Goal: Task Accomplishment & Management: Complete application form

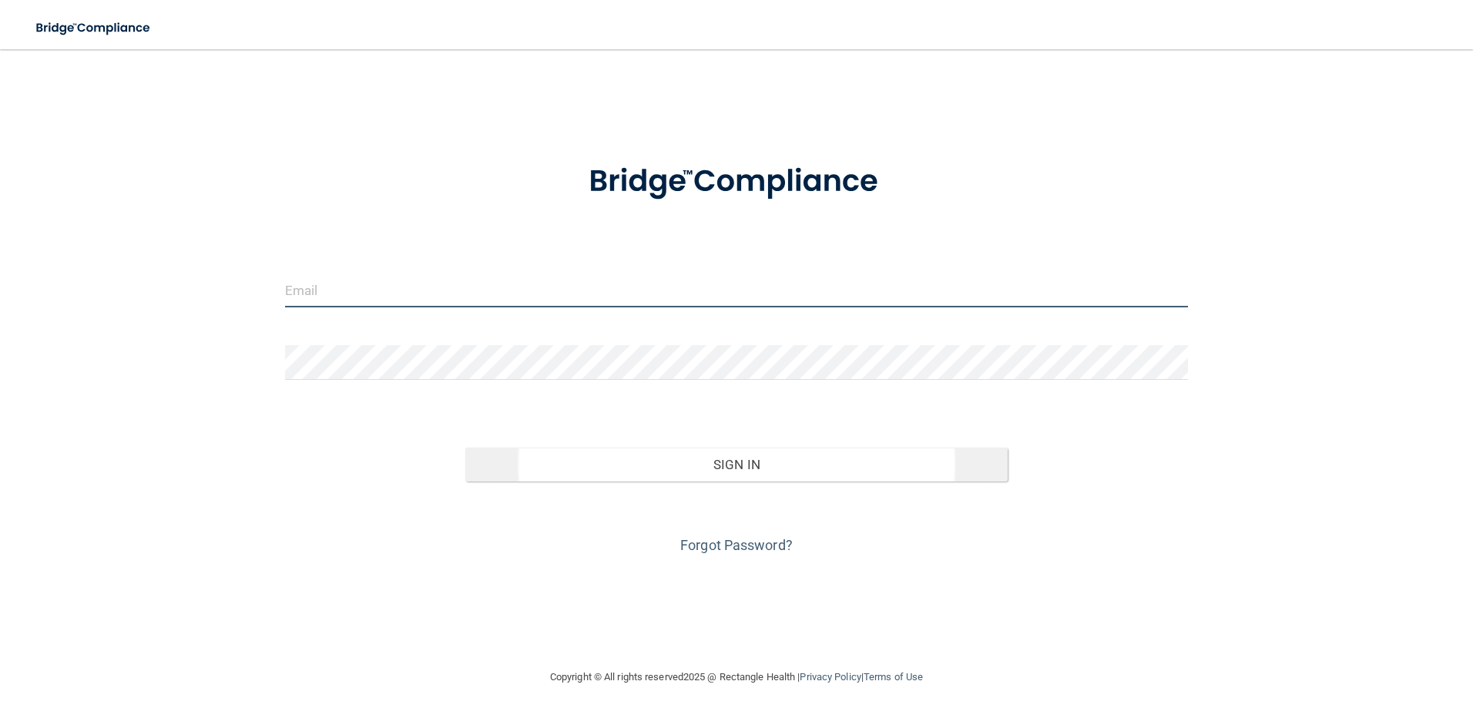
type input "[PERSON_NAME][EMAIL_ADDRESS][PERSON_NAME][DOMAIN_NAME]"
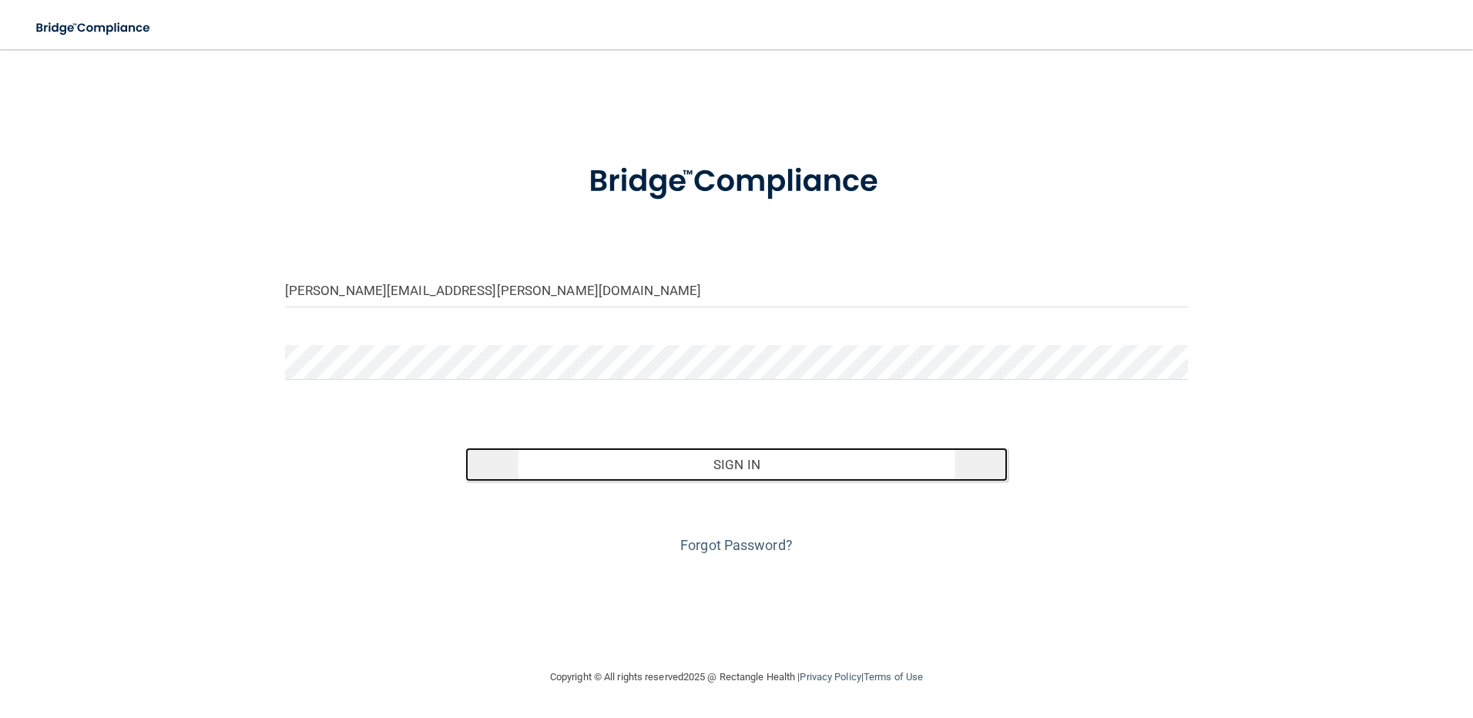
click at [731, 461] on button "Sign In" at bounding box center [736, 464] width 542 height 34
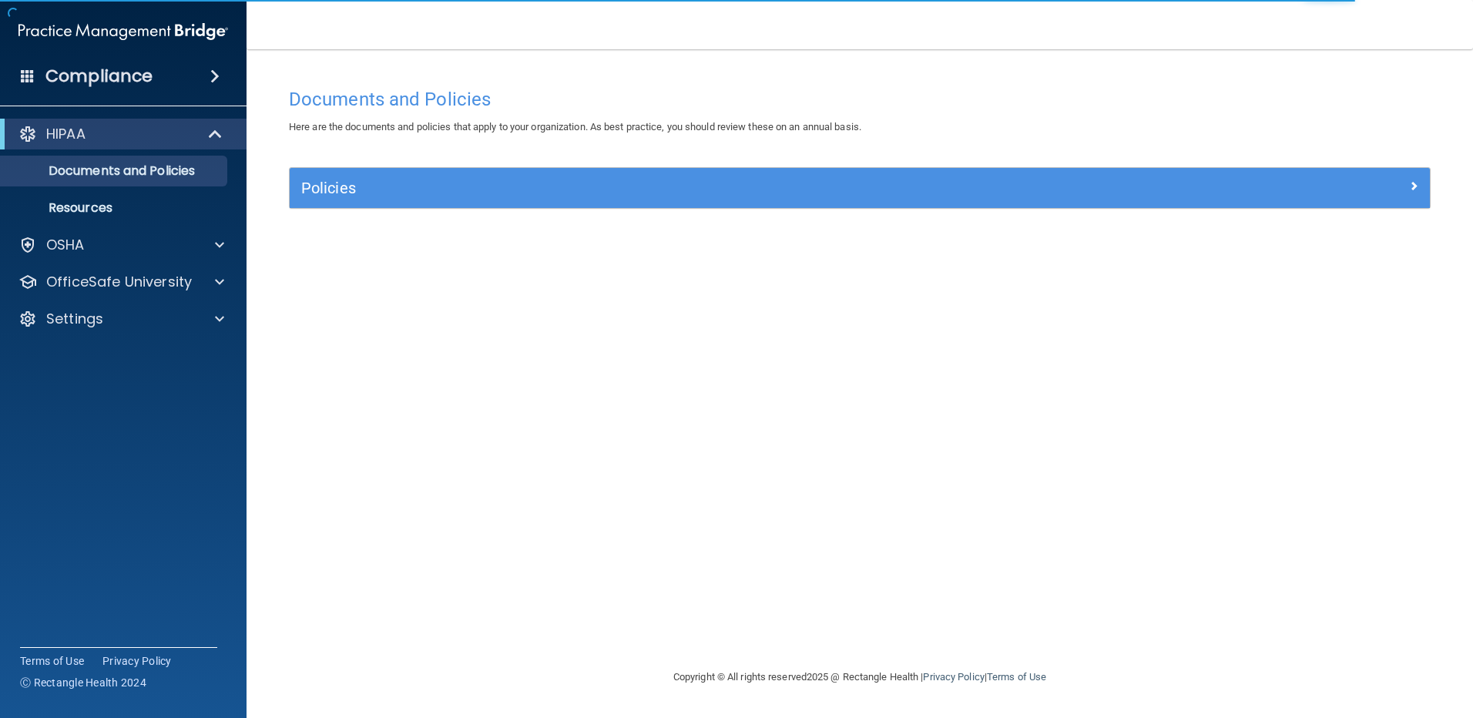
click at [368, 201] on div "Policies" at bounding box center [860, 188] width 1140 height 40
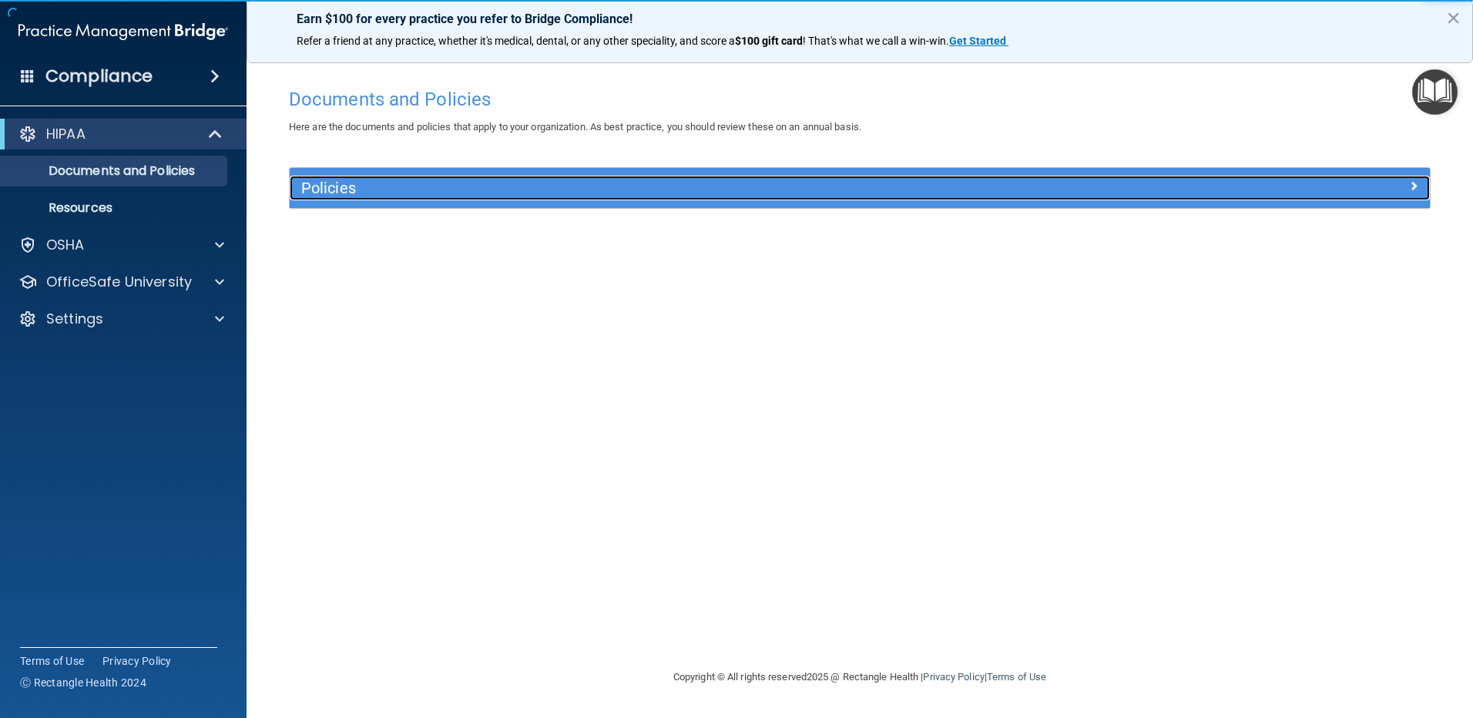
click at [396, 184] on h5 "Policies" at bounding box center [717, 187] width 832 height 17
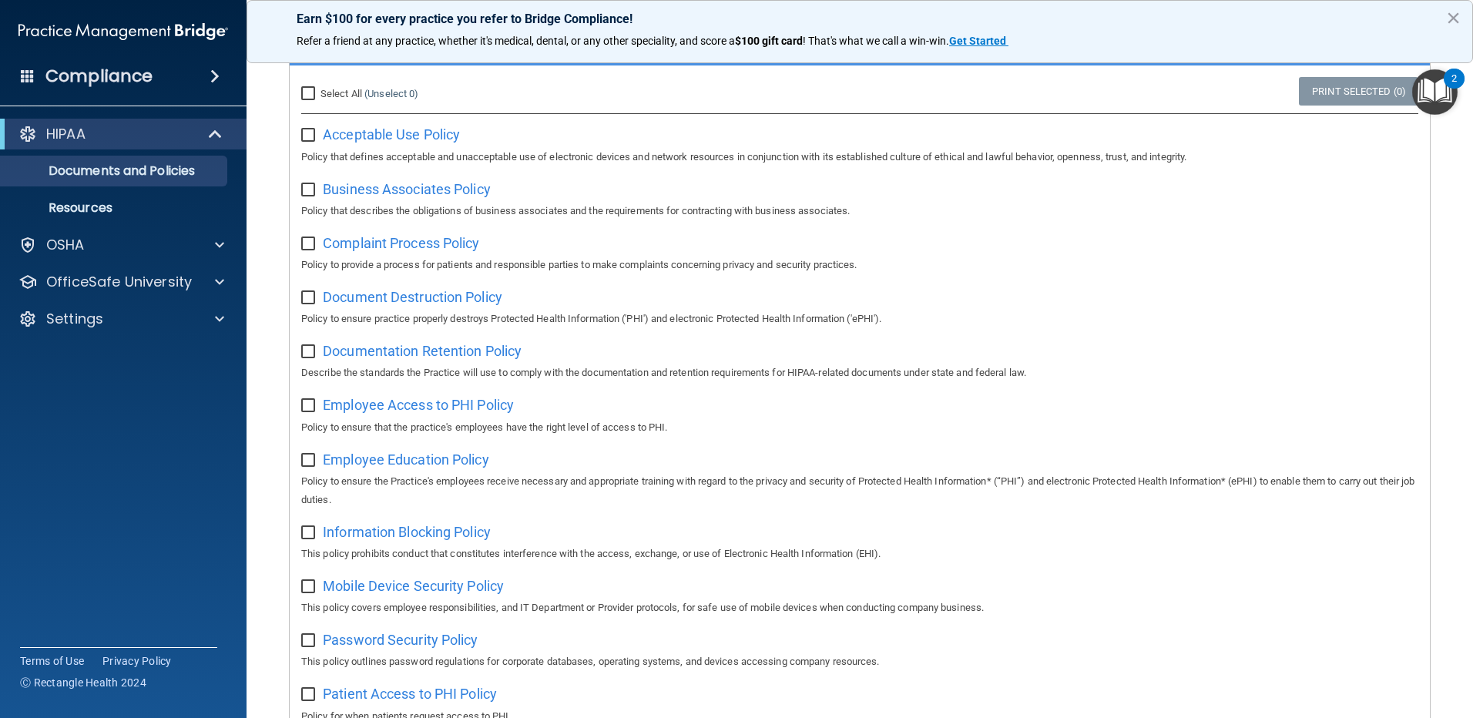
scroll to position [154, 0]
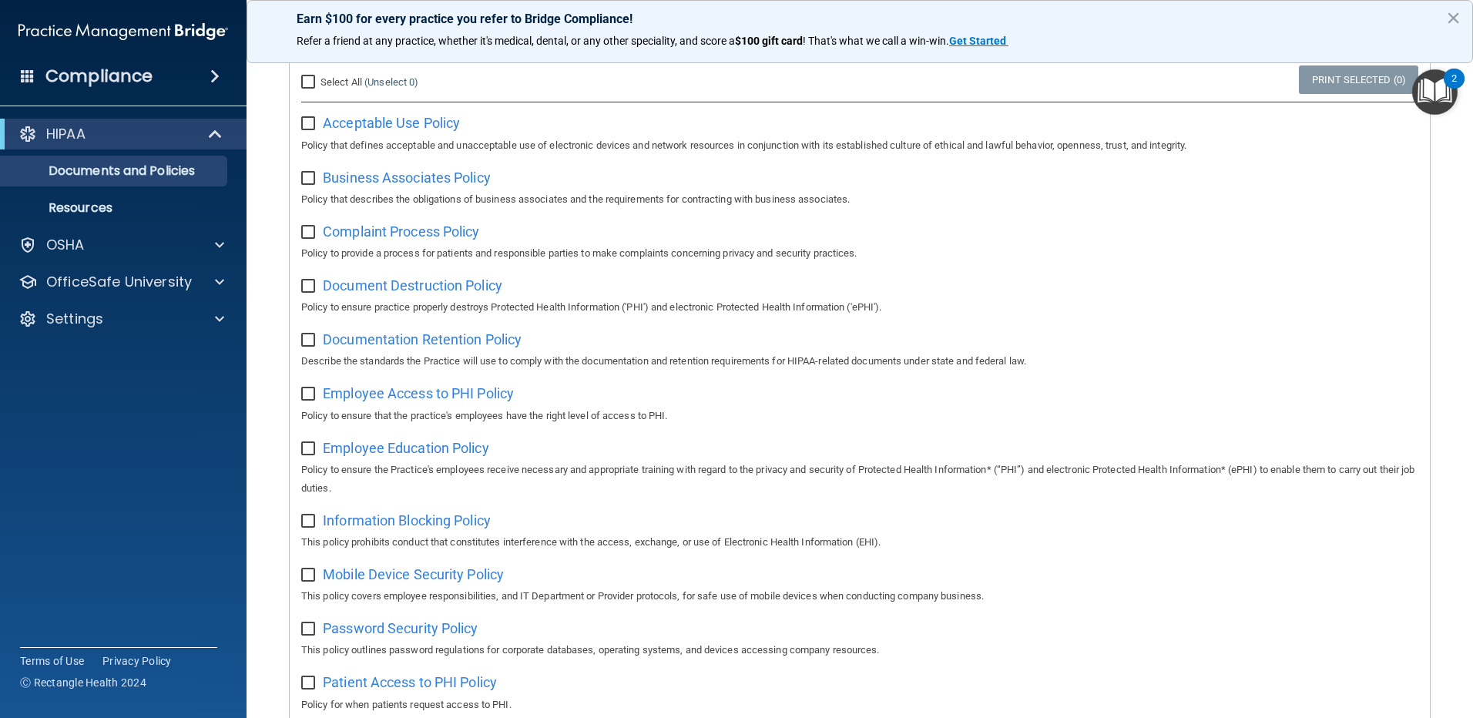
click at [309, 128] on input "checkbox" at bounding box center [310, 124] width 18 height 12
checkbox input "true"
click at [310, 178] on input "checkbox" at bounding box center [310, 179] width 18 height 12
checkbox input "true"
drag, startPoint x: 310, startPoint y: 230, endPoint x: 308, endPoint y: 246, distance: 17.1
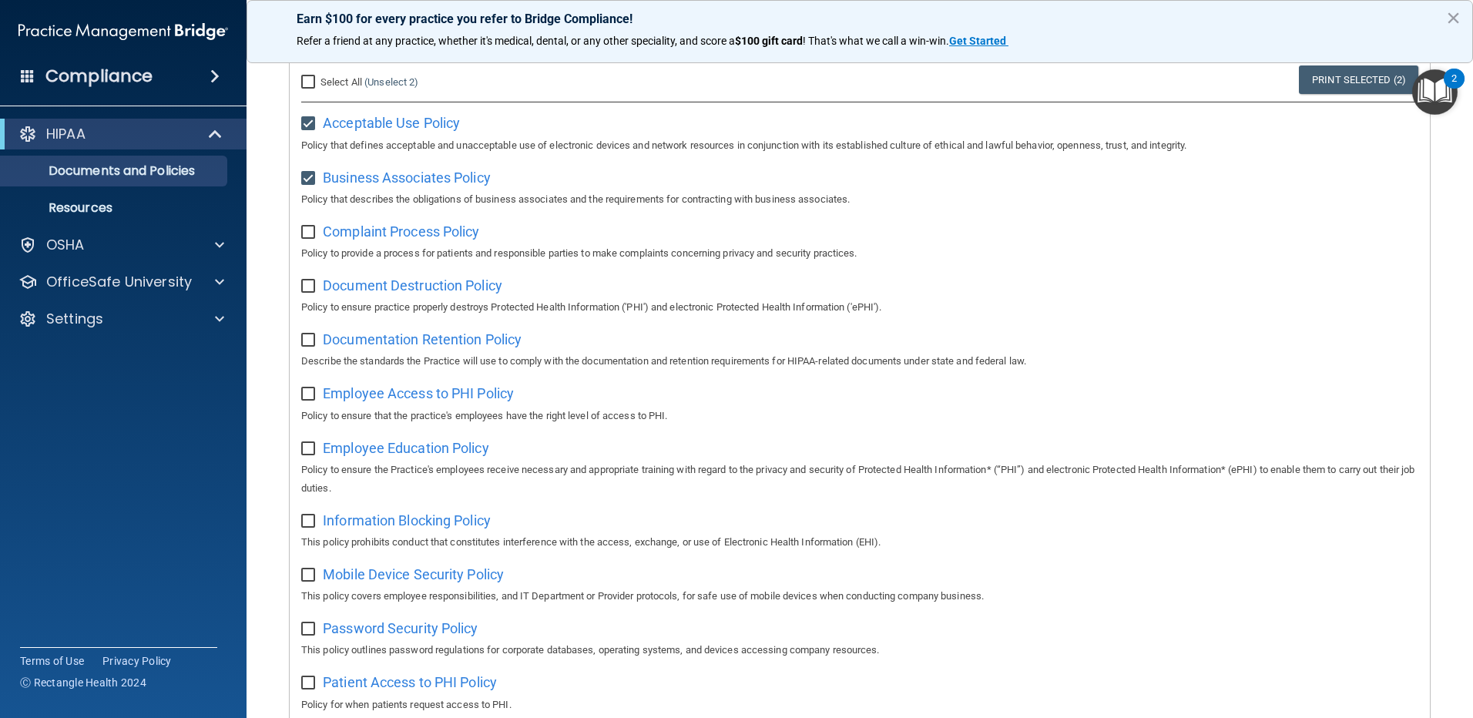
click at [310, 230] on input "checkbox" at bounding box center [310, 232] width 18 height 12
checkbox input "true"
click at [306, 293] on input "checkbox" at bounding box center [310, 286] width 18 height 12
checkbox input "true"
click at [308, 342] on input "checkbox" at bounding box center [310, 340] width 18 height 12
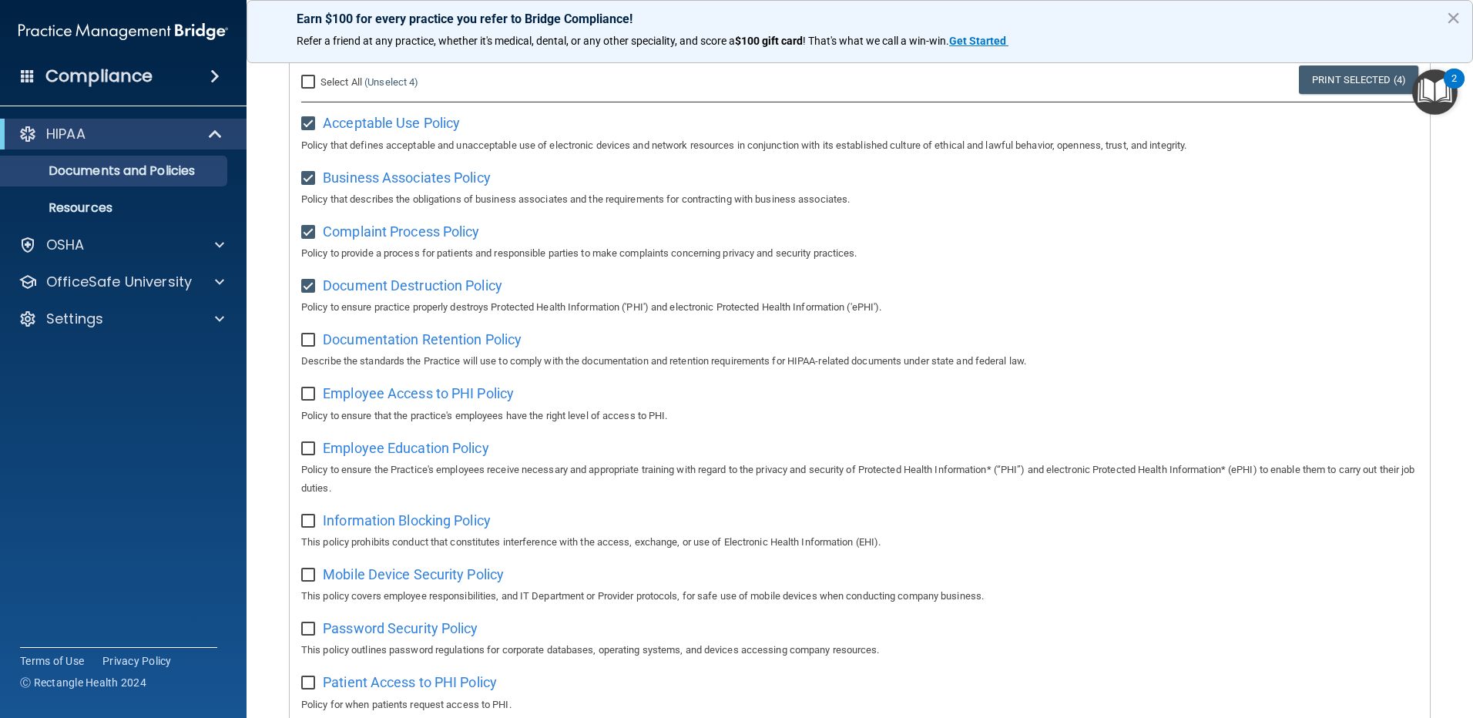
checkbox input "true"
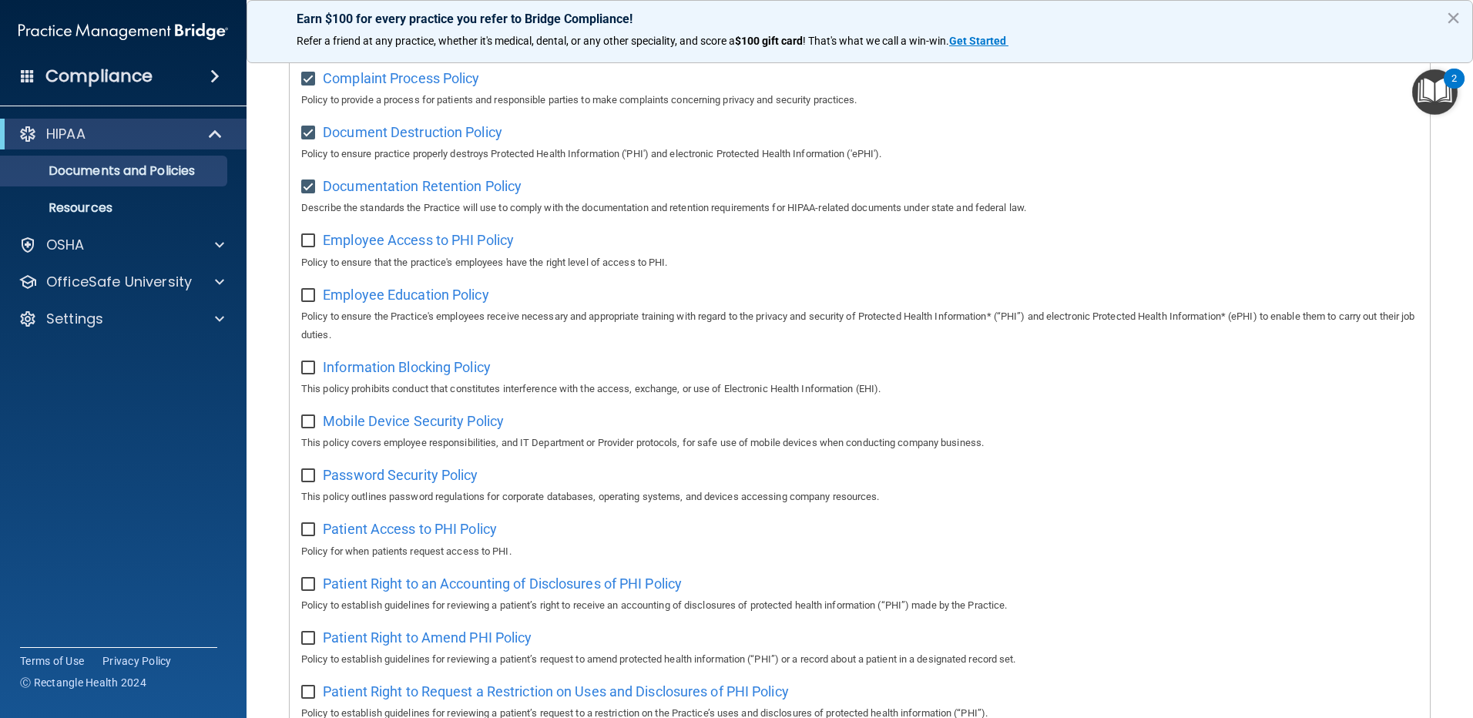
scroll to position [308, 0]
click at [308, 244] on input "checkbox" at bounding box center [310, 240] width 18 height 12
checkbox input "true"
click at [309, 315] on p "Policy to ensure the Practice's employees receive necessary and appropriate tra…" at bounding box center [859, 325] width 1117 height 37
click at [307, 301] on input "checkbox" at bounding box center [310, 295] width 18 height 12
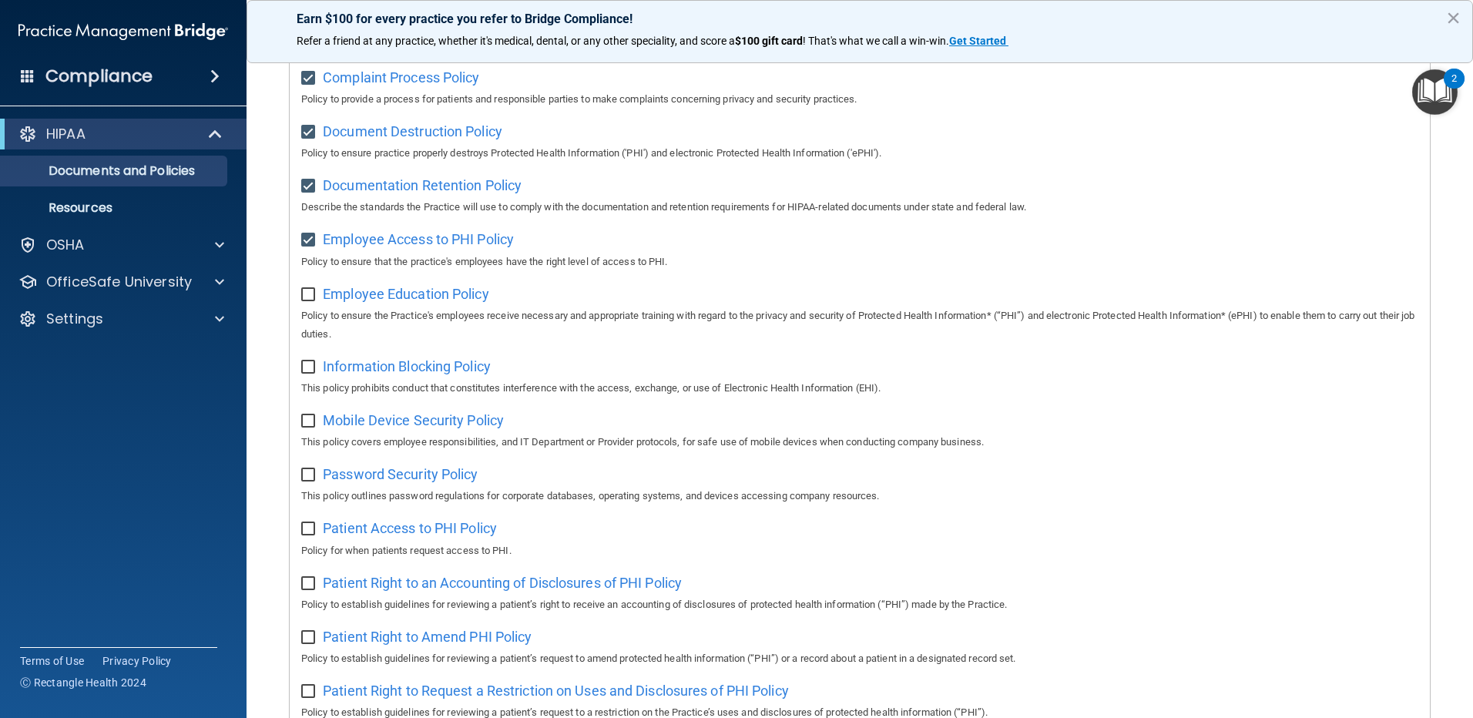
checkbox input "true"
click at [307, 370] on input "checkbox" at bounding box center [310, 367] width 18 height 12
checkbox input "true"
click at [308, 427] on input "checkbox" at bounding box center [310, 421] width 18 height 12
checkbox input "true"
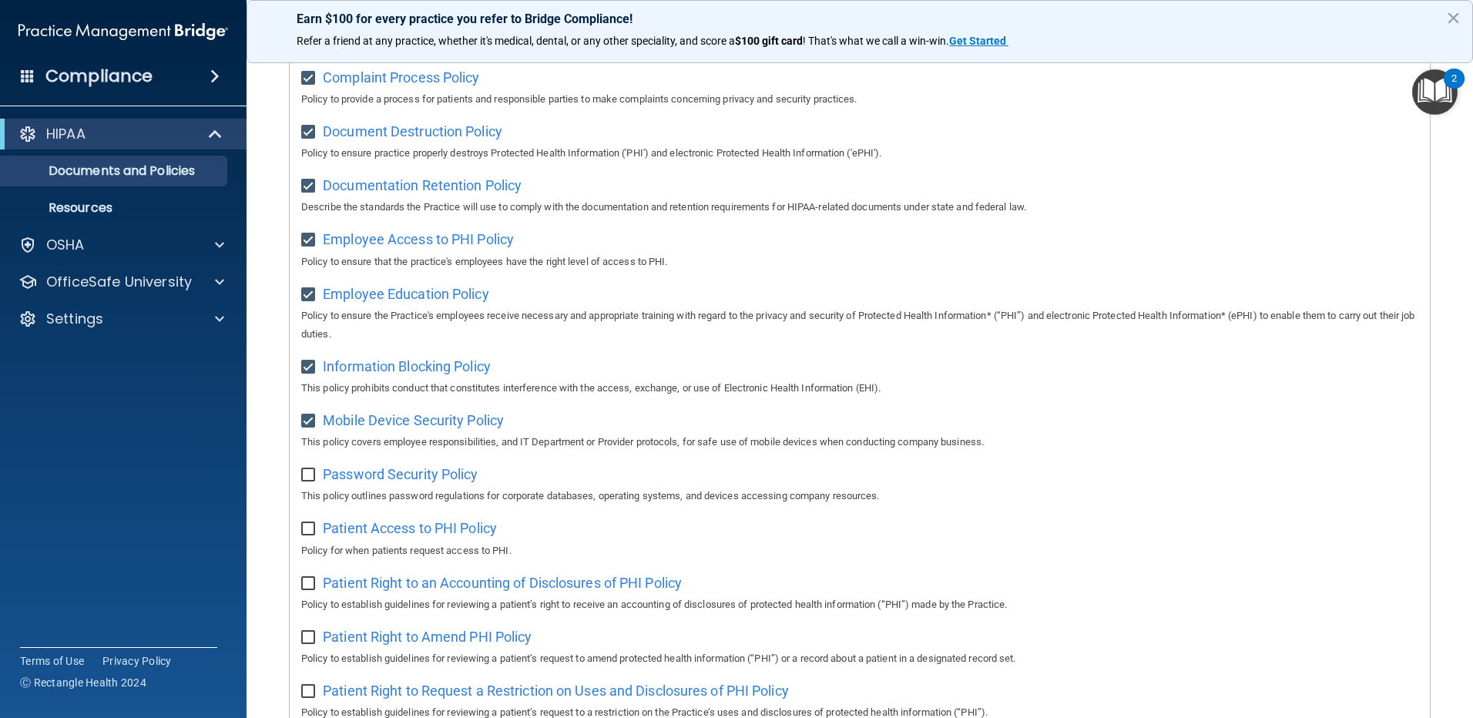
scroll to position [539, 0]
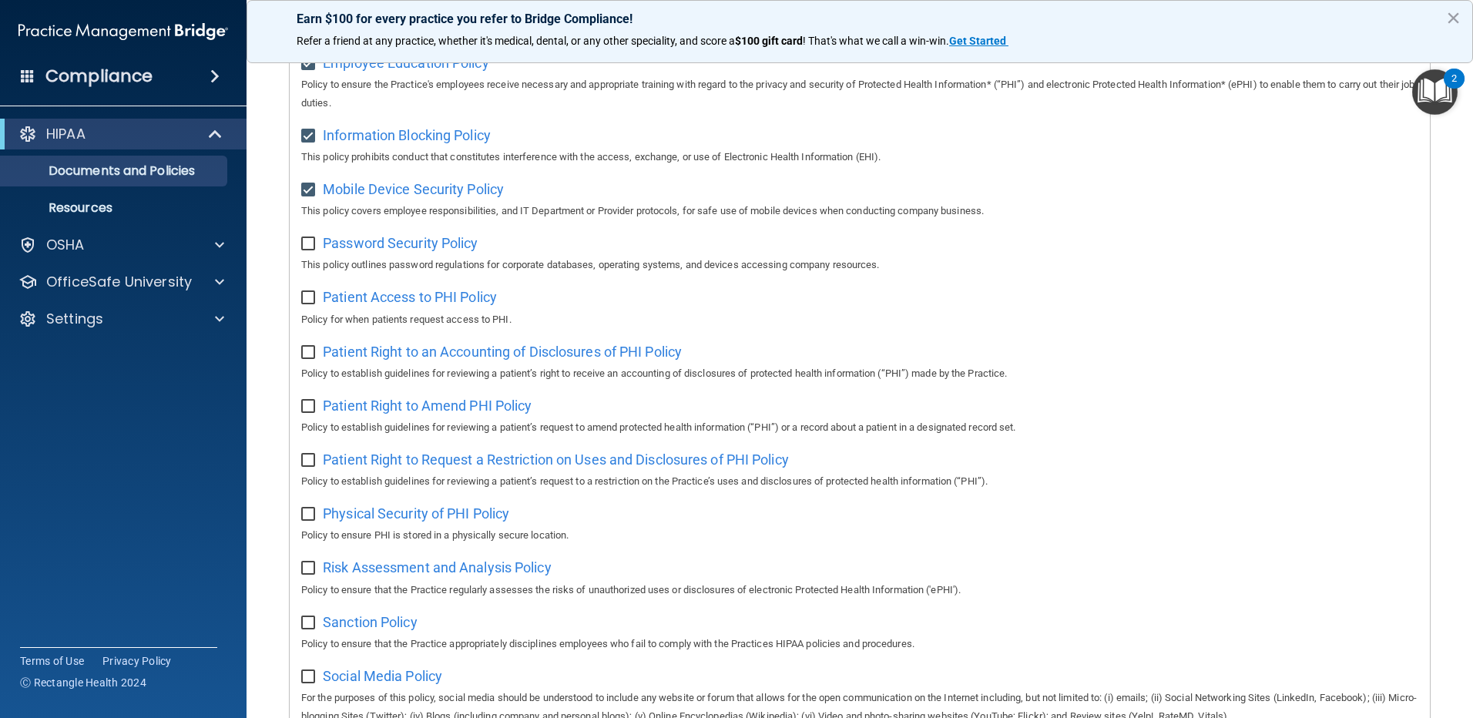
click at [311, 260] on div "Password Security Policy This policy outlines password regulations for corporat…" at bounding box center [859, 252] width 1117 height 44
click at [307, 246] on input "checkbox" at bounding box center [310, 244] width 18 height 12
checkbox input "true"
click at [299, 307] on div "Select All (Unselect 10) Unselect All Print Selected (10) Acceptable Use Policy…" at bounding box center [860, 289] width 1140 height 1240
click at [307, 304] on input "checkbox" at bounding box center [310, 298] width 18 height 12
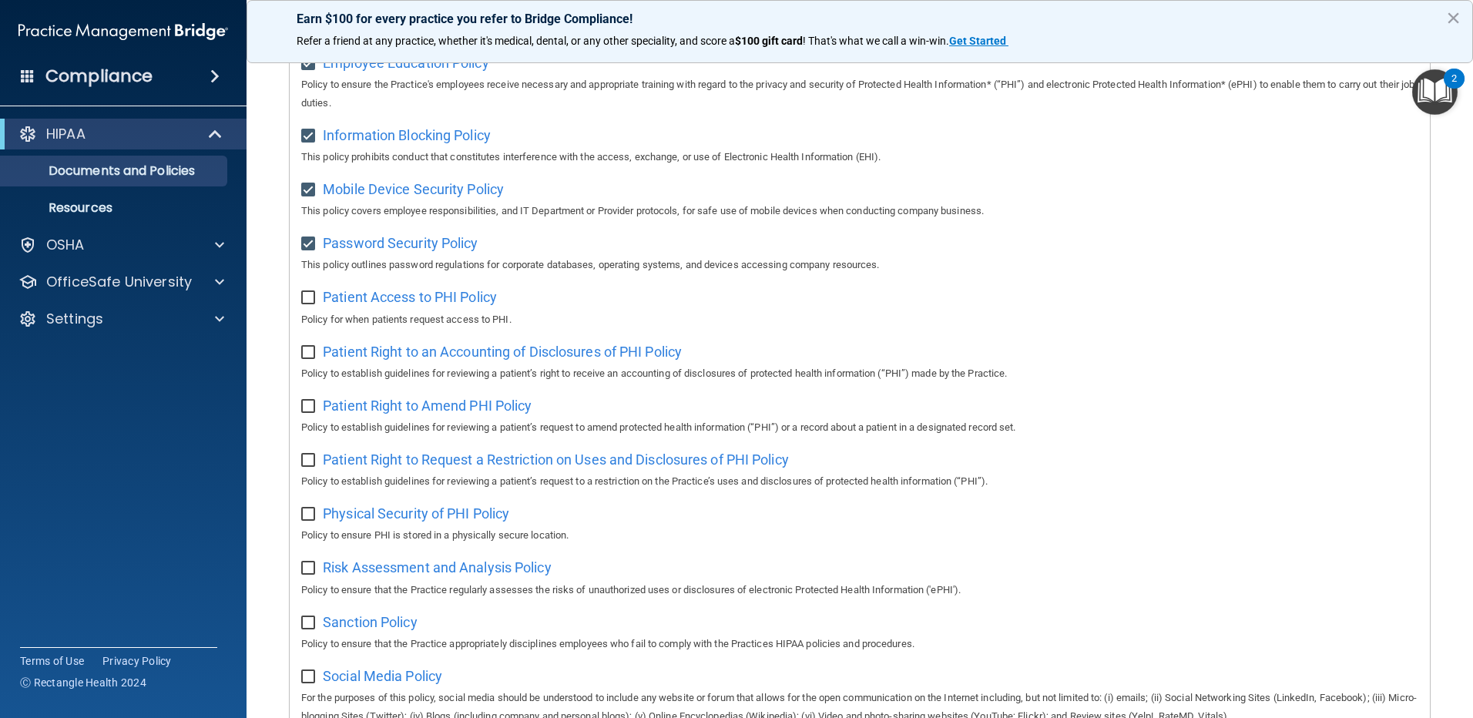
checkbox input "true"
click at [308, 359] on input "checkbox" at bounding box center [310, 353] width 18 height 12
checkbox input "true"
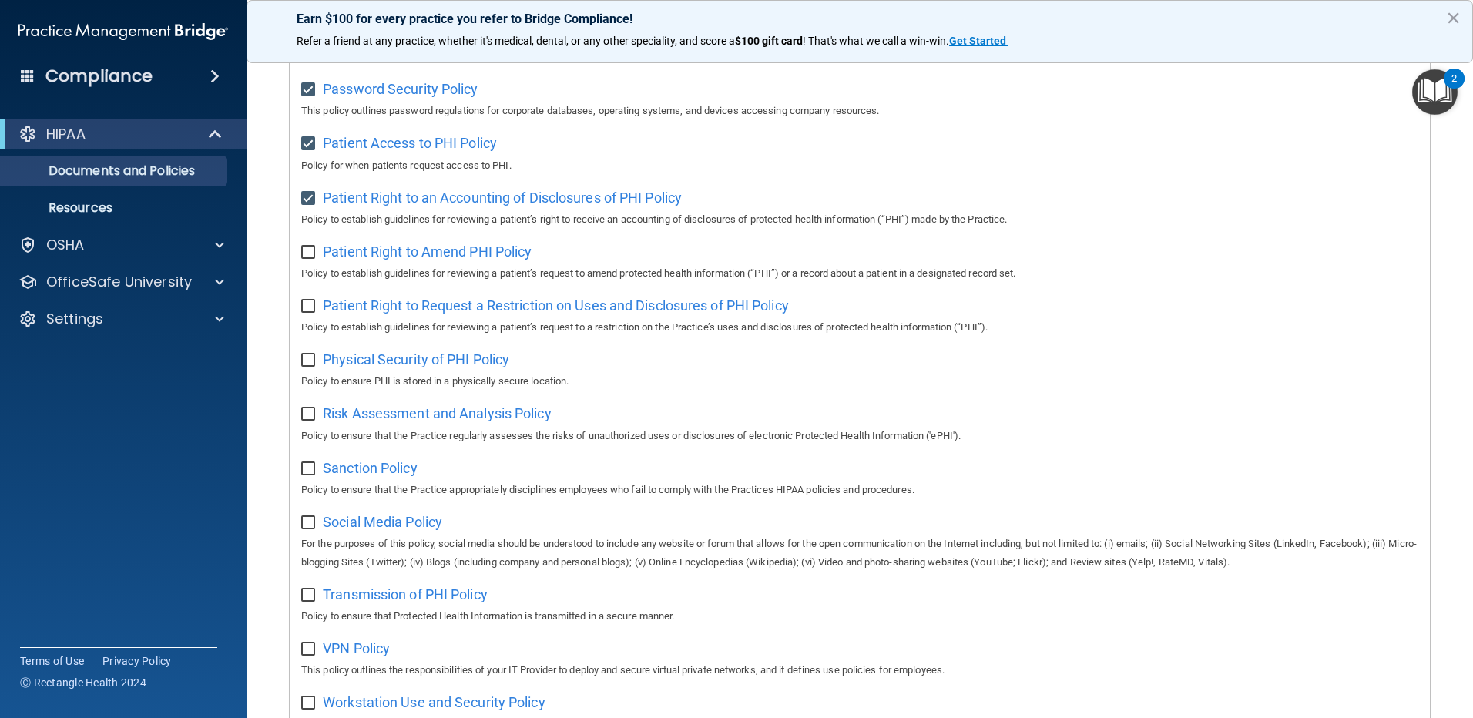
click at [305, 259] on input "checkbox" at bounding box center [310, 252] width 18 height 12
checkbox input "true"
drag, startPoint x: 305, startPoint y: 313, endPoint x: 307, endPoint y: 322, distance: 9.4
click at [305, 313] on input "checkbox" at bounding box center [310, 306] width 18 height 12
checkbox input "true"
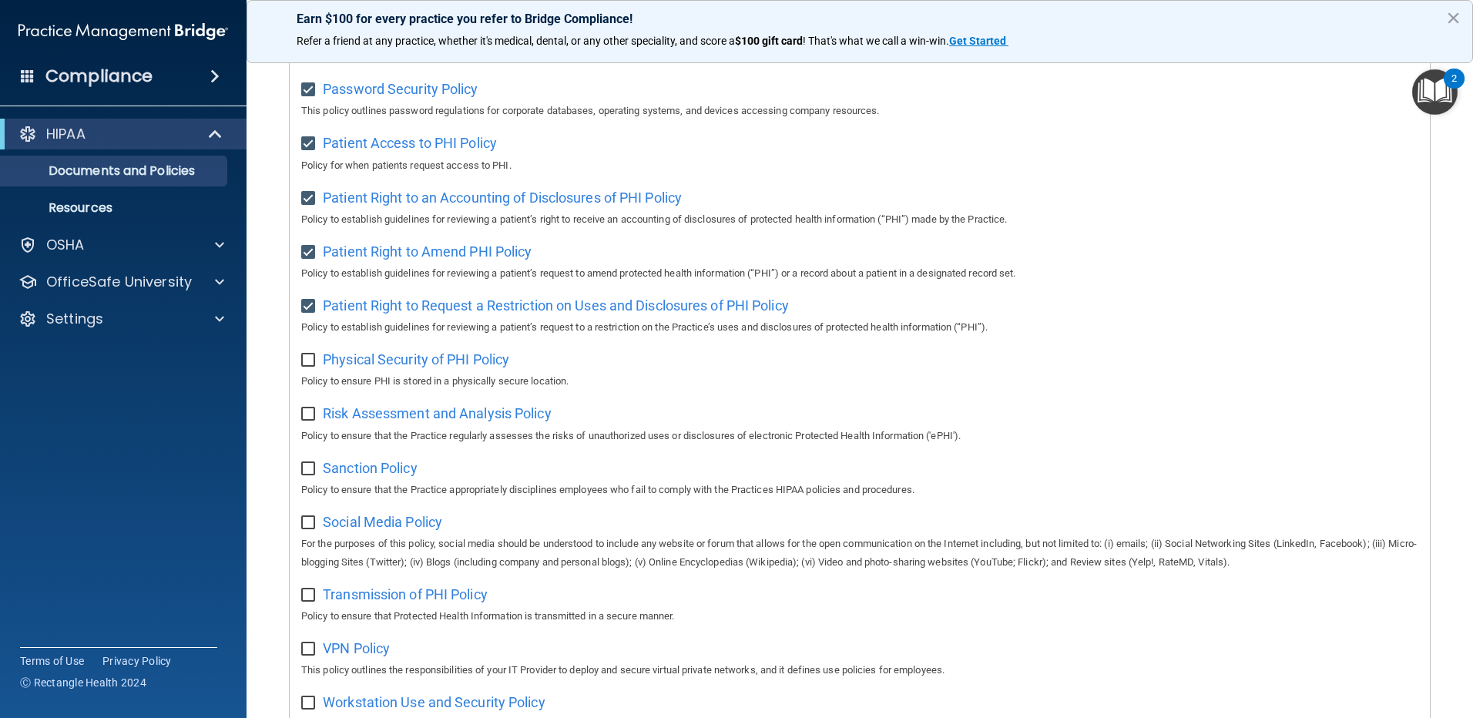
drag, startPoint x: 311, startPoint y: 356, endPoint x: 311, endPoint y: 368, distance: 12.3
click at [311, 357] on div "Select All (Unselect 14) Unselect All Print Selected (14) Acceptable Use Policy…" at bounding box center [860, 135] width 1140 height 1240
click at [310, 367] on input "checkbox" at bounding box center [310, 360] width 18 height 12
checkbox input "true"
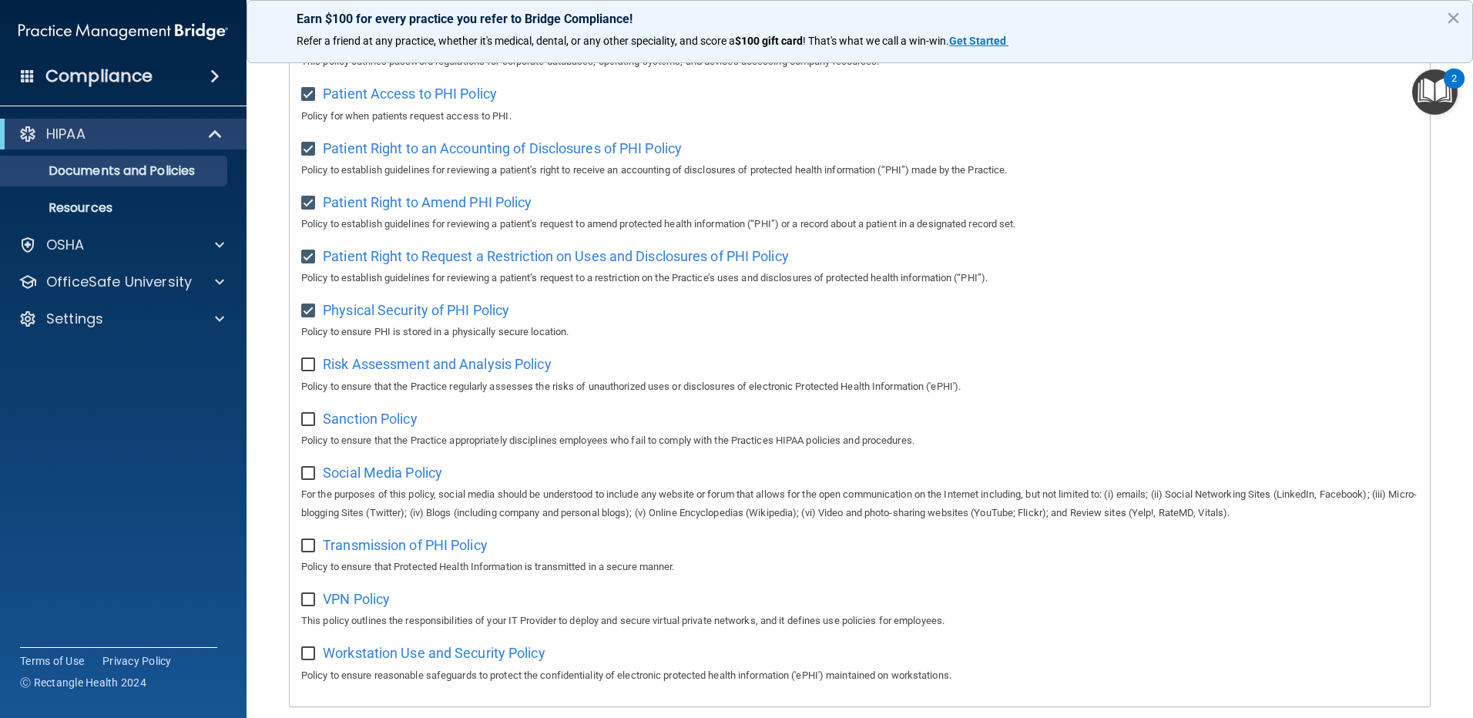
scroll to position [770, 0]
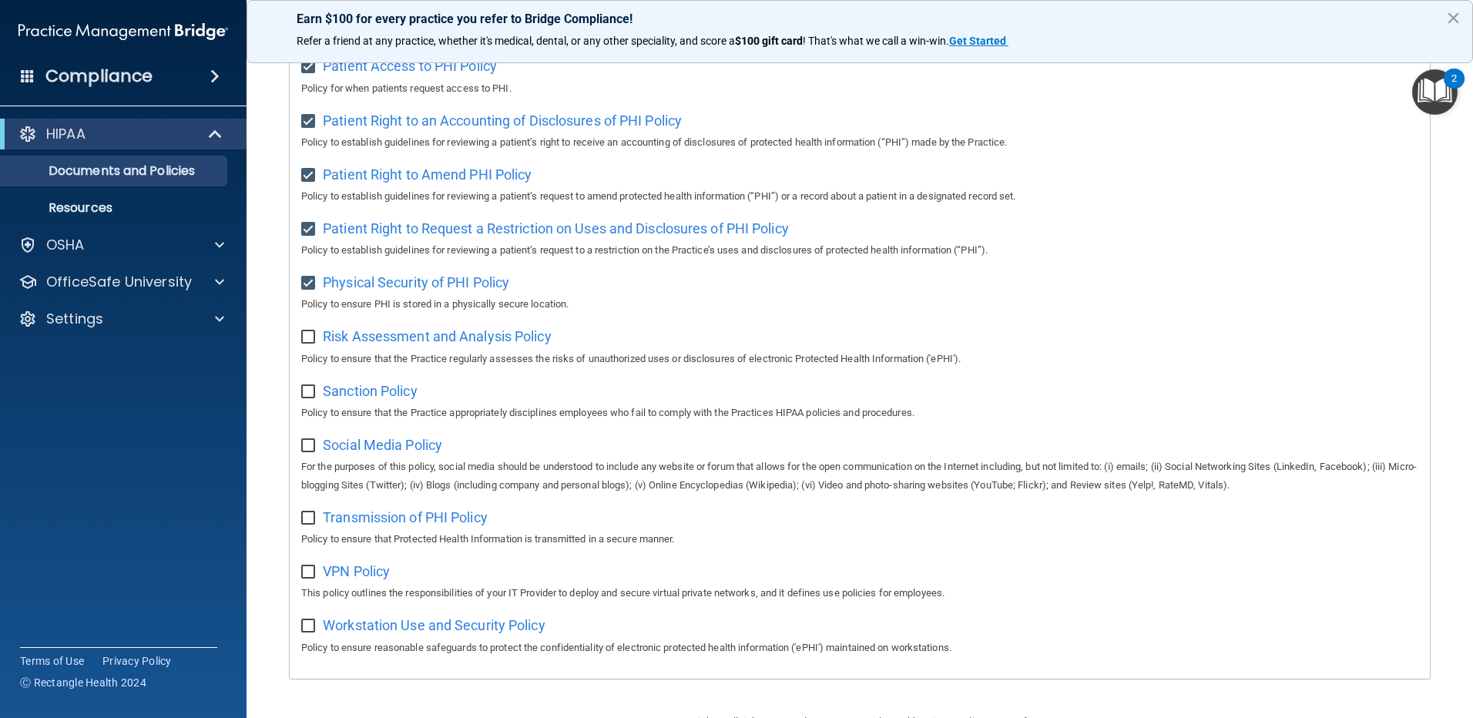
click at [312, 343] on input "checkbox" at bounding box center [310, 337] width 18 height 12
checkbox input "true"
click at [313, 411] on div "Sanction Policy Policy to ensure that the Practice appropriately disciplines em…" at bounding box center [859, 400] width 1117 height 44
click at [306, 398] on input "checkbox" at bounding box center [310, 392] width 18 height 12
checkbox input "true"
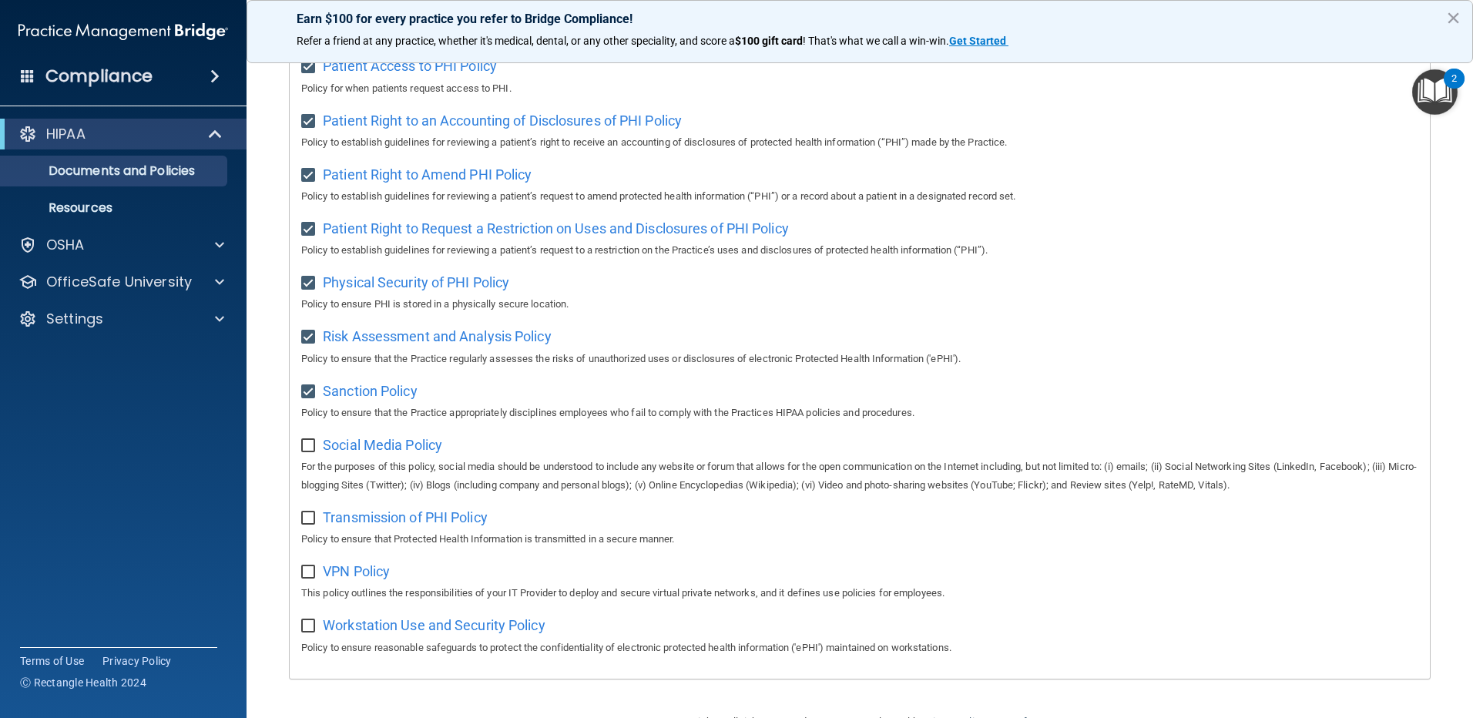
click at [310, 452] on input "checkbox" at bounding box center [310, 446] width 18 height 12
checkbox input "true"
click at [312, 524] on input "checkbox" at bounding box center [310, 518] width 18 height 12
checkbox input "true"
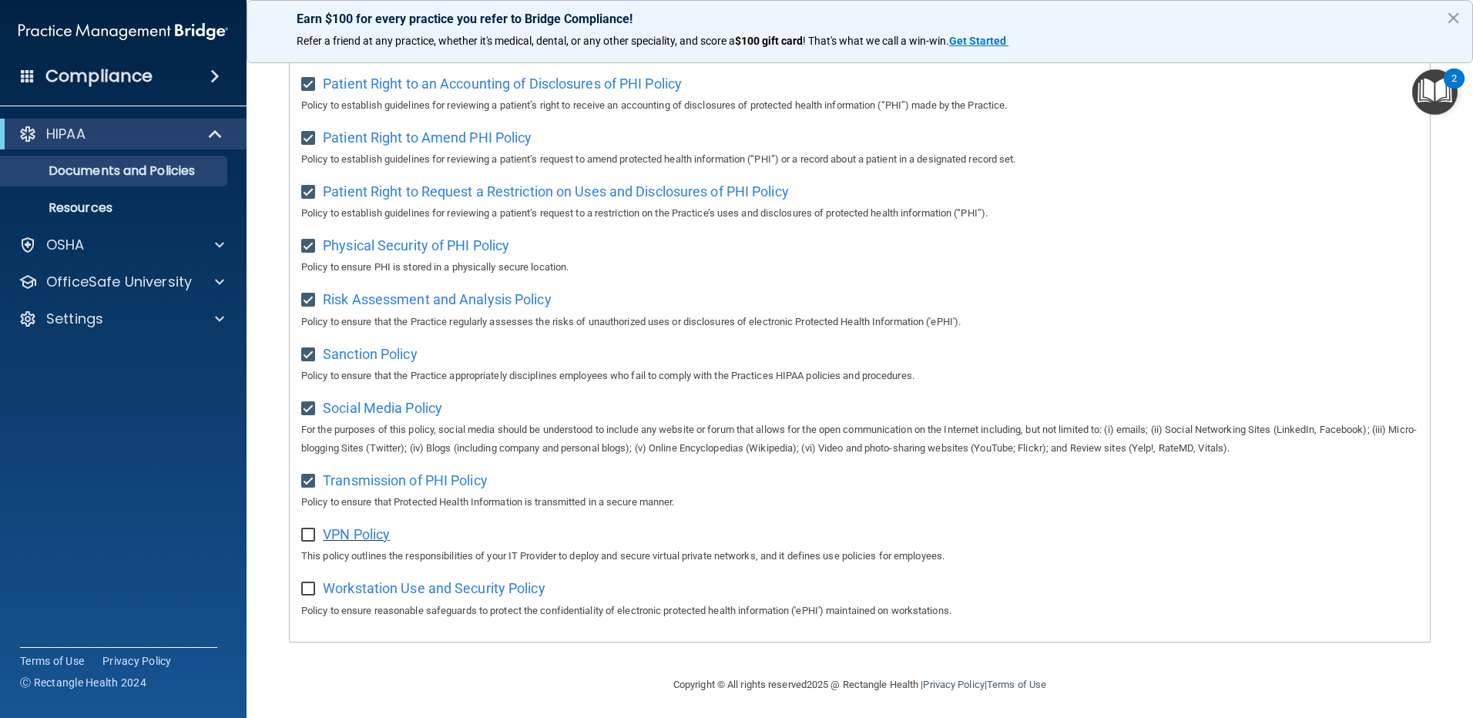
scroll to position [827, 0]
click at [309, 529] on input "checkbox" at bounding box center [310, 531] width 18 height 12
checkbox input "true"
click at [308, 584] on input "checkbox" at bounding box center [310, 585] width 18 height 12
checkbox input "true"
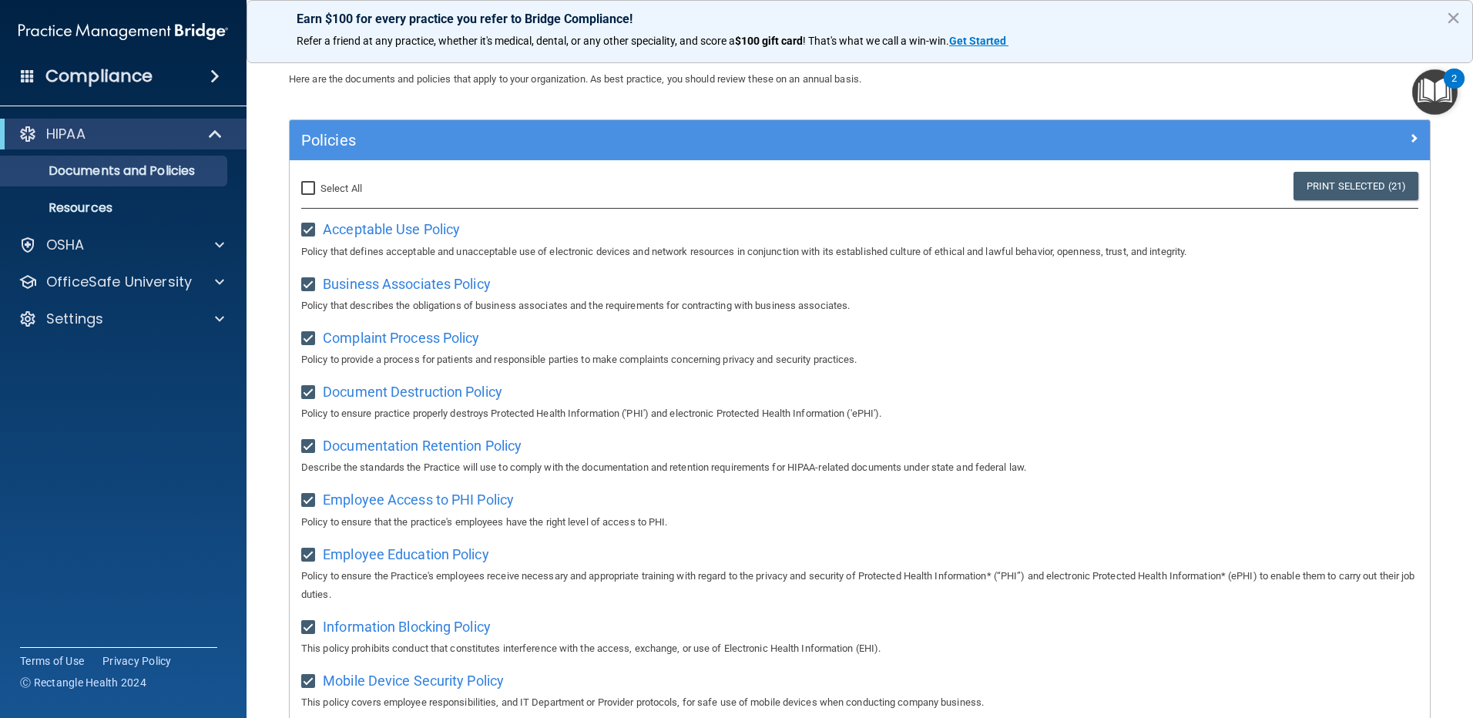
scroll to position [0, 0]
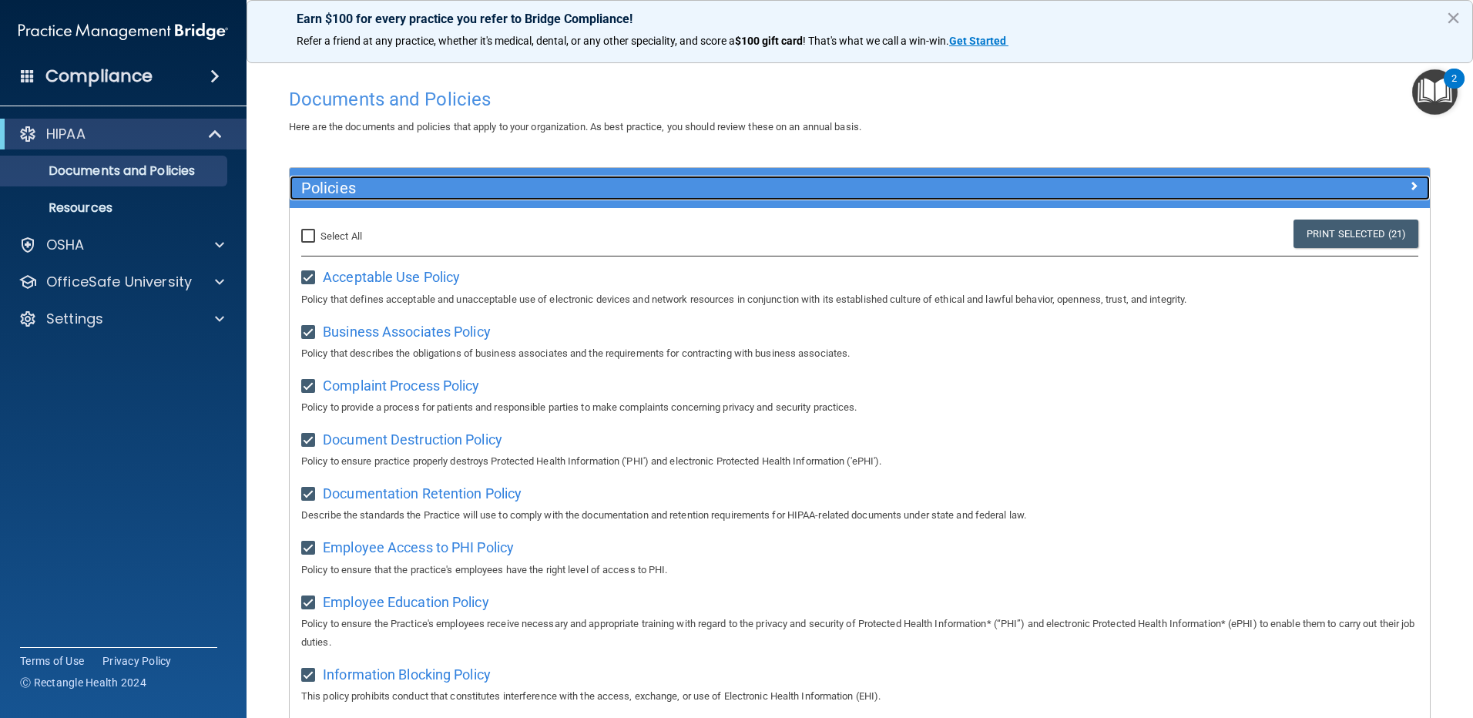
click at [1409, 183] on span at bounding box center [1413, 185] width 9 height 18
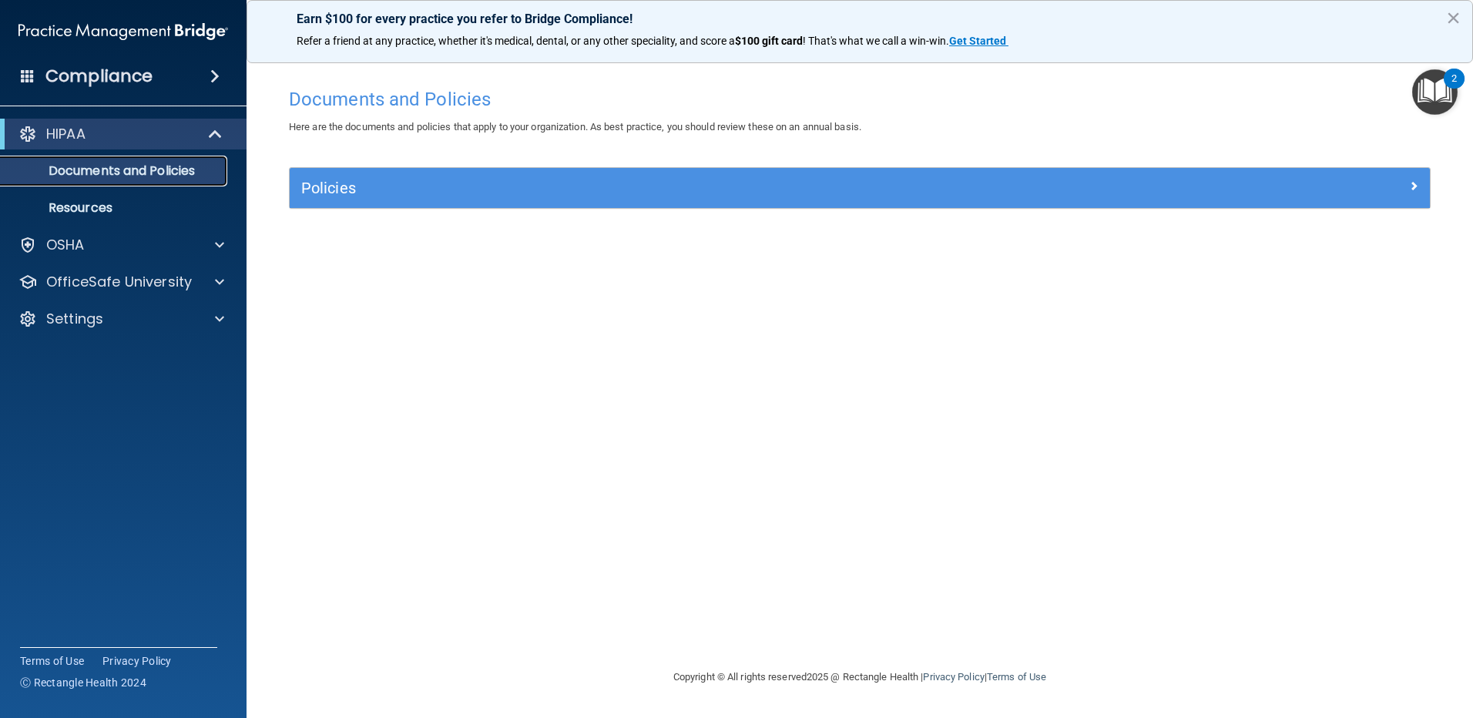
click at [137, 167] on p "Documents and Policies" at bounding box center [115, 170] width 210 height 15
click at [73, 206] on p "Resources" at bounding box center [115, 207] width 210 height 15
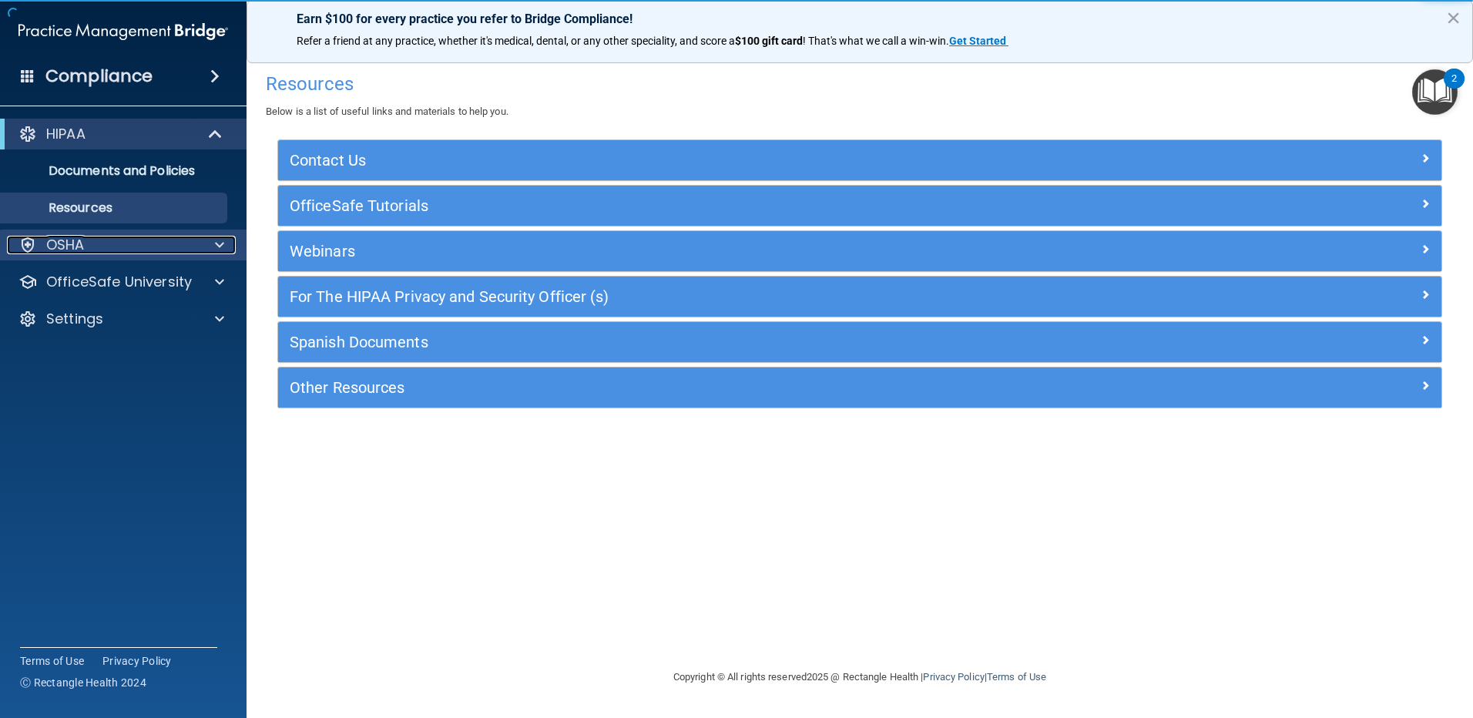
click at [115, 241] on div "OSHA" at bounding box center [102, 245] width 191 height 18
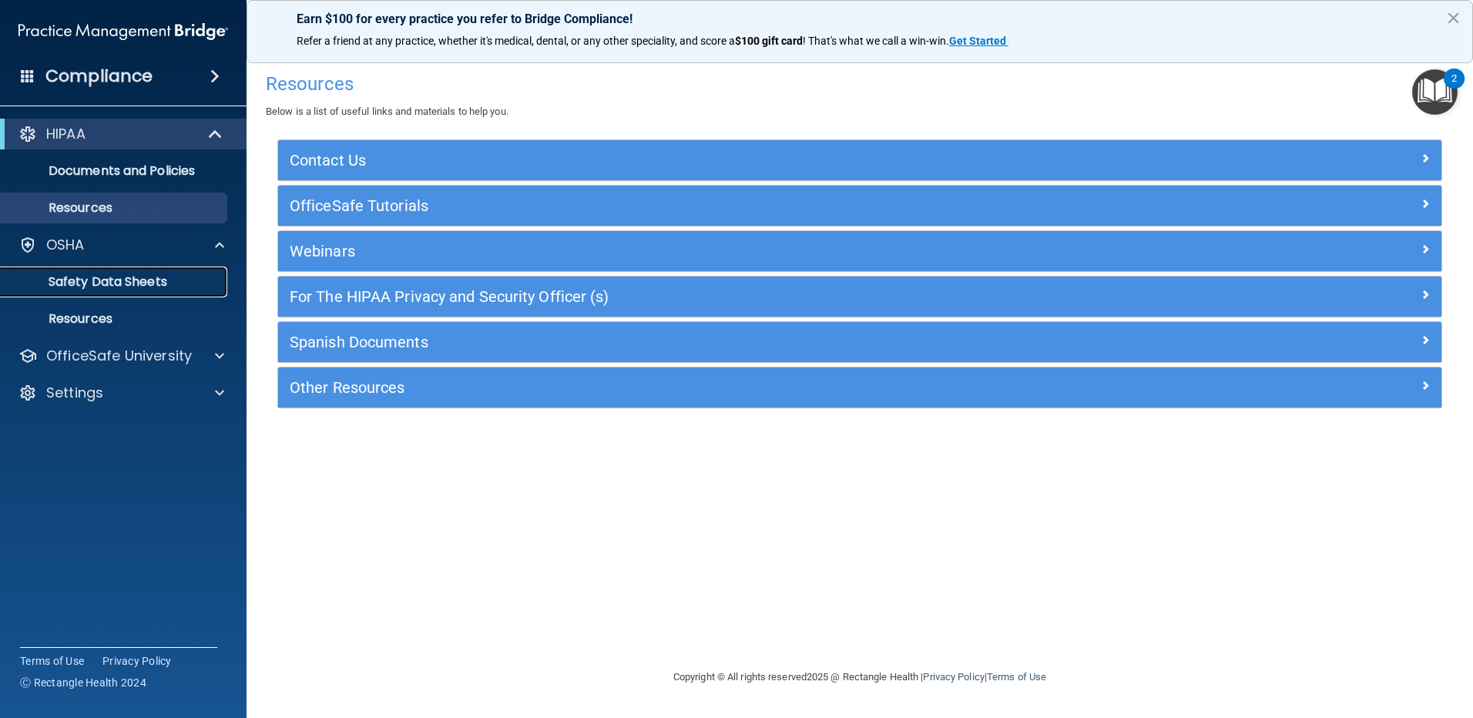
click at [149, 283] on p "Safety Data Sheets" at bounding box center [115, 281] width 210 height 15
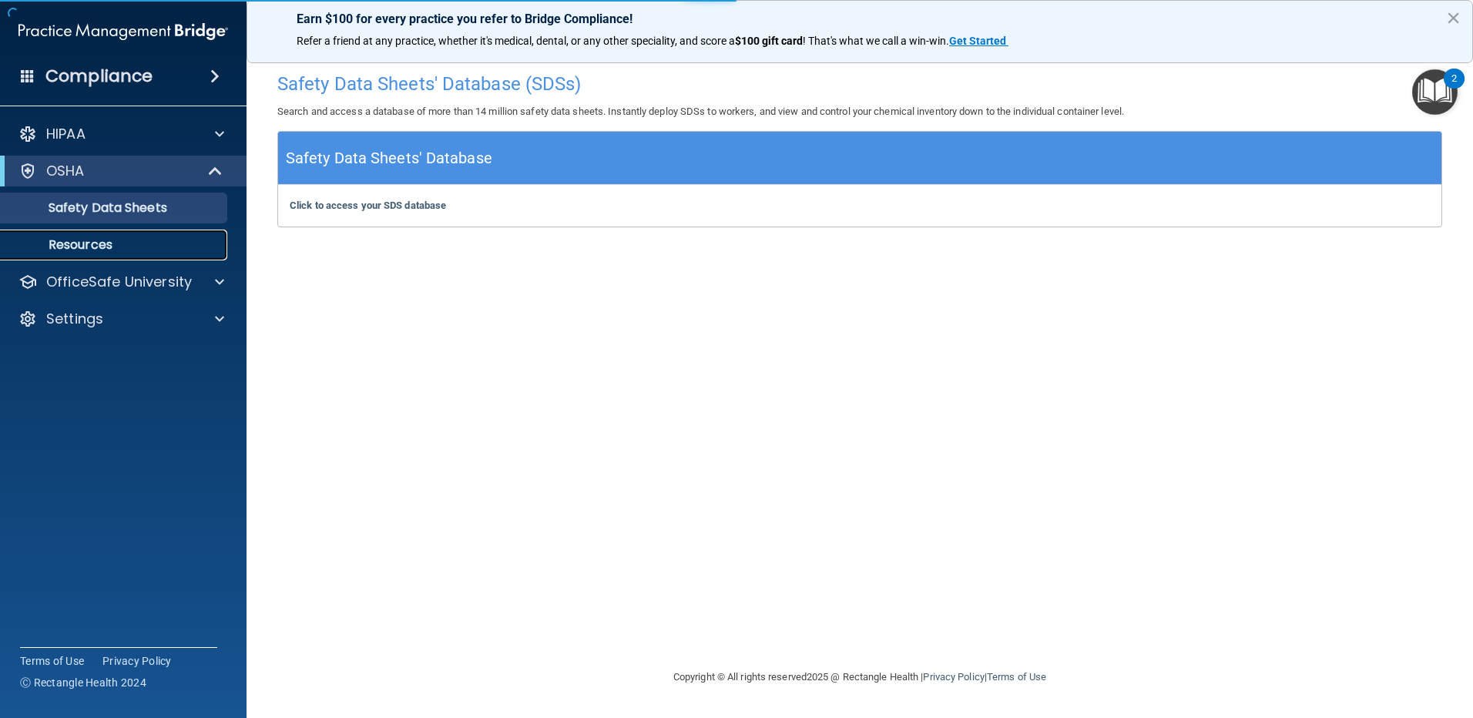
click at [101, 246] on p "Resources" at bounding box center [115, 244] width 210 height 15
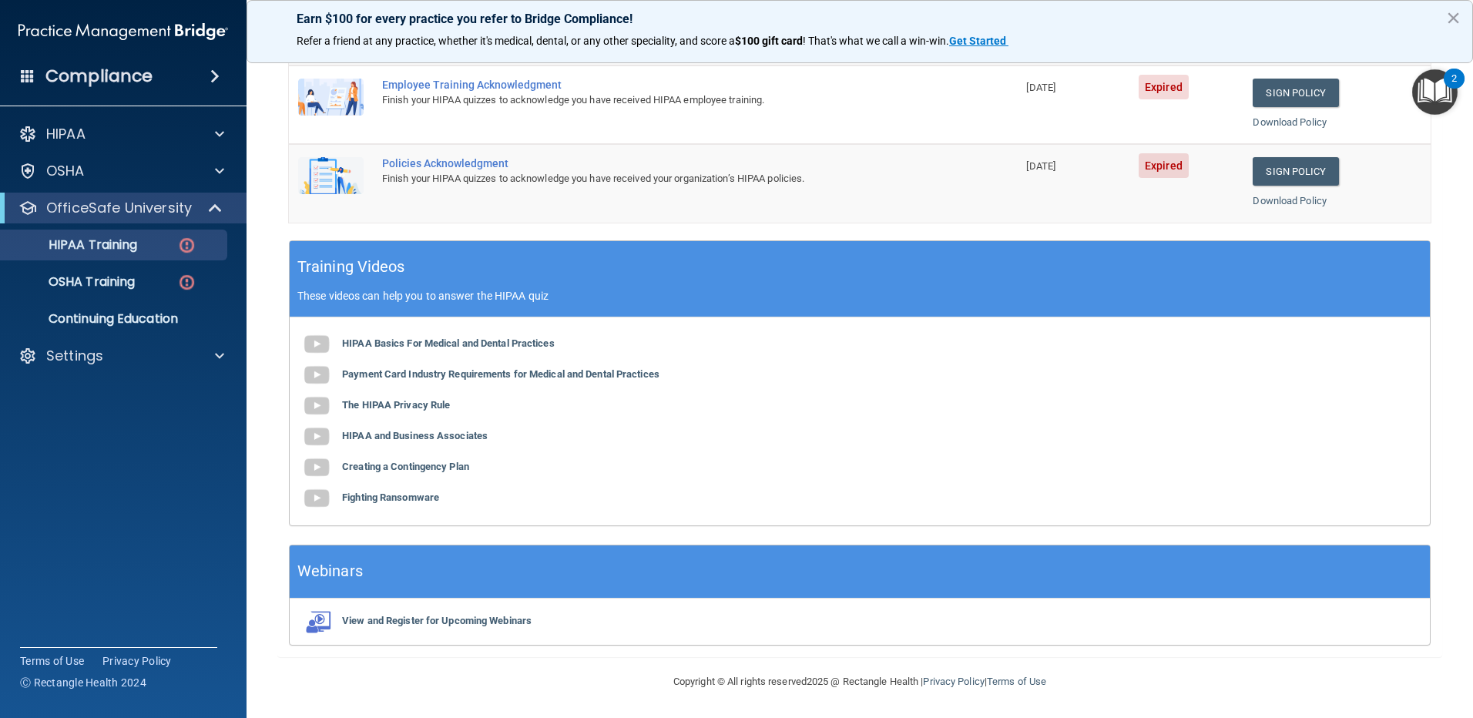
scroll to position [442, 0]
click at [324, 338] on img at bounding box center [316, 343] width 31 height 31
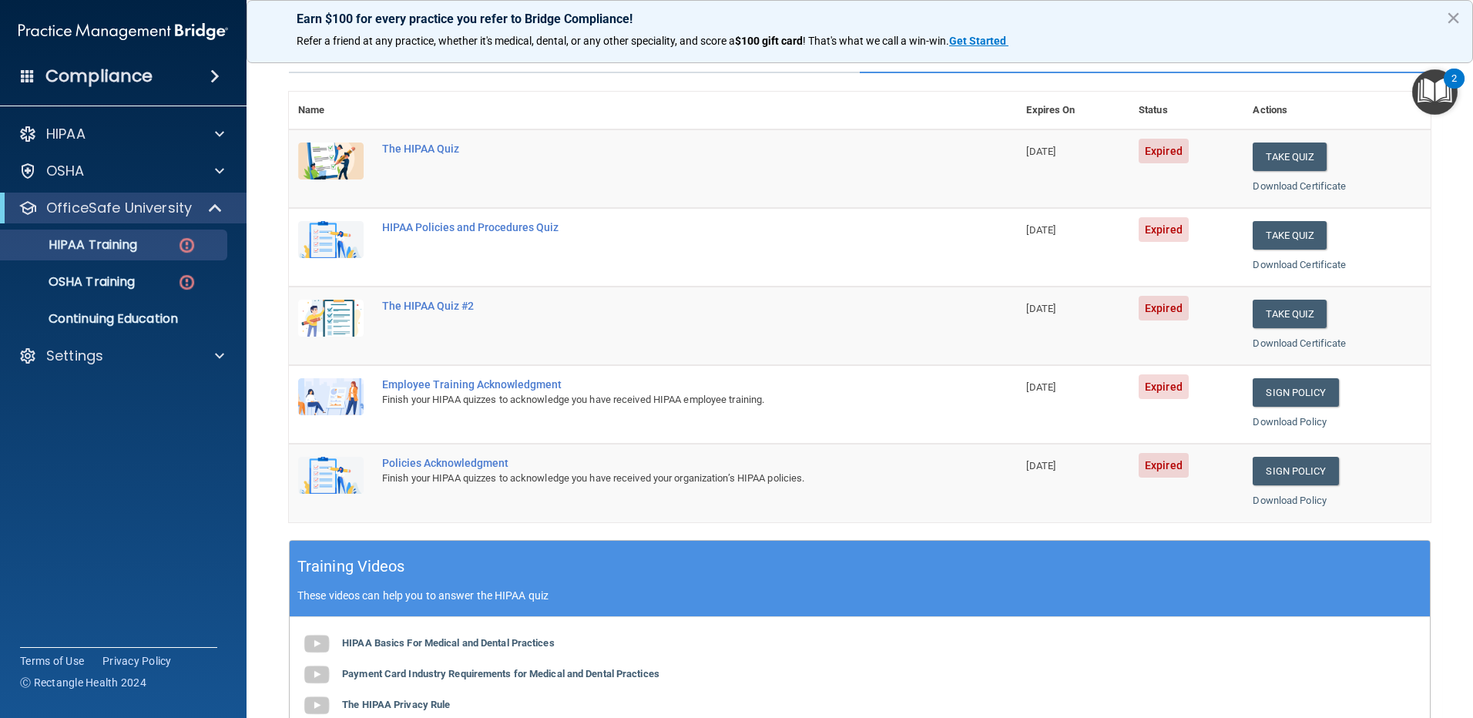
scroll to position [57, 0]
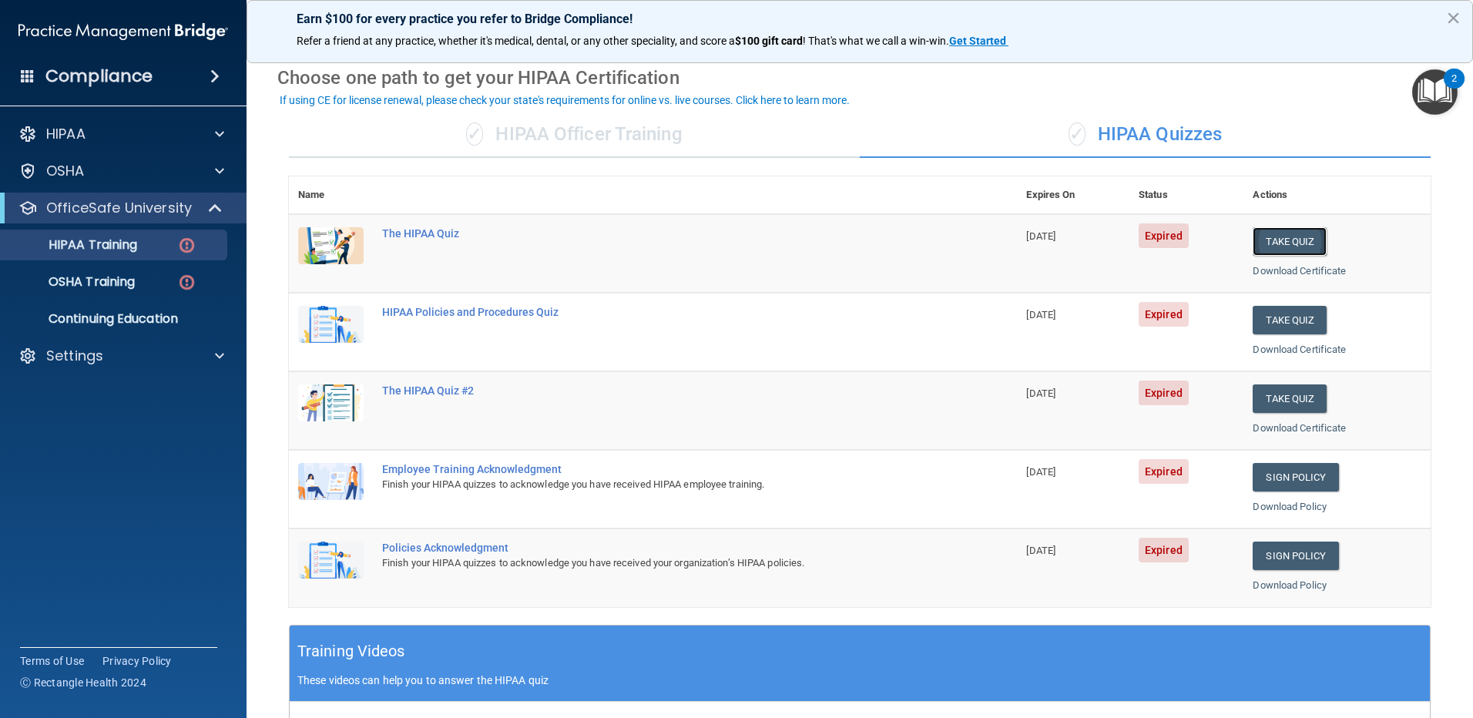
click at [1302, 240] on button "Take Quiz" at bounding box center [1289, 241] width 74 height 28
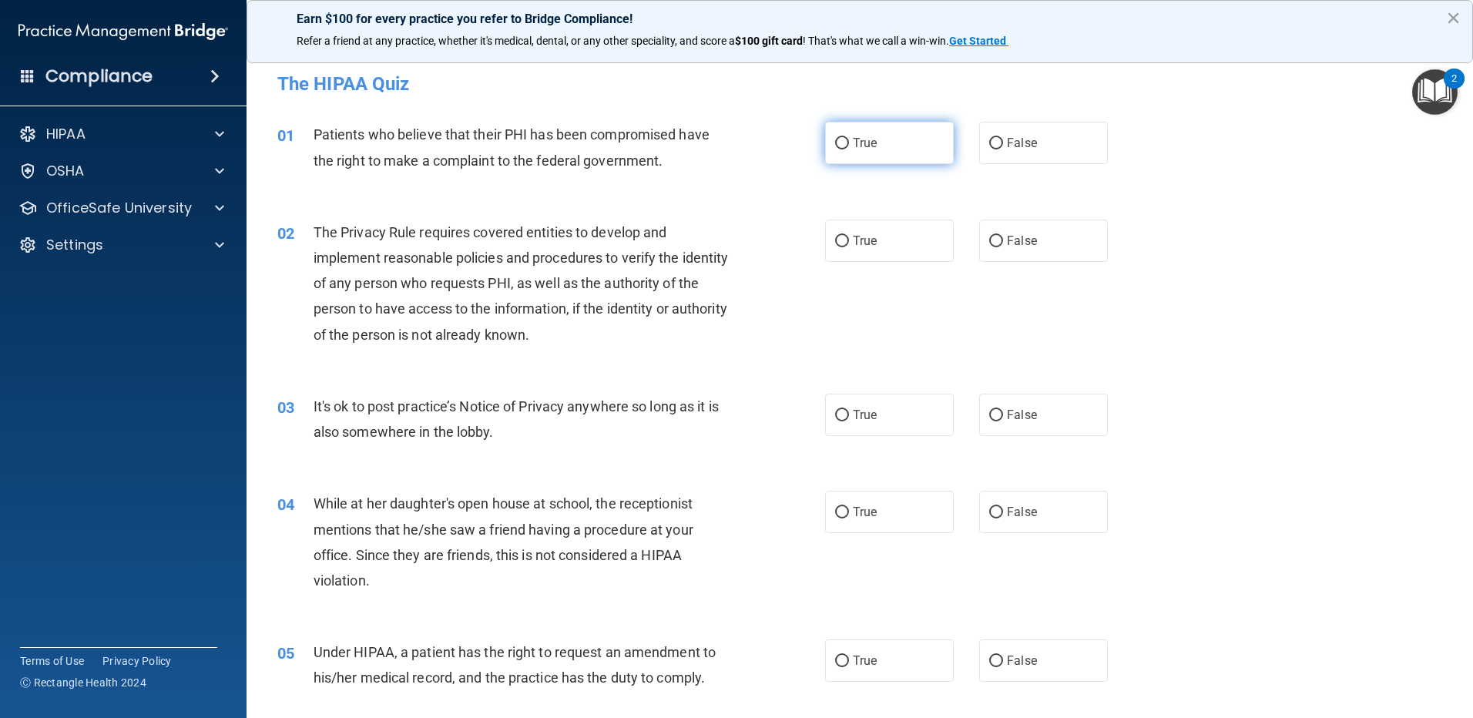
click at [893, 147] on label "True" at bounding box center [889, 143] width 129 height 42
click at [849, 147] on input "True" at bounding box center [842, 144] width 14 height 12
radio input "true"
click at [883, 237] on label "True" at bounding box center [889, 240] width 129 height 42
click at [849, 237] on input "True" at bounding box center [842, 242] width 14 height 12
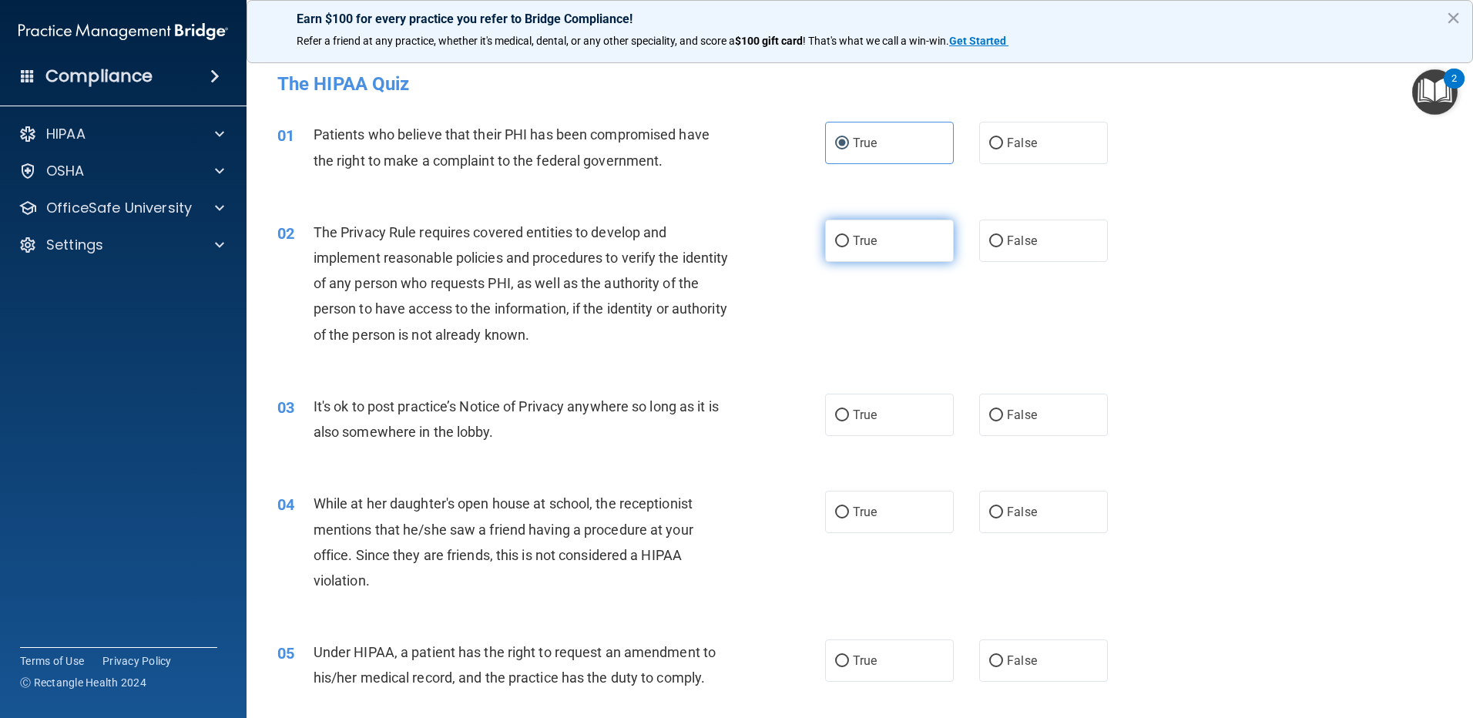
radio input "true"
click at [854, 408] on span "True" at bounding box center [865, 414] width 24 height 15
click at [849, 410] on input "True" at bounding box center [842, 416] width 14 height 12
radio input "true"
click at [872, 506] on label "True" at bounding box center [889, 512] width 129 height 42
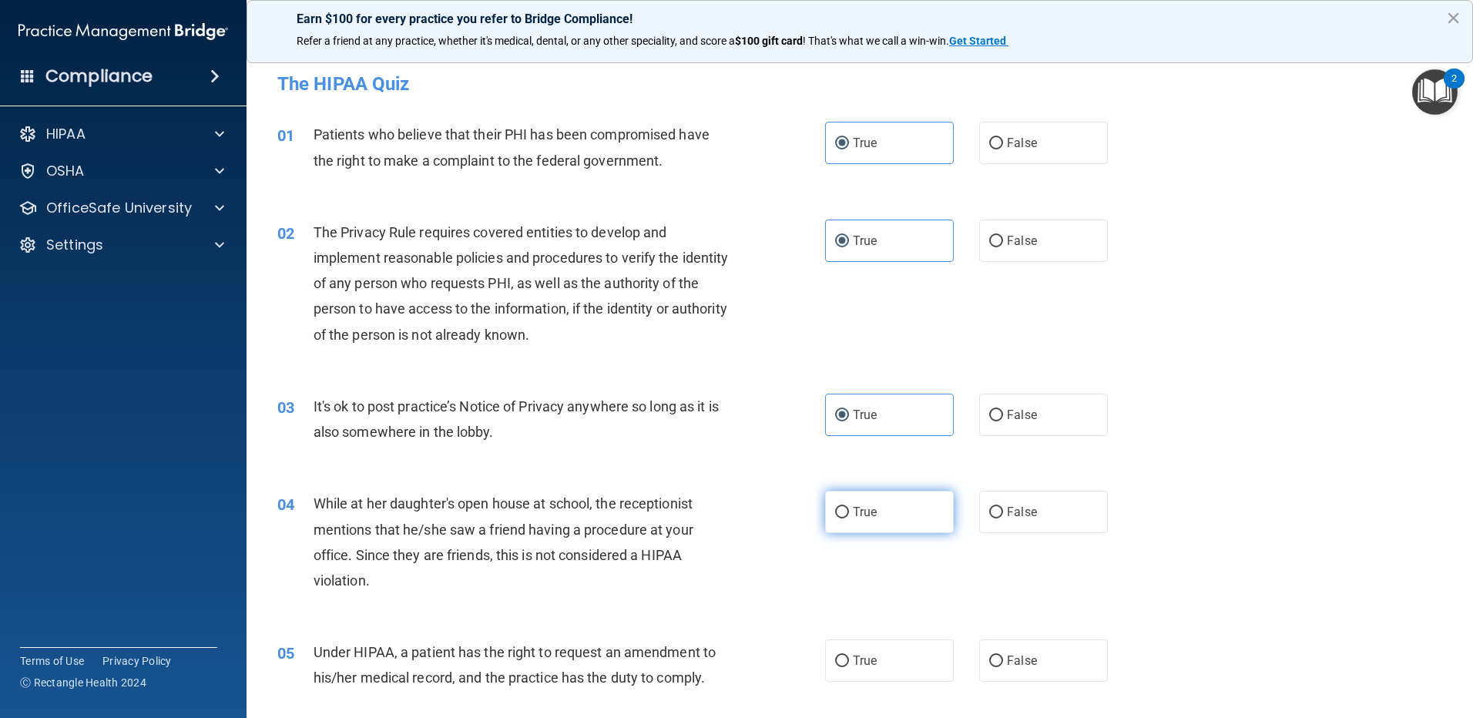
click at [849, 507] on input "True" at bounding box center [842, 513] width 14 height 12
radio input "true"
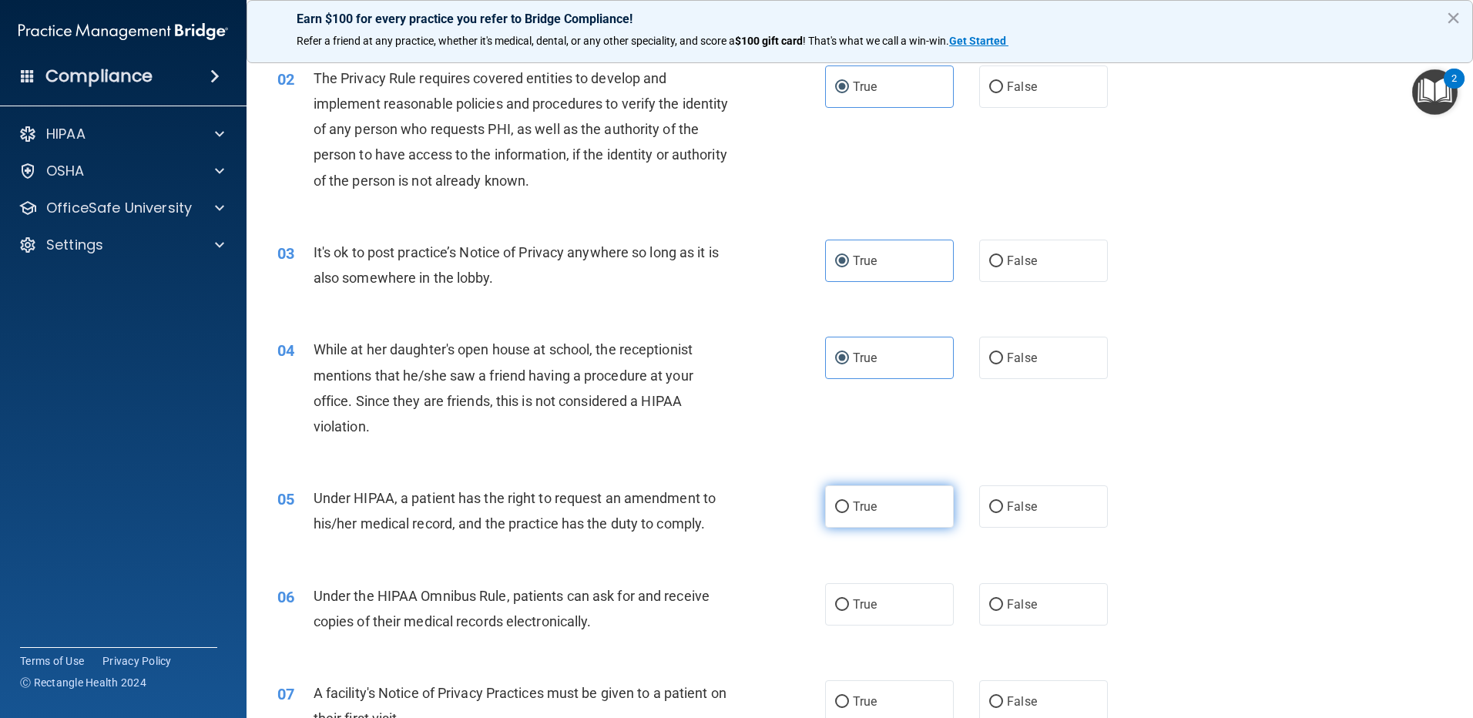
click at [871, 498] on label "True" at bounding box center [889, 506] width 129 height 42
click at [849, 501] on input "True" at bounding box center [842, 507] width 14 height 12
radio input "true"
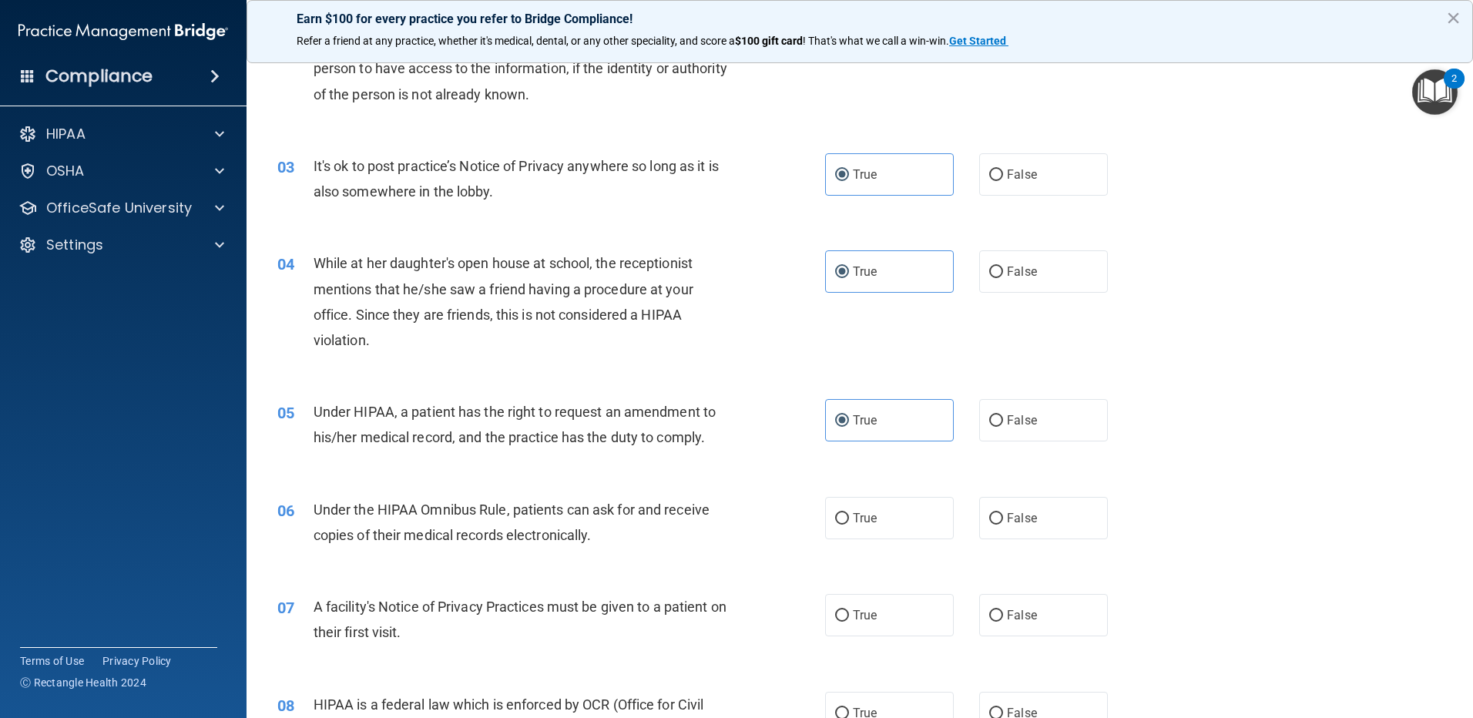
scroll to position [385, 0]
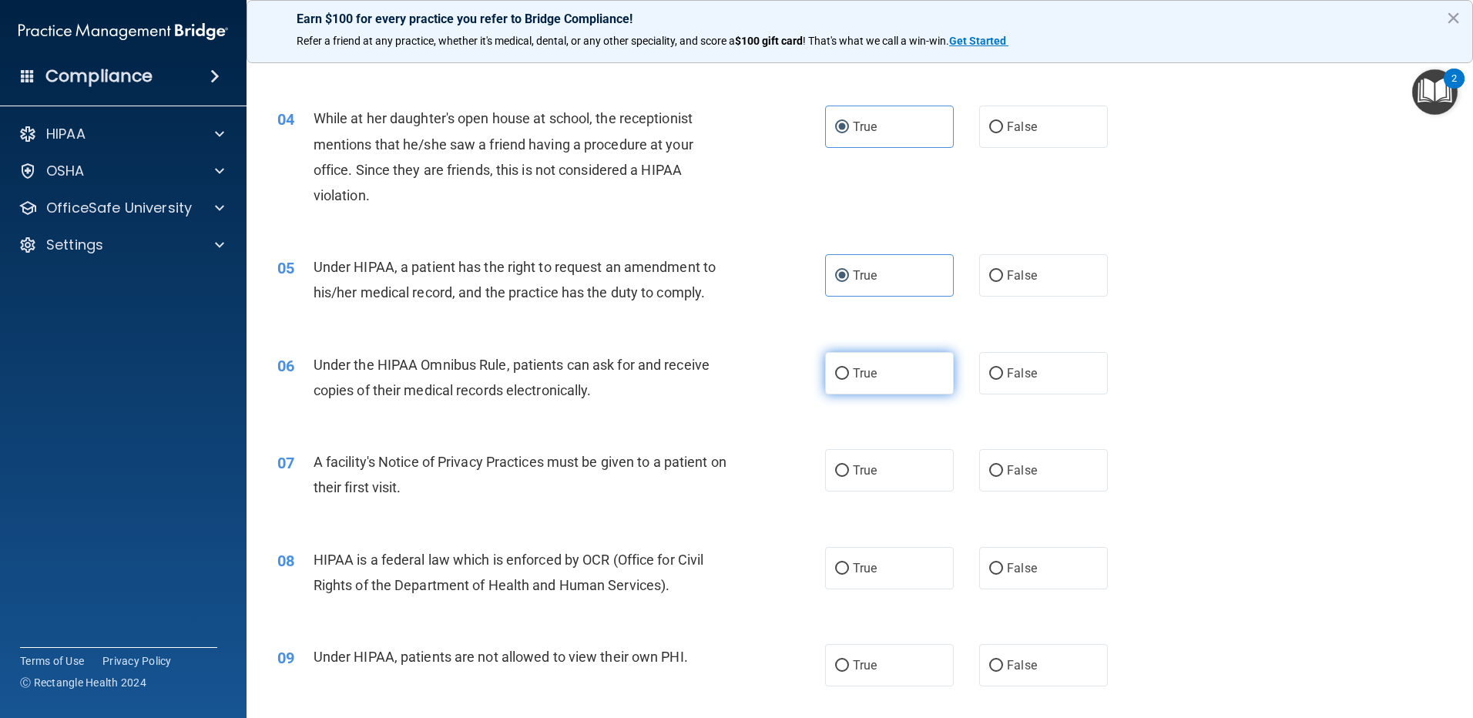
drag, startPoint x: 862, startPoint y: 377, endPoint x: 870, endPoint y: 423, distance: 46.1
click at [863, 378] on span "True" at bounding box center [865, 373] width 24 height 15
click at [849, 378] on input "True" at bounding box center [842, 374] width 14 height 12
radio input "true"
click at [876, 471] on label "True" at bounding box center [889, 470] width 129 height 42
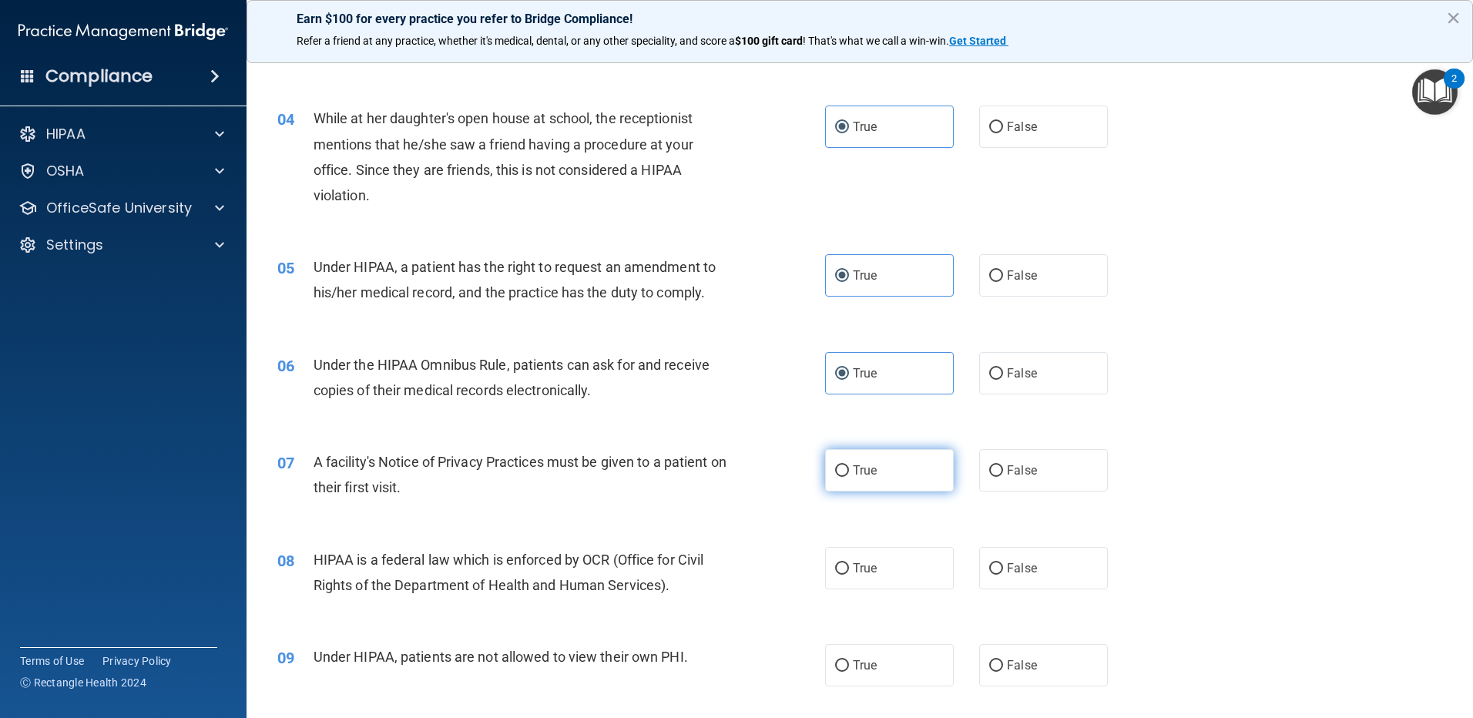
click at [849, 471] on input "True" at bounding box center [842, 471] width 14 height 12
radio input "true"
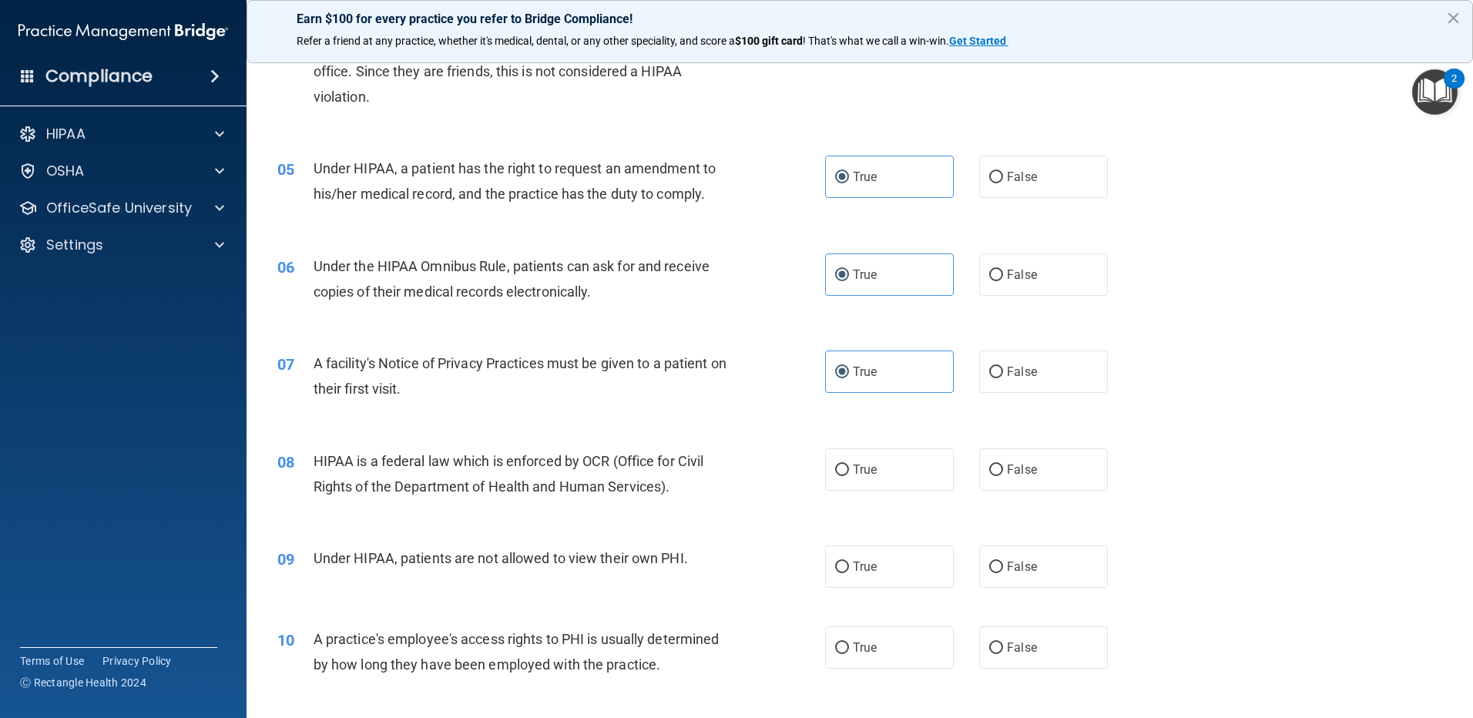
scroll to position [616, 0]
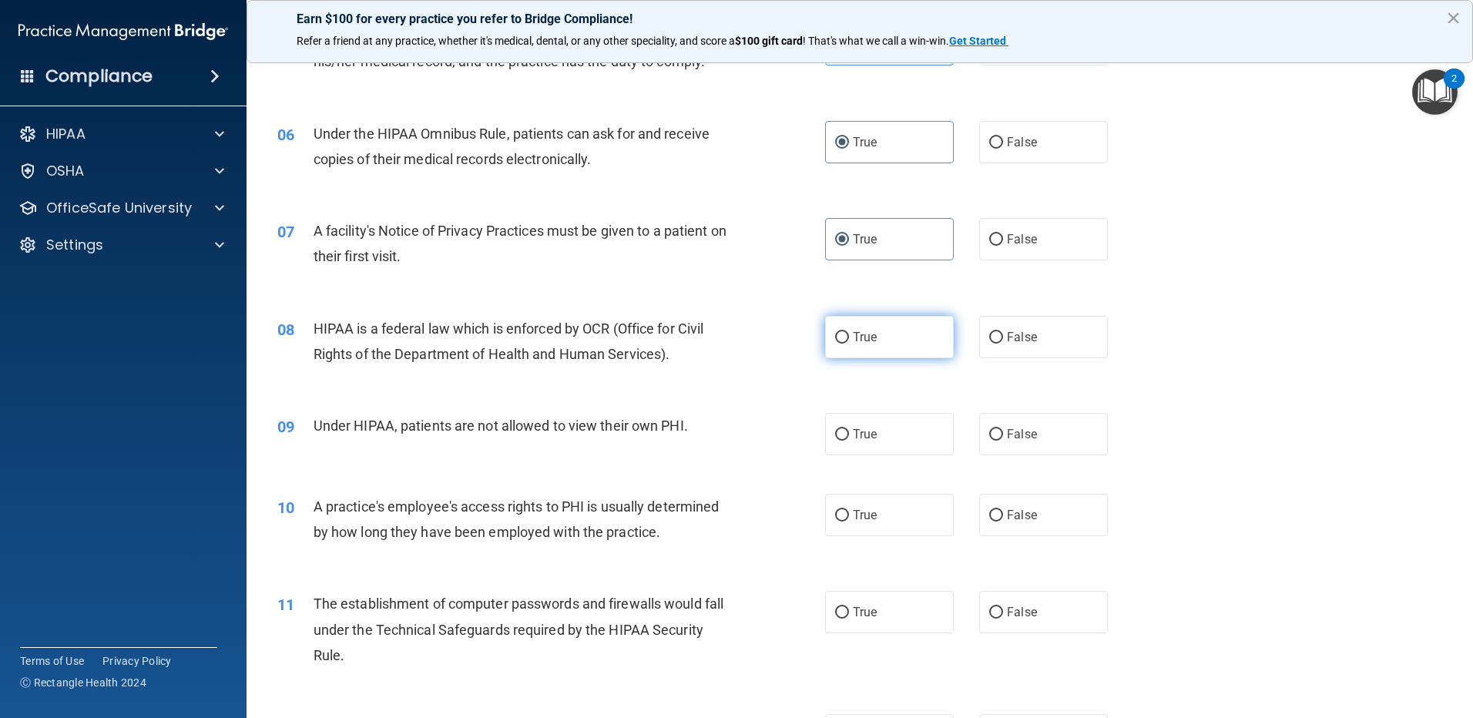
click at [871, 324] on label "True" at bounding box center [889, 337] width 129 height 42
click at [849, 332] on input "True" at bounding box center [842, 338] width 14 height 12
radio input "true"
click at [871, 427] on span "True" at bounding box center [865, 434] width 24 height 15
click at [849, 429] on input "True" at bounding box center [842, 435] width 14 height 12
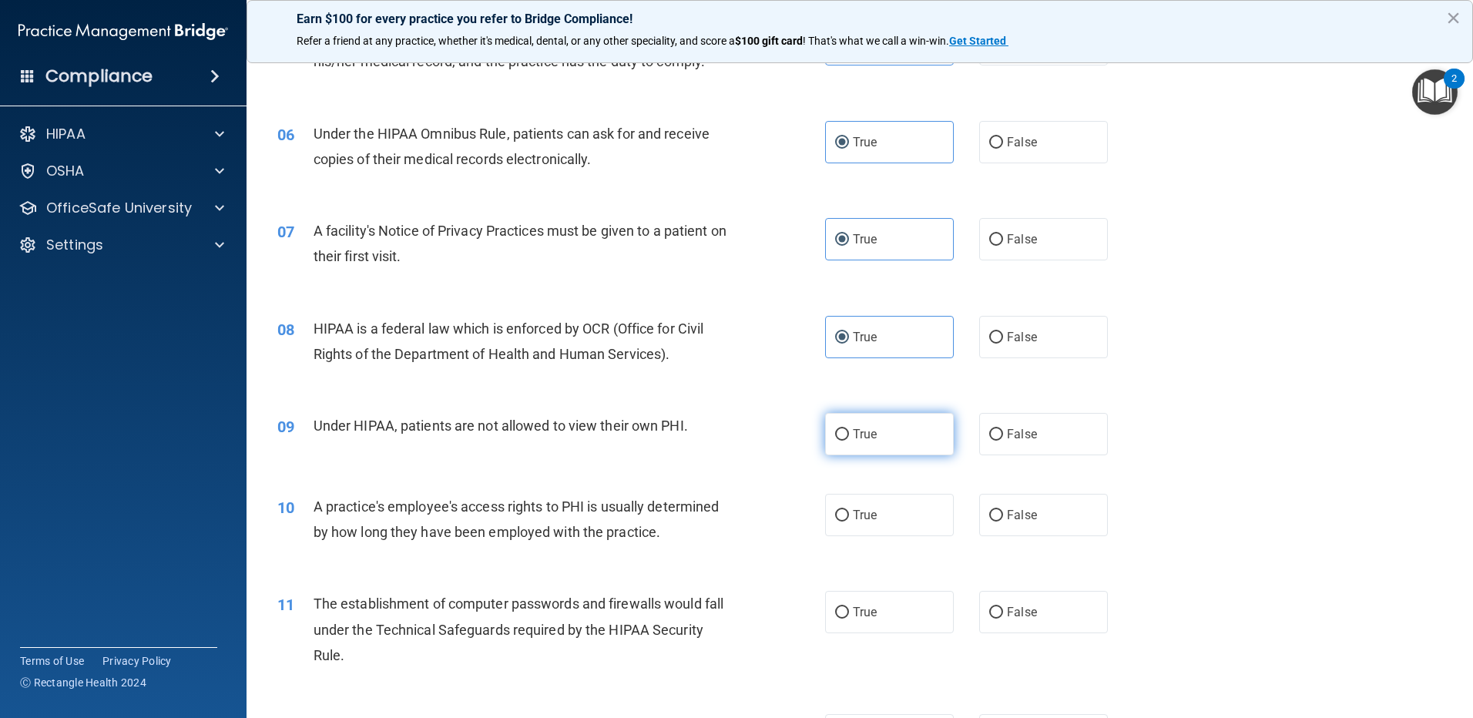
radio input "true"
drag, startPoint x: 865, startPoint y: 525, endPoint x: 879, endPoint y: 565, distance: 41.7
click at [866, 528] on label "True" at bounding box center [889, 515] width 129 height 42
click at [849, 521] on input "True" at bounding box center [842, 516] width 14 height 12
radio input "true"
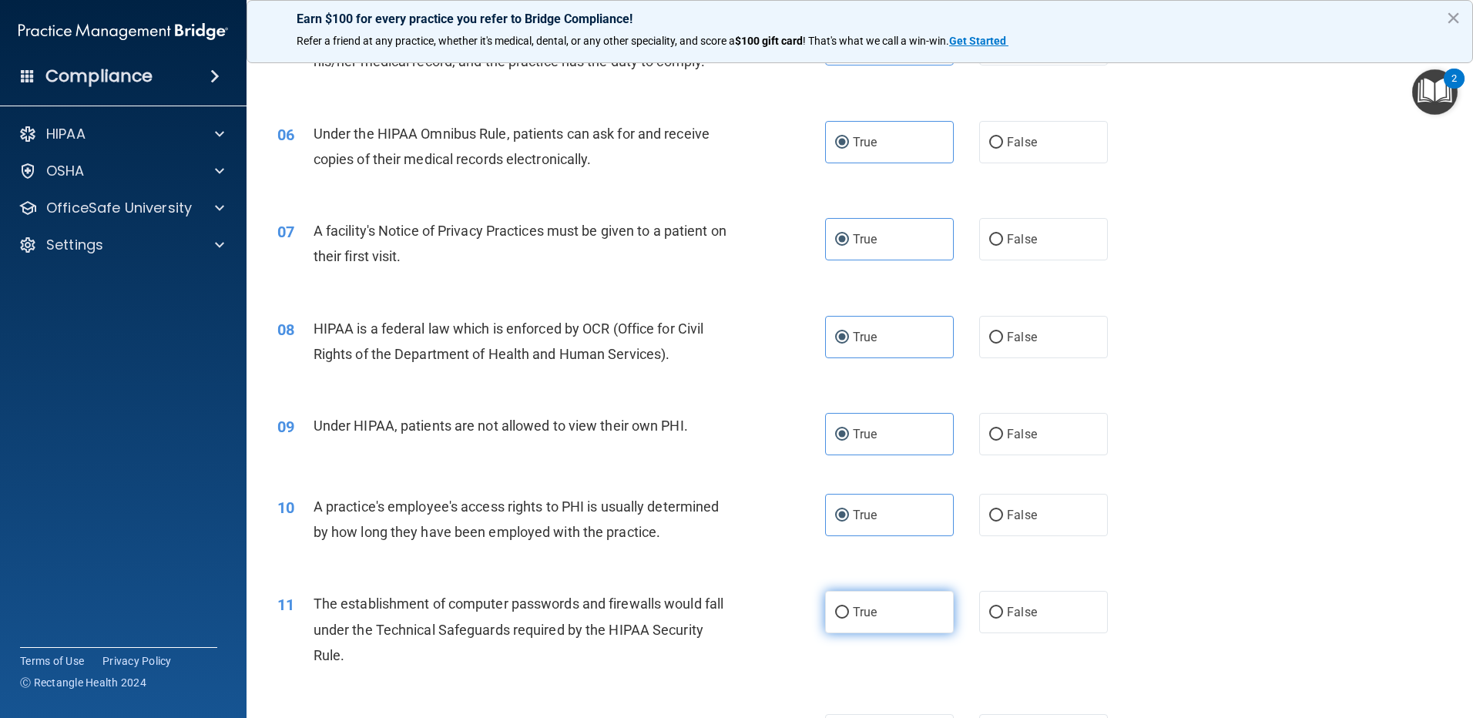
click at [884, 608] on label "True" at bounding box center [889, 612] width 129 height 42
click at [849, 608] on input "True" at bounding box center [842, 613] width 14 height 12
radio input "true"
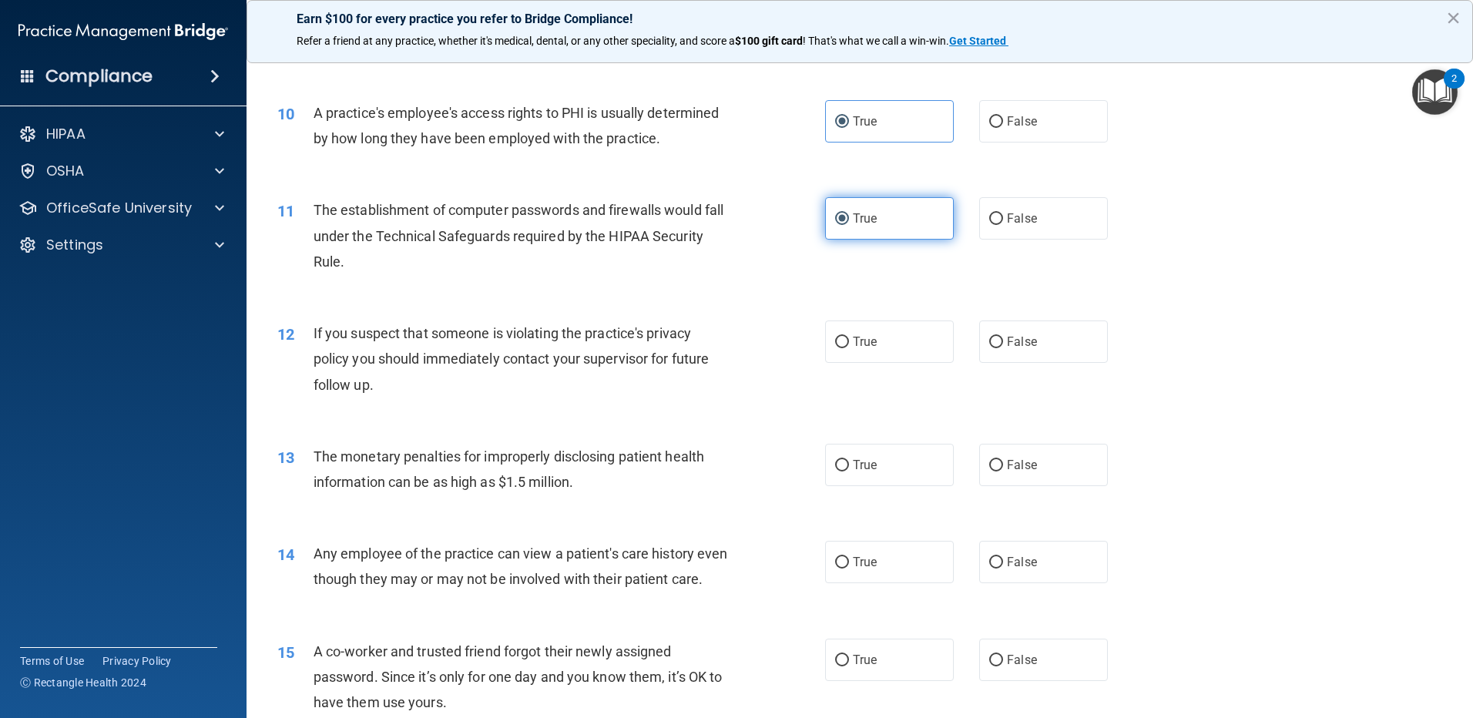
scroll to position [1001, 0]
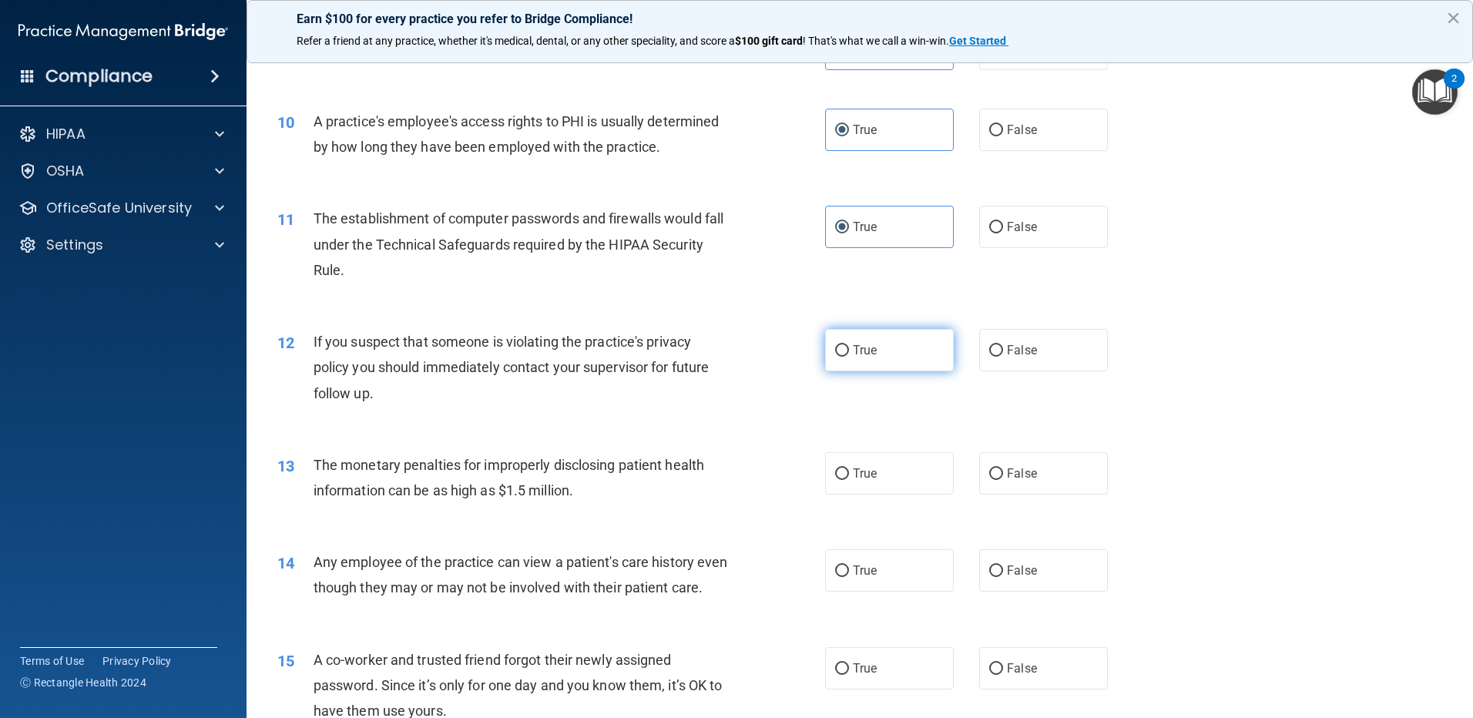
click at [873, 367] on label "True" at bounding box center [889, 350] width 129 height 42
click at [849, 357] on input "True" at bounding box center [842, 351] width 14 height 12
radio input "true"
click at [861, 476] on span "True" at bounding box center [865, 473] width 24 height 15
click at [849, 476] on input "True" at bounding box center [842, 474] width 14 height 12
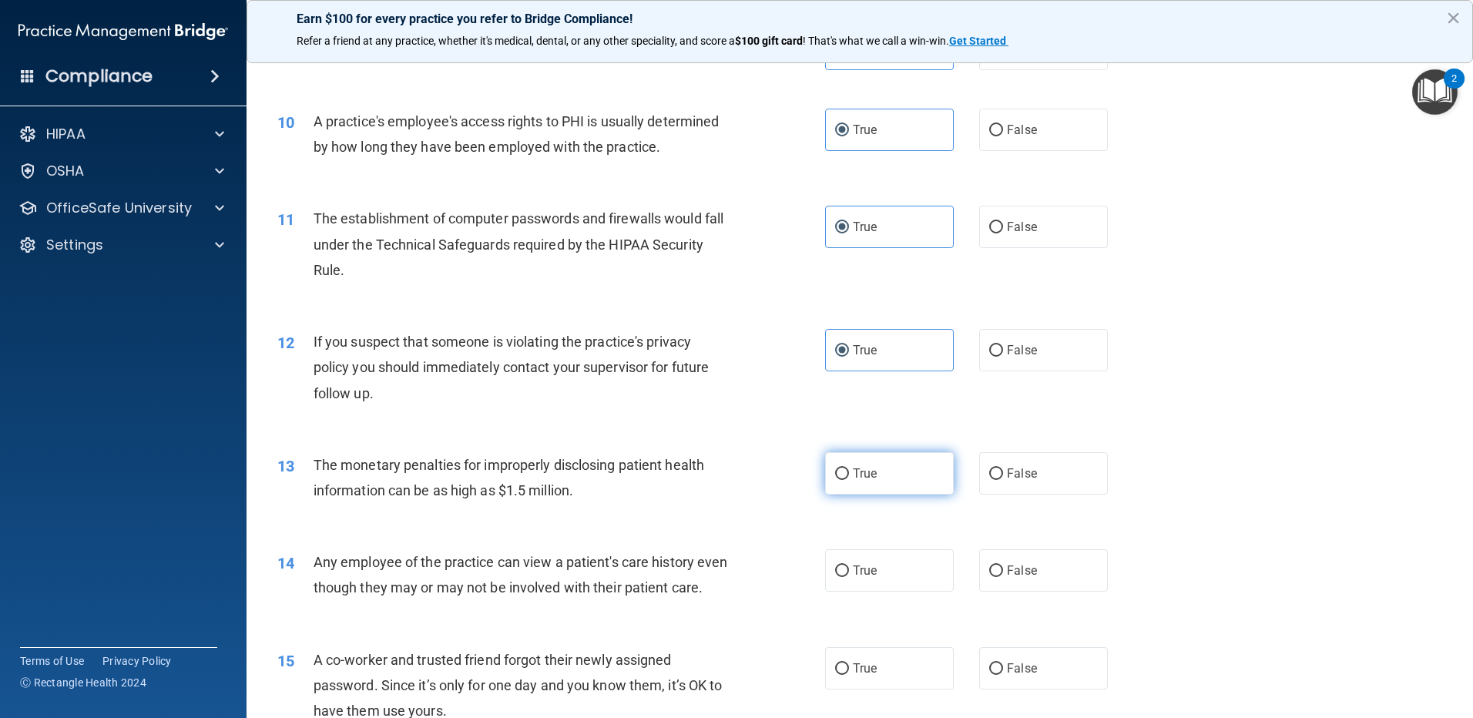
radio input "true"
drag, startPoint x: 878, startPoint y: 552, endPoint x: 886, endPoint y: 534, distance: 19.6
click at [878, 553] on label "True" at bounding box center [889, 570] width 129 height 42
click at [849, 565] on input "True" at bounding box center [842, 571] width 14 height 12
radio input "true"
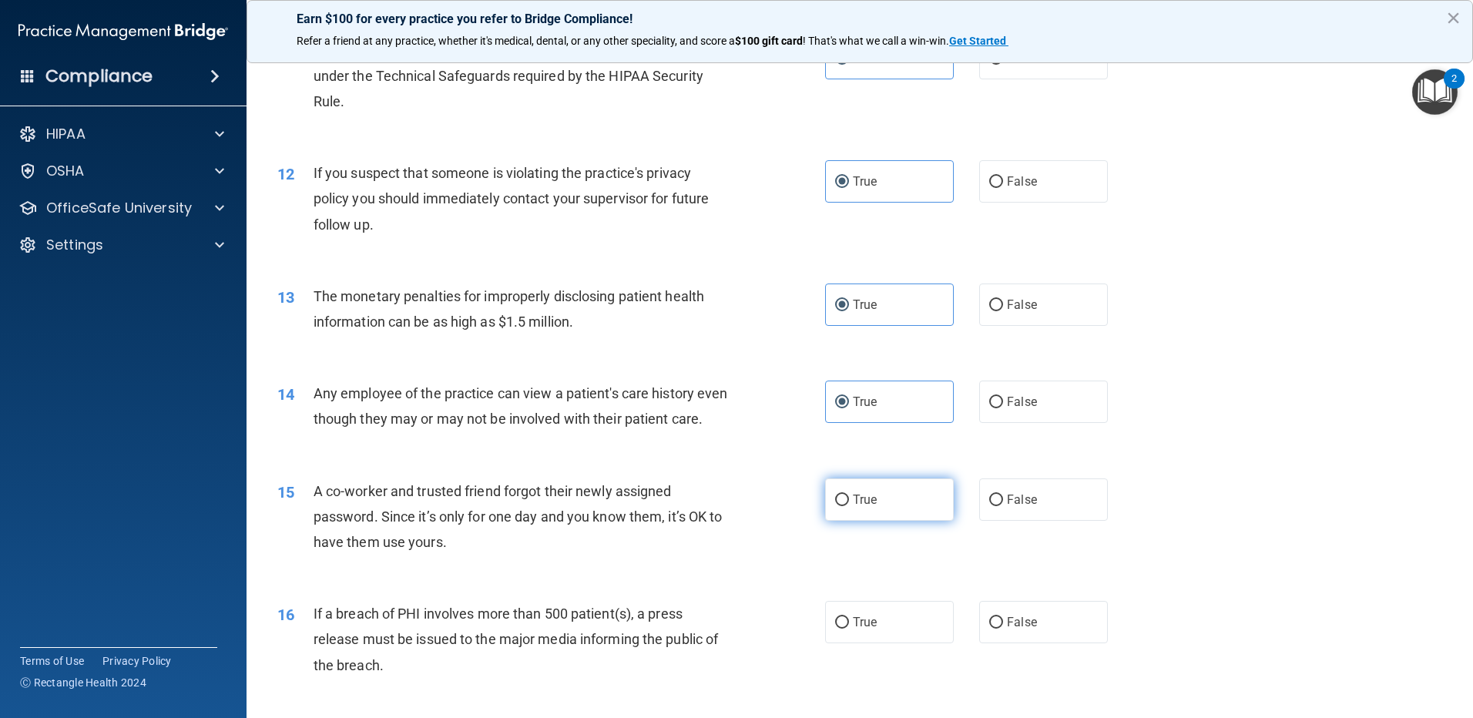
scroll to position [1232, 0]
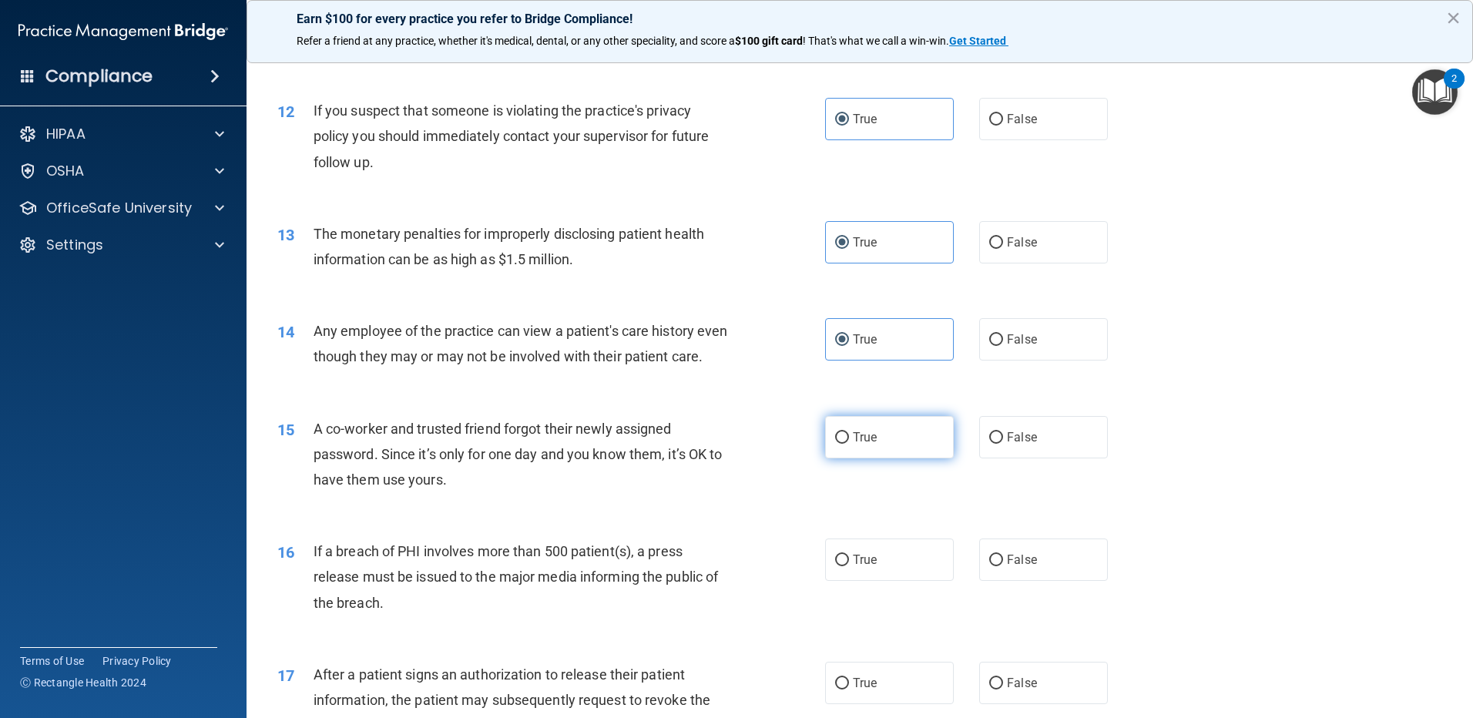
click at [873, 458] on label "True" at bounding box center [889, 437] width 129 height 42
click at [849, 444] on input "True" at bounding box center [842, 438] width 14 height 12
radio input "true"
click at [874, 566] on label "True" at bounding box center [889, 559] width 129 height 42
click at [849, 566] on input "True" at bounding box center [842, 561] width 14 height 12
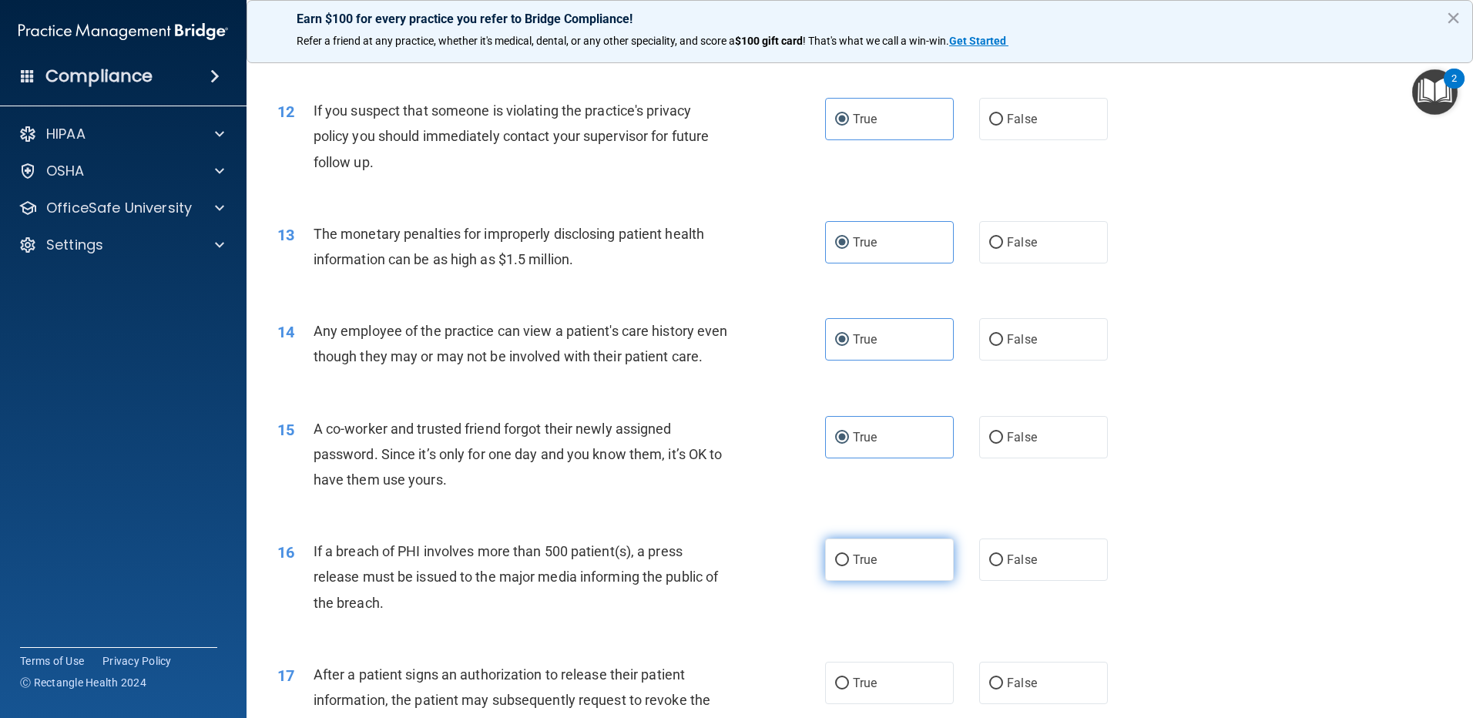
radio input "true"
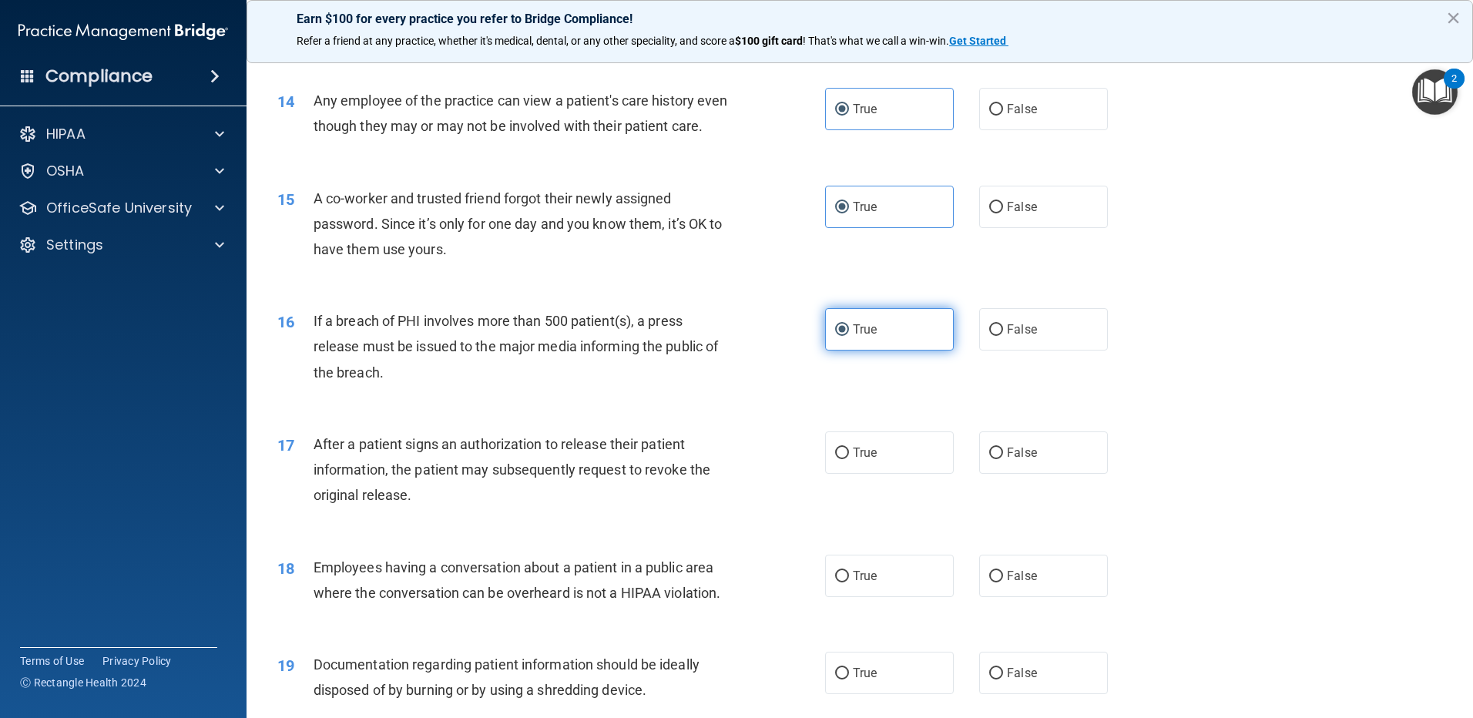
scroll to position [1463, 0]
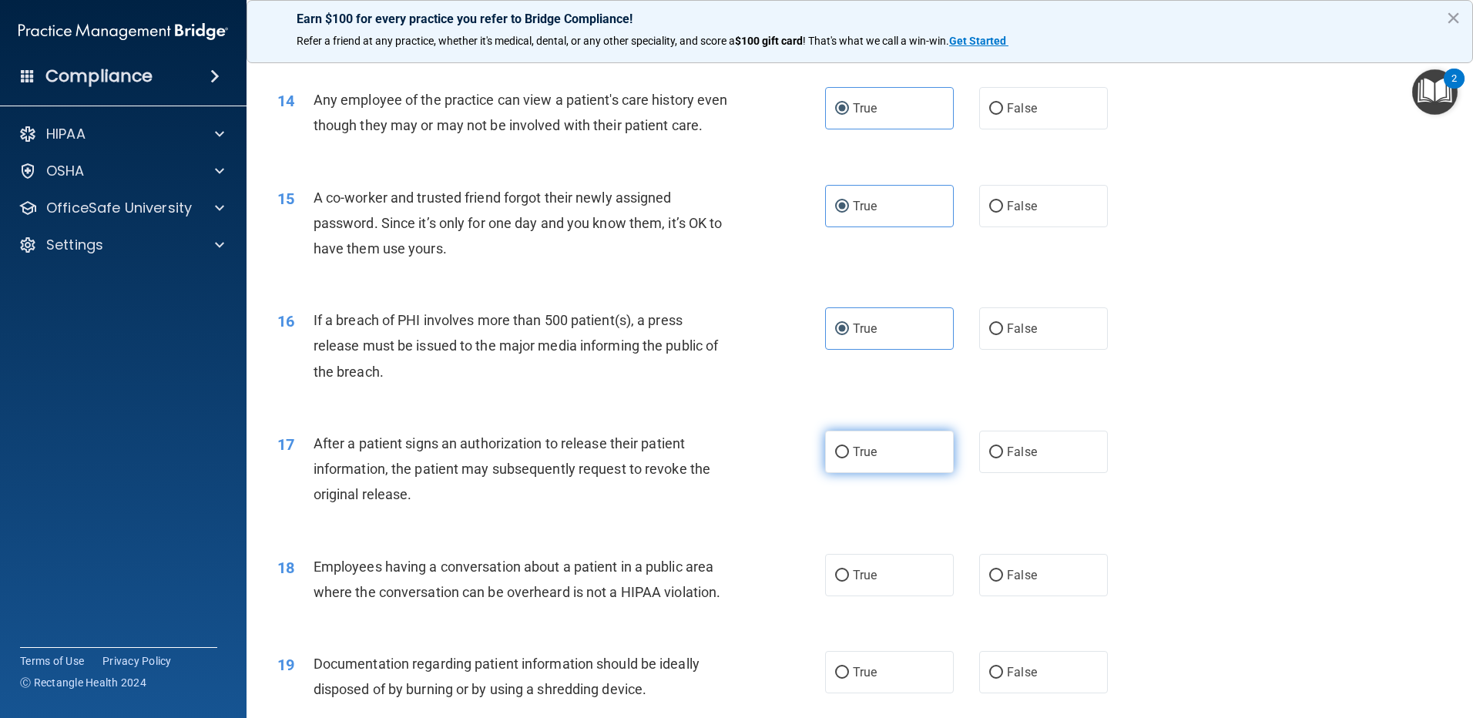
click at [880, 473] on label "True" at bounding box center [889, 452] width 129 height 42
click at [849, 458] on input "True" at bounding box center [842, 453] width 14 height 12
radio input "true"
click at [896, 596] on label "True" at bounding box center [889, 575] width 129 height 42
click at [849, 581] on input "True" at bounding box center [842, 576] width 14 height 12
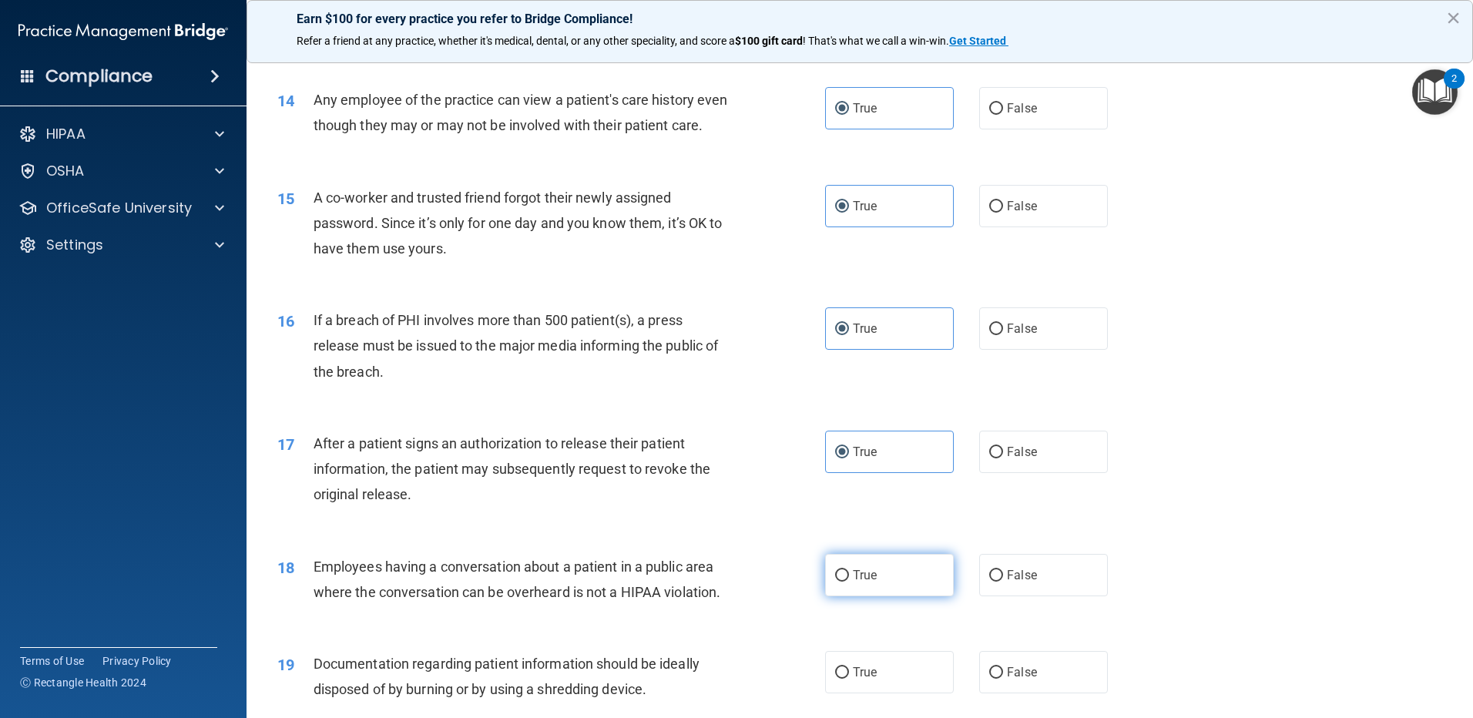
radio input "true"
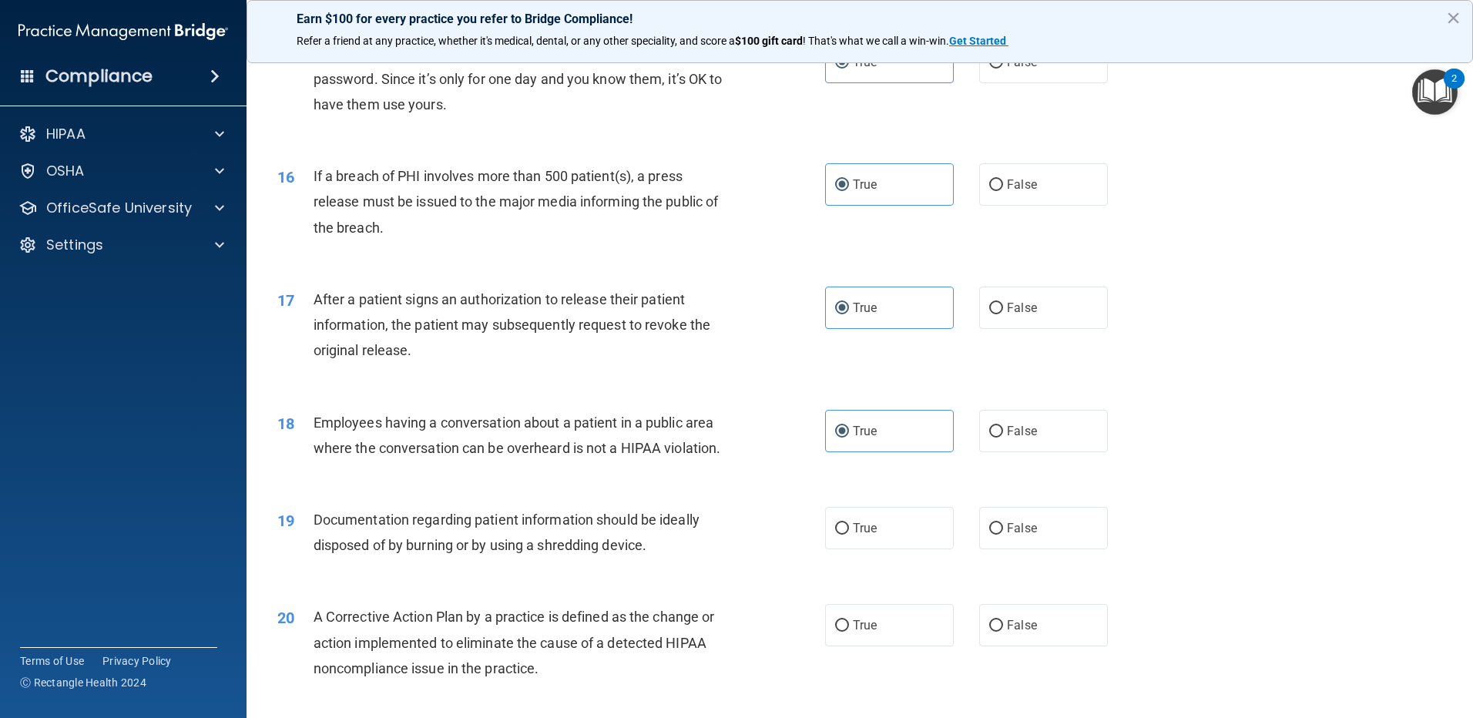
scroll to position [1771, 0]
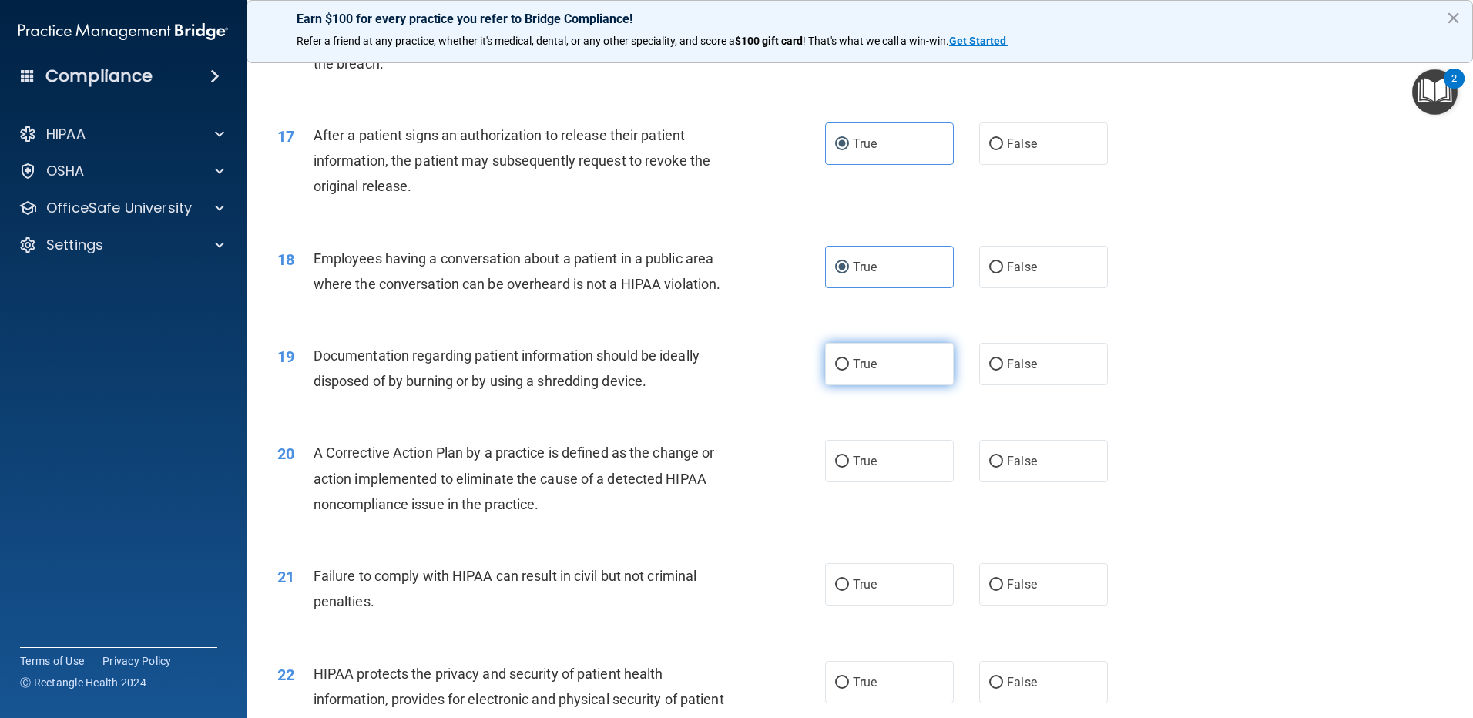
click at [873, 380] on label "True" at bounding box center [889, 364] width 129 height 42
click at [849, 370] on input "True" at bounding box center [842, 365] width 14 height 12
radio input "true"
click at [867, 482] on label "True" at bounding box center [889, 461] width 129 height 42
click at [849, 467] on input "True" at bounding box center [842, 462] width 14 height 12
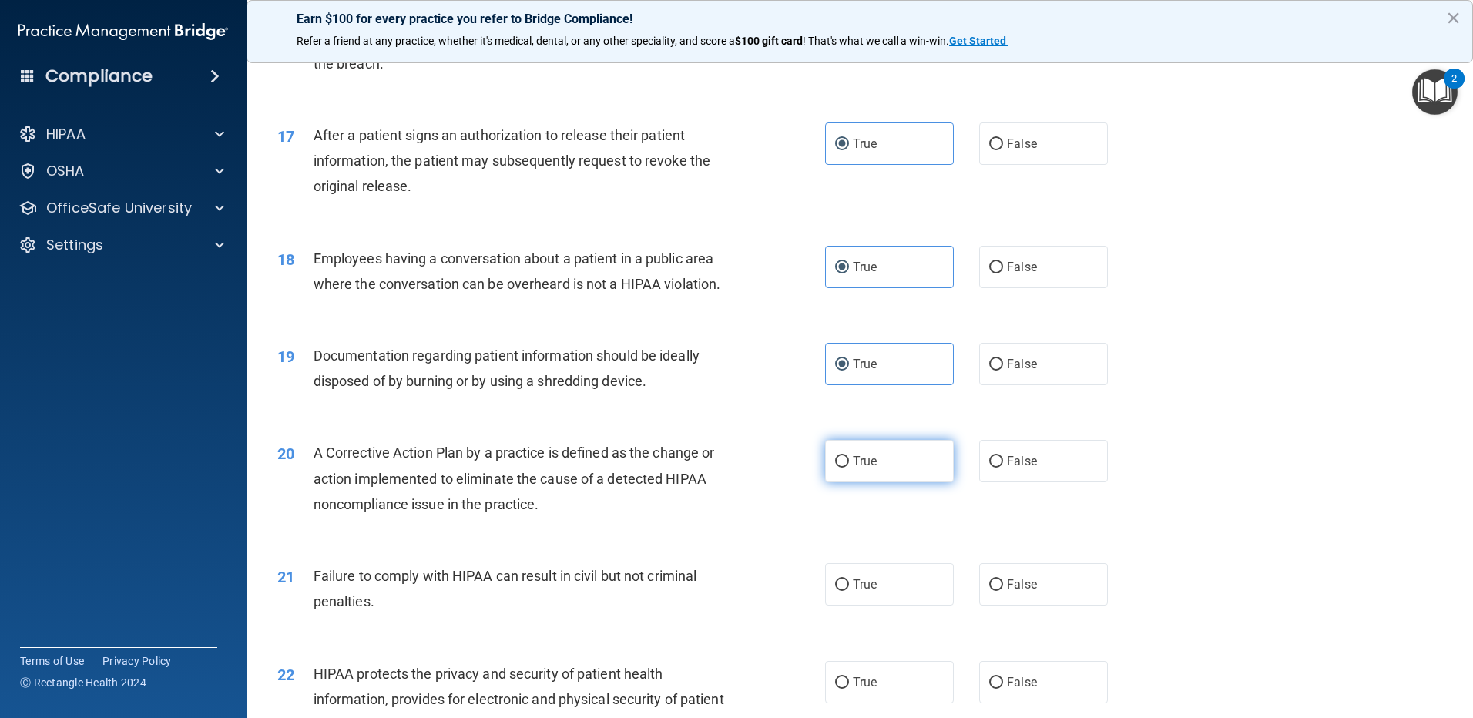
radio input "true"
click at [883, 591] on label "True" at bounding box center [889, 584] width 129 height 42
click at [849, 591] on input "True" at bounding box center [842, 585] width 14 height 12
radio input "true"
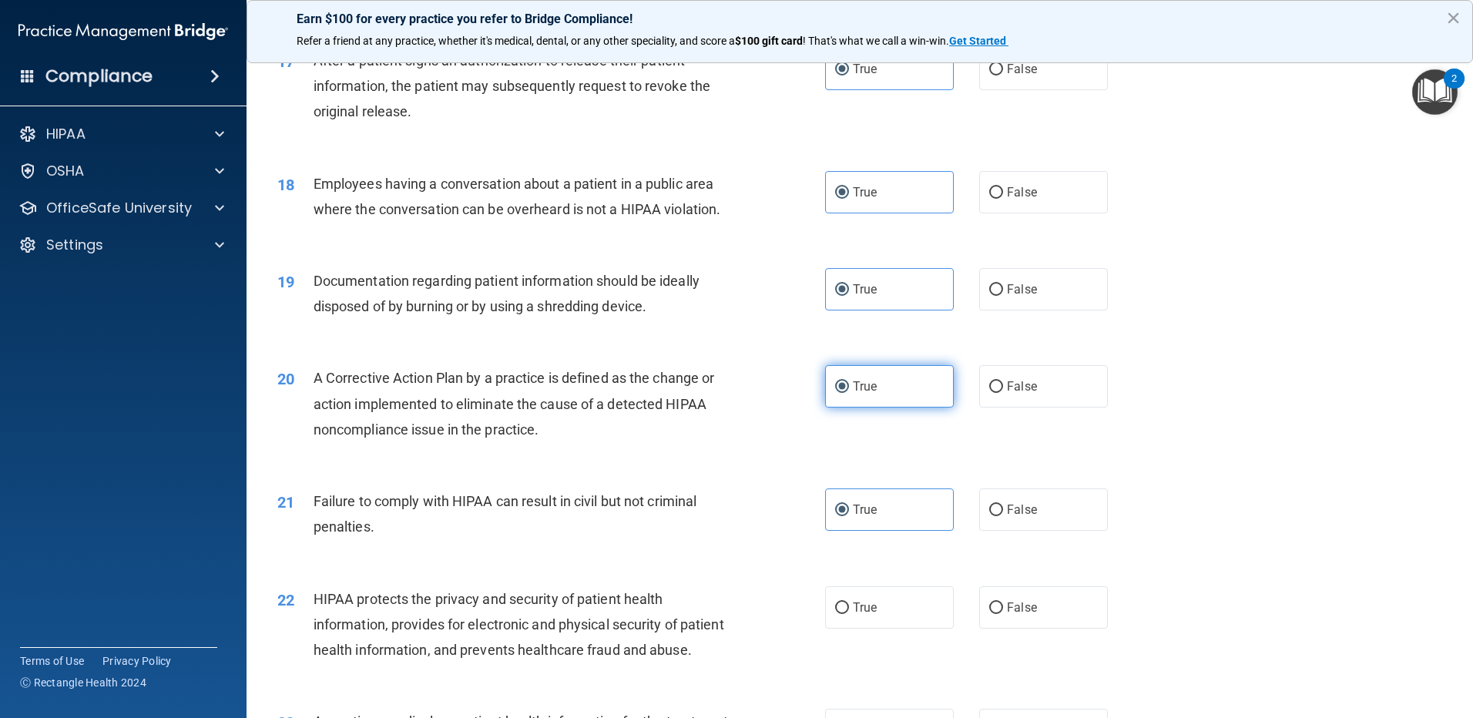
scroll to position [2002, 0]
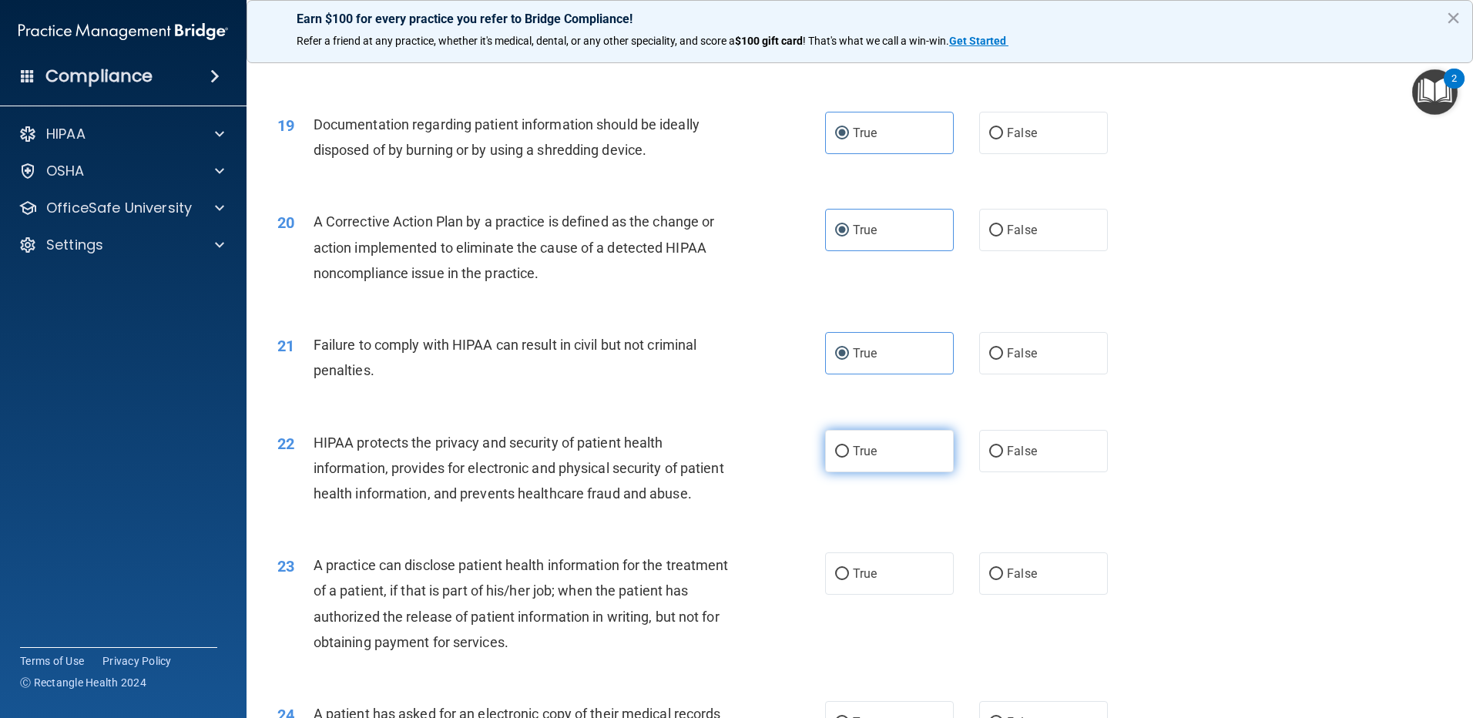
click at [895, 472] on label "True" at bounding box center [889, 451] width 129 height 42
click at [849, 457] on input "True" at bounding box center [842, 452] width 14 height 12
radio input "true"
click at [883, 595] on label "True" at bounding box center [889, 573] width 129 height 42
click at [849, 580] on input "True" at bounding box center [842, 574] width 14 height 12
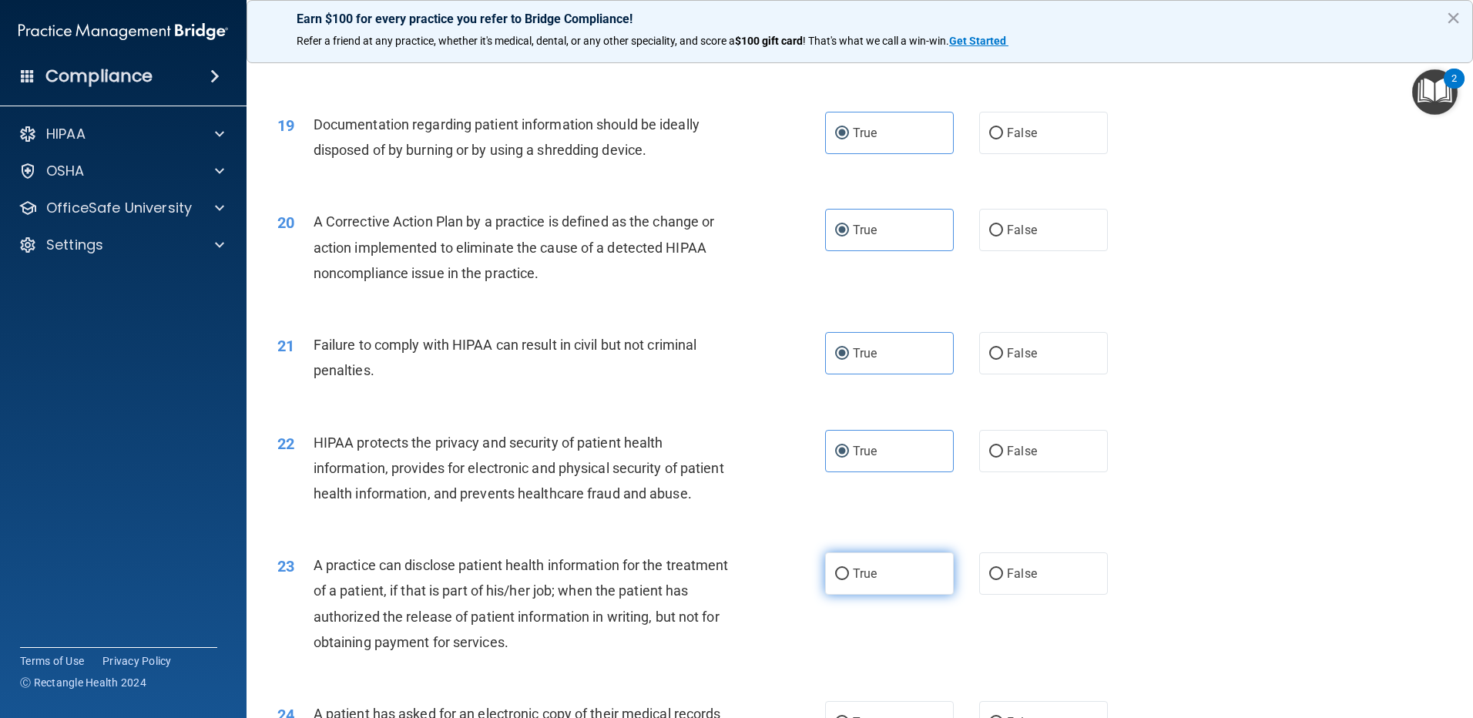
radio input "true"
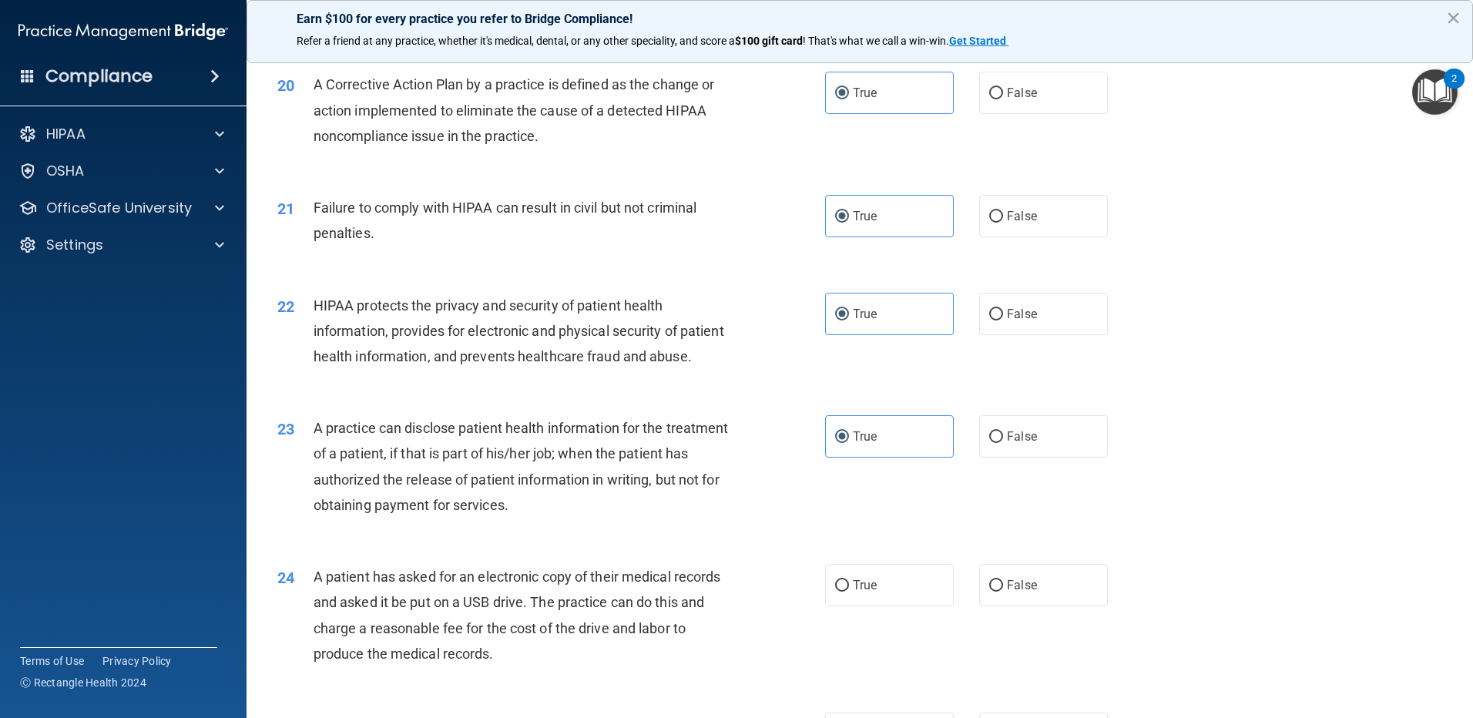
scroll to position [2311, 0]
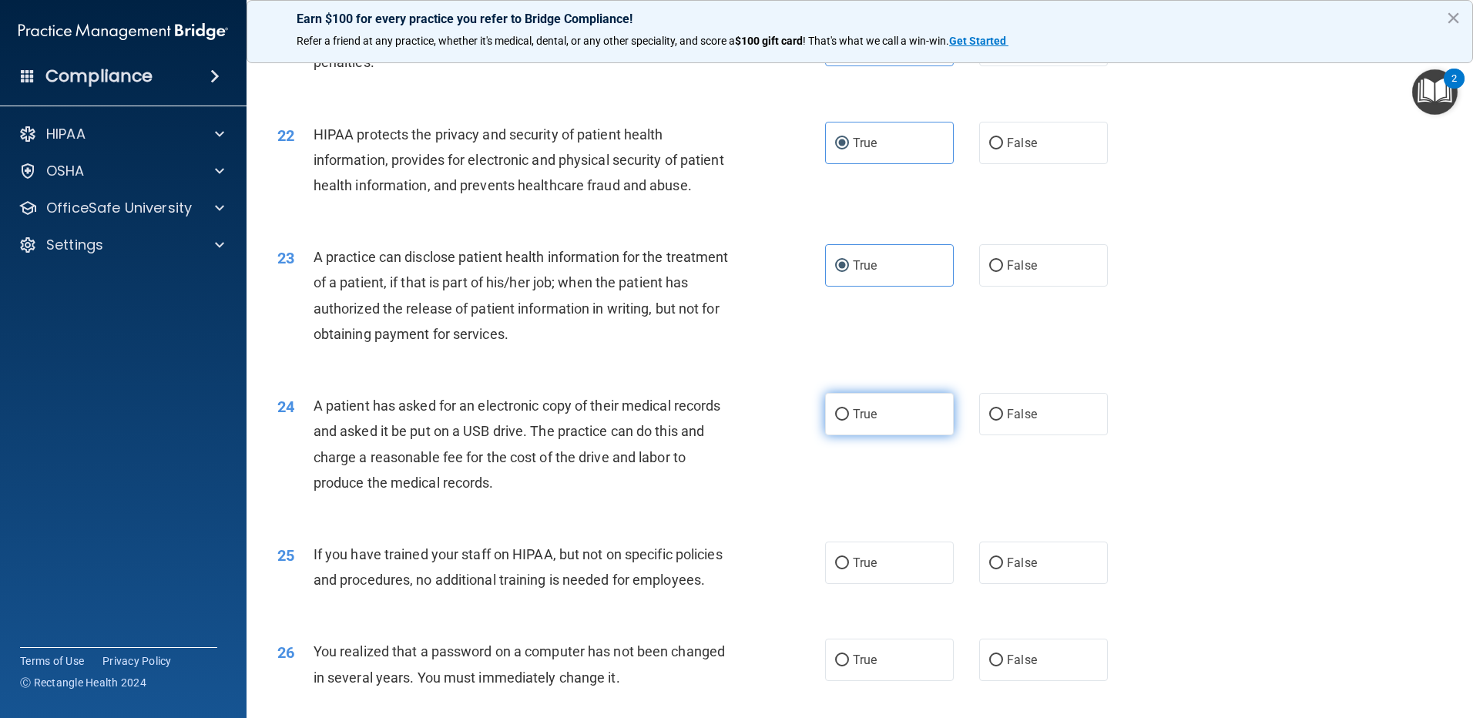
click at [867, 435] on label "True" at bounding box center [889, 414] width 129 height 42
click at [849, 421] on input "True" at bounding box center [842, 415] width 14 height 12
radio input "true"
drag, startPoint x: 884, startPoint y: 609, endPoint x: 886, endPoint y: 523, distance: 86.3
click at [886, 584] on label "True" at bounding box center [889, 562] width 129 height 42
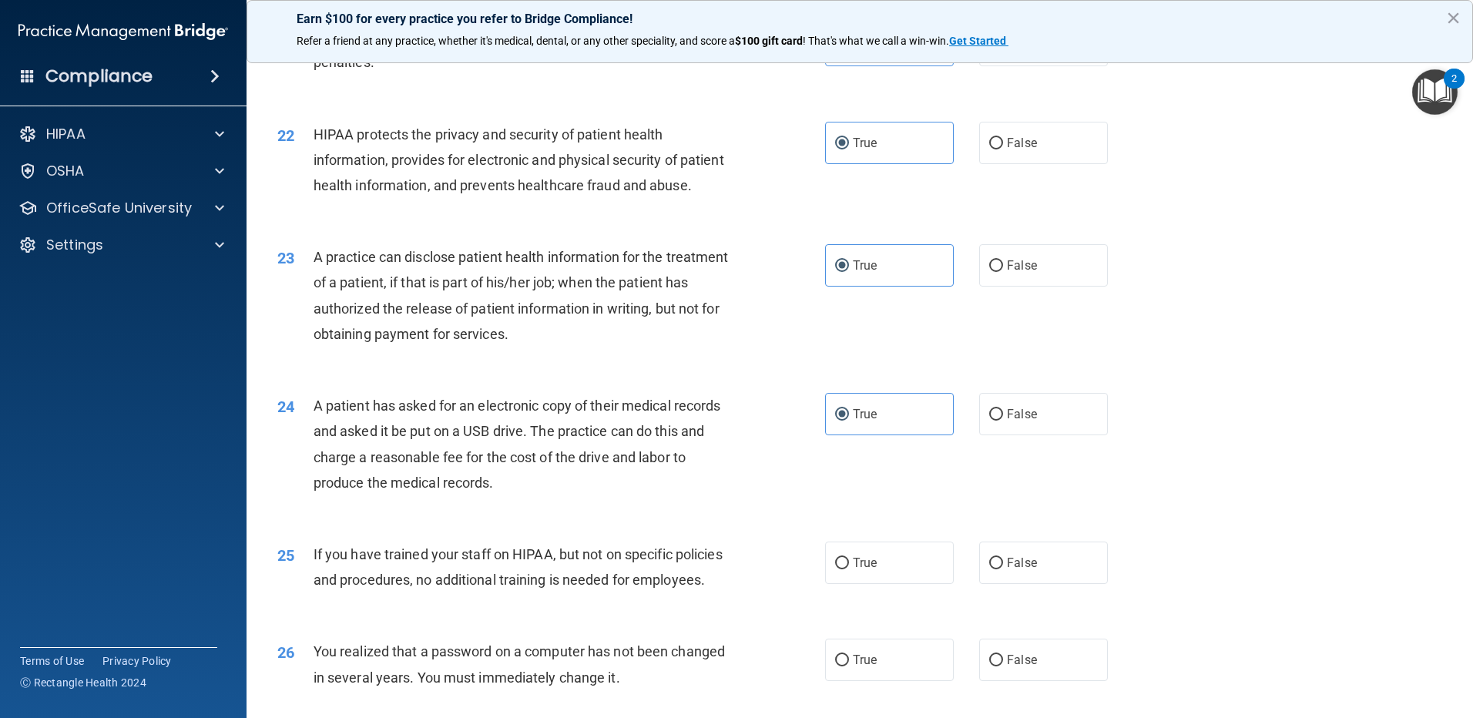
click at [849, 569] on input "True" at bounding box center [842, 564] width 14 height 12
radio input "true"
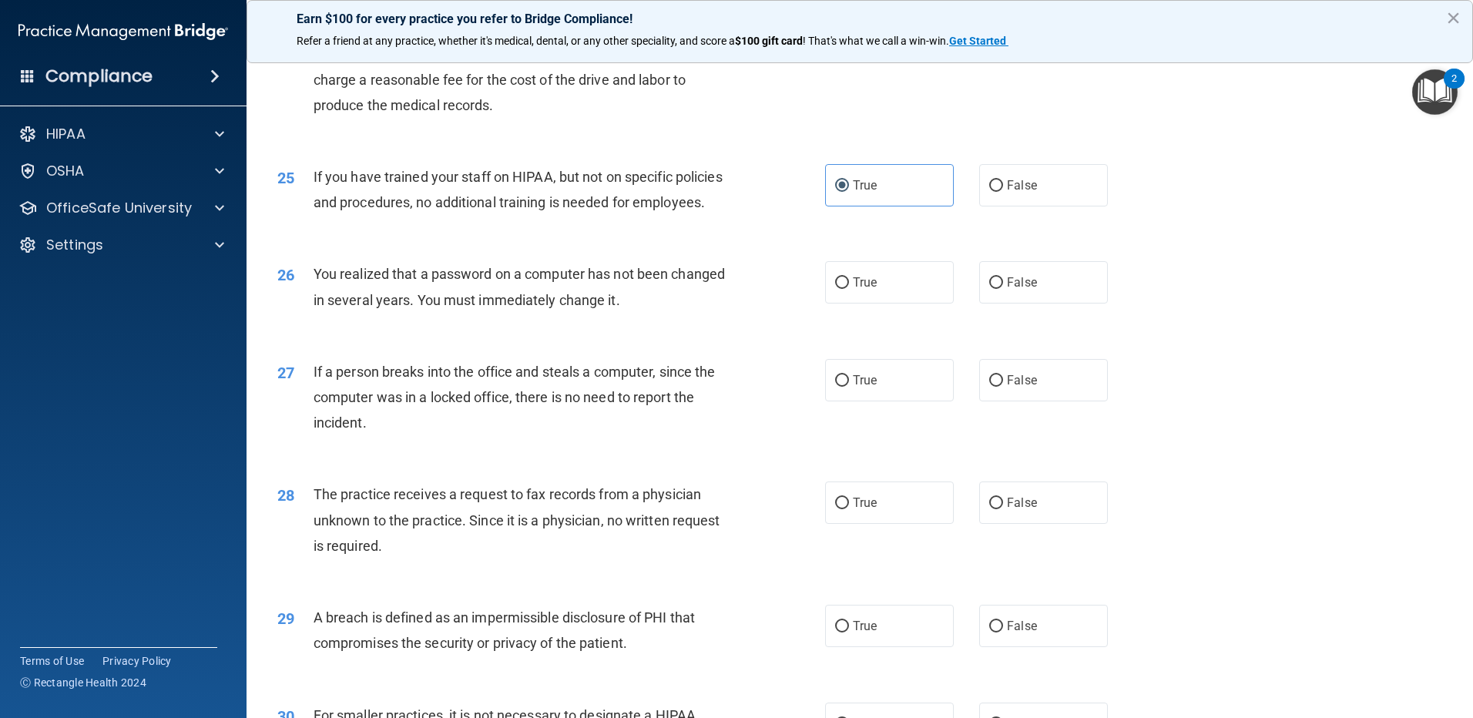
scroll to position [2773, 0]
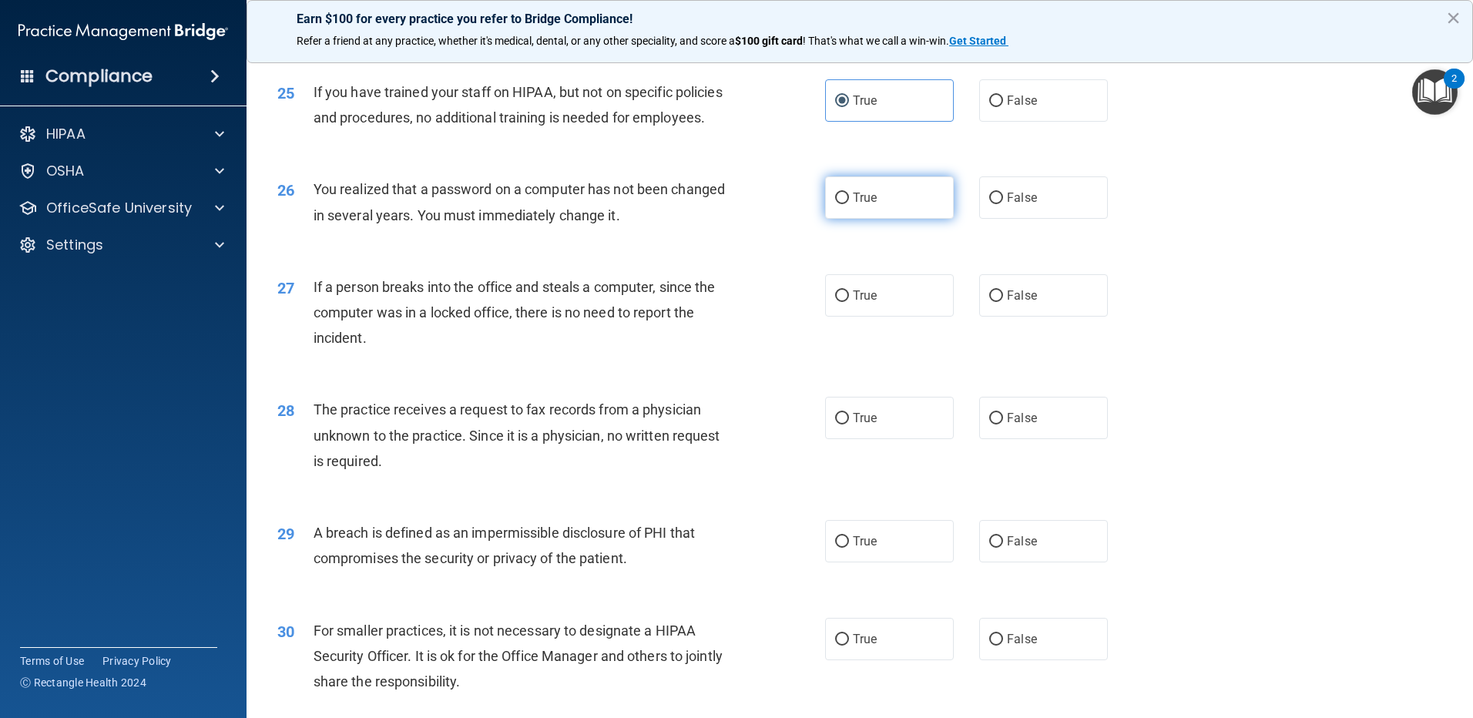
click at [855, 219] on label "True" at bounding box center [889, 197] width 129 height 42
click at [849, 204] on input "True" at bounding box center [842, 199] width 14 height 12
radio input "true"
click at [846, 378] on div "27 If a person breaks into the office and steals a computer, since the computer…" at bounding box center [860, 316] width 1188 height 123
click at [859, 317] on label "True" at bounding box center [889, 295] width 129 height 42
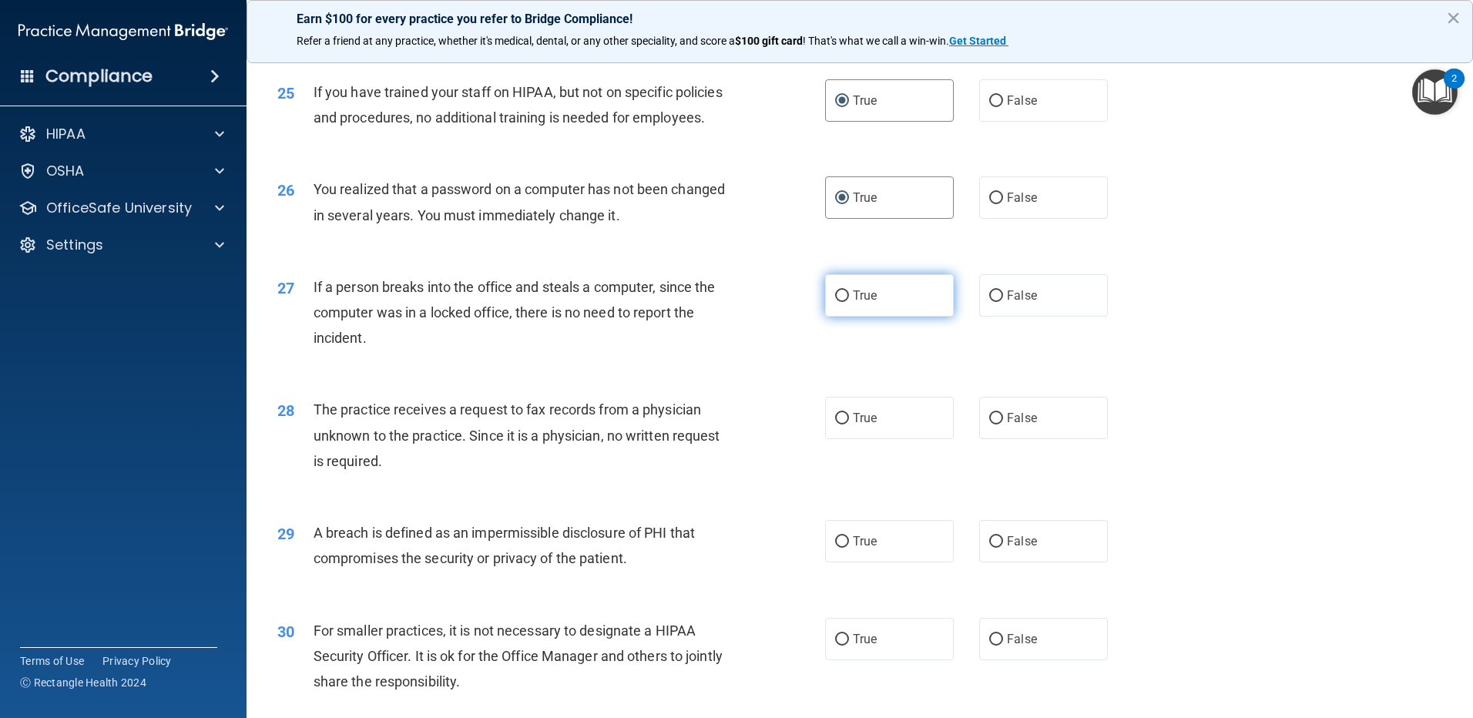
click at [849, 302] on input "True" at bounding box center [842, 296] width 14 height 12
radio input "true"
click at [874, 501] on div "28 The practice receives a request to fax records from a physician unknown to t…" at bounding box center [860, 438] width 1188 height 123
click at [862, 425] on span "True" at bounding box center [865, 418] width 24 height 15
click at [849, 424] on input "True" at bounding box center [842, 419] width 14 height 12
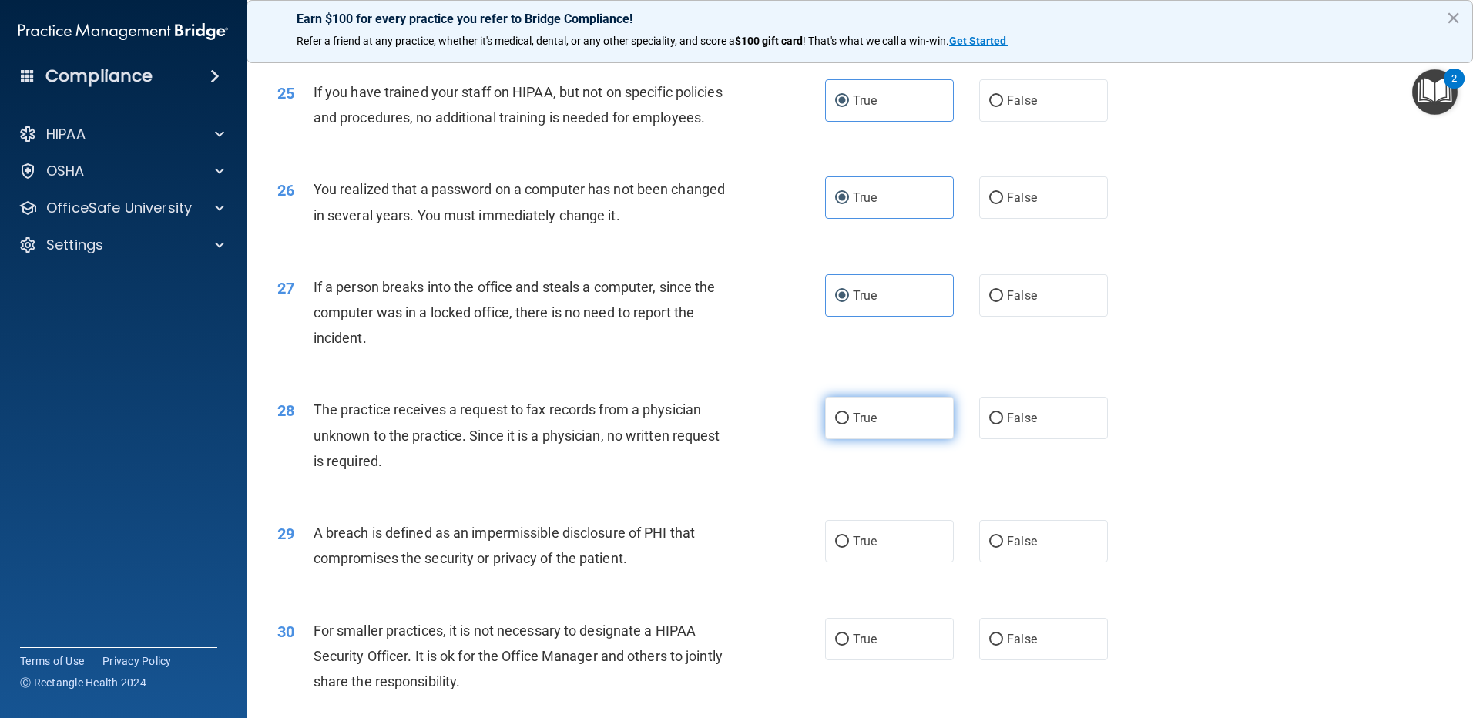
radio input "true"
click at [899, 562] on label "True" at bounding box center [889, 541] width 129 height 42
click at [849, 548] on input "True" at bounding box center [842, 542] width 14 height 12
radio input "true"
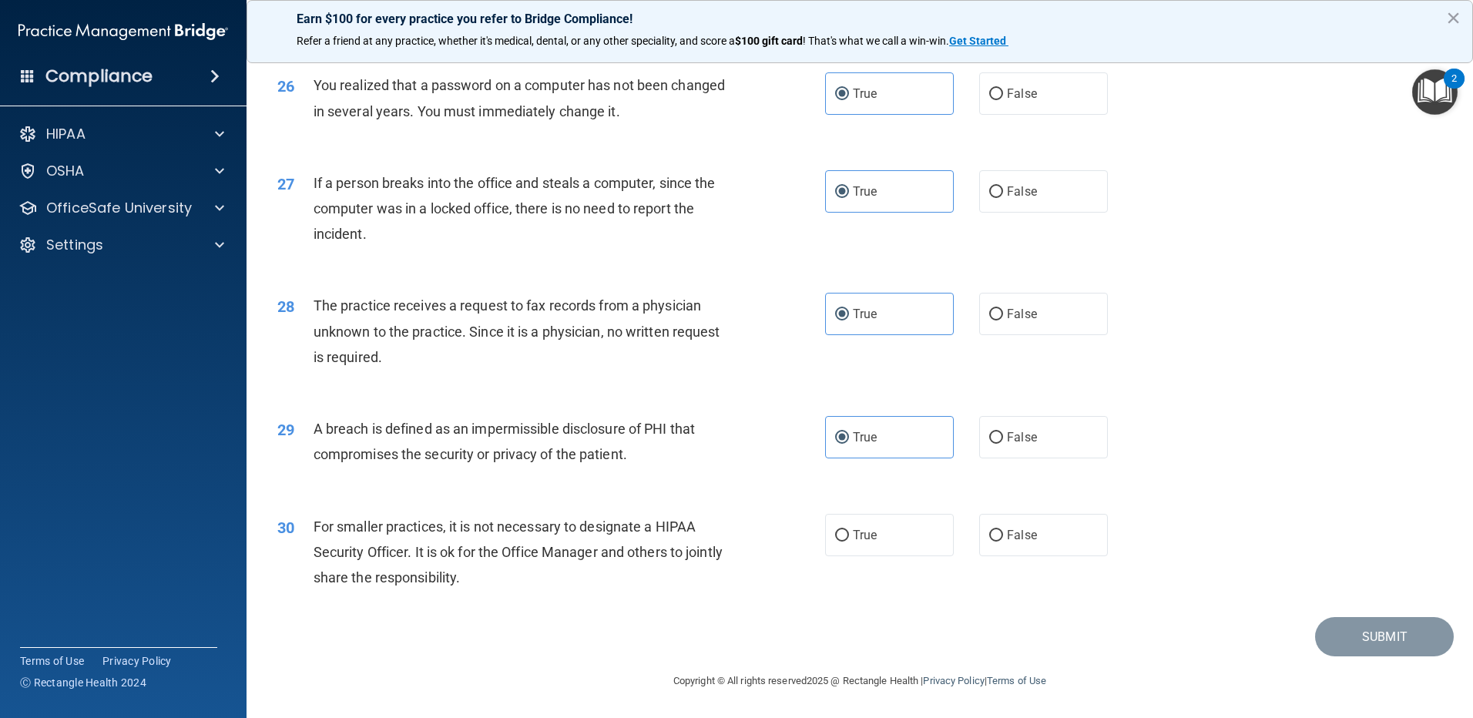
scroll to position [2953, 0]
drag, startPoint x: 860, startPoint y: 518, endPoint x: 909, endPoint y: 541, distance: 54.1
click at [860, 518] on label "True" at bounding box center [889, 535] width 129 height 42
click at [849, 530] on input "True" at bounding box center [842, 536] width 14 height 12
radio input "true"
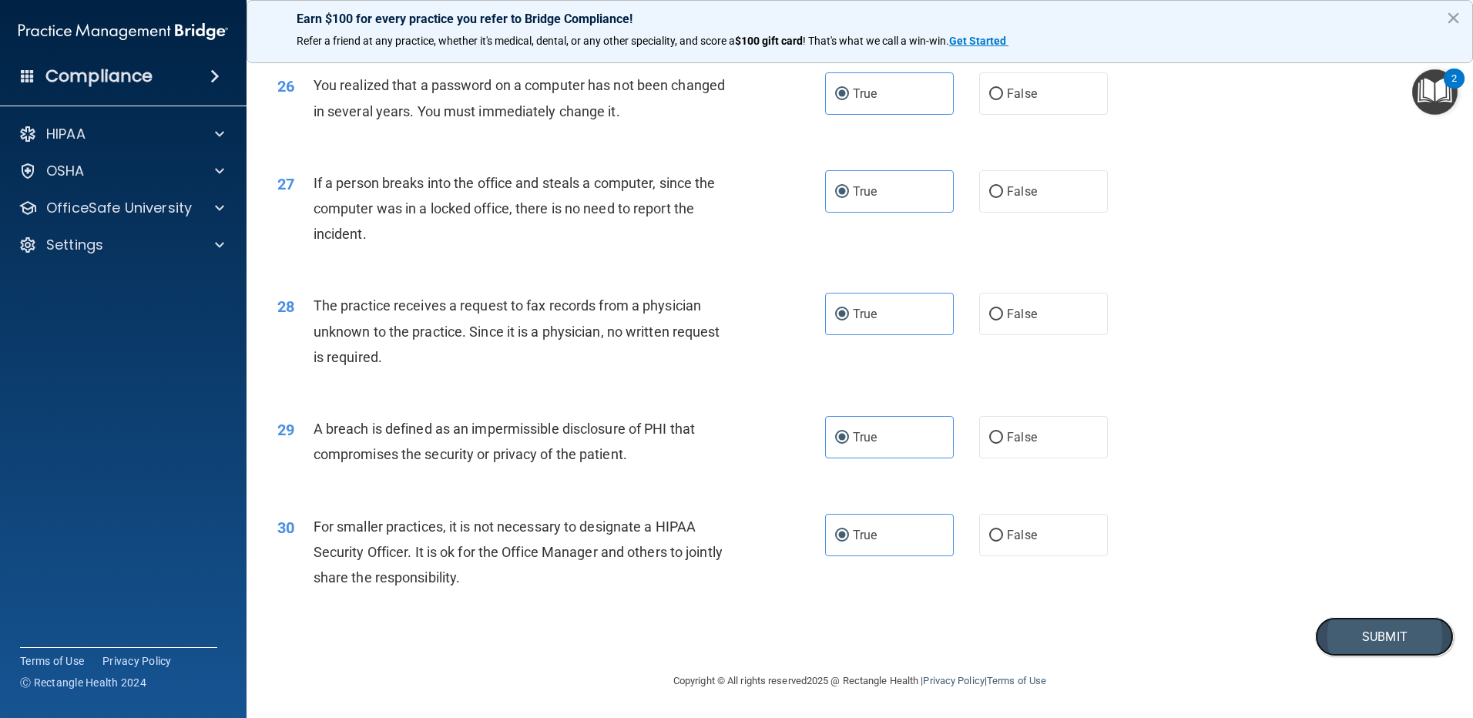
click at [1359, 635] on button "Submit" at bounding box center [1384, 636] width 139 height 39
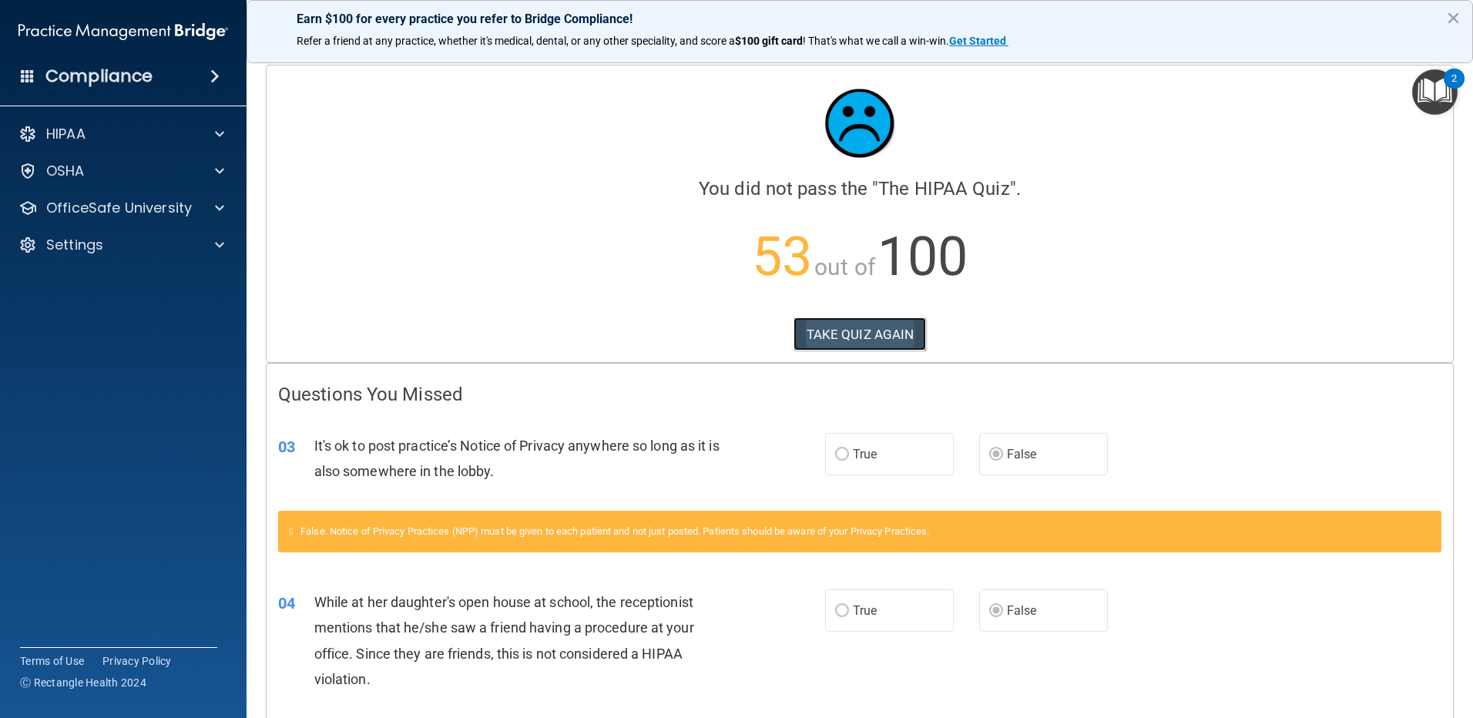
click at [886, 330] on button "TAKE QUIZ AGAIN" at bounding box center [859, 334] width 133 height 34
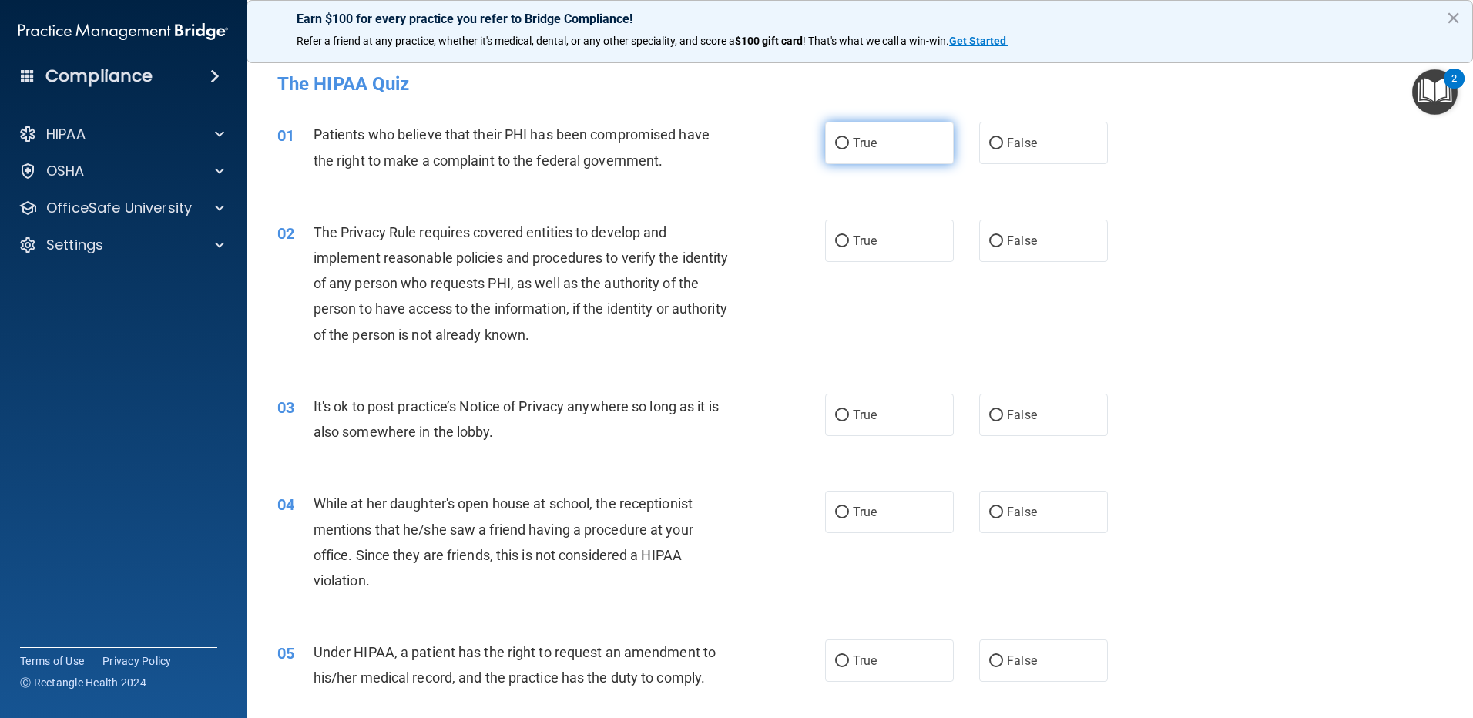
click at [853, 140] on span "True" at bounding box center [865, 143] width 24 height 15
click at [847, 140] on input "True" at bounding box center [842, 144] width 14 height 12
radio input "true"
click at [866, 231] on label "True" at bounding box center [889, 240] width 129 height 42
click at [849, 236] on input "True" at bounding box center [842, 242] width 14 height 12
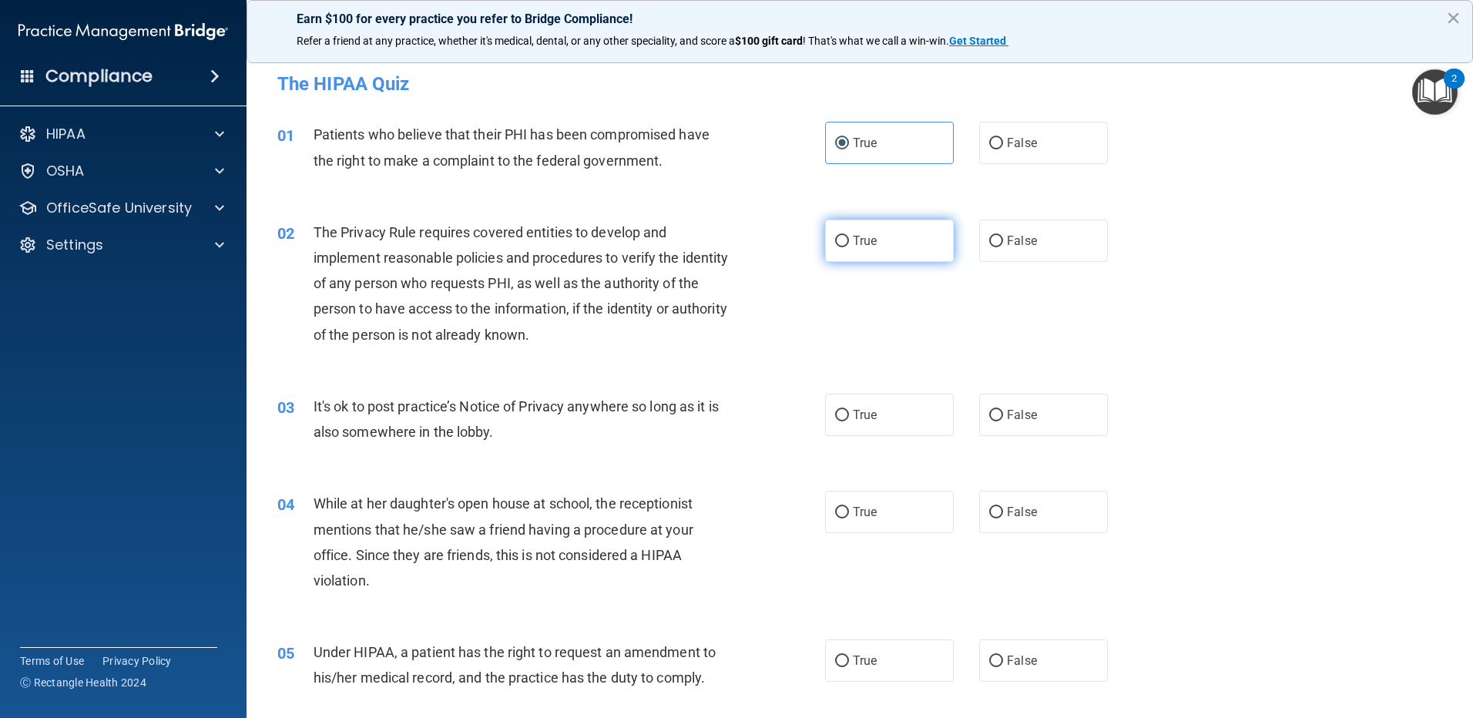
radio input "true"
click at [987, 421] on label "False" at bounding box center [1043, 415] width 129 height 42
click at [989, 421] on input "False" at bounding box center [996, 416] width 14 height 12
radio input "true"
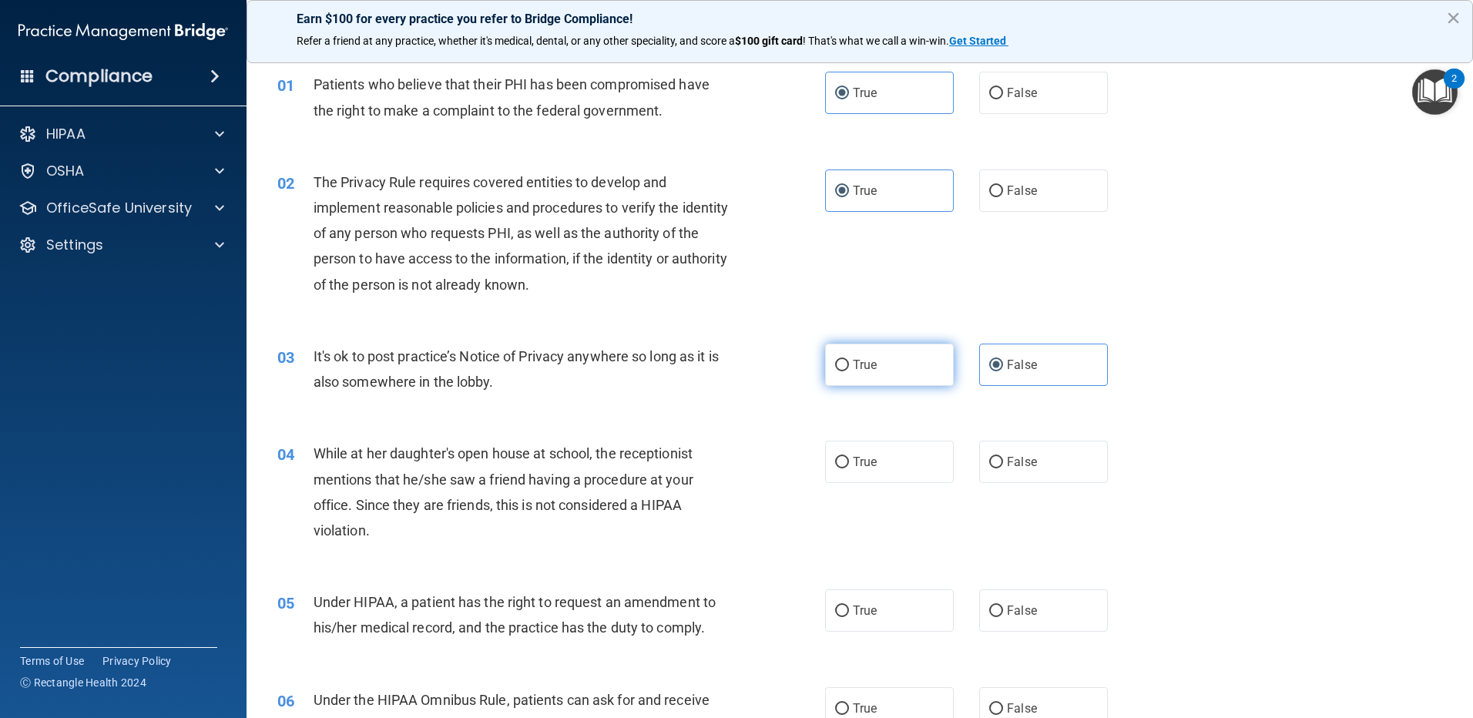
scroll to position [77, 0]
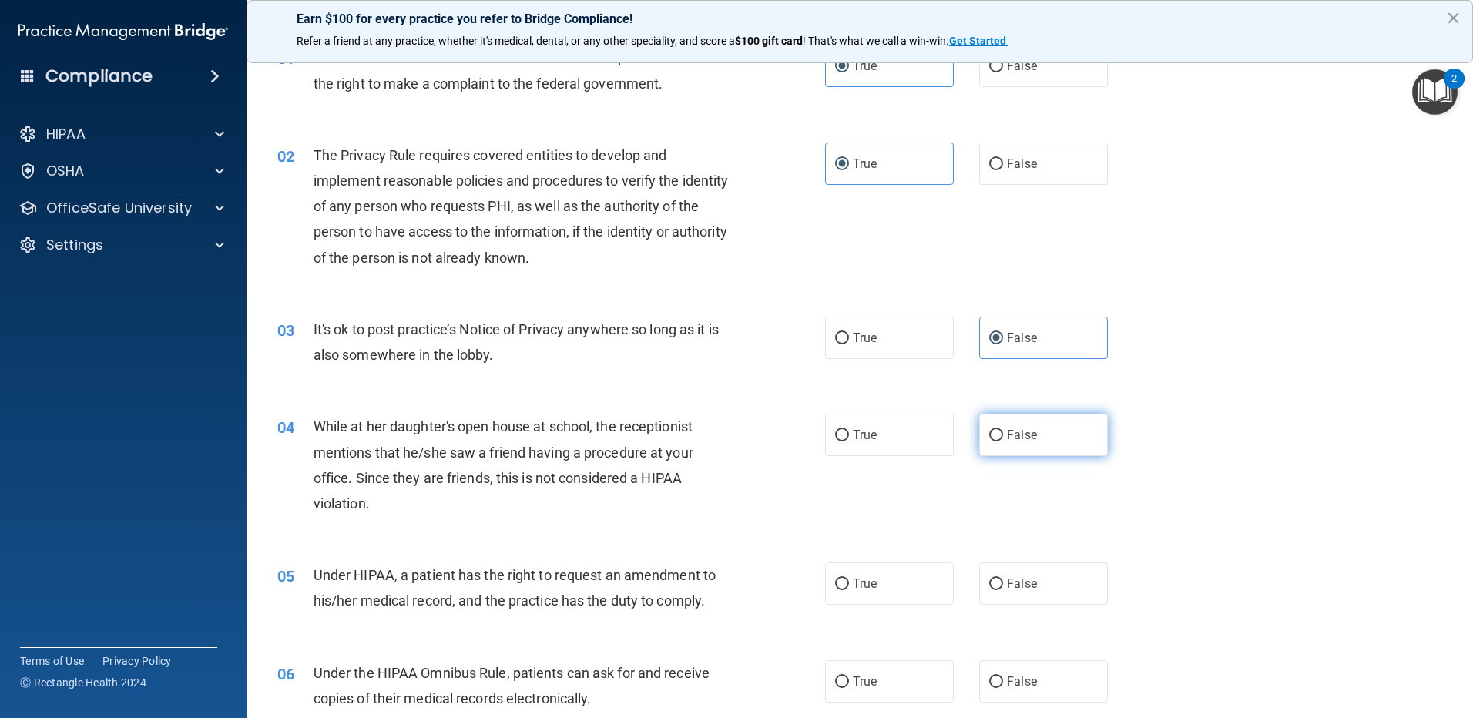
click at [1020, 421] on label "False" at bounding box center [1043, 435] width 129 height 42
click at [1003, 430] on input "False" at bounding box center [996, 436] width 14 height 12
radio input "true"
click at [1047, 571] on label "False" at bounding box center [1043, 583] width 129 height 42
click at [1003, 578] on input "False" at bounding box center [996, 584] width 14 height 12
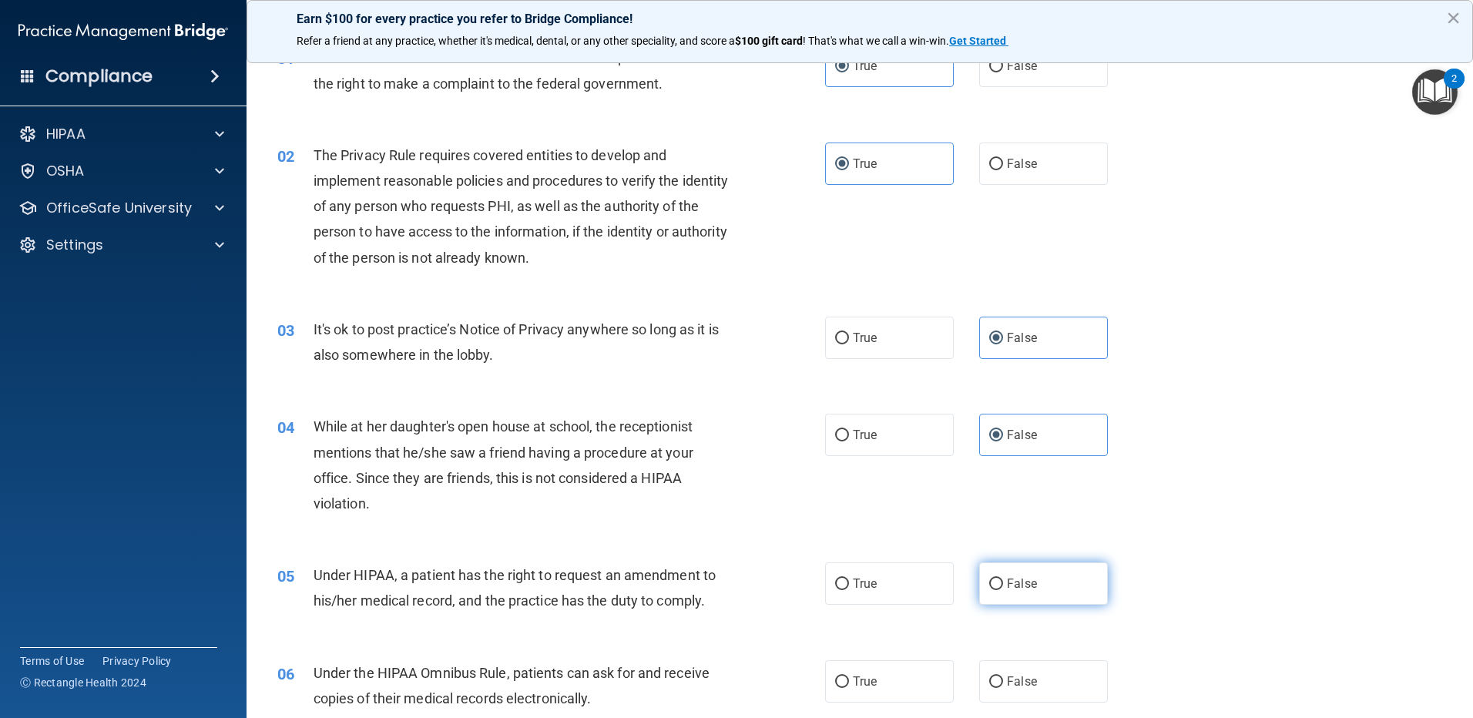
radio input "true"
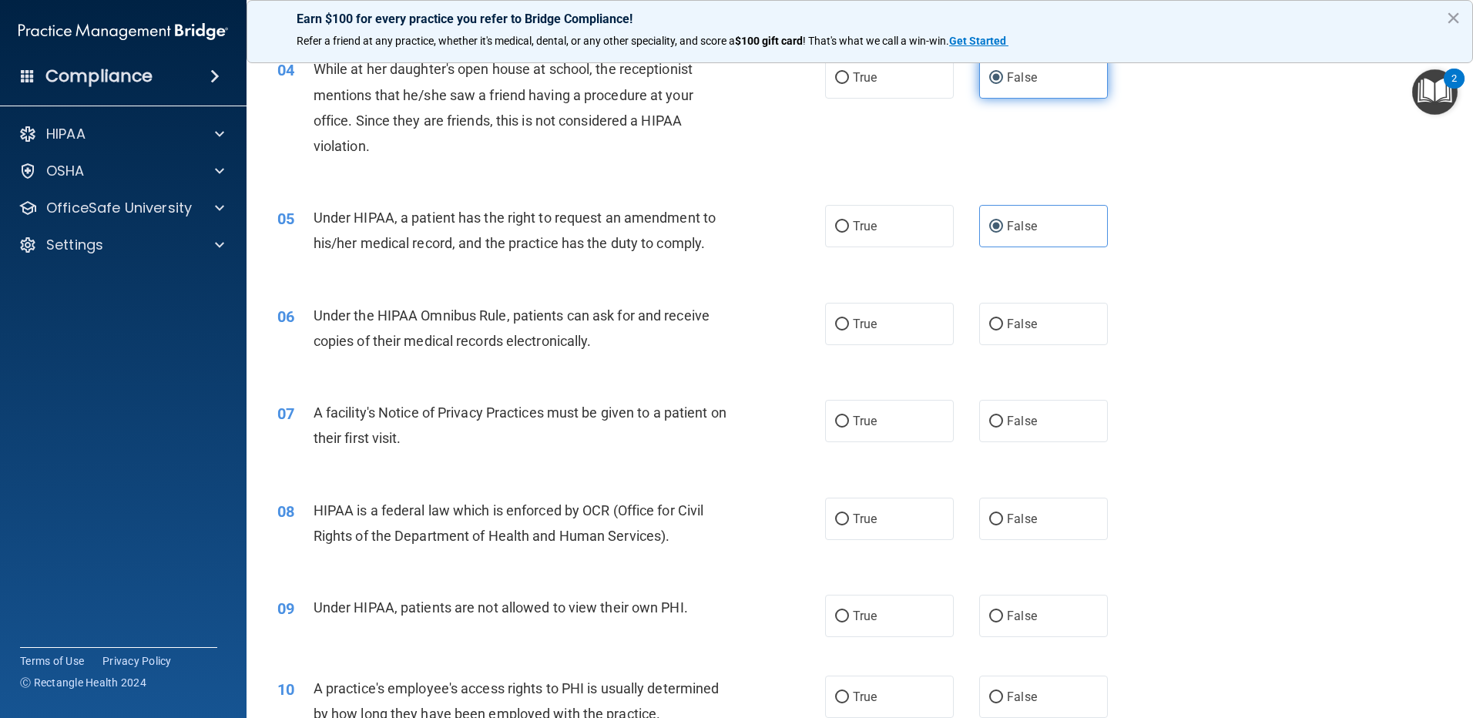
scroll to position [462, 0]
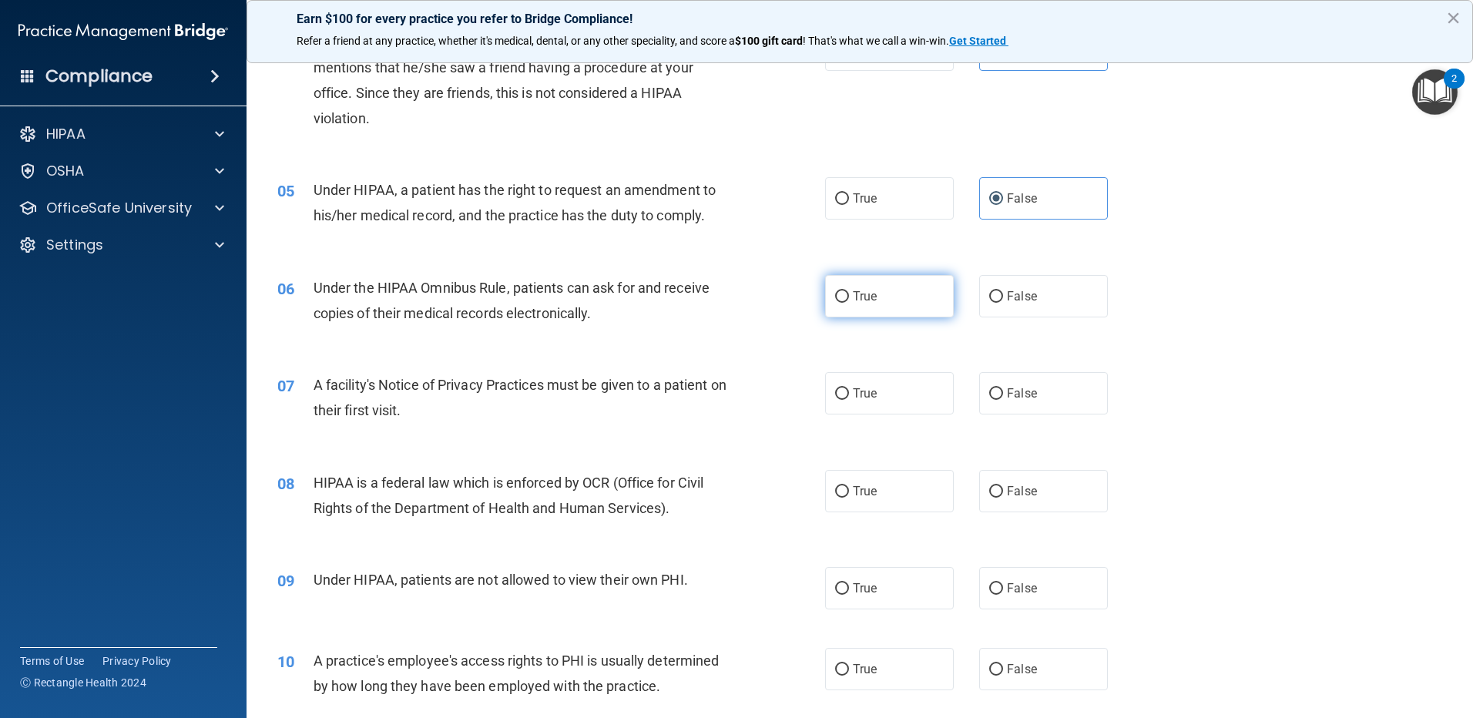
click at [893, 287] on label "True" at bounding box center [889, 296] width 129 height 42
click at [849, 291] on input "True" at bounding box center [842, 297] width 14 height 12
radio input "true"
click at [863, 388] on span "True" at bounding box center [865, 393] width 24 height 15
click at [849, 388] on input "True" at bounding box center [842, 394] width 14 height 12
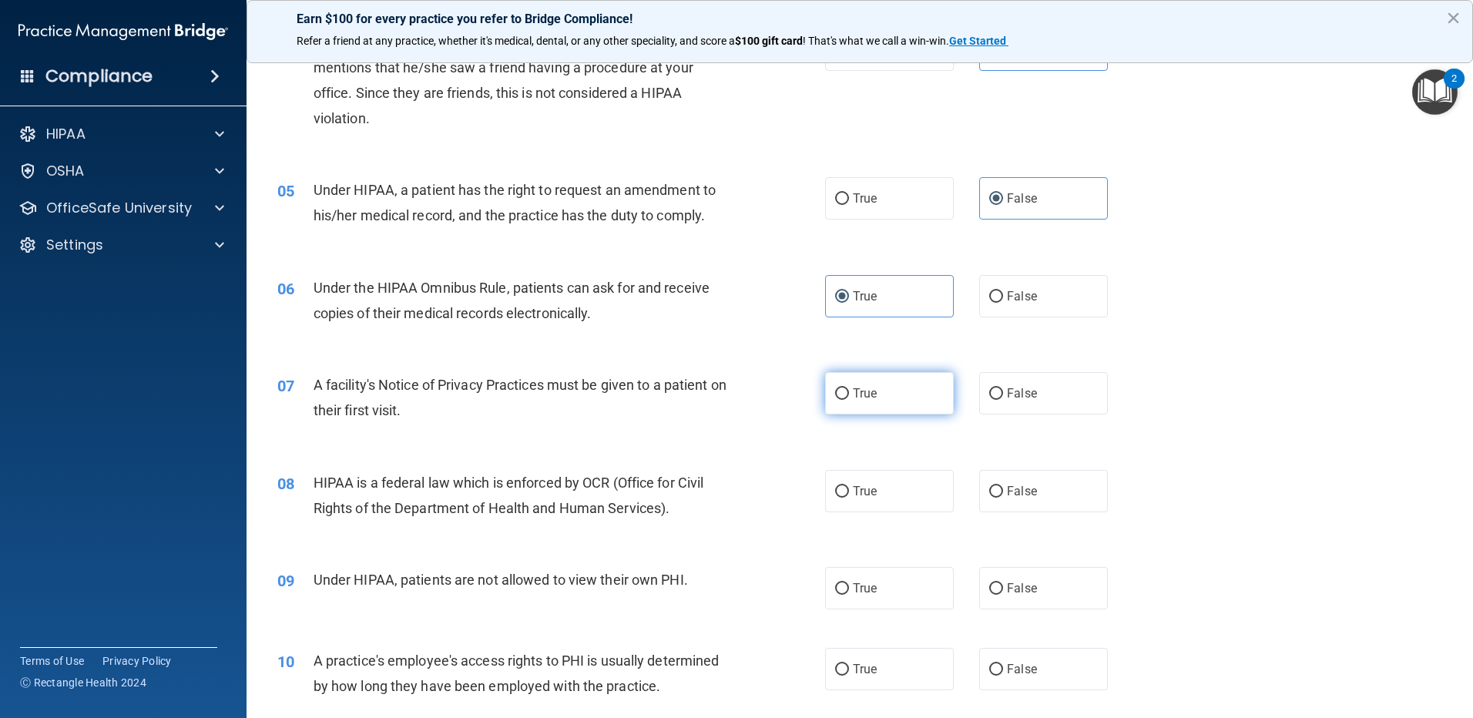
radio input "true"
click at [856, 488] on span "True" at bounding box center [865, 491] width 24 height 15
click at [849, 488] on input "True" at bounding box center [842, 492] width 14 height 12
radio input "true"
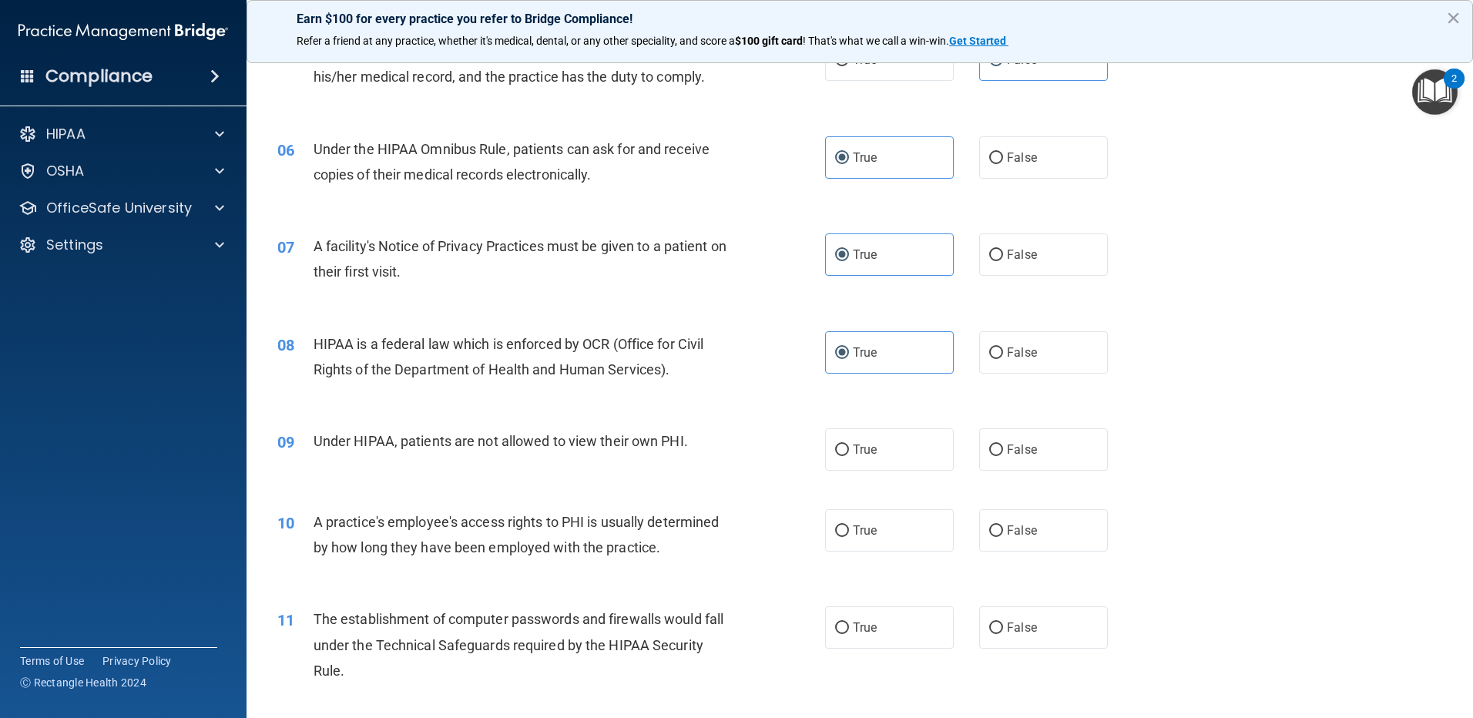
scroll to position [616, 0]
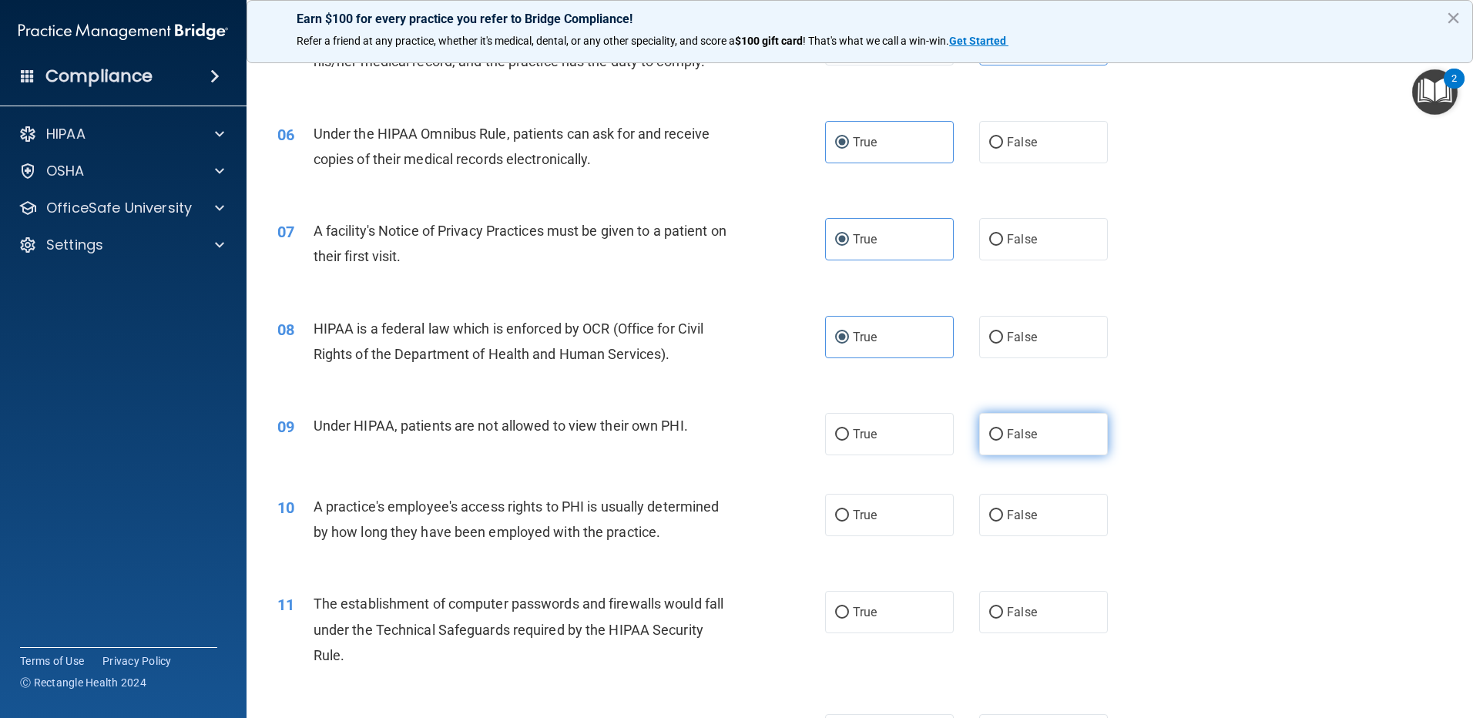
click at [1010, 427] on span "False" at bounding box center [1022, 434] width 30 height 15
click at [1003, 429] on input "False" at bounding box center [996, 435] width 14 height 12
radio input "true"
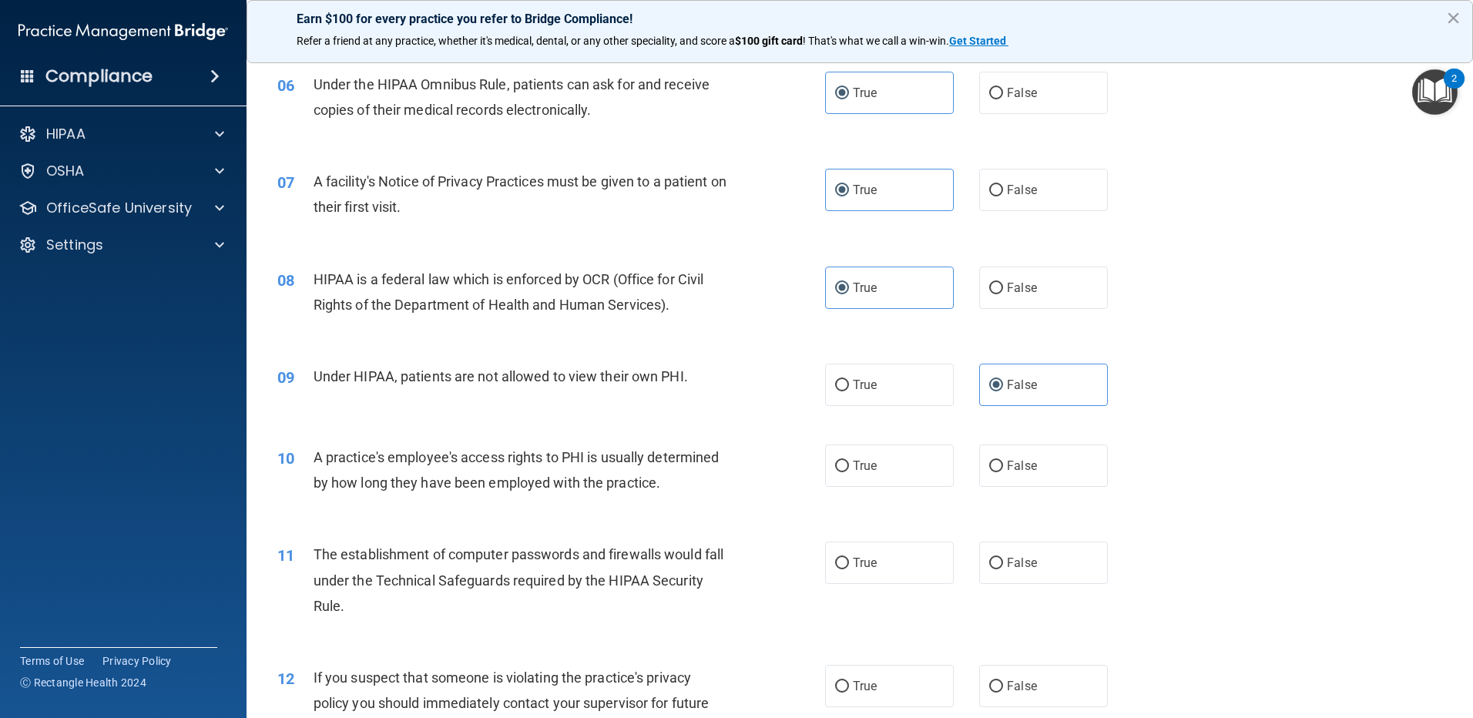
scroll to position [693, 0]
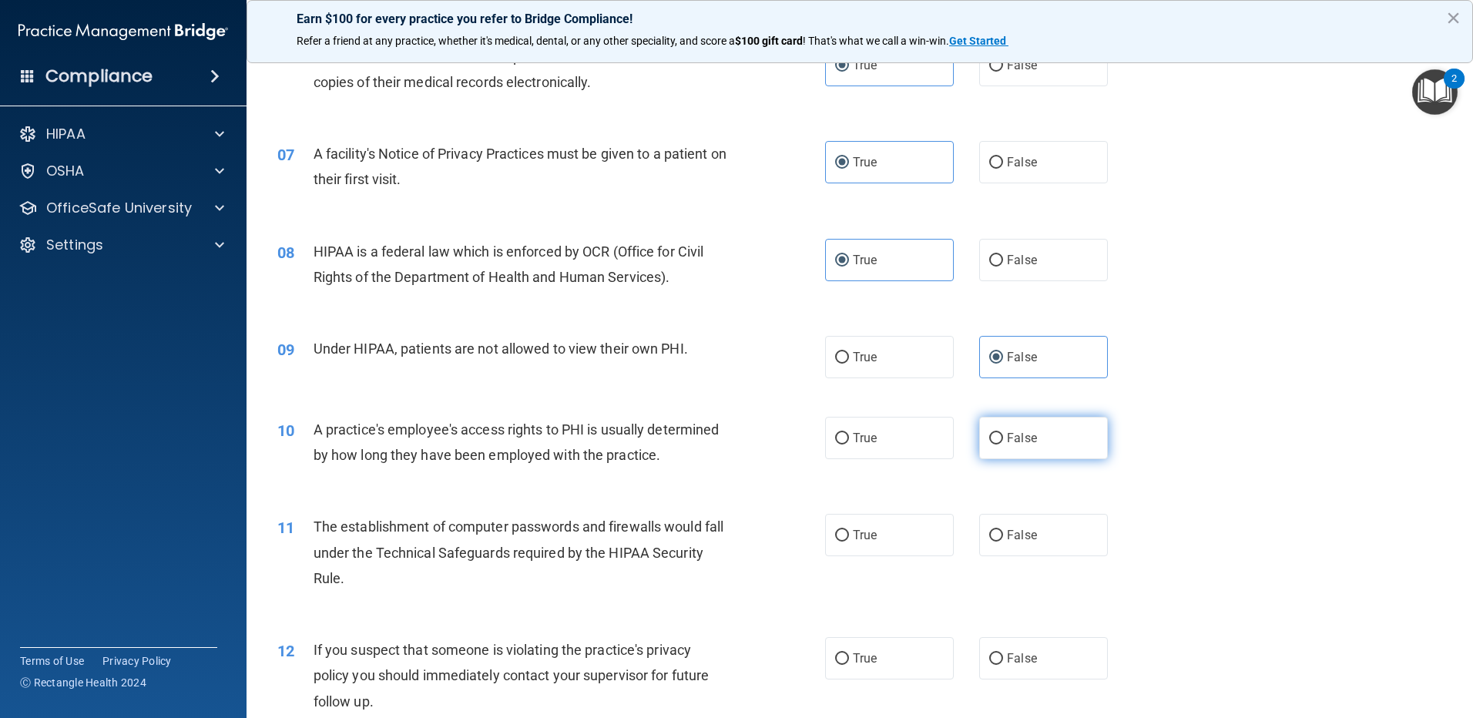
click at [1024, 453] on label "False" at bounding box center [1043, 438] width 129 height 42
click at [1003, 444] on input "False" at bounding box center [996, 439] width 14 height 12
radio input "true"
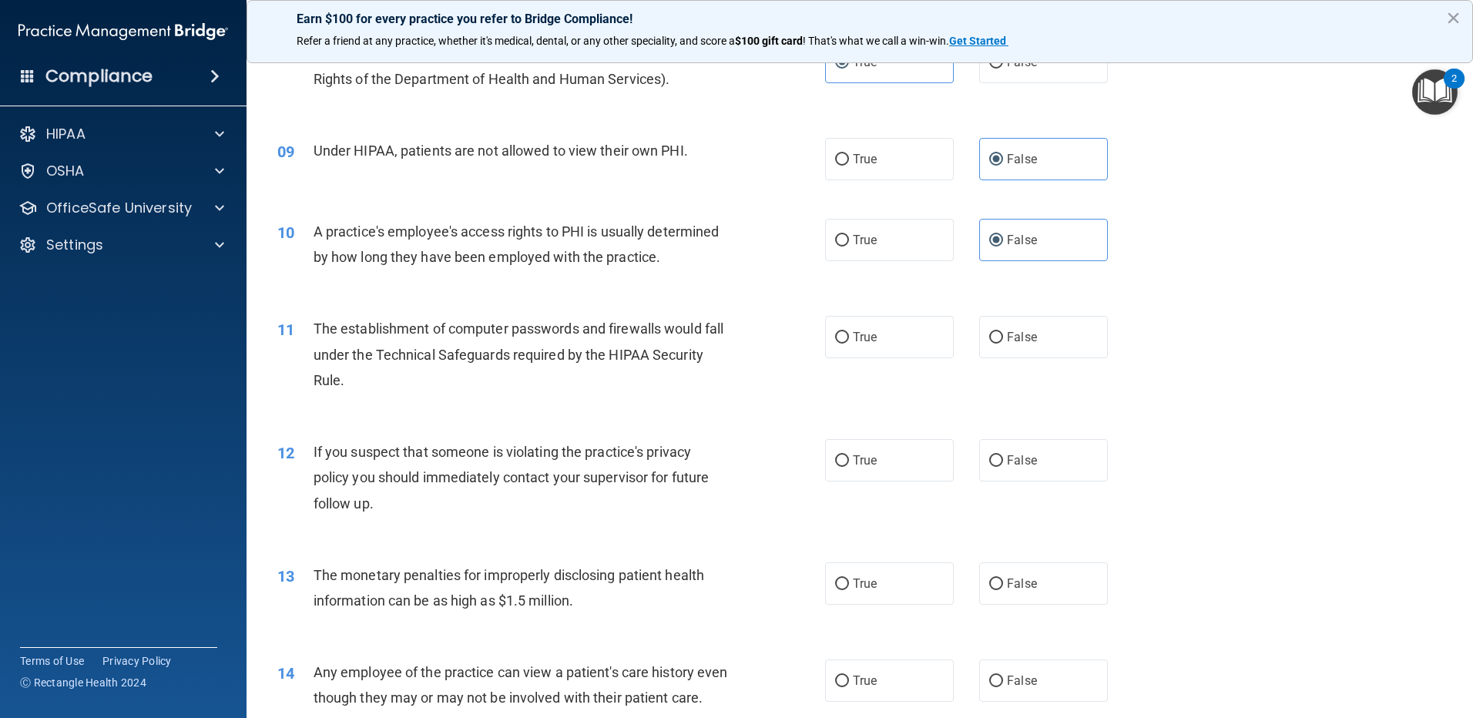
scroll to position [924, 0]
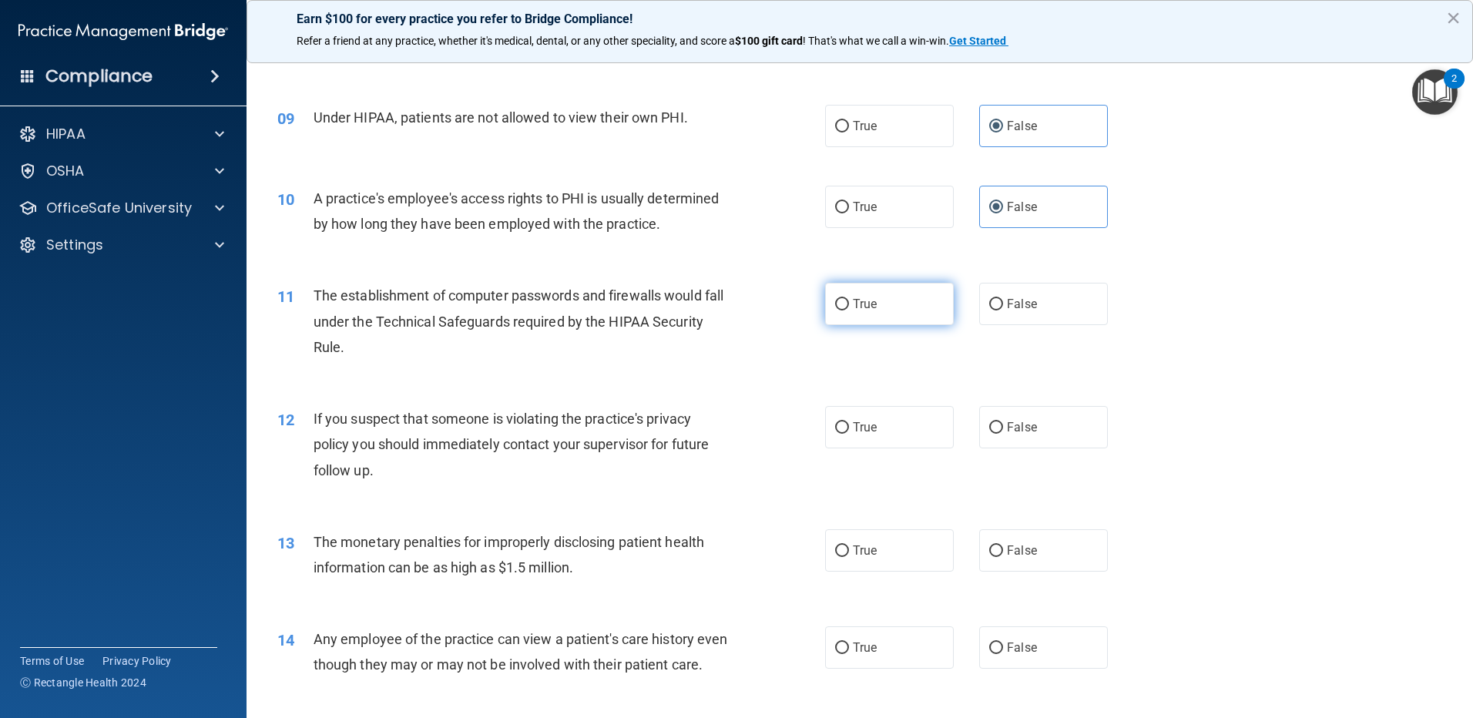
click at [872, 314] on label "True" at bounding box center [889, 304] width 129 height 42
click at [849, 310] on input "True" at bounding box center [842, 305] width 14 height 12
radio input "true"
click at [837, 428] on input "True" at bounding box center [842, 428] width 14 height 12
radio input "true"
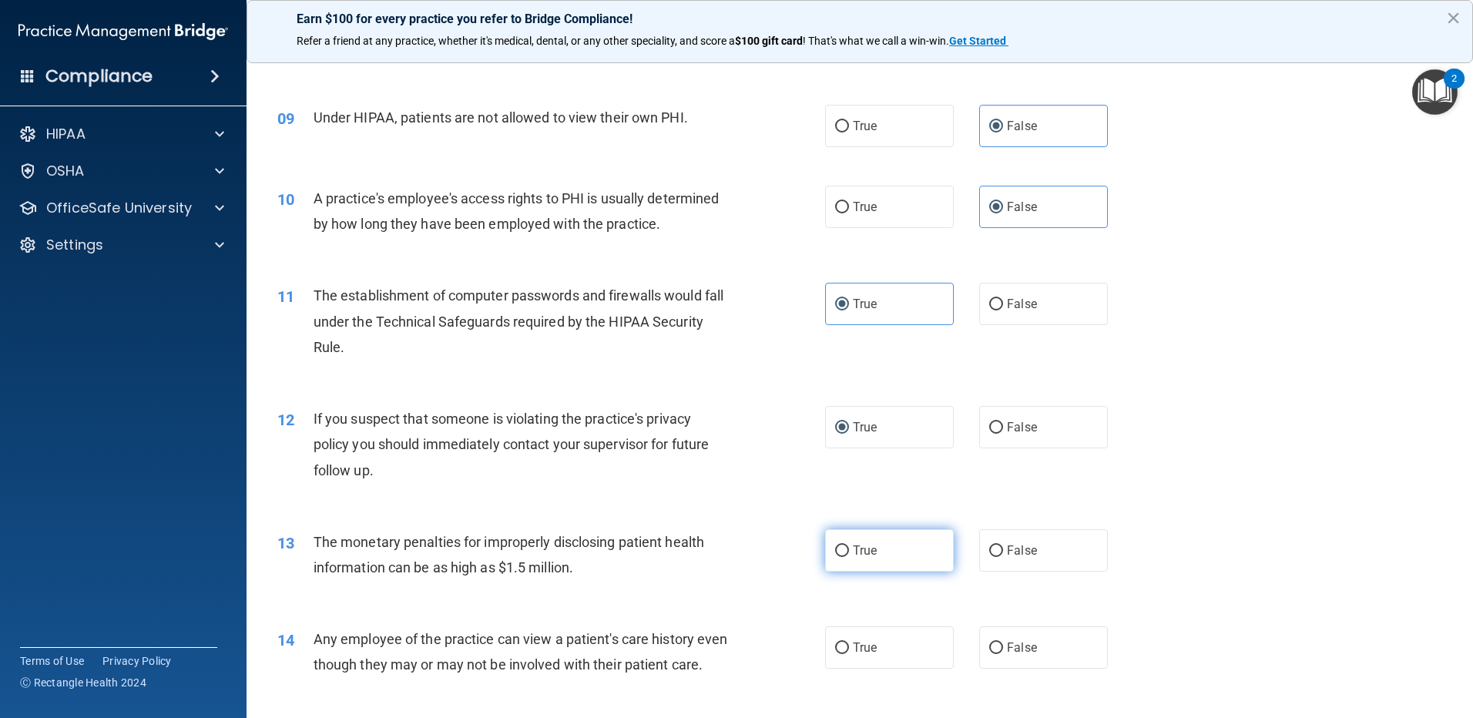
click at [860, 561] on label "True" at bounding box center [889, 550] width 129 height 42
click at [849, 557] on input "True" at bounding box center [842, 551] width 14 height 12
radio input "true"
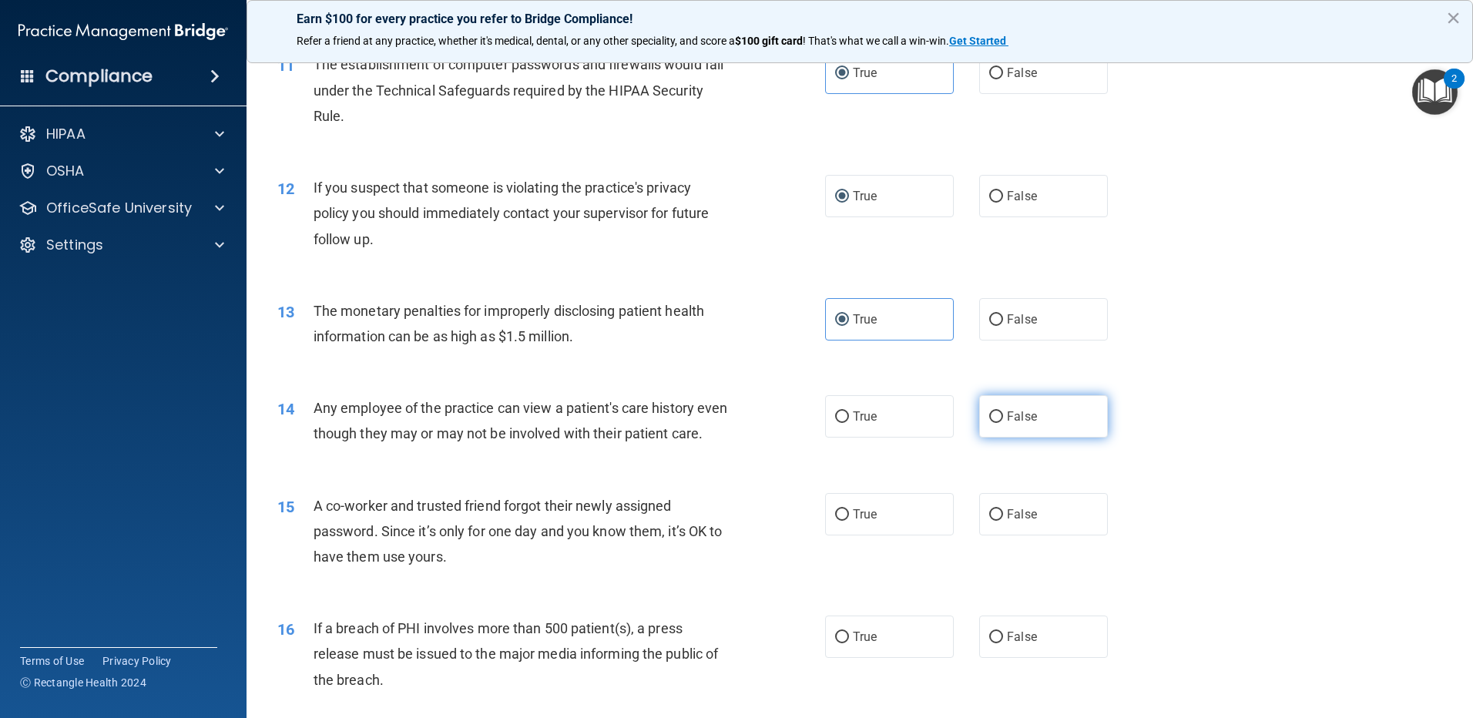
click at [1027, 424] on label "False" at bounding box center [1043, 416] width 129 height 42
click at [1003, 423] on input "False" at bounding box center [996, 417] width 14 height 12
radio input "true"
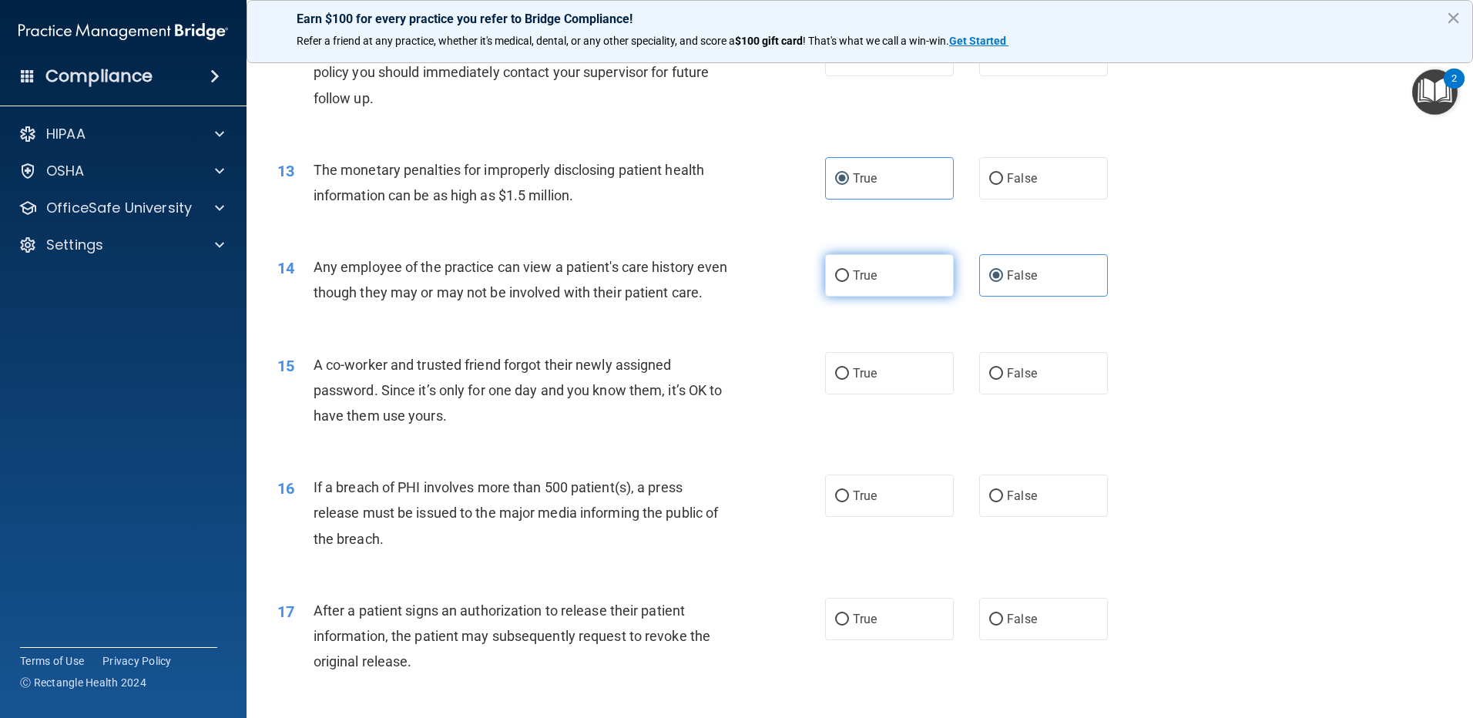
scroll to position [1309, 0]
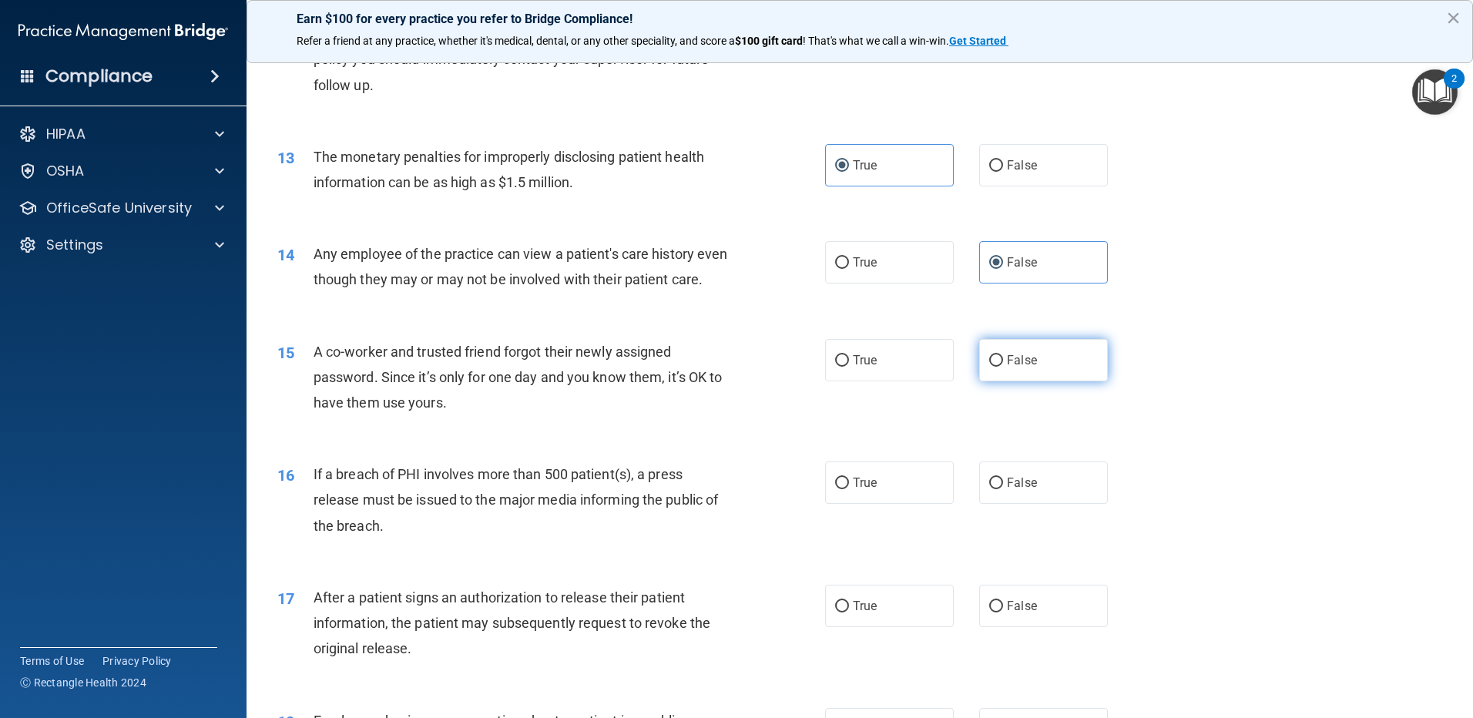
click at [1064, 381] on label "False" at bounding box center [1043, 360] width 129 height 42
click at [1003, 367] on input "False" at bounding box center [996, 361] width 14 height 12
radio input "true"
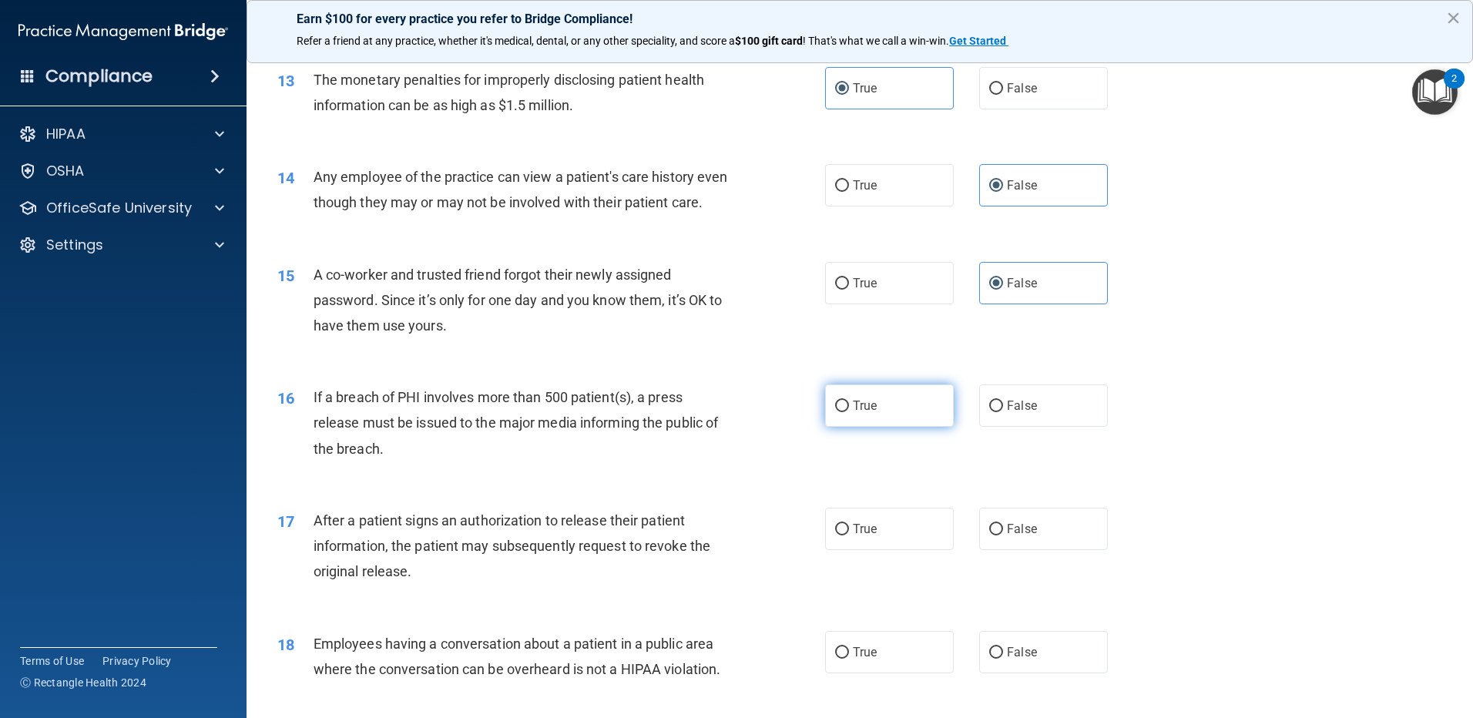
click at [905, 427] on label "True" at bounding box center [889, 405] width 129 height 42
click at [849, 412] on input "True" at bounding box center [842, 406] width 14 height 12
radio input "true"
click at [875, 550] on label "True" at bounding box center [889, 529] width 129 height 42
click at [849, 535] on input "True" at bounding box center [842, 530] width 14 height 12
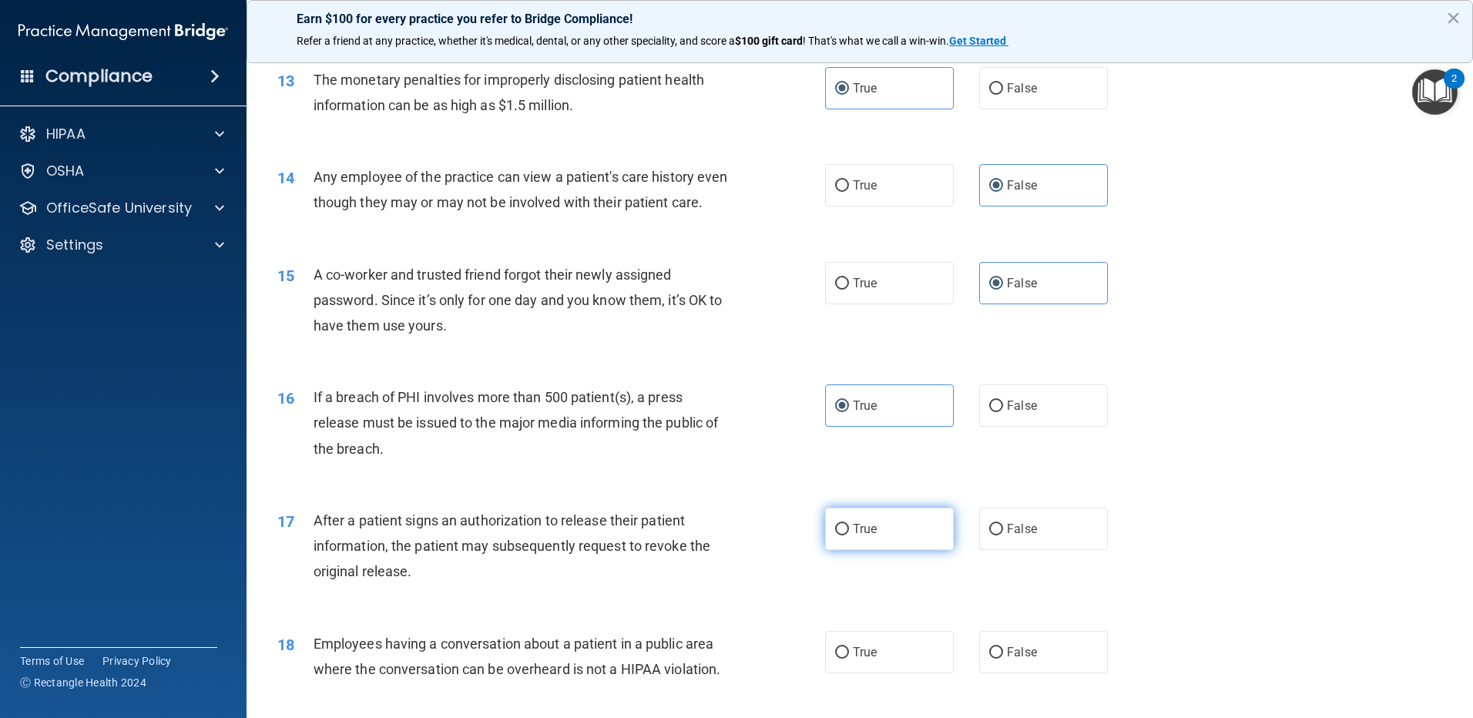
radio input "true"
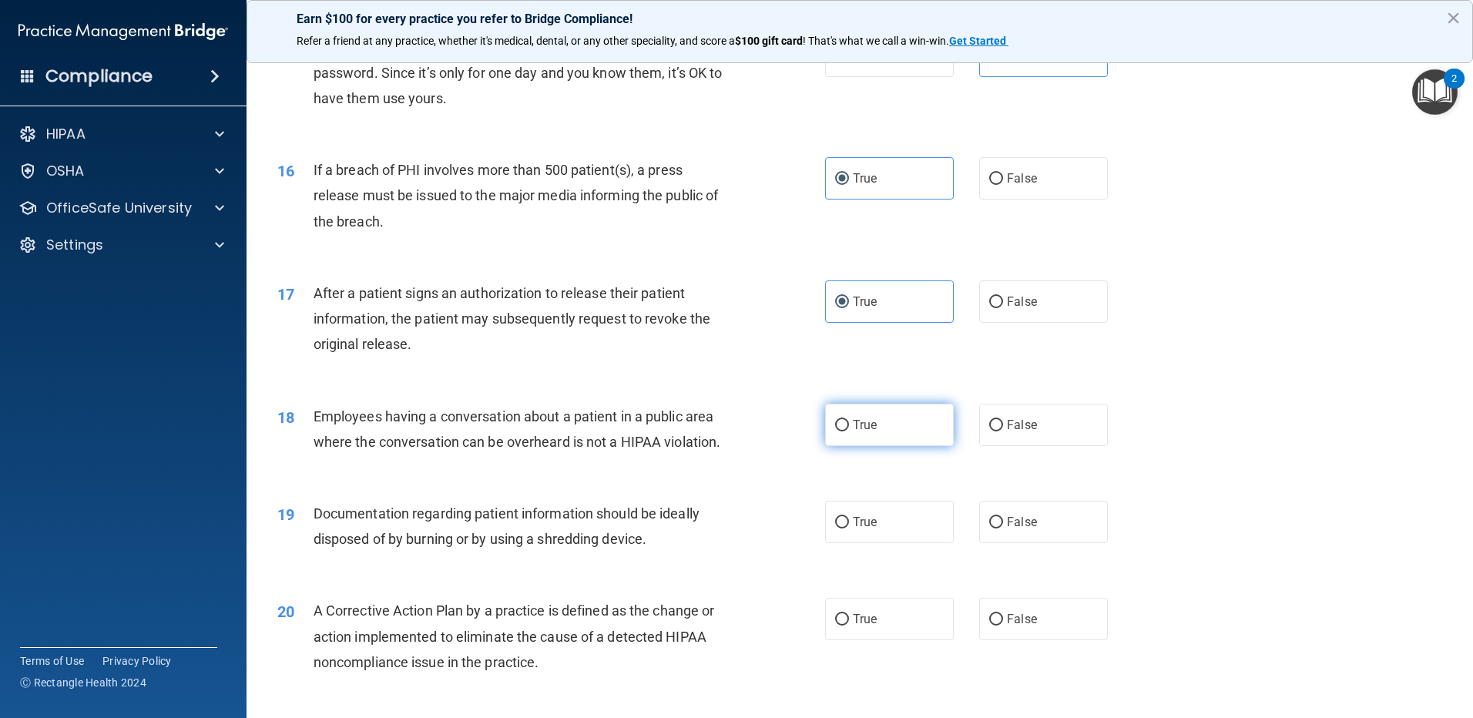
scroll to position [1617, 0]
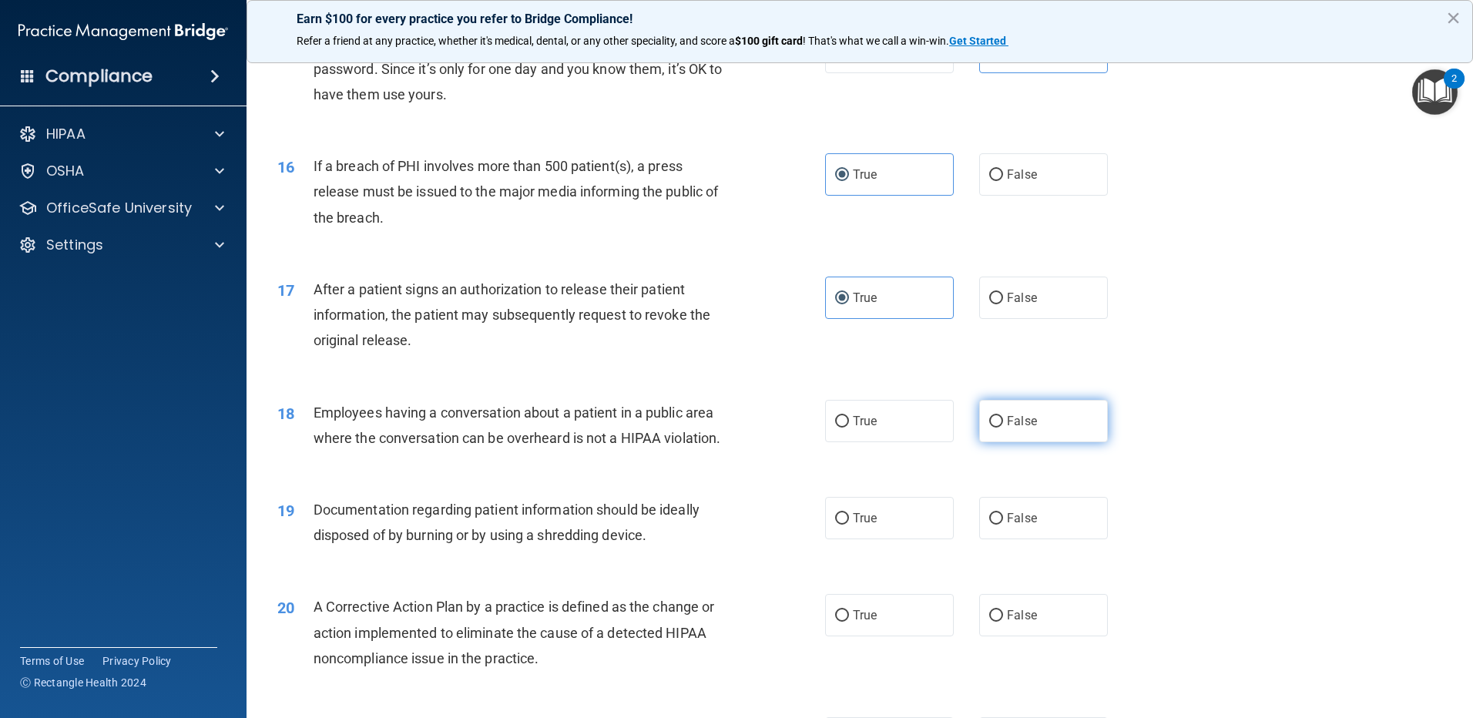
click at [999, 442] on label "False" at bounding box center [1043, 421] width 129 height 42
click at [999, 427] on input "False" at bounding box center [996, 422] width 14 height 12
radio input "true"
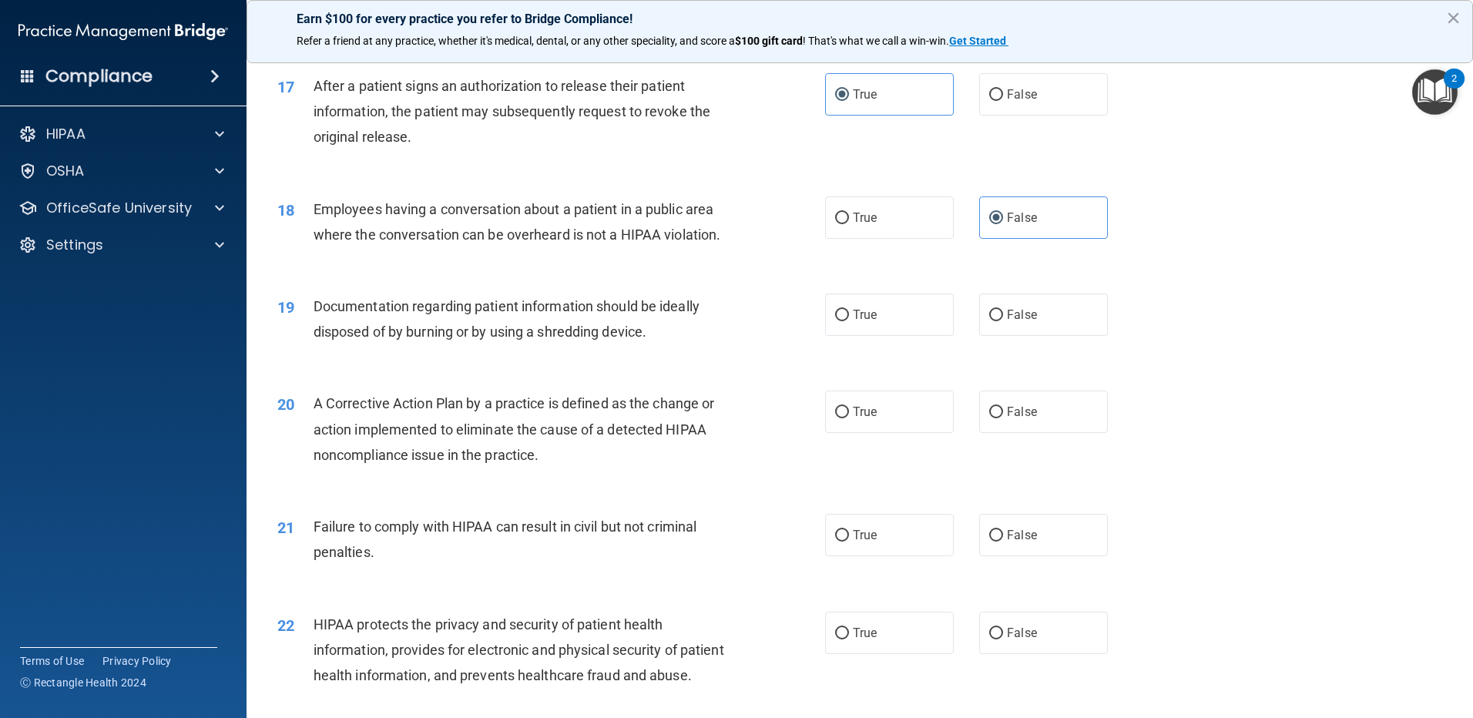
scroll to position [1848, 0]
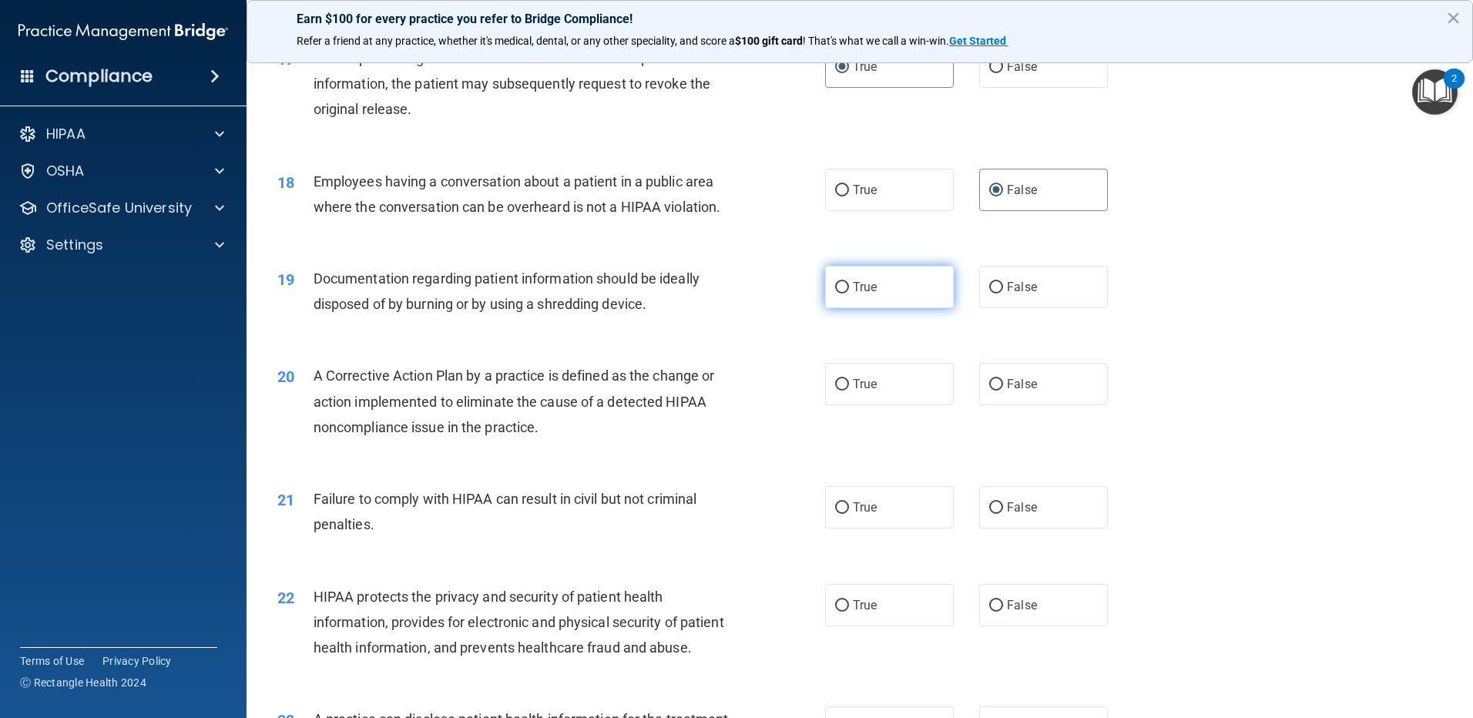
click at [868, 294] on span "True" at bounding box center [865, 287] width 24 height 15
click at [849, 293] on input "True" at bounding box center [842, 288] width 14 height 12
radio input "true"
click at [846, 405] on label "True" at bounding box center [889, 384] width 129 height 42
click at [846, 390] on input "True" at bounding box center [842, 385] width 14 height 12
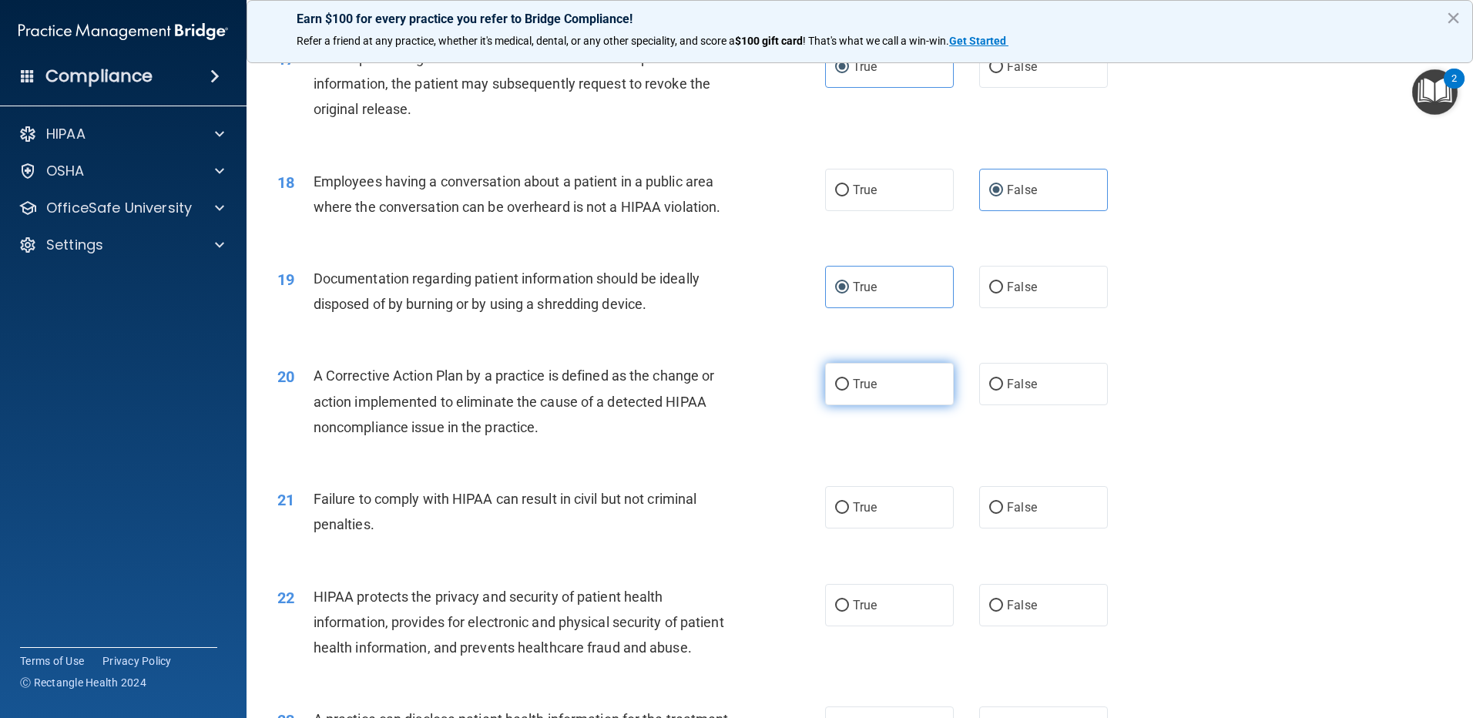
radio input "true"
click at [1011, 514] on span "False" at bounding box center [1022, 507] width 30 height 15
click at [1003, 514] on input "False" at bounding box center [996, 508] width 14 height 12
radio input "true"
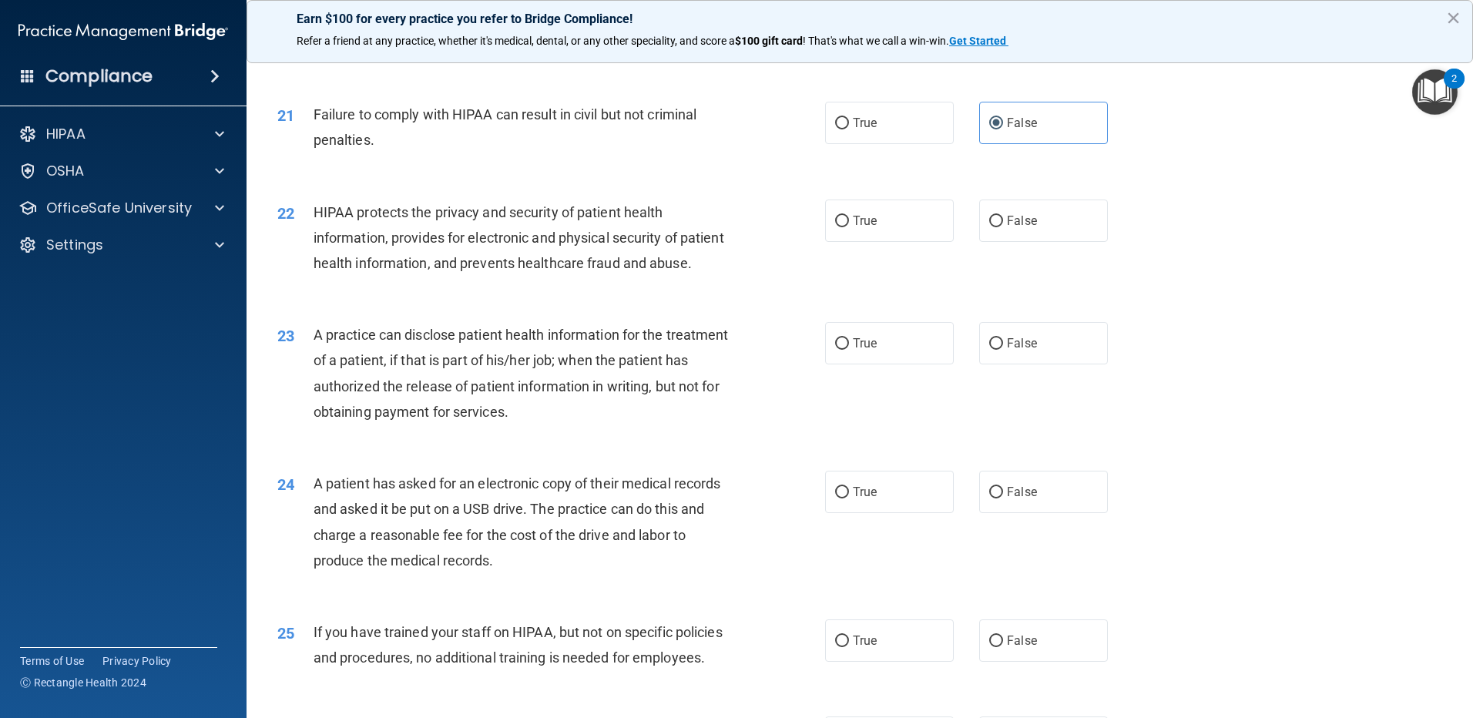
scroll to position [2233, 0]
click at [867, 227] on span "True" at bounding box center [865, 220] width 24 height 15
click at [849, 226] on input "True" at bounding box center [842, 221] width 14 height 12
radio input "true"
click at [1024, 350] on span "False" at bounding box center [1022, 342] width 30 height 15
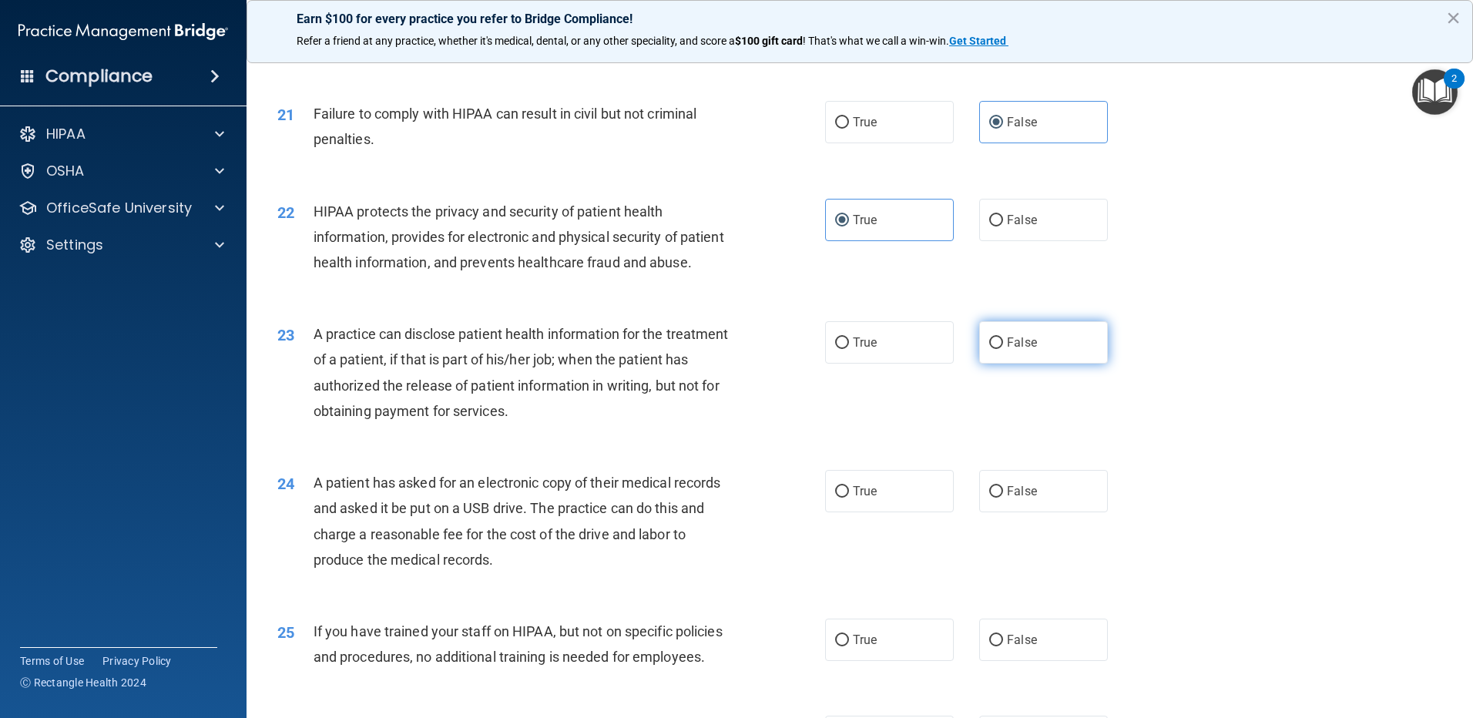
click at [1003, 349] on input "False" at bounding box center [996, 343] width 14 height 12
radio input "true"
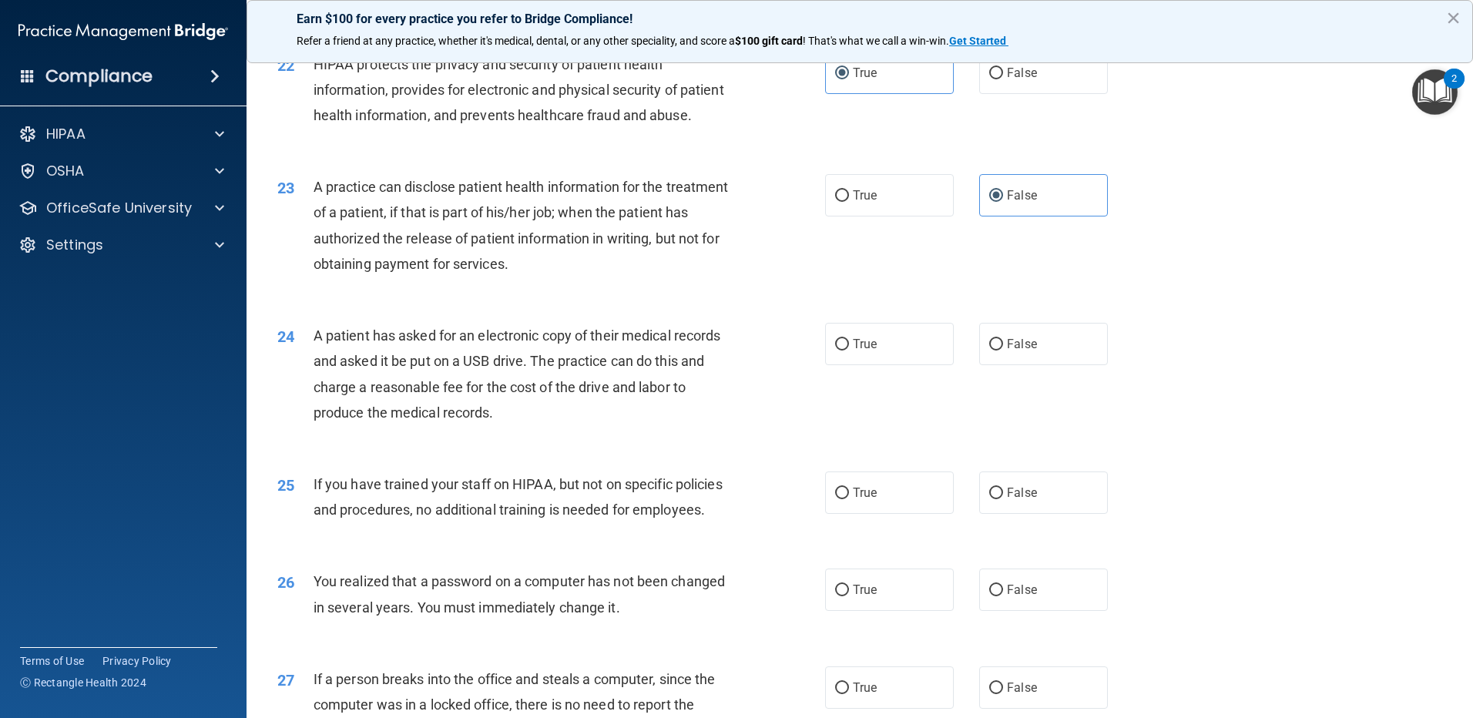
scroll to position [2388, 0]
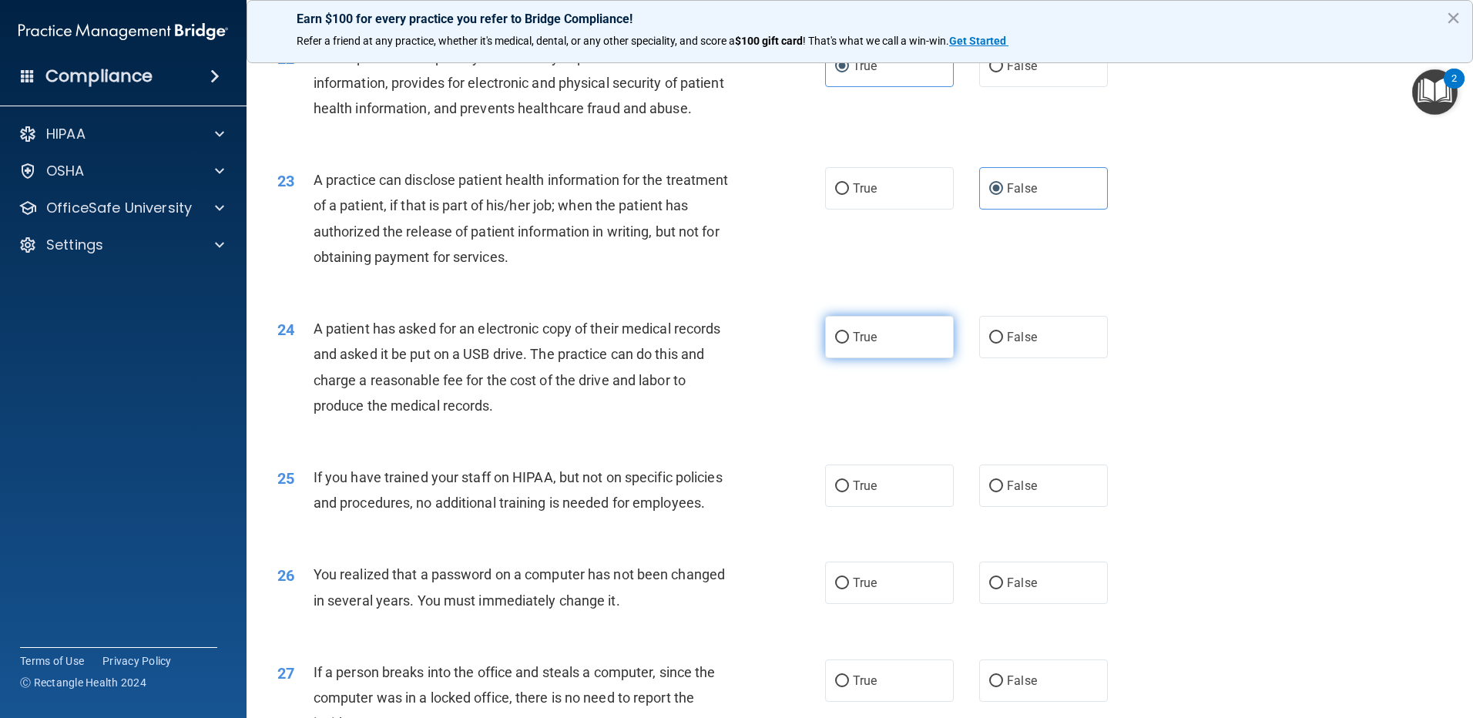
click at [836, 358] on label "True" at bounding box center [889, 337] width 129 height 42
click at [836, 343] on input "True" at bounding box center [842, 338] width 14 height 12
radio input "true"
click at [1076, 507] on label "False" at bounding box center [1043, 485] width 129 height 42
click at [1003, 492] on input "False" at bounding box center [996, 487] width 14 height 12
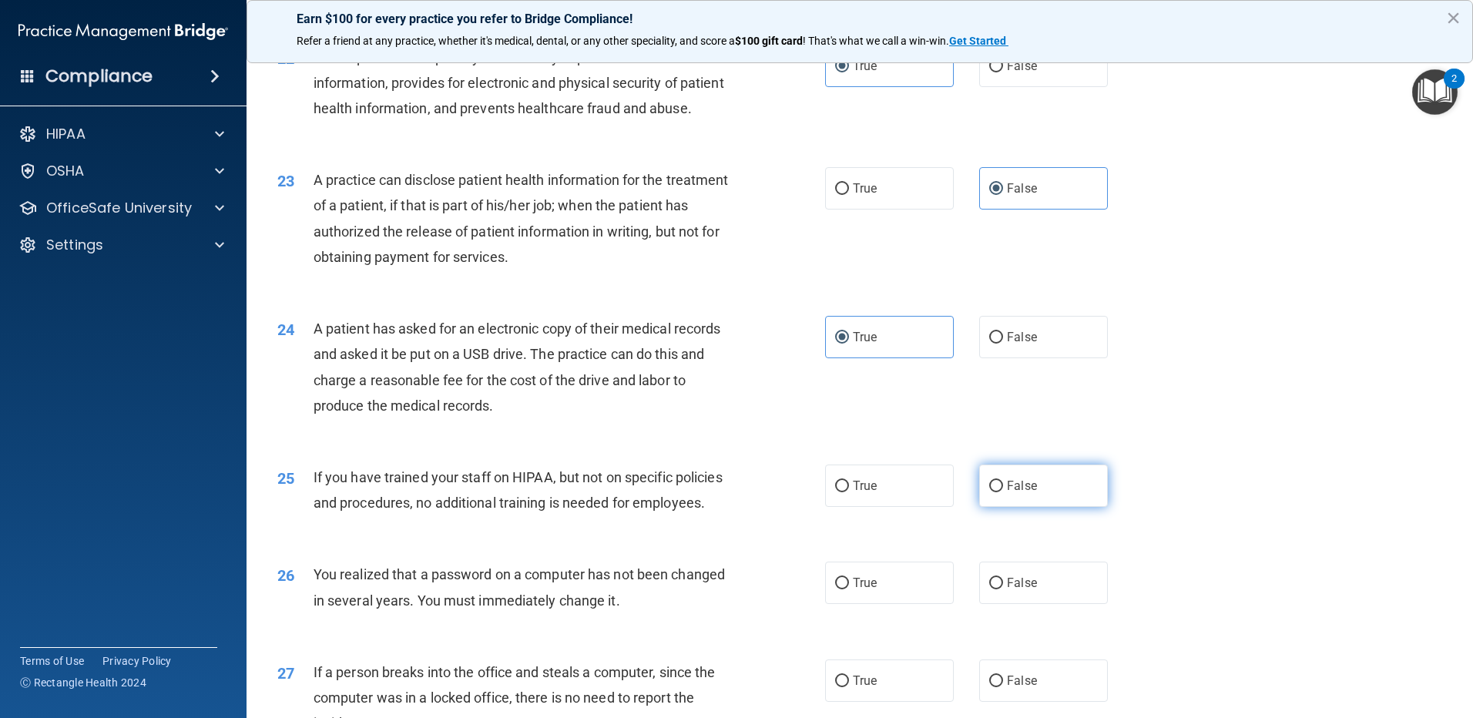
radio input "true"
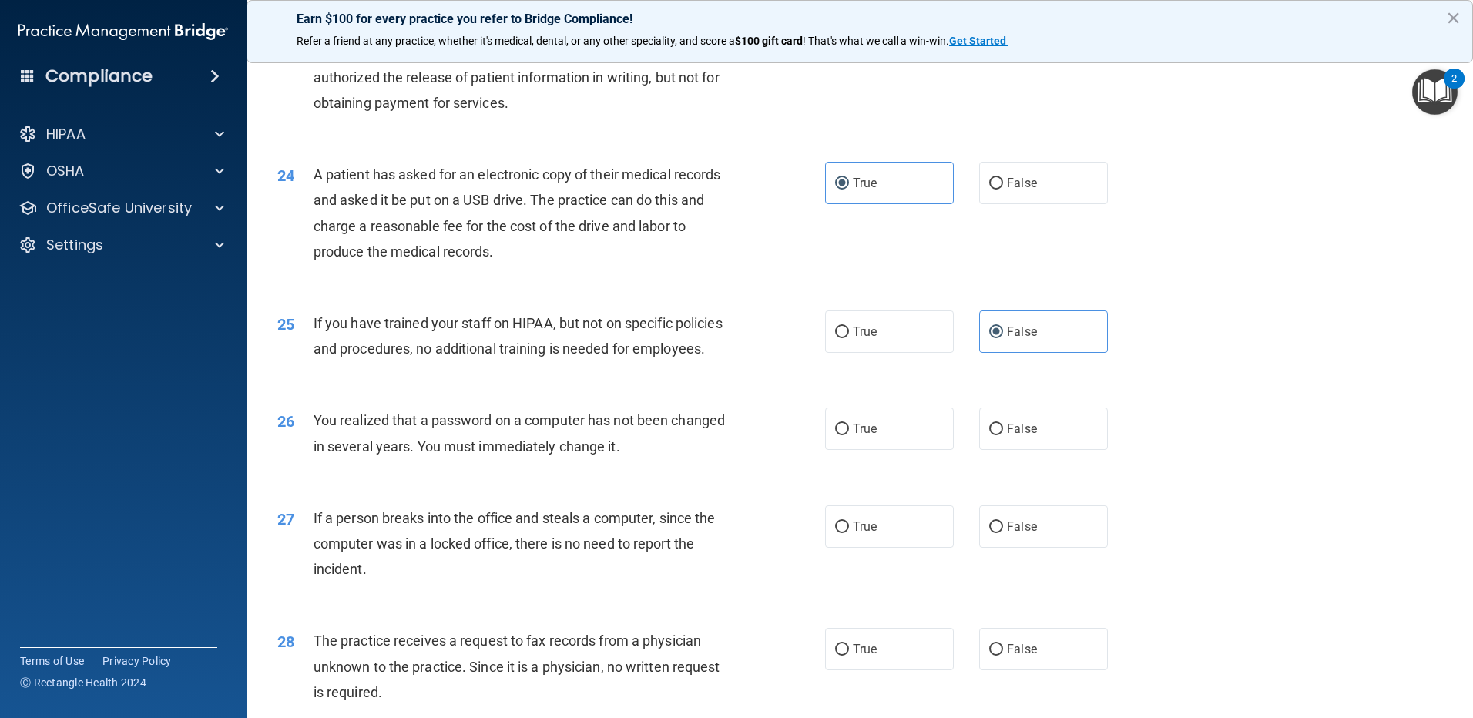
scroll to position [2619, 0]
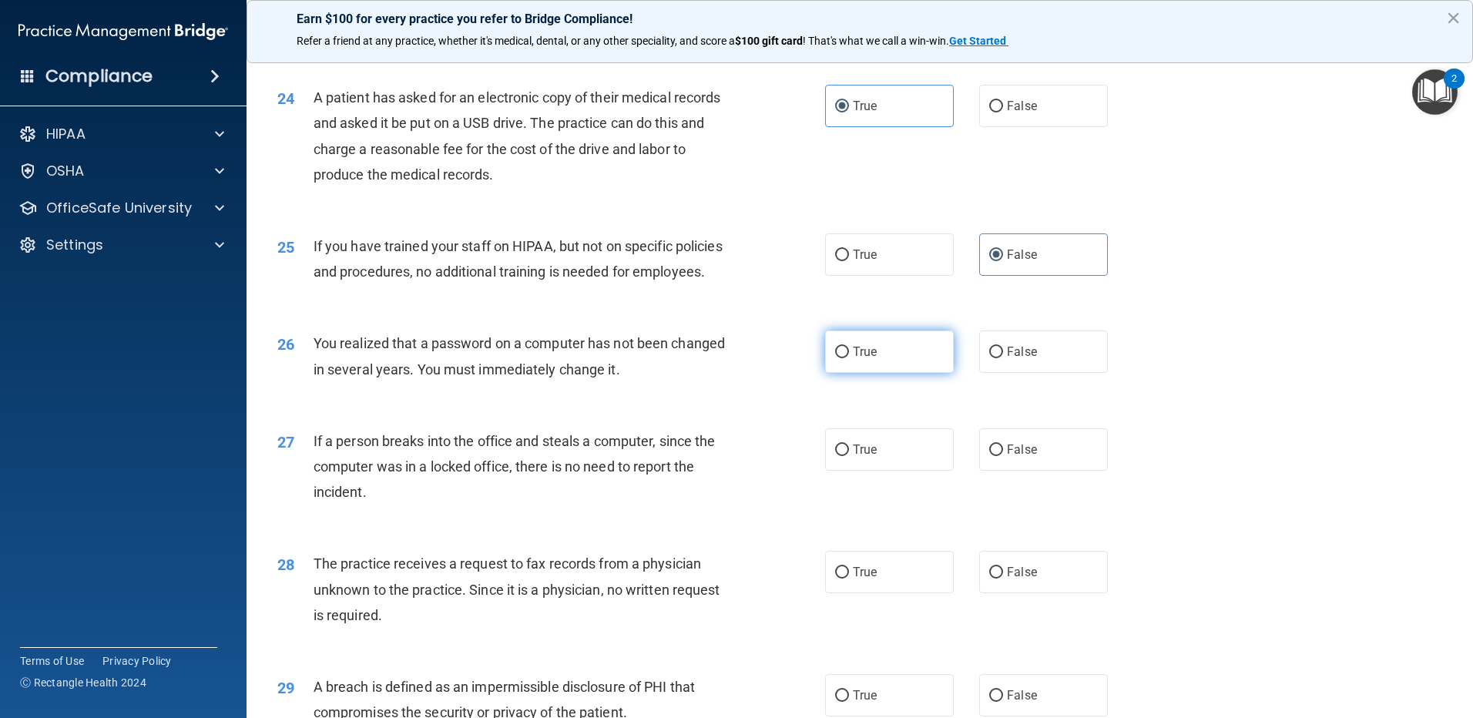
click at [826, 373] on label "True" at bounding box center [889, 351] width 129 height 42
click at [835, 358] on input "True" at bounding box center [842, 353] width 14 height 12
radio input "true"
click at [1020, 457] on span "False" at bounding box center [1022, 449] width 30 height 15
click at [1003, 456] on input "False" at bounding box center [996, 450] width 14 height 12
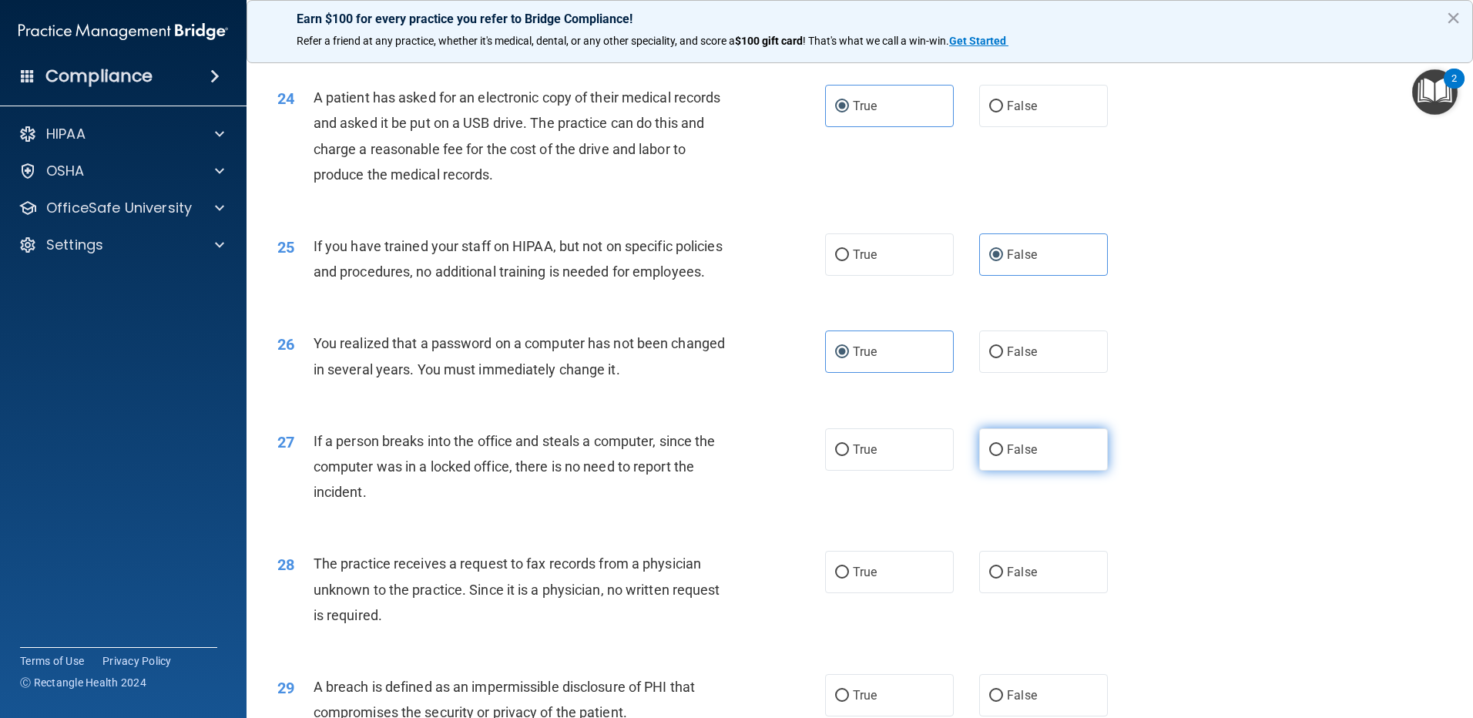
radio input "true"
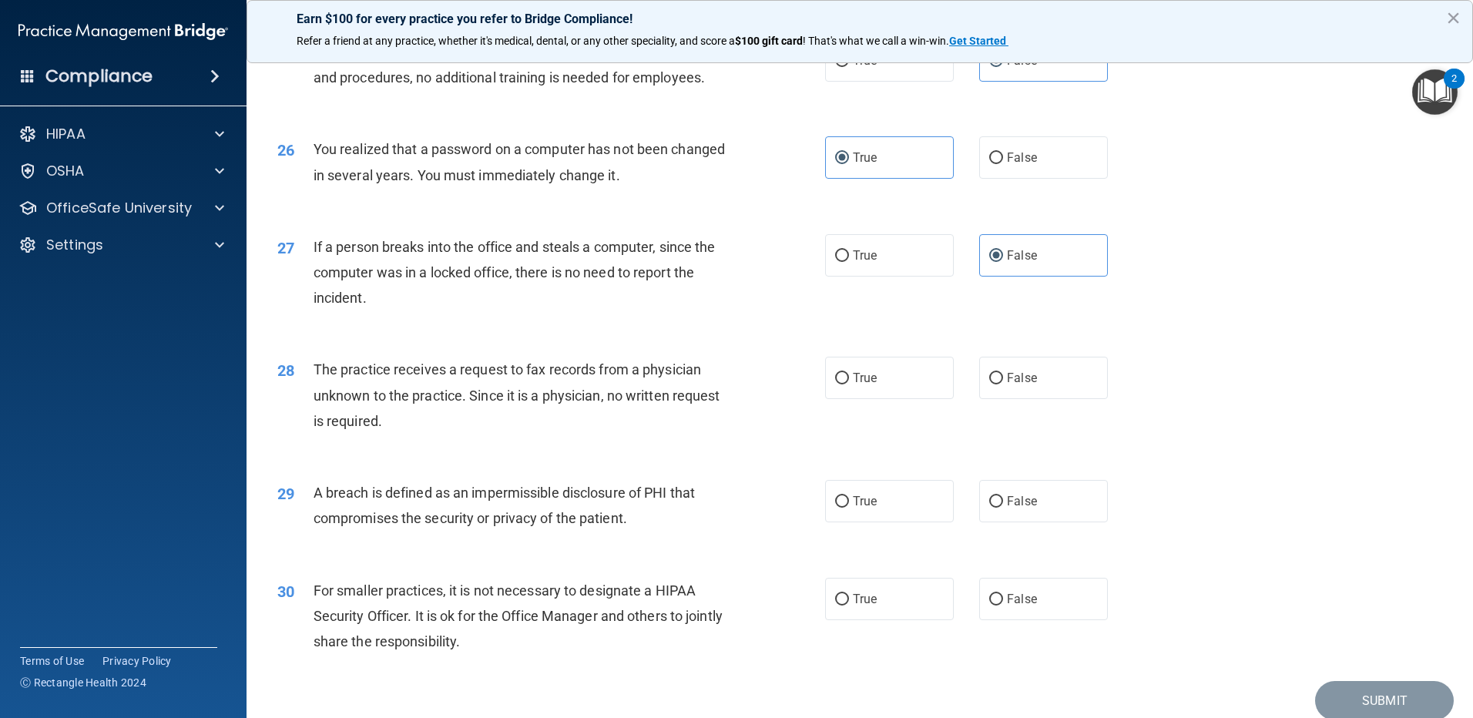
scroll to position [2850, 0]
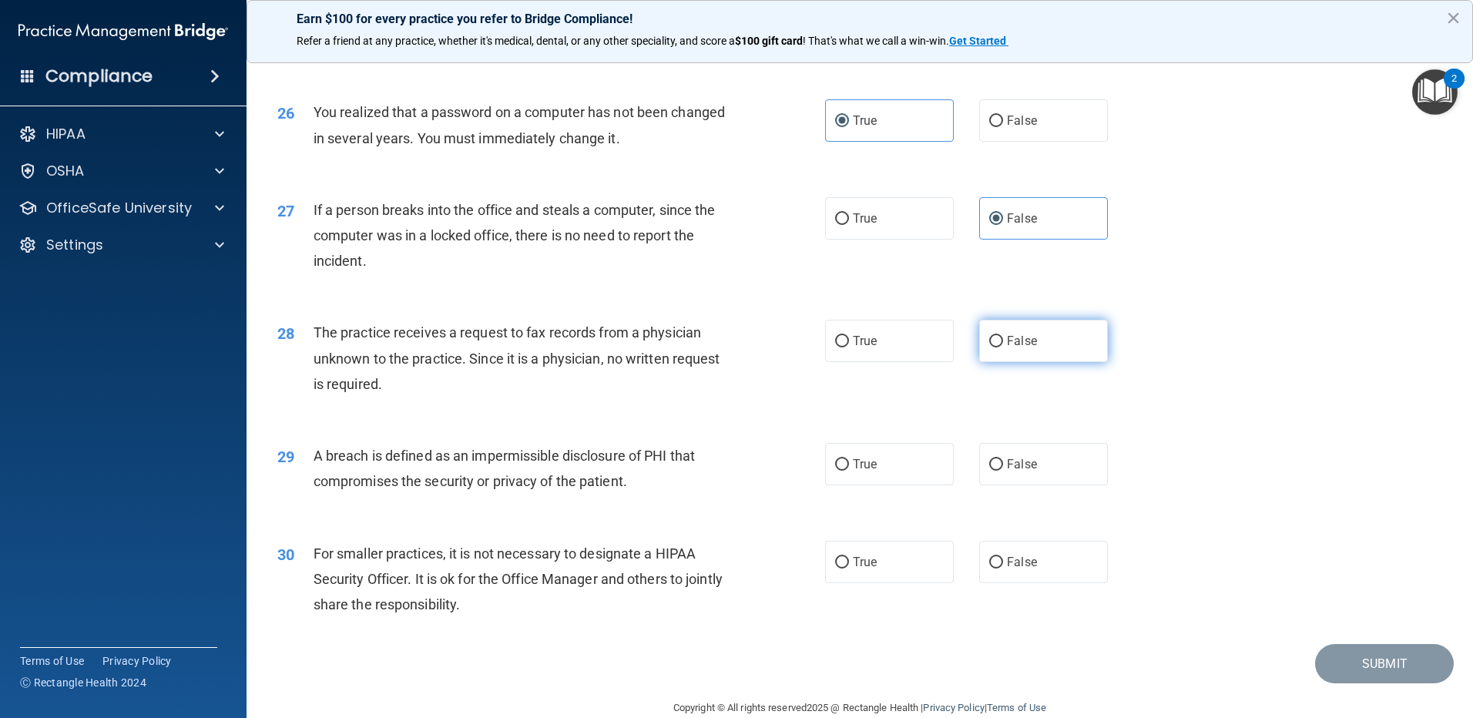
click at [1019, 348] on span "False" at bounding box center [1022, 340] width 30 height 15
click at [1003, 347] on input "False" at bounding box center [996, 342] width 14 height 12
radio input "true"
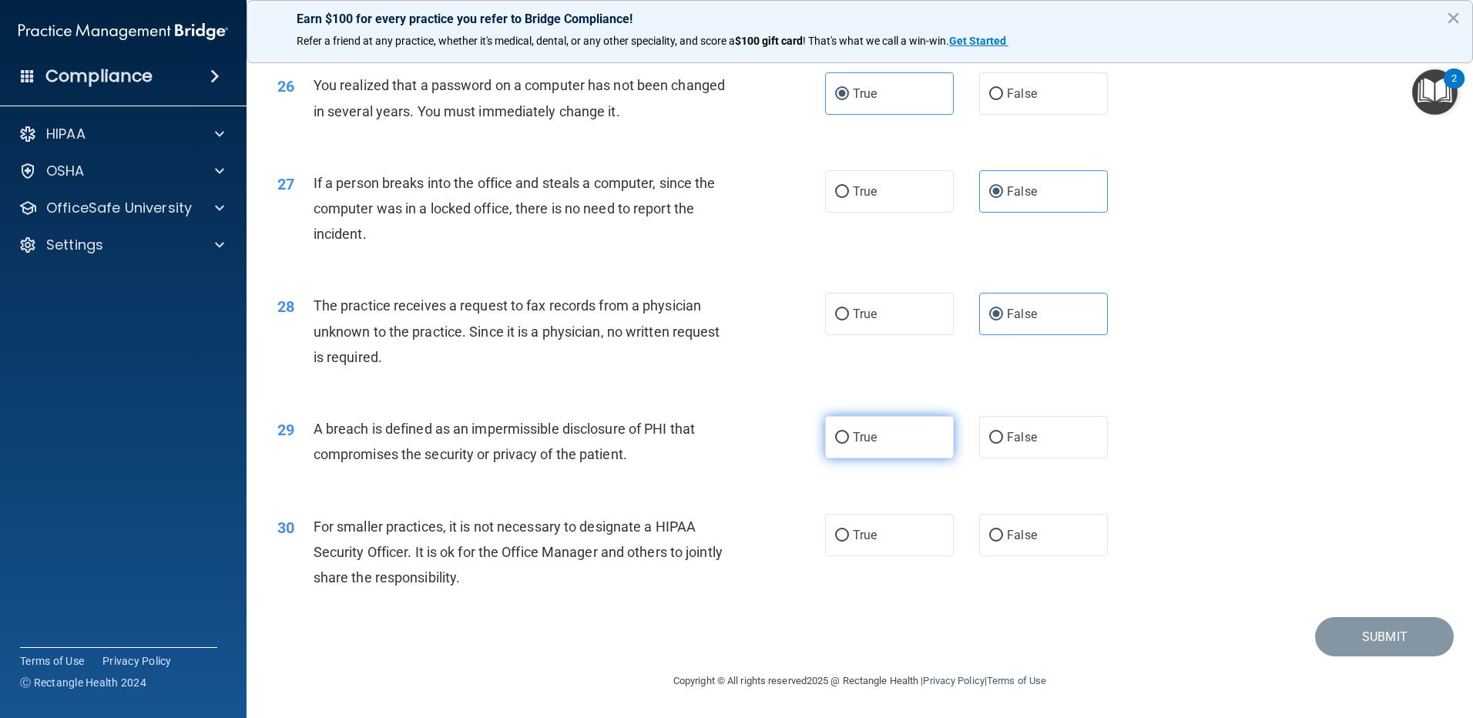
scroll to position [2953, 0]
click at [892, 436] on label "True" at bounding box center [889, 437] width 129 height 42
click at [849, 436] on input "True" at bounding box center [842, 438] width 14 height 12
radio input "true"
click at [1074, 555] on label "False" at bounding box center [1043, 535] width 129 height 42
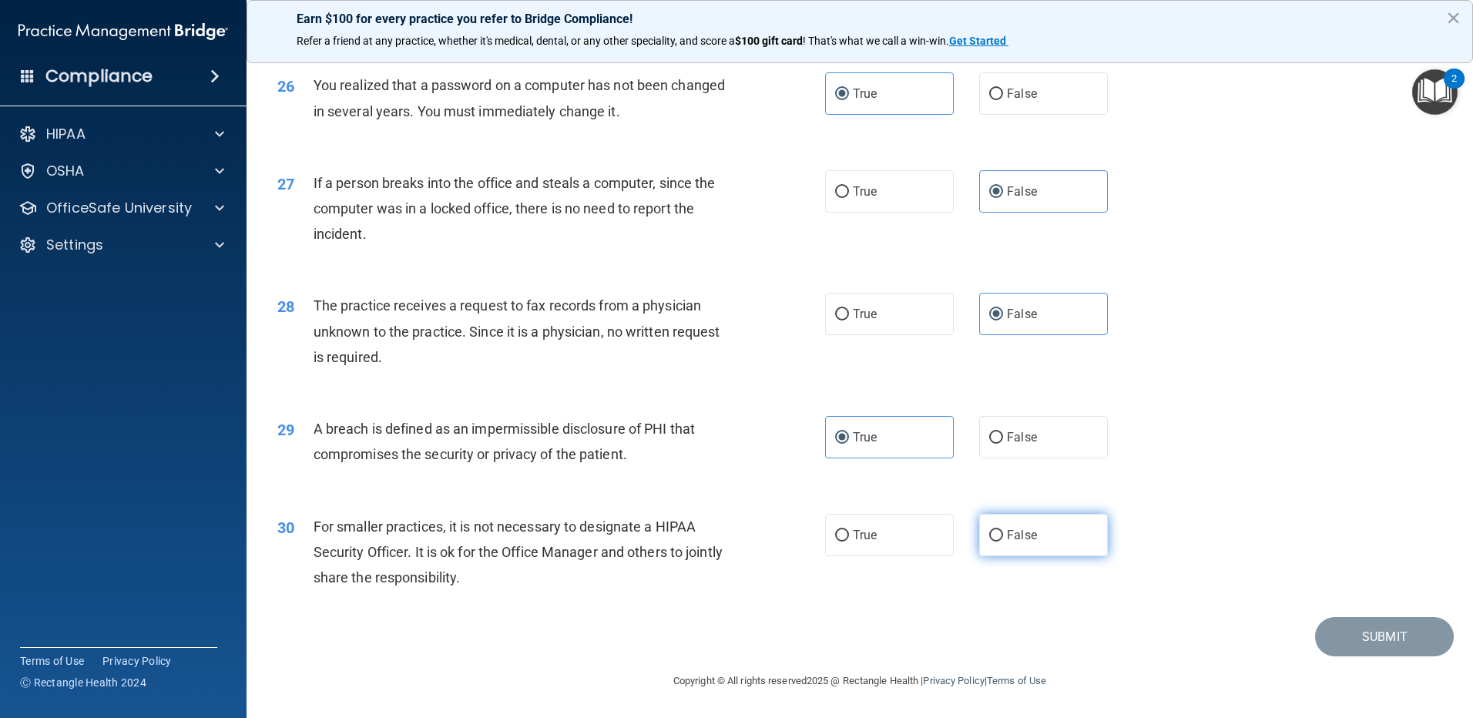
click at [1003, 541] on input "False" at bounding box center [996, 536] width 14 height 12
radio input "true"
click at [1339, 644] on button "Submit" at bounding box center [1384, 636] width 139 height 39
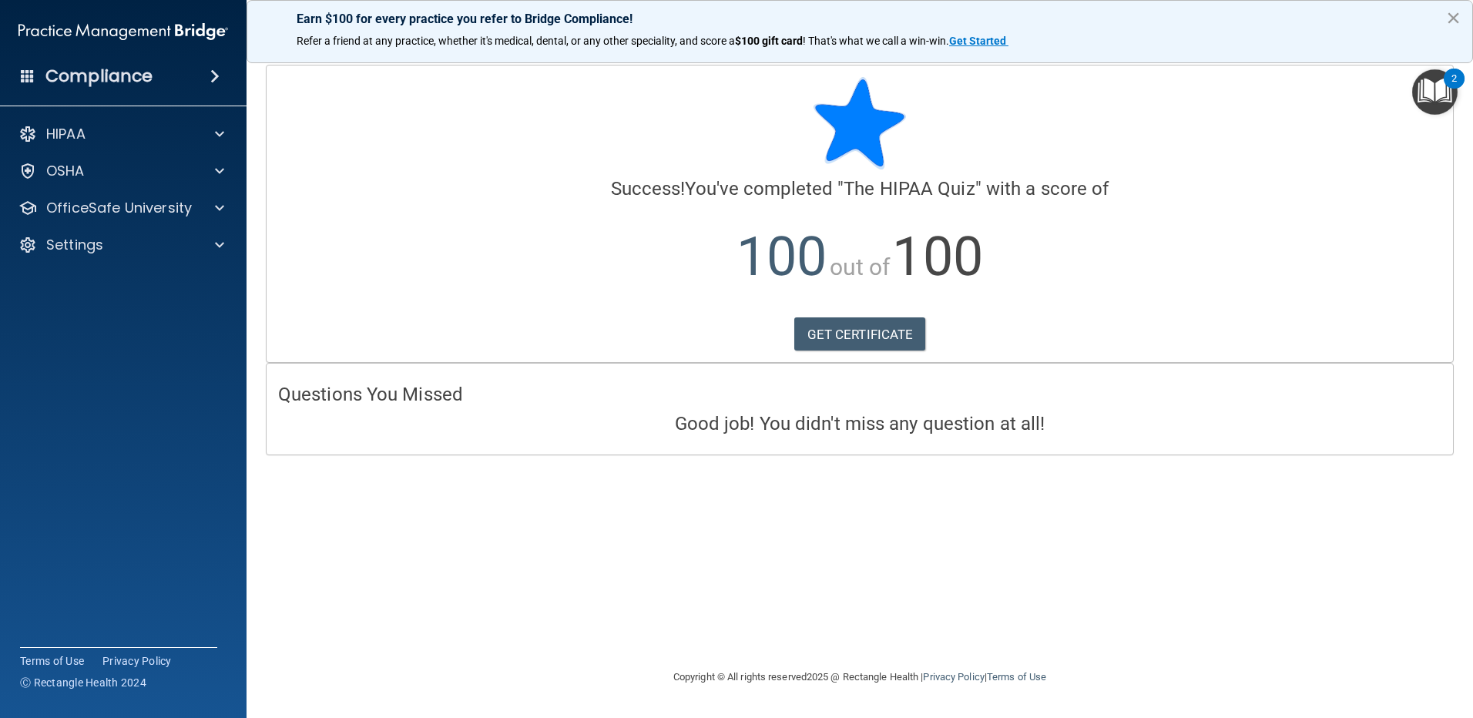
click at [1451, 15] on button "×" at bounding box center [1453, 17] width 15 height 25
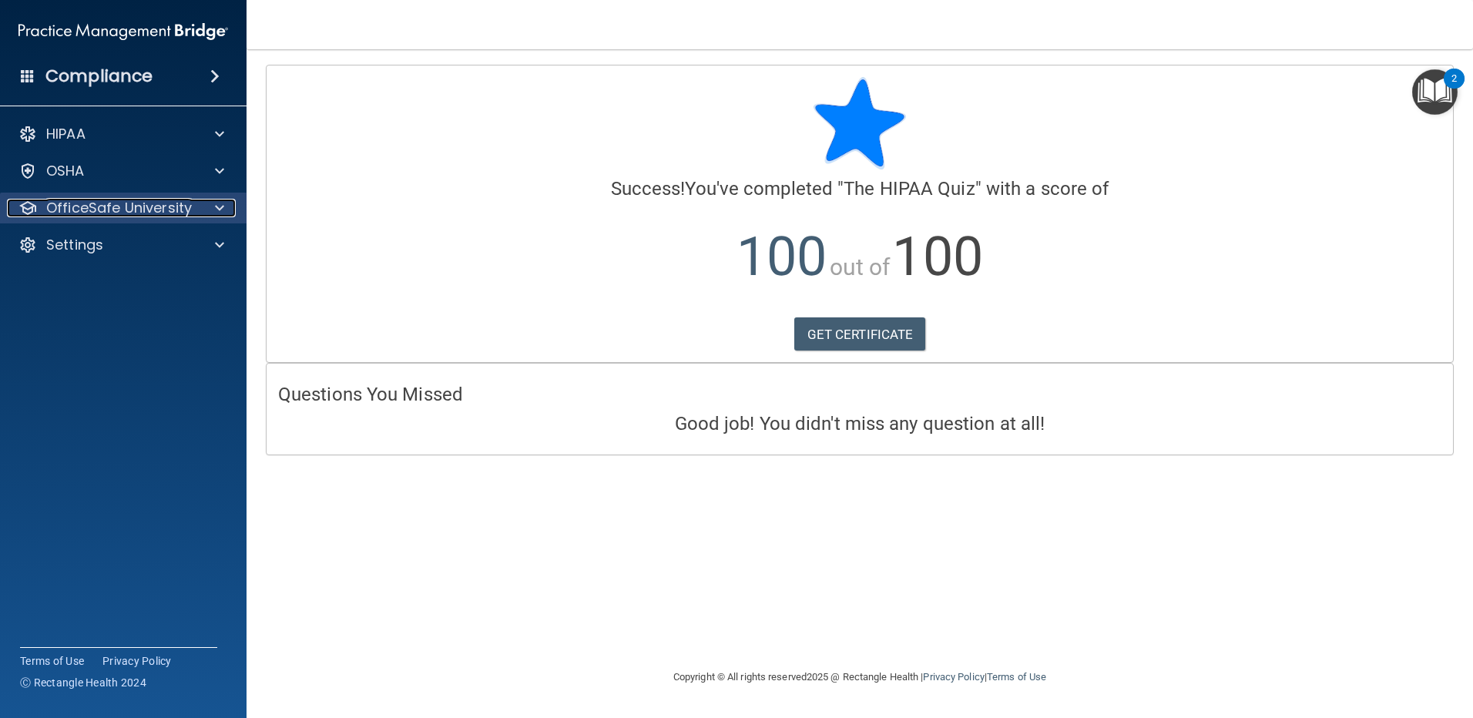
click at [130, 200] on p "OfficeSafe University" at bounding box center [119, 208] width 146 height 18
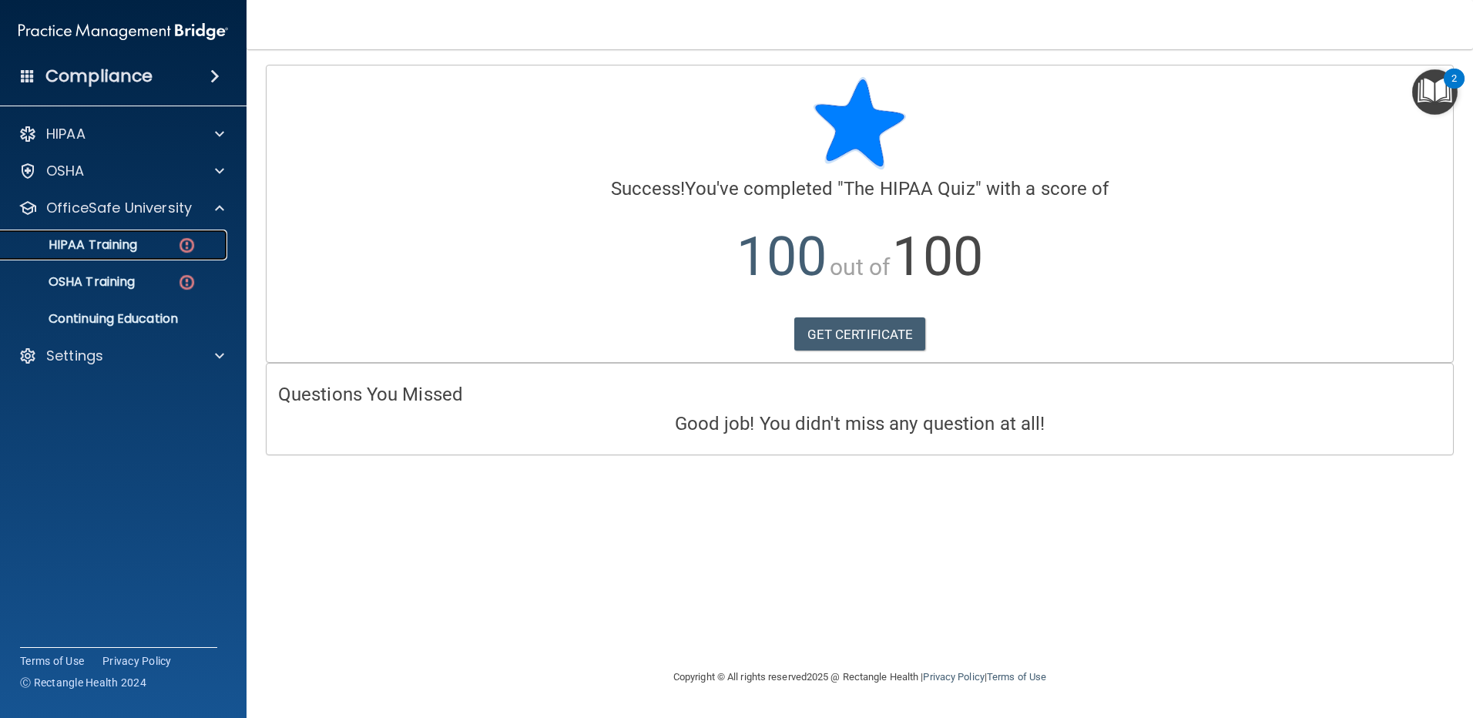
click at [124, 246] on p "HIPAA Training" at bounding box center [73, 244] width 127 height 15
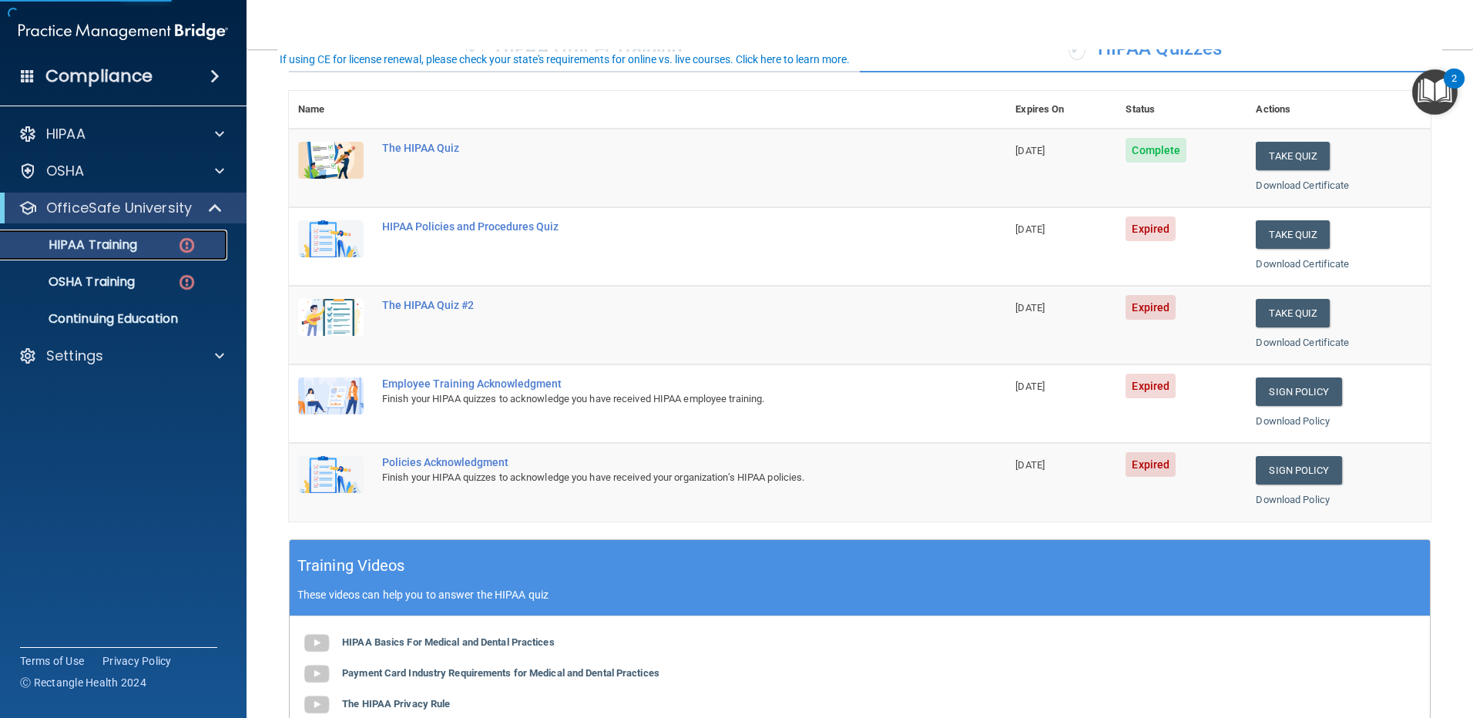
scroll to position [154, 0]
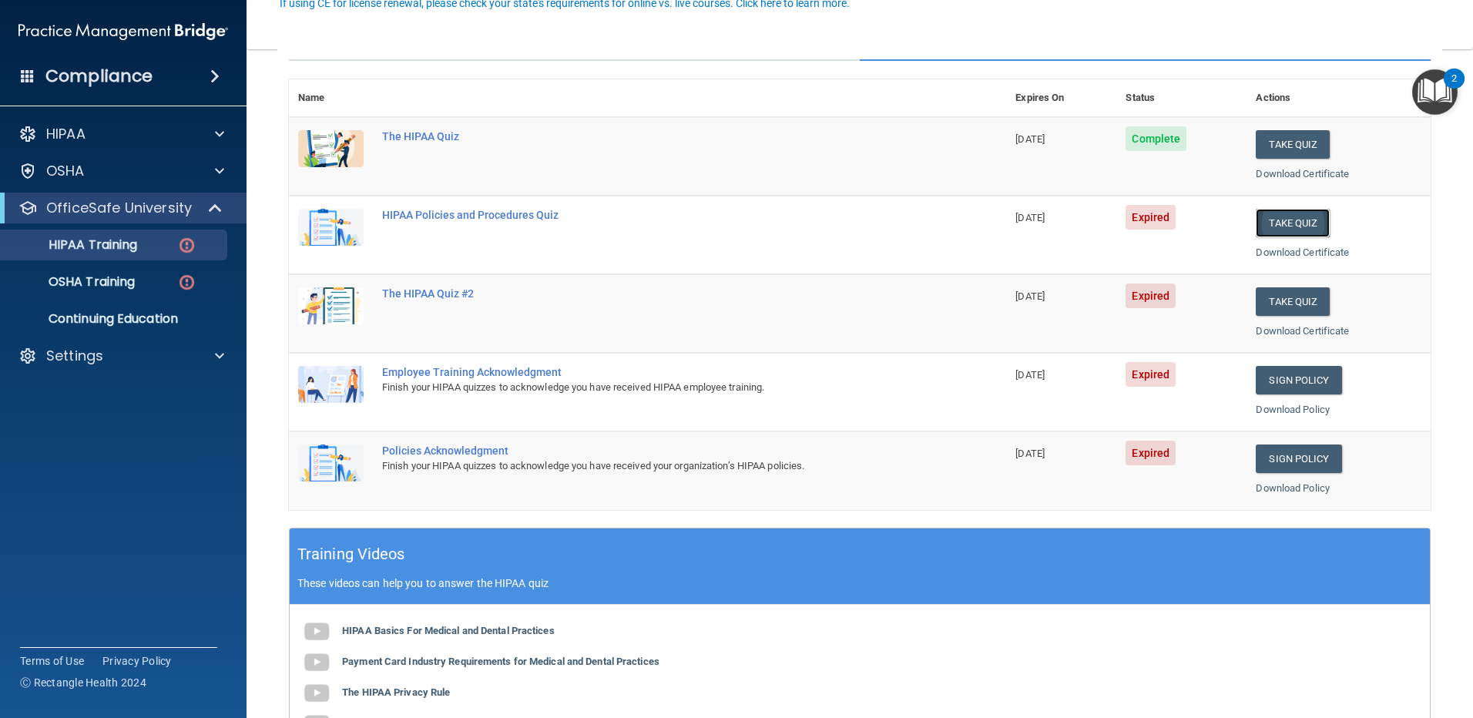
click at [1284, 226] on button "Take Quiz" at bounding box center [1292, 223] width 74 height 28
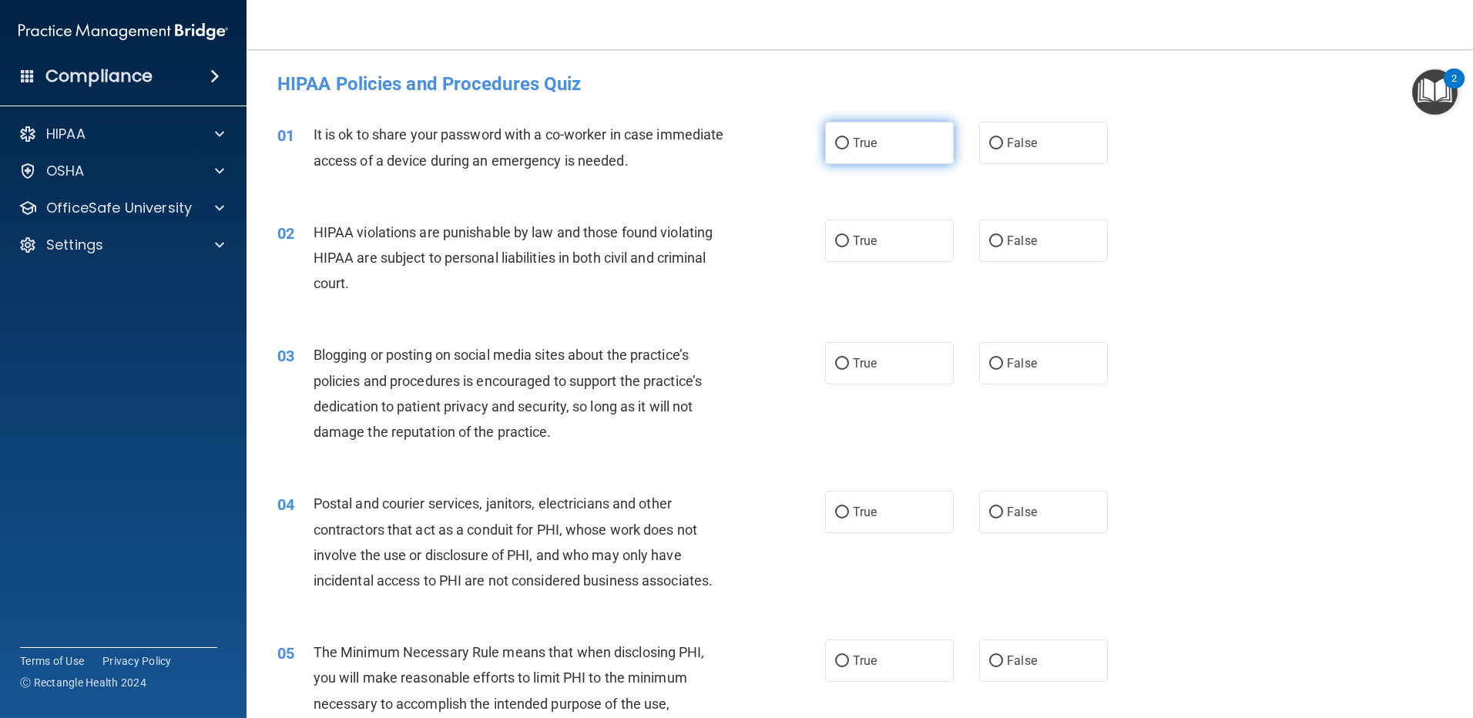
click at [885, 154] on label "True" at bounding box center [889, 143] width 129 height 42
click at [849, 149] on input "True" at bounding box center [842, 144] width 14 height 12
radio input "true"
click at [859, 248] on label "True" at bounding box center [889, 240] width 129 height 42
click at [849, 247] on input "True" at bounding box center [842, 242] width 14 height 12
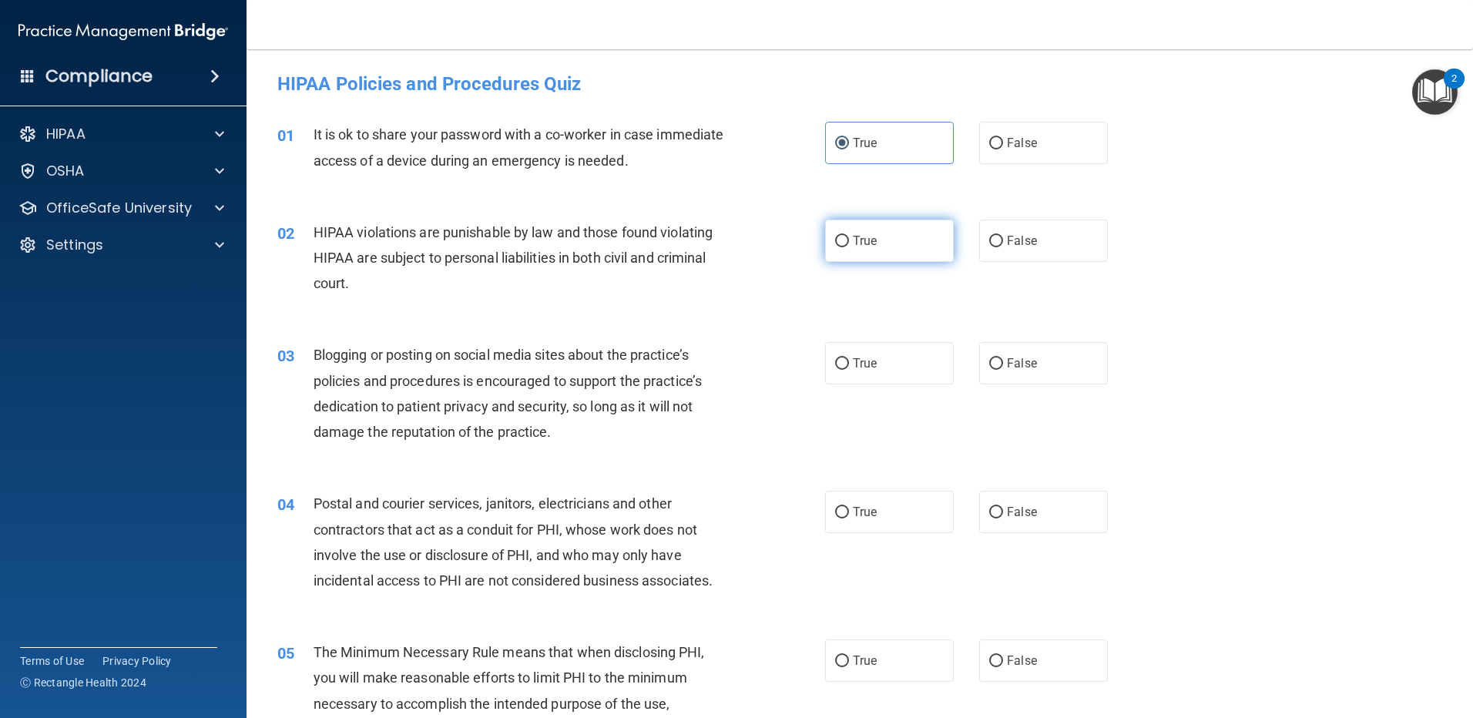
radio input "true"
click at [850, 342] on label "True" at bounding box center [889, 363] width 129 height 42
click at [849, 358] on input "True" at bounding box center [842, 364] width 14 height 12
radio input "true"
click at [853, 507] on span "True" at bounding box center [865, 511] width 24 height 15
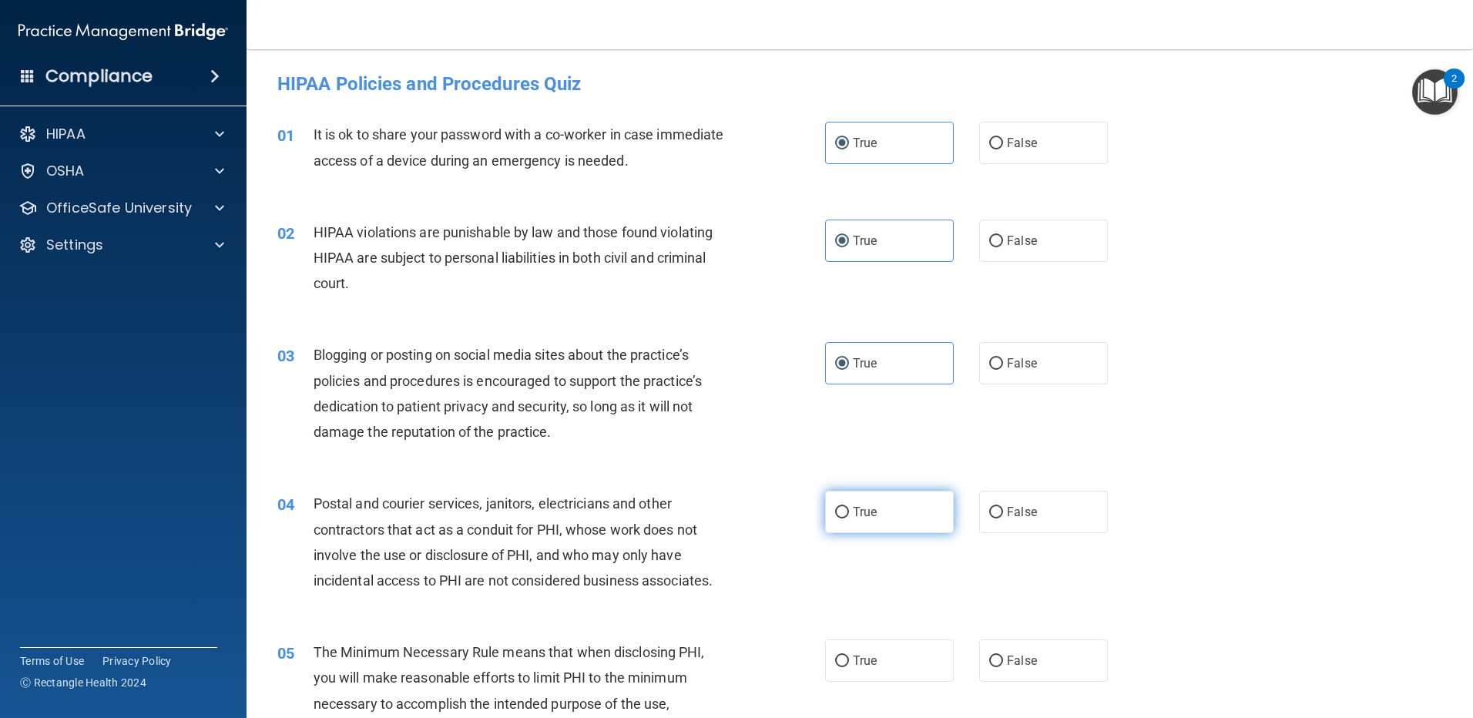
click at [849, 507] on input "True" at bounding box center [842, 513] width 14 height 12
radio input "true"
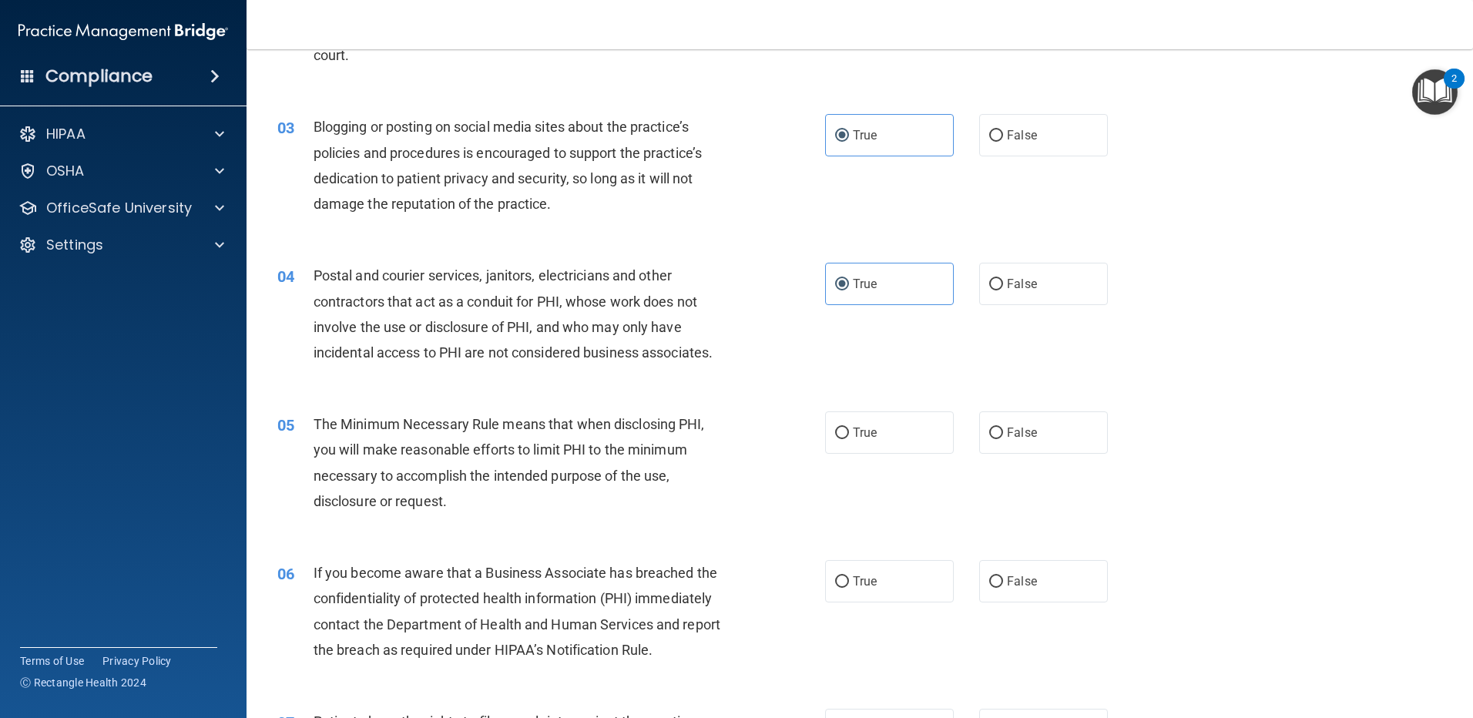
scroll to position [231, 0]
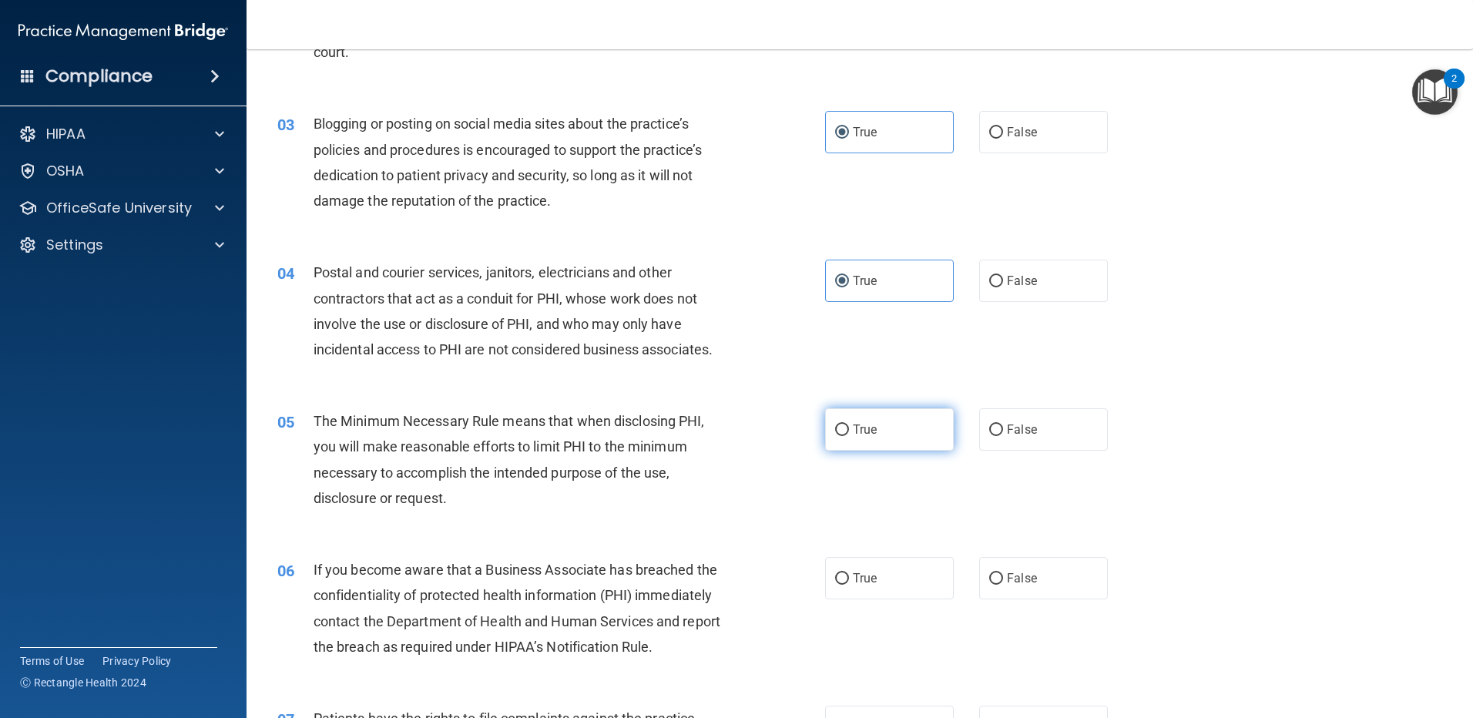
click at [853, 441] on label "True" at bounding box center [889, 429] width 129 height 42
click at [849, 436] on input "True" at bounding box center [842, 430] width 14 height 12
radio input "true"
click at [865, 575] on span "True" at bounding box center [865, 578] width 24 height 15
click at [849, 575] on input "True" at bounding box center [842, 579] width 14 height 12
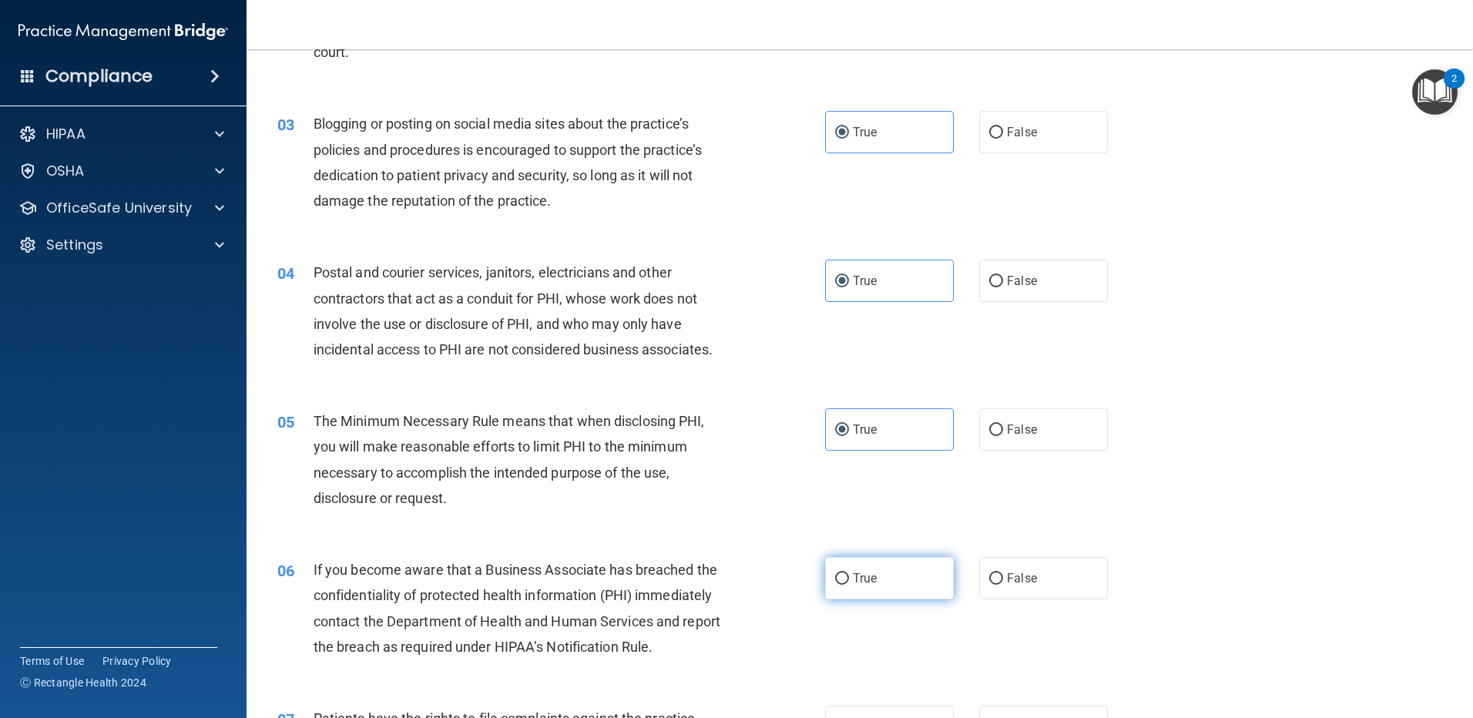
radio input "true"
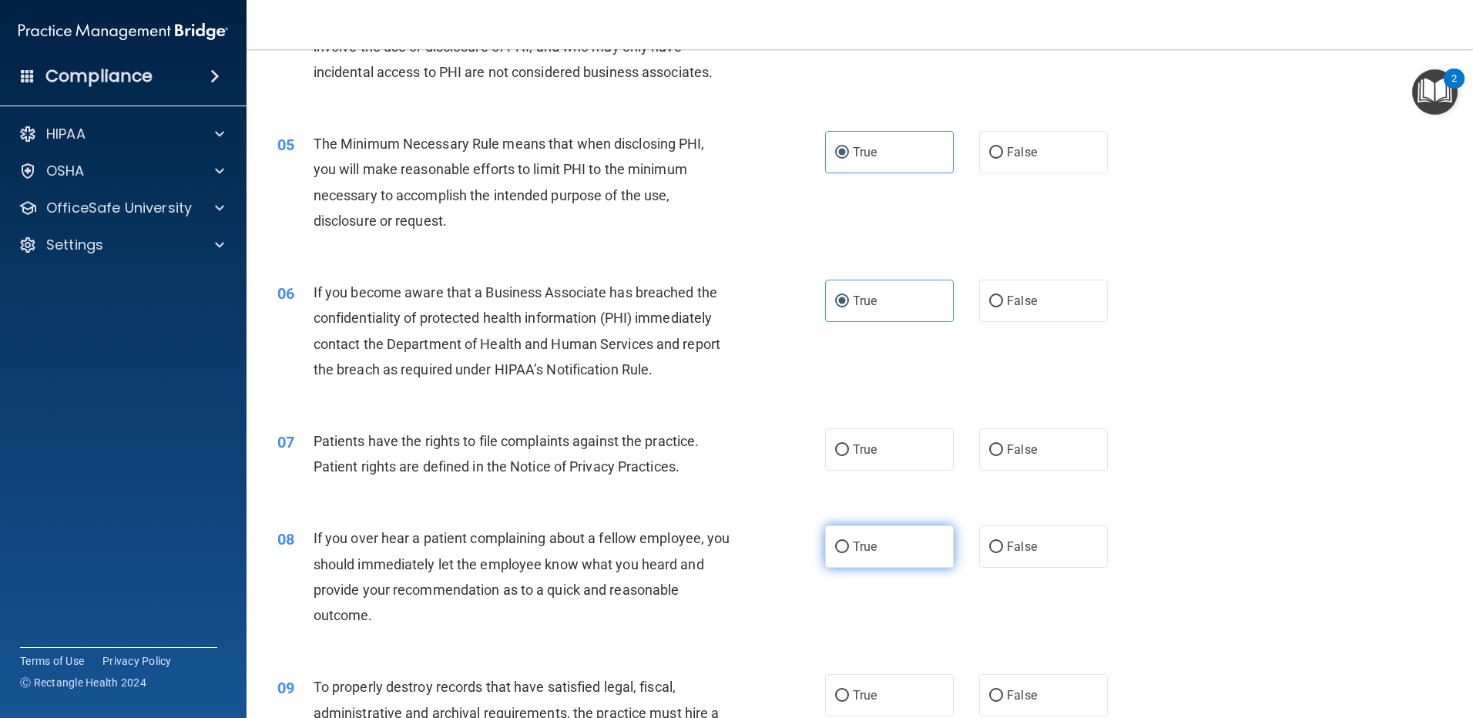
scroll to position [539, 0]
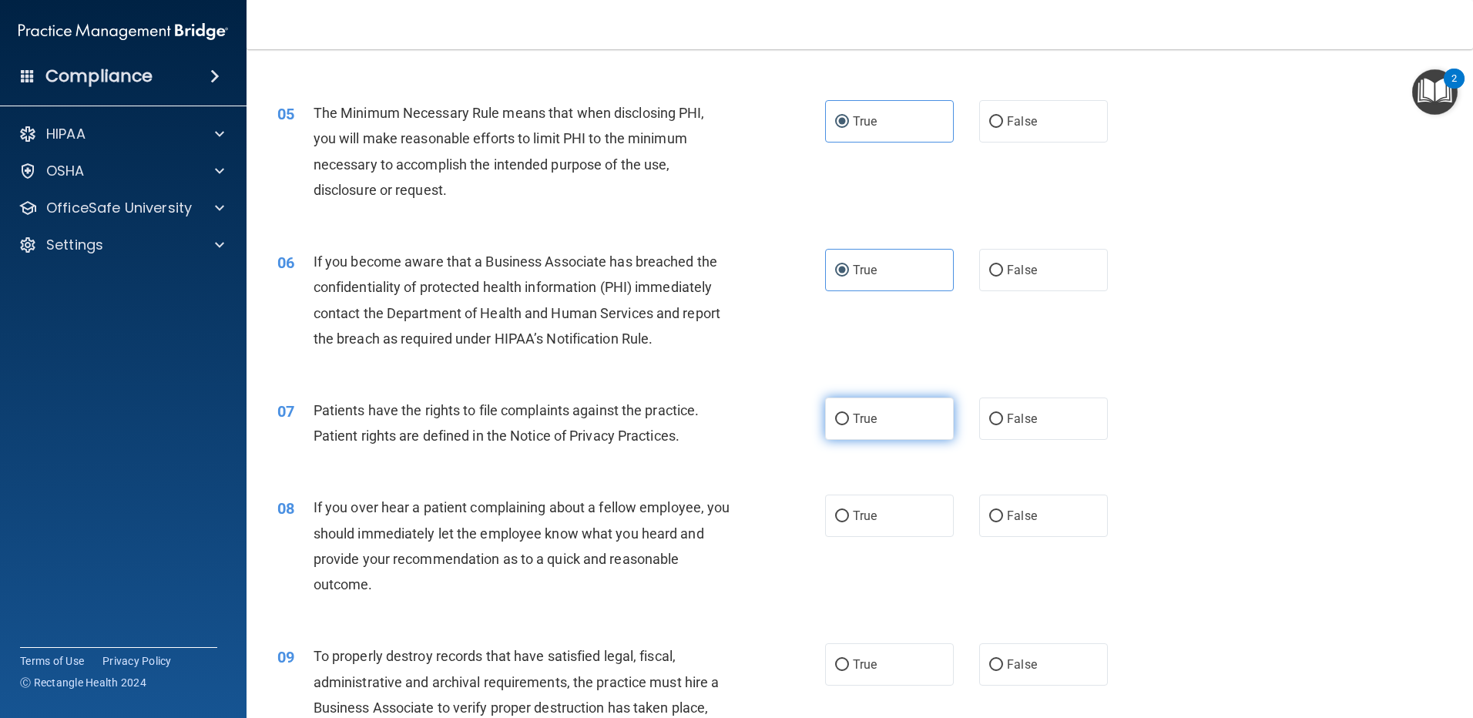
click at [841, 401] on label "True" at bounding box center [889, 418] width 129 height 42
click at [841, 414] on input "True" at bounding box center [842, 420] width 14 height 12
radio input "true"
click at [863, 506] on label "True" at bounding box center [889, 515] width 129 height 42
click at [849, 511] on input "True" at bounding box center [842, 517] width 14 height 12
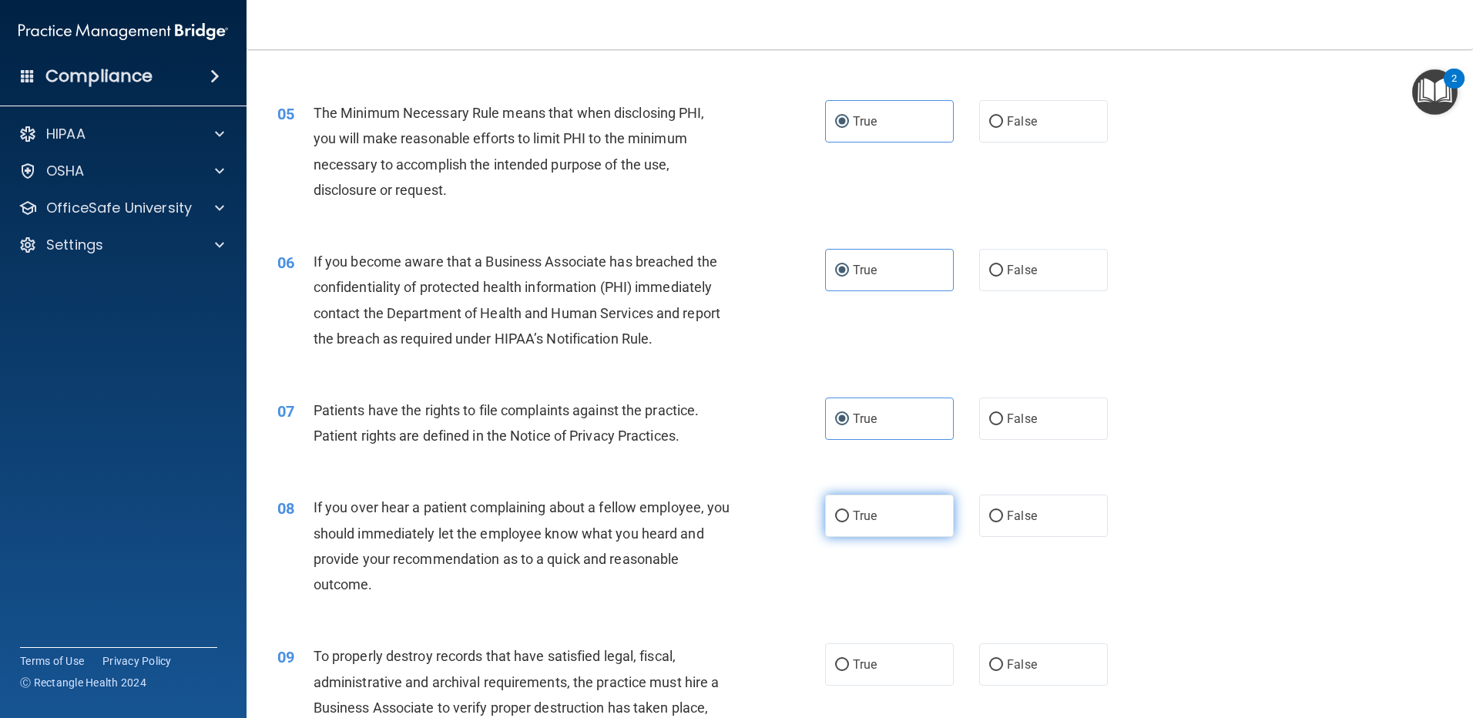
radio input "true"
click at [866, 648] on label "True" at bounding box center [889, 664] width 129 height 42
click at [849, 659] on input "True" at bounding box center [842, 665] width 14 height 12
radio input "true"
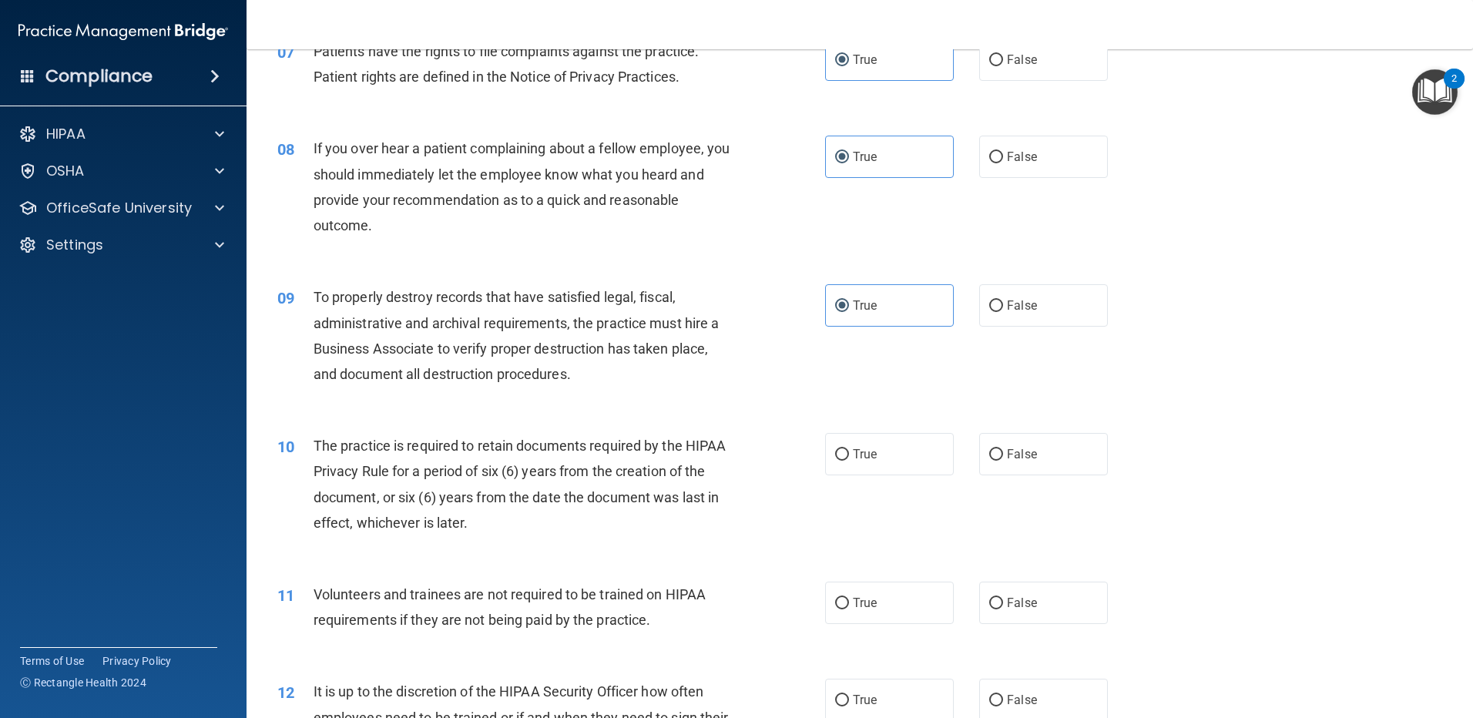
scroll to position [924, 0]
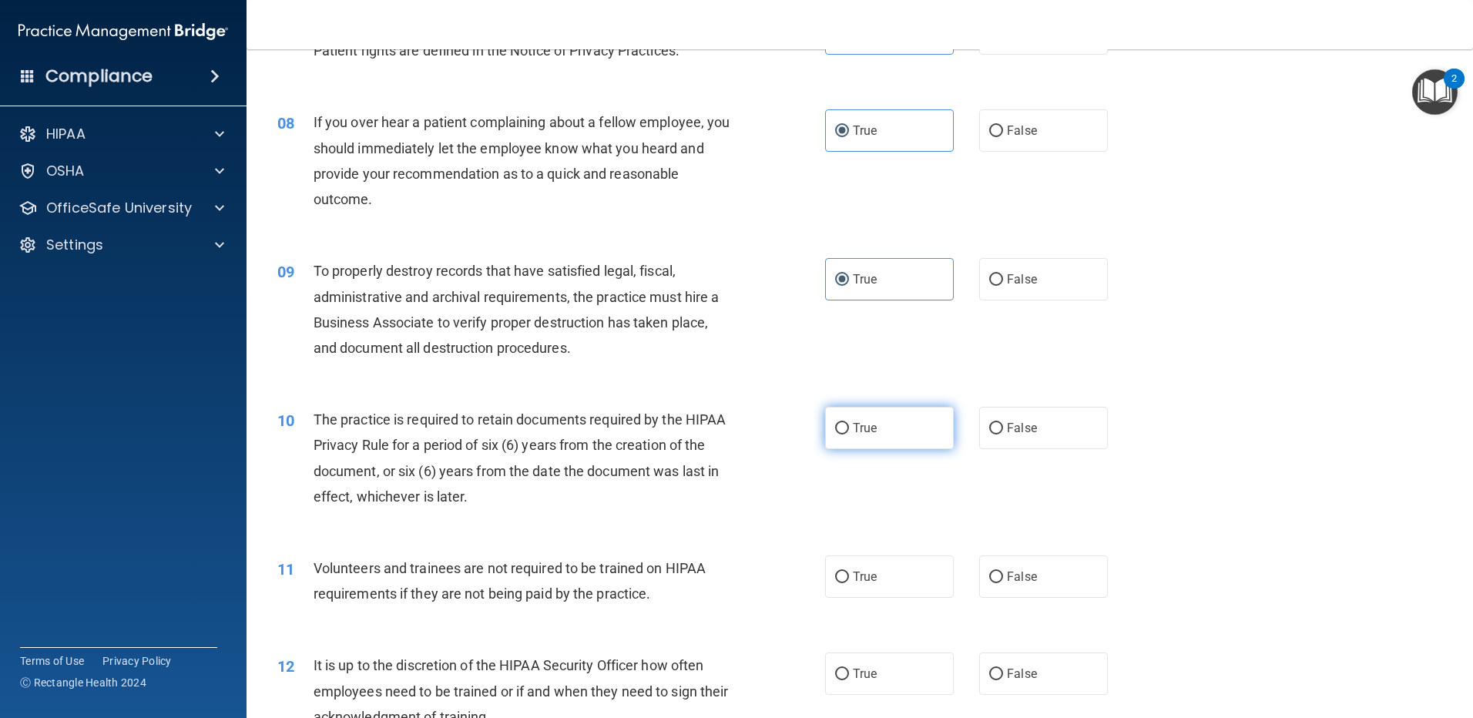
click at [837, 415] on label "True" at bounding box center [889, 428] width 129 height 42
click at [837, 423] on input "True" at bounding box center [842, 429] width 14 height 12
radio input "true"
click at [876, 578] on label "True" at bounding box center [889, 576] width 129 height 42
click at [849, 578] on input "True" at bounding box center [842, 577] width 14 height 12
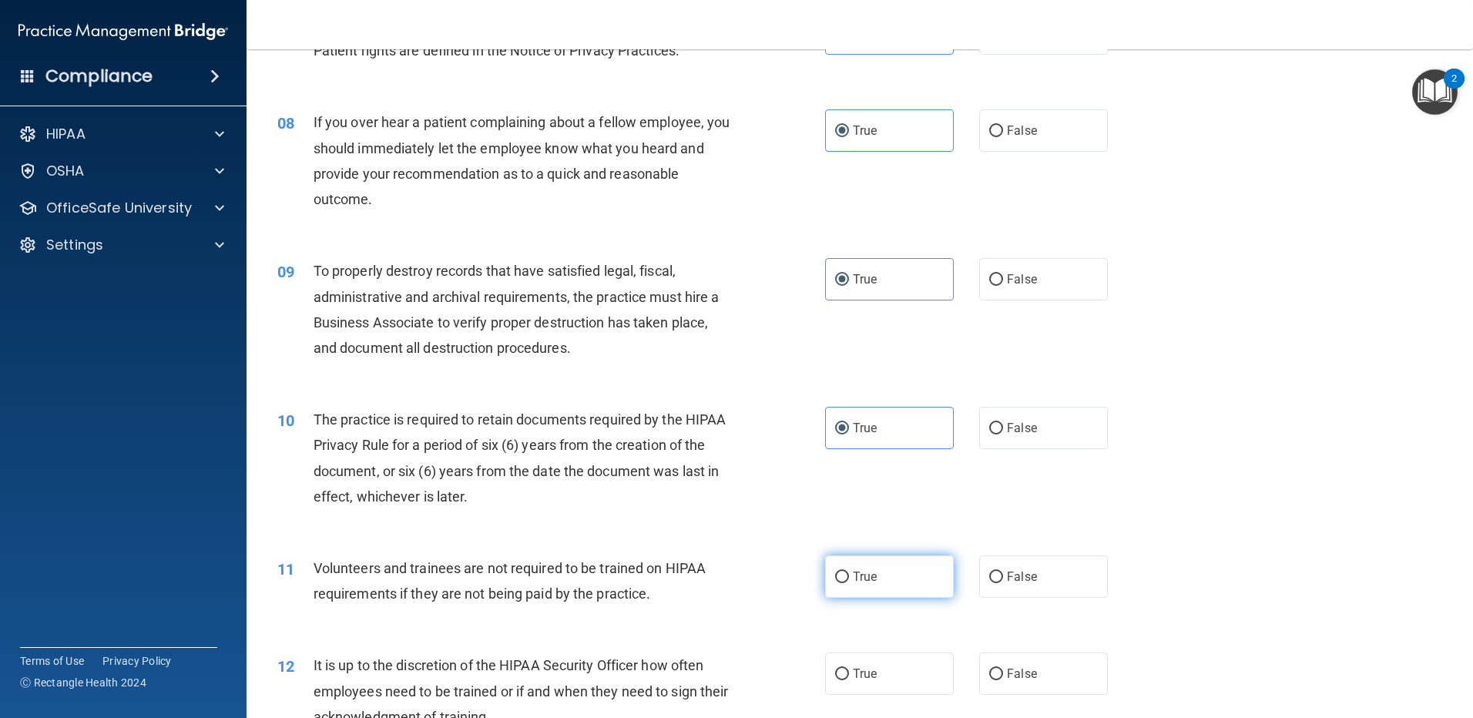
radio input "true"
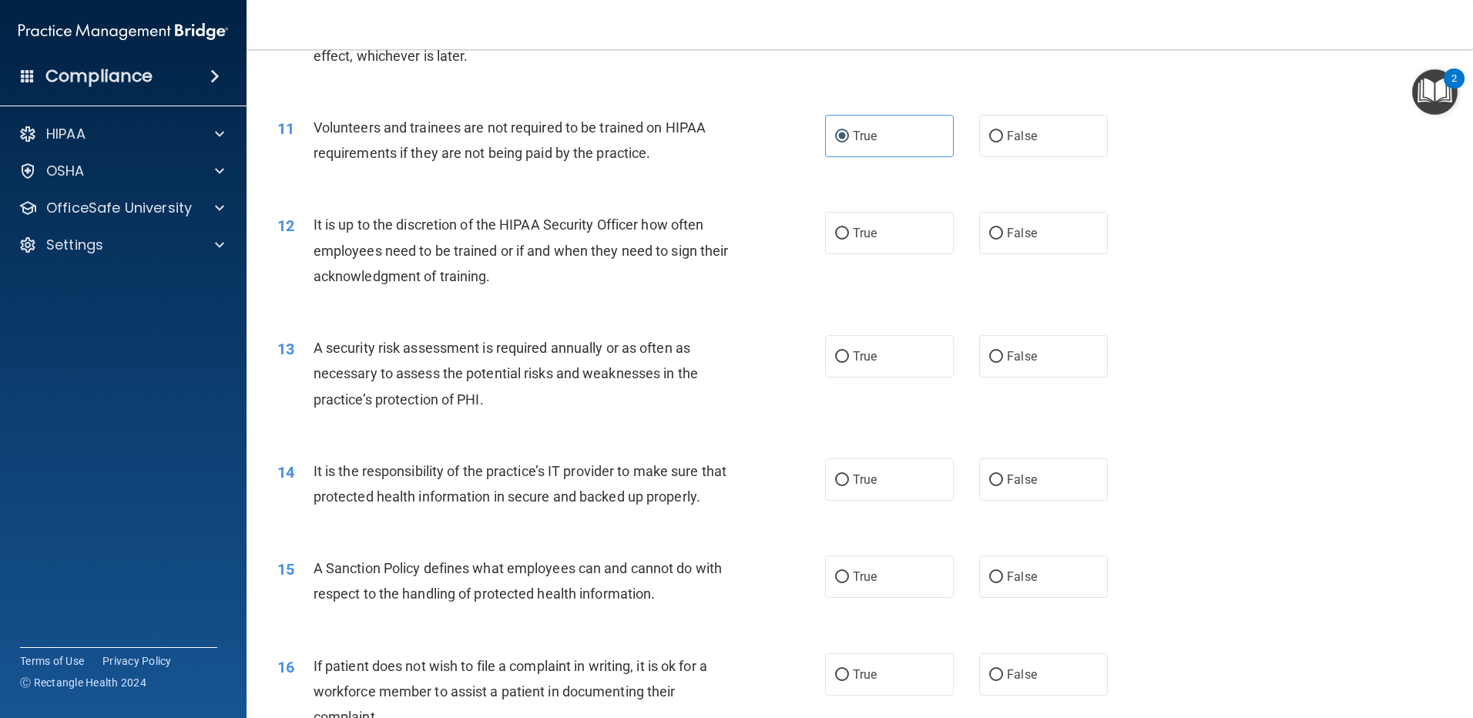
scroll to position [1386, 0]
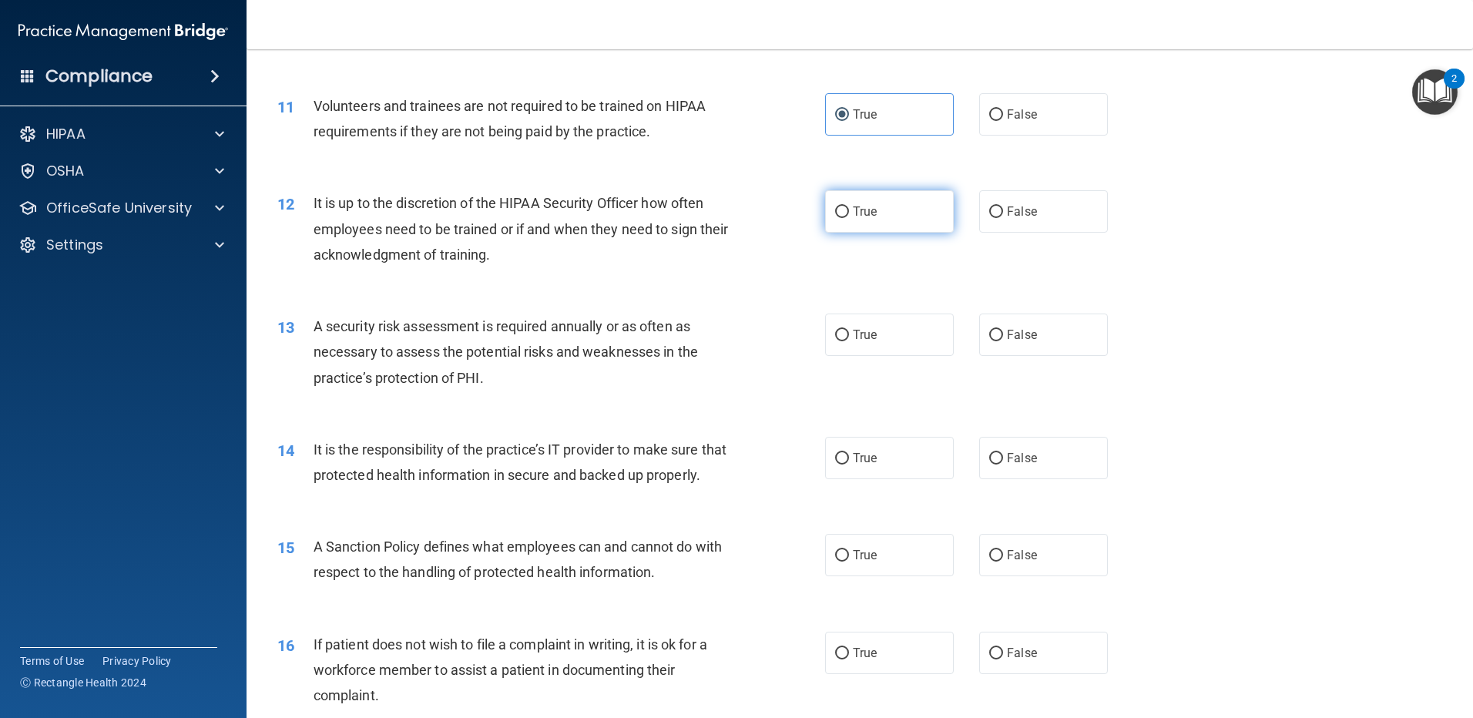
click at [845, 225] on label "True" at bounding box center [889, 211] width 129 height 42
click at [845, 218] on input "True" at bounding box center [842, 212] width 14 height 12
radio input "true"
click at [865, 333] on span "True" at bounding box center [865, 334] width 24 height 15
click at [849, 333] on input "True" at bounding box center [842, 336] width 14 height 12
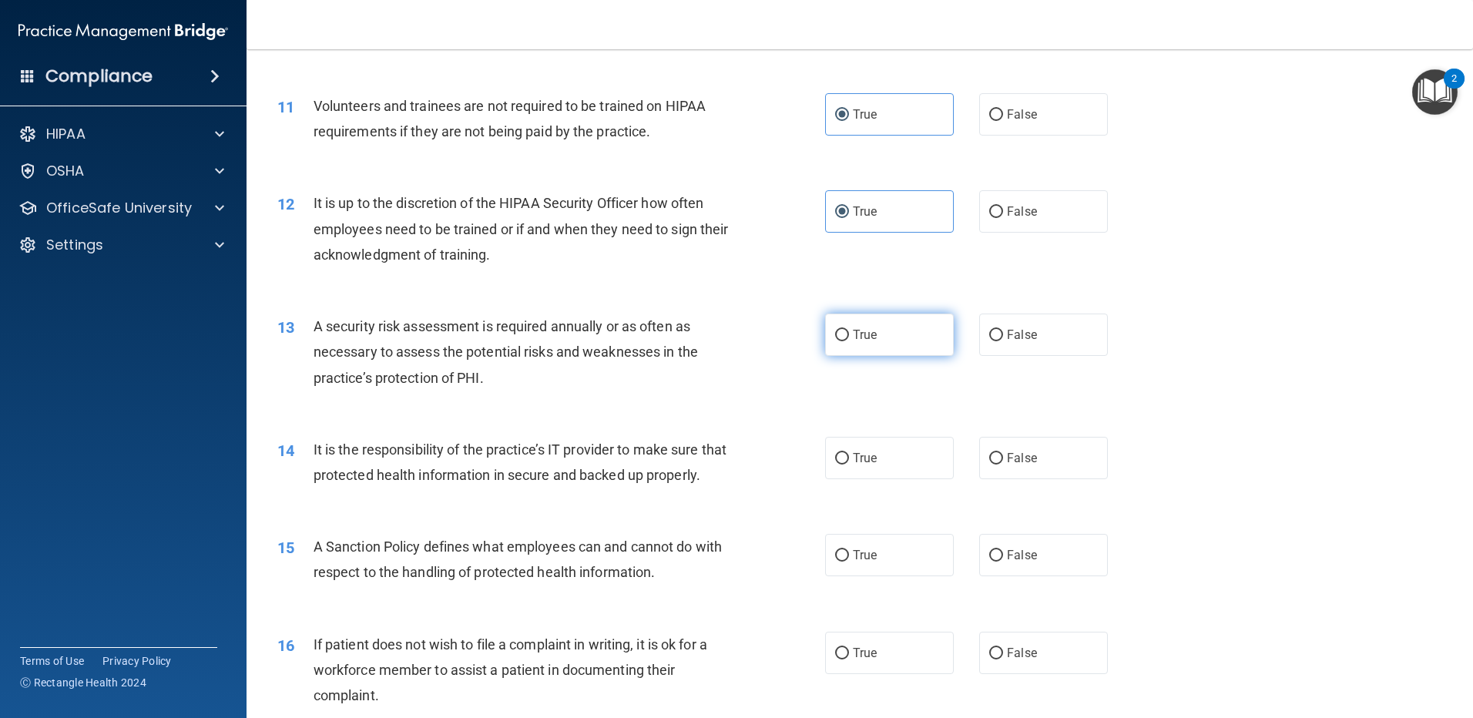
radio input "true"
click at [871, 459] on span "True" at bounding box center [865, 458] width 24 height 15
click at [849, 459] on input "True" at bounding box center [842, 459] width 14 height 12
radio input "true"
click at [863, 562] on span "True" at bounding box center [865, 555] width 24 height 15
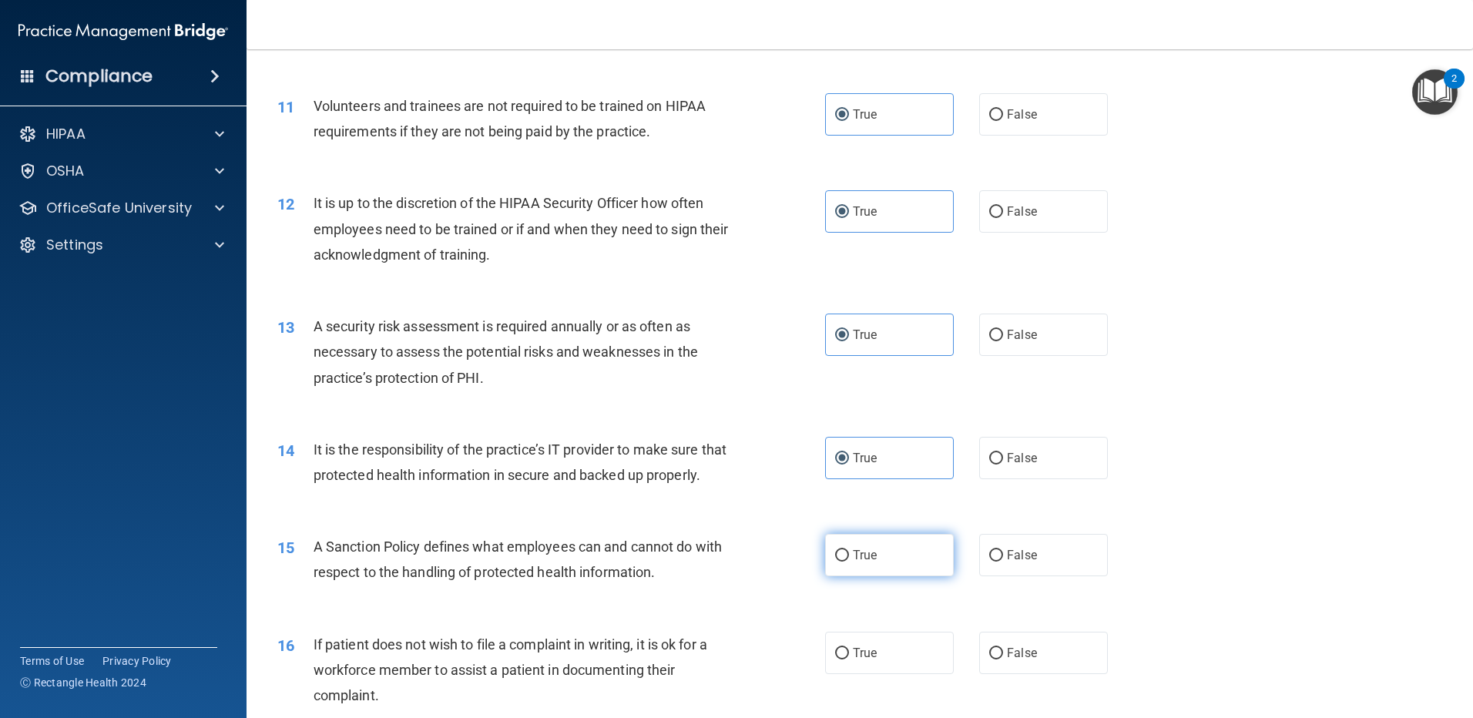
click at [849, 561] on input "True" at bounding box center [842, 556] width 14 height 12
radio input "true"
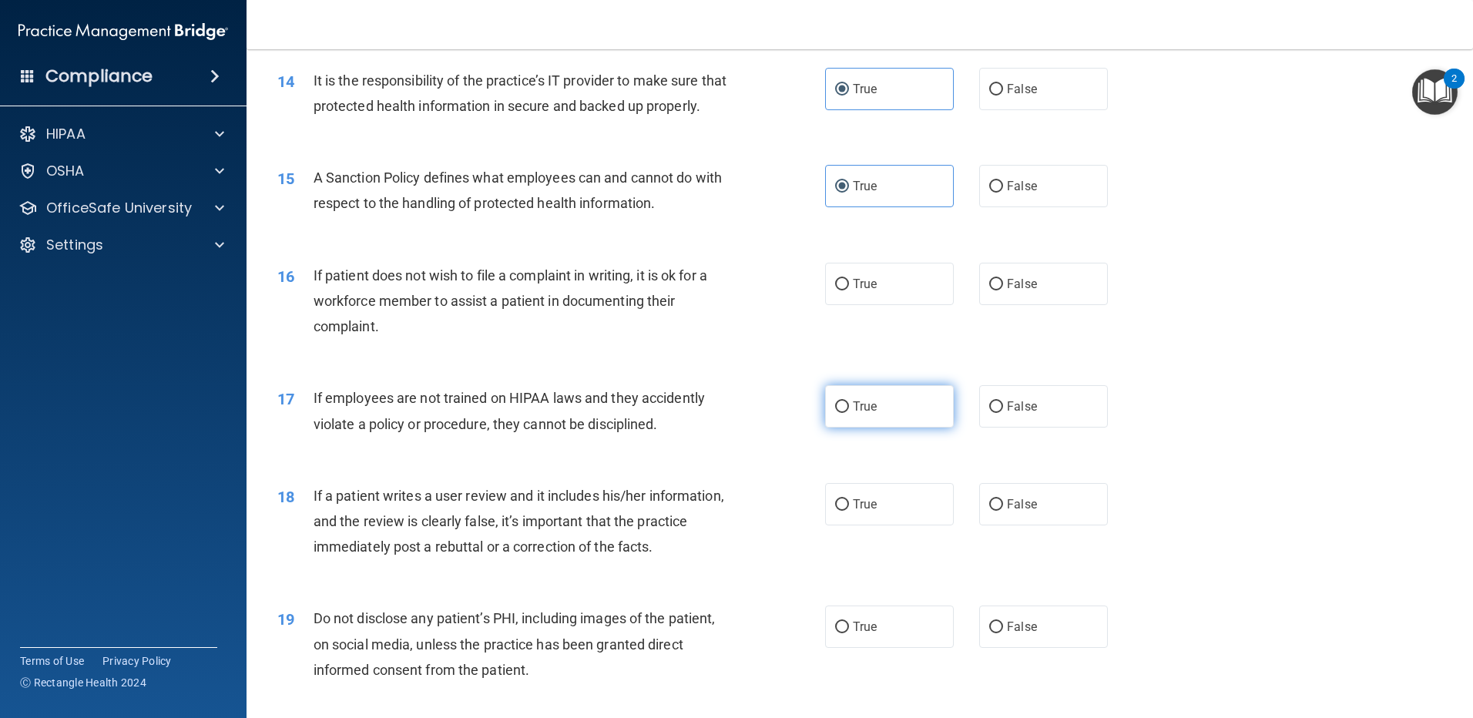
scroll to position [1771, 0]
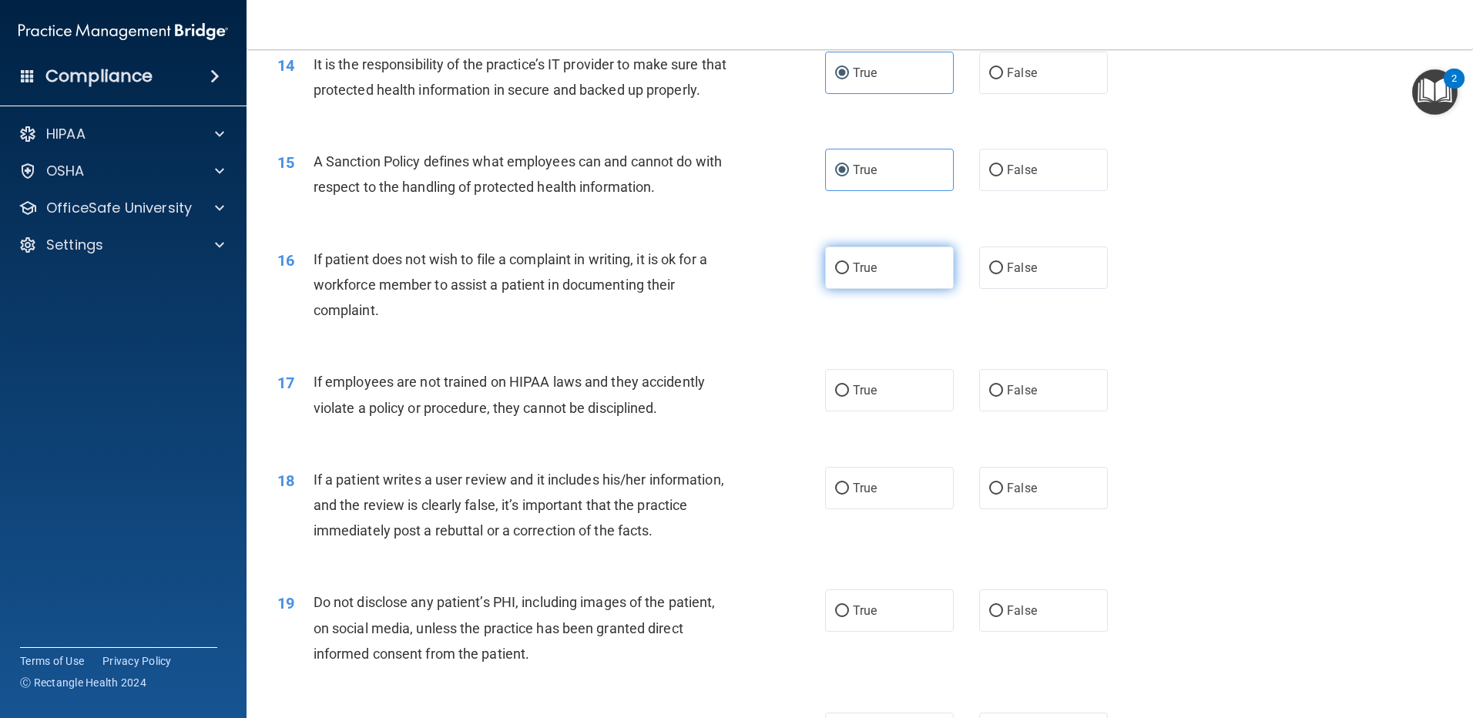
click at [868, 283] on label "True" at bounding box center [889, 267] width 129 height 42
click at [849, 274] on input "True" at bounding box center [842, 269] width 14 height 12
radio input "true"
click at [863, 411] on label "True" at bounding box center [889, 390] width 129 height 42
click at [849, 397] on input "True" at bounding box center [842, 391] width 14 height 12
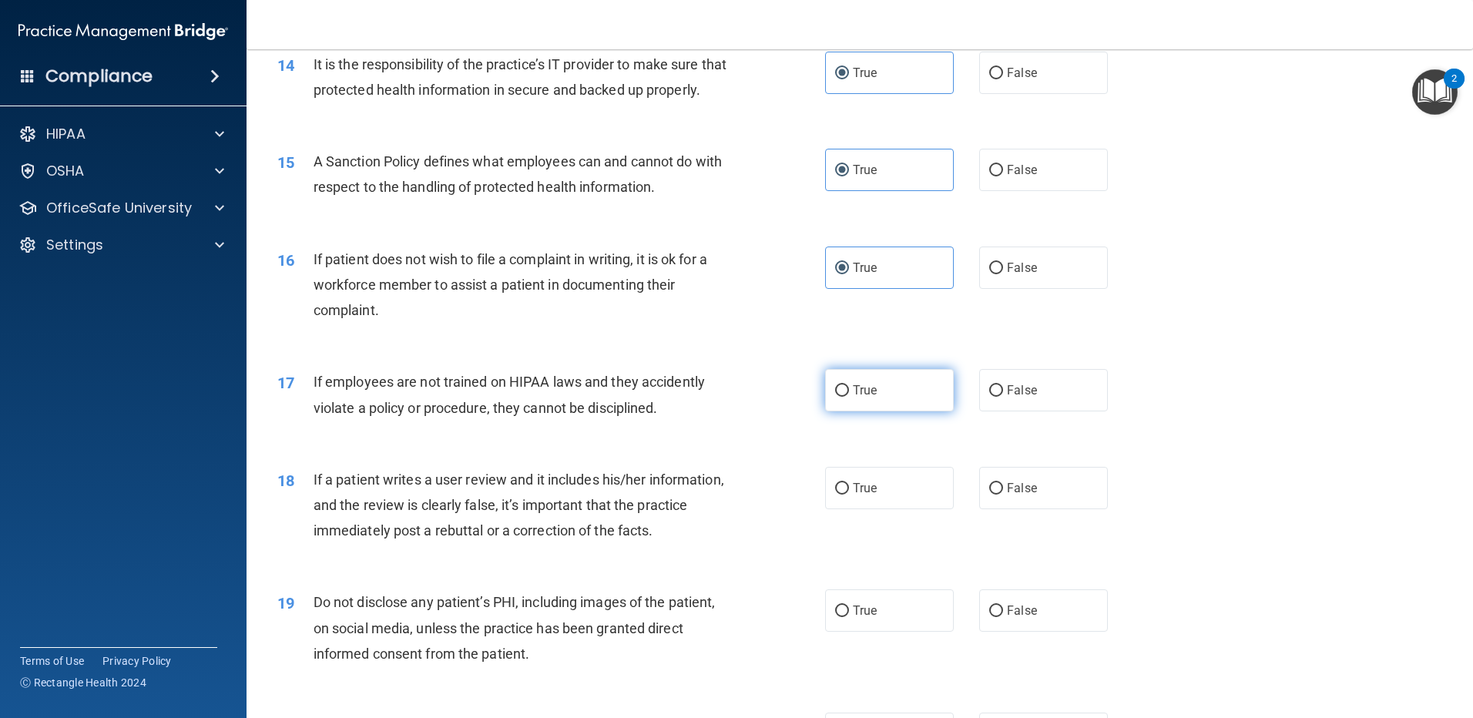
radio input "true"
click at [865, 495] on span "True" at bounding box center [865, 488] width 24 height 15
click at [849, 494] on input "True" at bounding box center [842, 489] width 14 height 12
radio input "true"
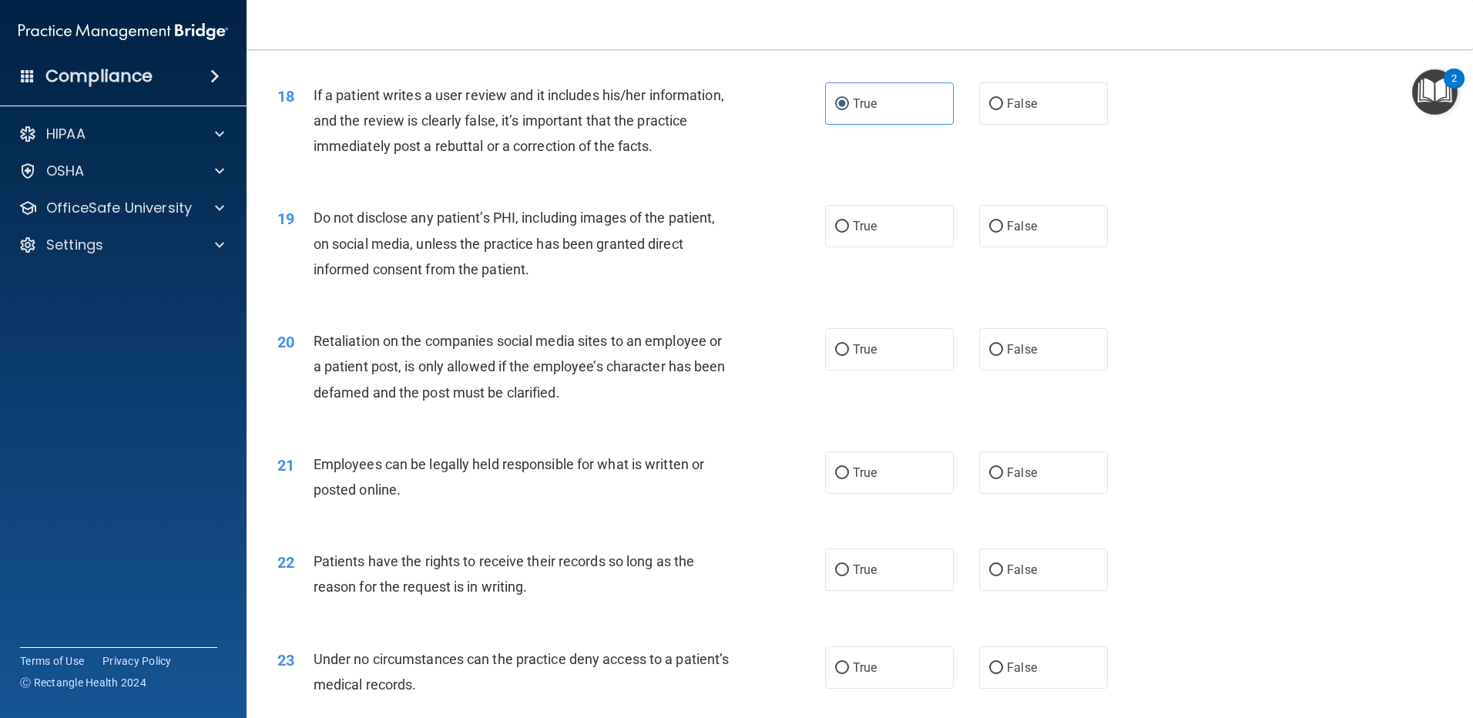
scroll to position [2156, 0]
drag, startPoint x: 854, startPoint y: 258, endPoint x: 840, endPoint y: 308, distance: 51.9
click at [854, 233] on span "True" at bounding box center [865, 225] width 24 height 15
click at [849, 232] on input "True" at bounding box center [842, 226] width 14 height 12
radio input "true"
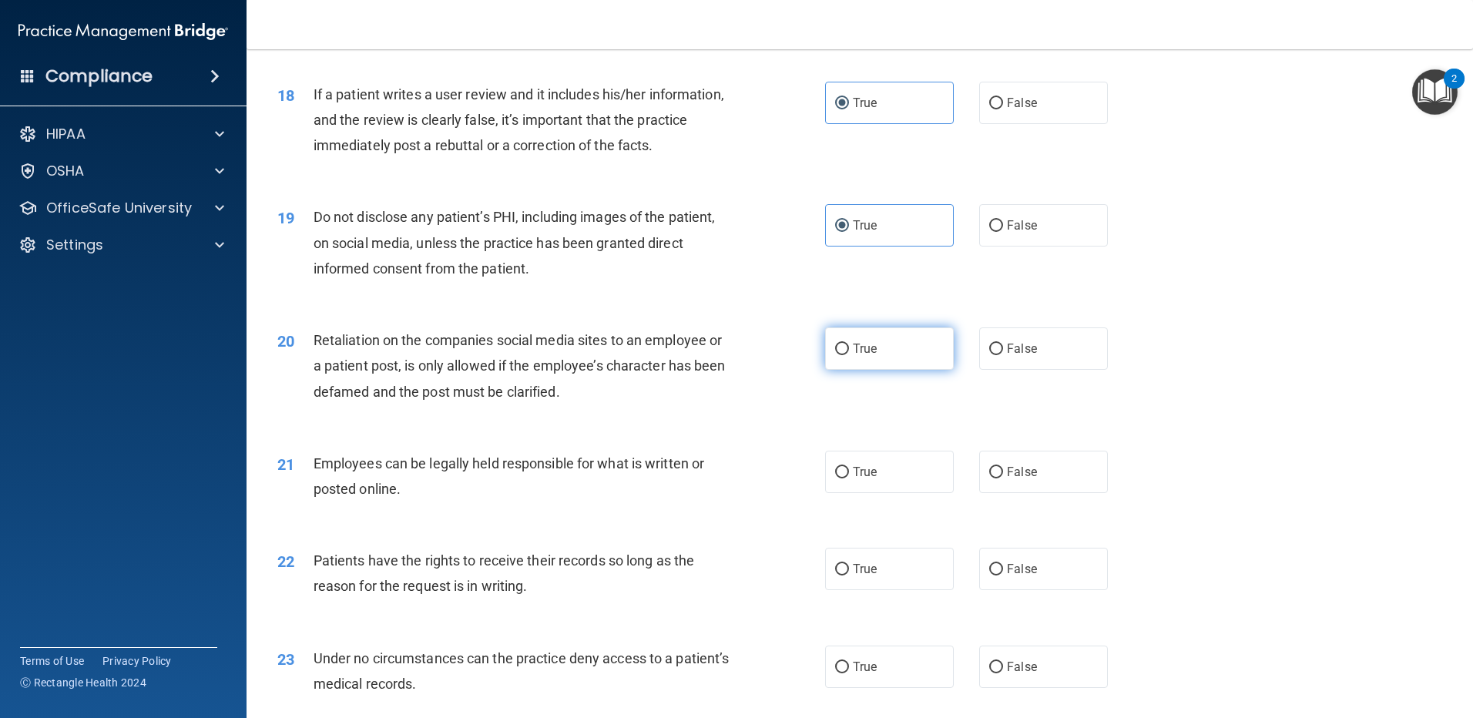
click at [846, 357] on label "True" at bounding box center [889, 348] width 129 height 42
click at [846, 355] on input "True" at bounding box center [842, 349] width 14 height 12
radio input "true"
click at [856, 479] on label "True" at bounding box center [889, 472] width 129 height 42
click at [849, 478] on input "True" at bounding box center [842, 473] width 14 height 12
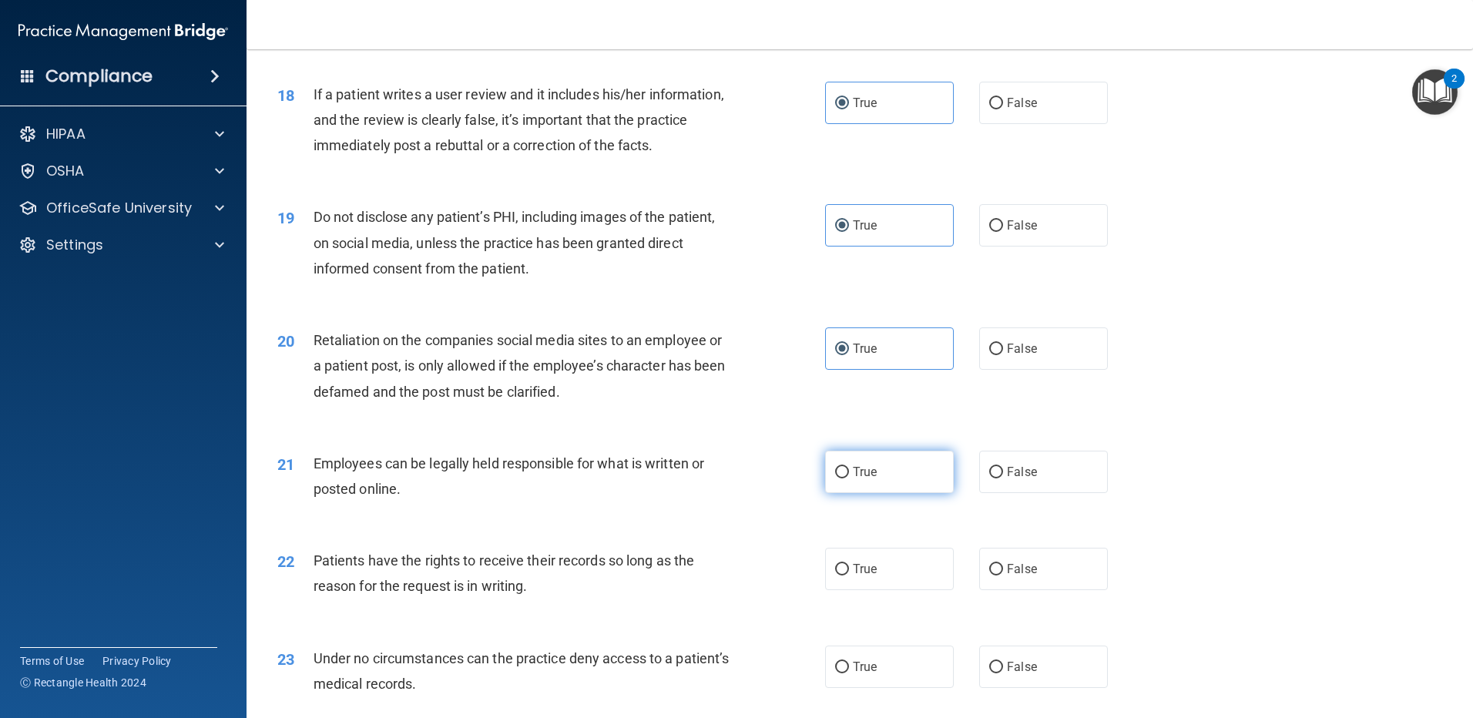
radio input "true"
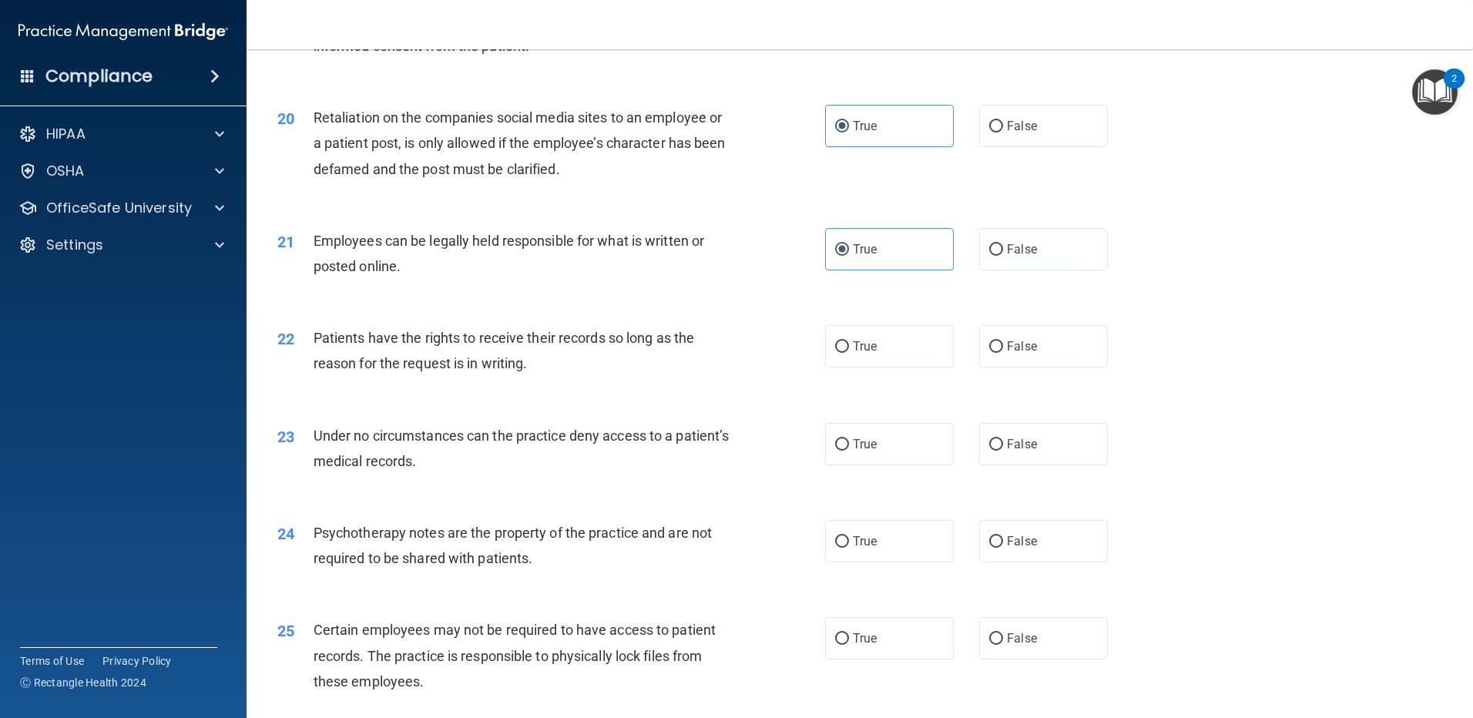
scroll to position [2388, 0]
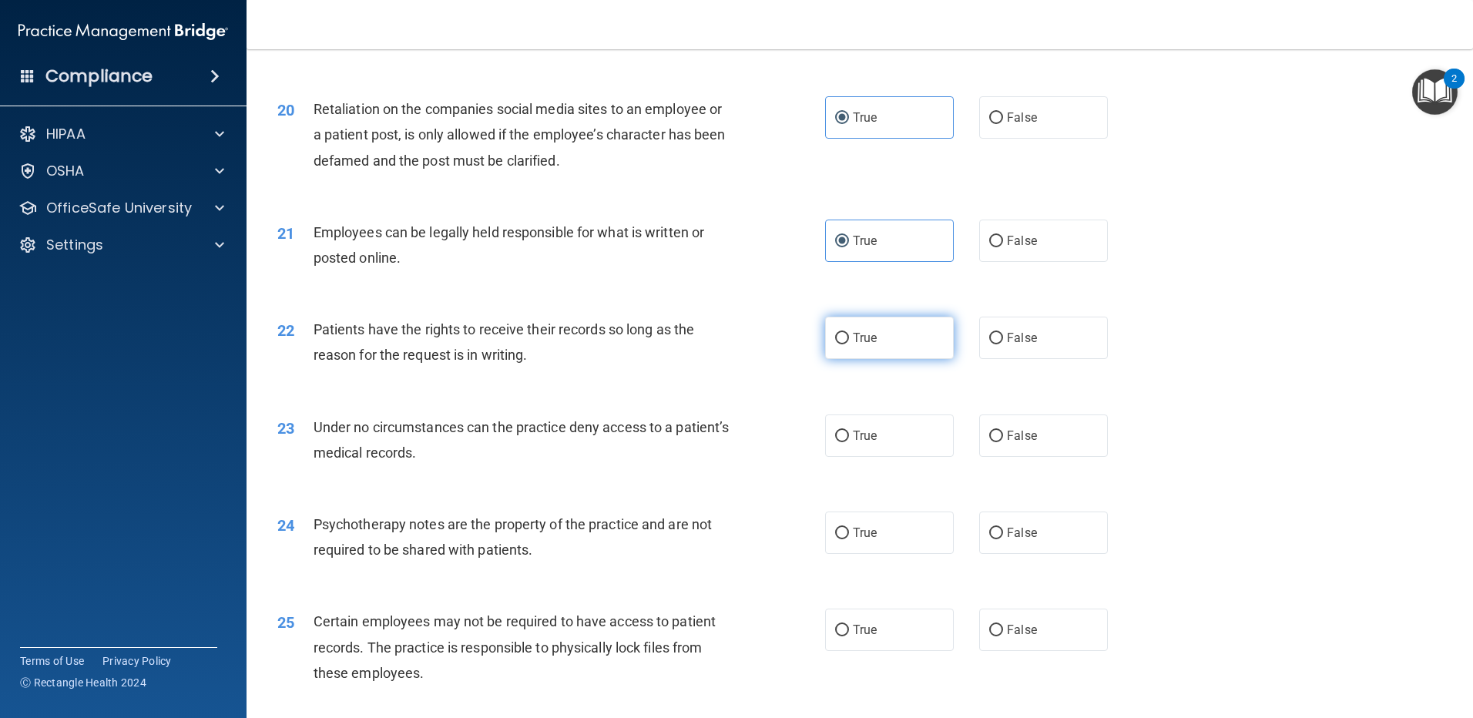
click at [854, 345] on span "True" at bounding box center [865, 337] width 24 height 15
click at [849, 344] on input "True" at bounding box center [842, 339] width 14 height 12
radio input "true"
click at [856, 457] on label "True" at bounding box center [889, 435] width 129 height 42
click at [849, 442] on input "True" at bounding box center [842, 437] width 14 height 12
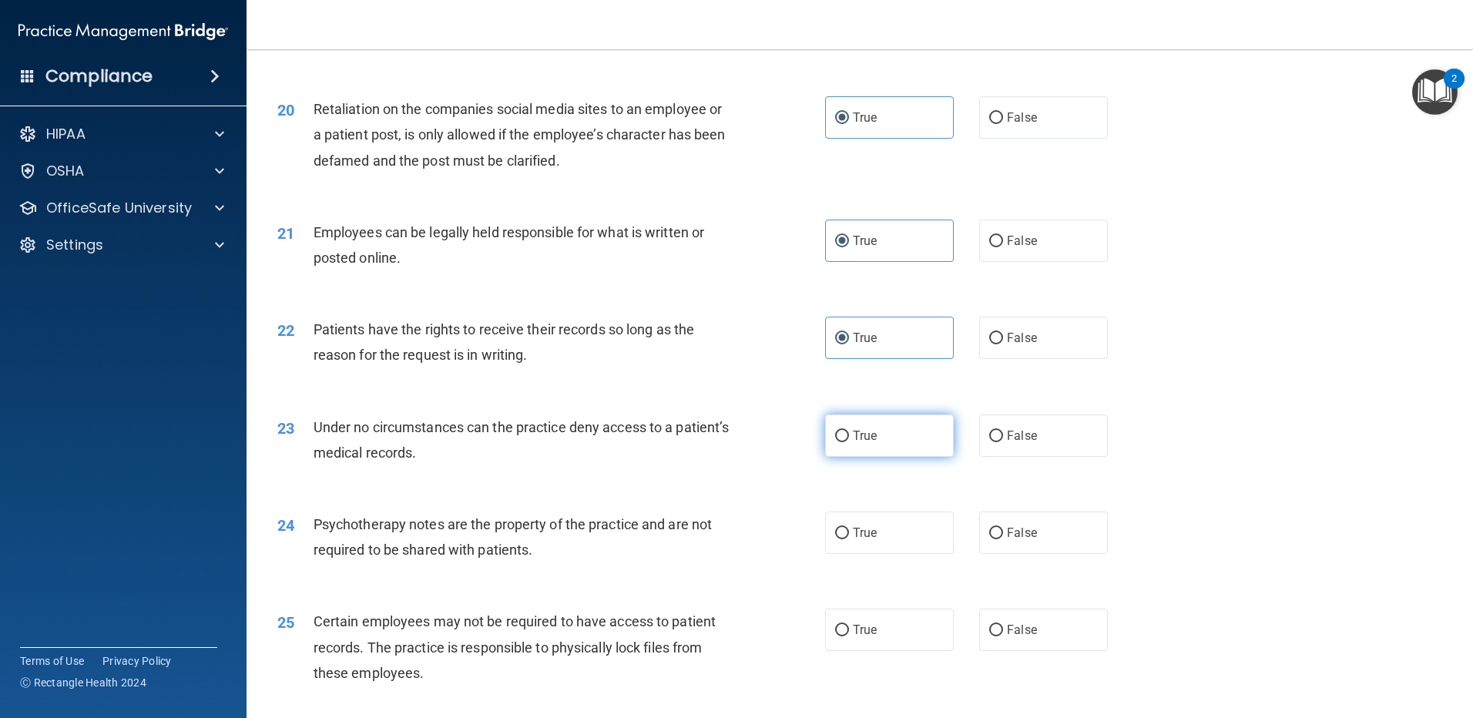
radio input "true"
click at [854, 540] on span "True" at bounding box center [865, 532] width 24 height 15
click at [849, 539] on input "True" at bounding box center [842, 534] width 14 height 12
radio input "true"
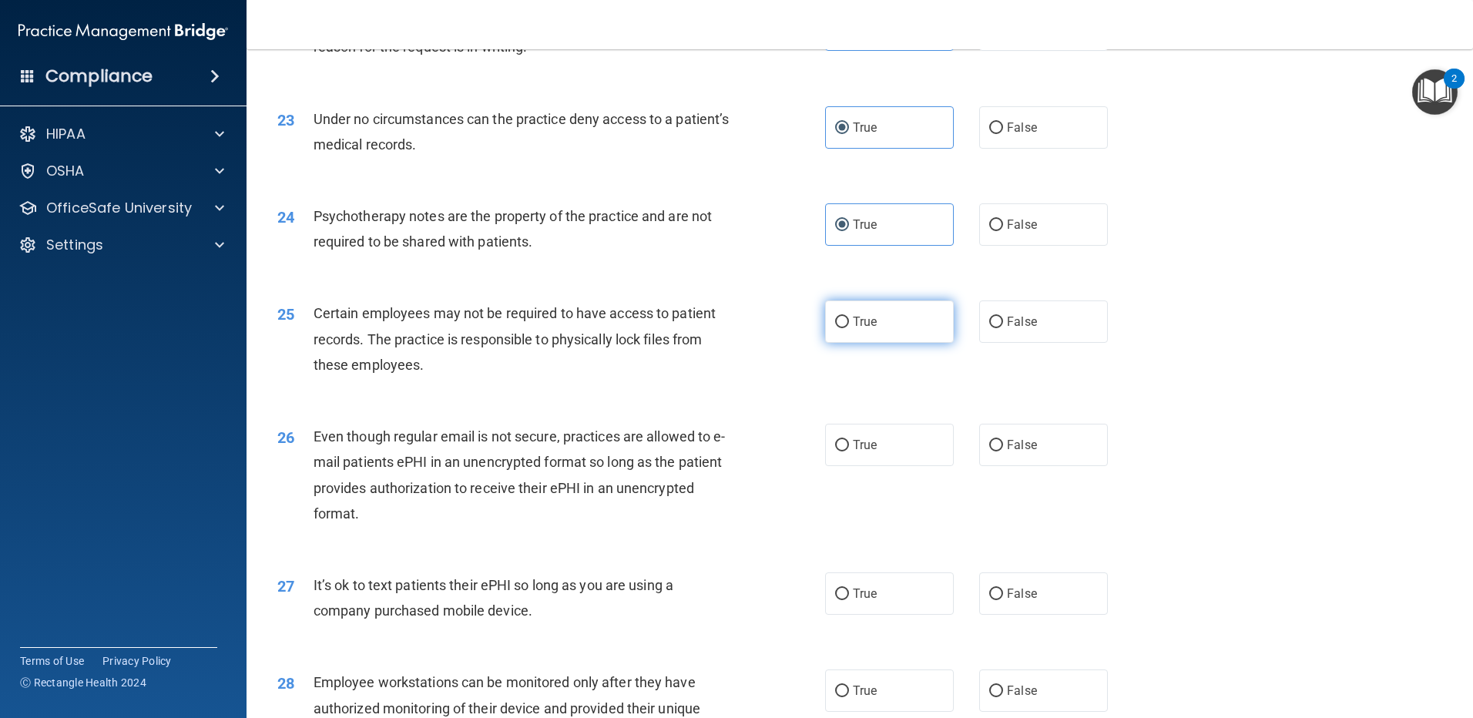
click at [849, 343] on label "True" at bounding box center [889, 321] width 129 height 42
click at [849, 328] on input "True" at bounding box center [842, 323] width 14 height 12
radio input "true"
click at [868, 452] on label "True" at bounding box center [889, 445] width 129 height 42
click at [849, 451] on input "True" at bounding box center [842, 446] width 14 height 12
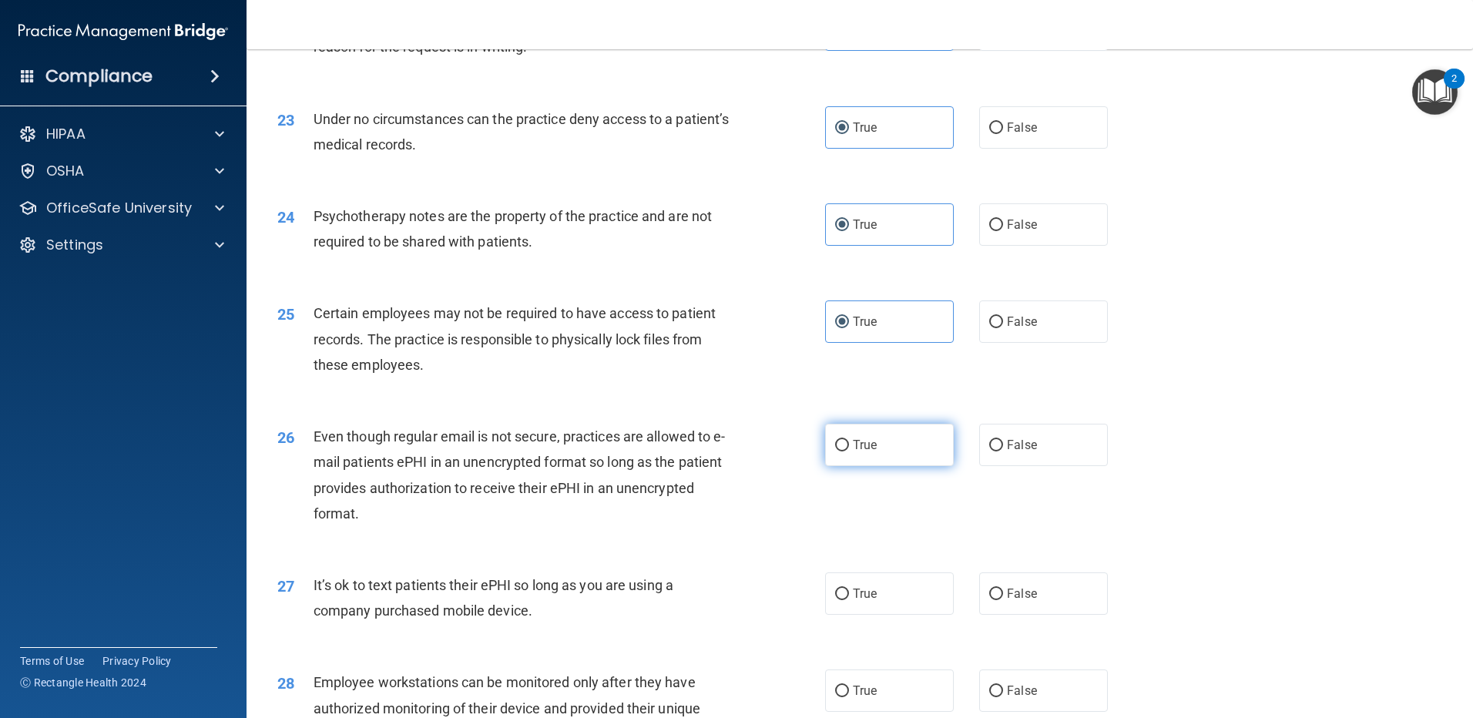
radio input "true"
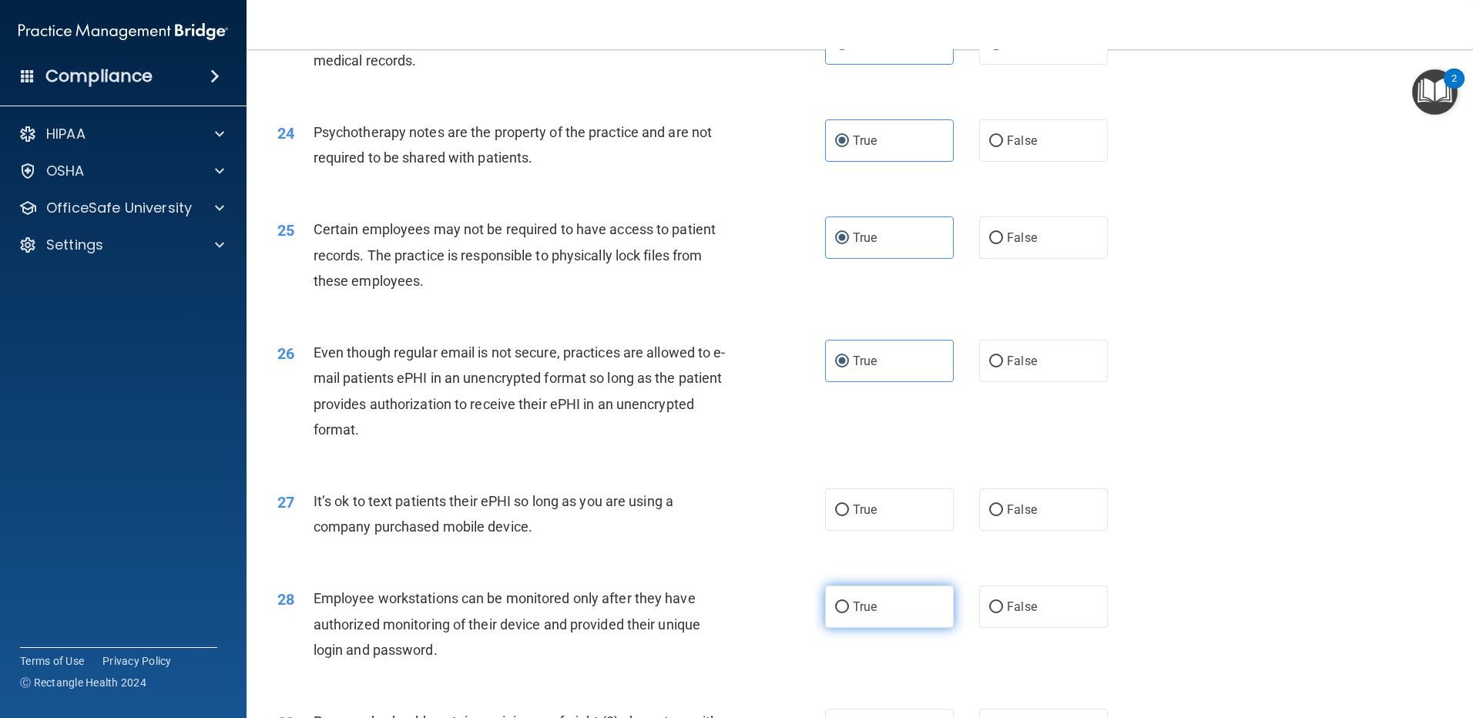
scroll to position [2927, 0]
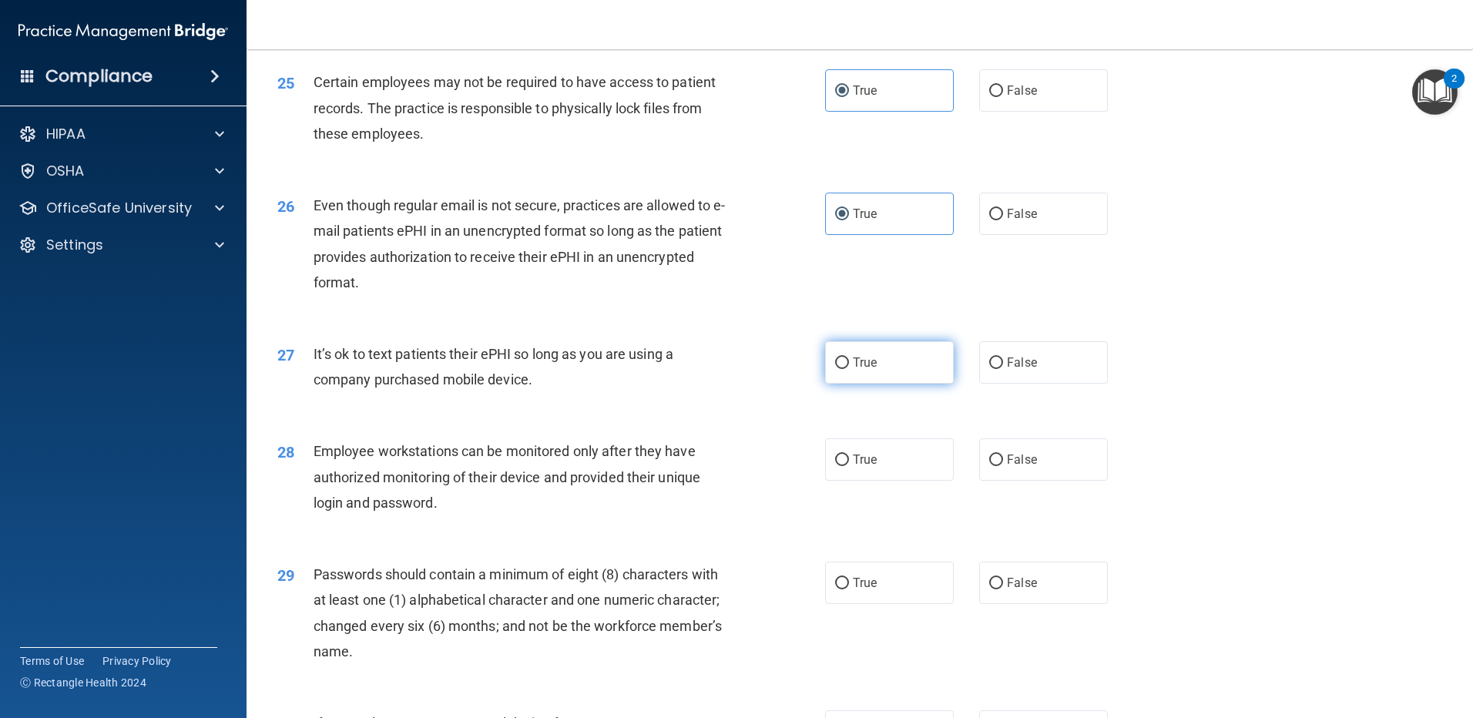
click at [863, 370] on span "True" at bounding box center [865, 362] width 24 height 15
click at [849, 369] on input "True" at bounding box center [842, 363] width 14 height 12
radio input "true"
click at [863, 467] on span "True" at bounding box center [865, 459] width 24 height 15
click at [849, 466] on input "True" at bounding box center [842, 460] width 14 height 12
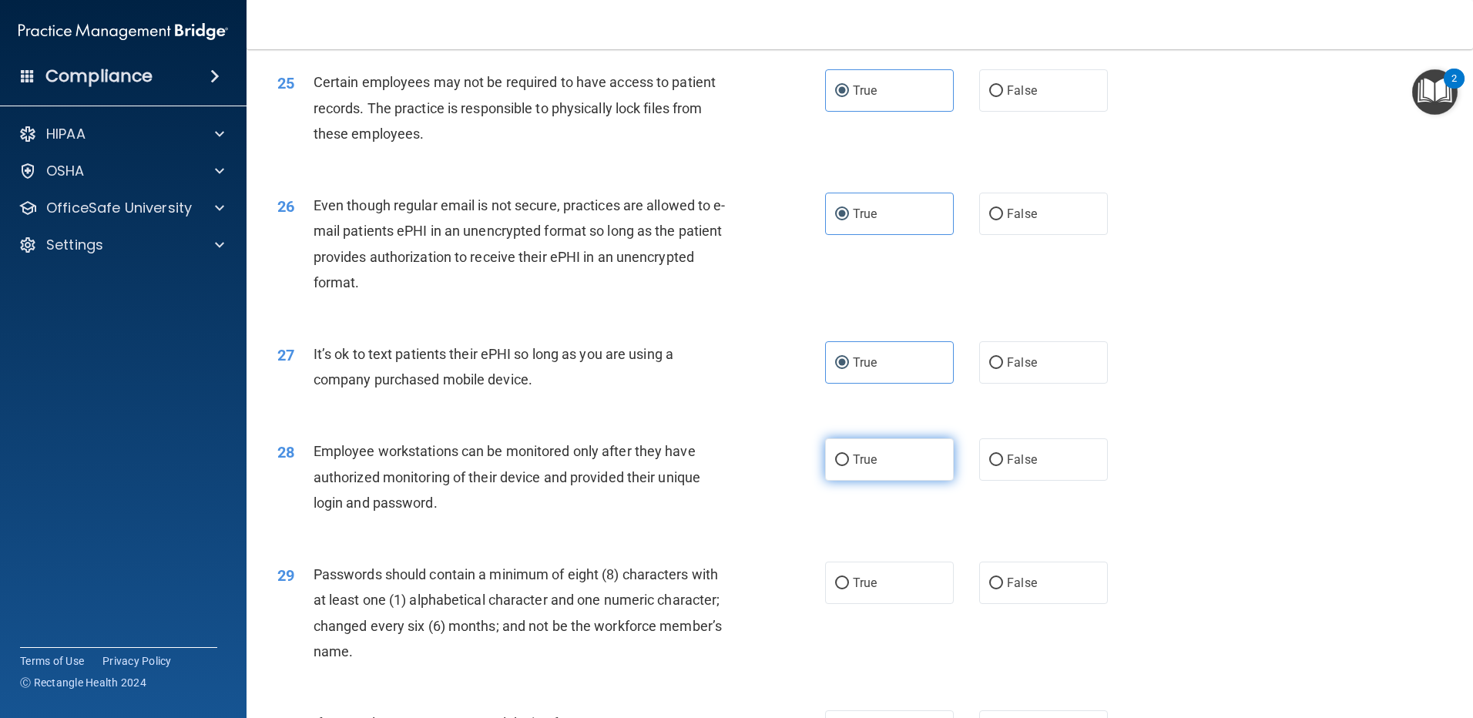
radio input "true"
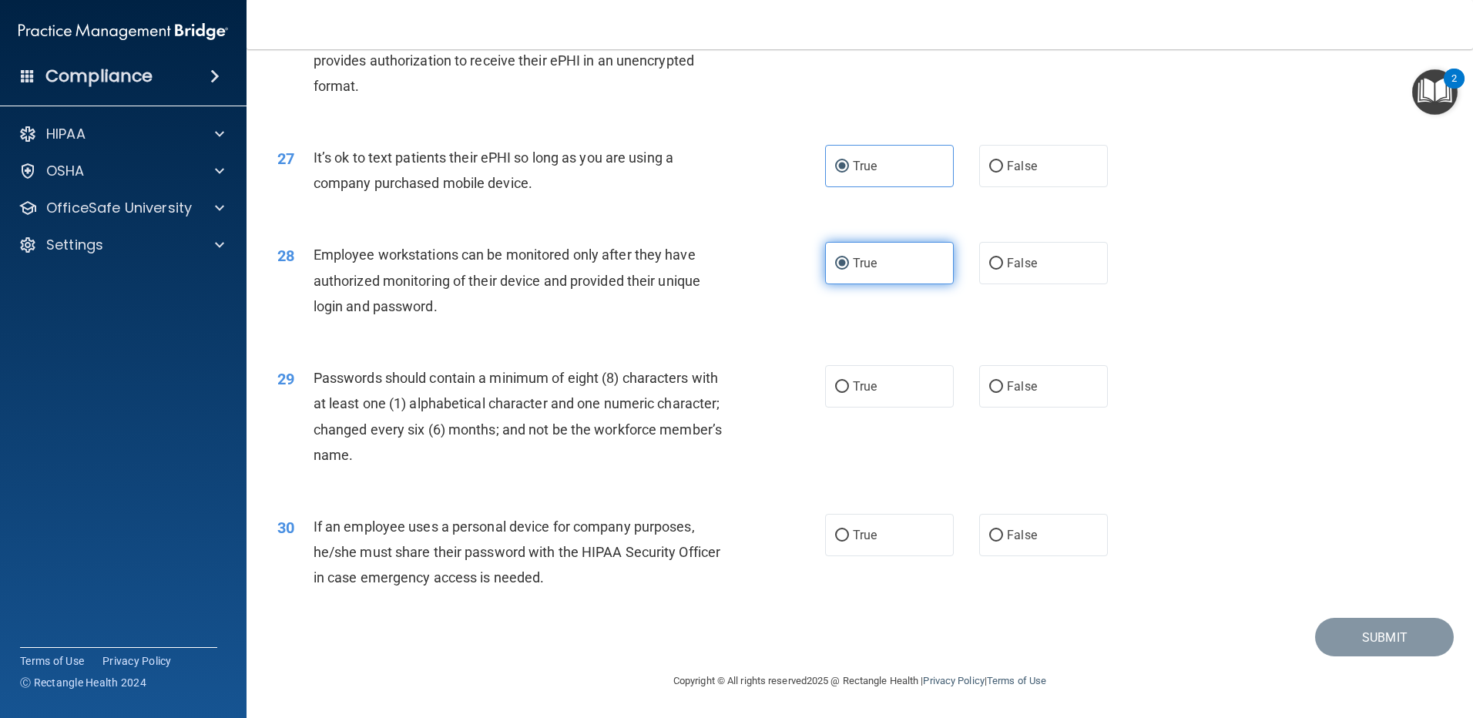
scroll to position [3148, 0]
click at [829, 402] on label "True" at bounding box center [889, 386] width 129 height 42
click at [835, 393] on input "True" at bounding box center [842, 387] width 14 height 12
radio input "true"
click at [875, 527] on label "True" at bounding box center [889, 535] width 129 height 42
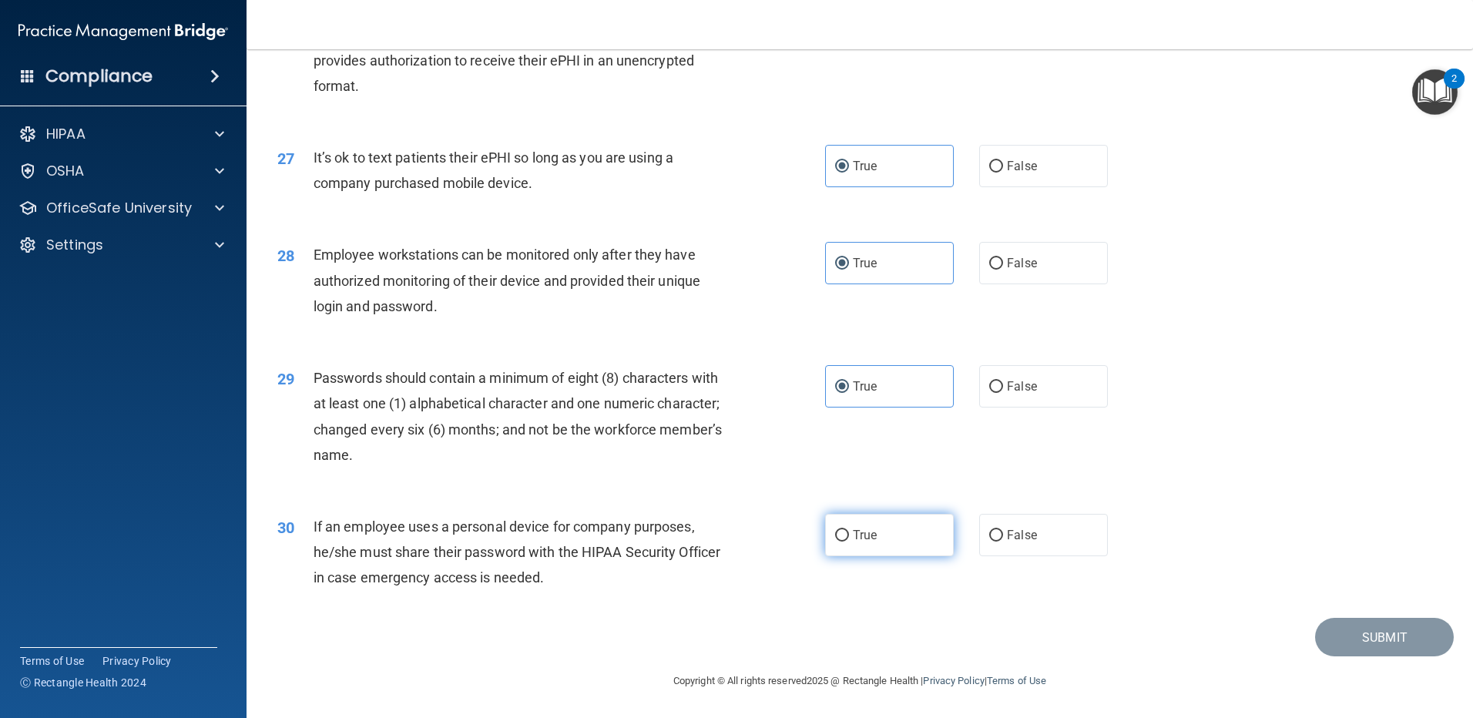
click at [849, 530] on input "True" at bounding box center [842, 536] width 14 height 12
radio input "true"
click at [1342, 639] on button "Submit" at bounding box center [1384, 637] width 139 height 39
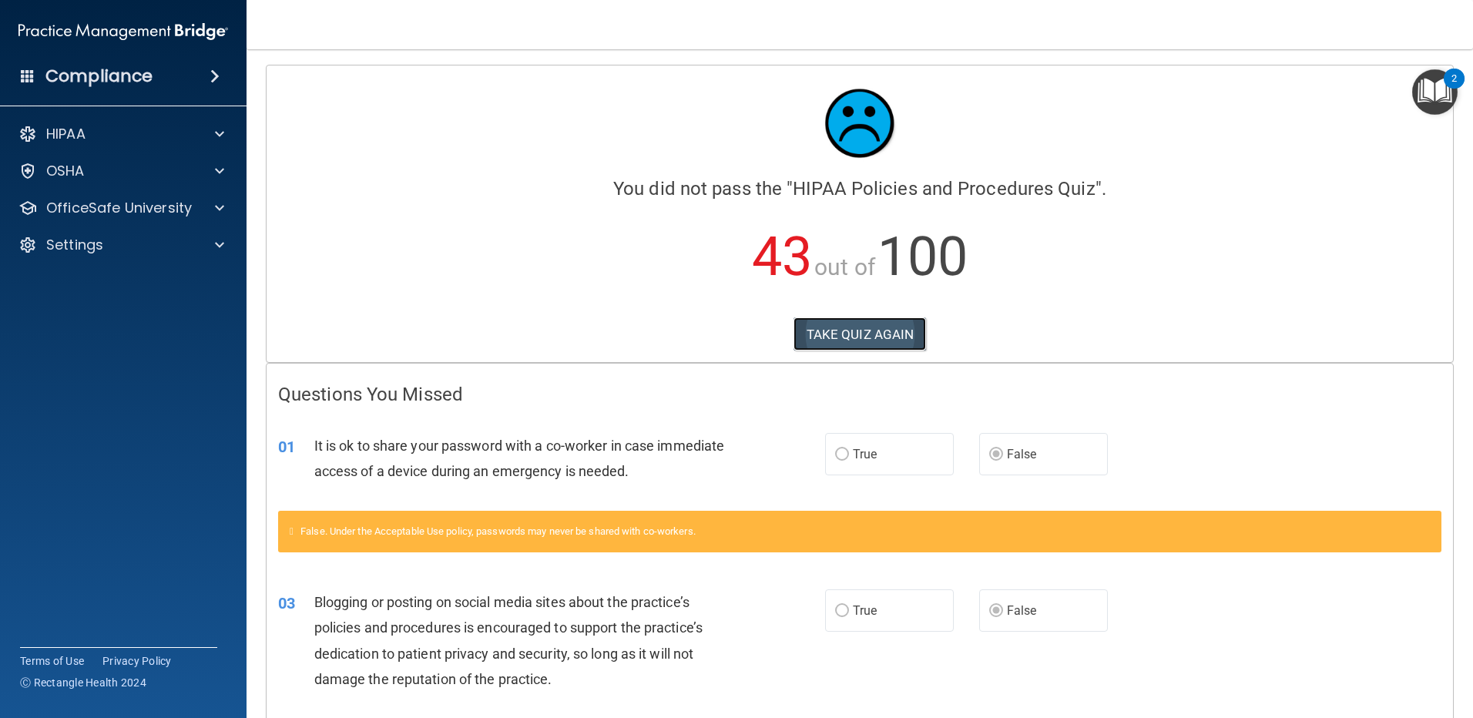
click at [835, 338] on button "TAKE QUIZ AGAIN" at bounding box center [859, 334] width 133 height 34
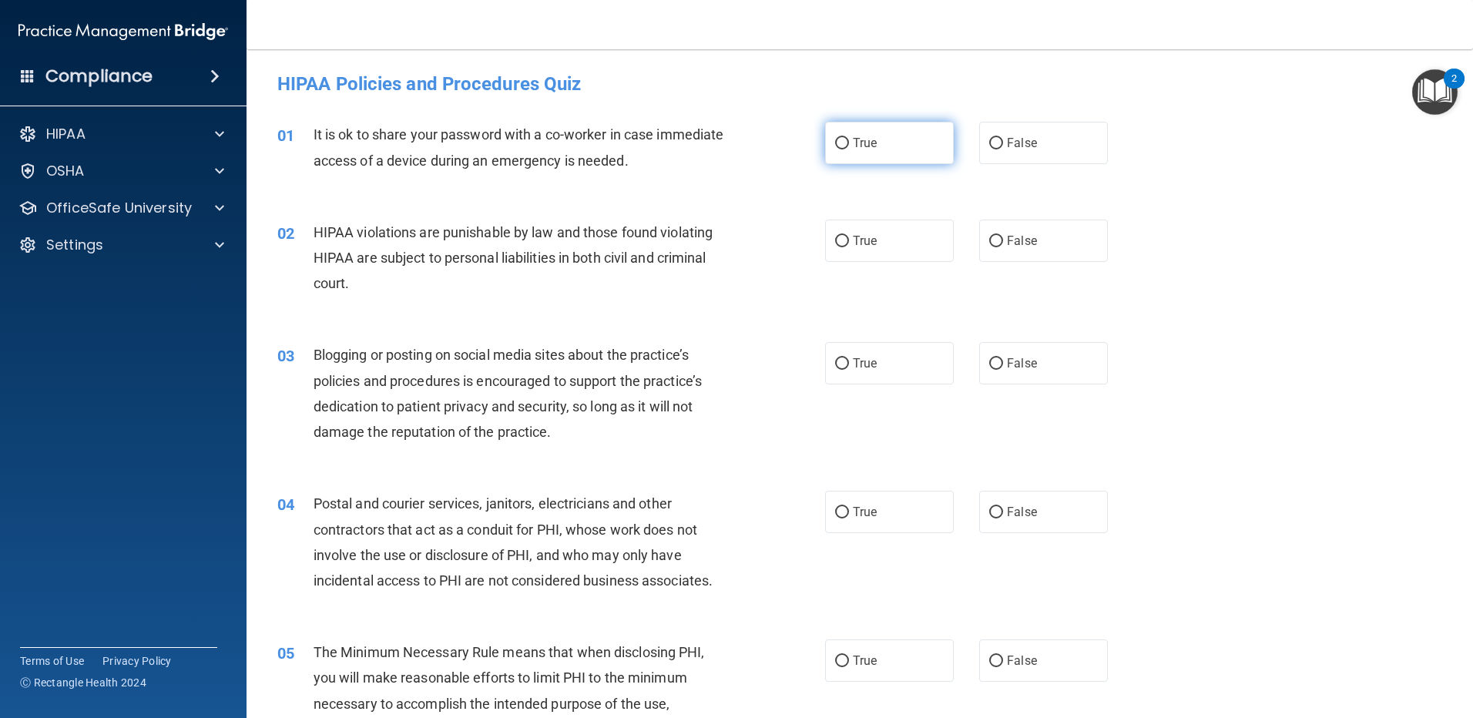
click at [863, 161] on label "True" at bounding box center [889, 143] width 129 height 42
click at [849, 149] on input "True" at bounding box center [842, 144] width 14 height 12
radio input "true"
click at [1016, 145] on span "False" at bounding box center [1022, 143] width 30 height 15
click at [1003, 145] on input "False" at bounding box center [996, 144] width 14 height 12
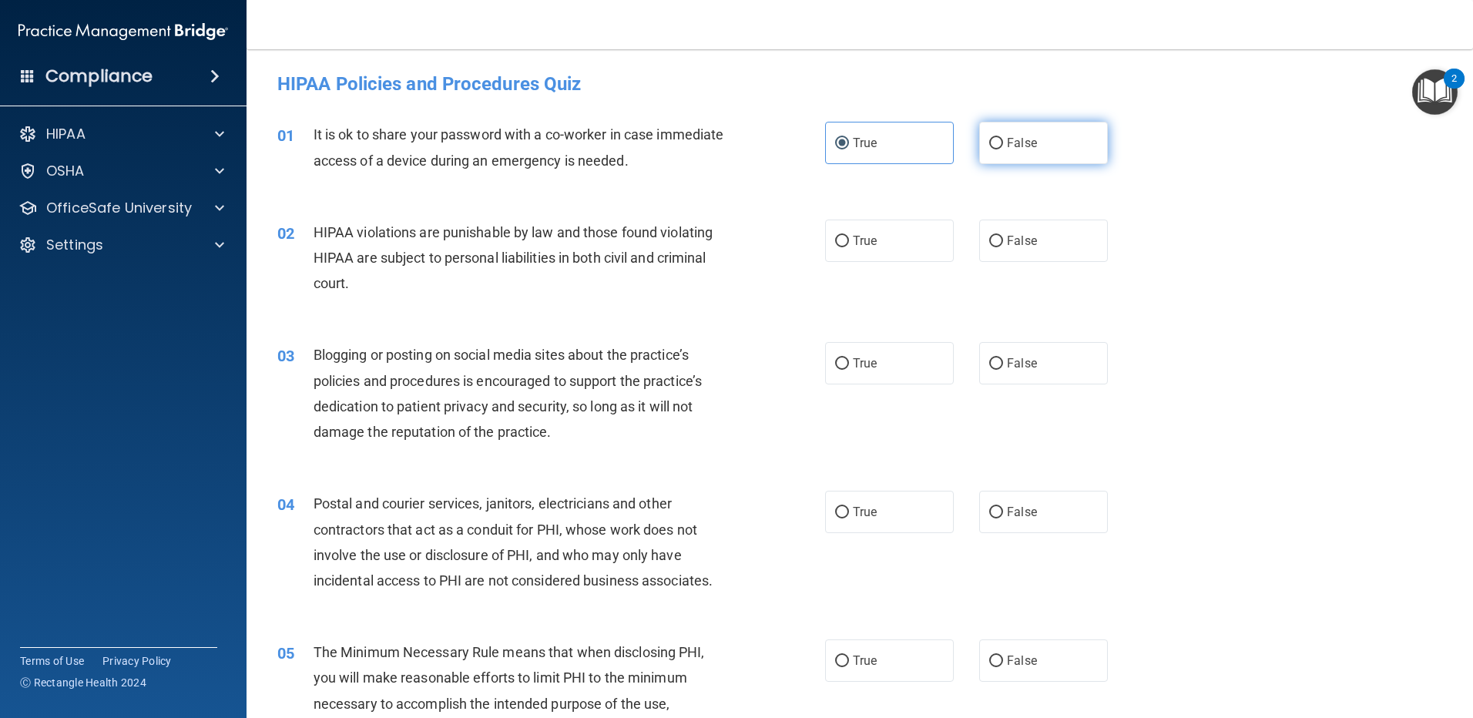
radio input "true"
radio input "false"
click at [870, 229] on label "True" at bounding box center [889, 240] width 129 height 42
click at [849, 236] on input "True" at bounding box center [842, 242] width 14 height 12
radio input "true"
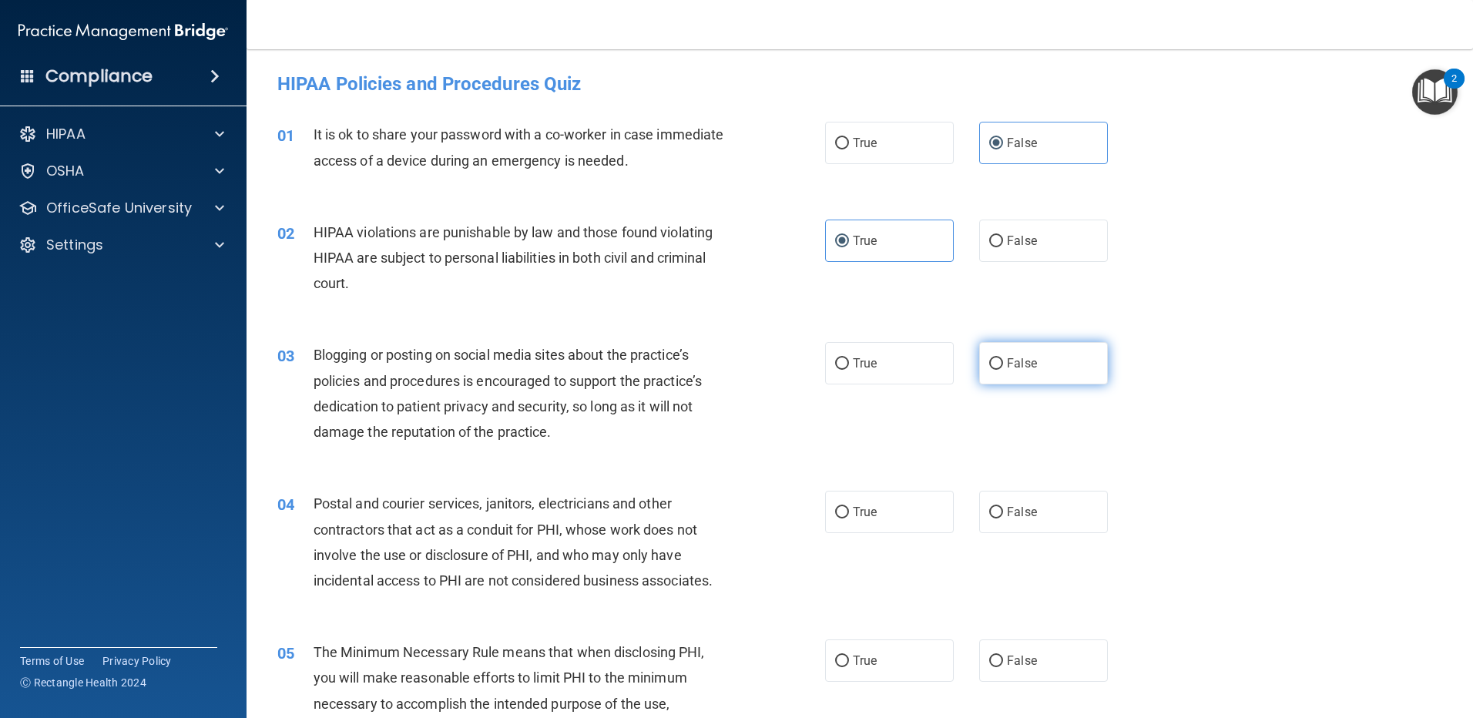
click at [1004, 348] on label "False" at bounding box center [1043, 363] width 129 height 42
click at [1003, 358] on input "False" at bounding box center [996, 364] width 14 height 12
radio input "true"
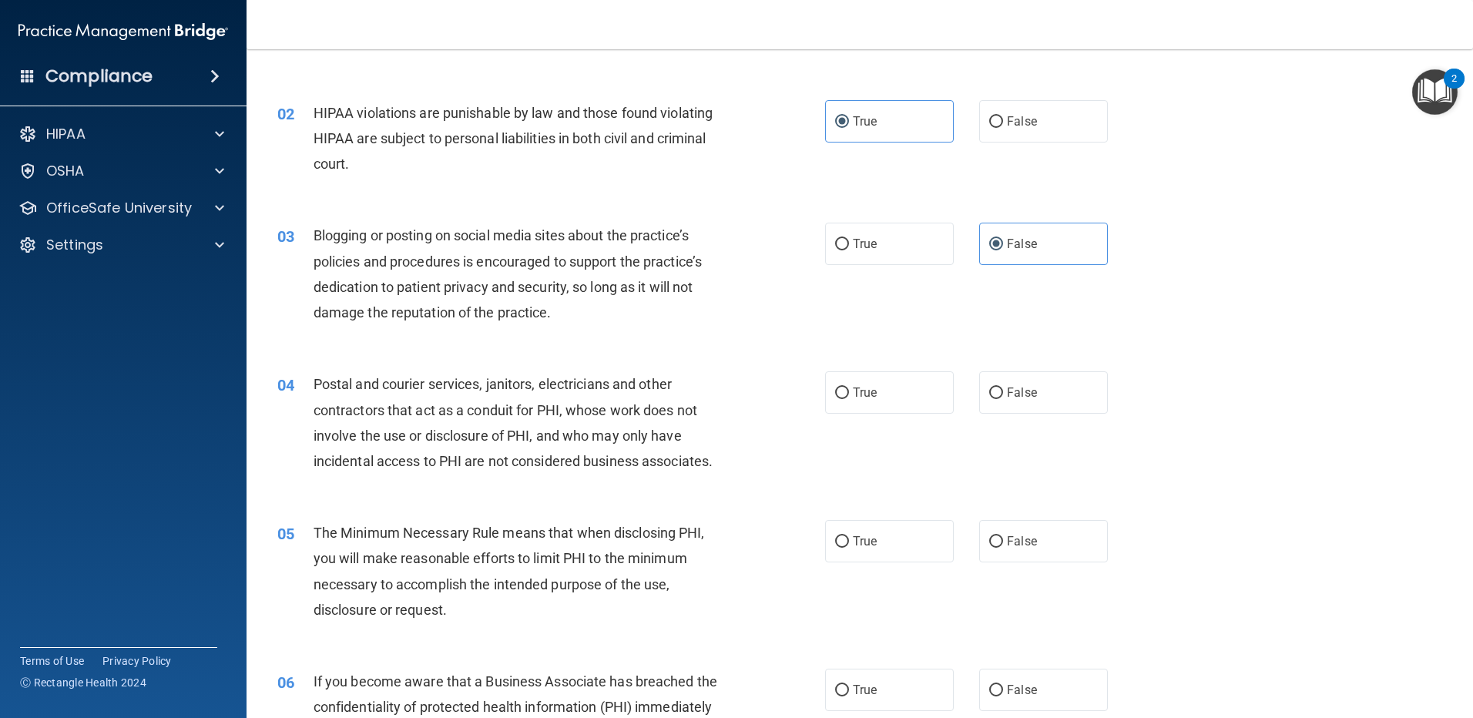
scroll to position [154, 0]
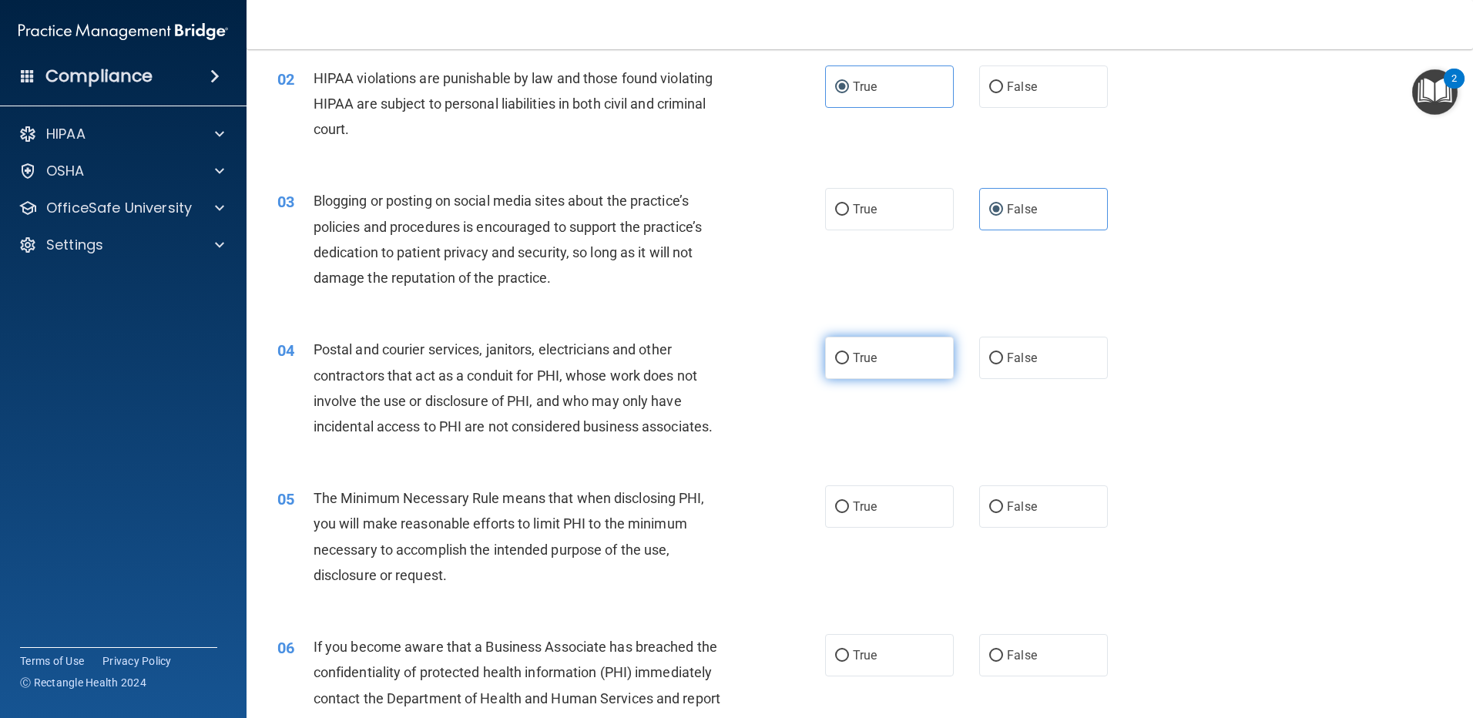
click at [883, 352] on label "True" at bounding box center [889, 358] width 129 height 42
click at [849, 353] on input "True" at bounding box center [842, 359] width 14 height 12
radio input "true"
click at [880, 506] on label "True" at bounding box center [889, 506] width 129 height 42
click at [849, 506] on input "True" at bounding box center [842, 507] width 14 height 12
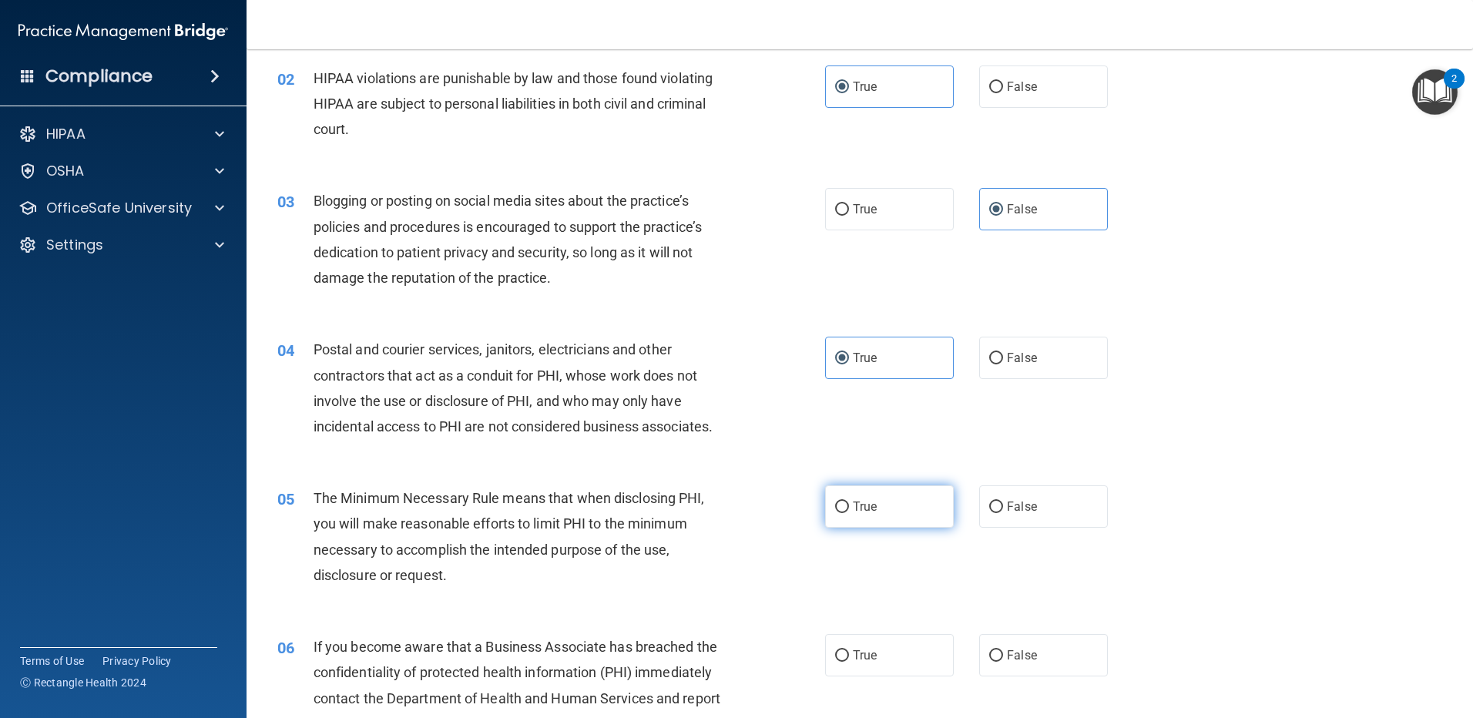
radio input "true"
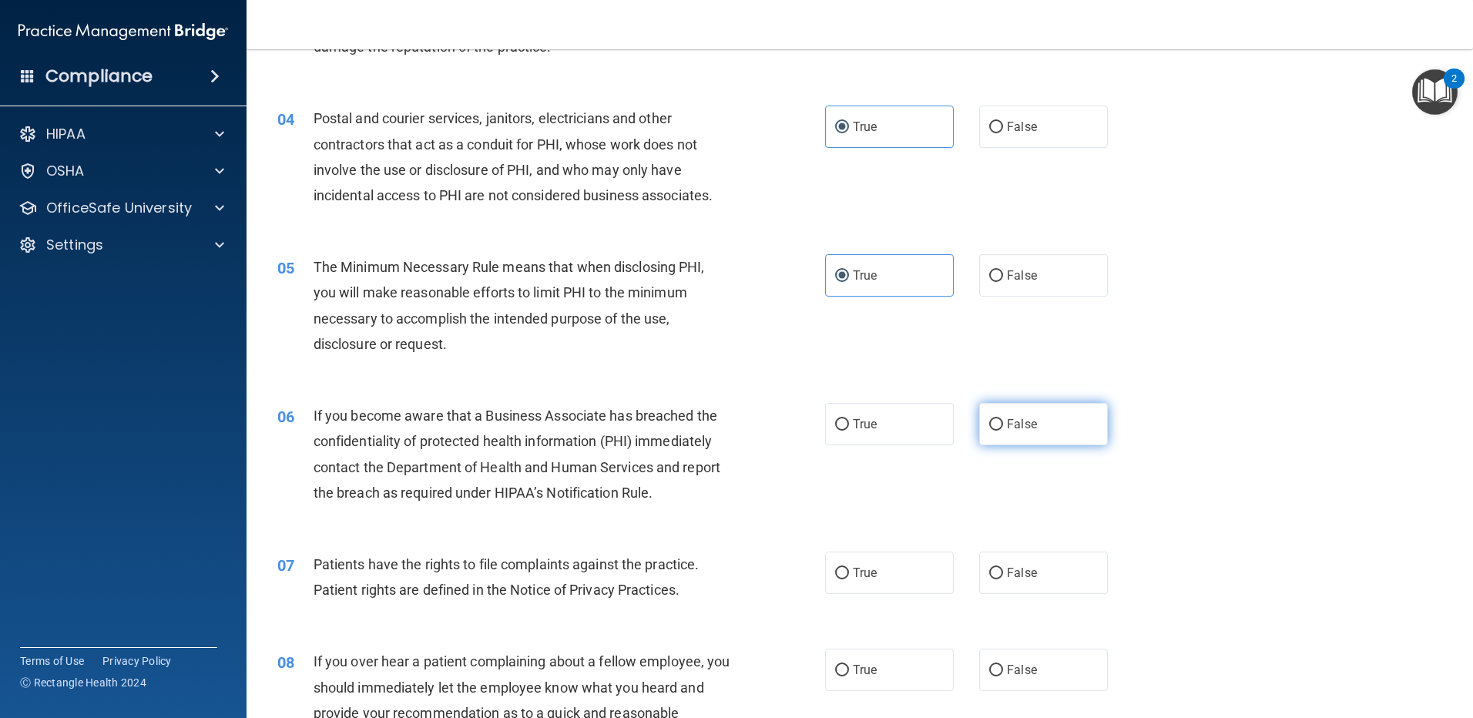
click at [1033, 421] on label "False" at bounding box center [1043, 424] width 129 height 42
click at [1003, 421] on input "False" at bounding box center [996, 425] width 14 height 12
radio input "true"
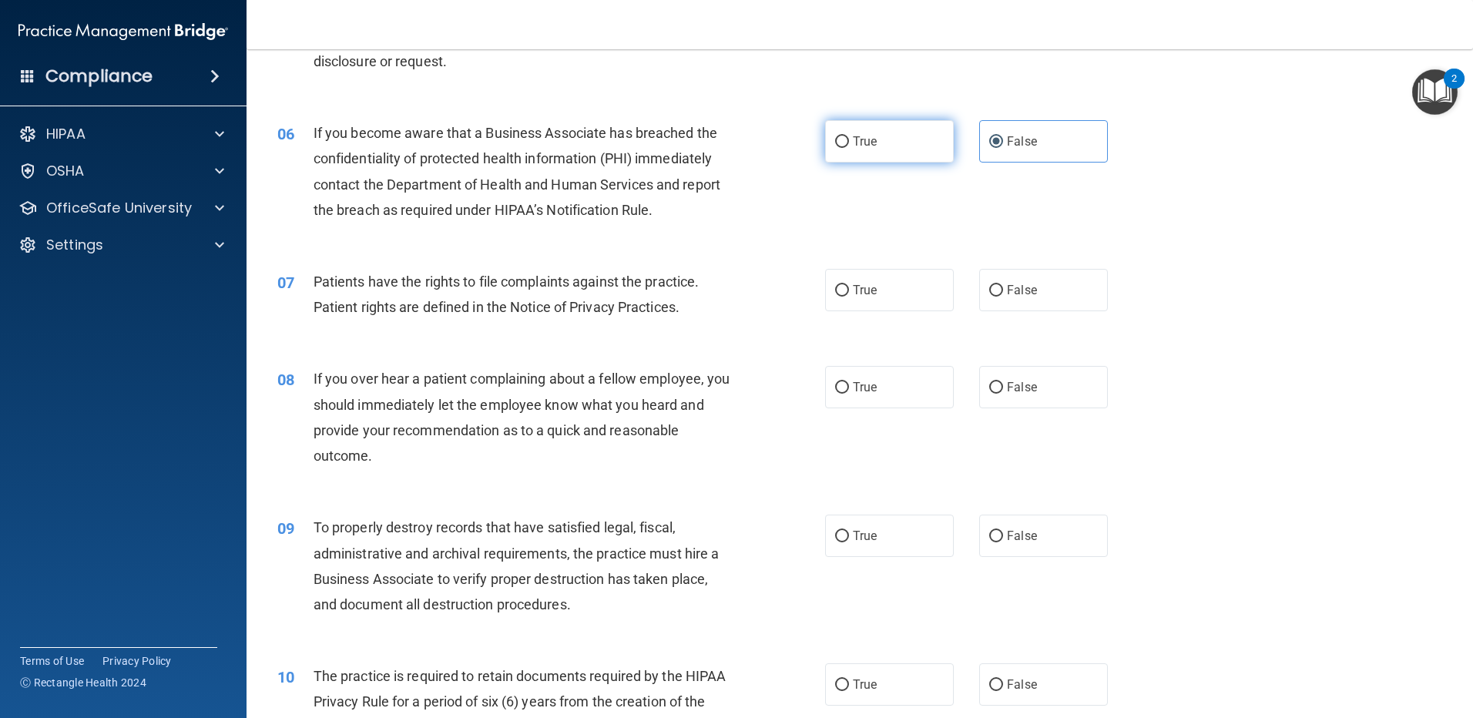
scroll to position [693, 0]
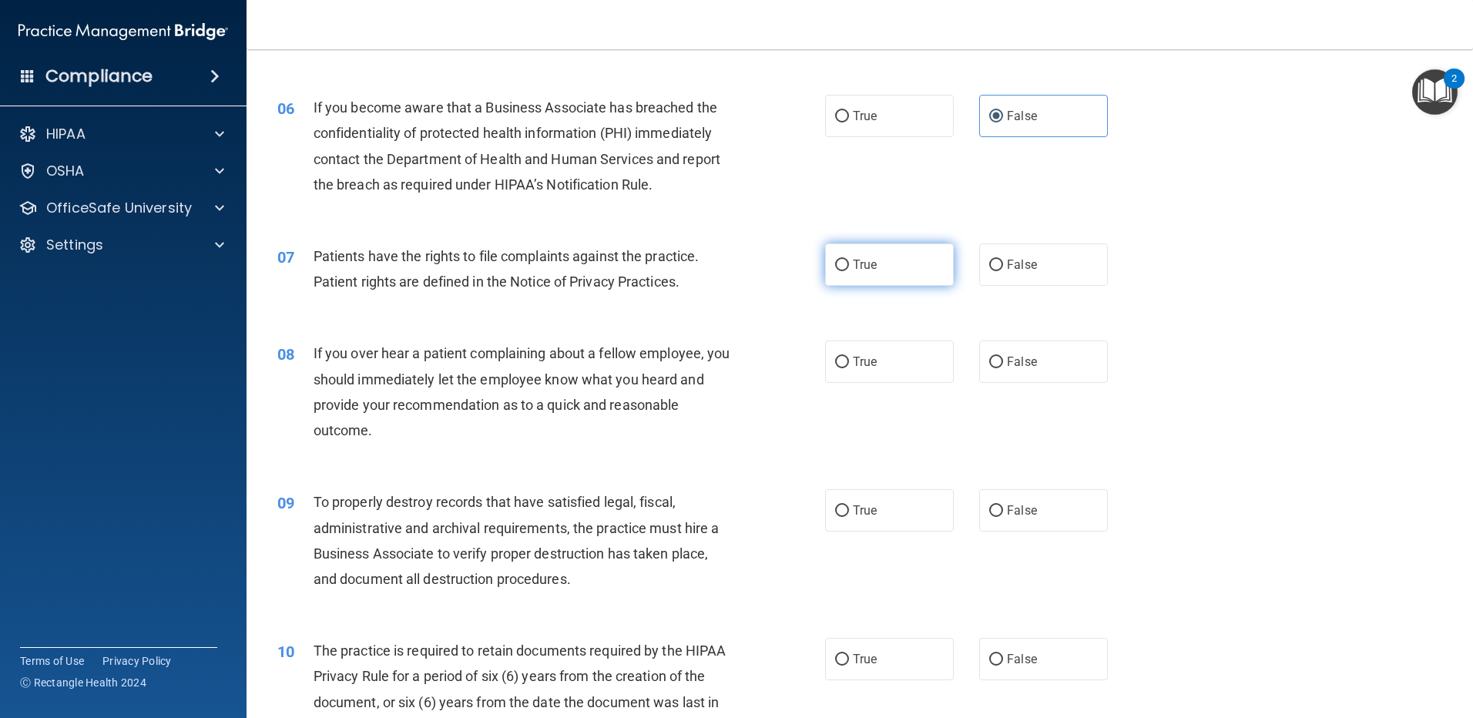
click at [873, 273] on label "True" at bounding box center [889, 264] width 129 height 42
click at [849, 271] on input "True" at bounding box center [842, 266] width 14 height 12
radio input "true"
click at [862, 360] on span "True" at bounding box center [865, 361] width 24 height 15
click at [849, 360] on input "True" at bounding box center [842, 363] width 14 height 12
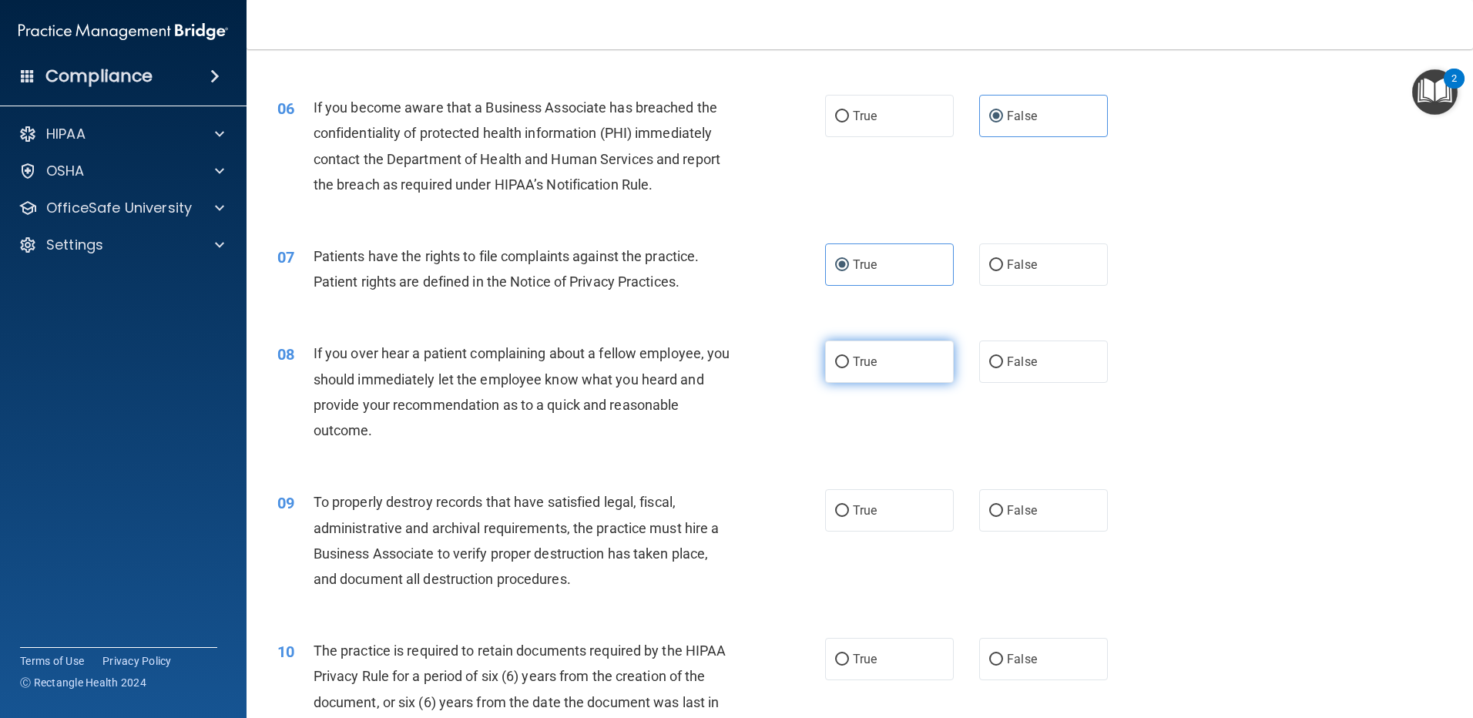
radio input "true"
click at [995, 496] on label "False" at bounding box center [1043, 510] width 129 height 42
click at [995, 505] on input "False" at bounding box center [996, 511] width 14 height 12
radio input "true"
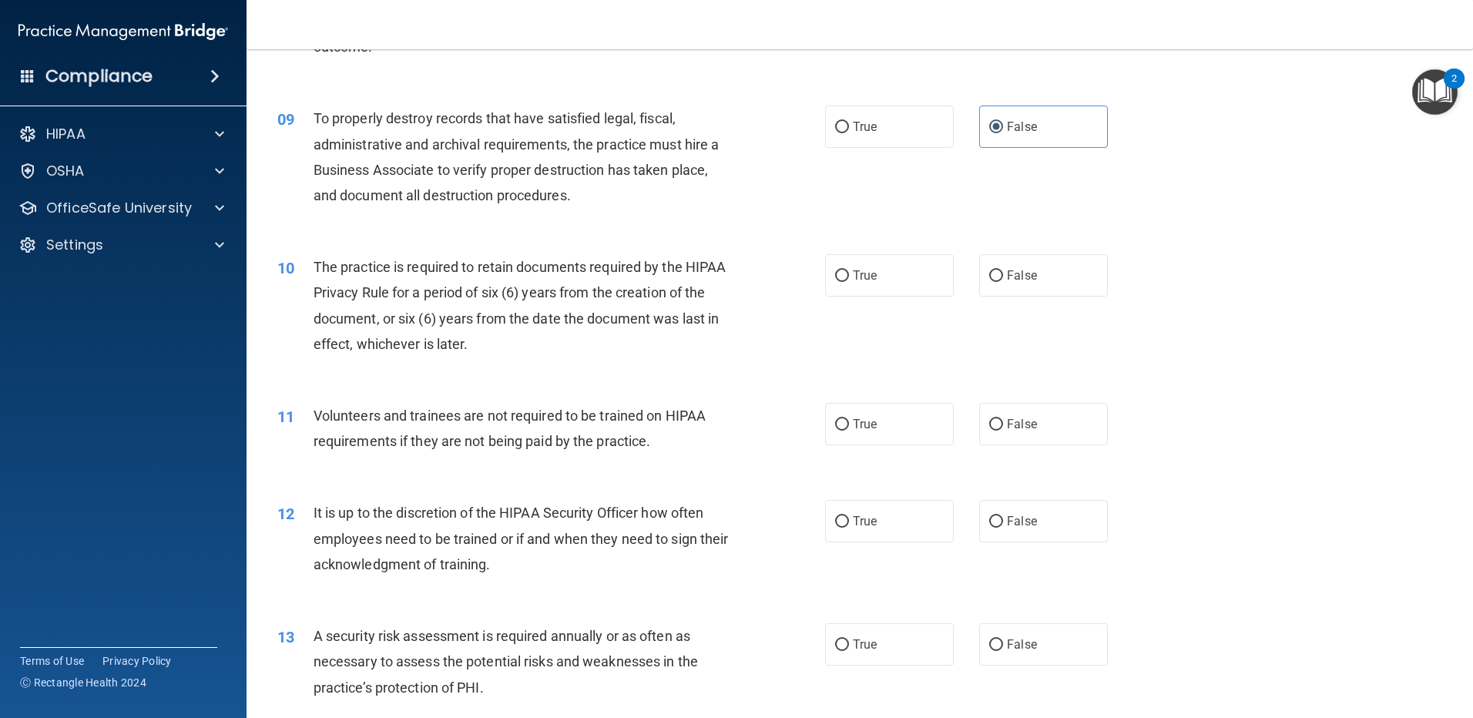
scroll to position [1078, 0]
click at [868, 273] on span "True" at bounding box center [865, 273] width 24 height 15
click at [849, 273] on input "True" at bounding box center [842, 275] width 14 height 12
radio input "true"
click at [1008, 411] on label "False" at bounding box center [1043, 422] width 129 height 42
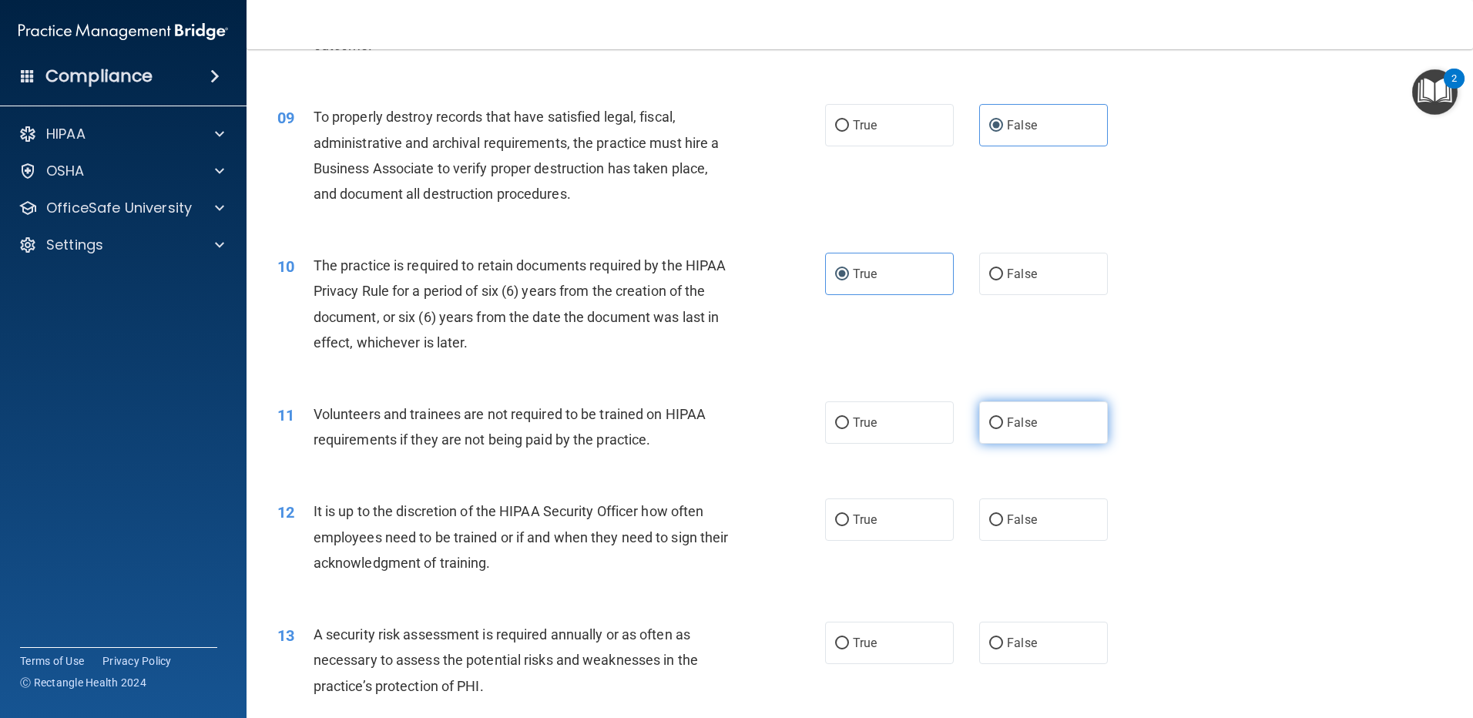
click at [1003, 417] on input "False" at bounding box center [996, 423] width 14 height 12
radio input "true"
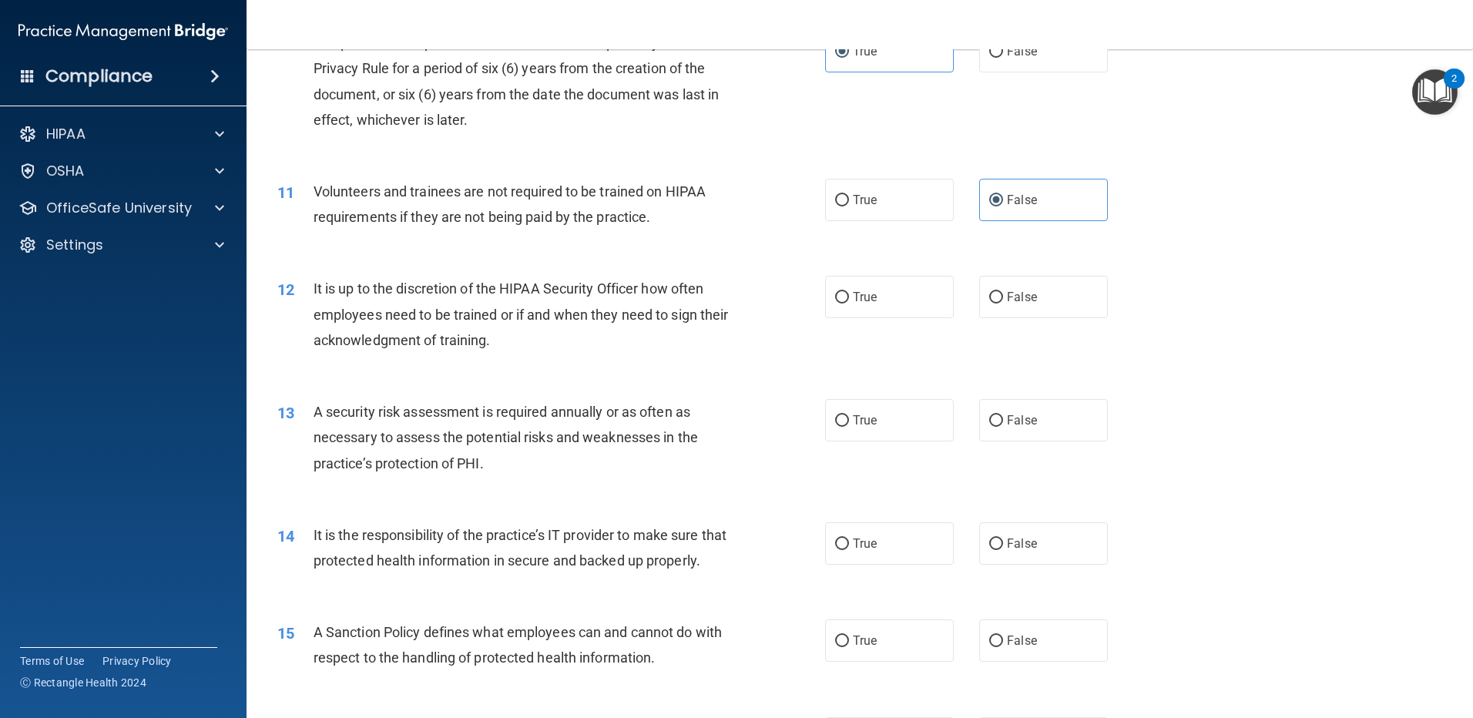
scroll to position [1309, 0]
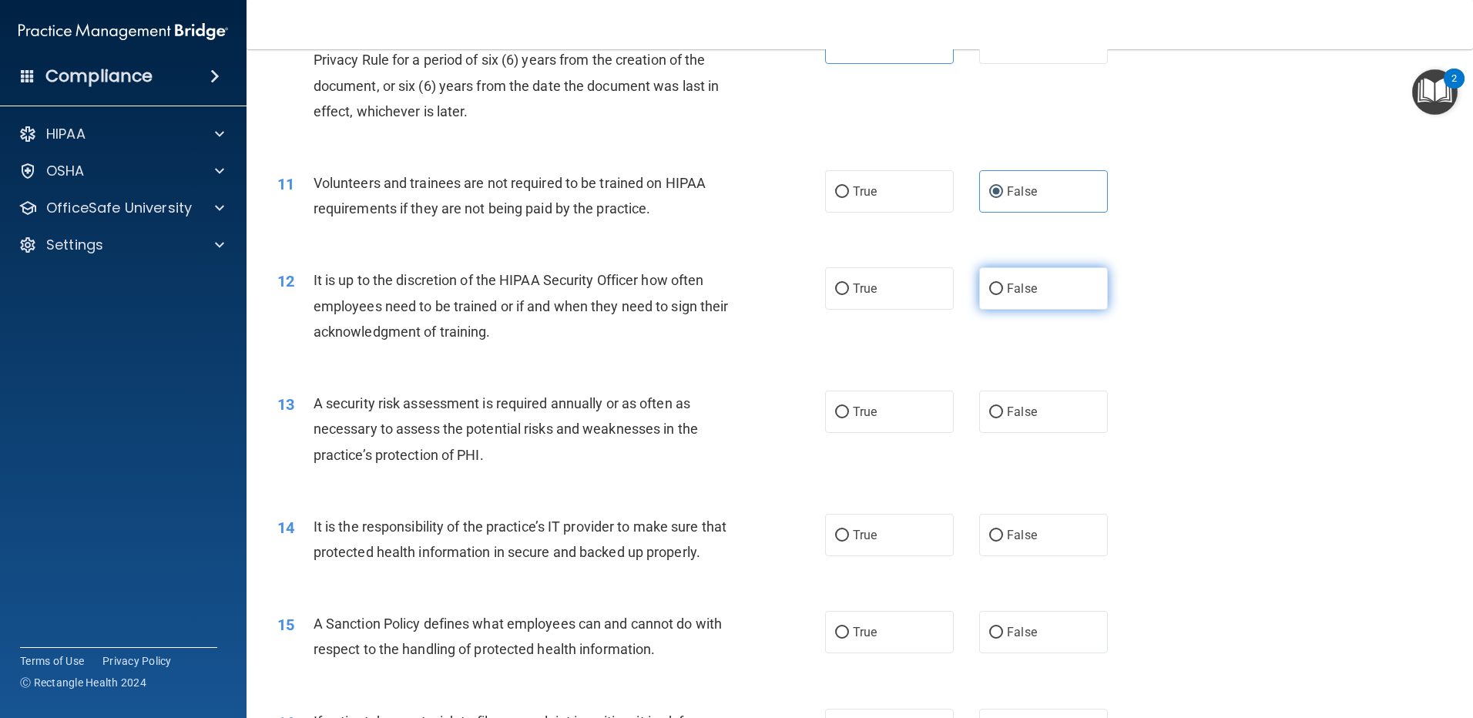
click at [1064, 290] on label "False" at bounding box center [1043, 288] width 129 height 42
click at [1003, 290] on input "False" at bounding box center [996, 289] width 14 height 12
radio input "true"
click at [839, 404] on label "True" at bounding box center [889, 411] width 129 height 42
click at [839, 407] on input "True" at bounding box center [842, 413] width 14 height 12
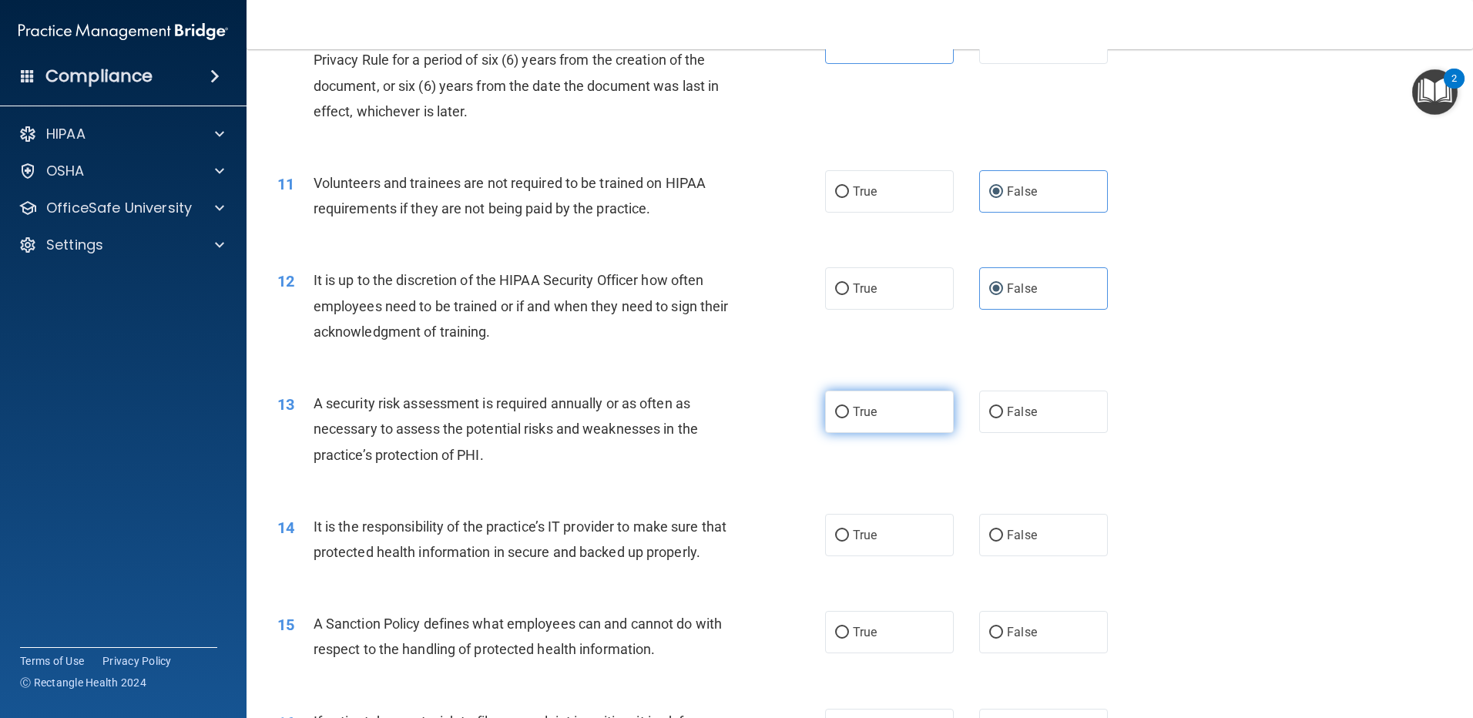
radio input "true"
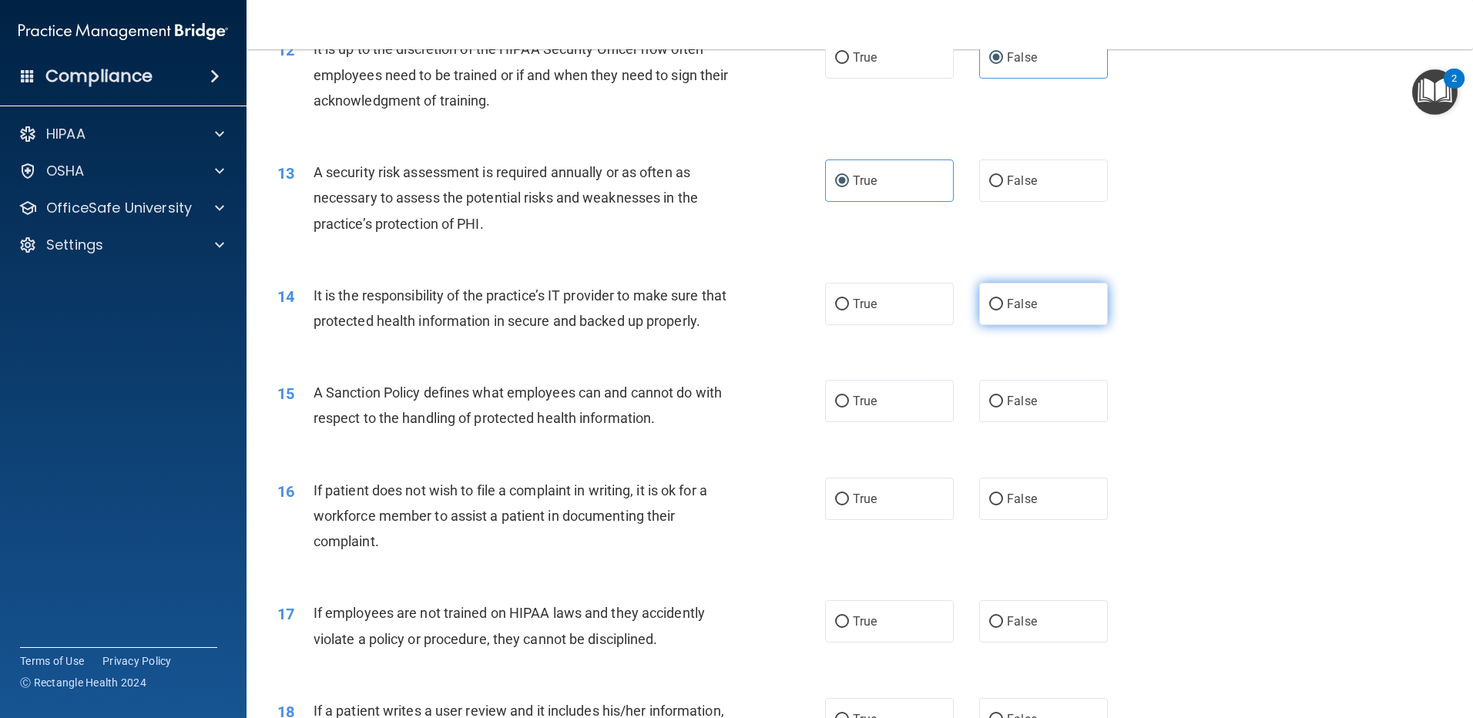
click at [1018, 311] on label "False" at bounding box center [1043, 304] width 129 height 42
click at [1003, 310] on input "False" at bounding box center [996, 305] width 14 height 12
radio input "true"
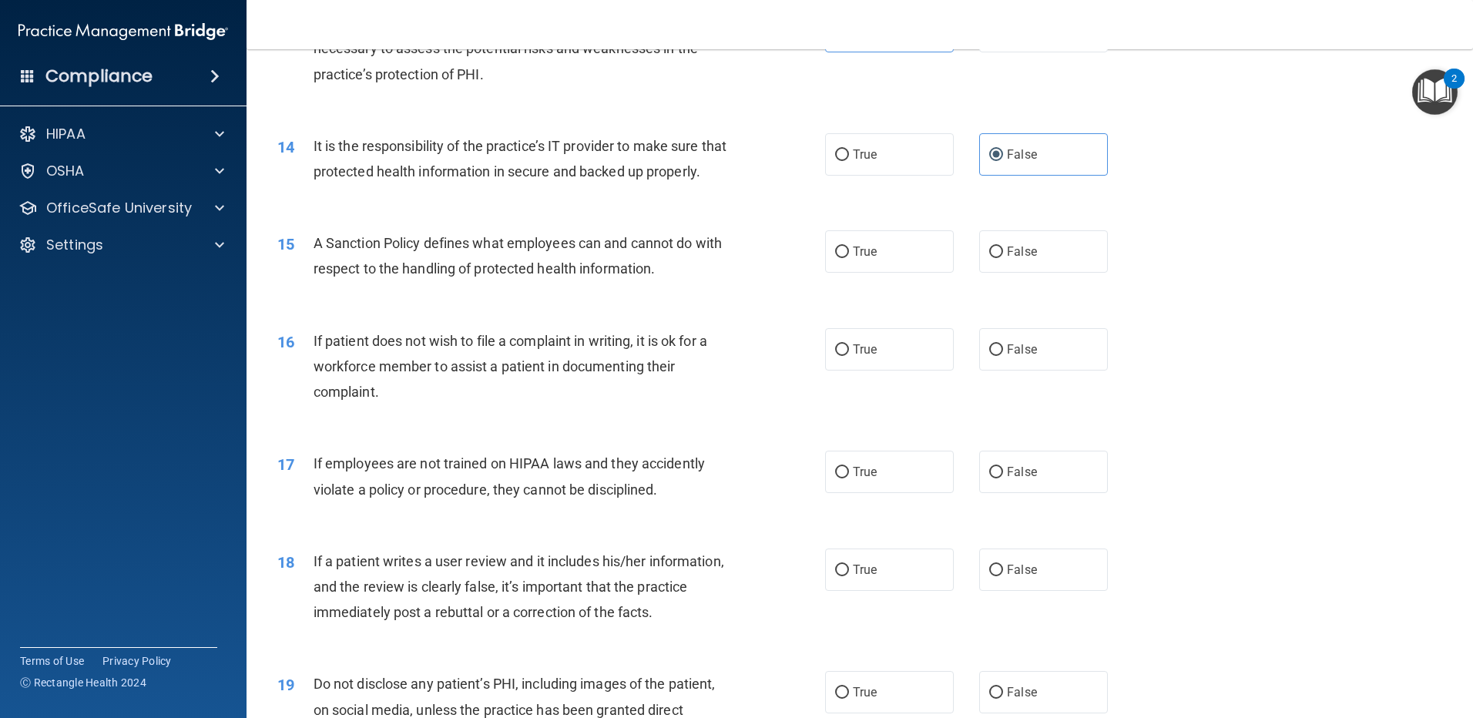
scroll to position [1694, 0]
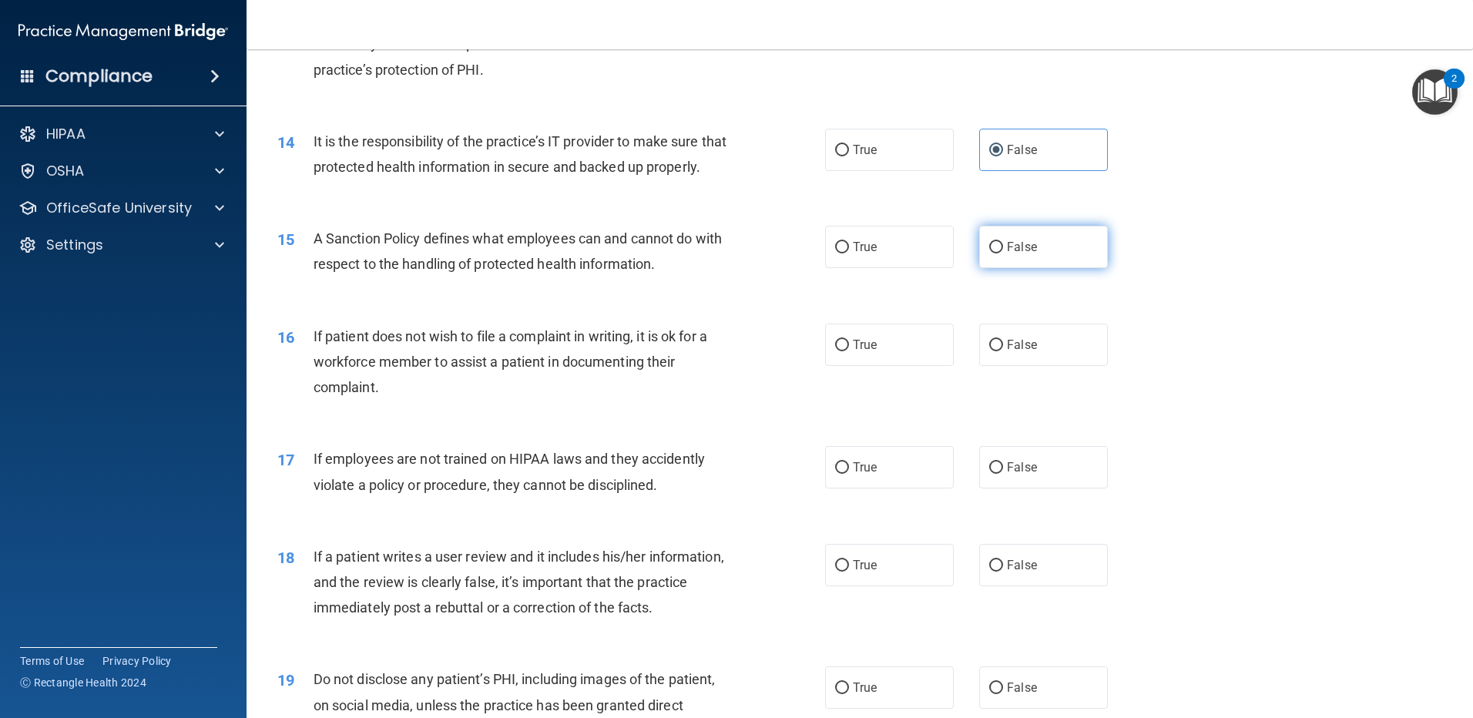
click at [1030, 268] on label "False" at bounding box center [1043, 247] width 129 height 42
click at [1003, 253] on input "False" at bounding box center [996, 248] width 14 height 12
radio input "true"
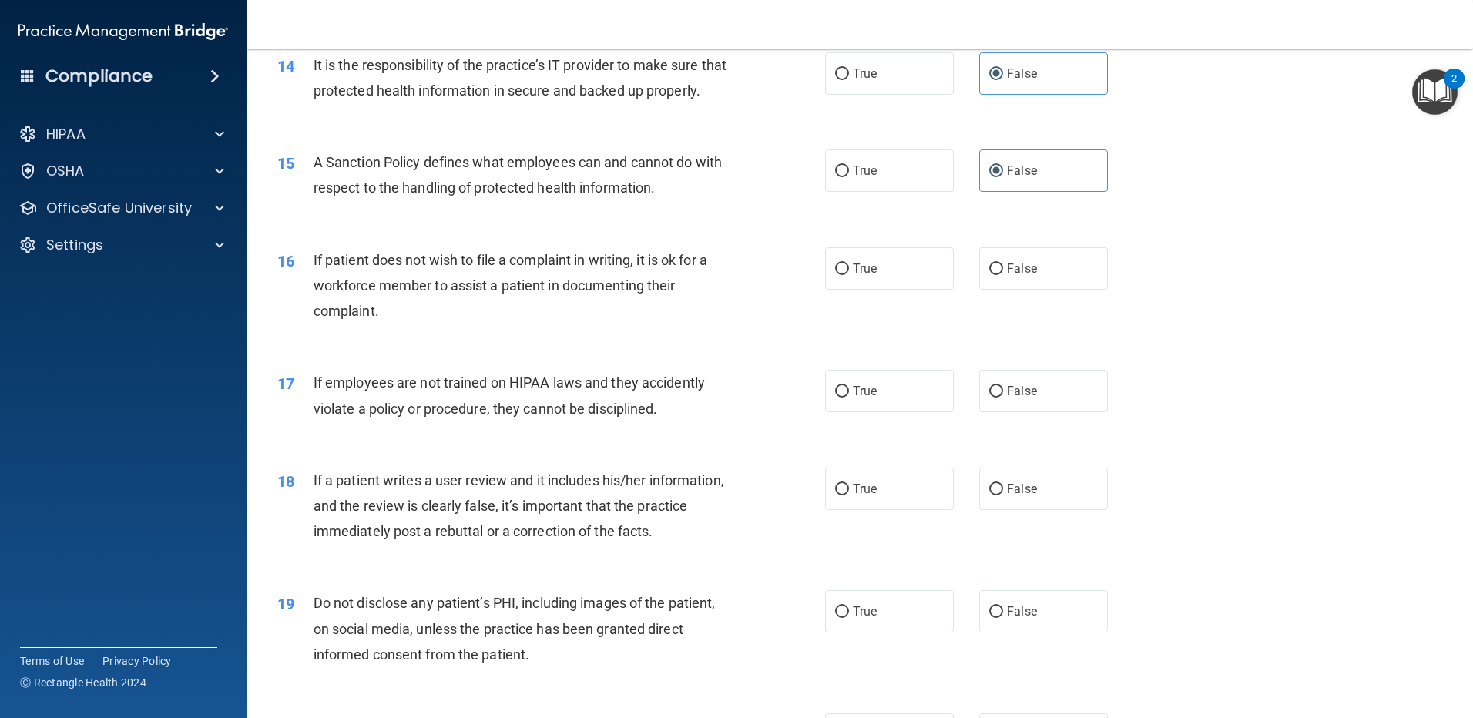
scroll to position [1771, 0]
click at [863, 281] on label "True" at bounding box center [889, 267] width 129 height 42
click at [849, 274] on input "True" at bounding box center [842, 269] width 14 height 12
radio input "true"
click at [1030, 411] on label "False" at bounding box center [1043, 390] width 129 height 42
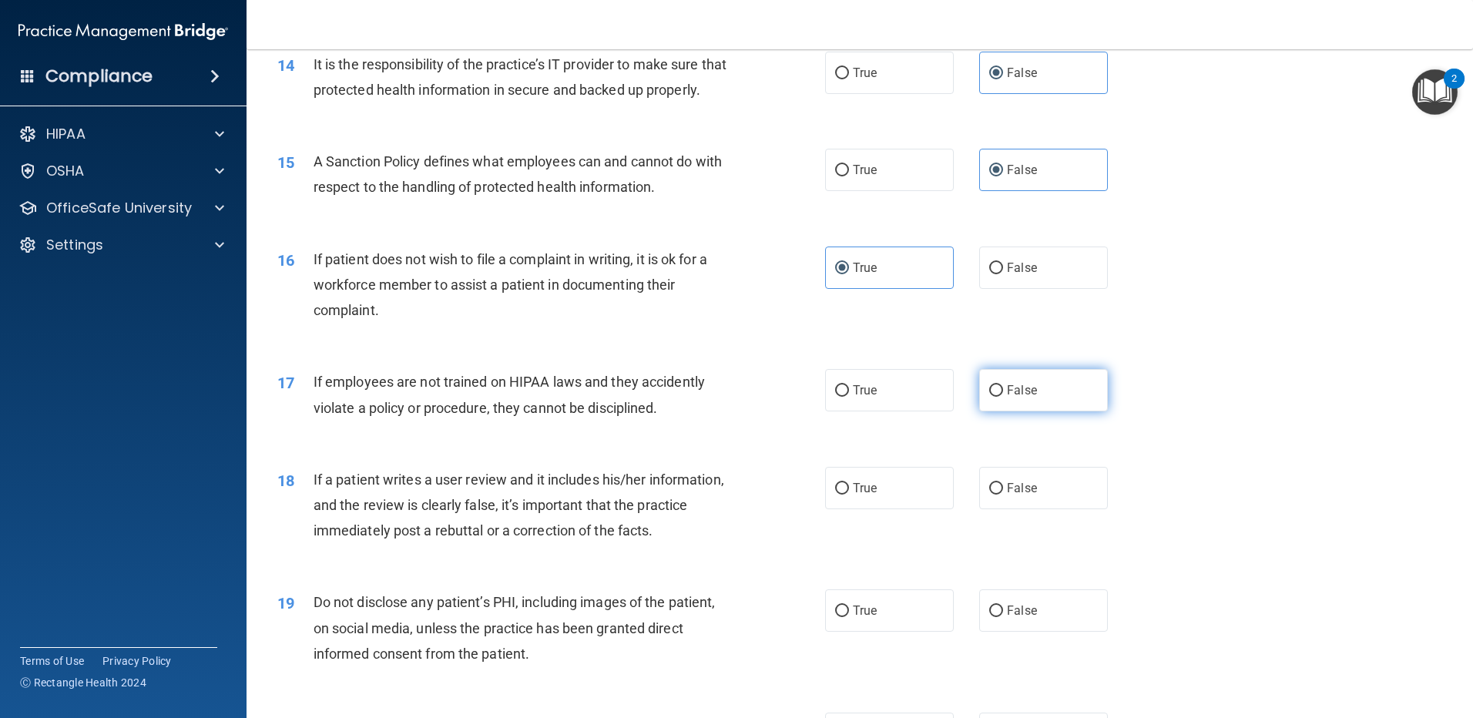
click at [1003, 397] on input "False" at bounding box center [996, 391] width 14 height 12
radio input "true"
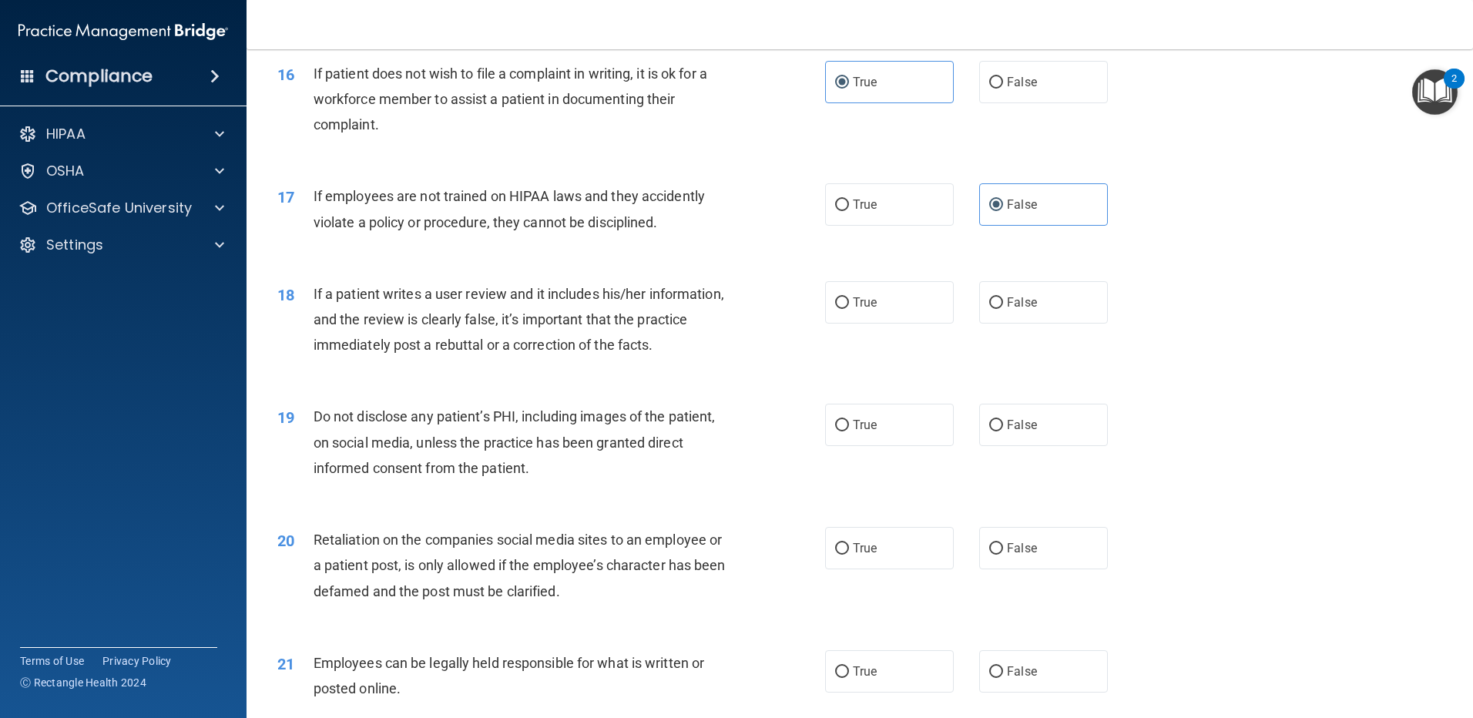
scroll to position [2002, 0]
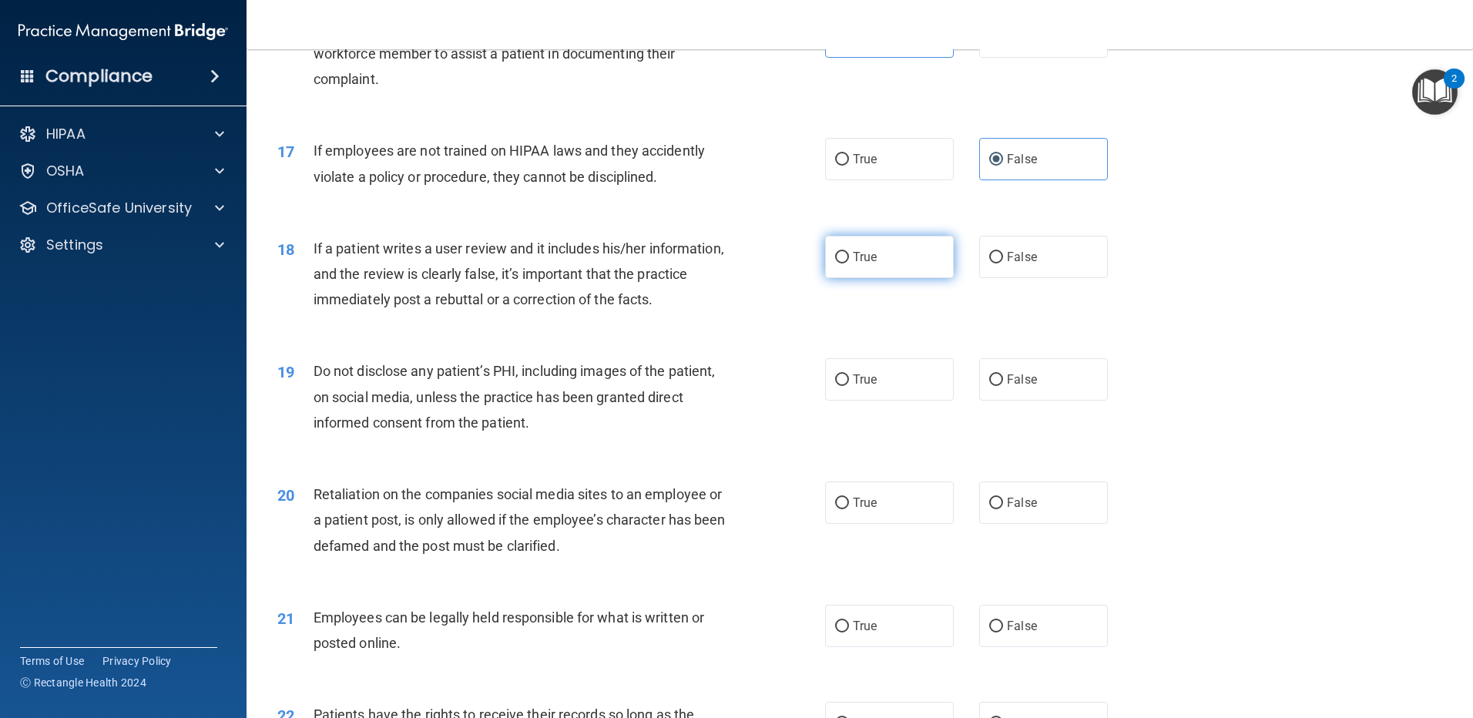
click at [892, 278] on label "True" at bounding box center [889, 257] width 129 height 42
click at [849, 263] on input "True" at bounding box center [842, 258] width 14 height 12
radio input "true"
click at [880, 278] on label "True" at bounding box center [889, 257] width 129 height 42
click at [849, 263] on input "True" at bounding box center [842, 258] width 14 height 12
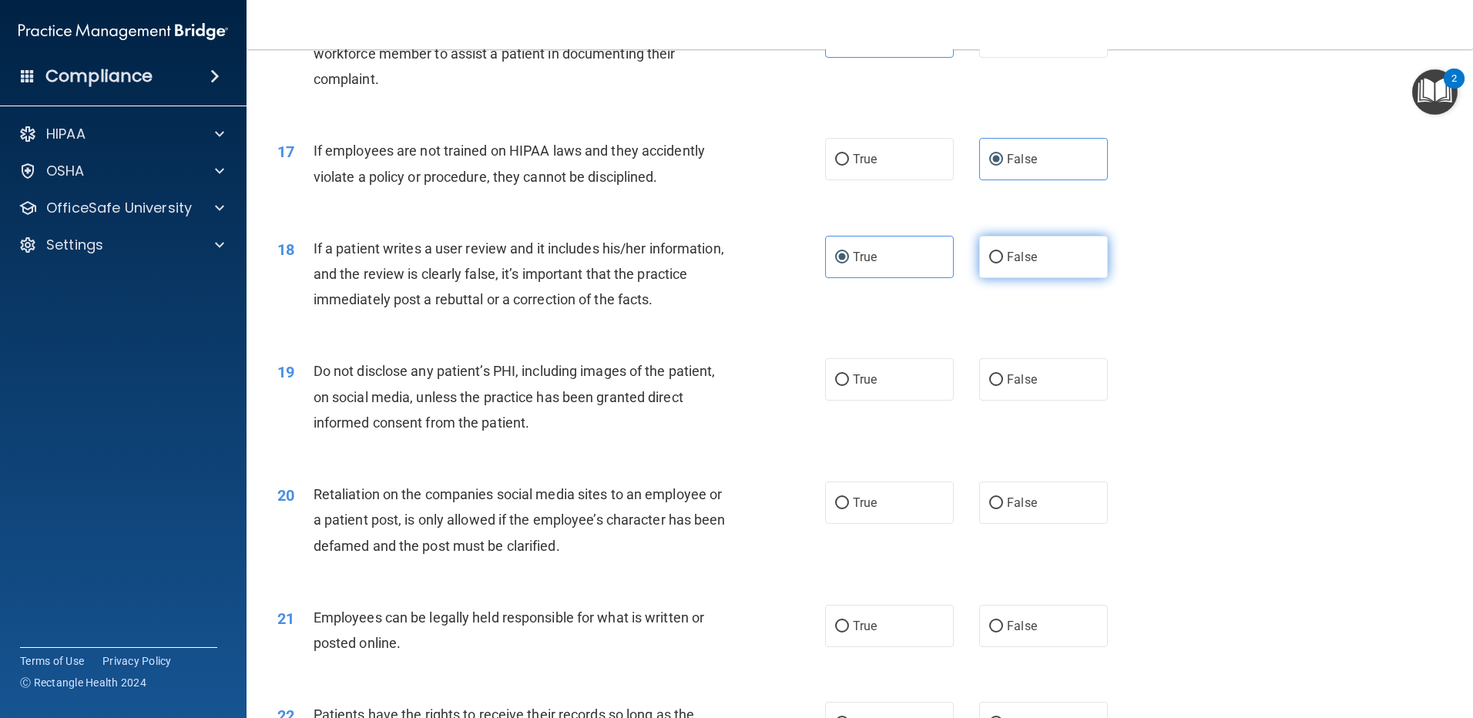
click at [1064, 278] on label "False" at bounding box center [1043, 257] width 129 height 42
click at [1003, 263] on input "False" at bounding box center [996, 258] width 14 height 12
radio input "true"
radio input "false"
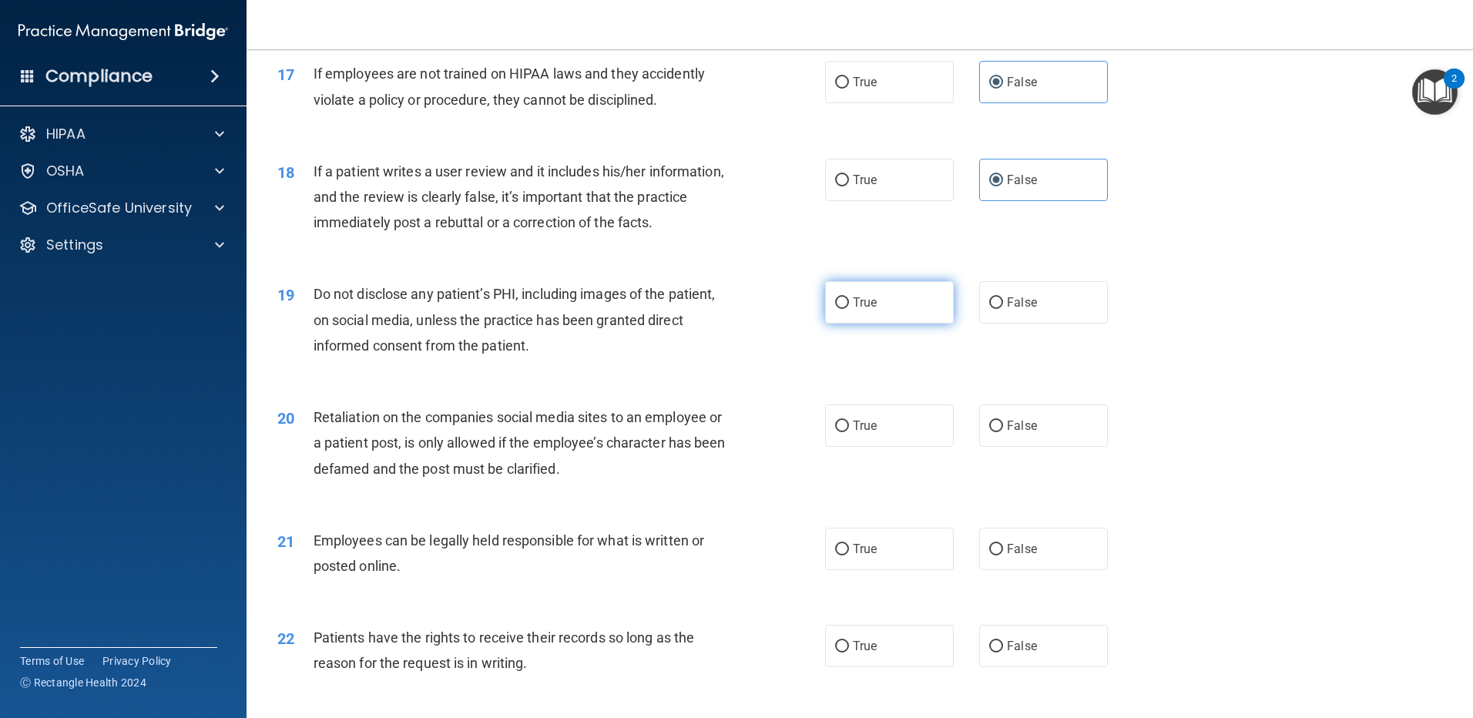
click at [864, 310] on span "True" at bounding box center [865, 302] width 24 height 15
click at [849, 309] on input "True" at bounding box center [842, 303] width 14 height 12
radio input "true"
click at [981, 436] on label "False" at bounding box center [1043, 425] width 129 height 42
click at [989, 432] on input "False" at bounding box center [996, 427] width 14 height 12
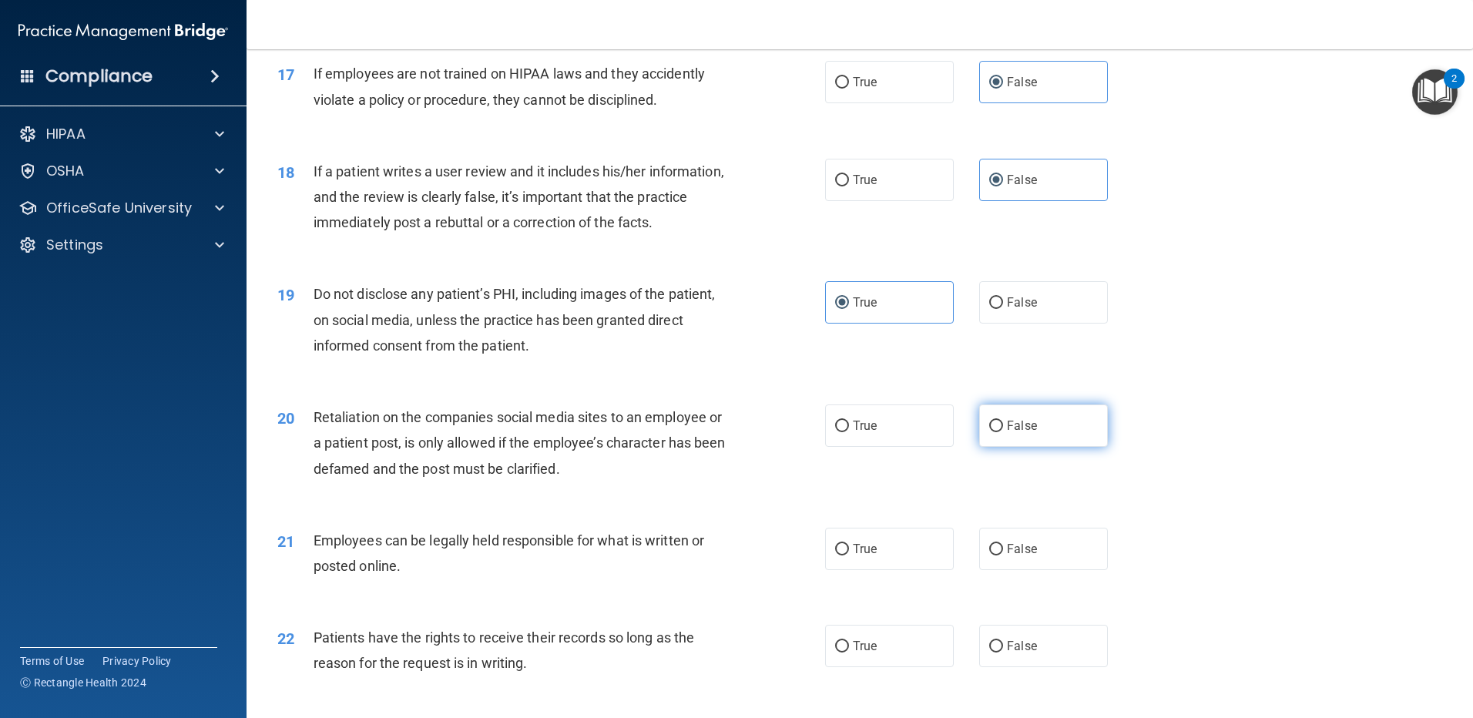
radio input "true"
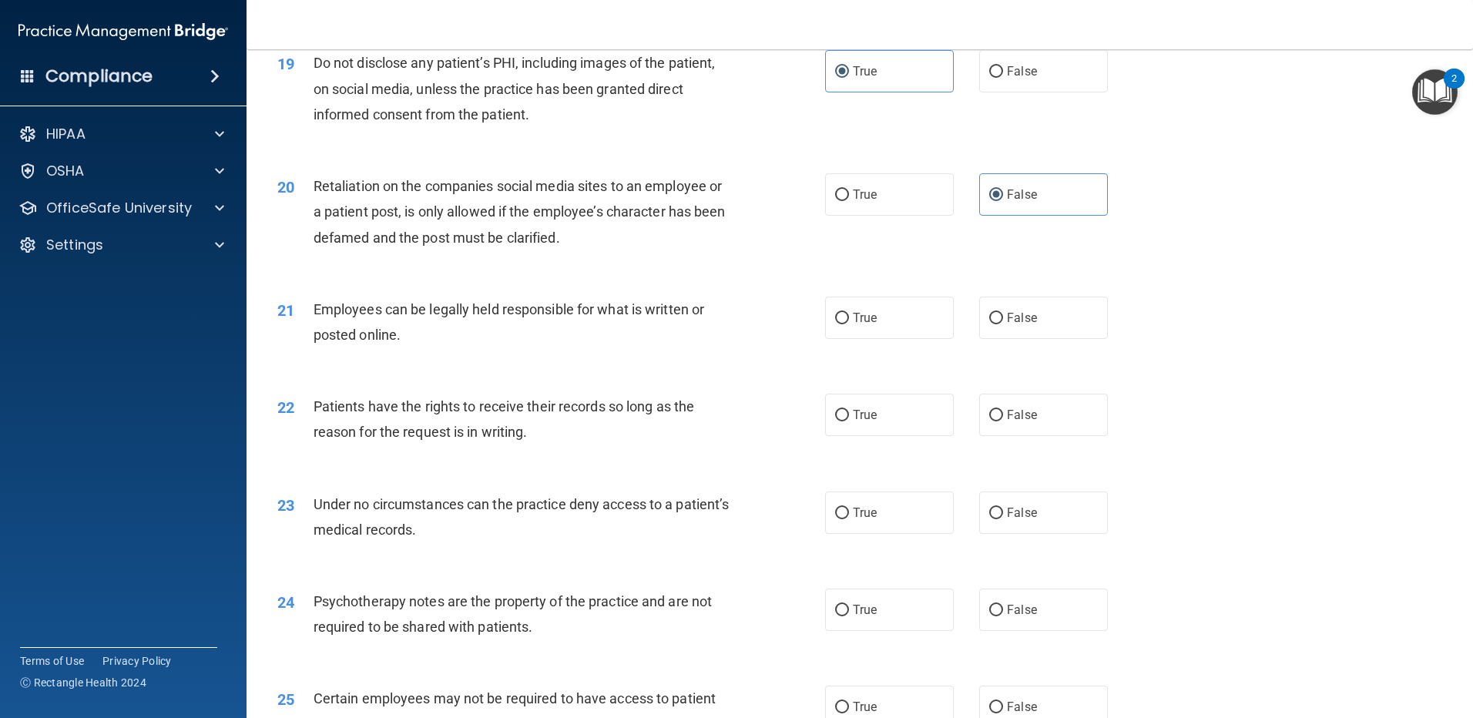
scroll to position [2388, 0]
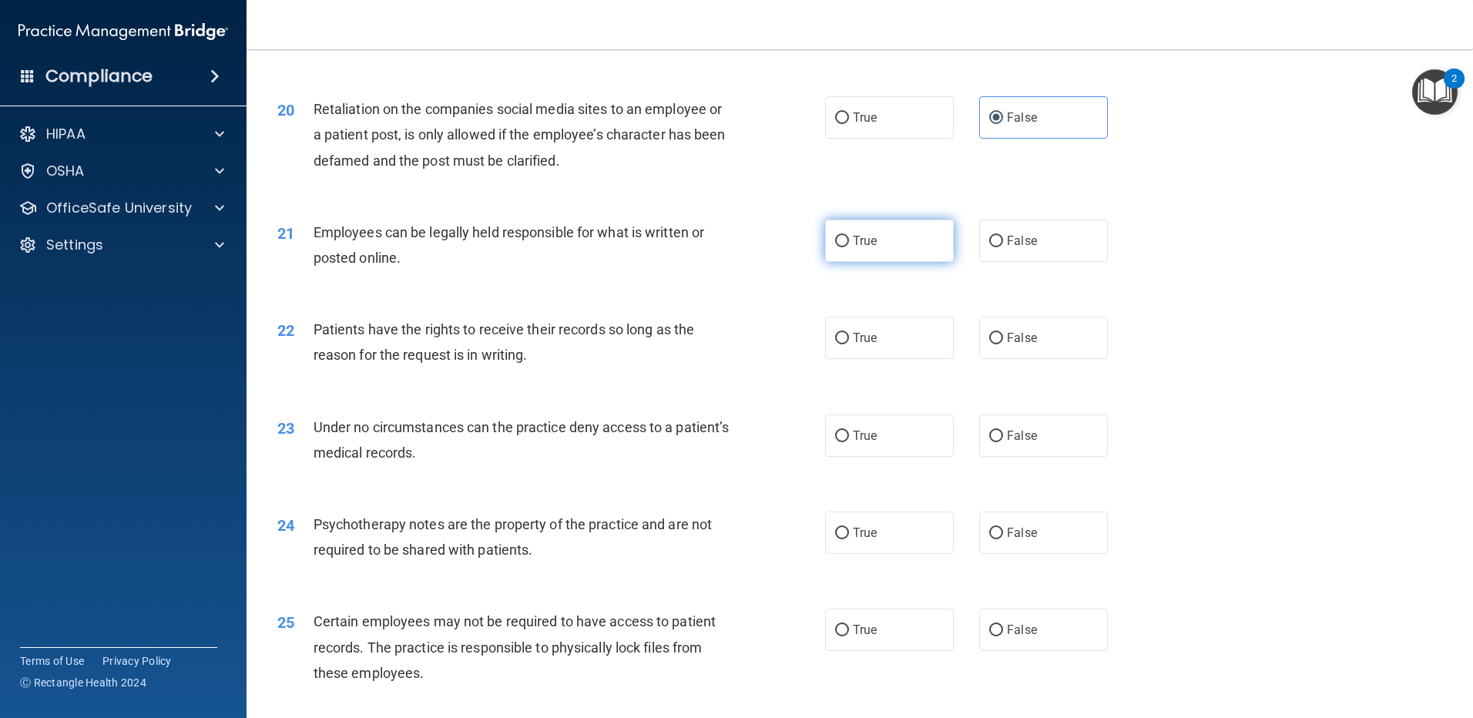
click at [873, 262] on label "True" at bounding box center [889, 240] width 129 height 42
click at [849, 247] on input "True" at bounding box center [842, 242] width 14 height 12
radio input "true"
click at [1025, 345] on span "False" at bounding box center [1022, 337] width 30 height 15
click at [1003, 344] on input "False" at bounding box center [996, 339] width 14 height 12
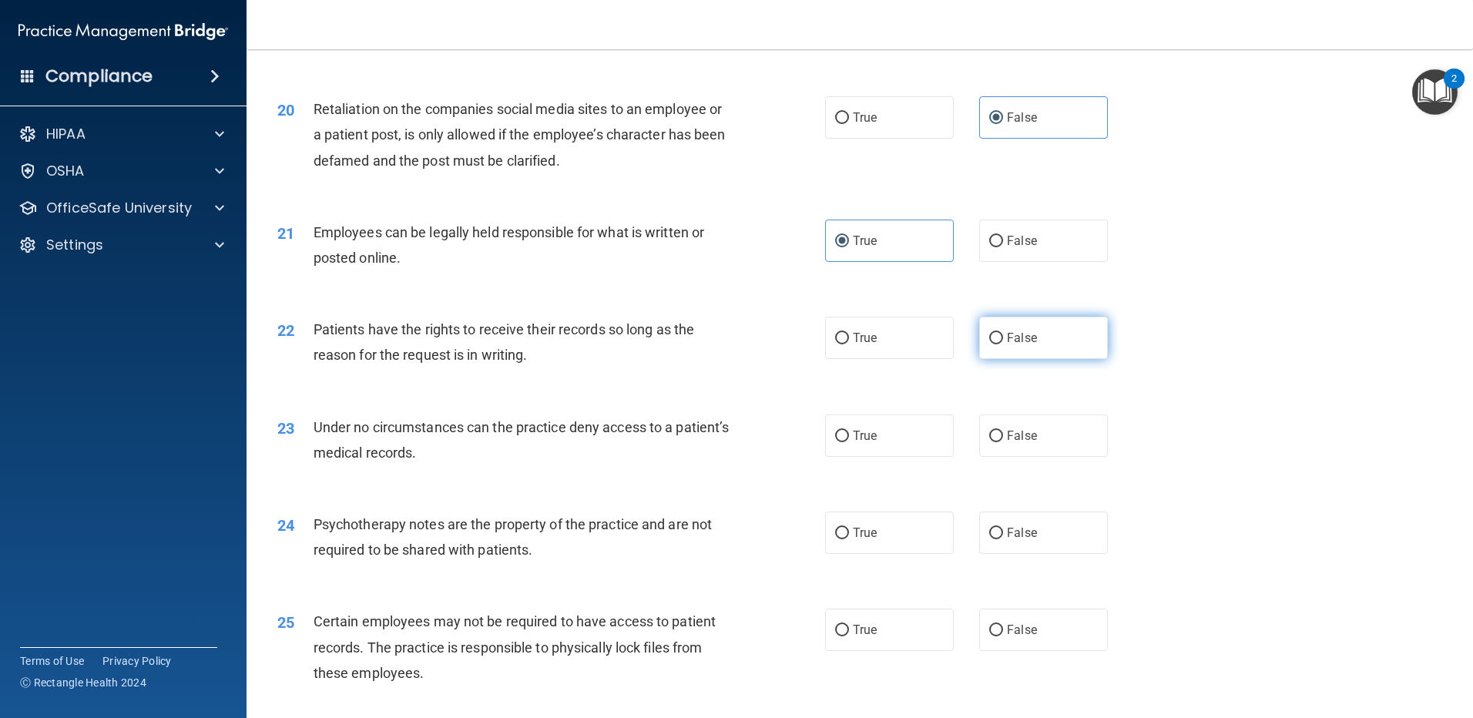
radio input "true"
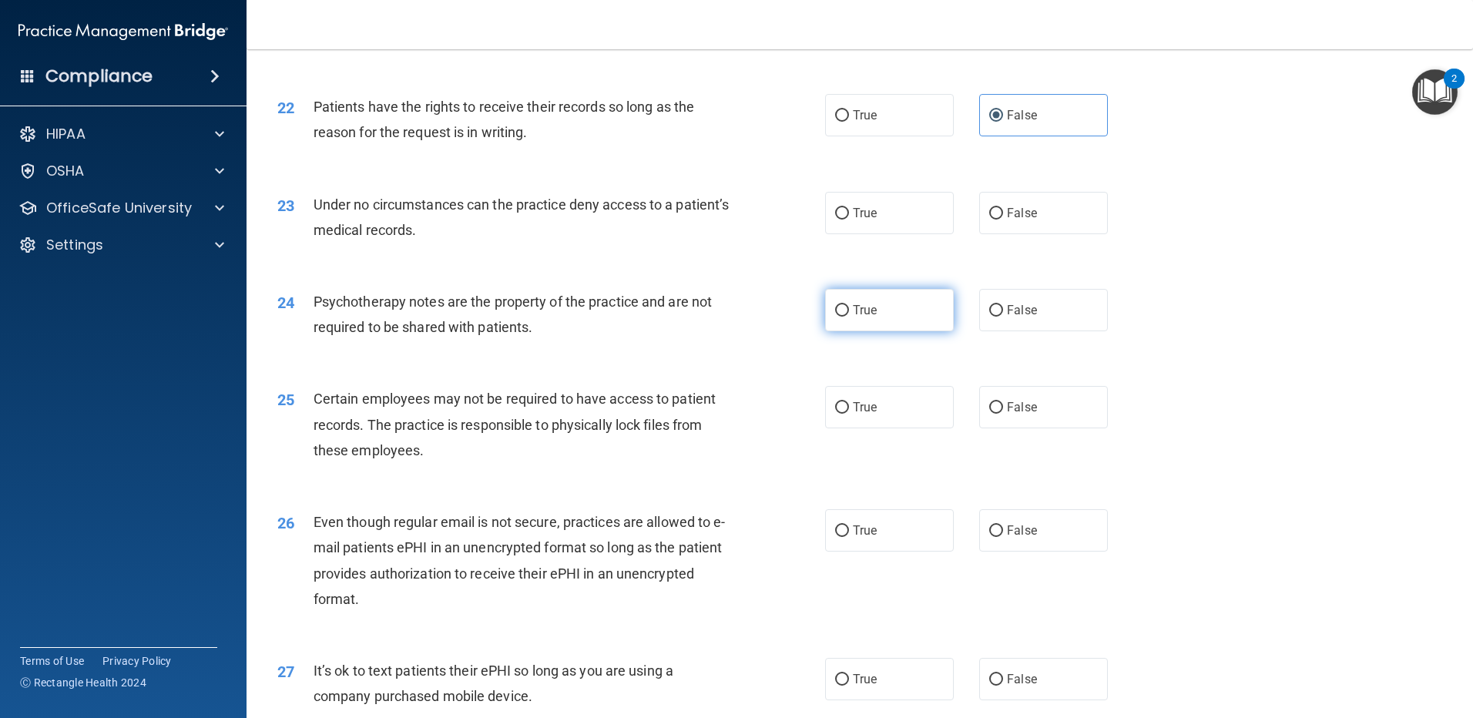
scroll to position [2619, 0]
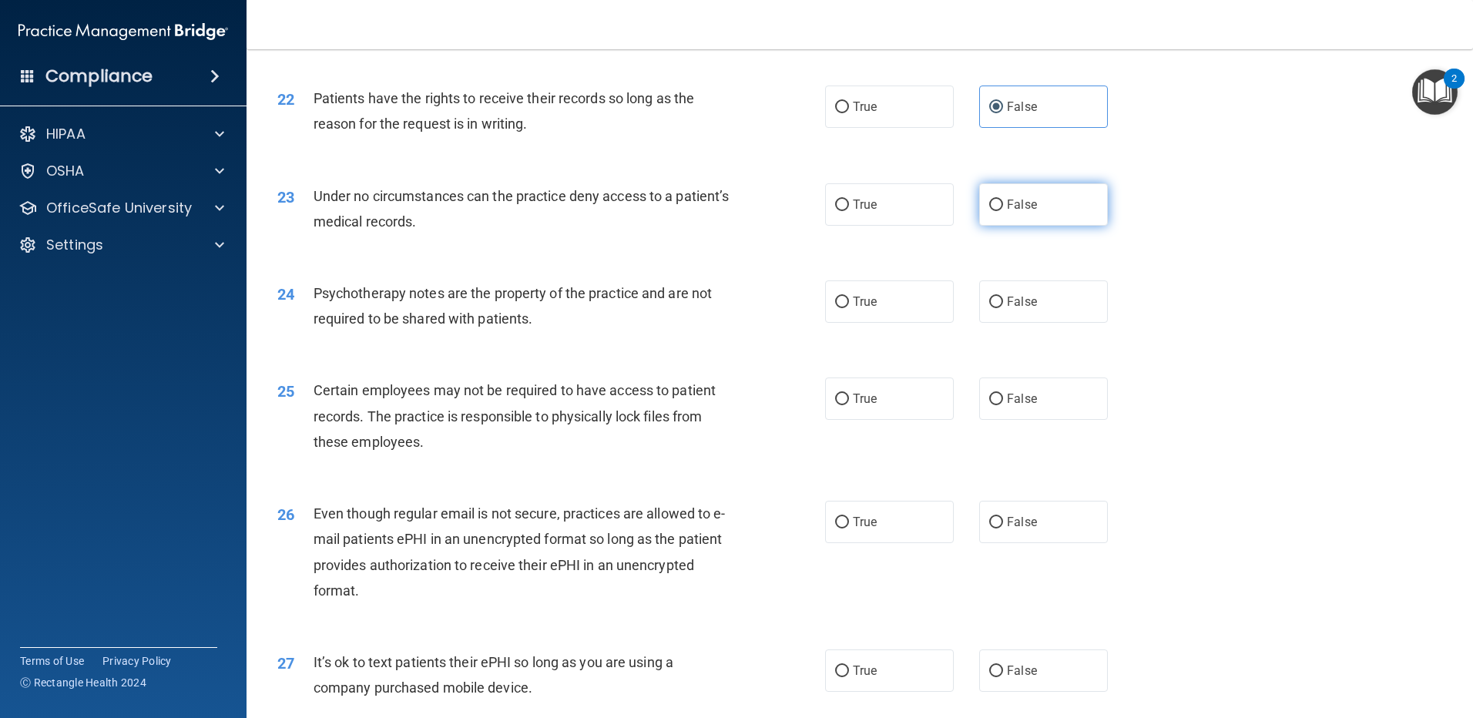
click at [1019, 212] on span "False" at bounding box center [1022, 204] width 30 height 15
click at [1003, 211] on input "False" at bounding box center [996, 205] width 14 height 12
radio input "true"
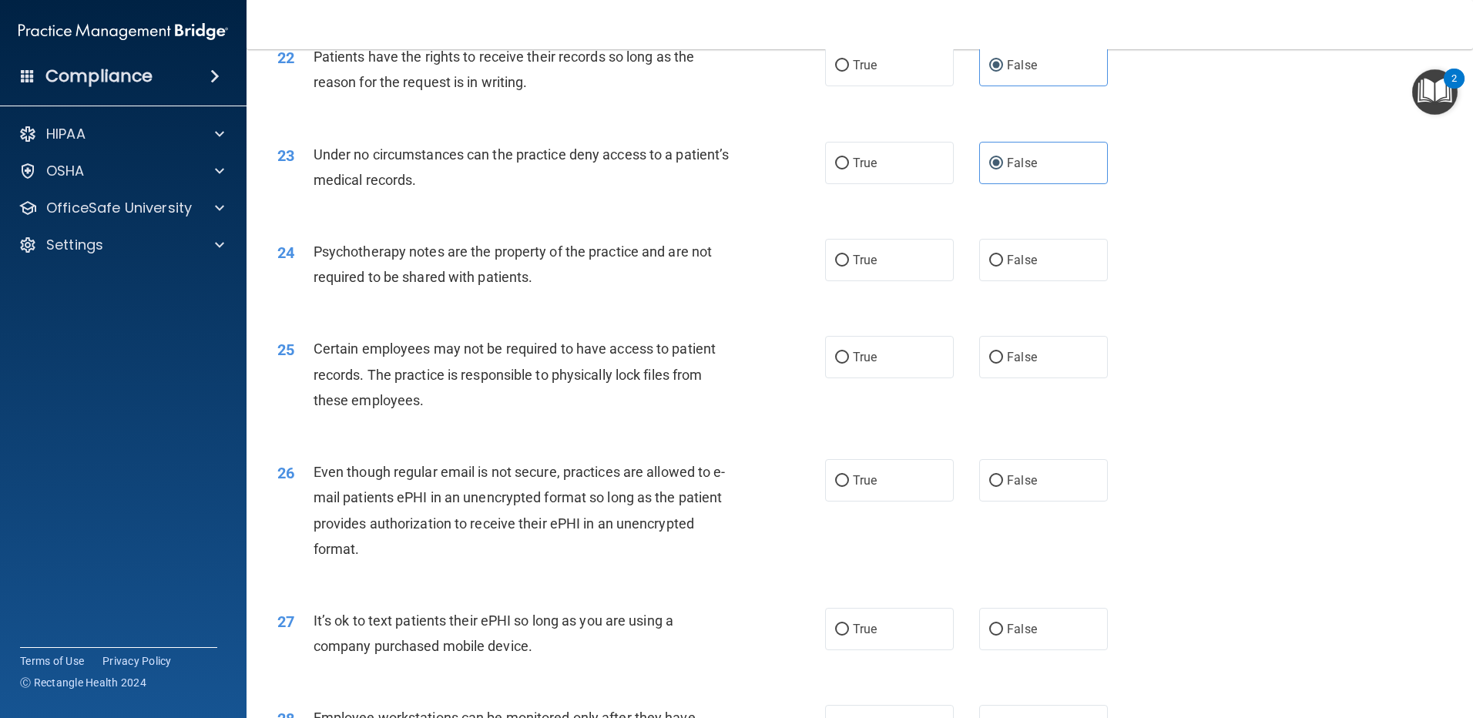
scroll to position [2696, 0]
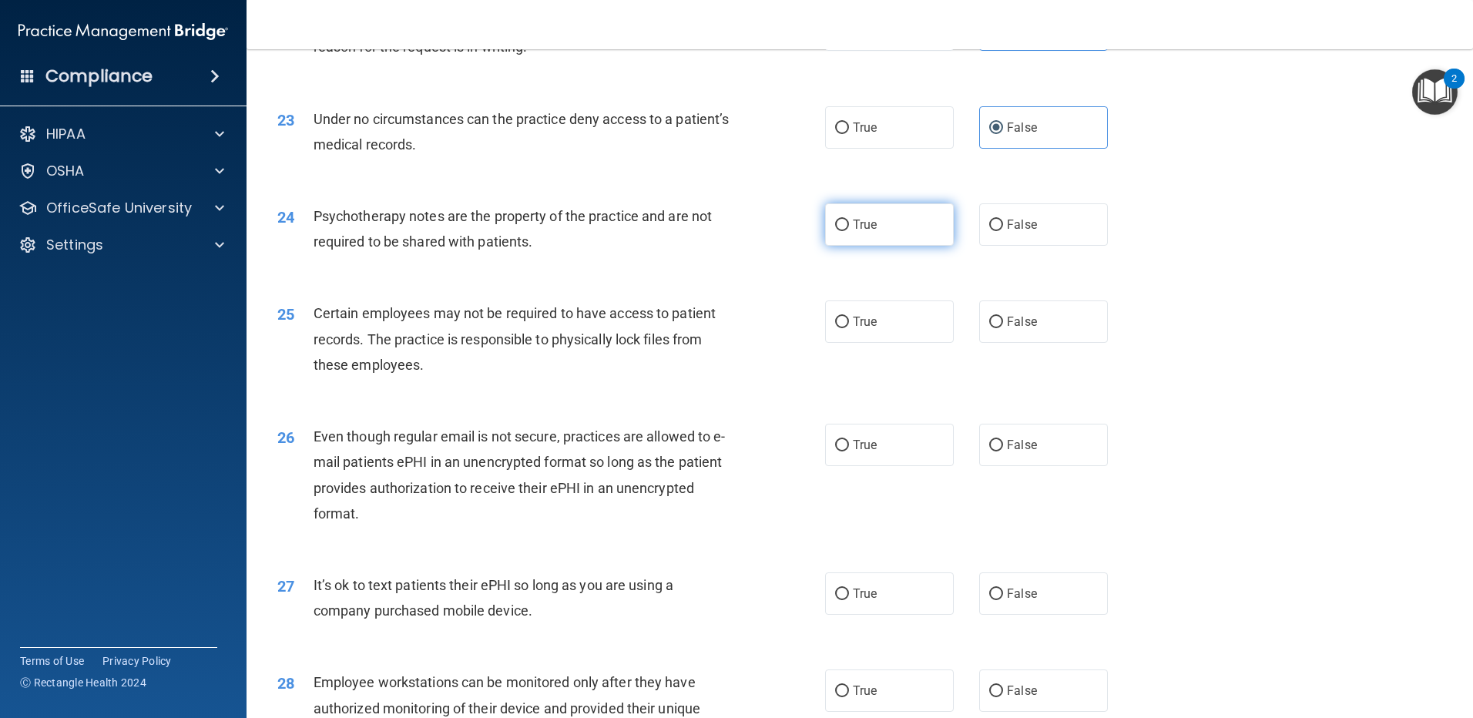
click at [842, 231] on input "True" at bounding box center [842, 225] width 14 height 12
radio input "true"
click at [856, 334] on label "True" at bounding box center [889, 321] width 129 height 42
click at [849, 328] on input "True" at bounding box center [842, 323] width 14 height 12
radio input "true"
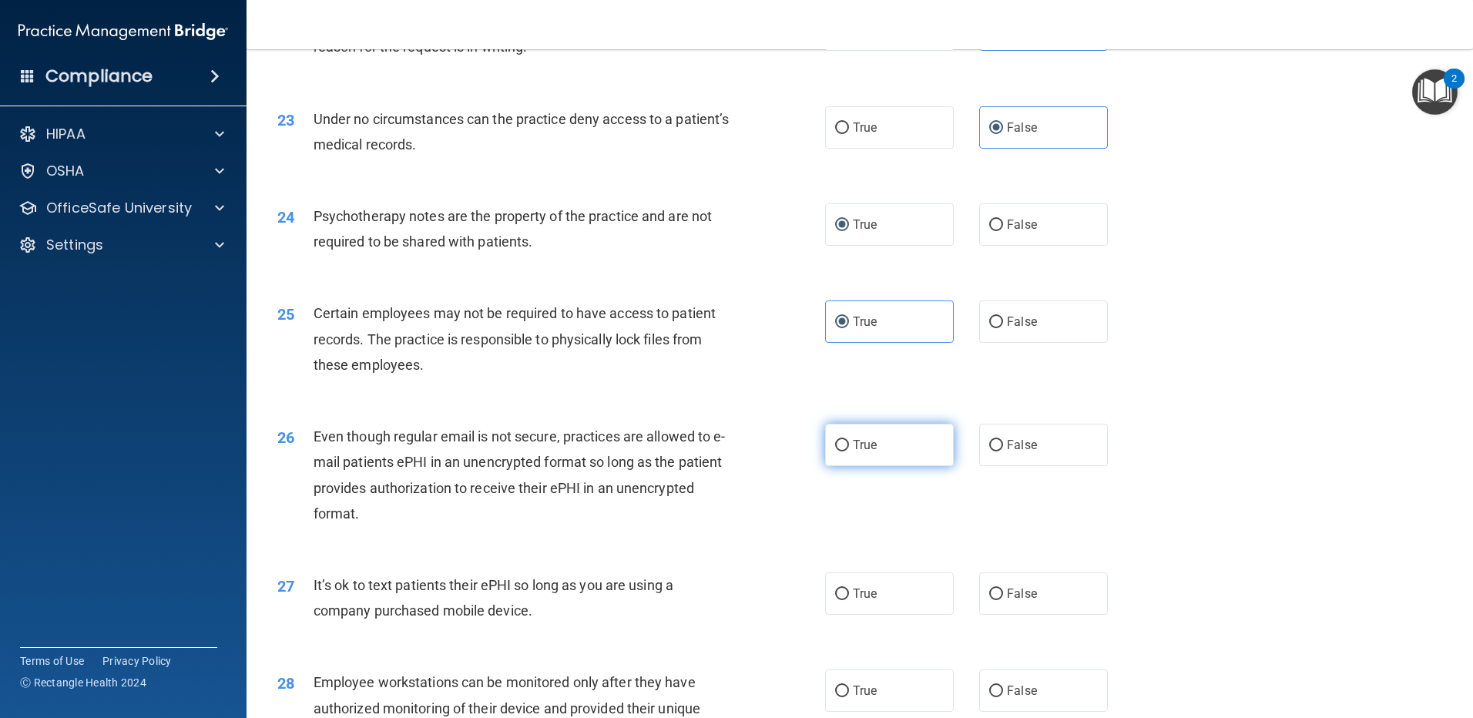
click at [869, 452] on span "True" at bounding box center [865, 444] width 24 height 15
click at [849, 451] on input "True" at bounding box center [842, 446] width 14 height 12
radio input "true"
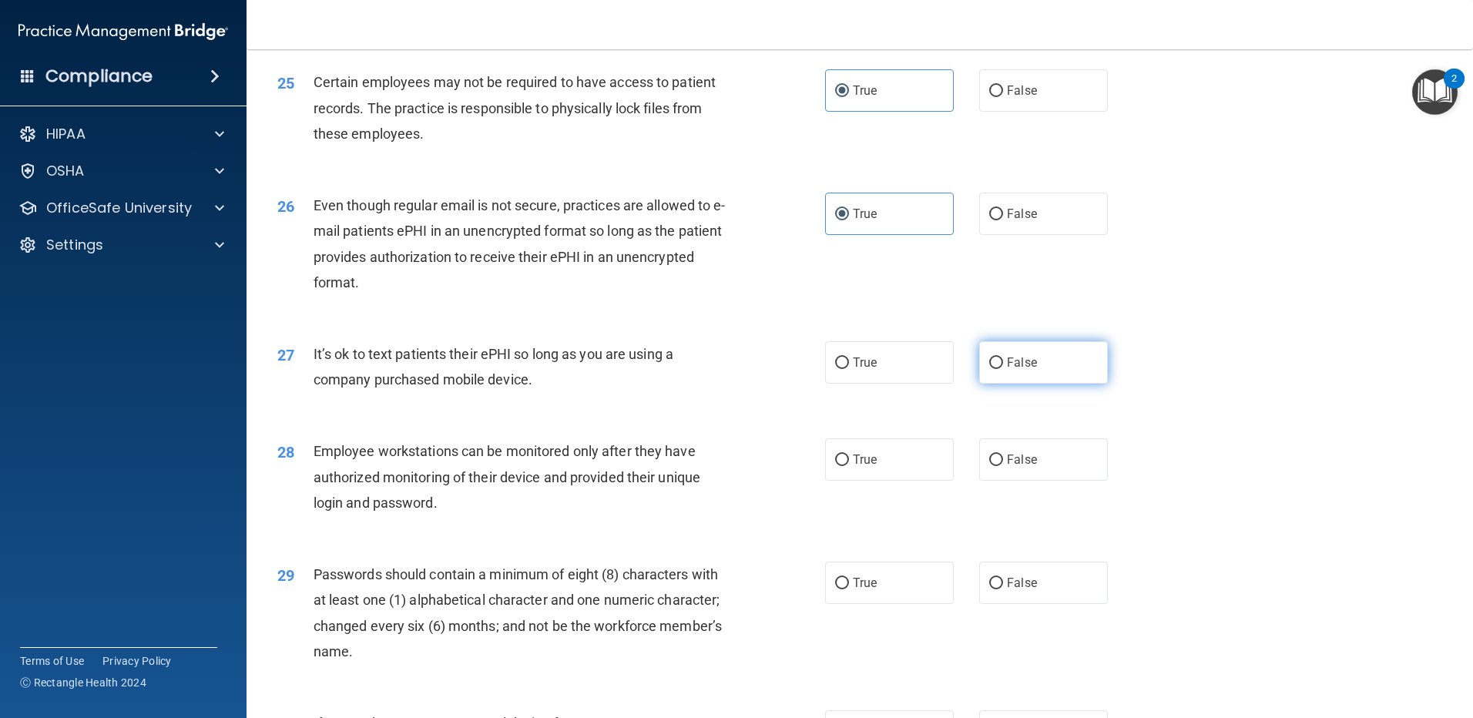
click at [1077, 384] on label "False" at bounding box center [1043, 362] width 129 height 42
click at [1003, 369] on input "False" at bounding box center [996, 363] width 14 height 12
radio input "true"
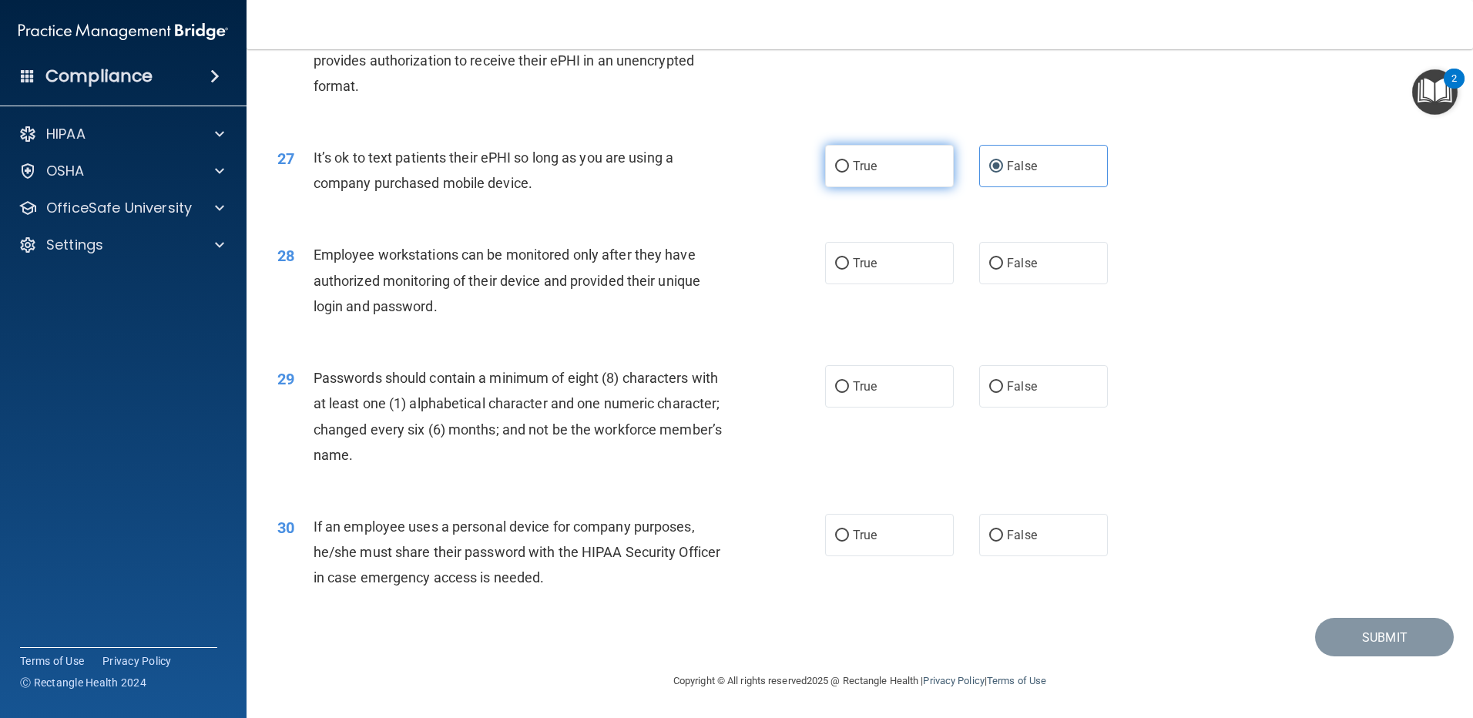
scroll to position [3148, 0]
click at [1026, 278] on label "False" at bounding box center [1043, 263] width 129 height 42
click at [1003, 270] on input "False" at bounding box center [996, 264] width 14 height 12
radio input "true"
click at [873, 397] on label "True" at bounding box center [889, 386] width 129 height 42
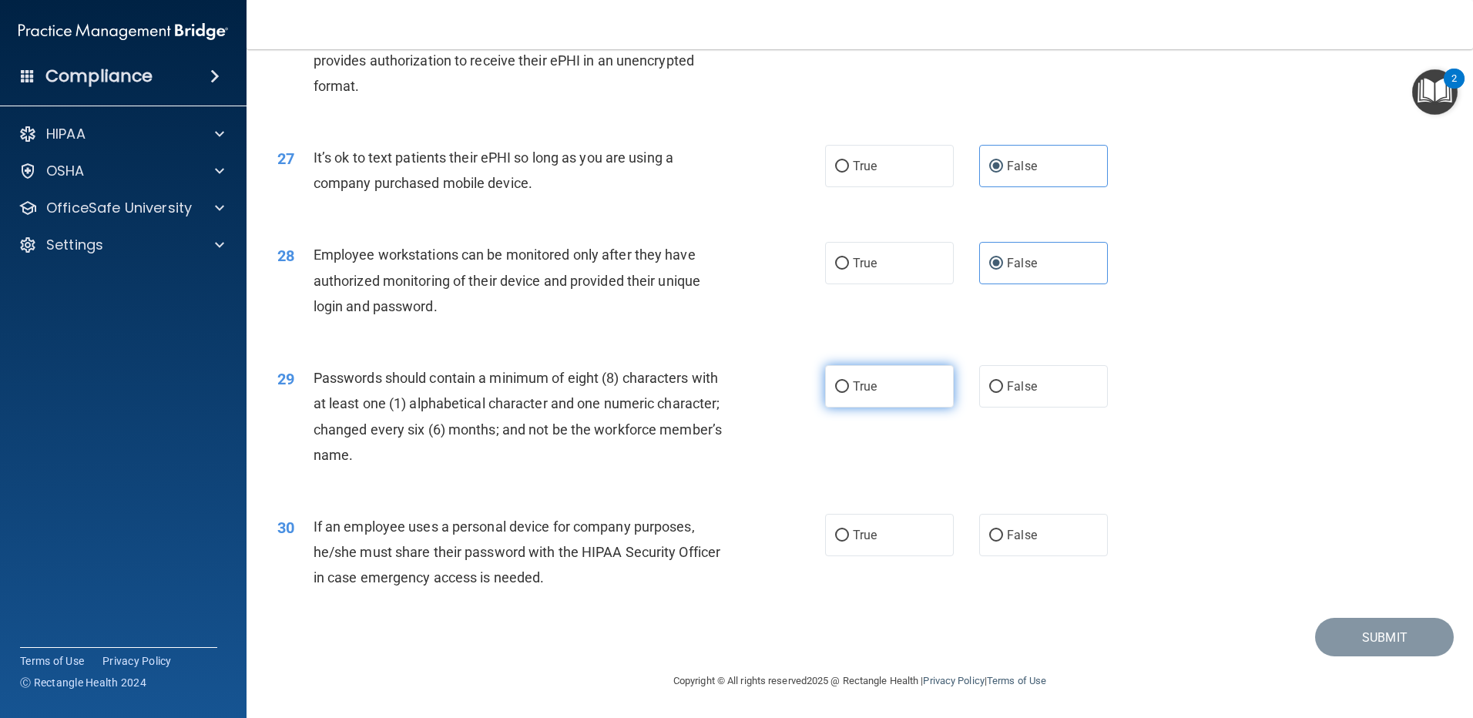
click at [849, 393] on input "True" at bounding box center [842, 387] width 14 height 12
radio input "true"
click at [1009, 528] on span "False" at bounding box center [1022, 535] width 30 height 15
click at [1003, 530] on input "False" at bounding box center [996, 536] width 14 height 12
radio input "true"
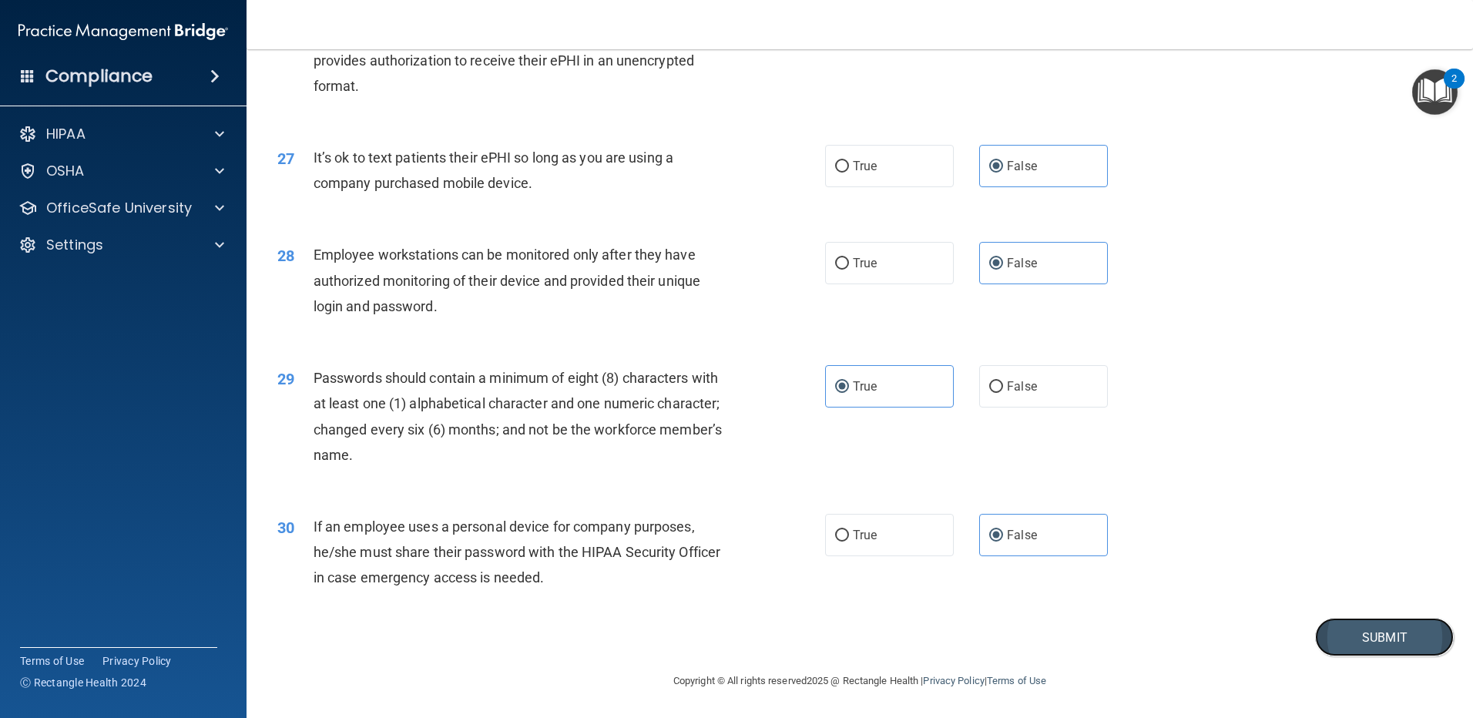
click at [1335, 643] on button "Submit" at bounding box center [1384, 637] width 139 height 39
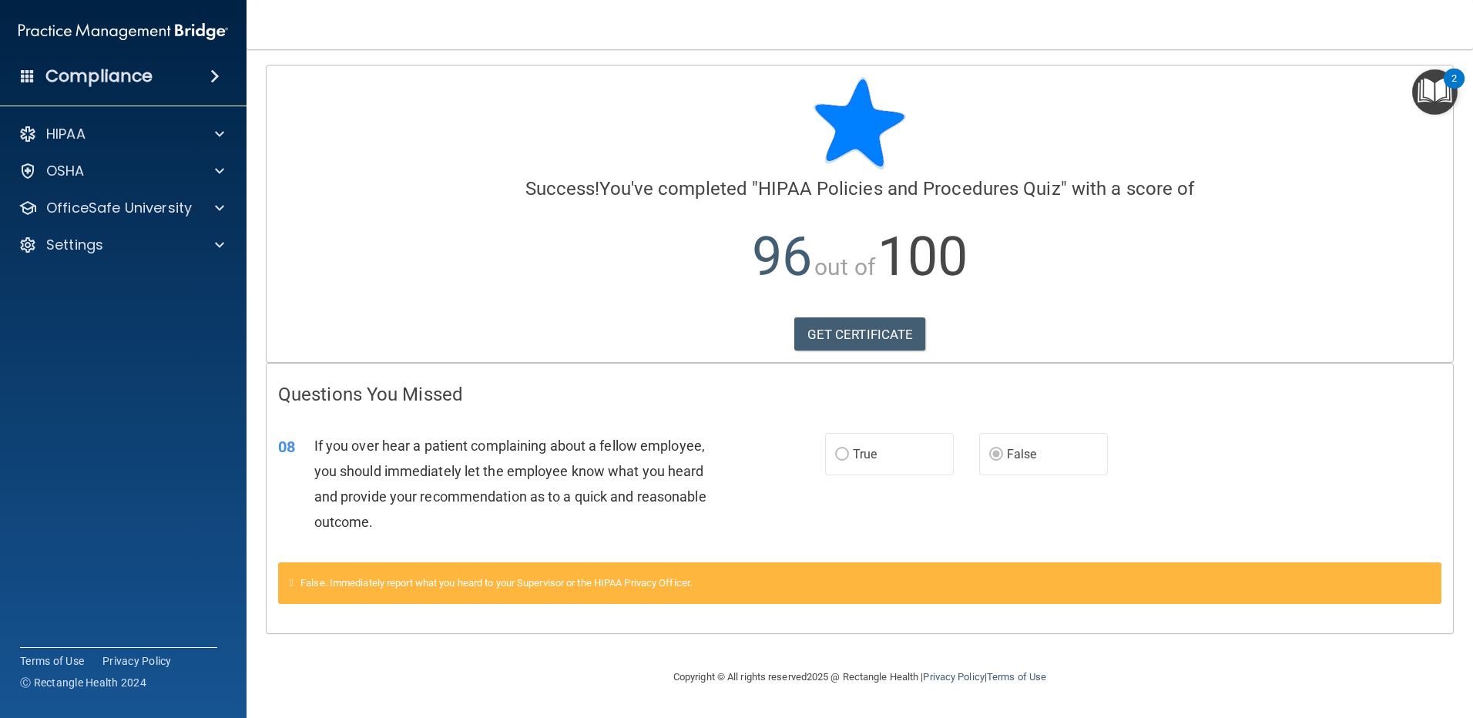
click at [161, 191] on div "HIPAA Documents and Policies Report an Incident Business Associates Emergency P…" at bounding box center [123, 192] width 247 height 160
click at [155, 202] on p "OfficeSafe University" at bounding box center [119, 208] width 146 height 18
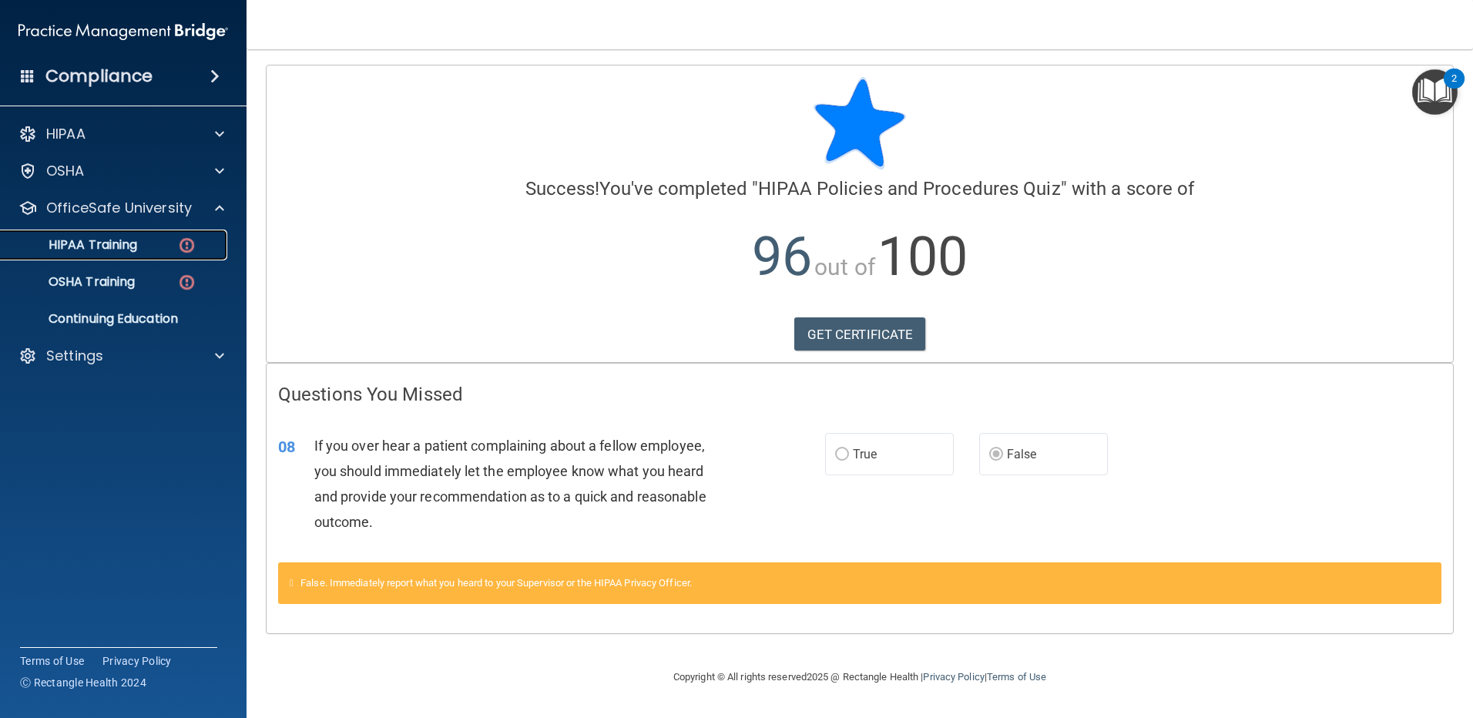
click at [135, 243] on p "HIPAA Training" at bounding box center [73, 244] width 127 height 15
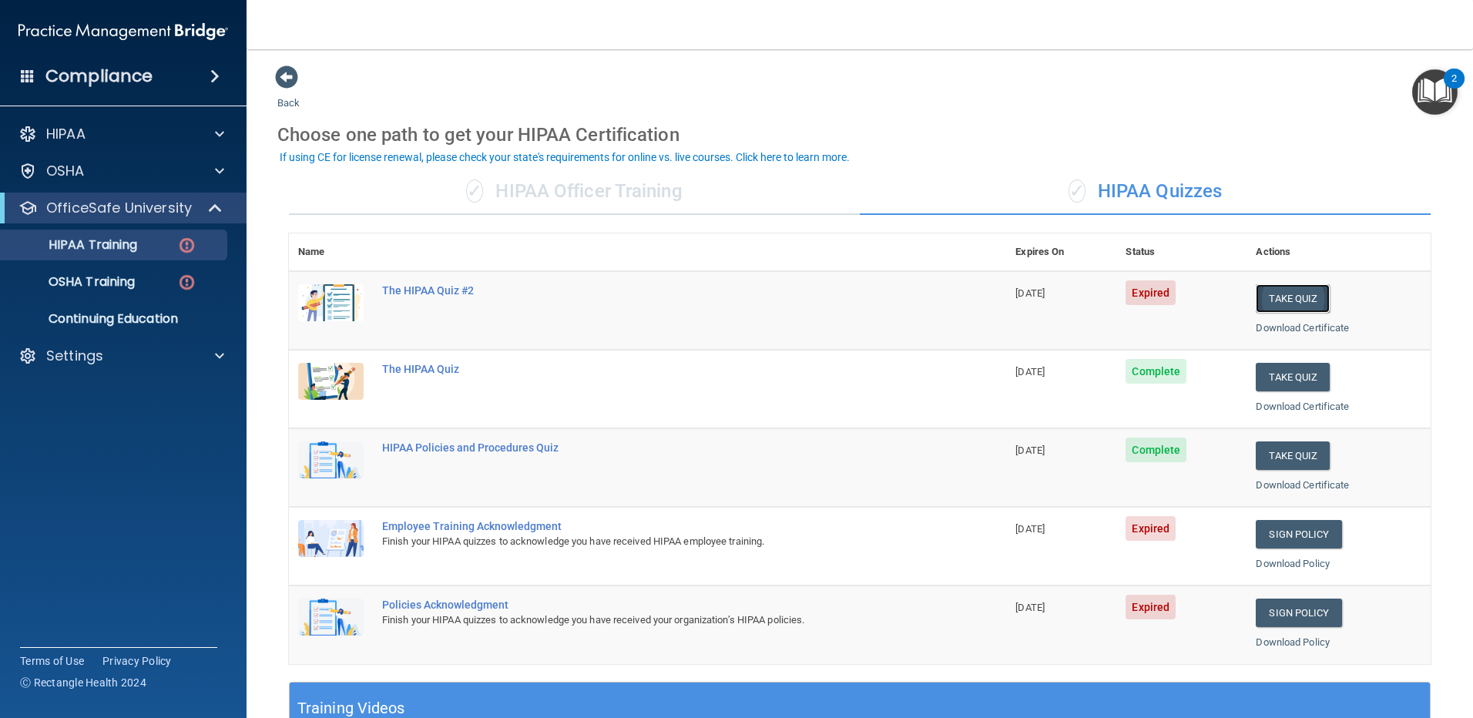
click at [1297, 297] on button "Take Quiz" at bounding box center [1292, 298] width 74 height 28
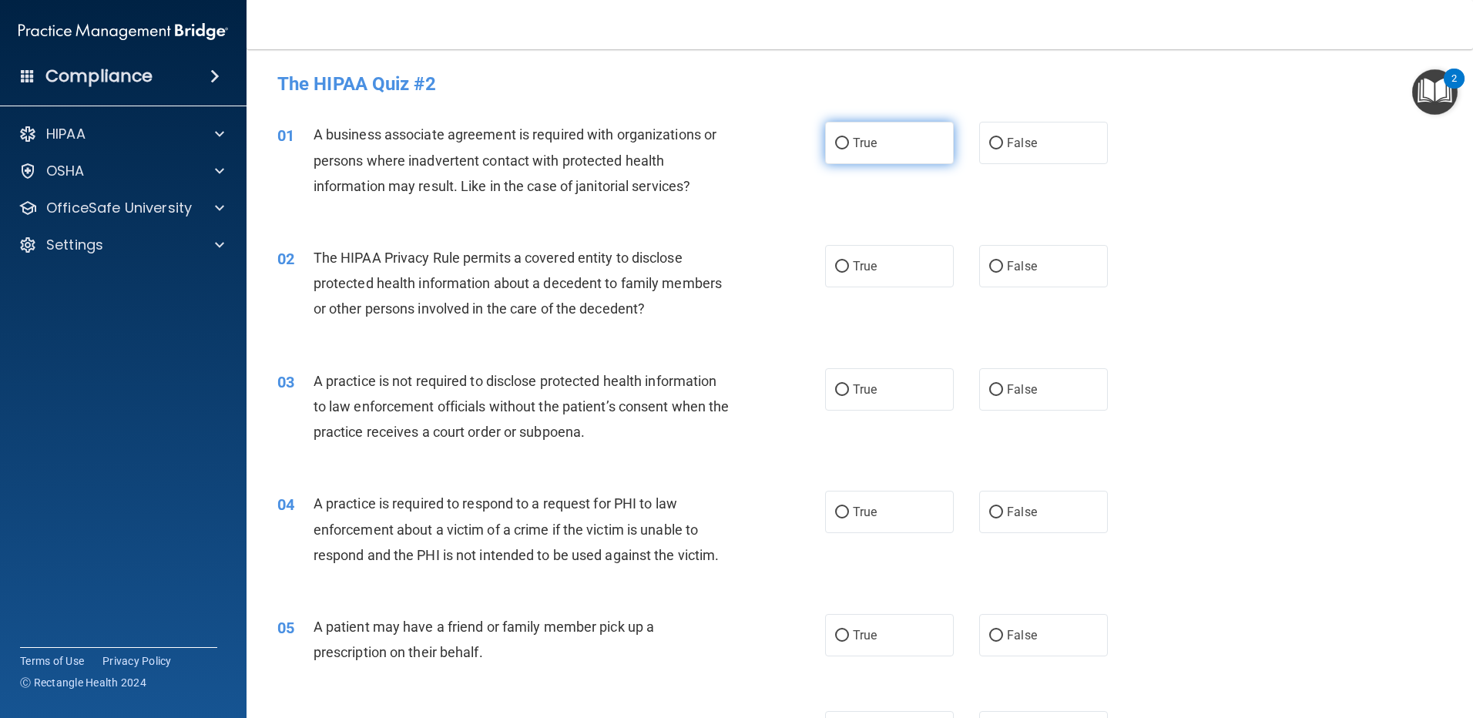
click at [869, 146] on span "True" at bounding box center [865, 143] width 24 height 15
click at [849, 146] on input "True" at bounding box center [842, 144] width 14 height 12
radio input "true"
click at [904, 265] on label "True" at bounding box center [889, 266] width 129 height 42
click at [849, 265] on input "True" at bounding box center [842, 267] width 14 height 12
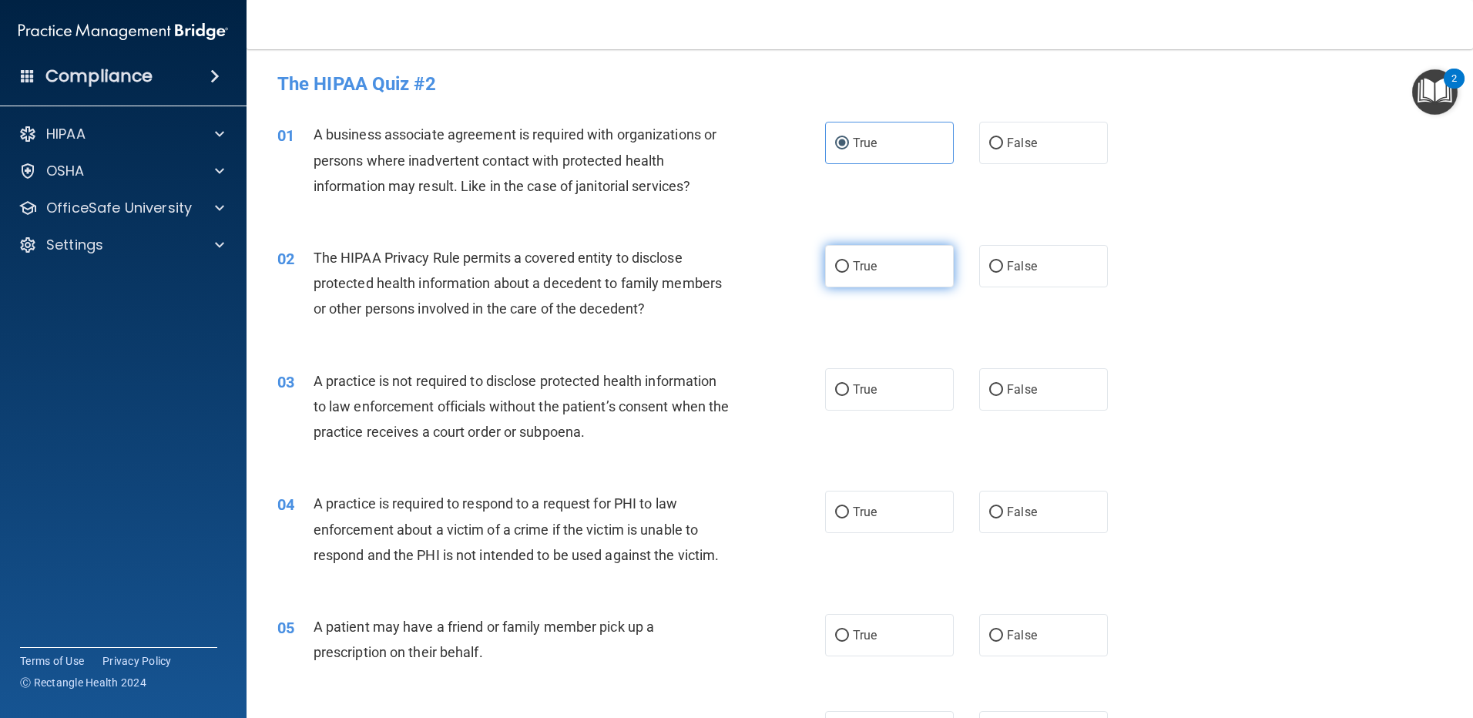
radio input "true"
click at [855, 374] on label "True" at bounding box center [889, 389] width 129 height 42
click at [849, 384] on input "True" at bounding box center [842, 390] width 14 height 12
radio input "true"
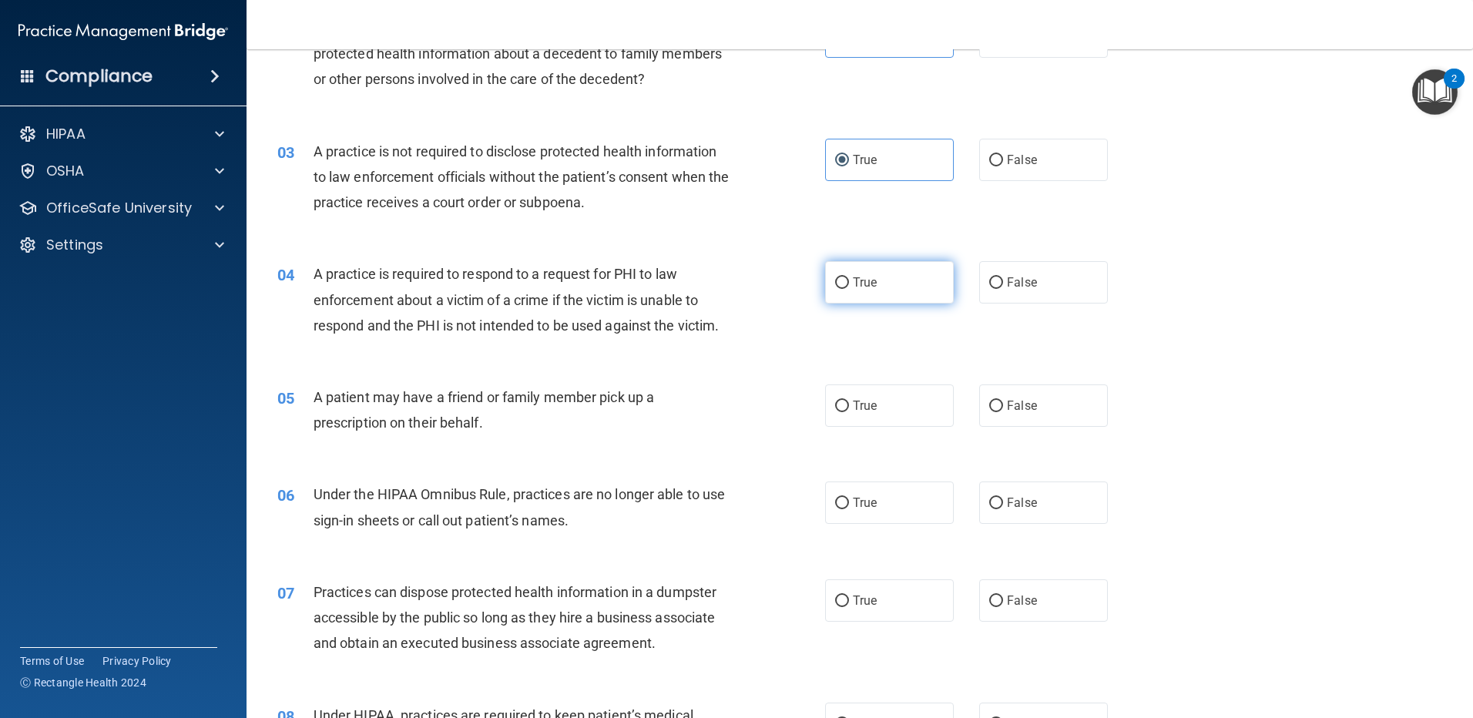
scroll to position [231, 0]
click at [846, 259] on div "04 A practice is required to respond to a request for PHI to law enforcement ab…" at bounding box center [860, 301] width 1188 height 123
click at [850, 297] on label "True" at bounding box center [889, 281] width 129 height 42
click at [849, 287] on input "True" at bounding box center [842, 282] width 14 height 12
radio input "true"
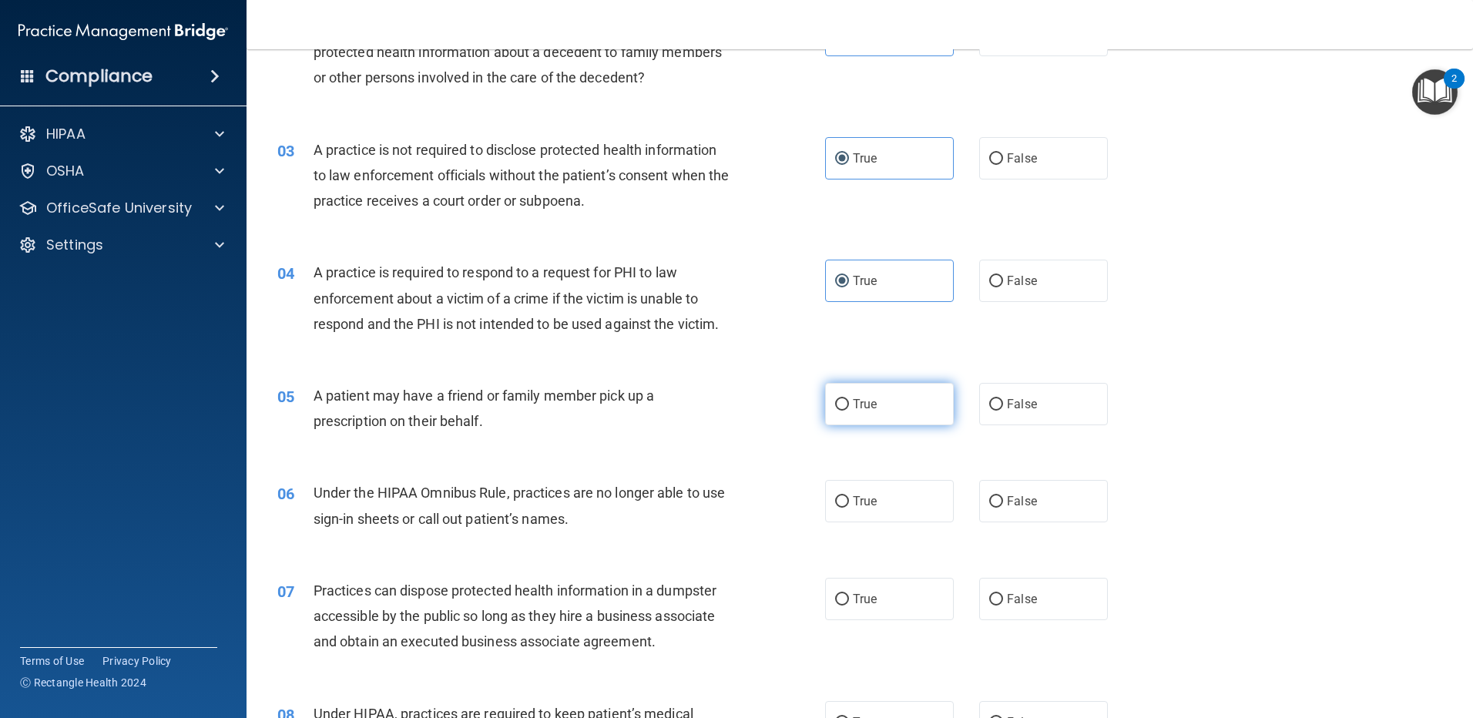
click at [867, 397] on span "True" at bounding box center [865, 404] width 24 height 15
click at [849, 399] on input "True" at bounding box center [842, 405] width 14 height 12
radio input "true"
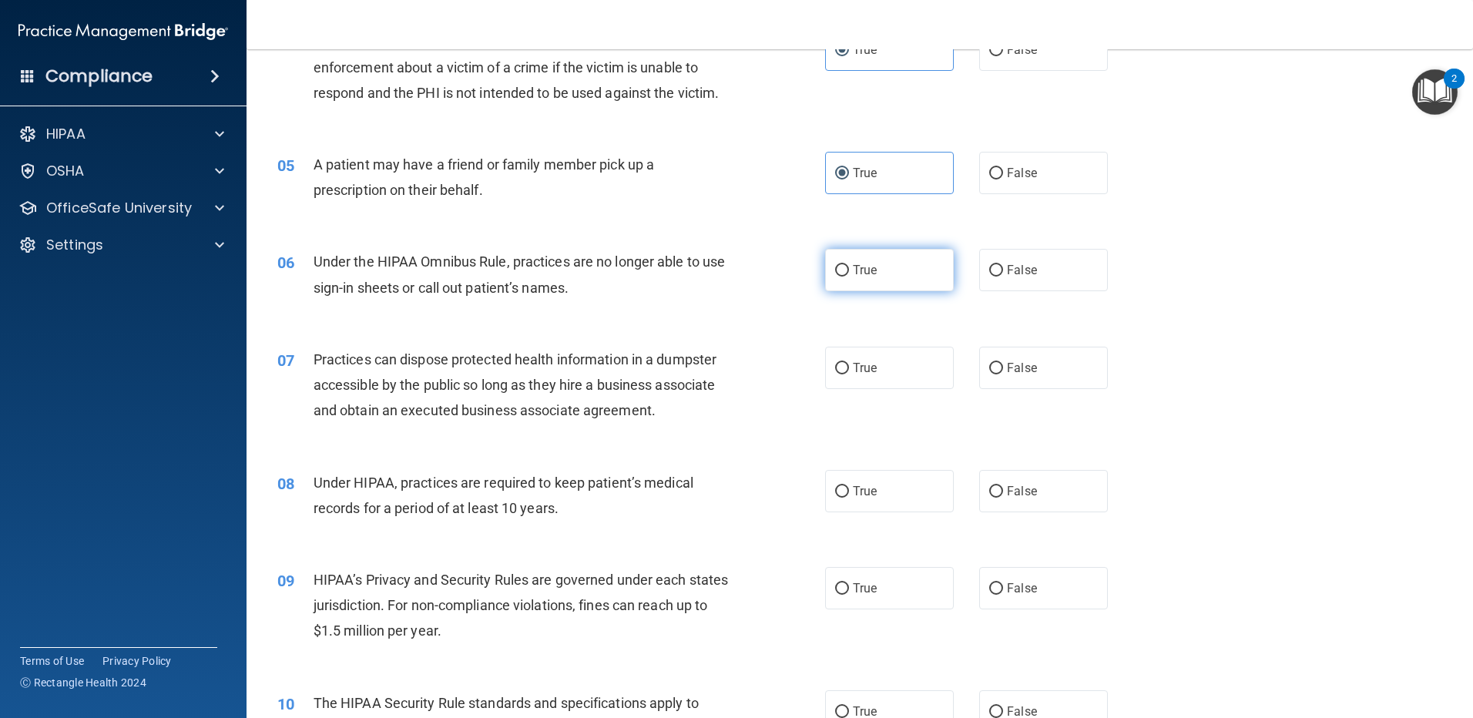
click at [854, 275] on span "True" at bounding box center [865, 270] width 24 height 15
click at [849, 275] on input "True" at bounding box center [842, 271] width 14 height 12
radio input "true"
click at [871, 364] on span "True" at bounding box center [865, 367] width 24 height 15
click at [849, 364] on input "True" at bounding box center [842, 369] width 14 height 12
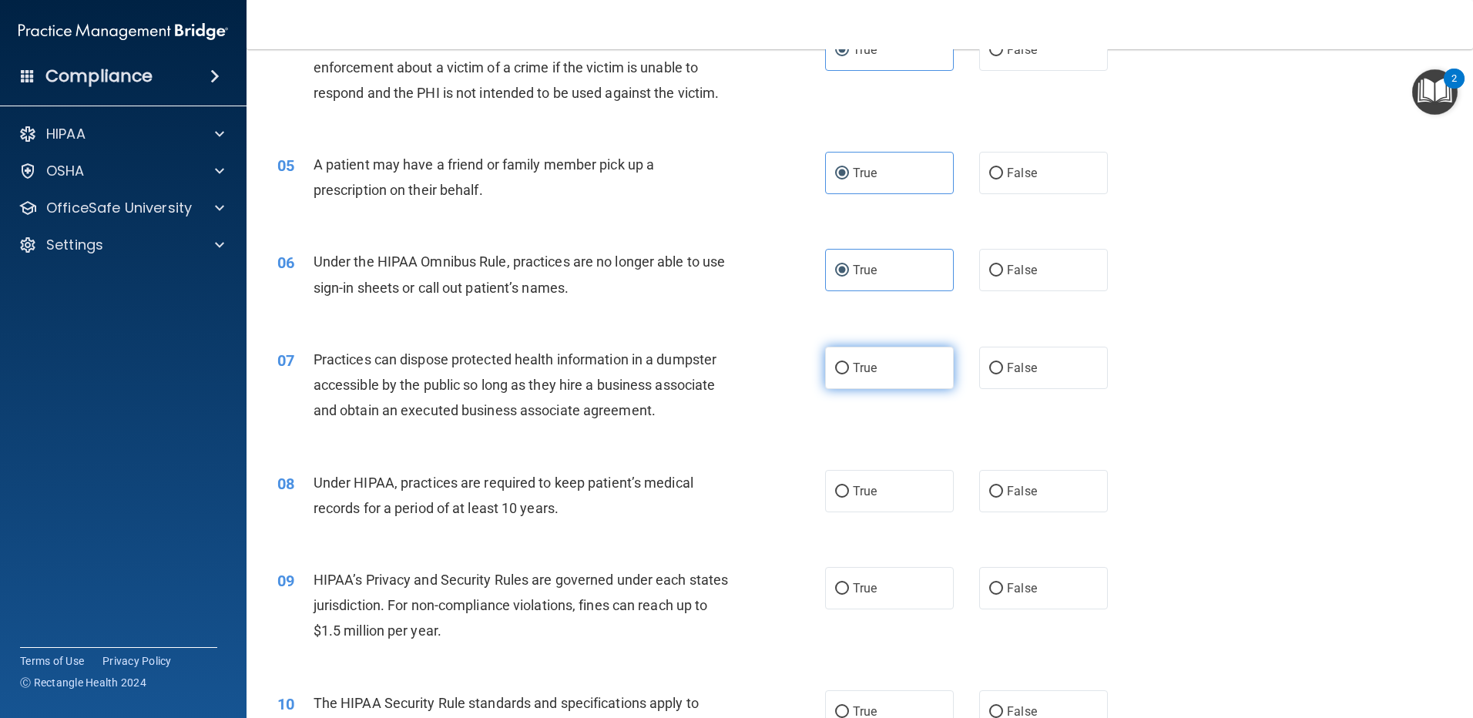
radio input "true"
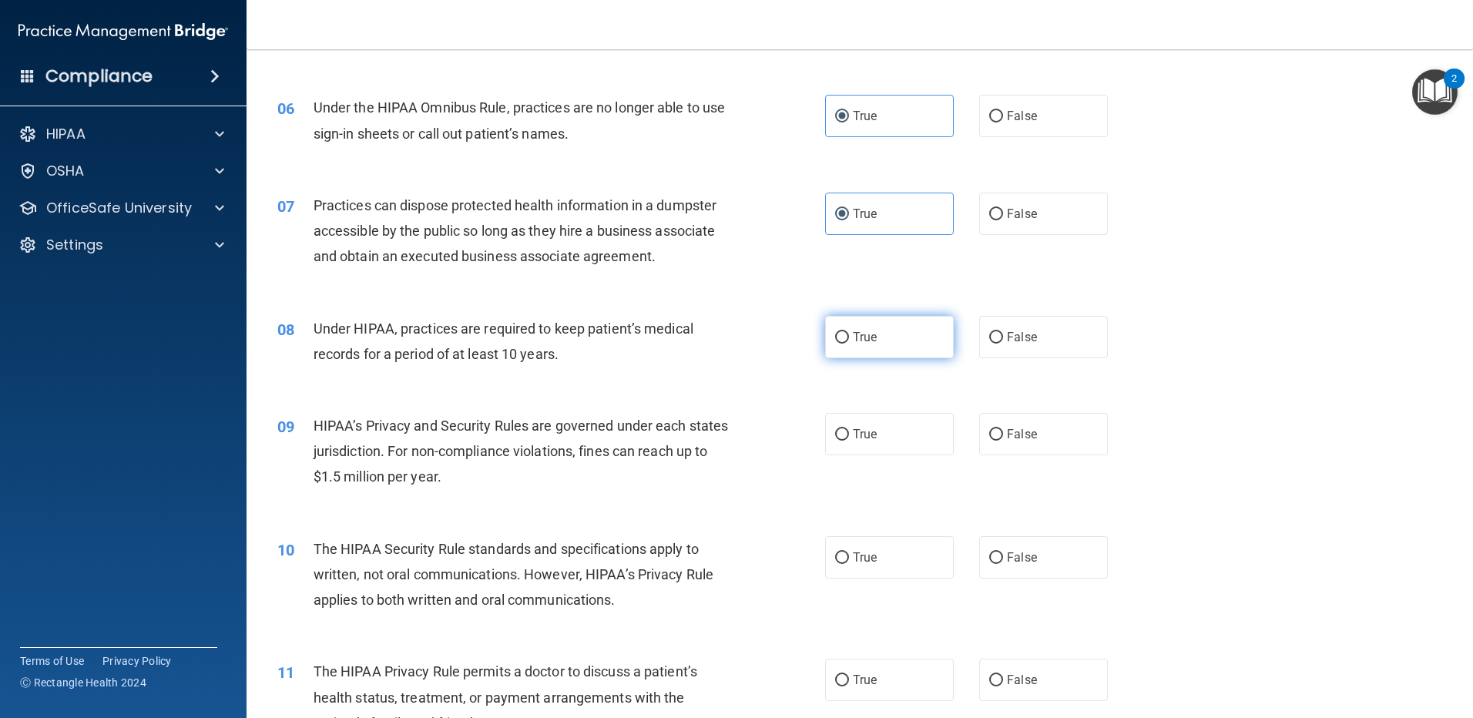
click at [874, 349] on label "True" at bounding box center [889, 337] width 129 height 42
click at [849, 343] on input "True" at bounding box center [842, 338] width 14 height 12
radio input "true"
click at [871, 432] on span "True" at bounding box center [865, 434] width 24 height 15
click at [849, 432] on input "True" at bounding box center [842, 435] width 14 height 12
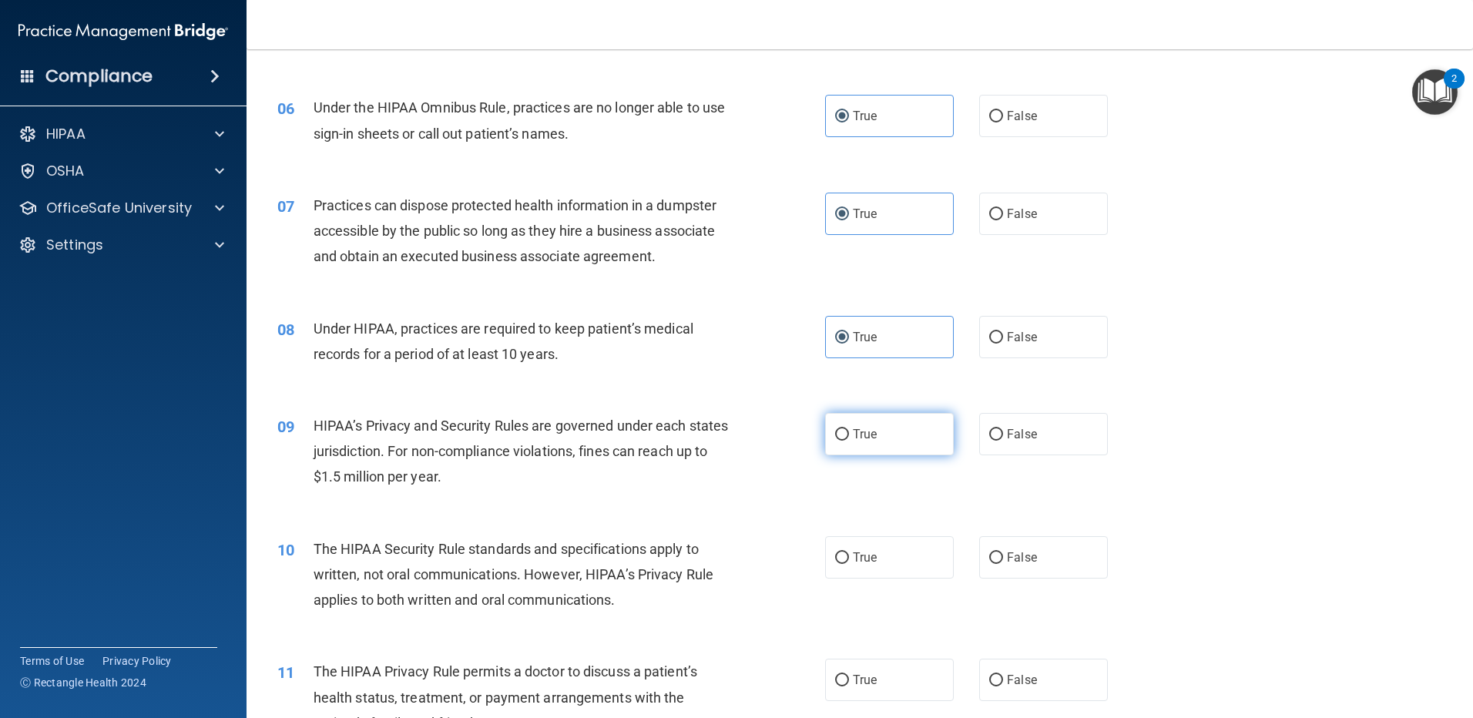
radio input "true"
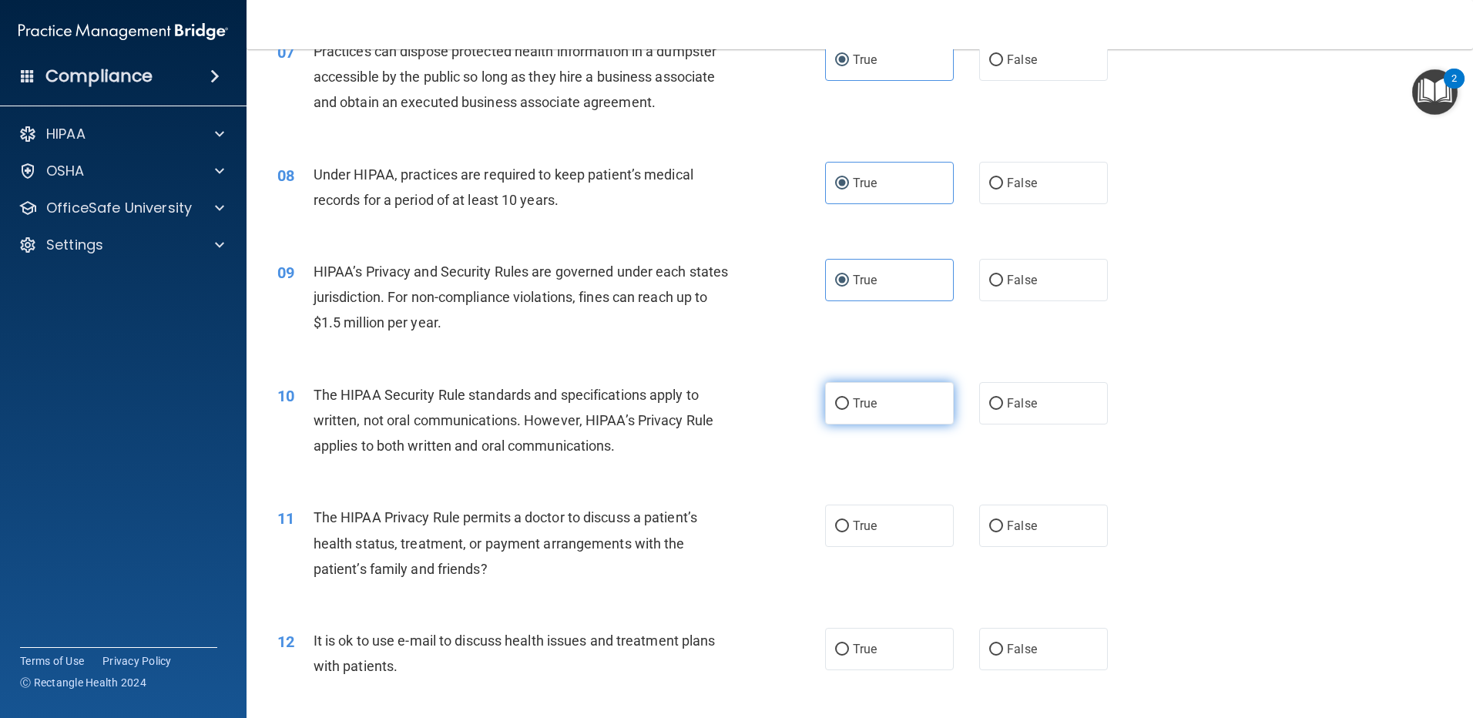
click at [856, 396] on span "True" at bounding box center [865, 403] width 24 height 15
click at [849, 398] on input "True" at bounding box center [842, 404] width 14 height 12
radio input "true"
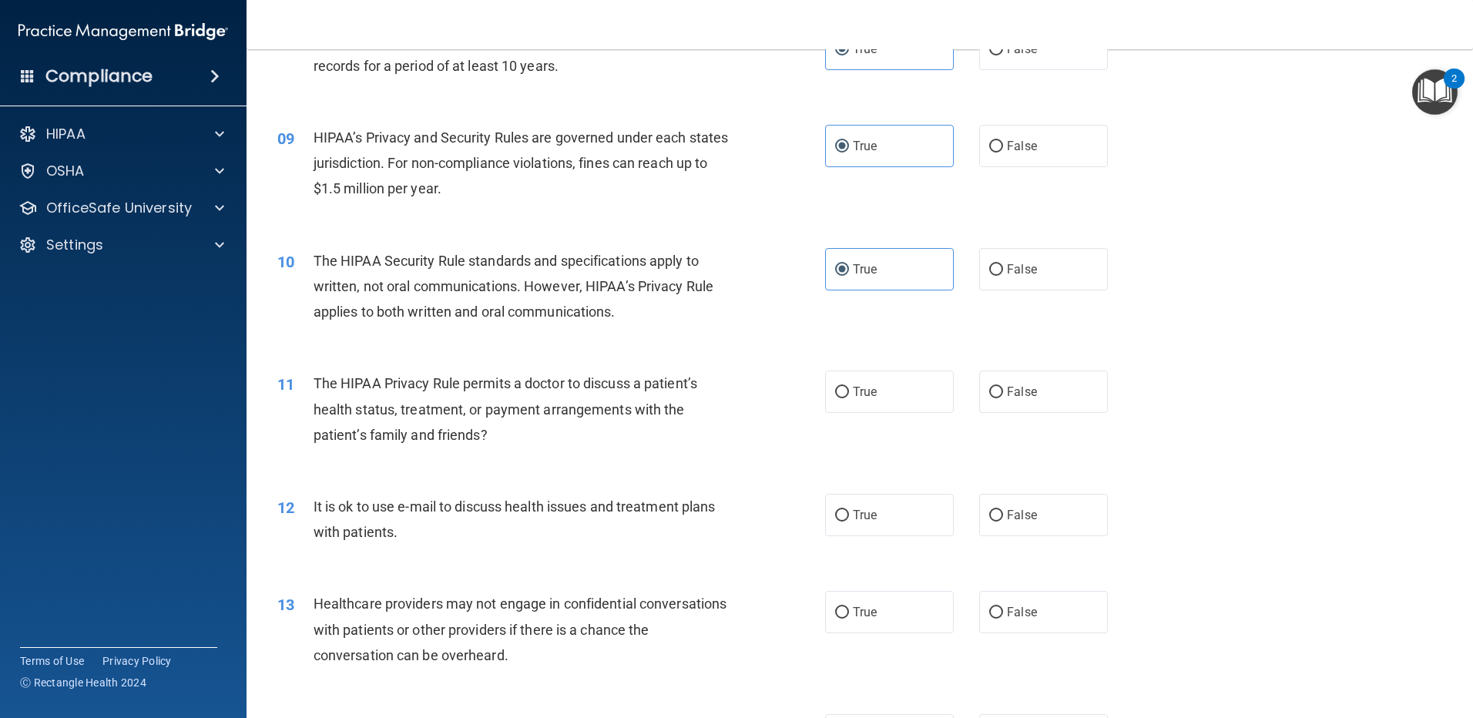
scroll to position [924, 0]
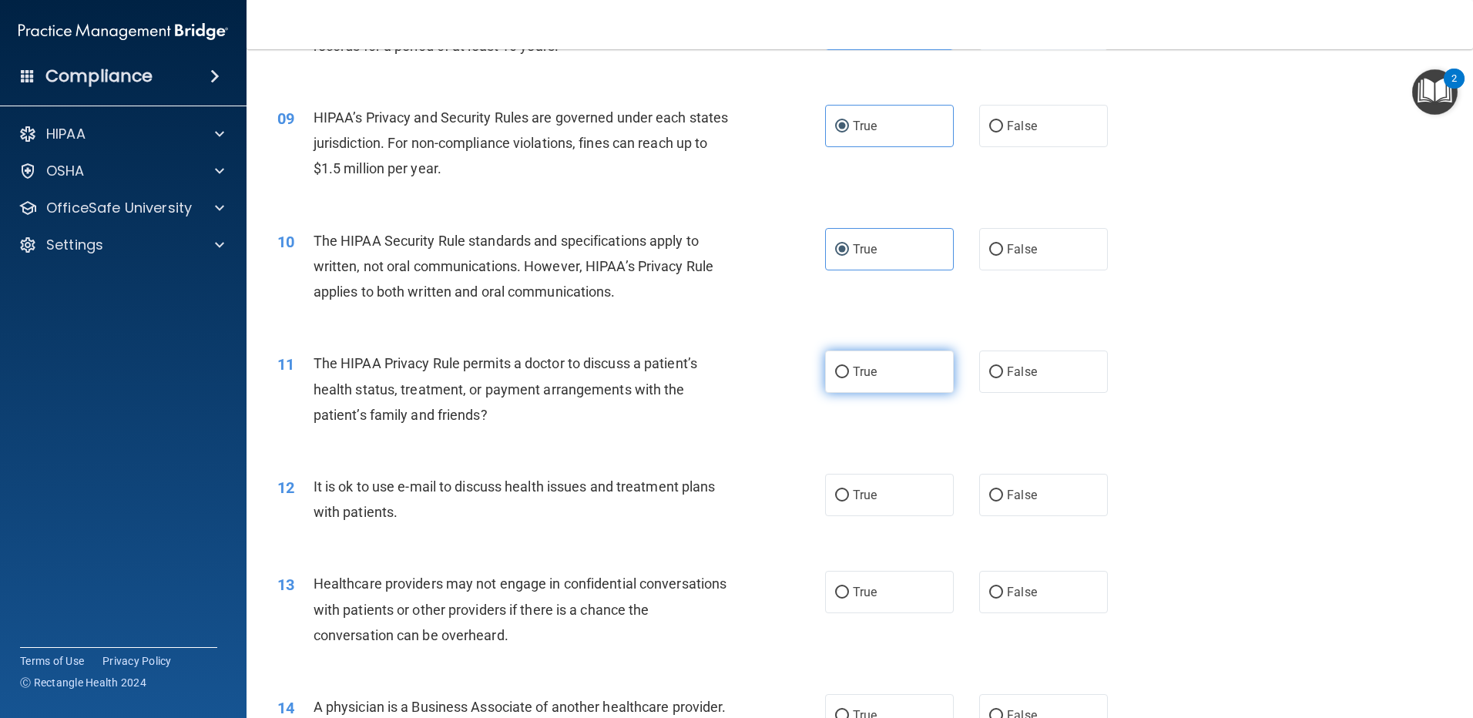
click at [878, 379] on label "True" at bounding box center [889, 371] width 129 height 42
click at [849, 378] on input "True" at bounding box center [842, 373] width 14 height 12
radio input "true"
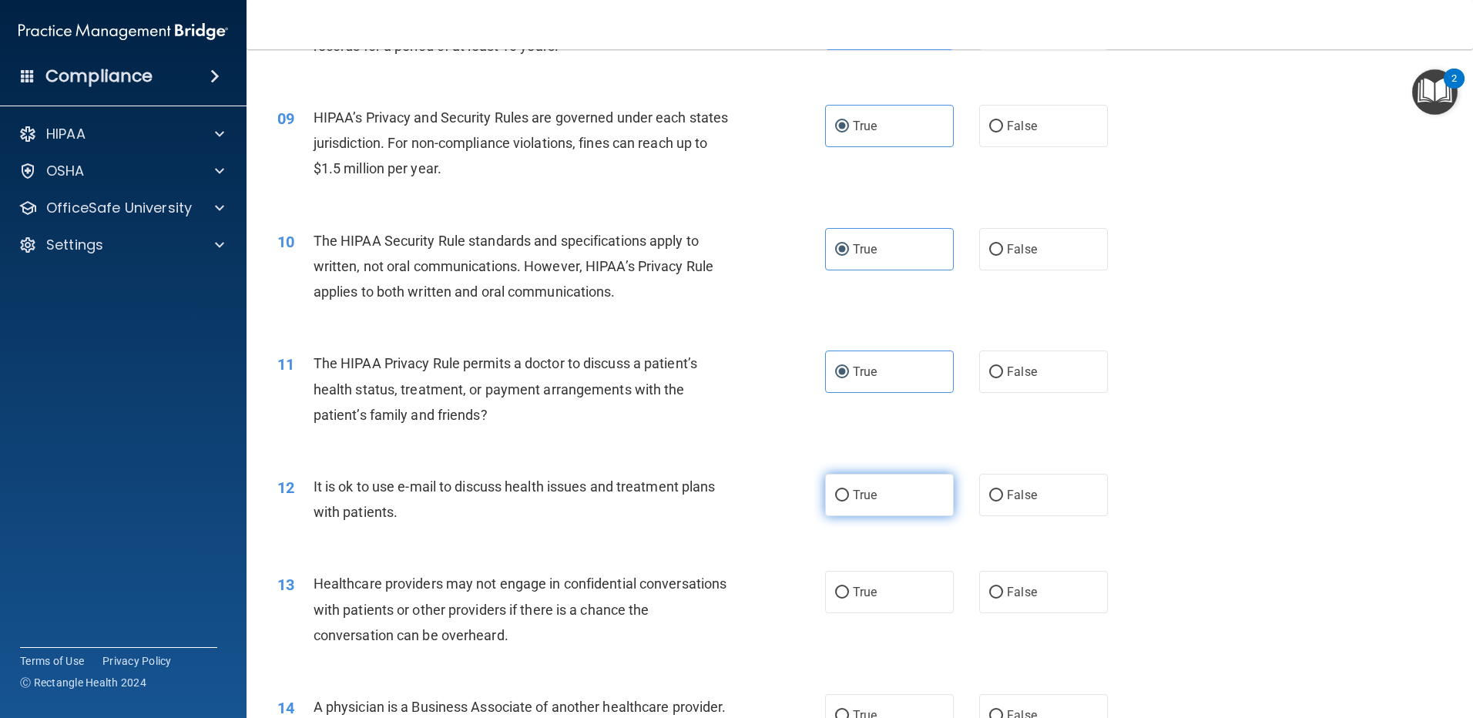
click at [895, 498] on label "True" at bounding box center [889, 495] width 129 height 42
click at [849, 498] on input "True" at bounding box center [842, 496] width 14 height 12
radio input "true"
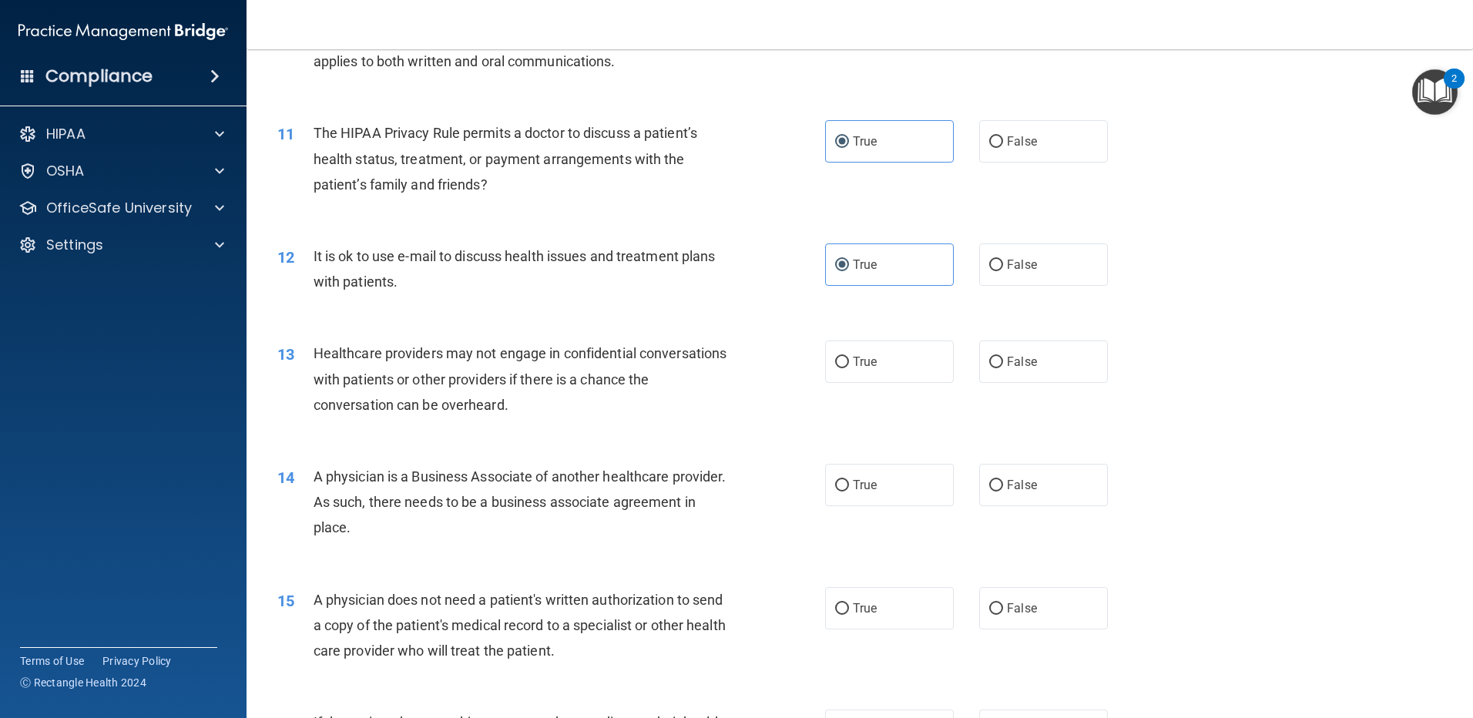
scroll to position [1155, 0]
click at [872, 373] on label "True" at bounding box center [889, 361] width 129 height 42
click at [849, 367] on input "True" at bounding box center [842, 362] width 14 height 12
radio input "true"
click at [880, 474] on label "True" at bounding box center [889, 484] width 129 height 42
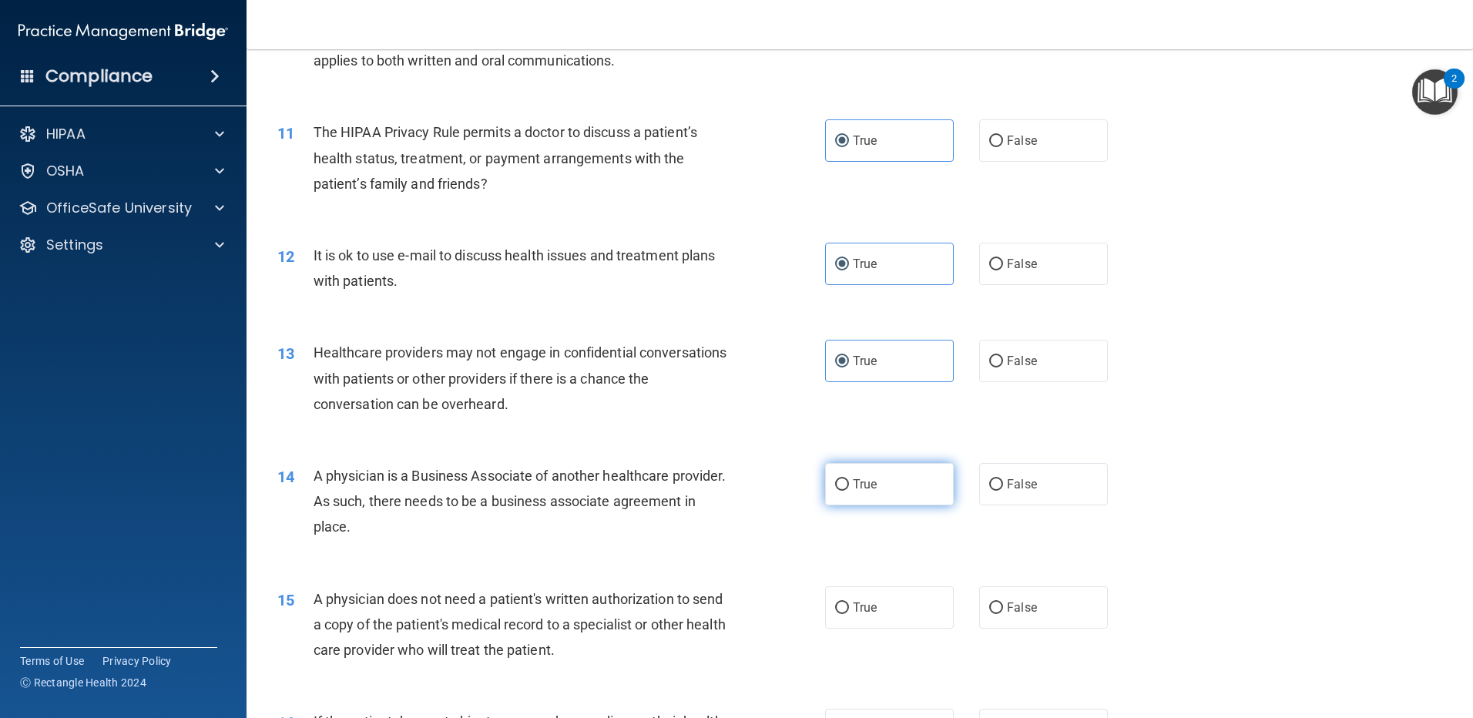
click at [849, 479] on input "True" at bounding box center [842, 485] width 14 height 12
radio input "true"
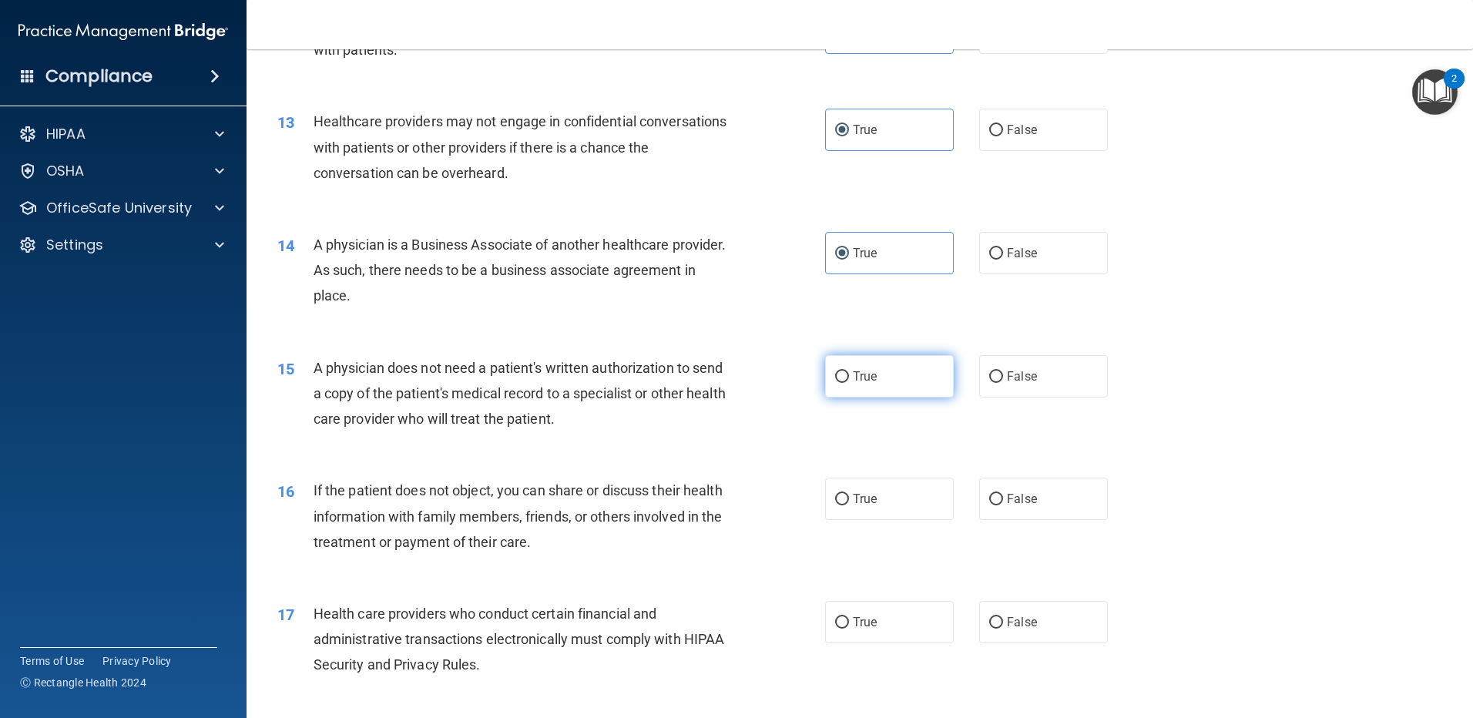
click at [865, 390] on label "True" at bounding box center [889, 376] width 129 height 42
click at [849, 383] on input "True" at bounding box center [842, 377] width 14 height 12
radio input "true"
click at [856, 466] on div "16 If the patient does not object, you can share or discuss their health inform…" at bounding box center [860, 519] width 1188 height 123
click at [851, 488] on label "True" at bounding box center [889, 499] width 129 height 42
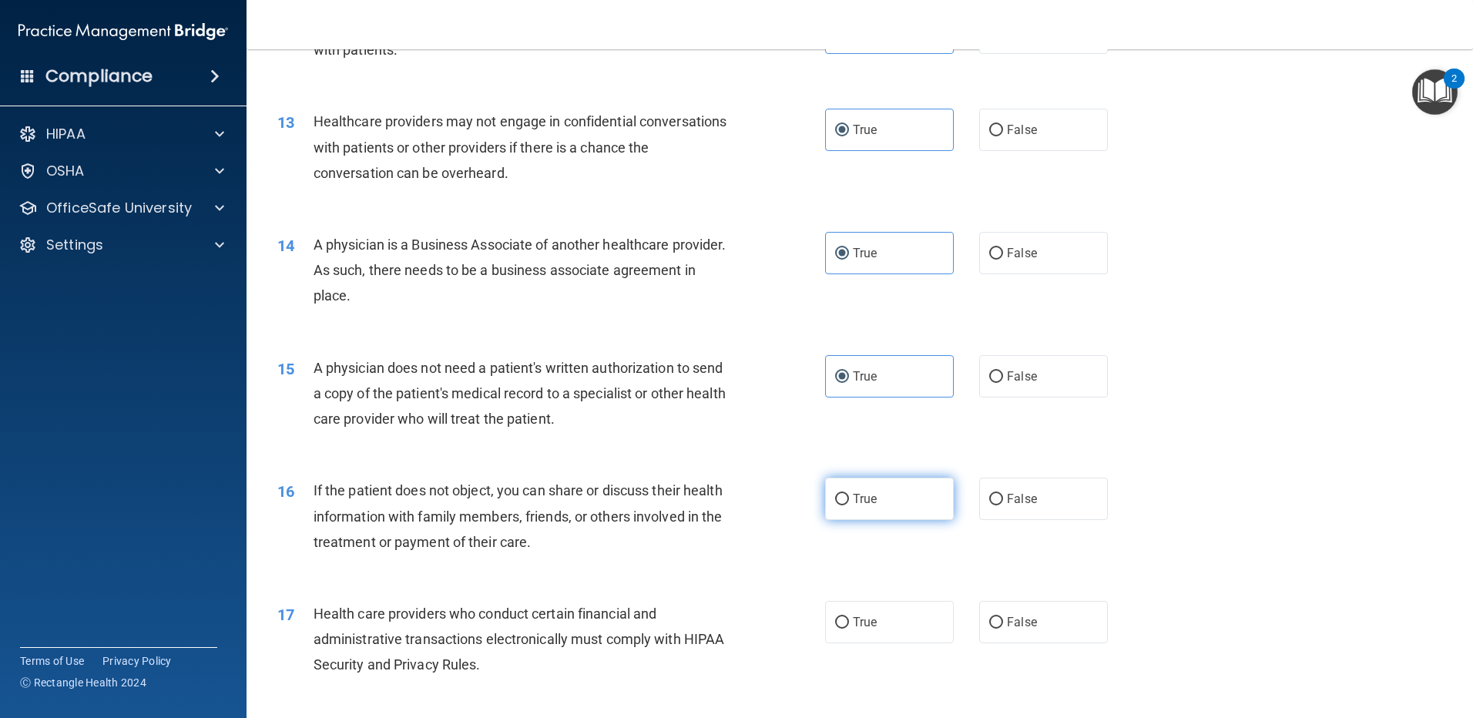
click at [849, 494] on input "True" at bounding box center [842, 500] width 14 height 12
radio input "true"
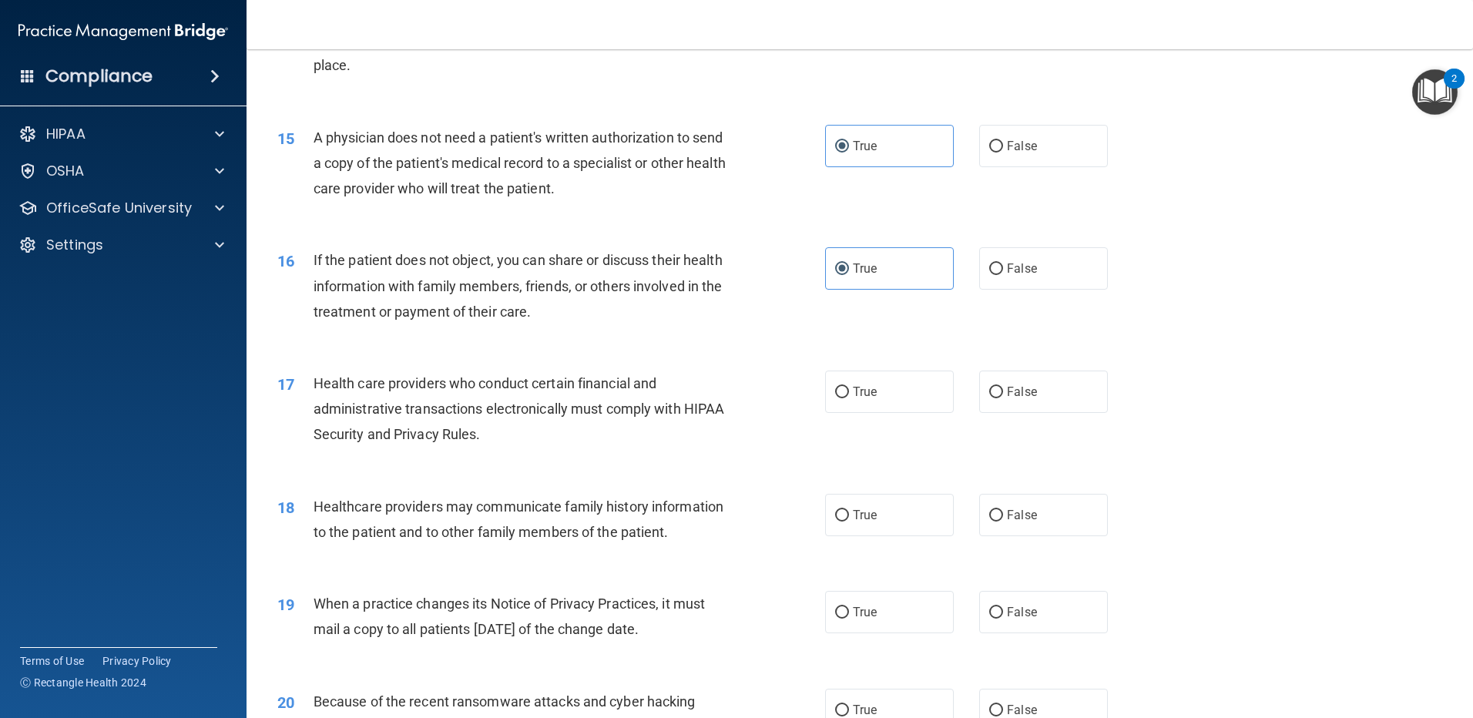
scroll to position [1617, 0]
click at [860, 387] on span "True" at bounding box center [865, 391] width 24 height 15
click at [849, 387] on input "True" at bounding box center [842, 392] width 14 height 12
radio input "true"
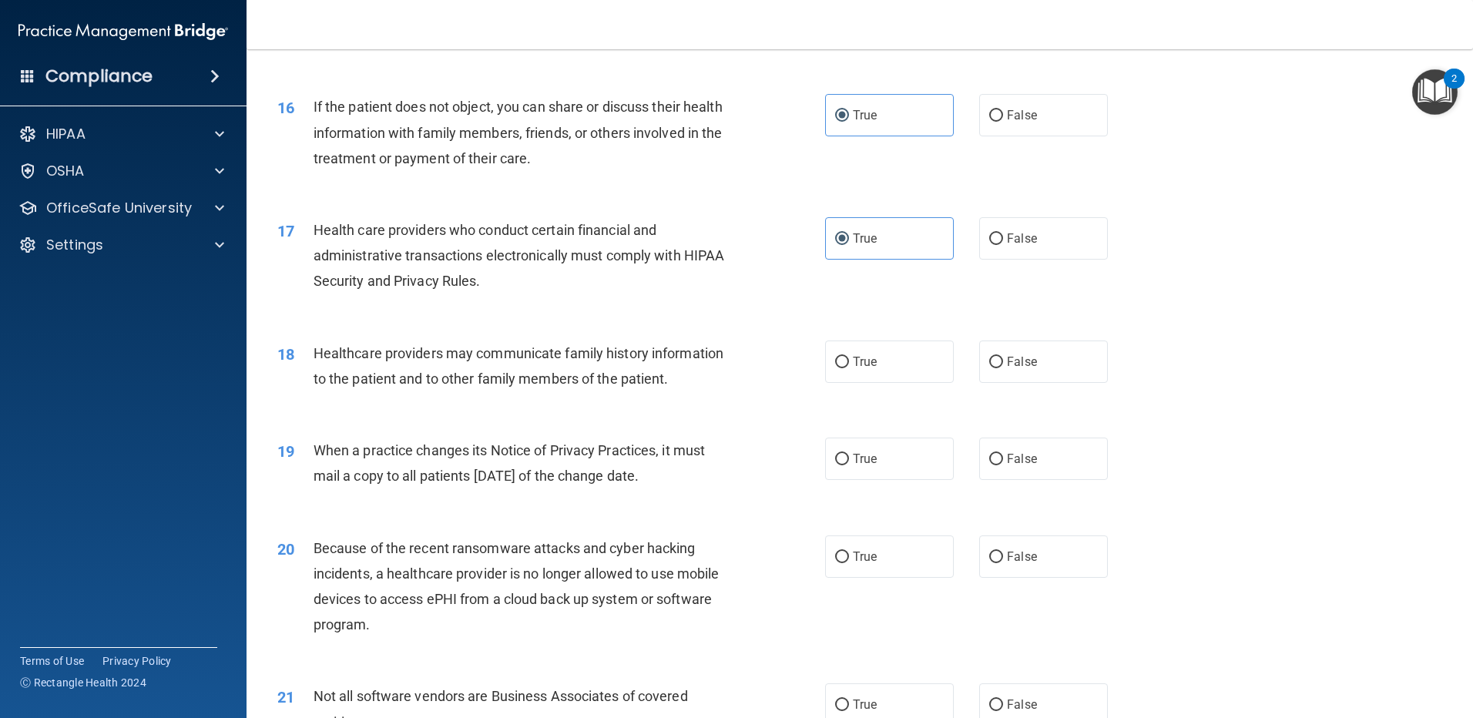
scroll to position [1771, 0]
click at [846, 358] on label "True" at bounding box center [889, 360] width 129 height 42
click at [846, 358] on input "True" at bounding box center [842, 361] width 14 height 12
radio input "true"
click at [872, 464] on label "True" at bounding box center [889, 457] width 129 height 42
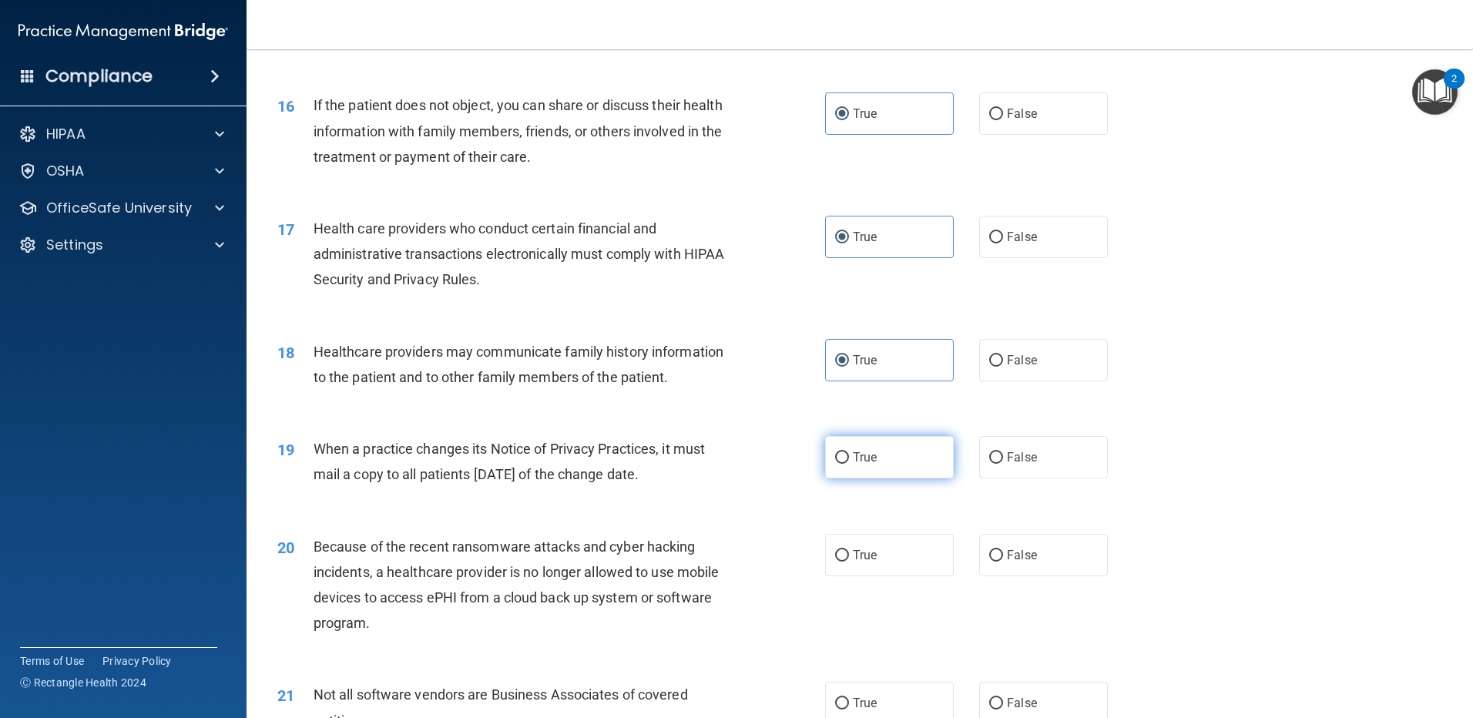
click at [849, 464] on input "True" at bounding box center [842, 458] width 14 height 12
radio input "true"
click at [866, 558] on span "True" at bounding box center [865, 555] width 24 height 15
click at [849, 558] on input "True" at bounding box center [842, 556] width 14 height 12
radio input "true"
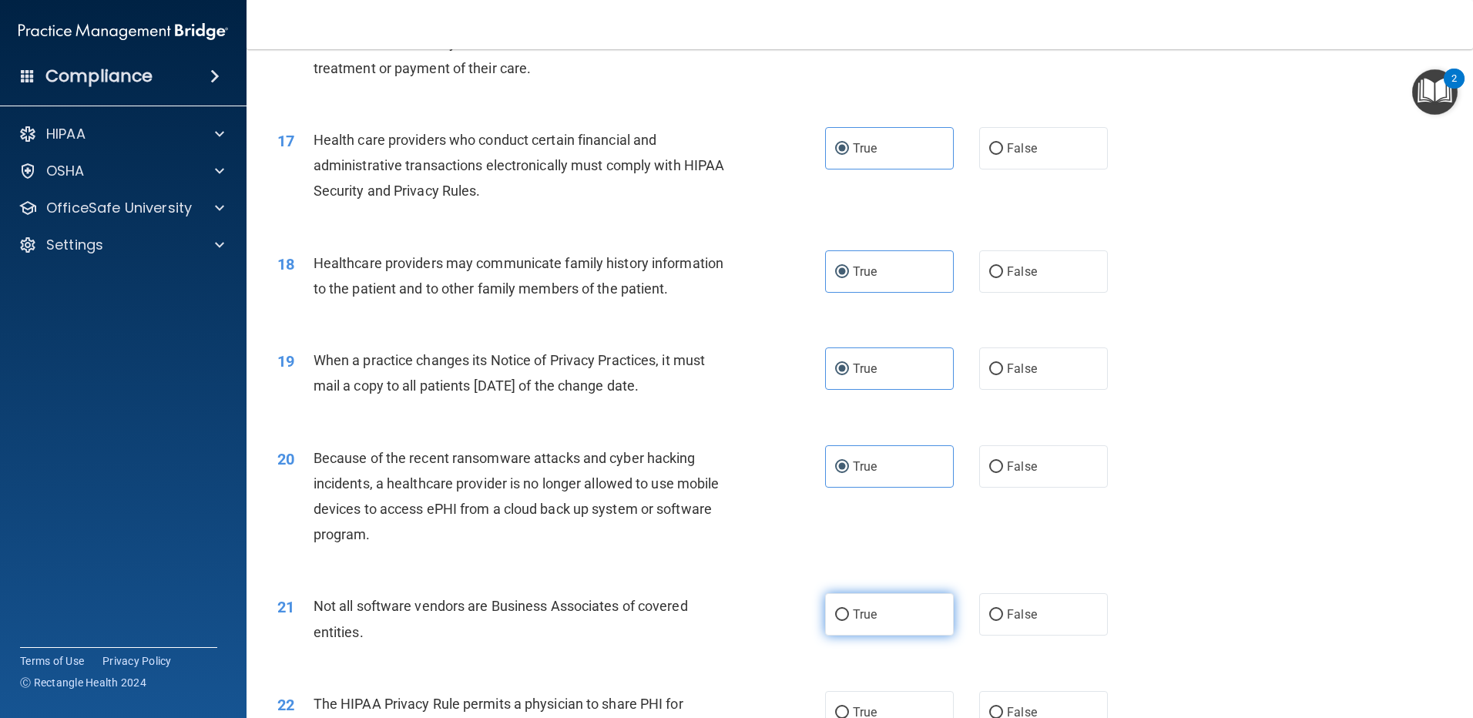
scroll to position [2002, 0]
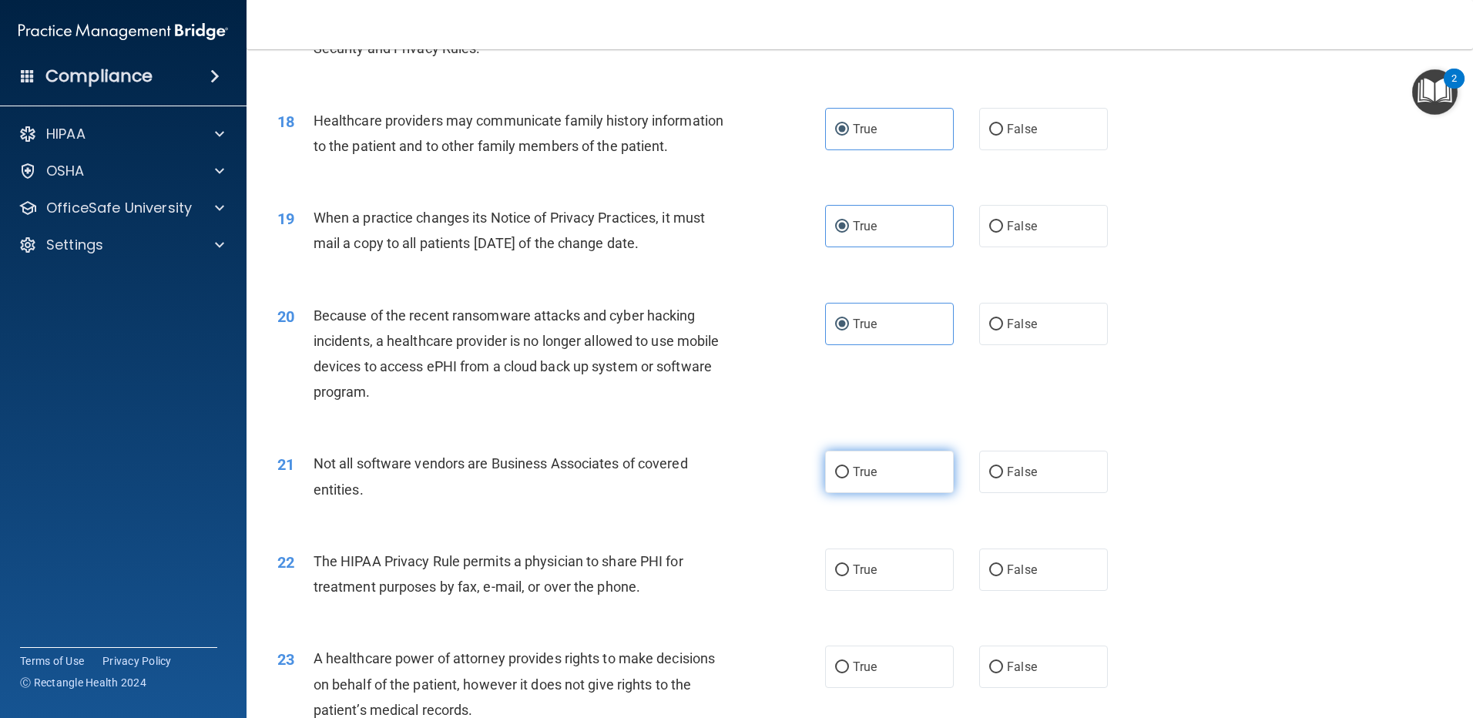
click at [876, 476] on label "True" at bounding box center [889, 472] width 129 height 42
click at [849, 476] on input "True" at bounding box center [842, 473] width 14 height 12
radio input "true"
click at [858, 564] on span "True" at bounding box center [865, 569] width 24 height 15
click at [849, 565] on input "True" at bounding box center [842, 571] width 14 height 12
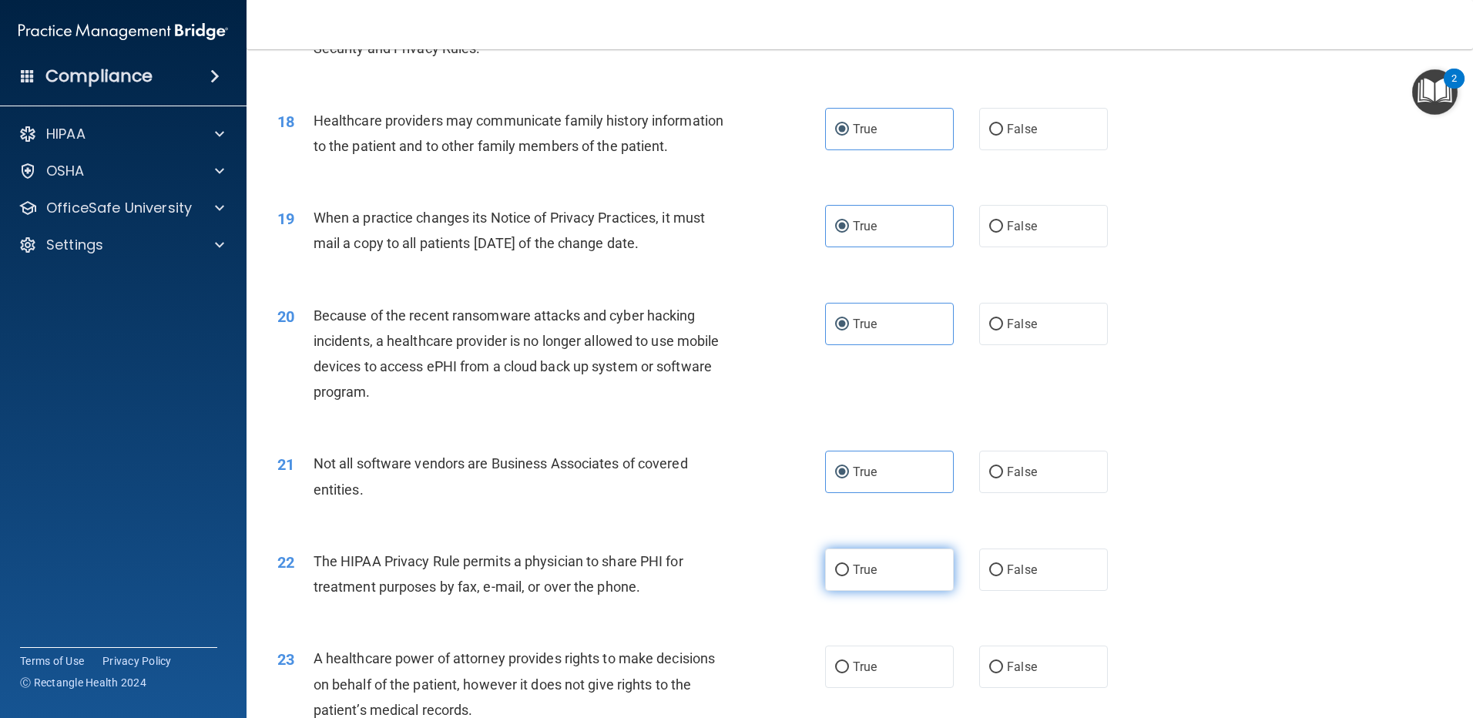
radio input "true"
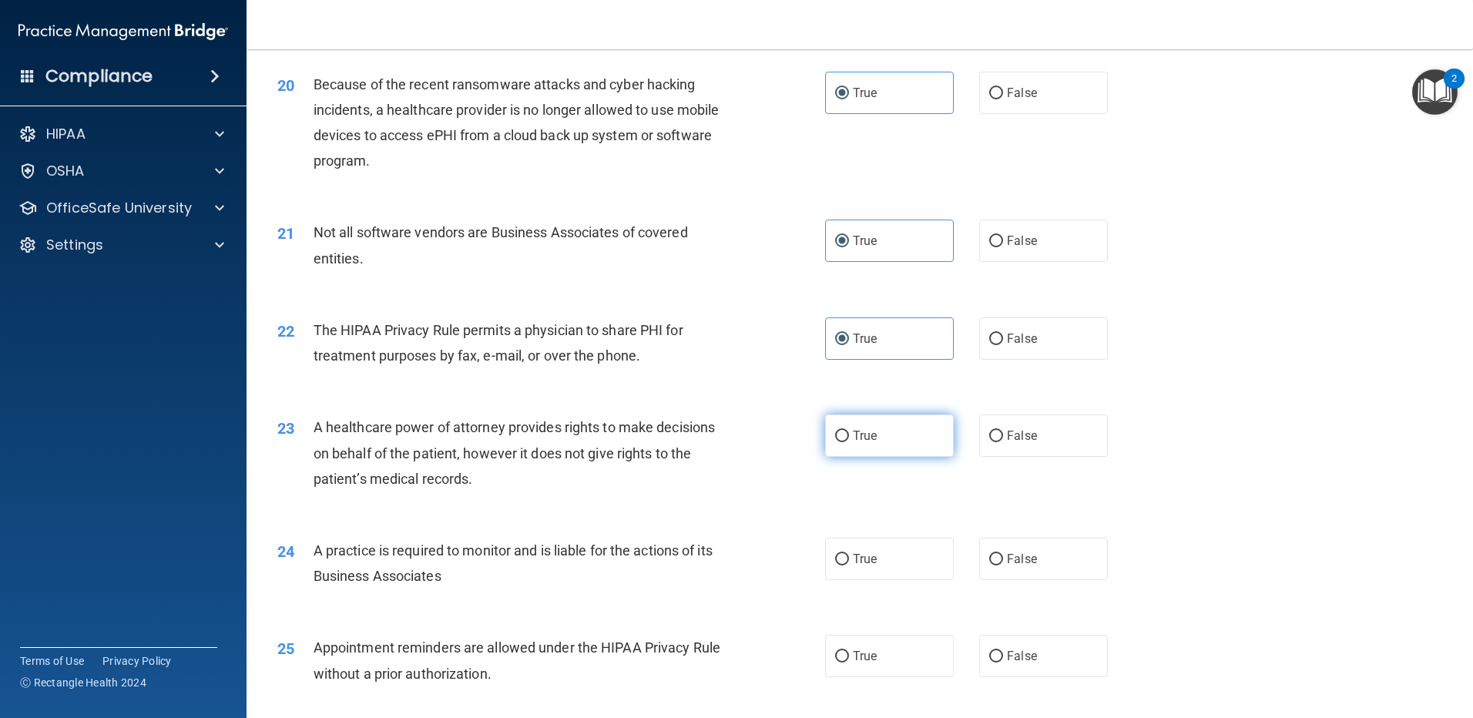
click at [849, 416] on label "True" at bounding box center [889, 435] width 129 height 42
click at [849, 431] on input "True" at bounding box center [842, 437] width 14 height 12
radio input "true"
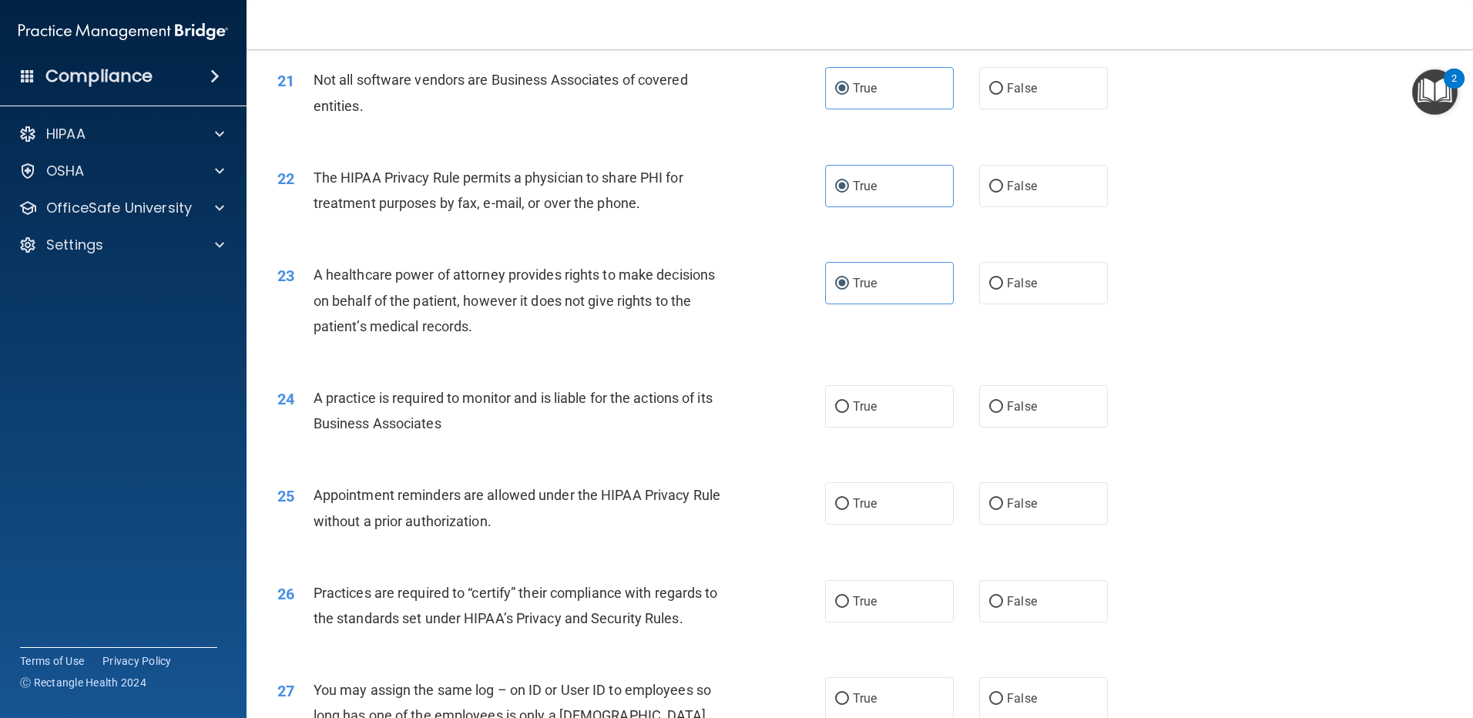
scroll to position [2388, 0]
click at [842, 417] on label "True" at bounding box center [889, 405] width 129 height 42
click at [842, 411] on input "True" at bounding box center [842, 406] width 14 height 12
radio input "true"
click at [869, 504] on span "True" at bounding box center [865, 501] width 24 height 15
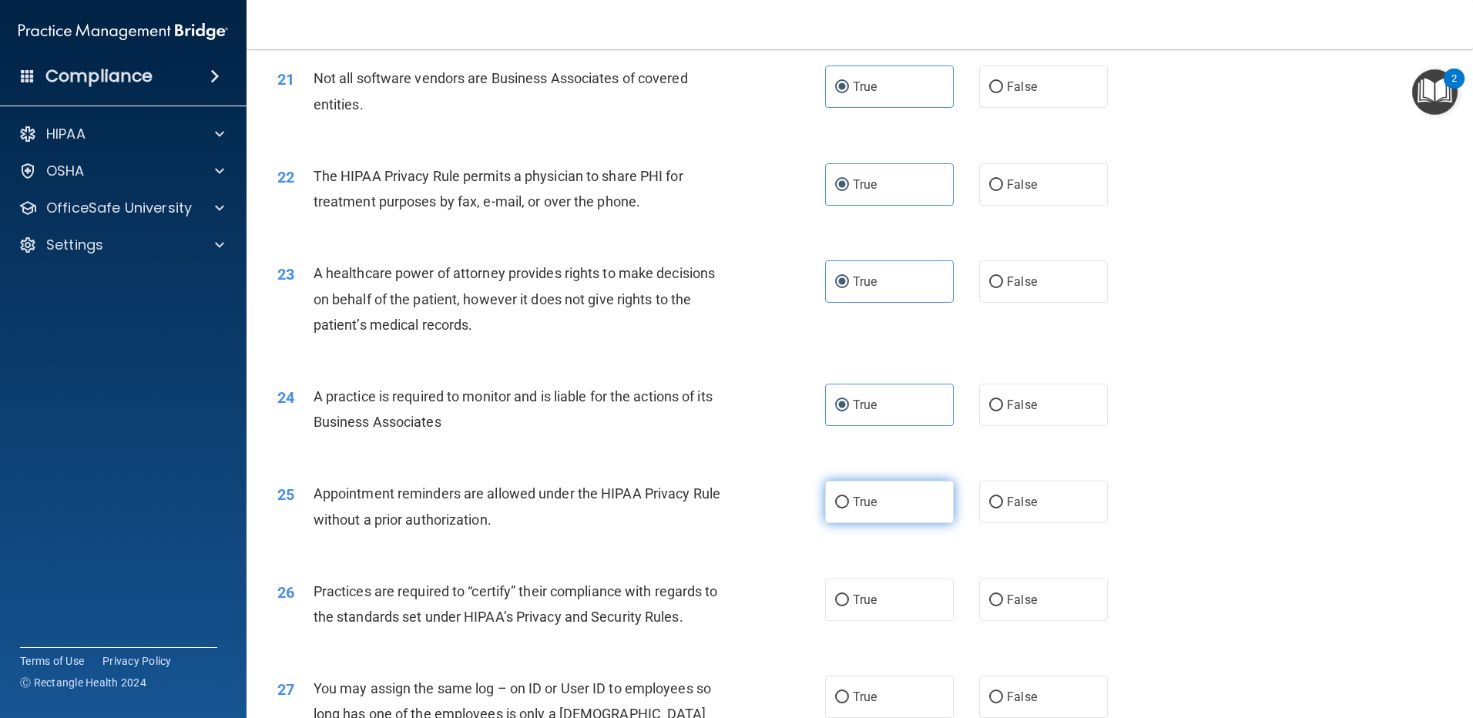
click at [849, 504] on input "True" at bounding box center [842, 503] width 14 height 12
radio input "true"
click at [855, 586] on label "True" at bounding box center [889, 599] width 129 height 42
click at [849, 595] on input "True" at bounding box center [842, 601] width 14 height 12
radio input "true"
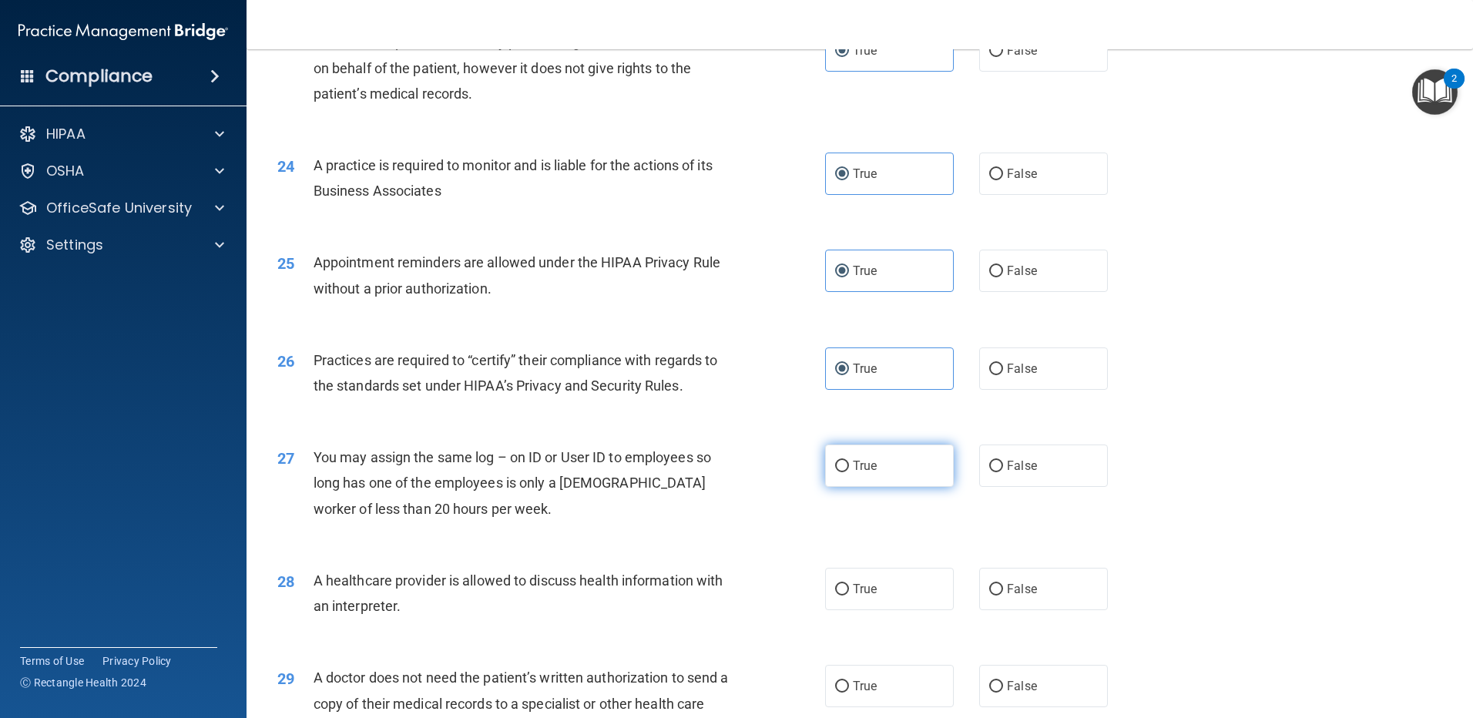
click at [879, 479] on label "True" at bounding box center [889, 465] width 129 height 42
click at [849, 472] on input "True" at bounding box center [842, 467] width 14 height 12
radio input "true"
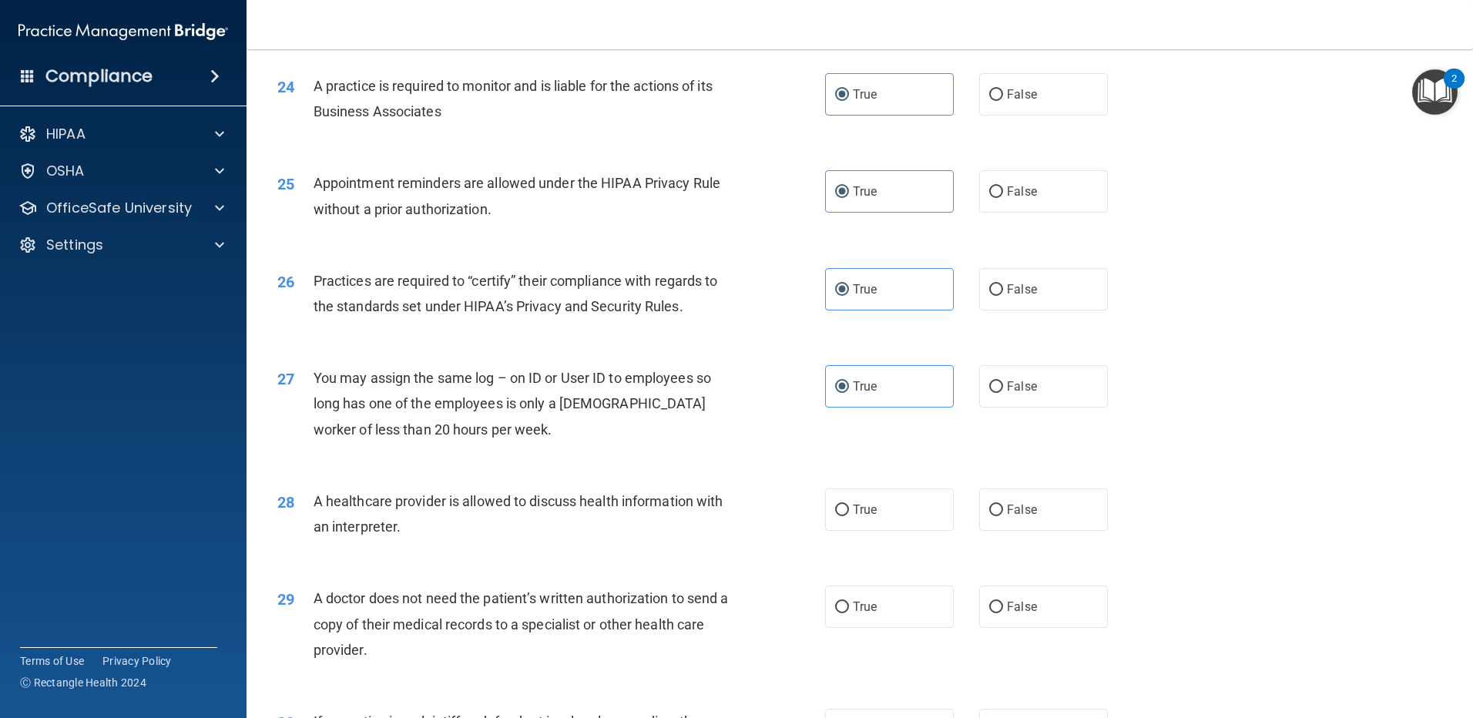
scroll to position [2850, 0]
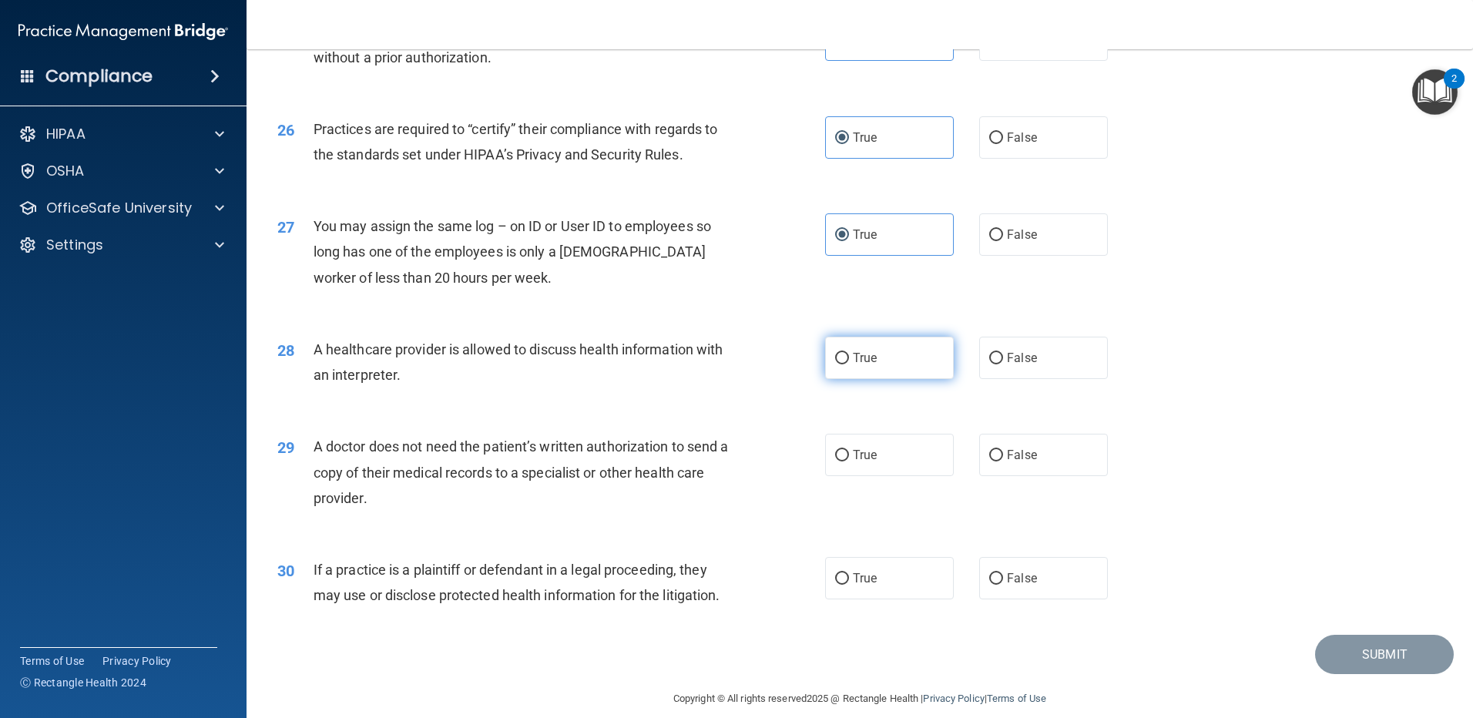
click at [846, 360] on label "True" at bounding box center [889, 358] width 129 height 42
click at [846, 360] on input "True" at bounding box center [842, 359] width 14 height 12
radio input "true"
click at [867, 437] on label "True" at bounding box center [889, 455] width 129 height 42
click at [849, 450] on input "True" at bounding box center [842, 456] width 14 height 12
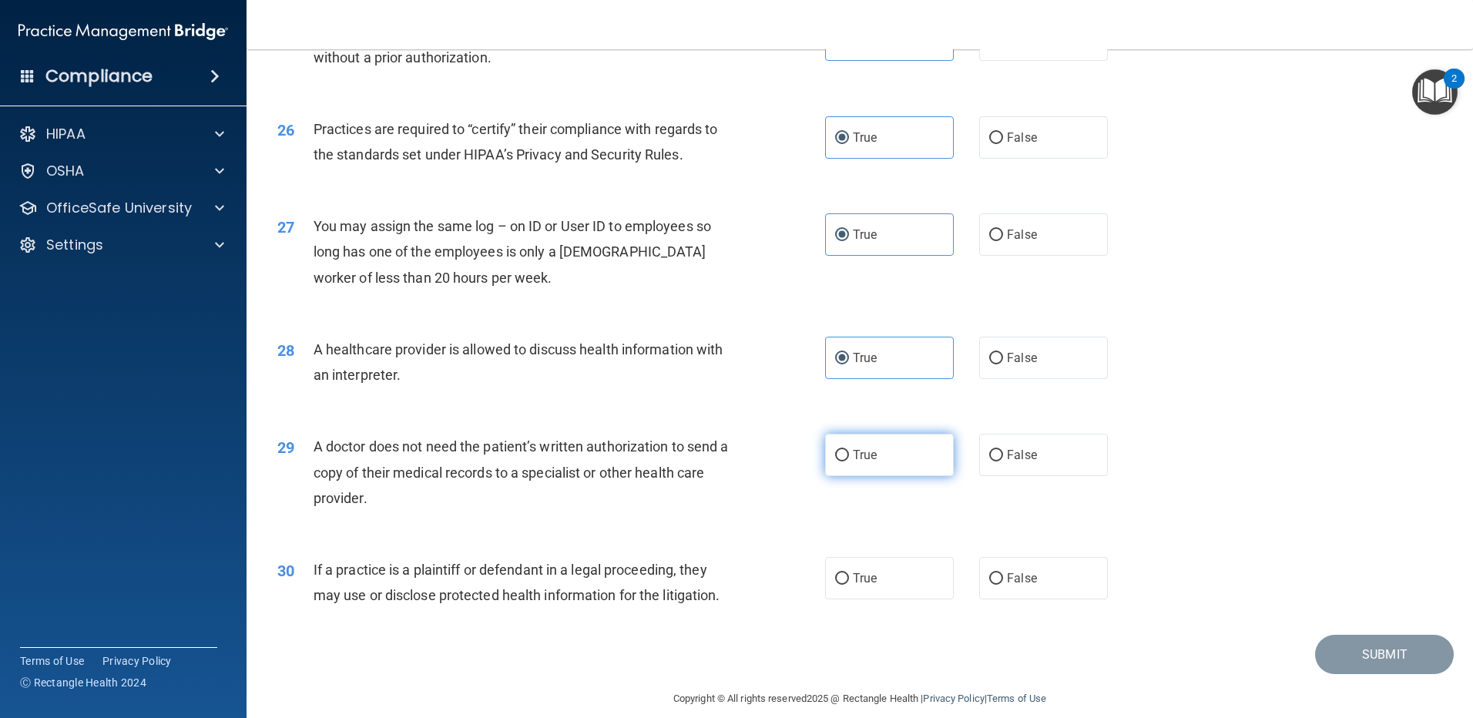
radio input "true"
click at [861, 617] on div "30 If a practice is a plaintiff or defendant in a legal proceeding, they may us…" at bounding box center [860, 586] width 1188 height 97
click at [863, 565] on label "True" at bounding box center [889, 578] width 129 height 42
click at [849, 573] on input "True" at bounding box center [842, 579] width 14 height 12
radio input "true"
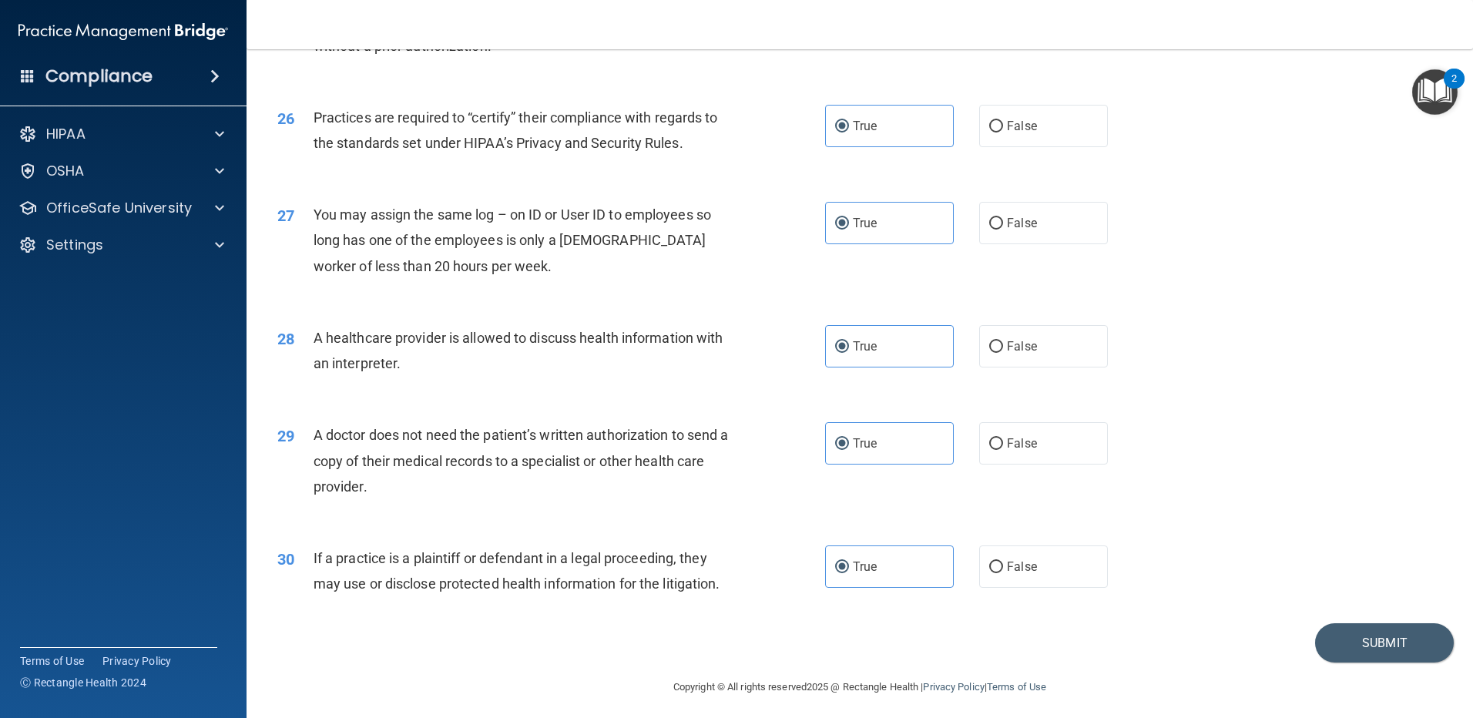
scroll to position [2867, 0]
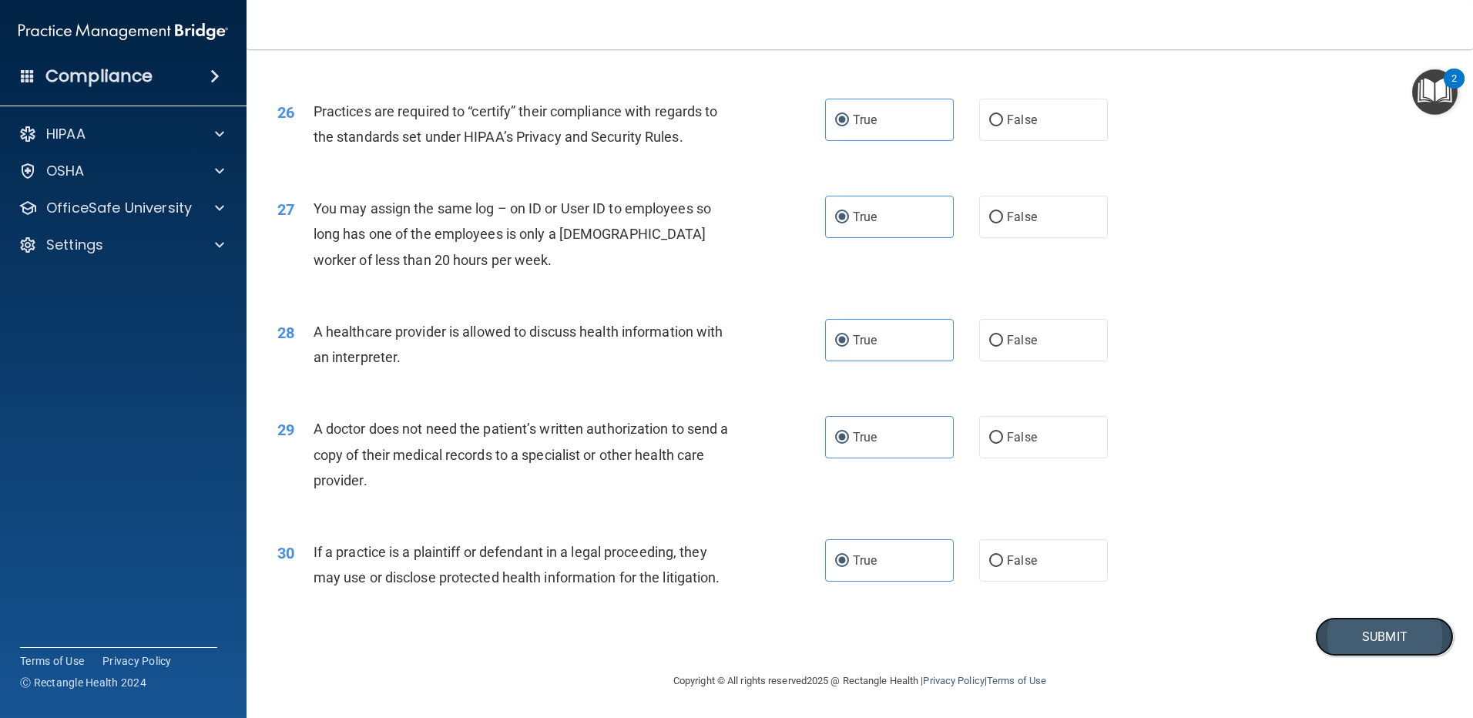
click at [1344, 633] on button "Submit" at bounding box center [1384, 636] width 139 height 39
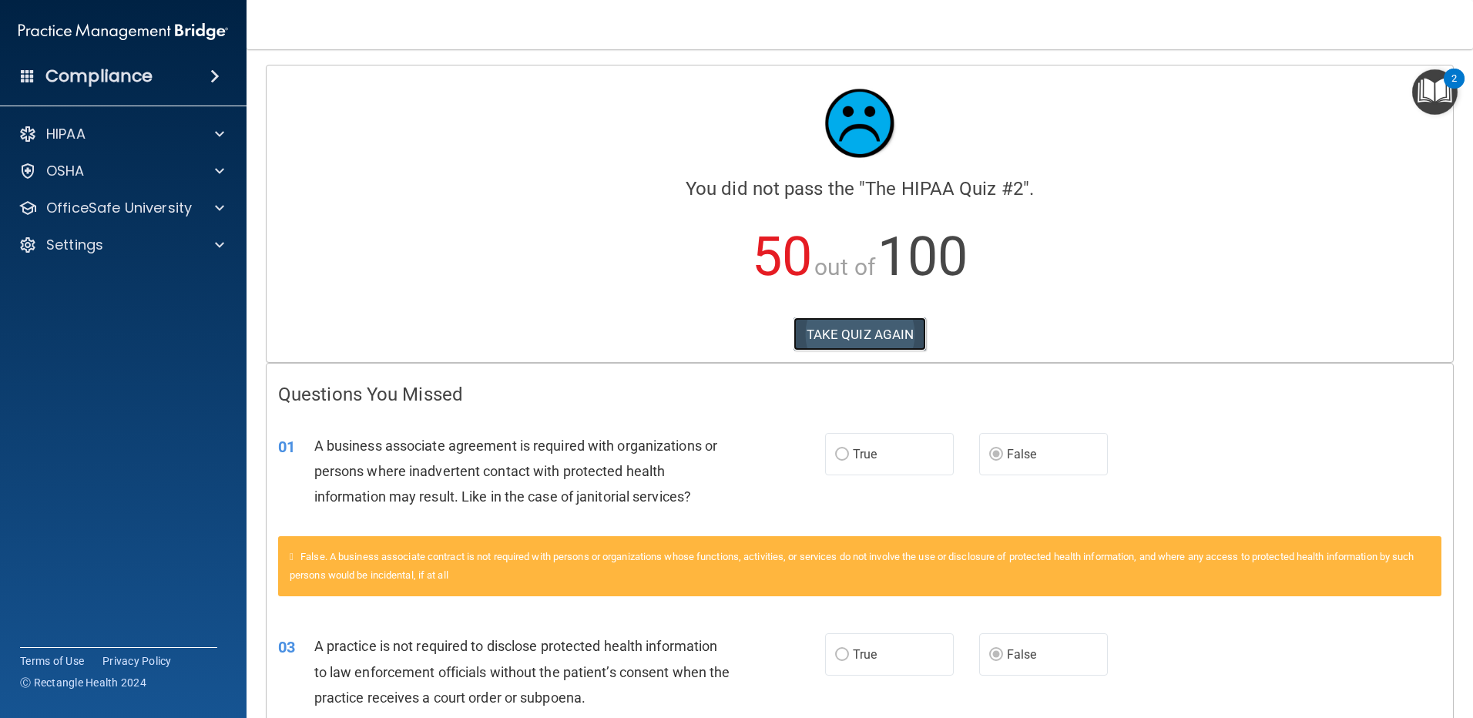
click at [866, 330] on button "TAKE QUIZ AGAIN" at bounding box center [859, 334] width 133 height 34
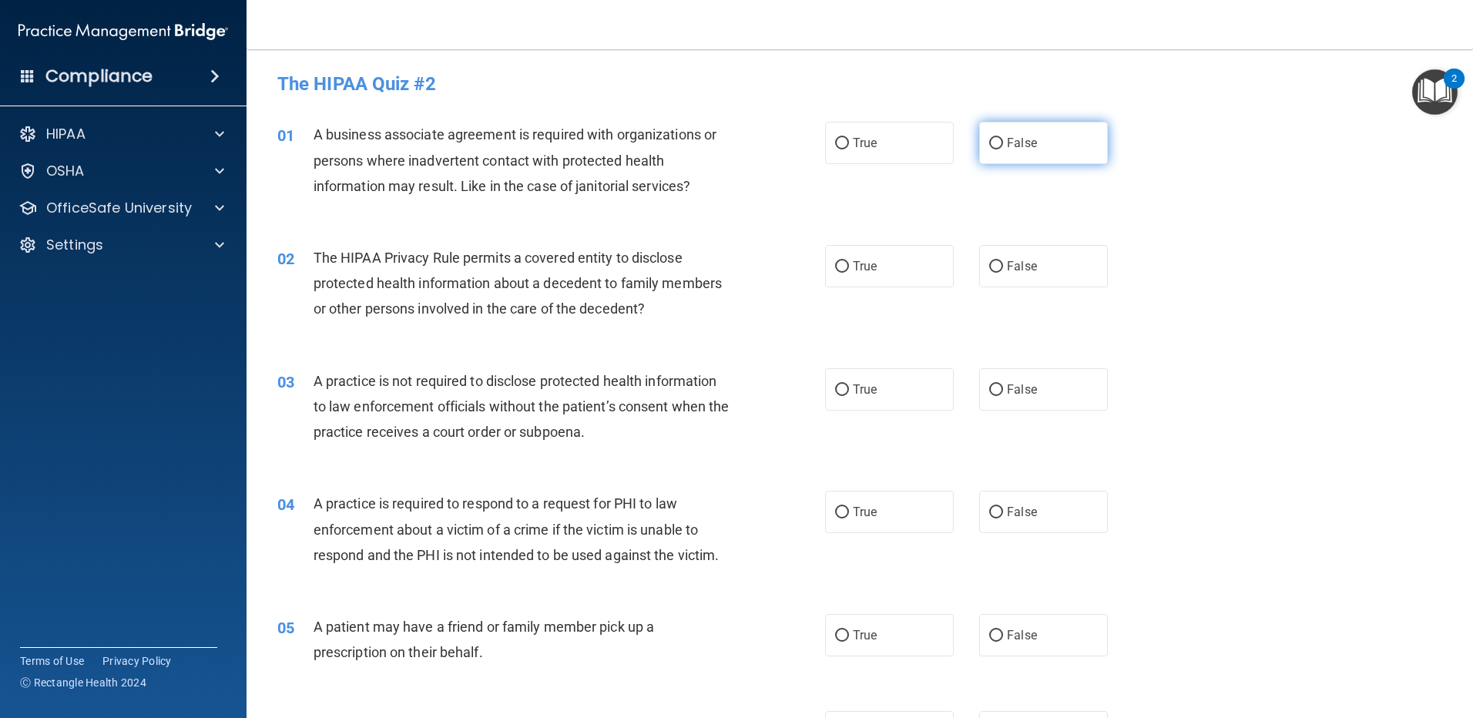
click at [1018, 144] on span "False" at bounding box center [1022, 143] width 30 height 15
click at [1003, 144] on input "False" at bounding box center [996, 144] width 14 height 12
radio input "true"
click at [866, 263] on span "True" at bounding box center [865, 266] width 24 height 15
click at [849, 263] on input "True" at bounding box center [842, 267] width 14 height 12
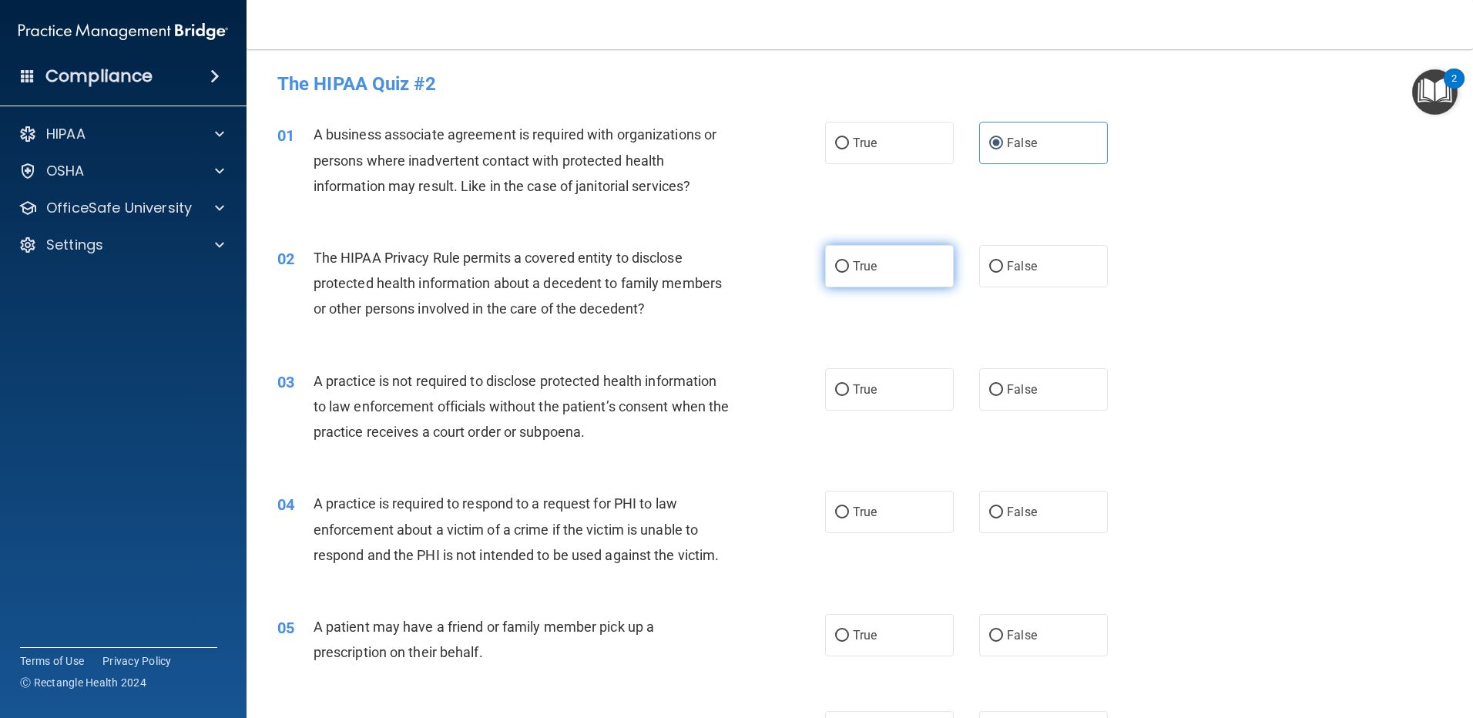
radio input "true"
click at [1038, 400] on label "False" at bounding box center [1043, 389] width 129 height 42
click at [1003, 396] on input "False" at bounding box center [996, 390] width 14 height 12
radio input "true"
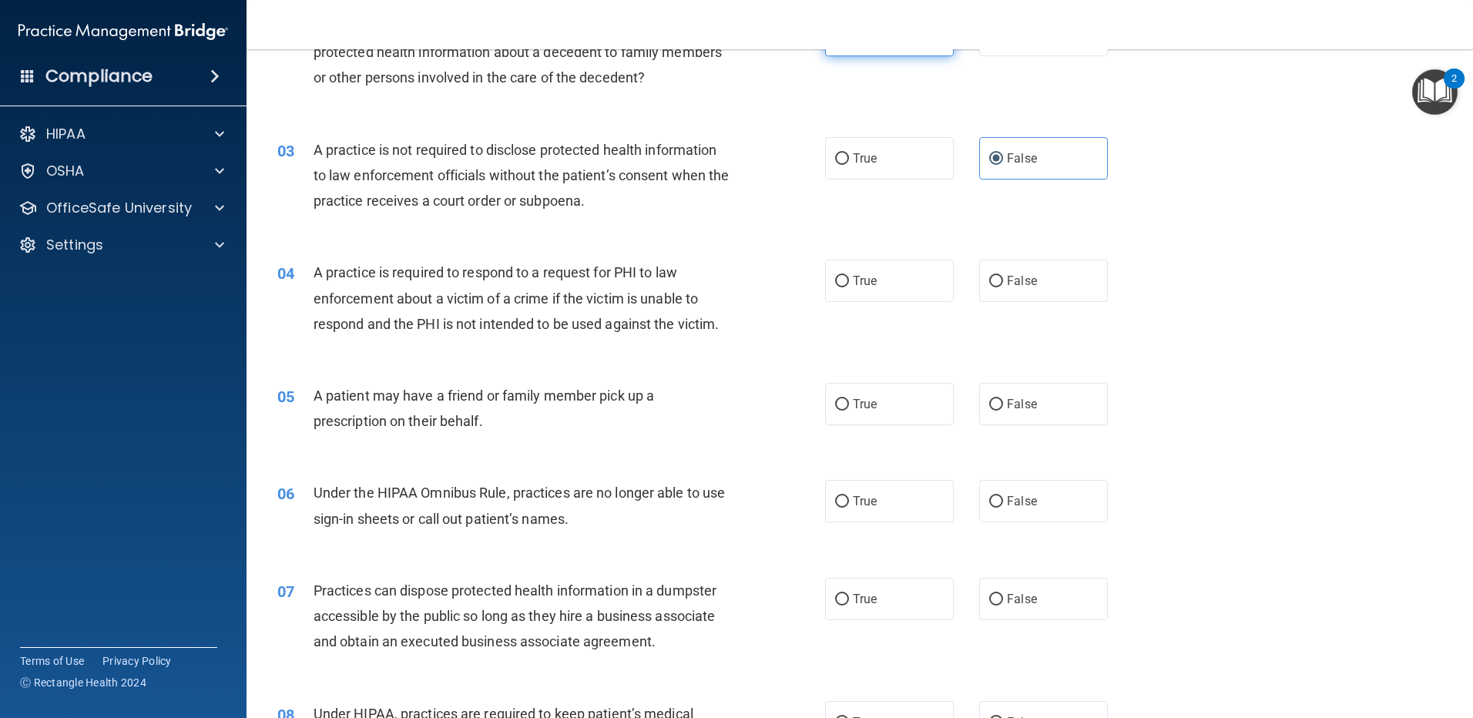
scroll to position [385, 0]
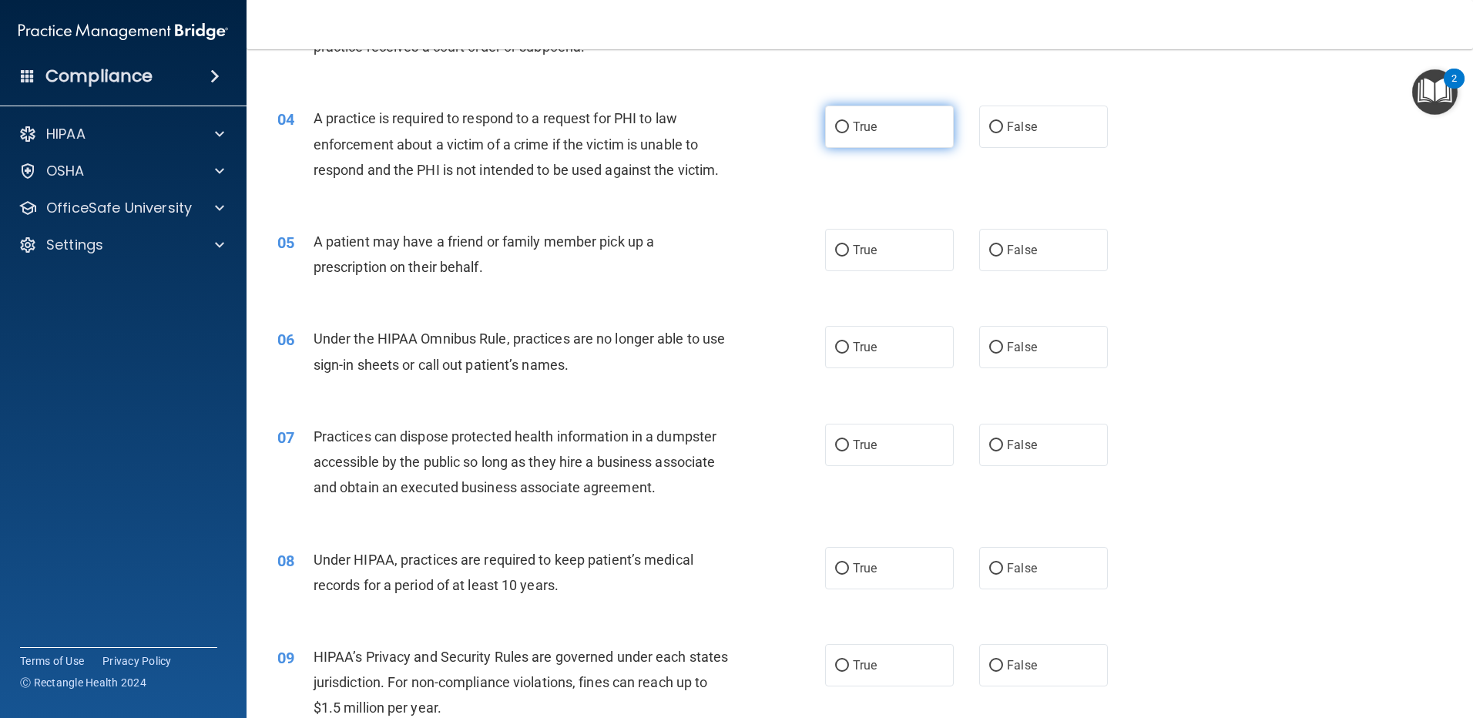
click at [880, 132] on label "True" at bounding box center [889, 127] width 129 height 42
click at [849, 132] on input "True" at bounding box center [842, 128] width 14 height 12
radio input "true"
click at [845, 246] on label "True" at bounding box center [889, 250] width 129 height 42
click at [845, 246] on input "True" at bounding box center [842, 251] width 14 height 12
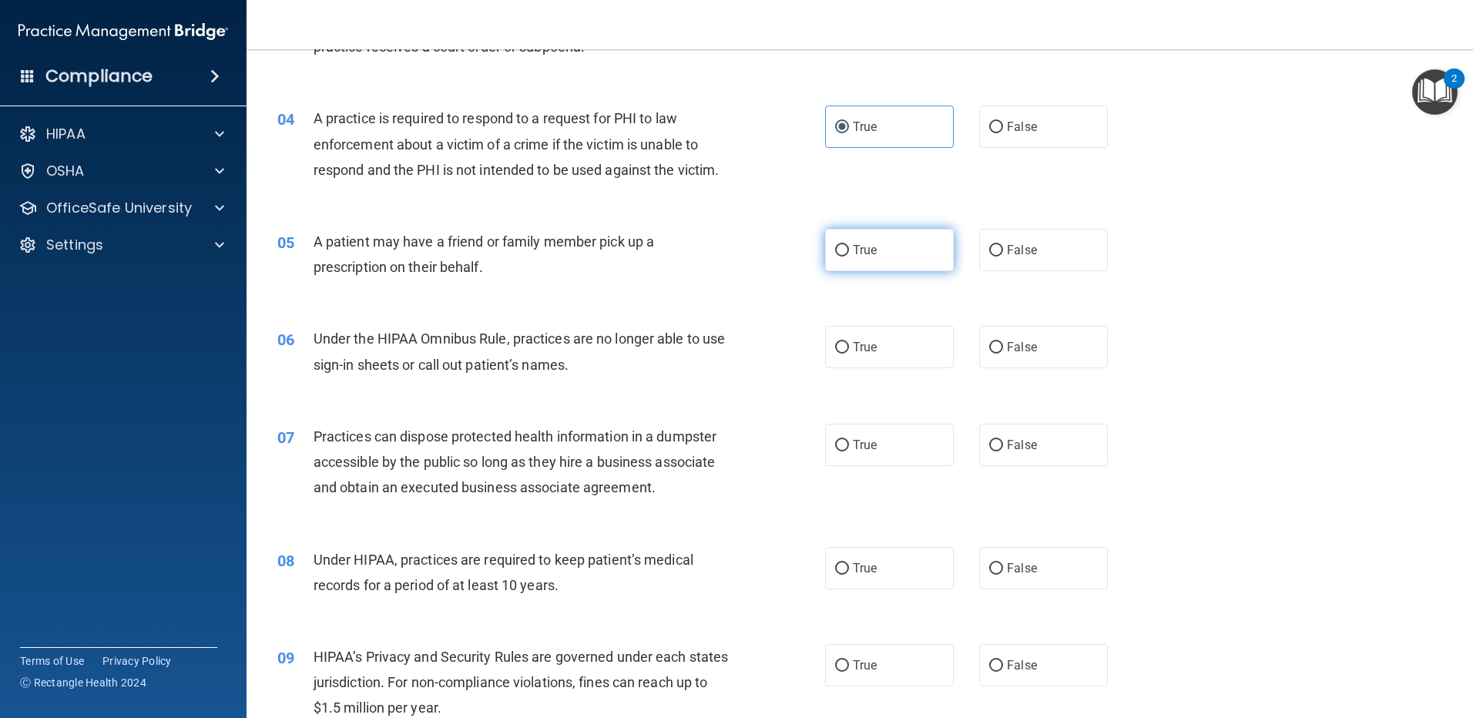
radio input "true"
click at [1059, 350] on label "False" at bounding box center [1043, 347] width 129 height 42
click at [1003, 350] on input "False" at bounding box center [996, 348] width 14 height 12
radio input "true"
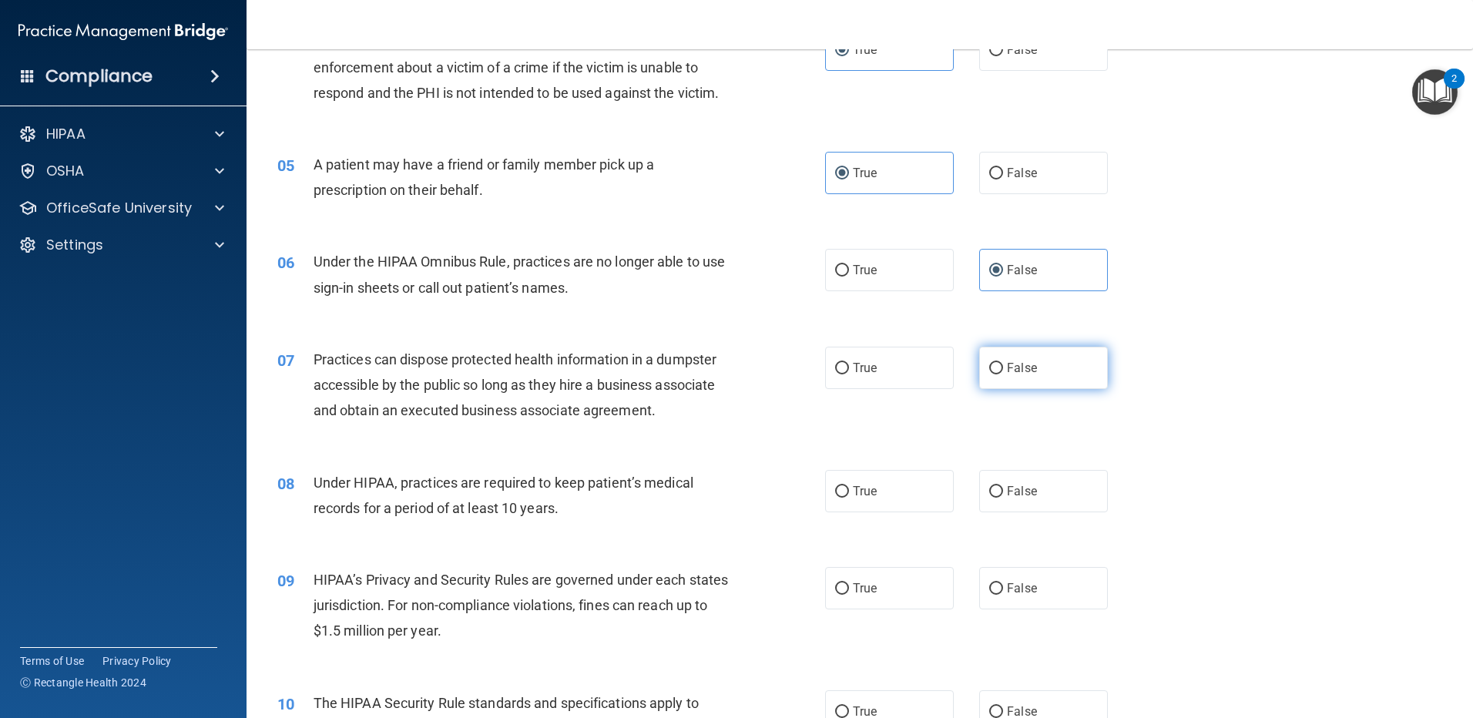
click at [1016, 359] on label "False" at bounding box center [1043, 368] width 129 height 42
click at [1003, 363] on input "False" at bounding box center [996, 369] width 14 height 12
radio input "true"
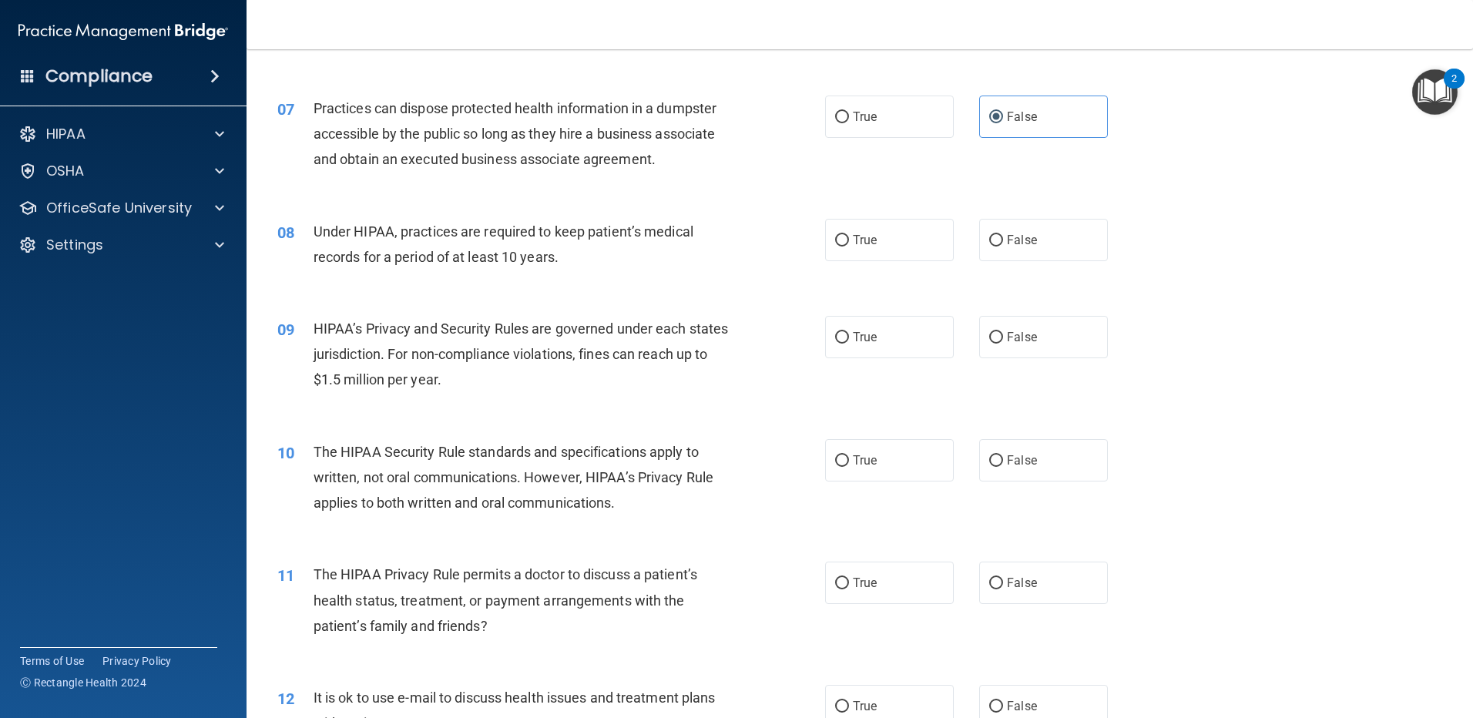
scroll to position [770, 0]
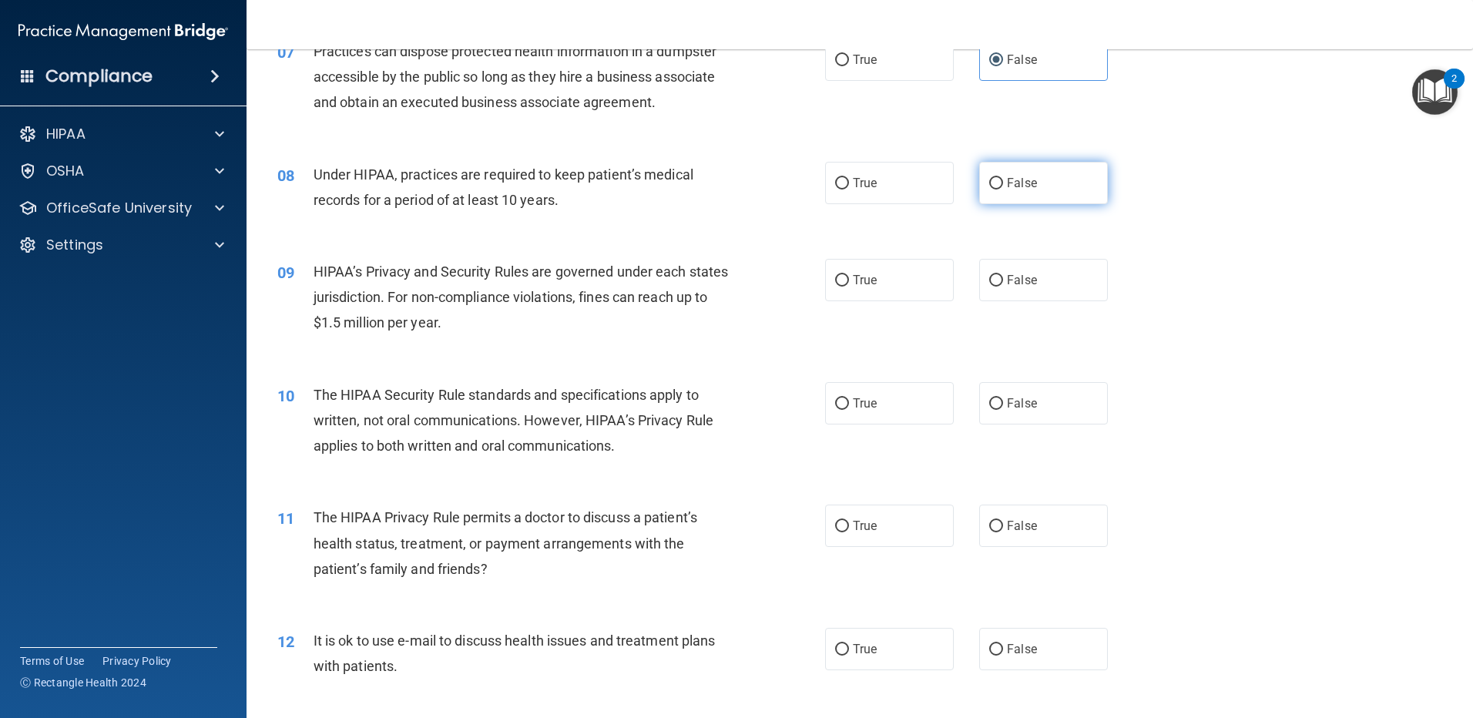
click at [1028, 177] on span "False" at bounding box center [1022, 183] width 30 height 15
click at [1003, 178] on input "False" at bounding box center [996, 184] width 14 height 12
radio input "true"
click at [1023, 283] on span "False" at bounding box center [1022, 280] width 30 height 15
click at [1003, 283] on input "False" at bounding box center [996, 281] width 14 height 12
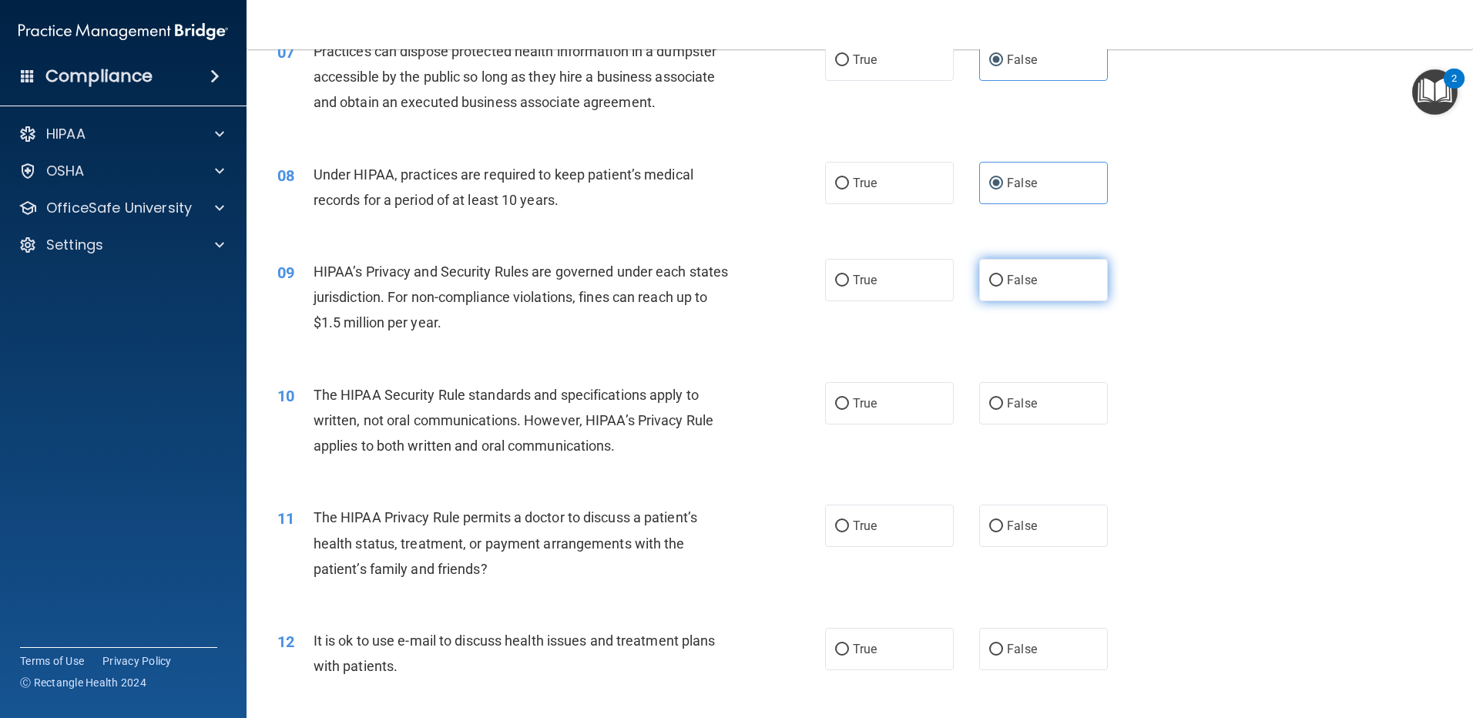
radio input "true"
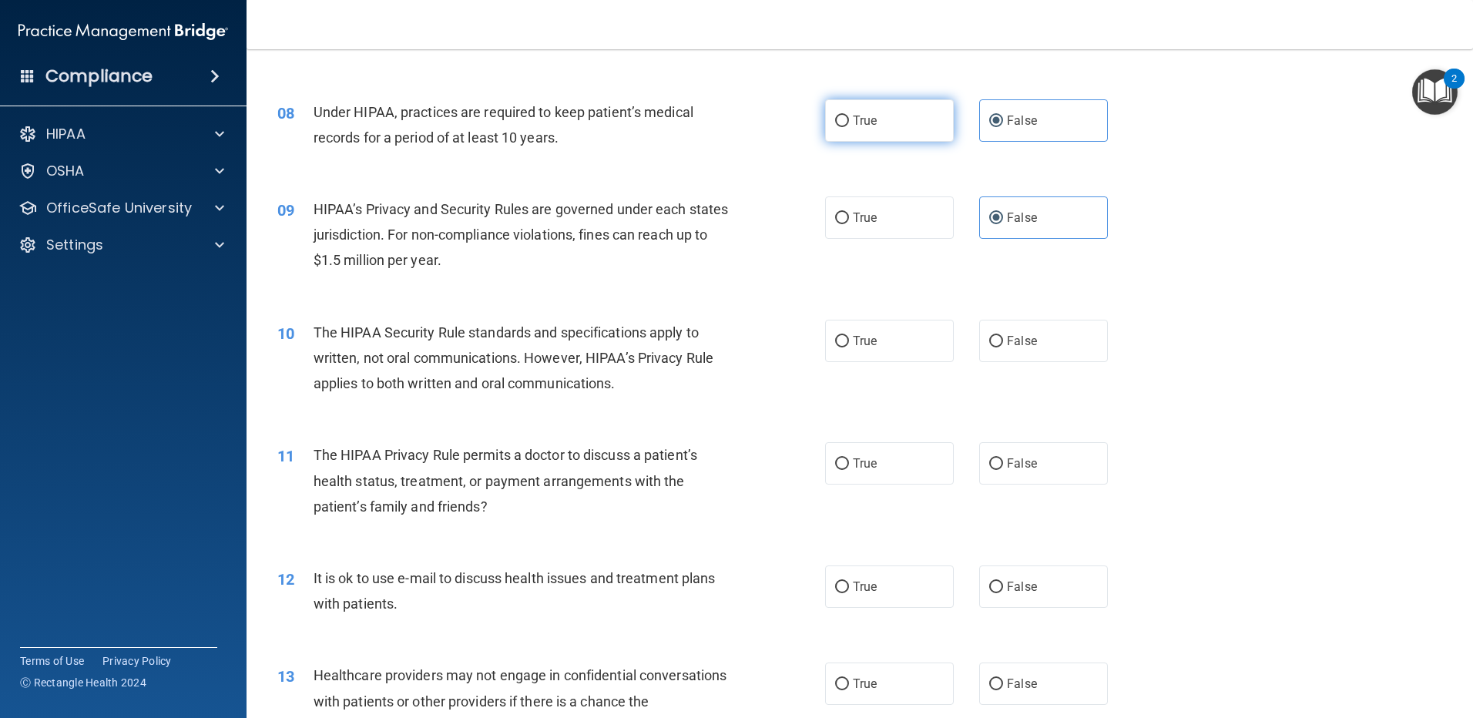
scroll to position [924, 0]
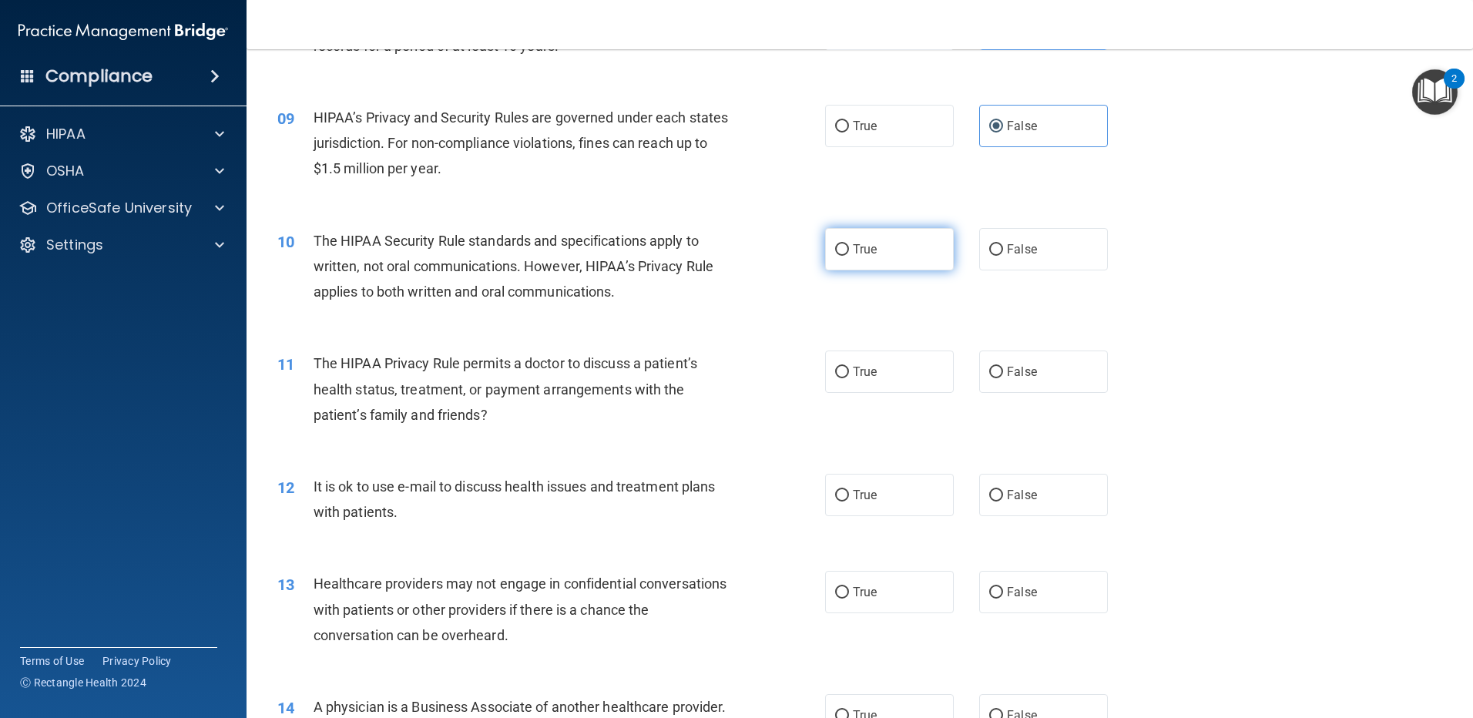
click at [894, 242] on label "True" at bounding box center [889, 249] width 129 height 42
click at [849, 244] on input "True" at bounding box center [842, 250] width 14 height 12
radio input "true"
click at [886, 355] on label "True" at bounding box center [889, 371] width 129 height 42
click at [849, 367] on input "True" at bounding box center [842, 373] width 14 height 12
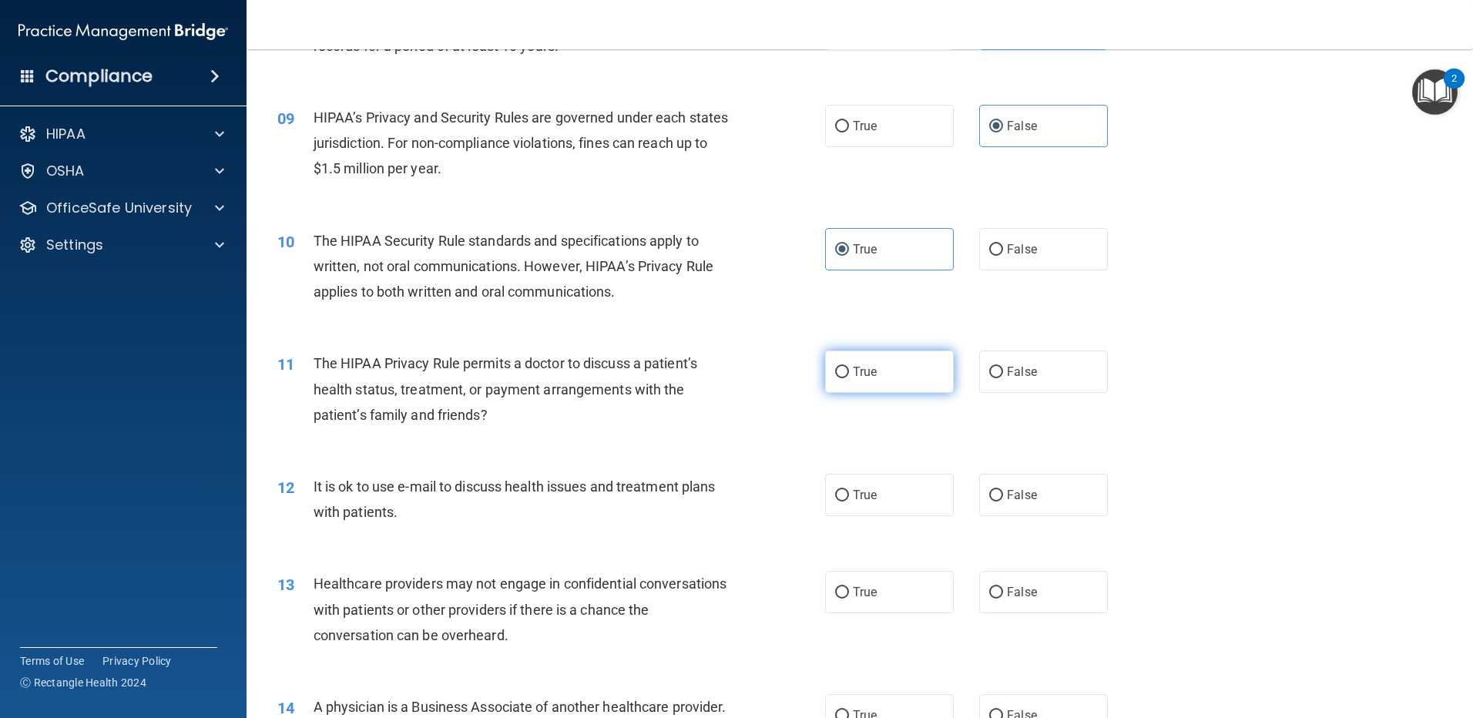
radio input "true"
click at [874, 375] on label "True" at bounding box center [889, 371] width 129 height 42
click at [849, 375] on input "True" at bounding box center [842, 373] width 14 height 12
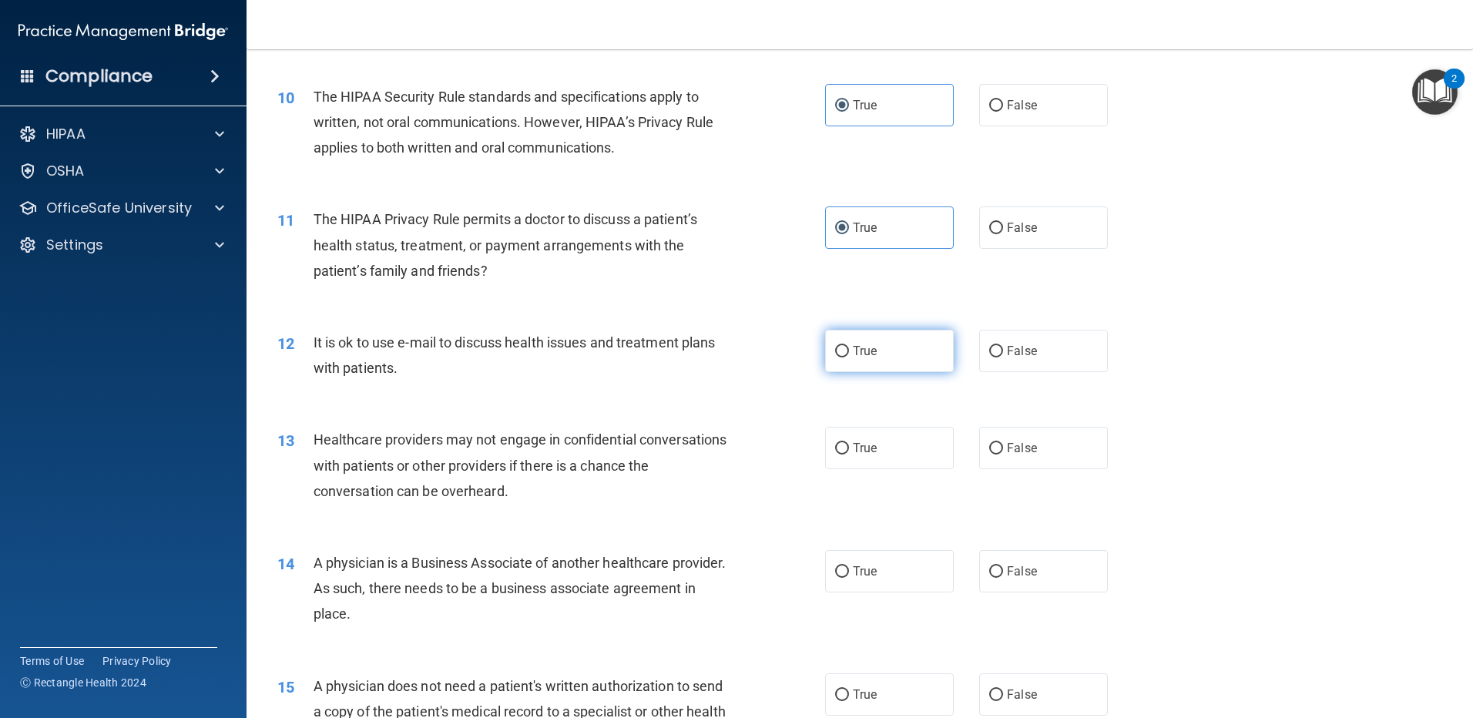
scroll to position [1078, 0]
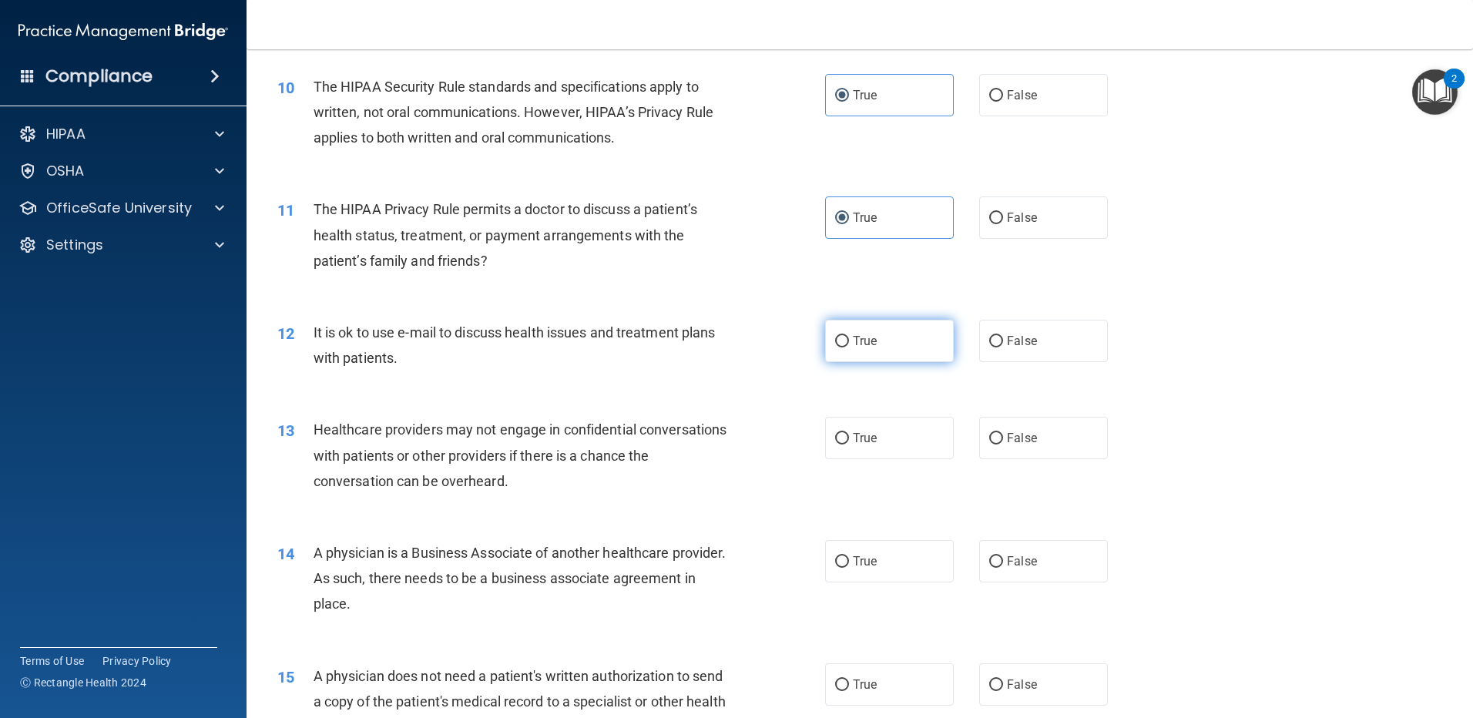
click at [866, 349] on label "True" at bounding box center [889, 341] width 129 height 42
click at [849, 347] on input "True" at bounding box center [842, 342] width 14 height 12
radio input "true"
click at [1008, 442] on span "False" at bounding box center [1022, 438] width 30 height 15
click at [1003, 442] on input "False" at bounding box center [996, 439] width 14 height 12
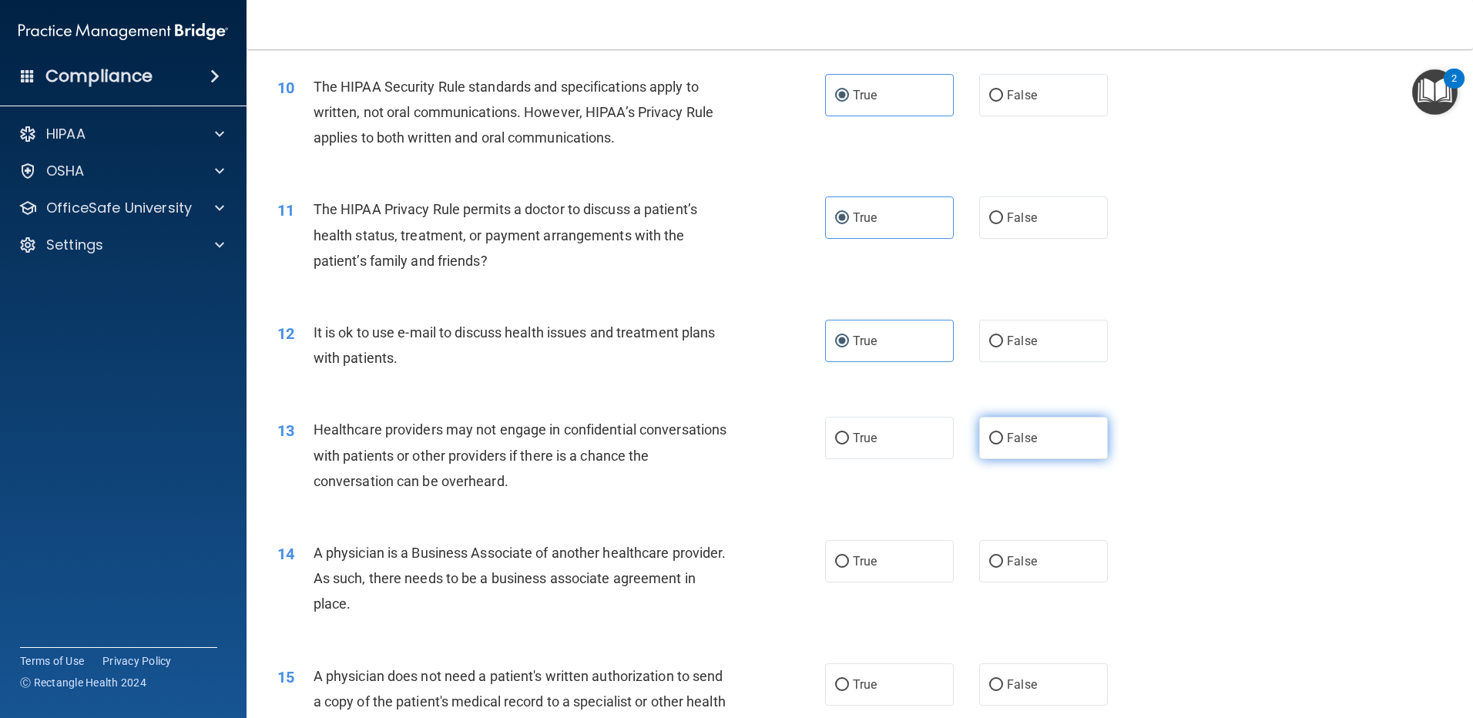
radio input "true"
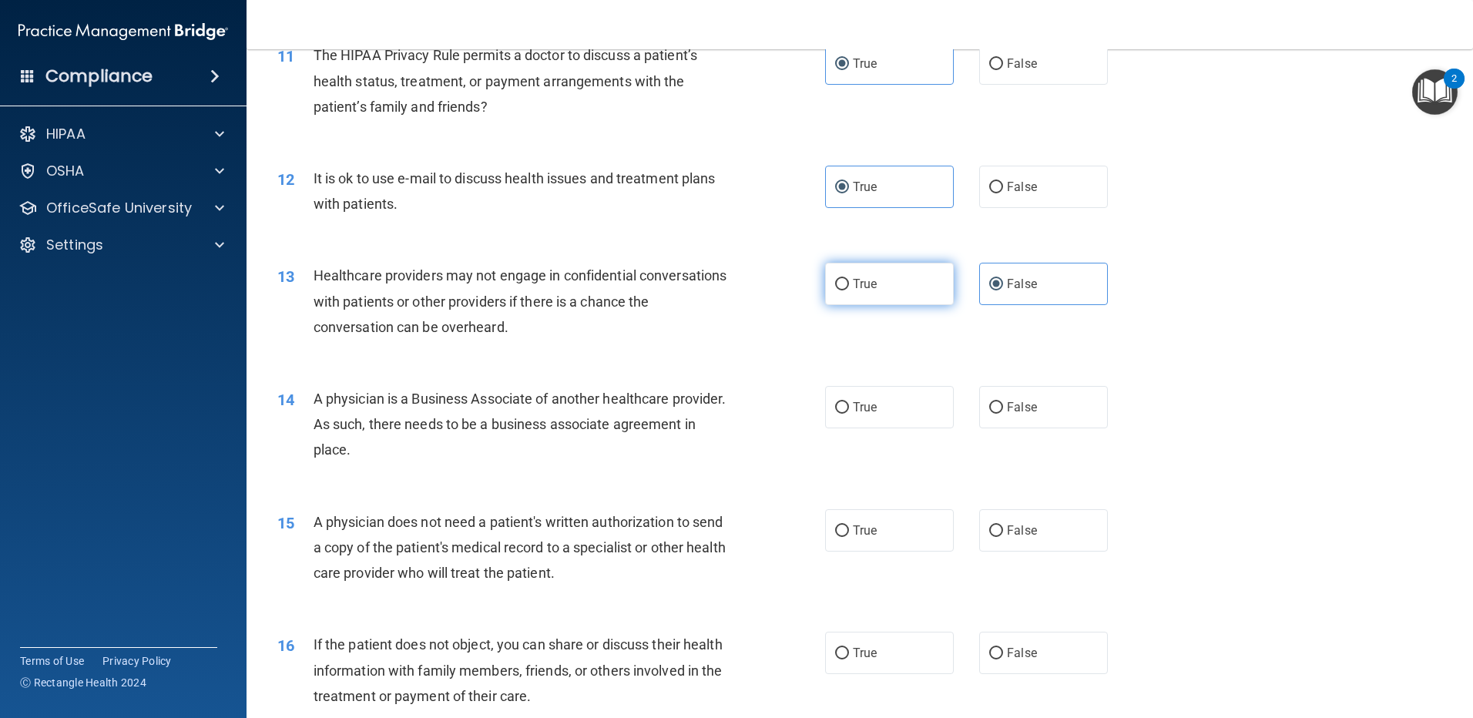
scroll to position [1309, 0]
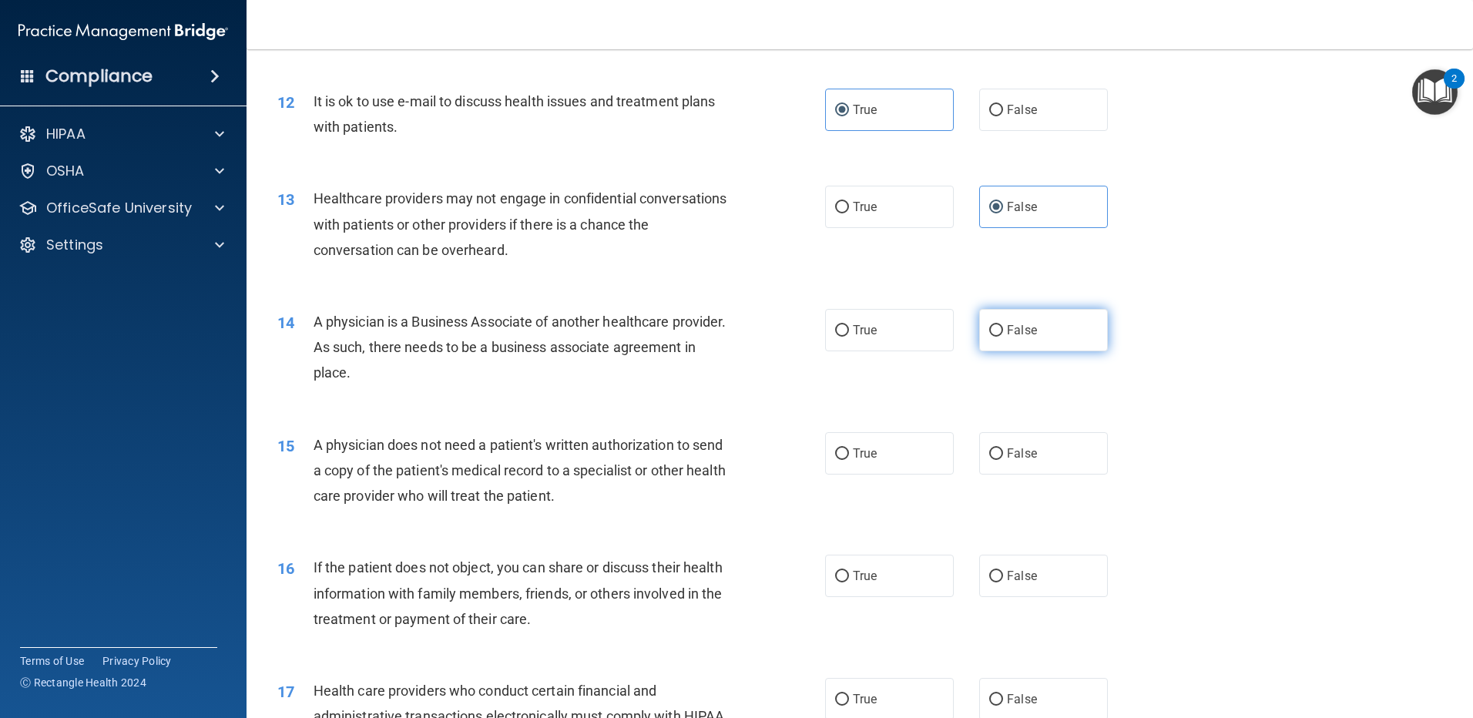
click at [1057, 327] on label "False" at bounding box center [1043, 330] width 129 height 42
click at [1003, 327] on input "False" at bounding box center [996, 331] width 14 height 12
radio input "true"
click at [885, 437] on label "True" at bounding box center [889, 453] width 129 height 42
click at [849, 448] on input "True" at bounding box center [842, 454] width 14 height 12
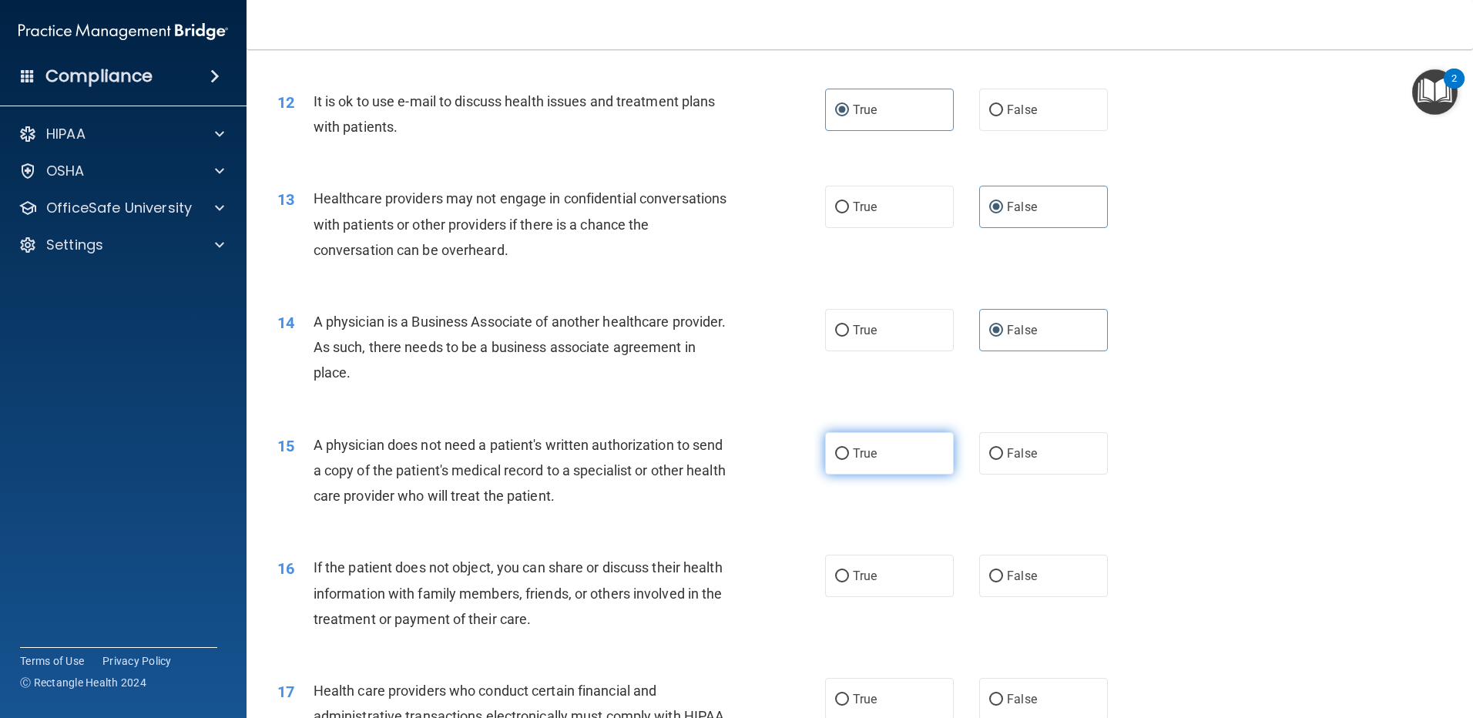
radio input "true"
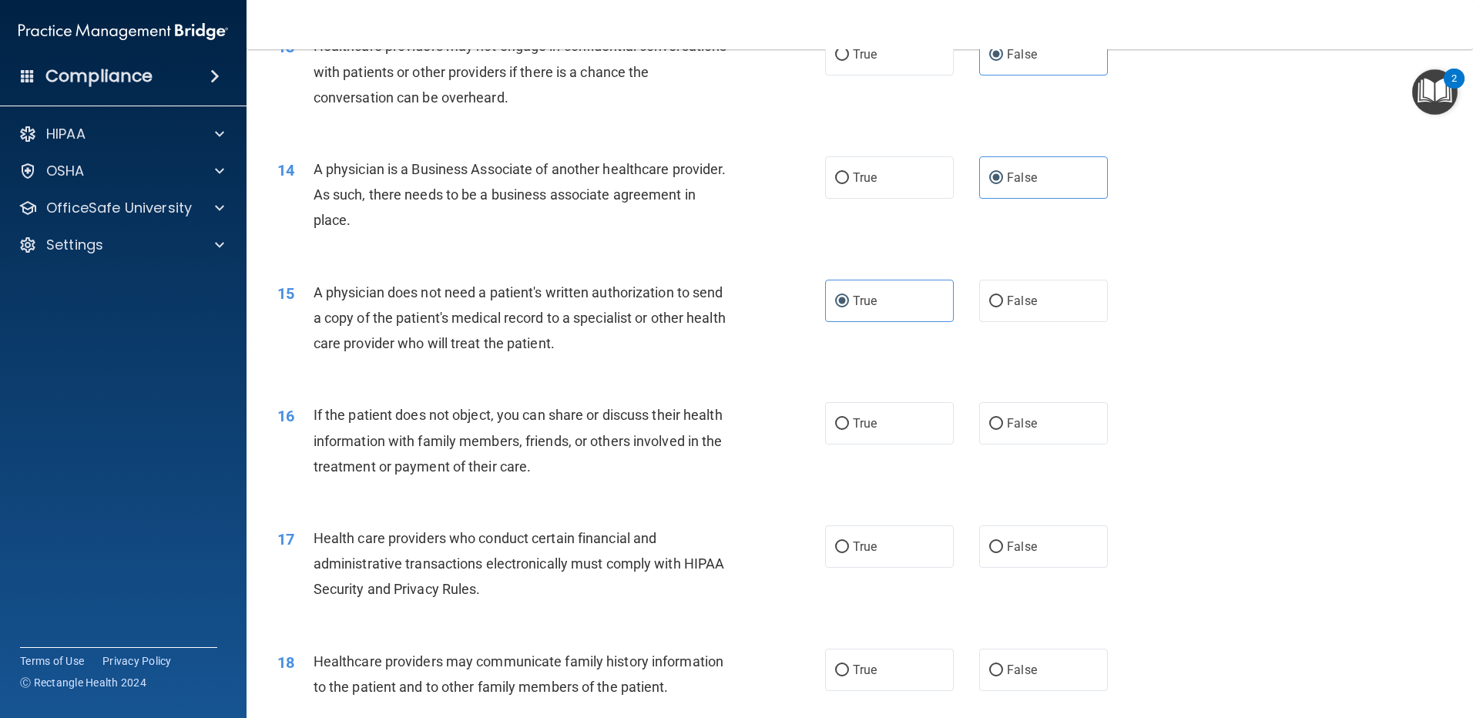
scroll to position [1463, 0]
click at [871, 423] on span "True" at bounding box center [865, 421] width 24 height 15
click at [849, 423] on input "True" at bounding box center [842, 423] width 14 height 12
radio input "true"
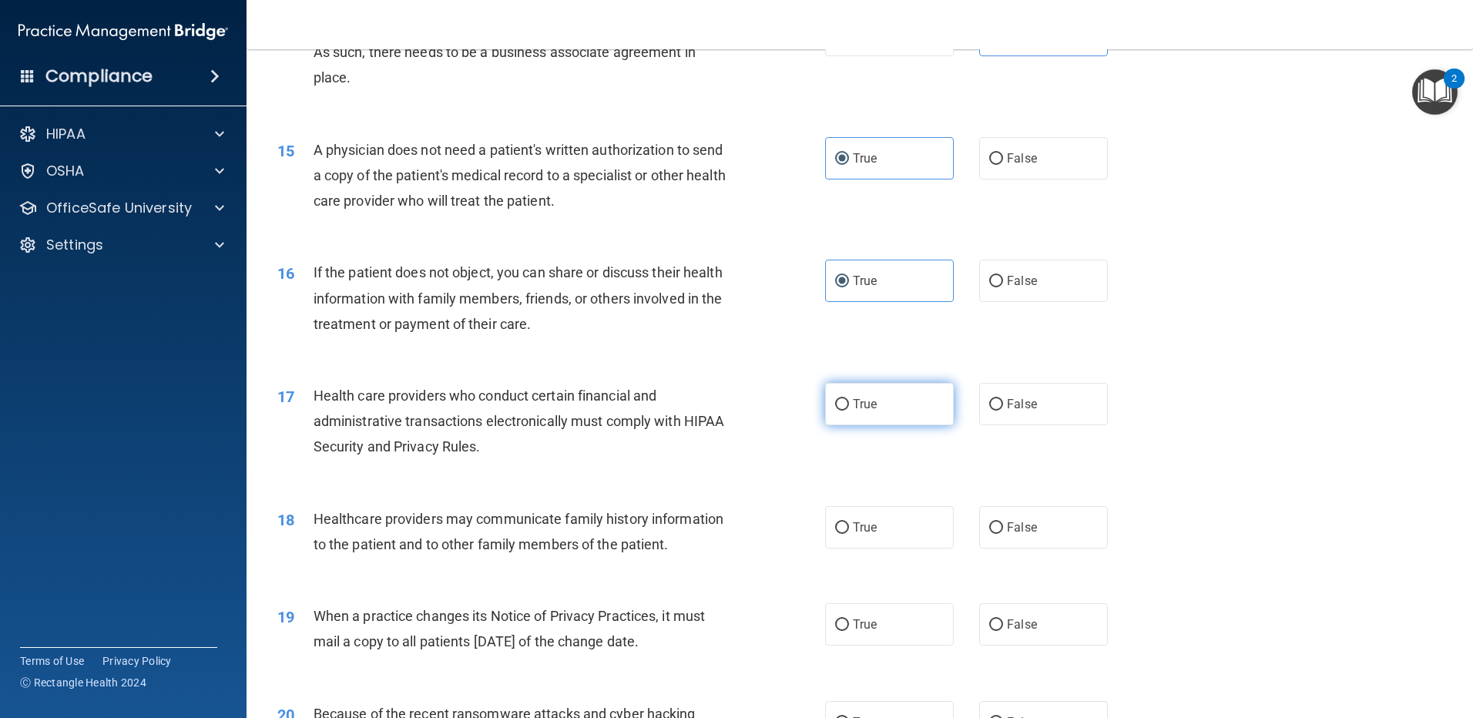
scroll to position [1617, 0]
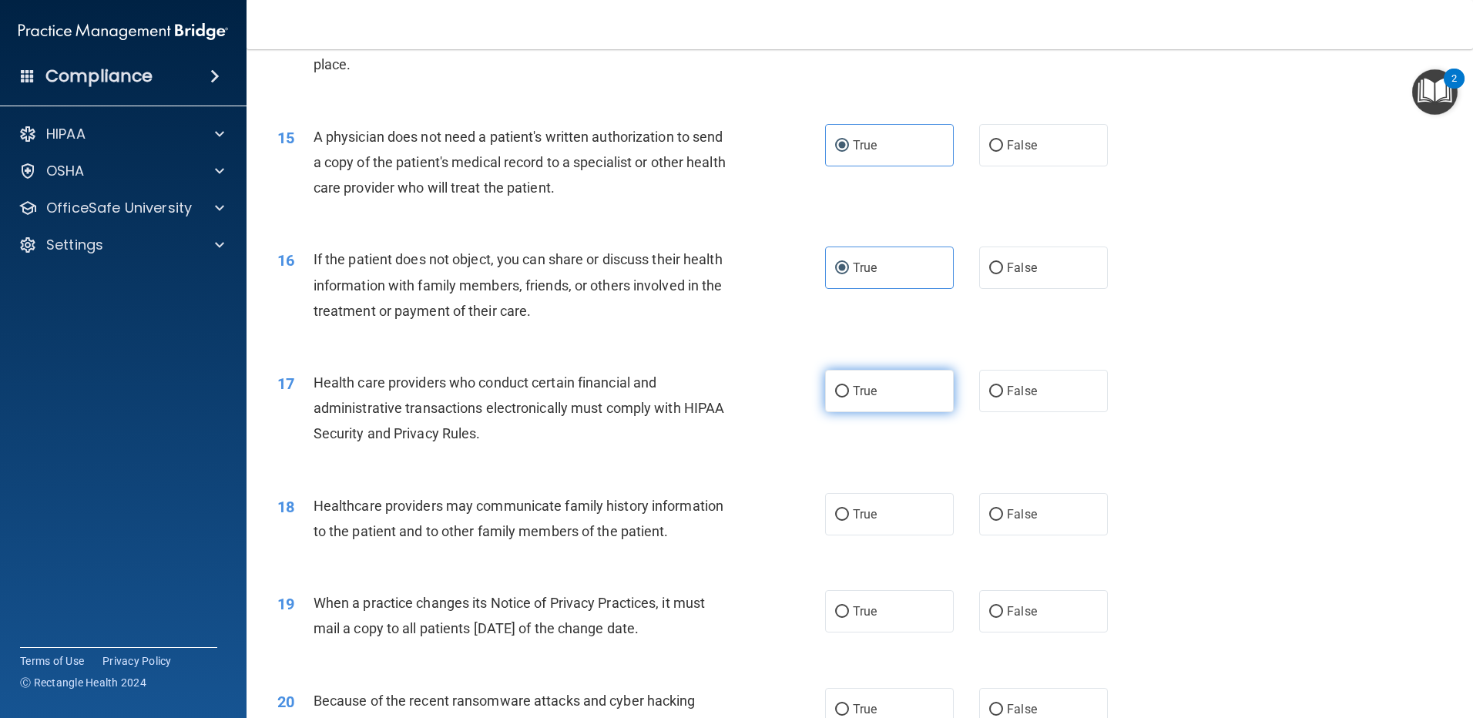
click at [870, 400] on label "True" at bounding box center [889, 391] width 129 height 42
click at [849, 397] on input "True" at bounding box center [842, 392] width 14 height 12
radio input "true"
click at [1007, 511] on span "False" at bounding box center [1022, 514] width 30 height 15
click at [1003, 511] on input "False" at bounding box center [996, 515] width 14 height 12
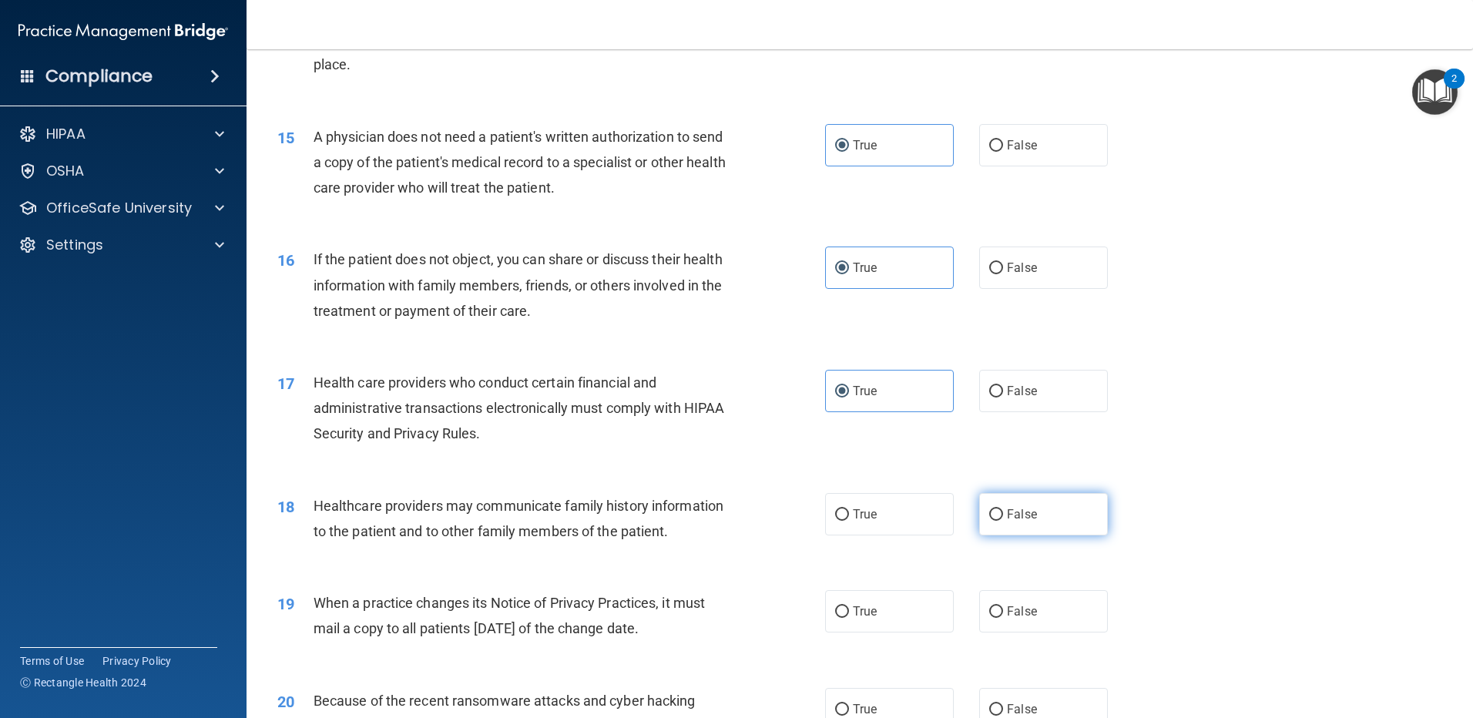
radio input "true"
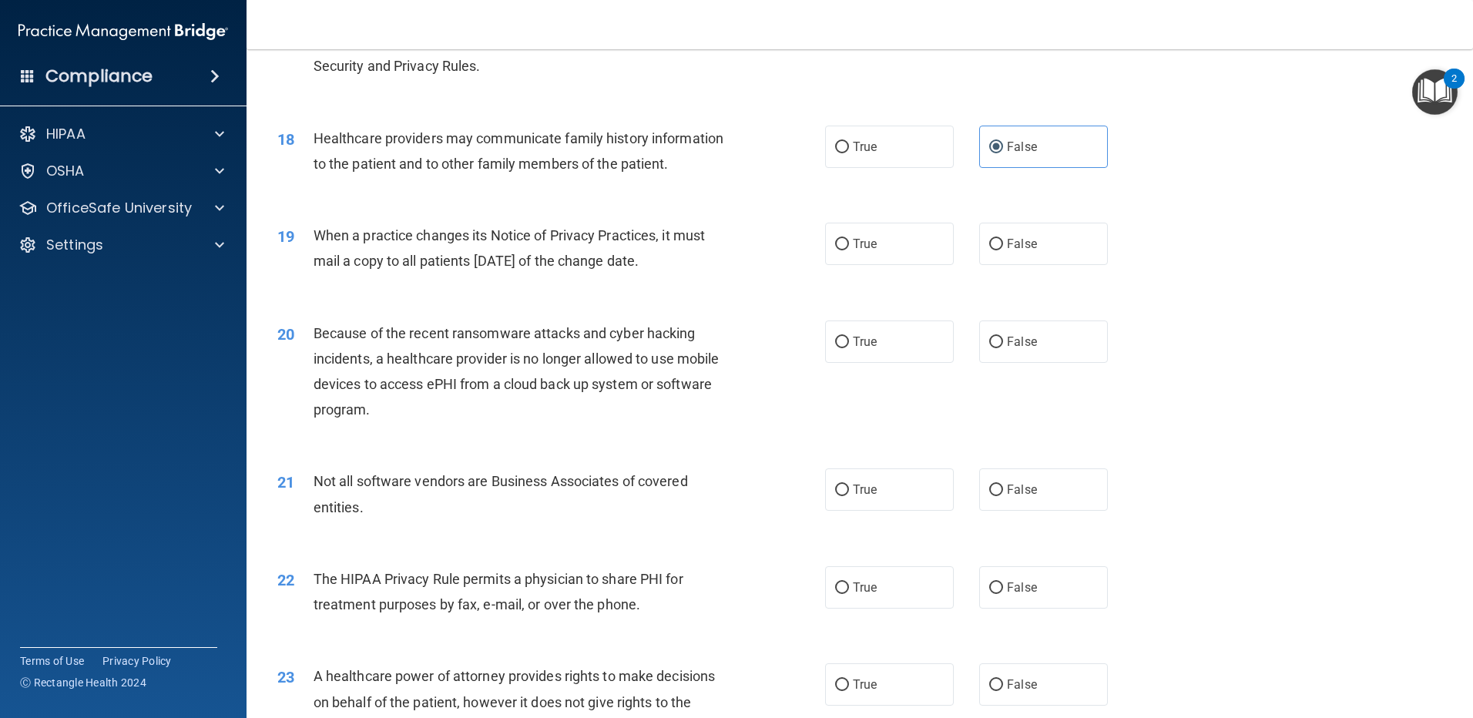
scroll to position [2002, 0]
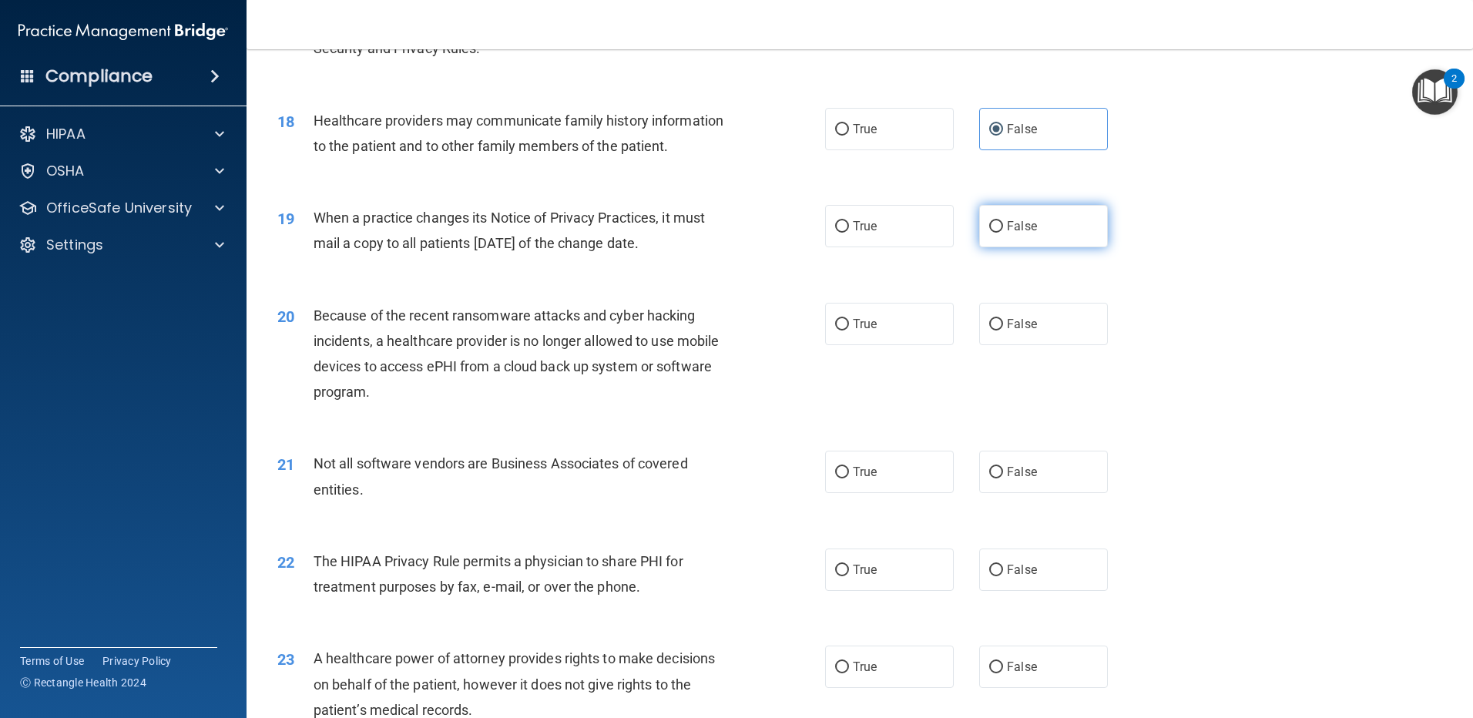
click at [984, 216] on label "False" at bounding box center [1043, 226] width 129 height 42
click at [989, 221] on input "False" at bounding box center [996, 227] width 14 height 12
radio input "true"
click at [1043, 325] on label "False" at bounding box center [1043, 324] width 129 height 42
click at [1003, 325] on input "False" at bounding box center [996, 325] width 14 height 12
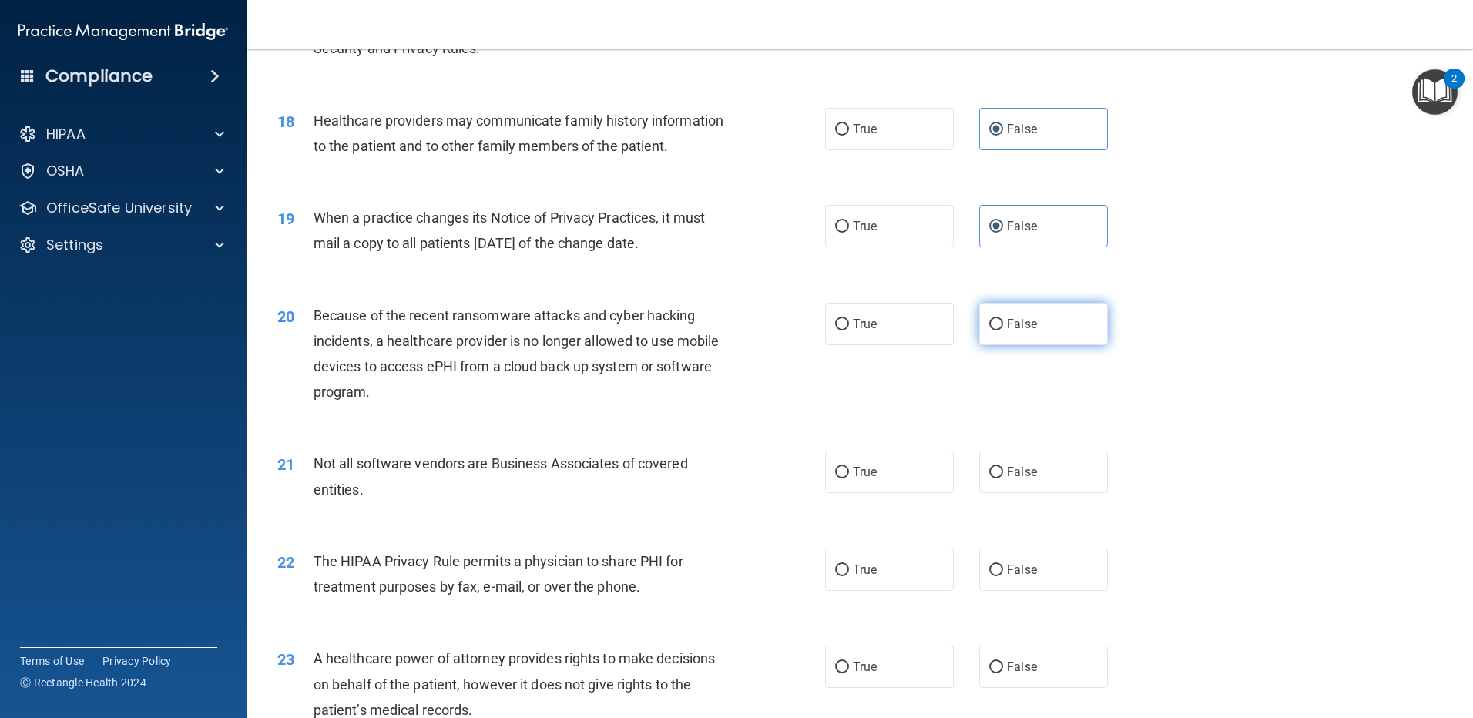
radio input "true"
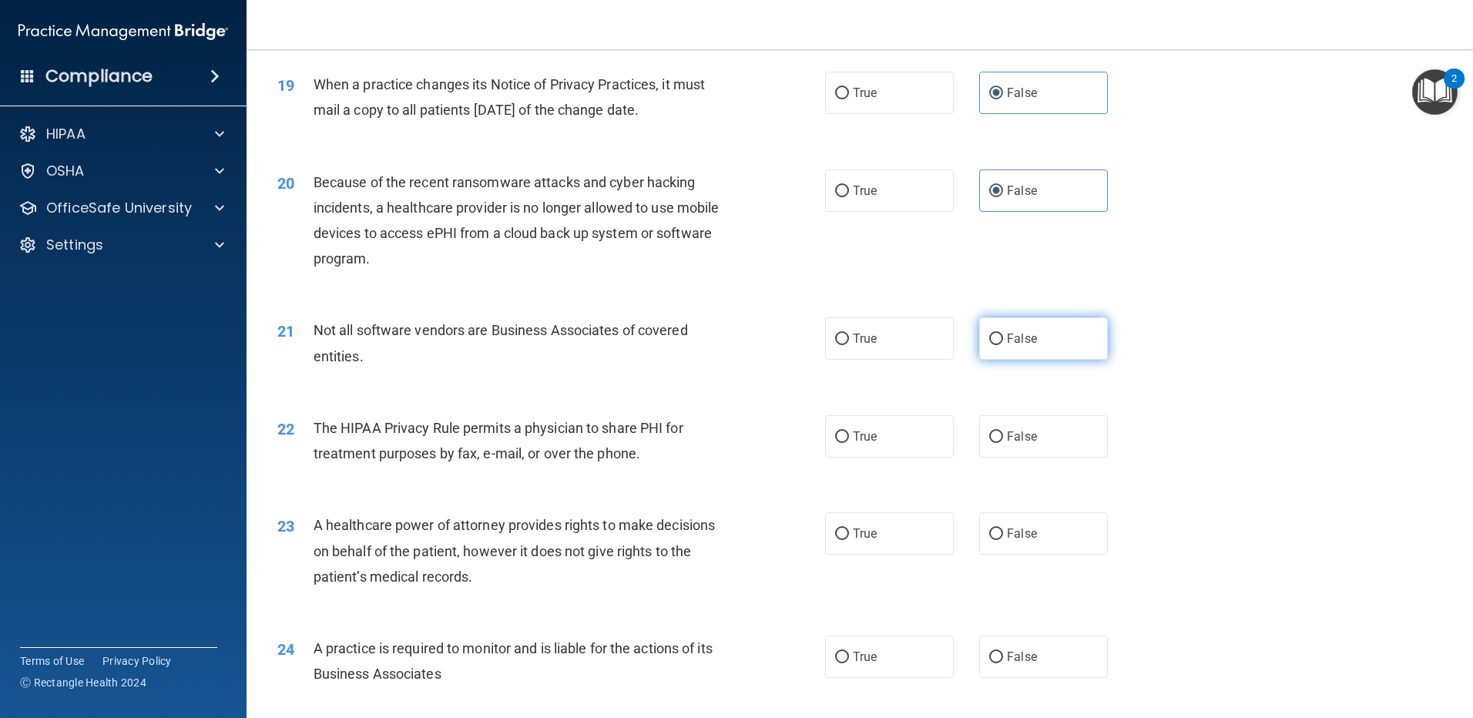
scroll to position [2156, 0]
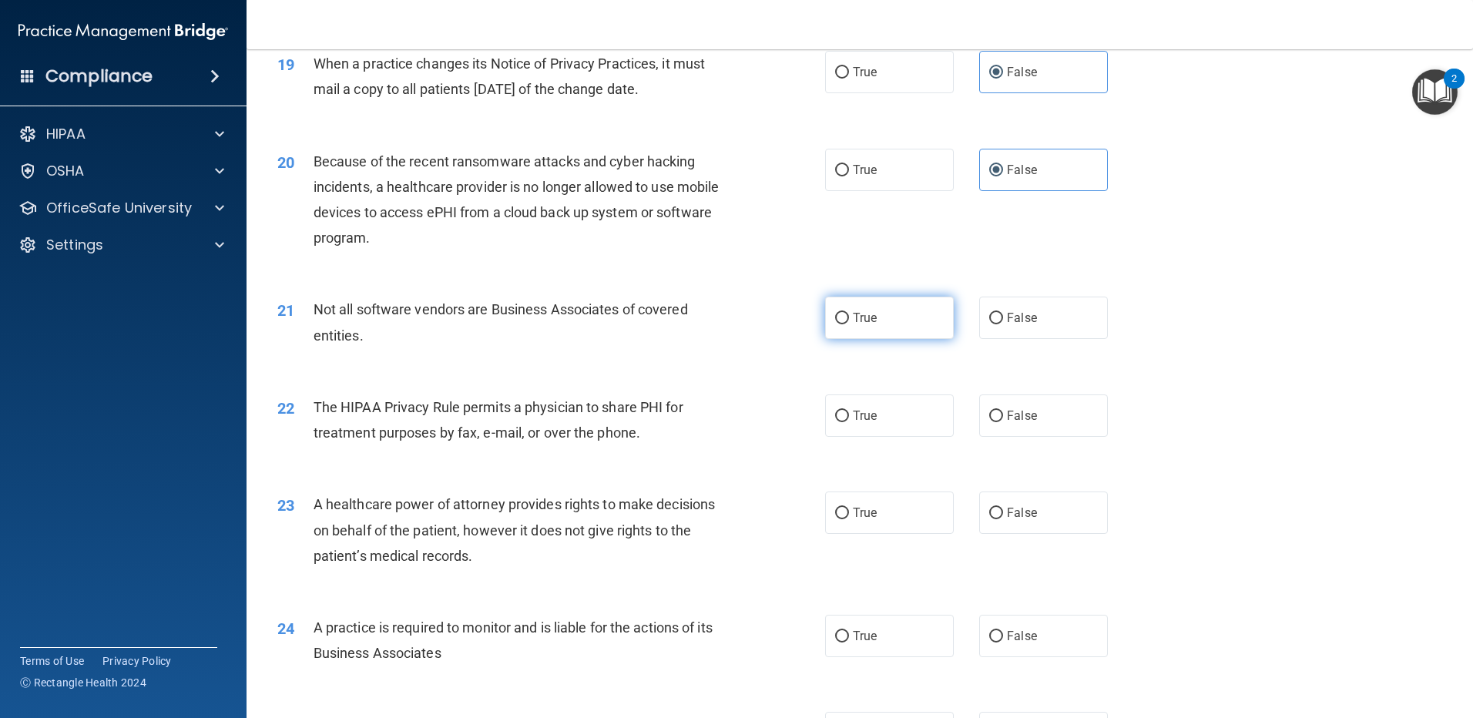
click at [914, 320] on label "True" at bounding box center [889, 318] width 129 height 42
click at [849, 320] on input "True" at bounding box center [842, 319] width 14 height 12
radio input "true"
drag, startPoint x: 875, startPoint y: 404, endPoint x: 1105, endPoint y: 487, distance: 244.6
click at [879, 404] on label "True" at bounding box center [889, 415] width 129 height 42
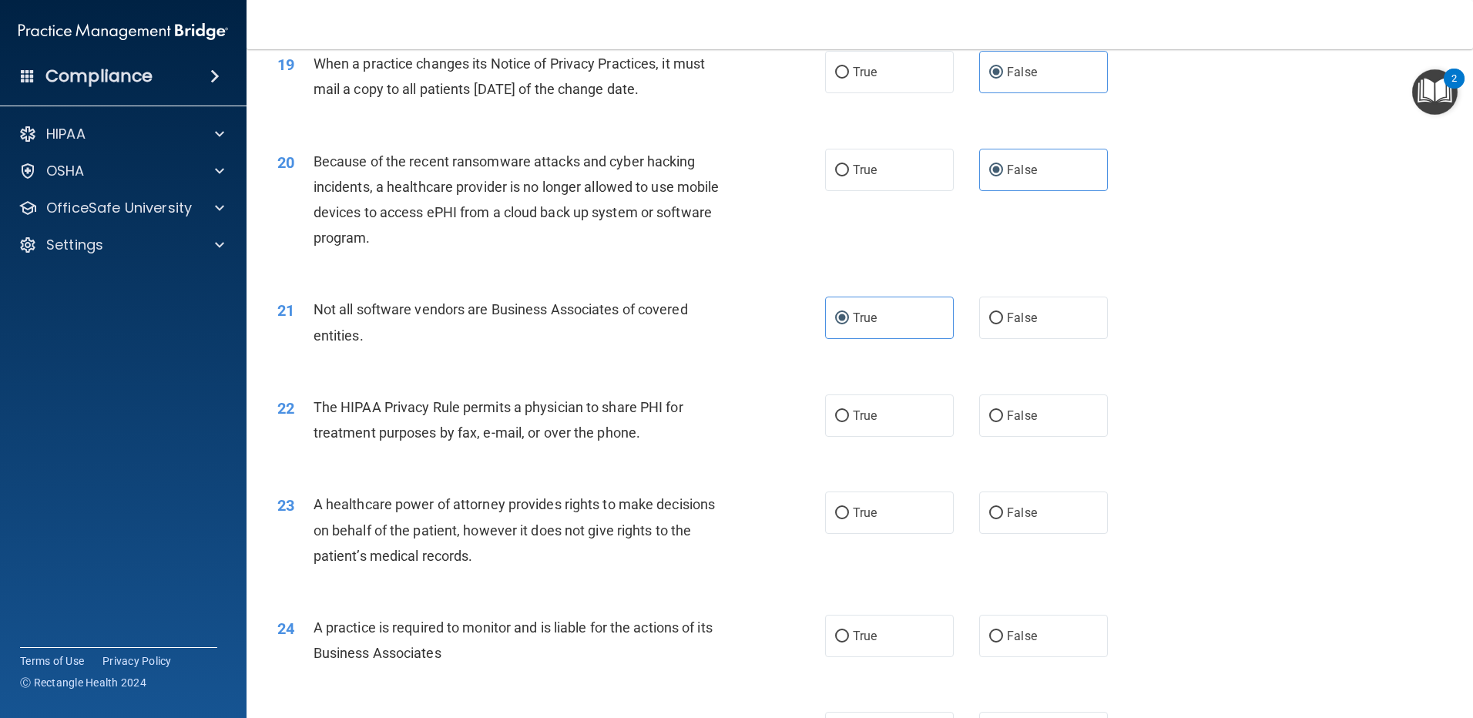
click at [849, 411] on input "True" at bounding box center [842, 417] width 14 height 12
radio input "true"
click at [1049, 512] on label "False" at bounding box center [1043, 512] width 129 height 42
click at [1003, 512] on input "False" at bounding box center [996, 514] width 14 height 12
radio input "true"
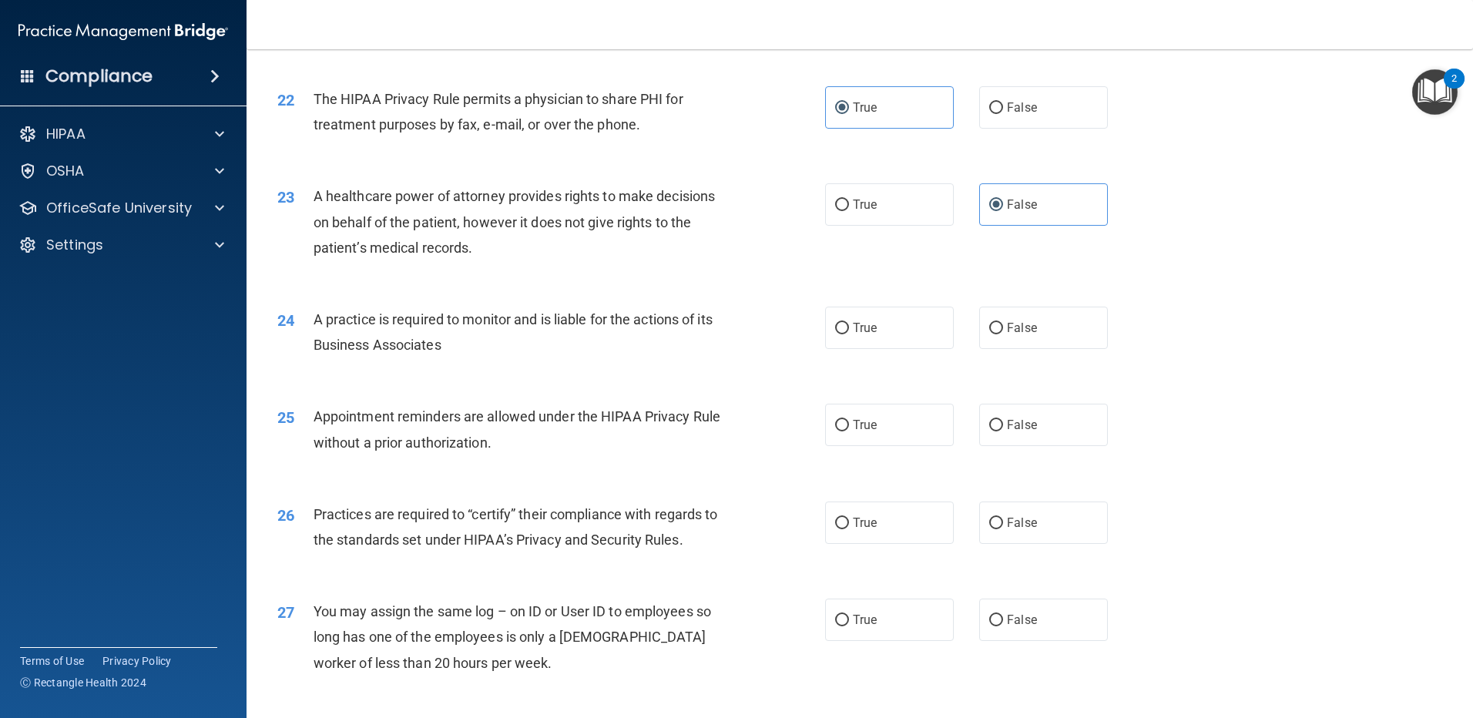
scroll to position [2542, 0]
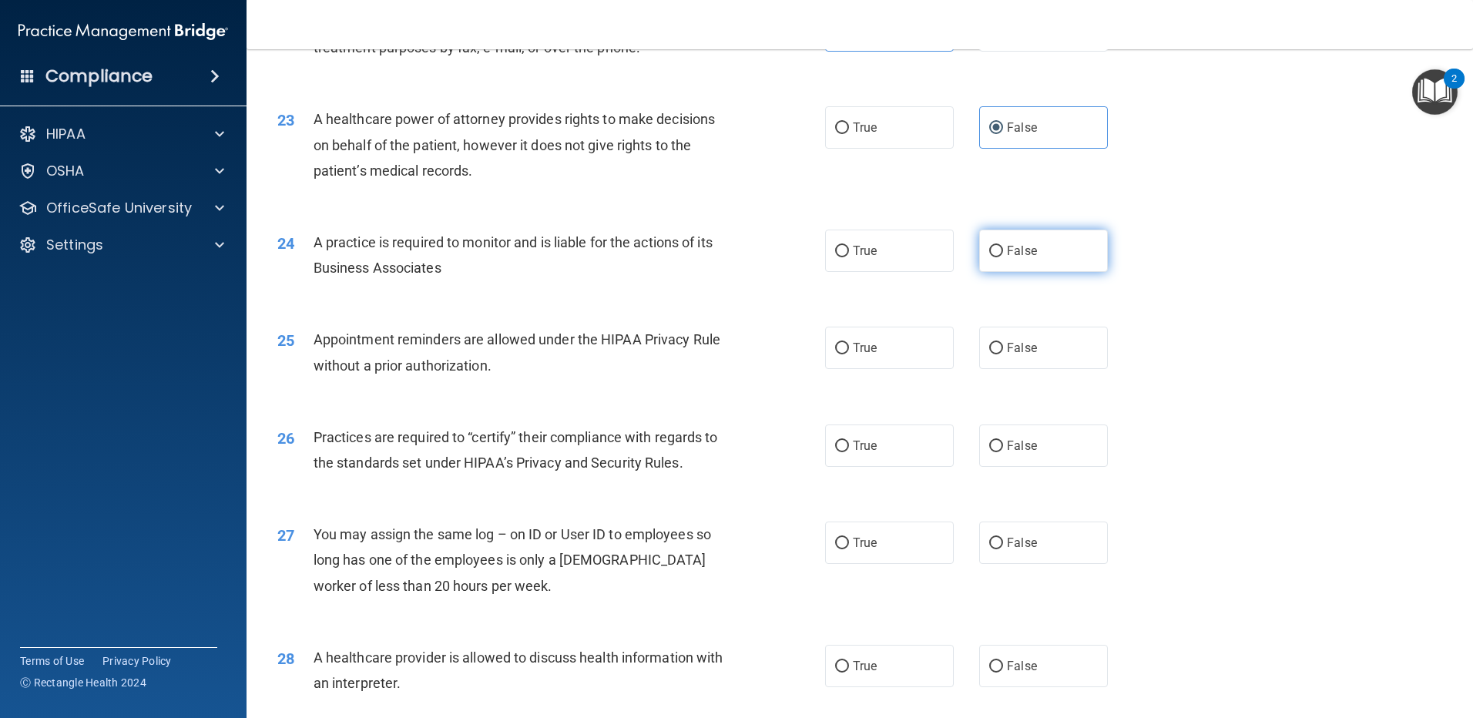
click at [1018, 263] on label "False" at bounding box center [1043, 251] width 129 height 42
click at [1003, 257] on input "False" at bounding box center [996, 252] width 14 height 12
radio input "true"
click at [876, 335] on label "True" at bounding box center [889, 348] width 129 height 42
click at [849, 343] on input "True" at bounding box center [842, 349] width 14 height 12
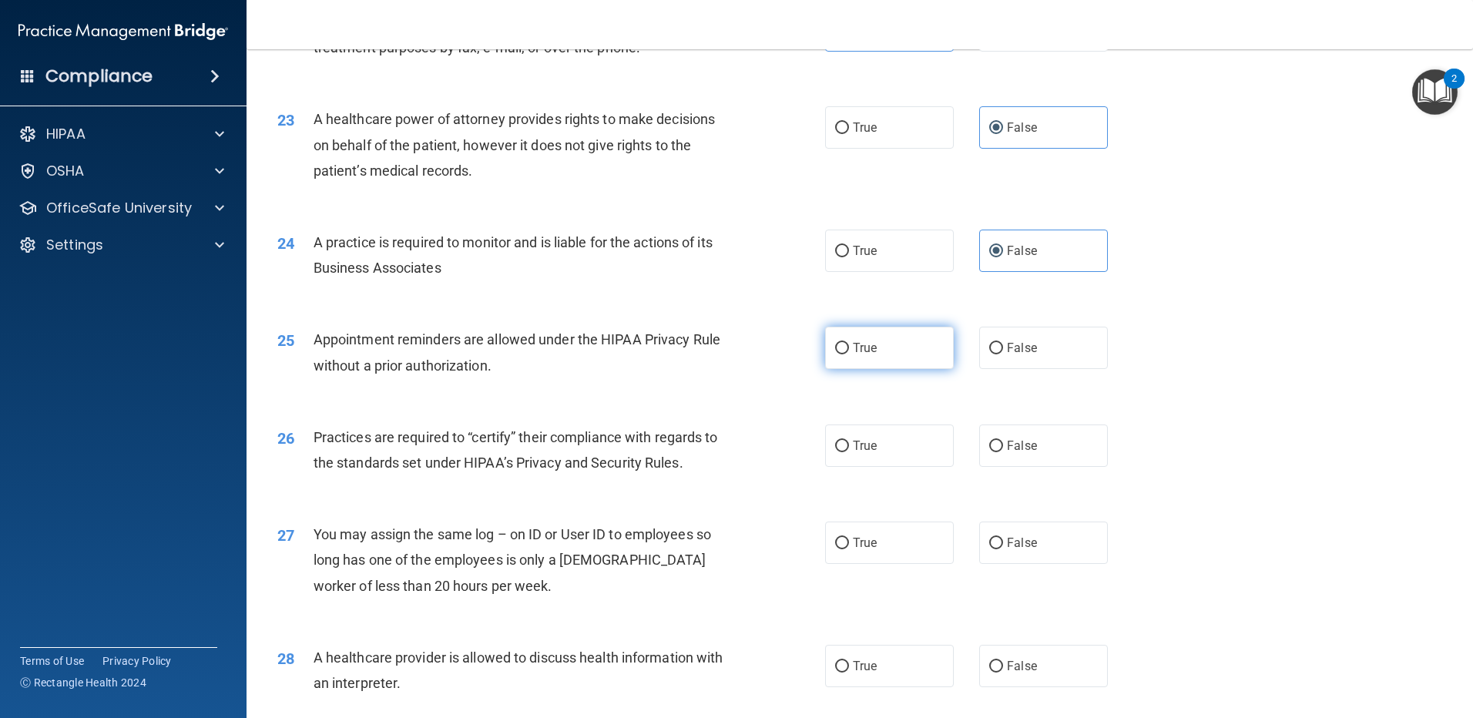
radio input "true"
click at [1010, 442] on span "False" at bounding box center [1022, 445] width 30 height 15
click at [1003, 442] on input "False" at bounding box center [996, 447] width 14 height 12
radio input "true"
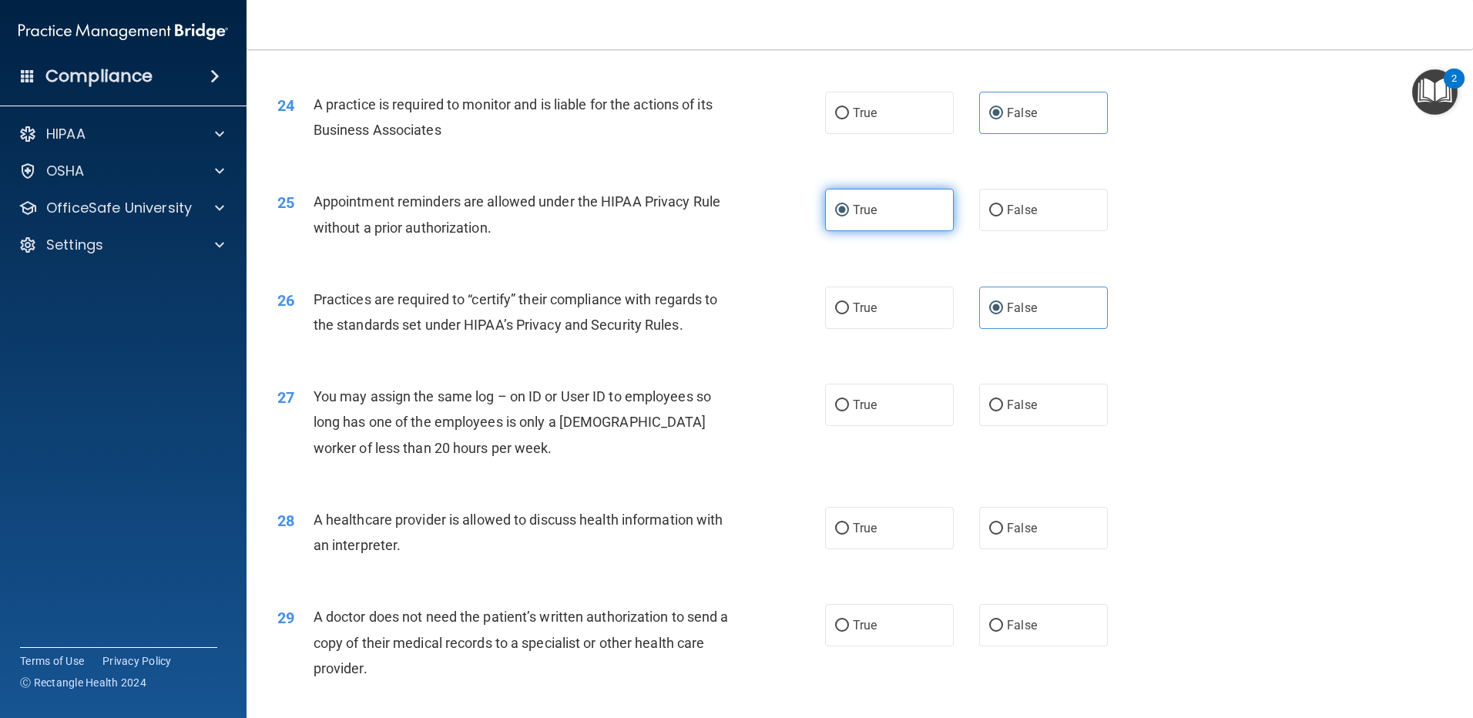
scroll to position [2696, 0]
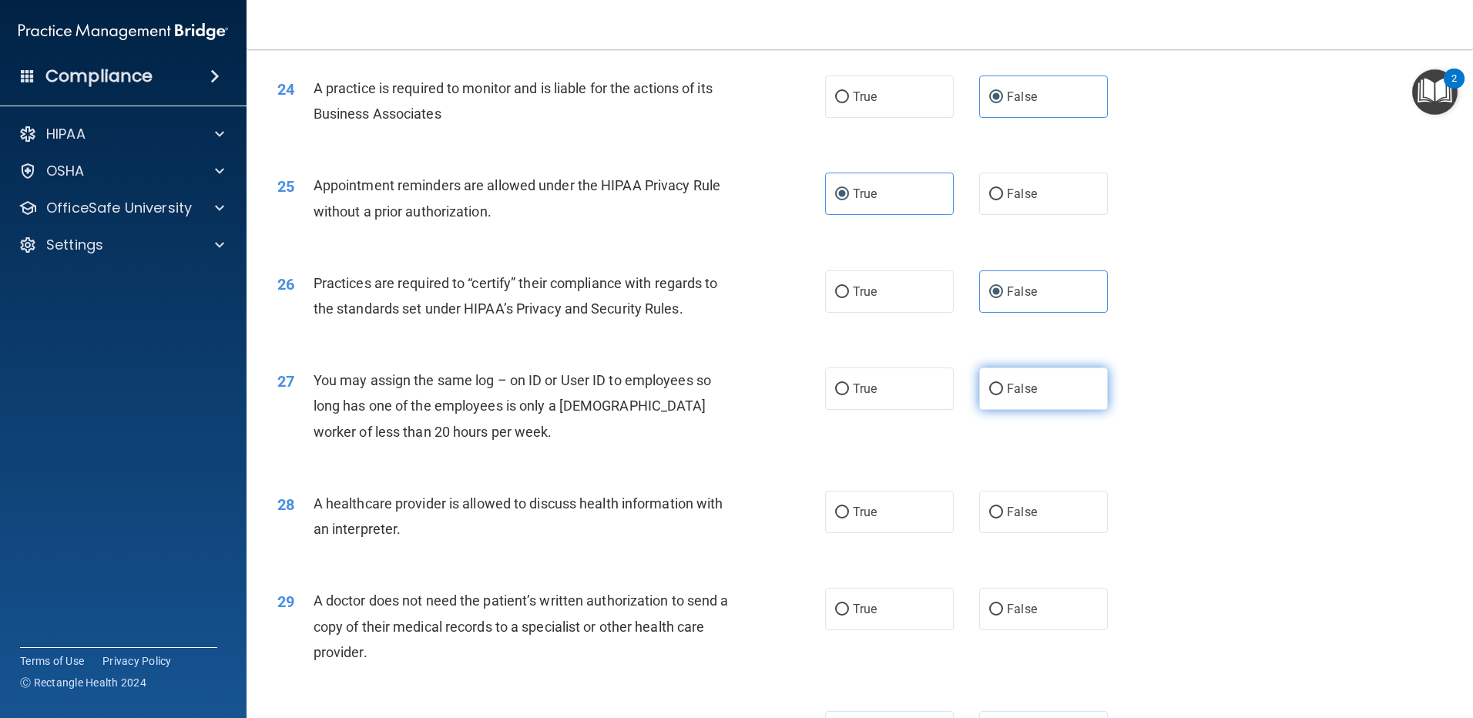
click at [1038, 394] on label "False" at bounding box center [1043, 388] width 129 height 42
click at [1003, 394] on input "False" at bounding box center [996, 390] width 14 height 12
radio input "true"
click at [876, 506] on label "True" at bounding box center [889, 512] width 129 height 42
click at [849, 507] on input "True" at bounding box center [842, 513] width 14 height 12
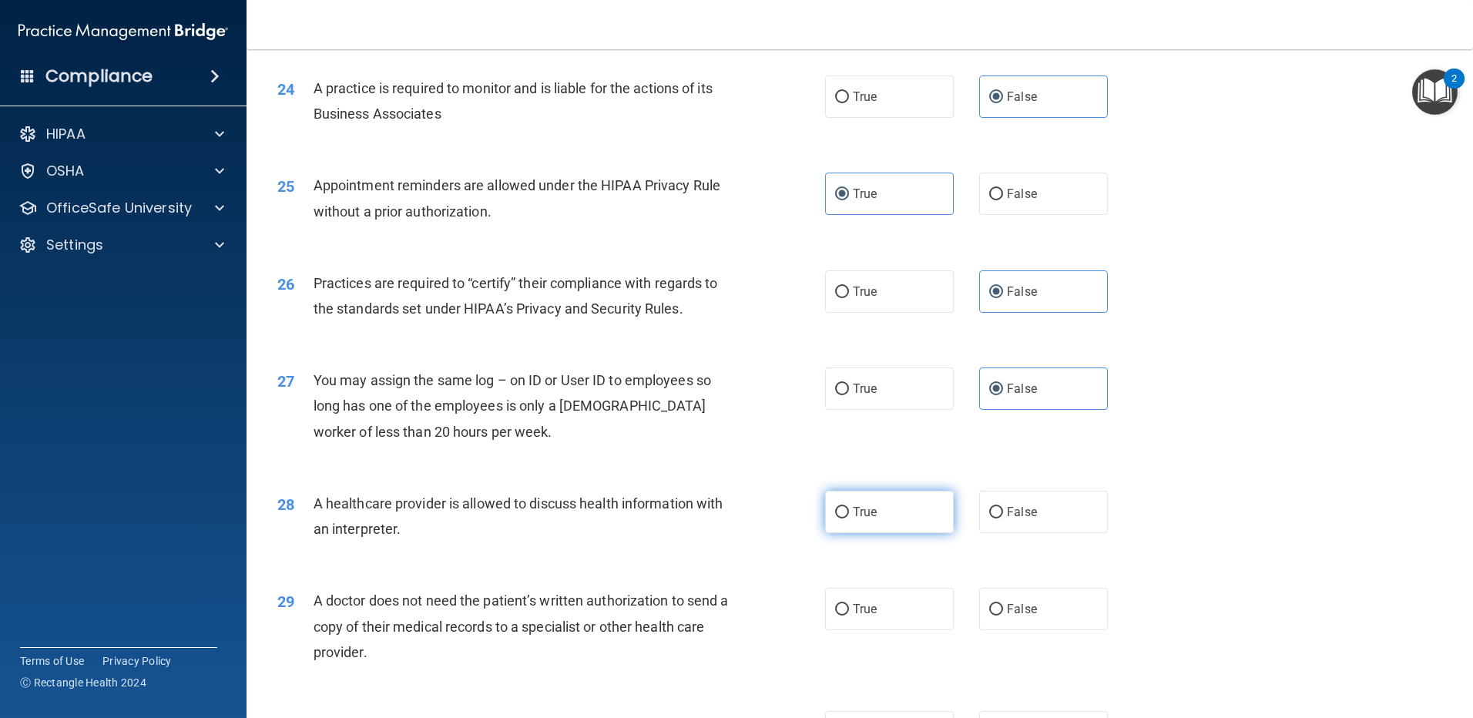
radio input "true"
click at [873, 615] on label "True" at bounding box center [889, 609] width 129 height 42
click at [849, 615] on input "True" at bounding box center [842, 610] width 14 height 12
radio input "true"
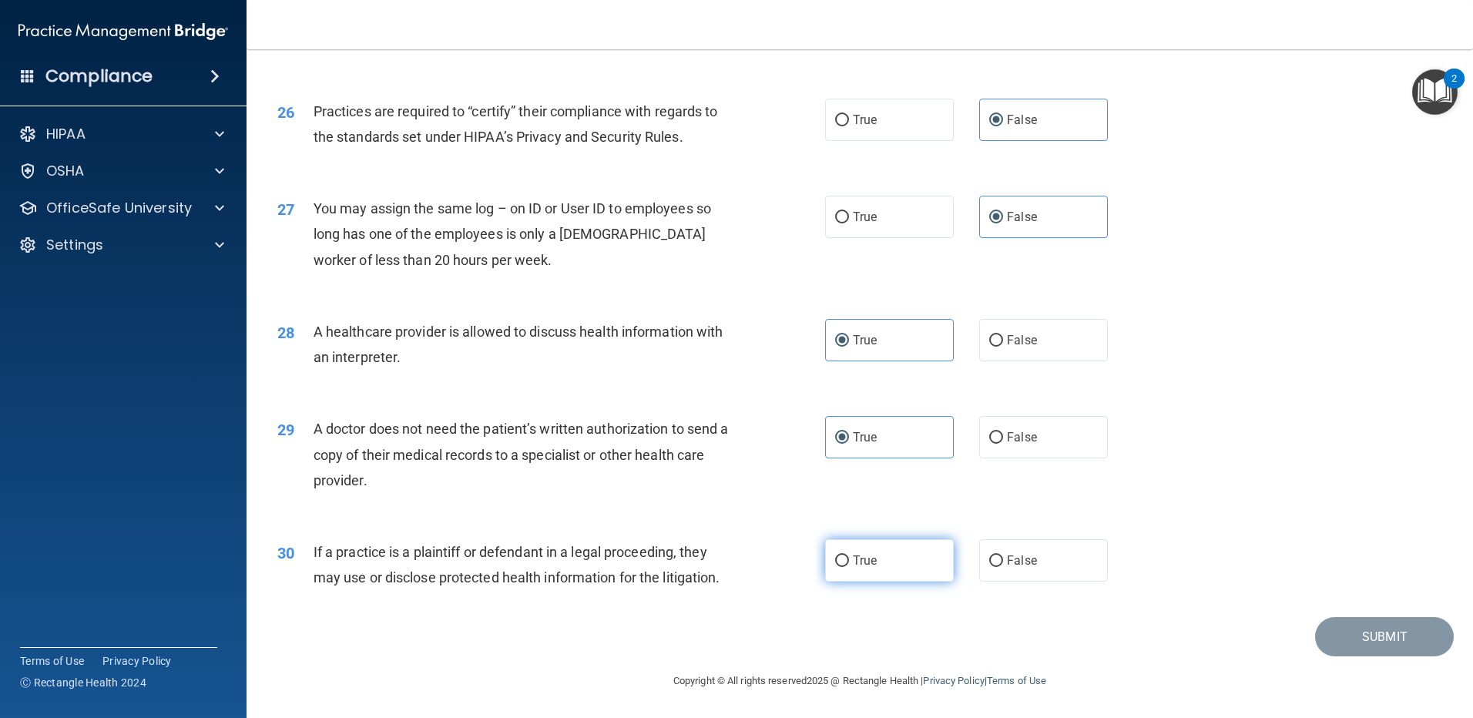
click at [860, 561] on span "True" at bounding box center [865, 560] width 24 height 15
click at [849, 561] on input "True" at bounding box center [842, 561] width 14 height 12
radio input "true"
click at [1328, 632] on button "Submit" at bounding box center [1384, 636] width 139 height 39
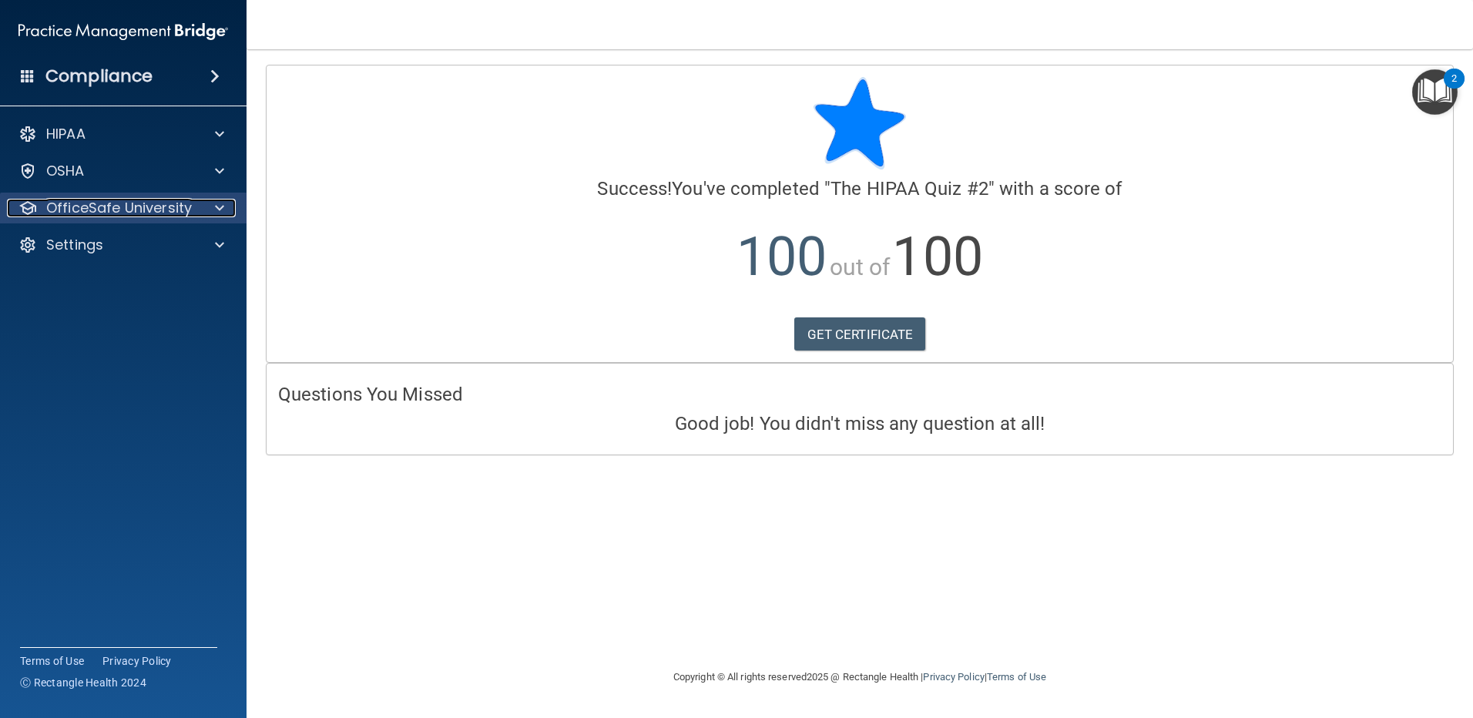
click at [156, 204] on p "OfficeSafe University" at bounding box center [119, 208] width 146 height 18
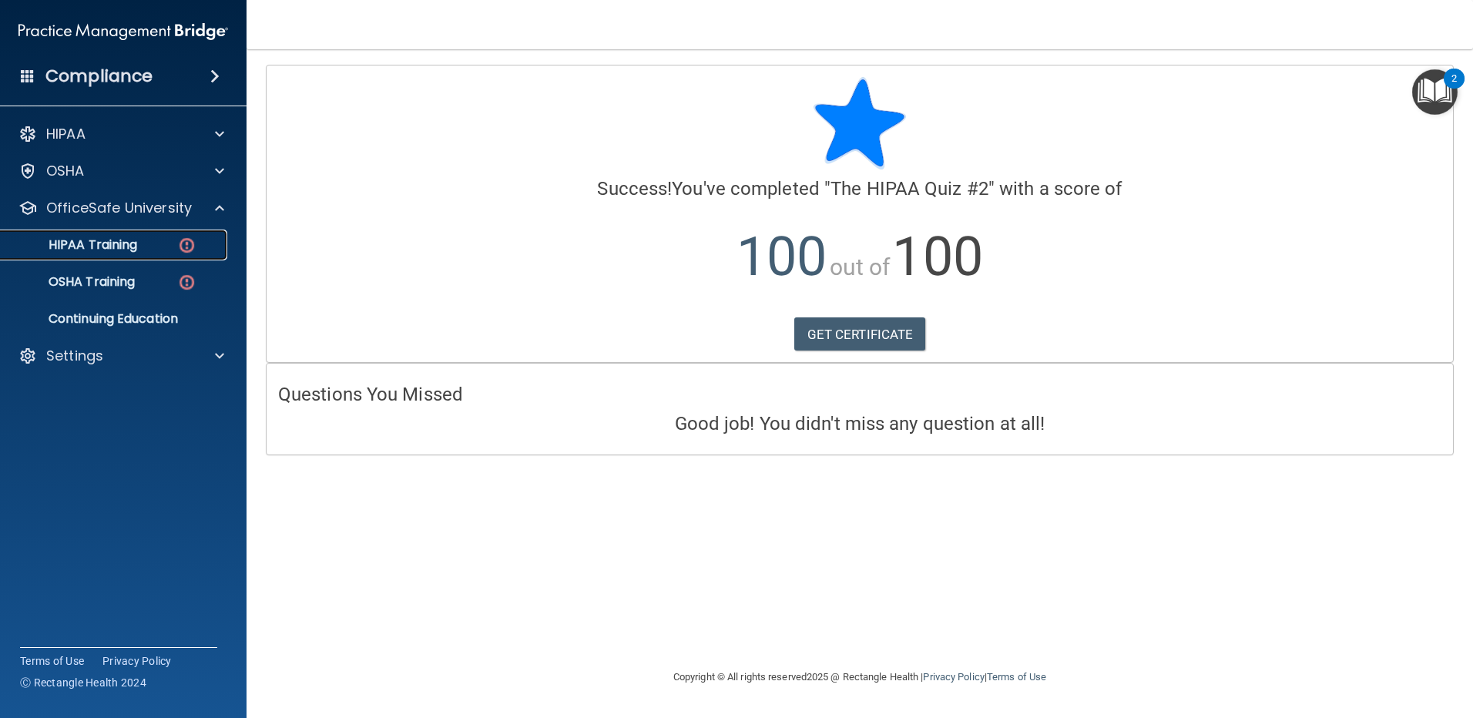
click at [116, 245] on p "HIPAA Training" at bounding box center [73, 244] width 127 height 15
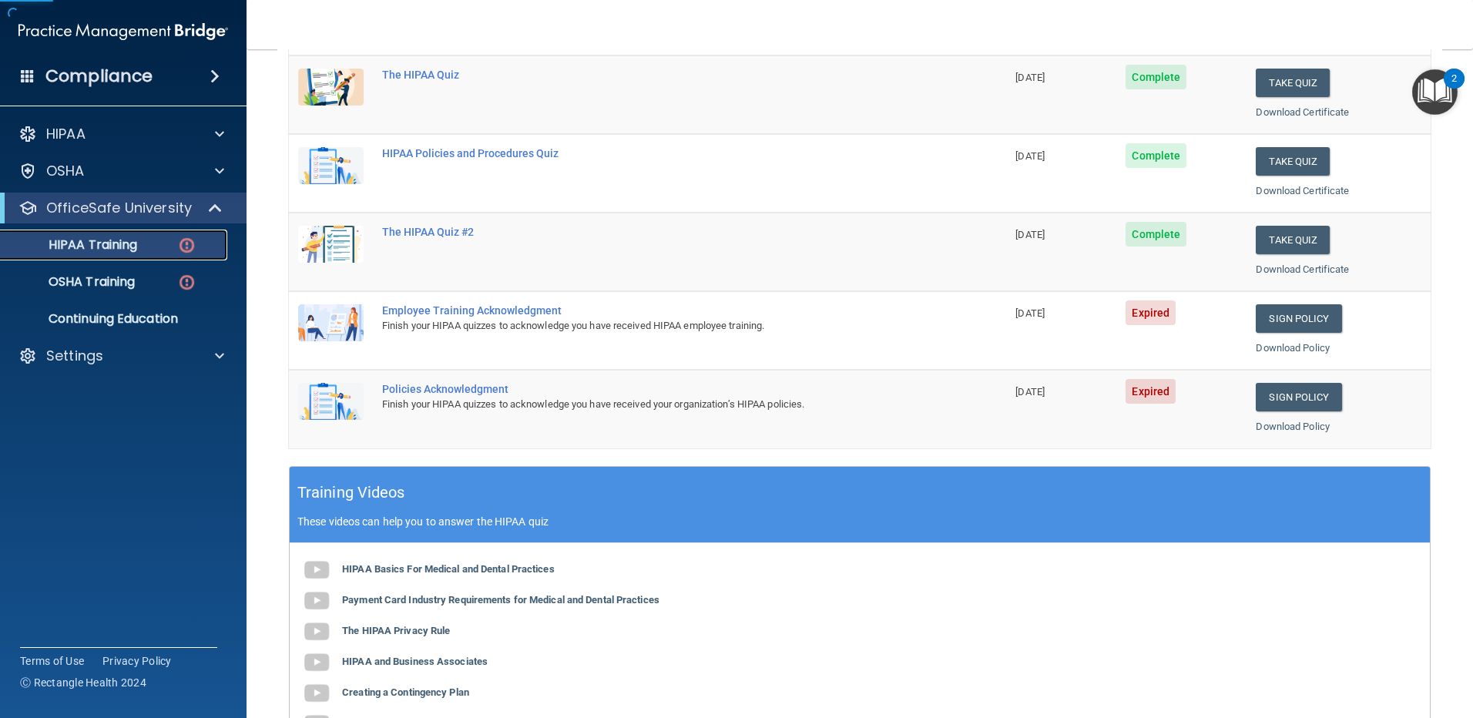
scroll to position [231, 0]
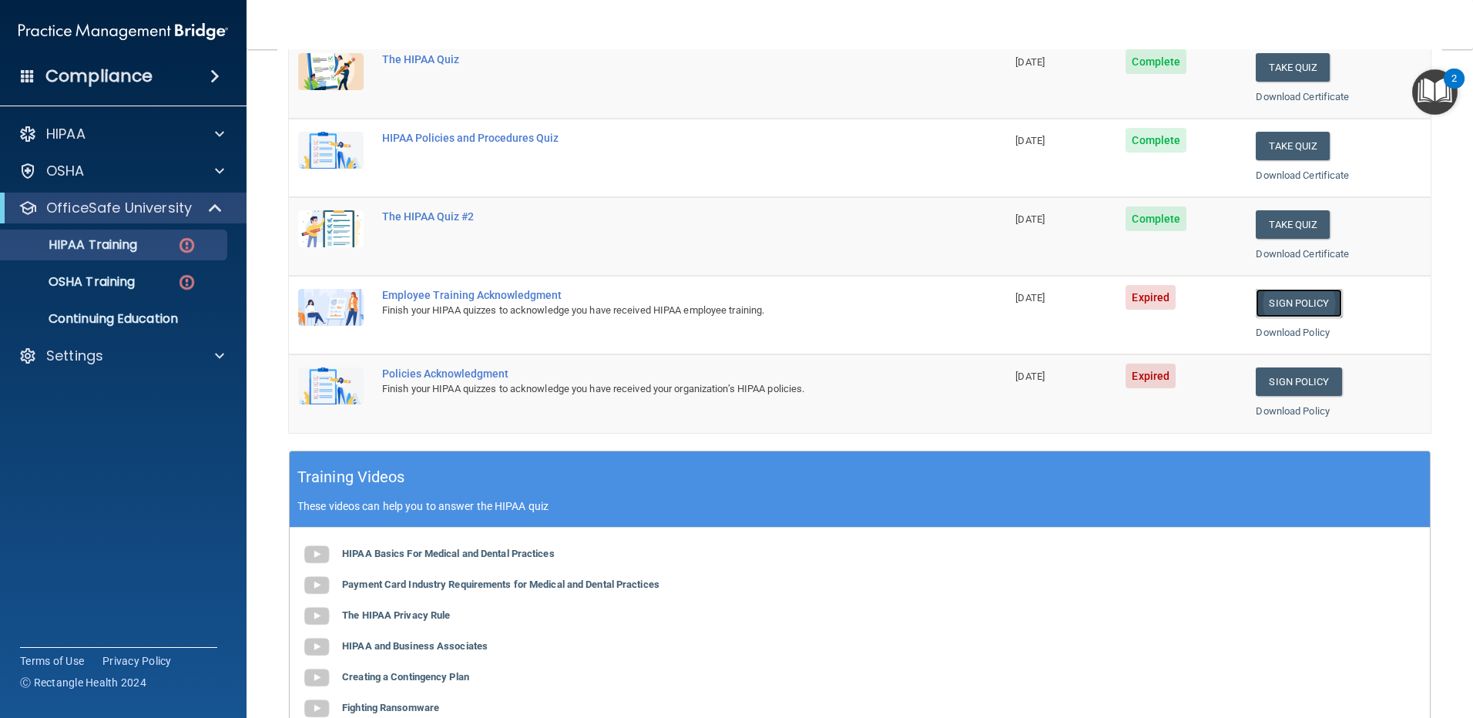
click at [1297, 297] on link "Sign Policy" at bounding box center [1297, 303] width 85 height 28
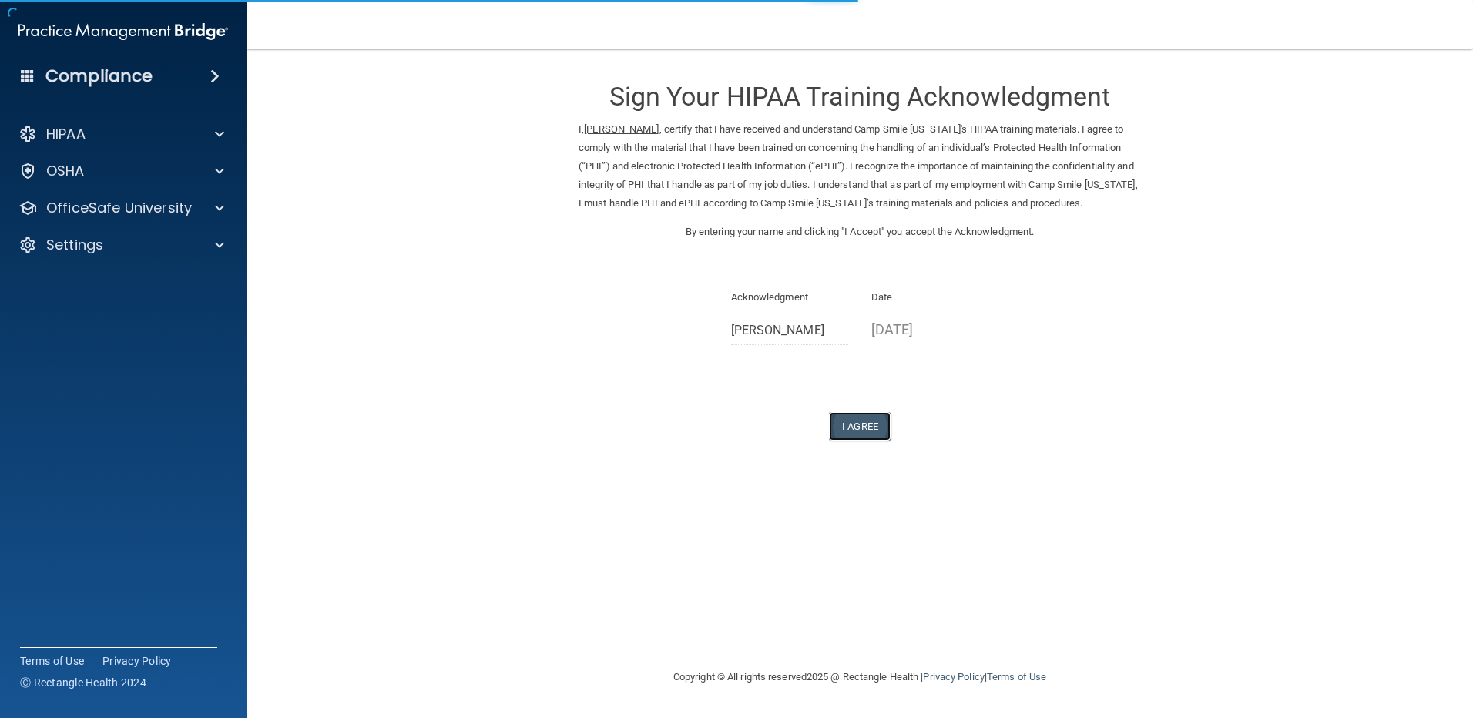
click at [853, 437] on button "I Agree" at bounding box center [860, 426] width 62 height 28
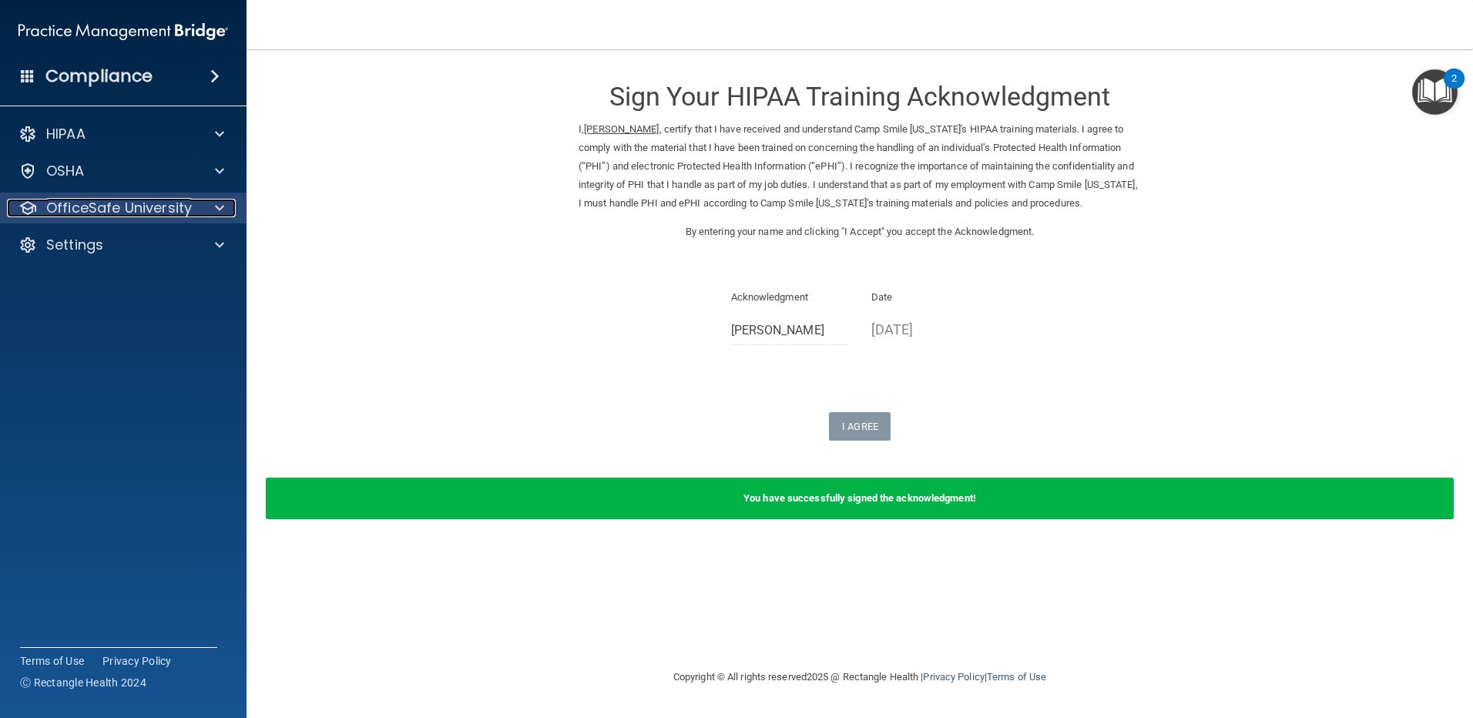
click at [146, 215] on p "OfficeSafe University" at bounding box center [119, 208] width 146 height 18
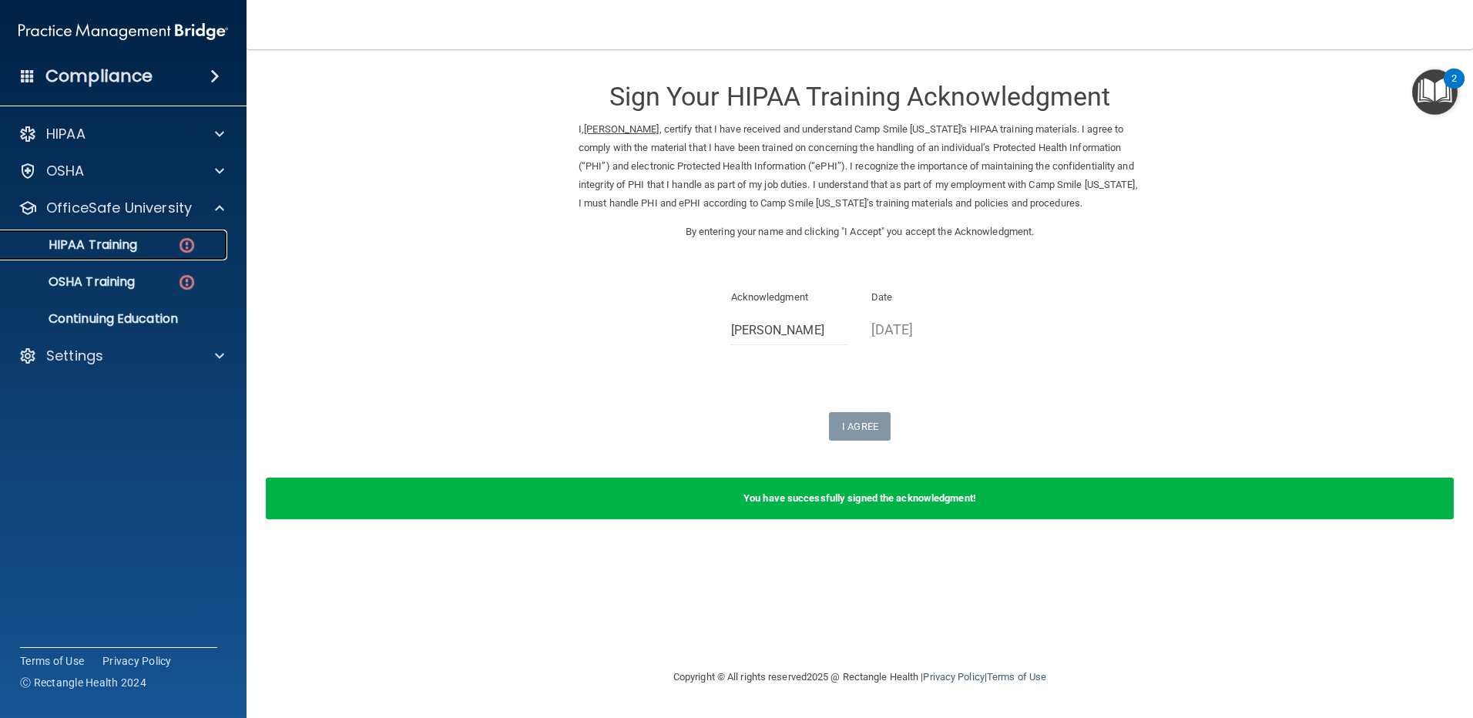
click at [125, 239] on p "HIPAA Training" at bounding box center [73, 244] width 127 height 15
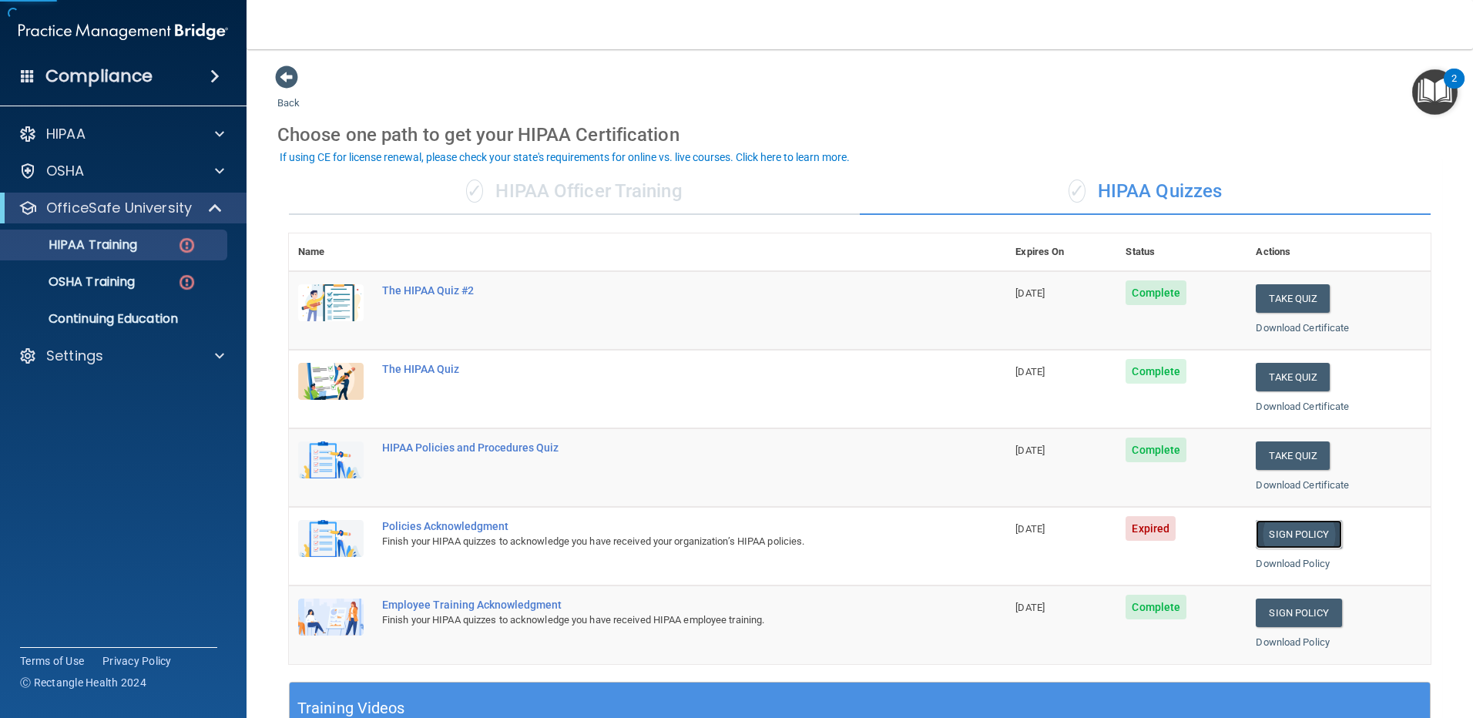
click at [1272, 528] on link "Sign Policy" at bounding box center [1297, 534] width 85 height 28
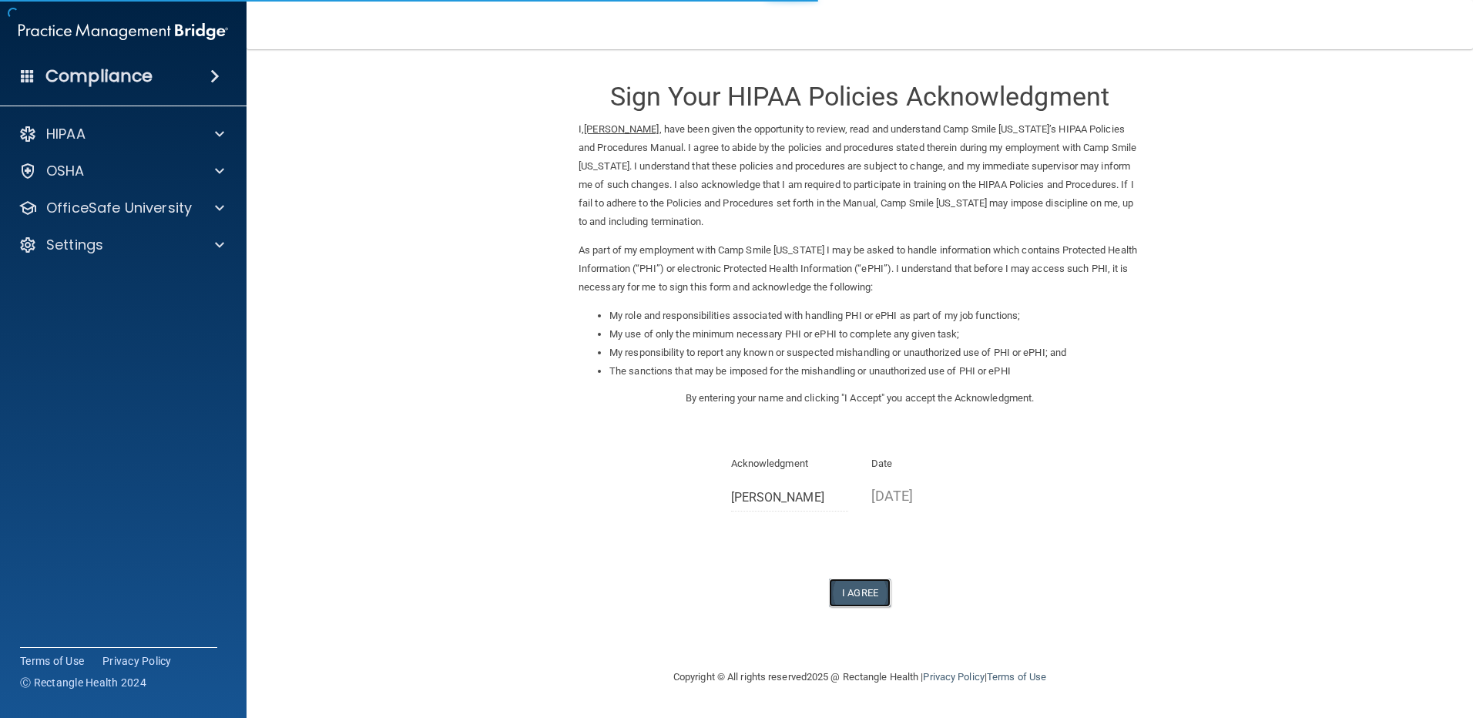
click at [858, 590] on button "I Agree" at bounding box center [860, 592] width 62 height 28
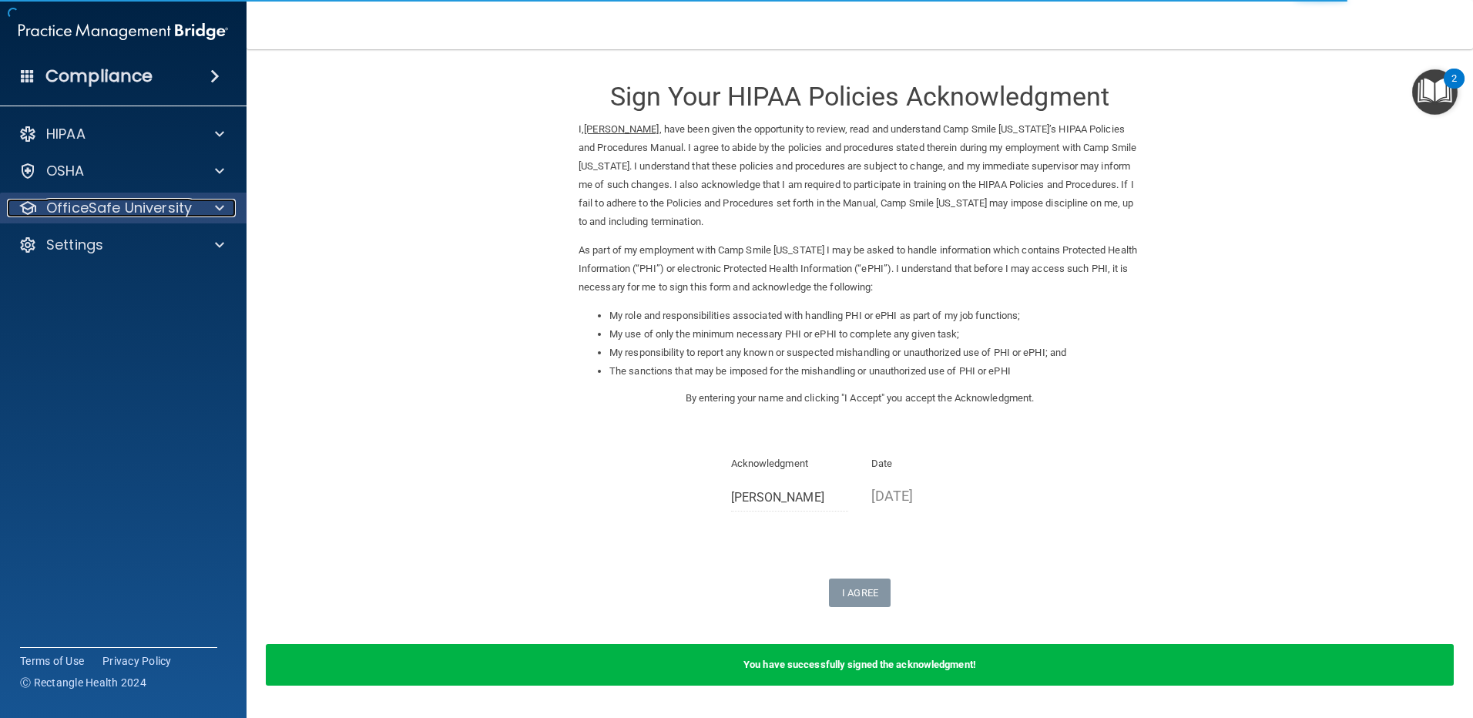
click at [135, 200] on p "OfficeSafe University" at bounding box center [119, 208] width 146 height 18
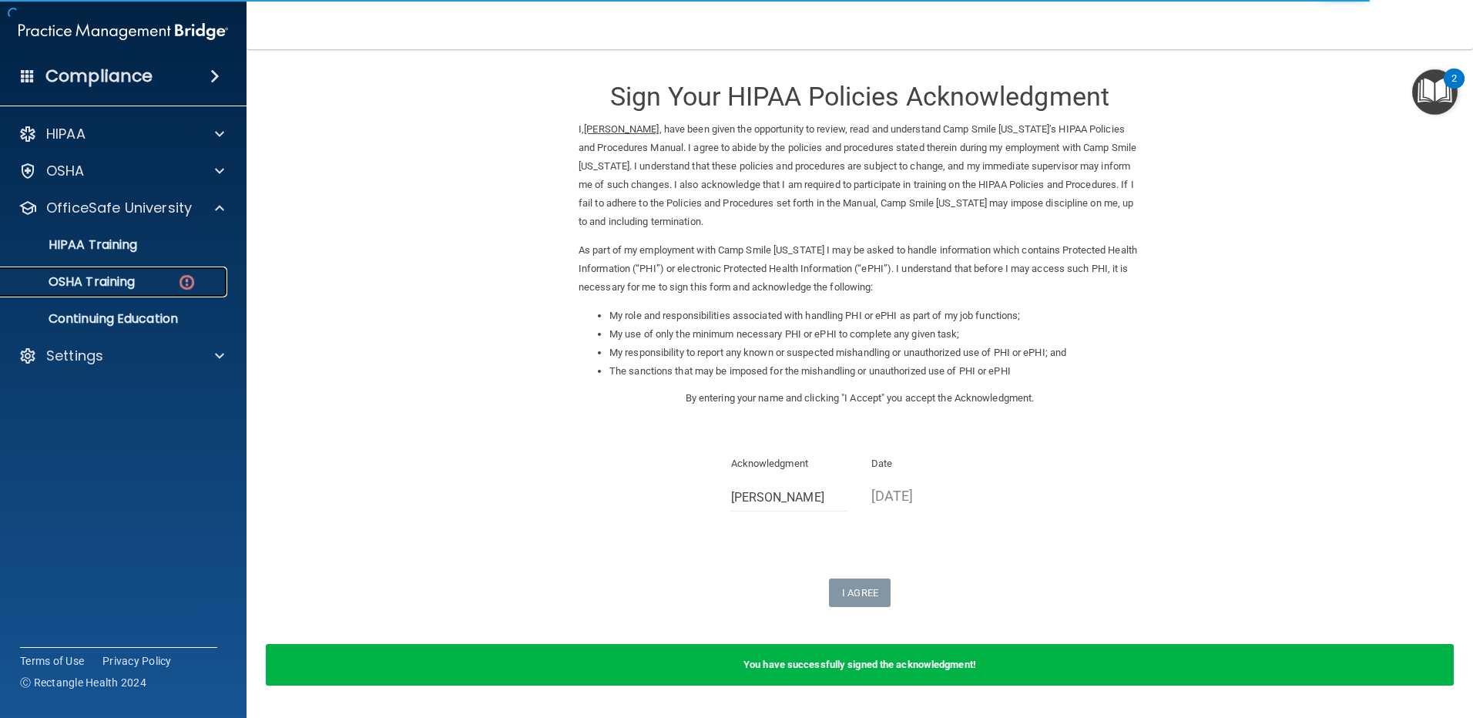
click at [105, 281] on p "OSHA Training" at bounding box center [72, 281] width 125 height 15
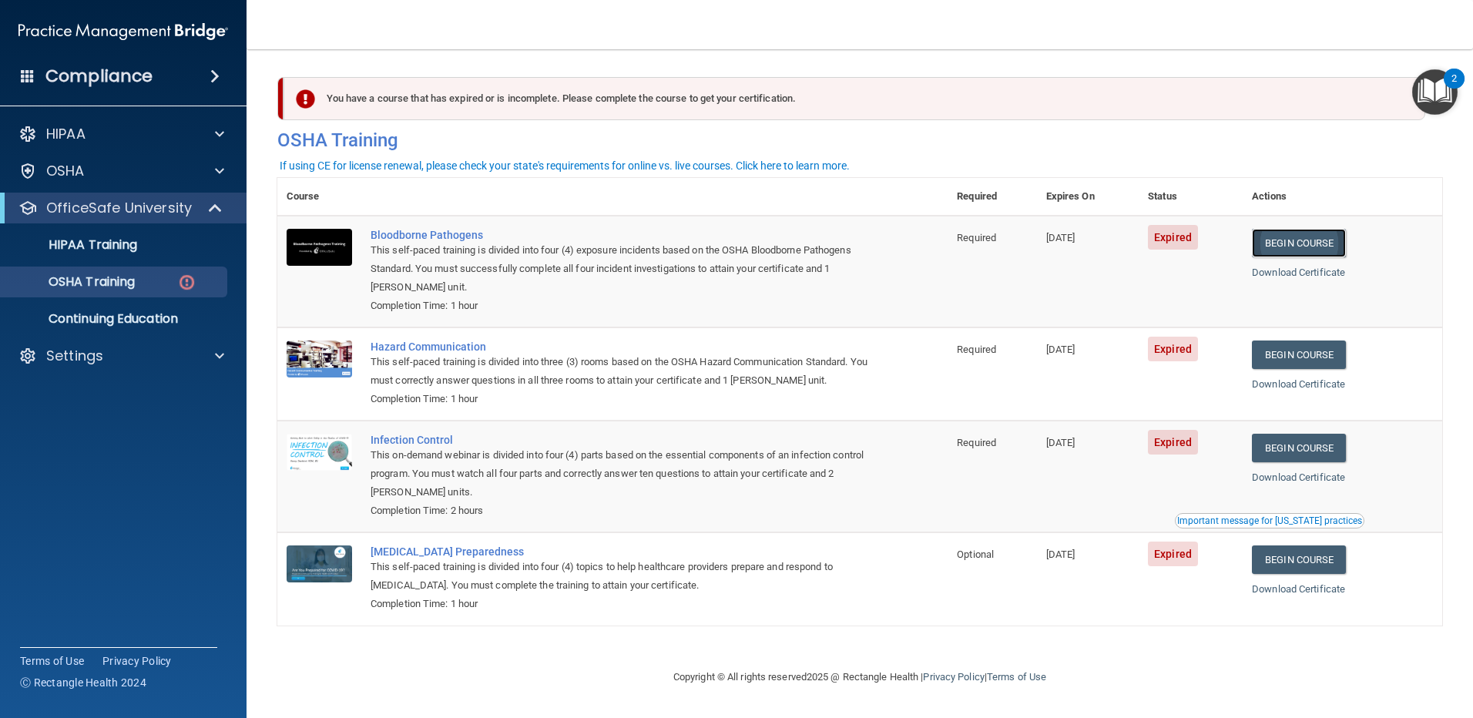
click at [1292, 236] on link "Begin Course" at bounding box center [1299, 243] width 94 height 28
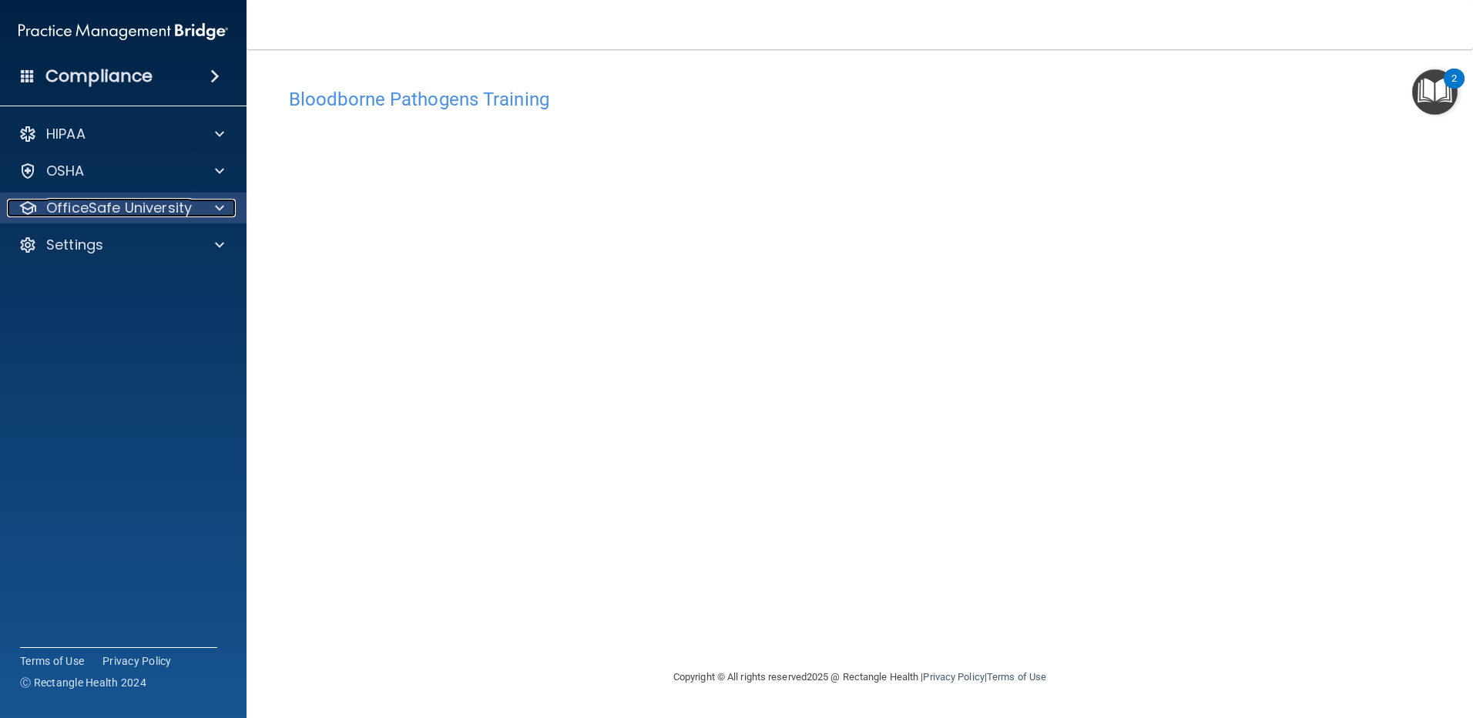
click at [168, 209] on p "OfficeSafe University" at bounding box center [119, 208] width 146 height 18
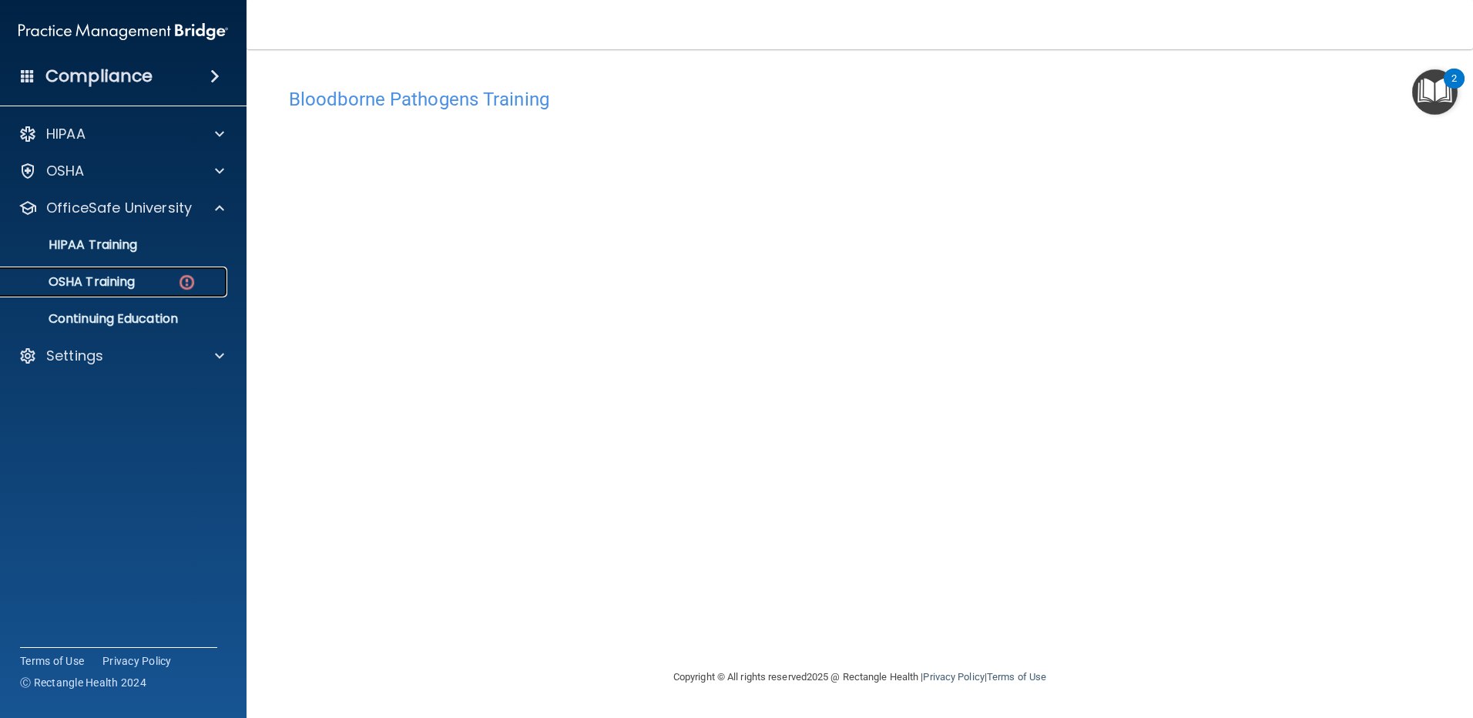
click at [163, 279] on div "OSHA Training" at bounding box center [115, 281] width 210 height 15
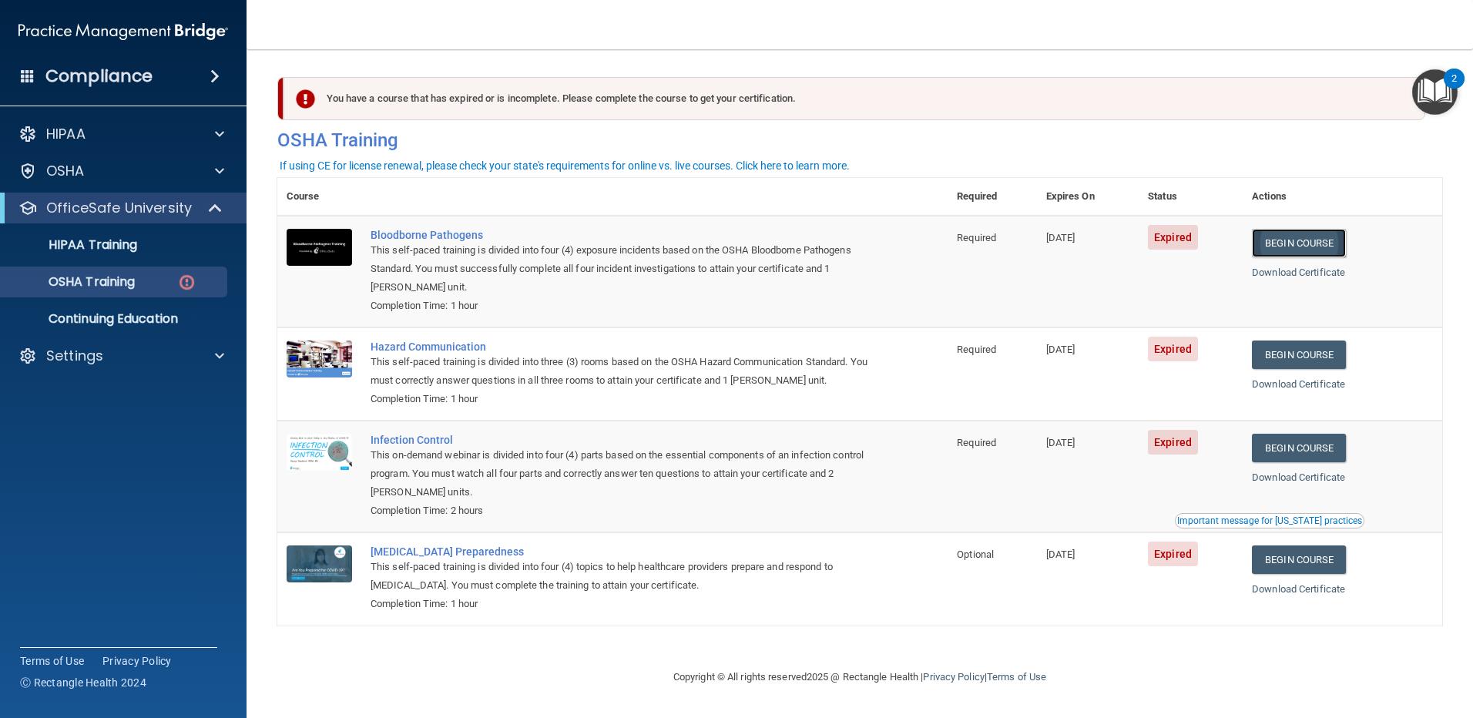
click at [1319, 229] on link "Begin Course" at bounding box center [1299, 243] width 94 height 28
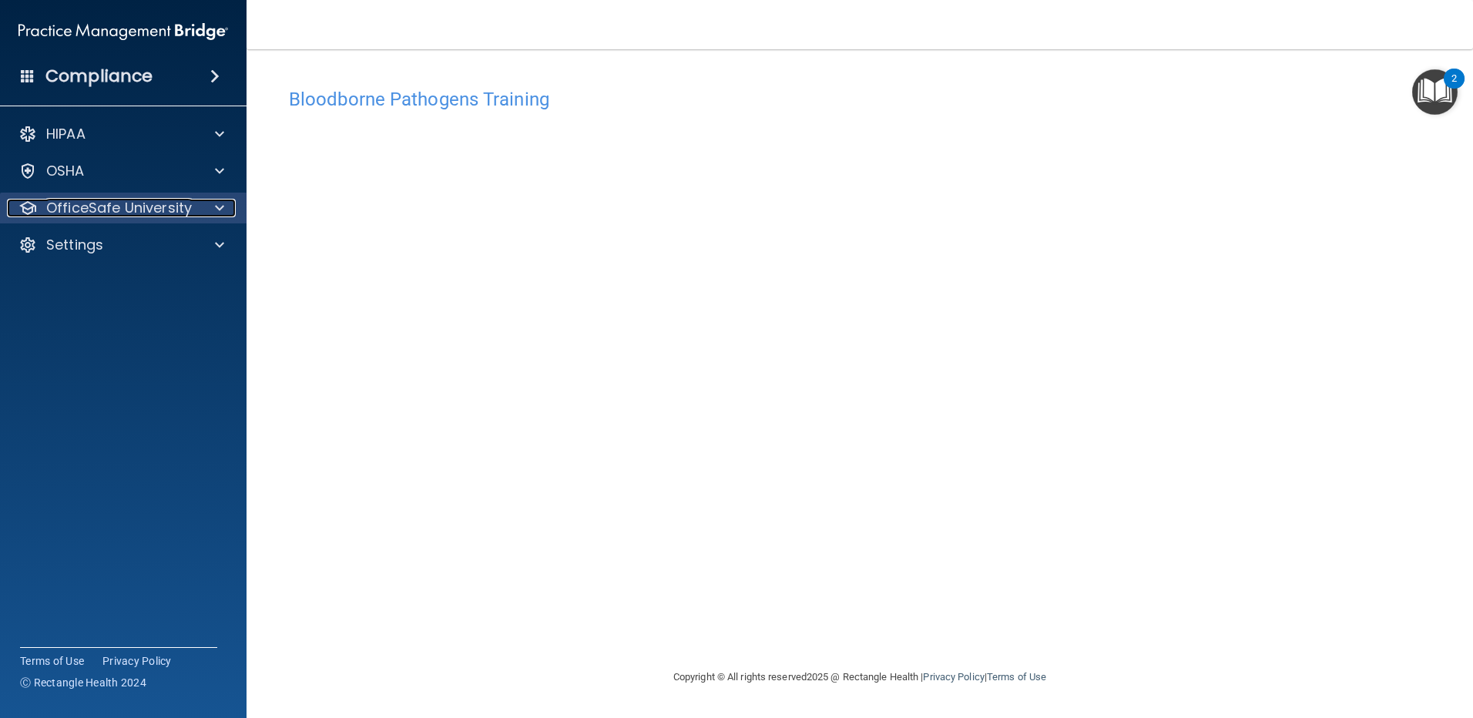
click at [190, 206] on div "OfficeSafe University" at bounding box center [102, 208] width 191 height 18
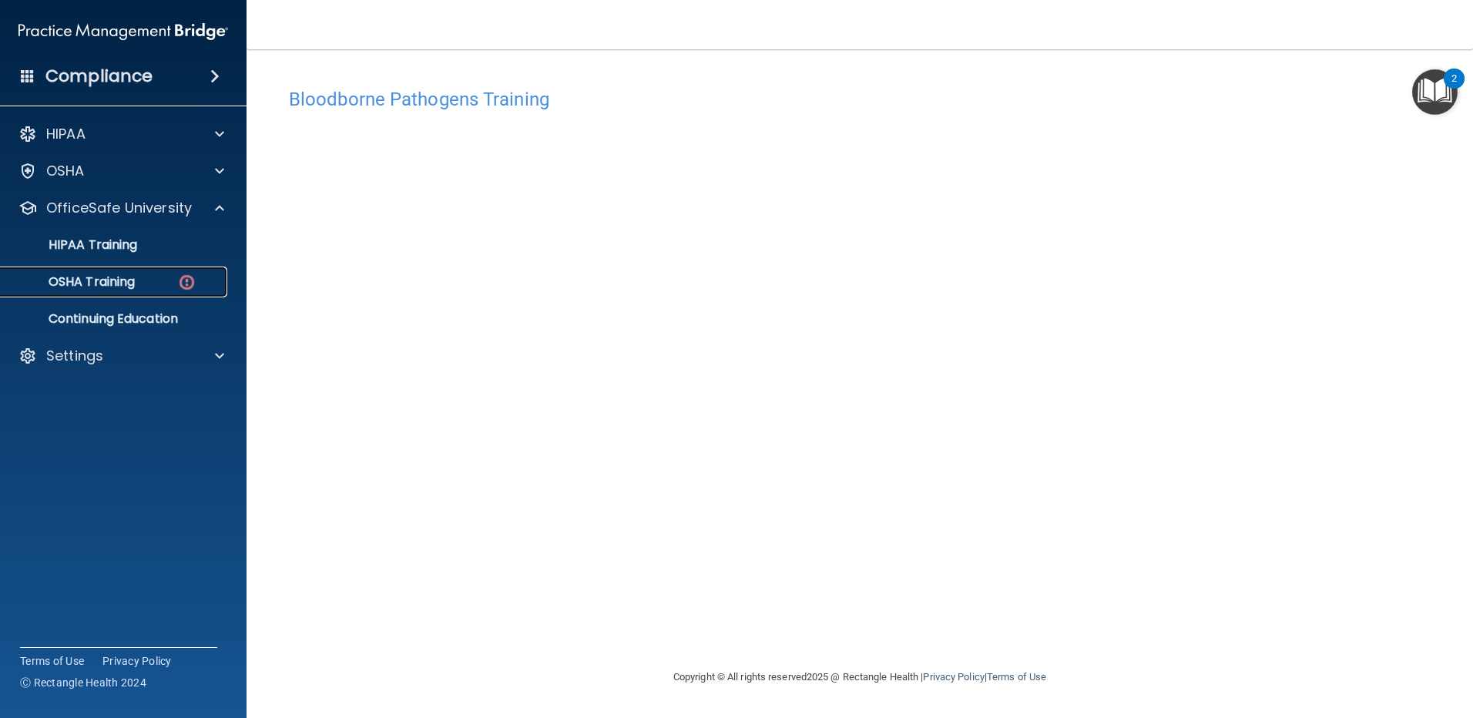
click at [160, 275] on div "OSHA Training" at bounding box center [115, 281] width 210 height 15
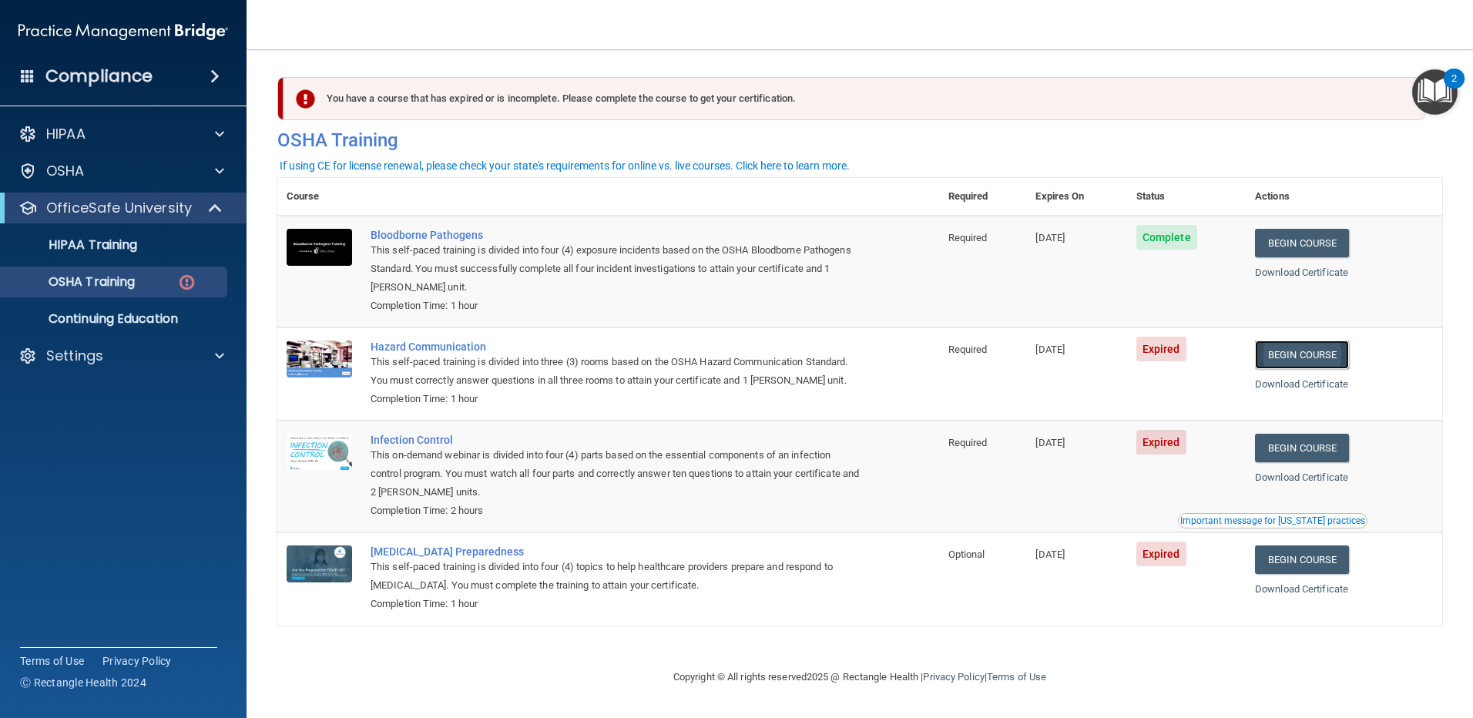
click at [1309, 353] on link "Begin Course" at bounding box center [1302, 354] width 94 height 28
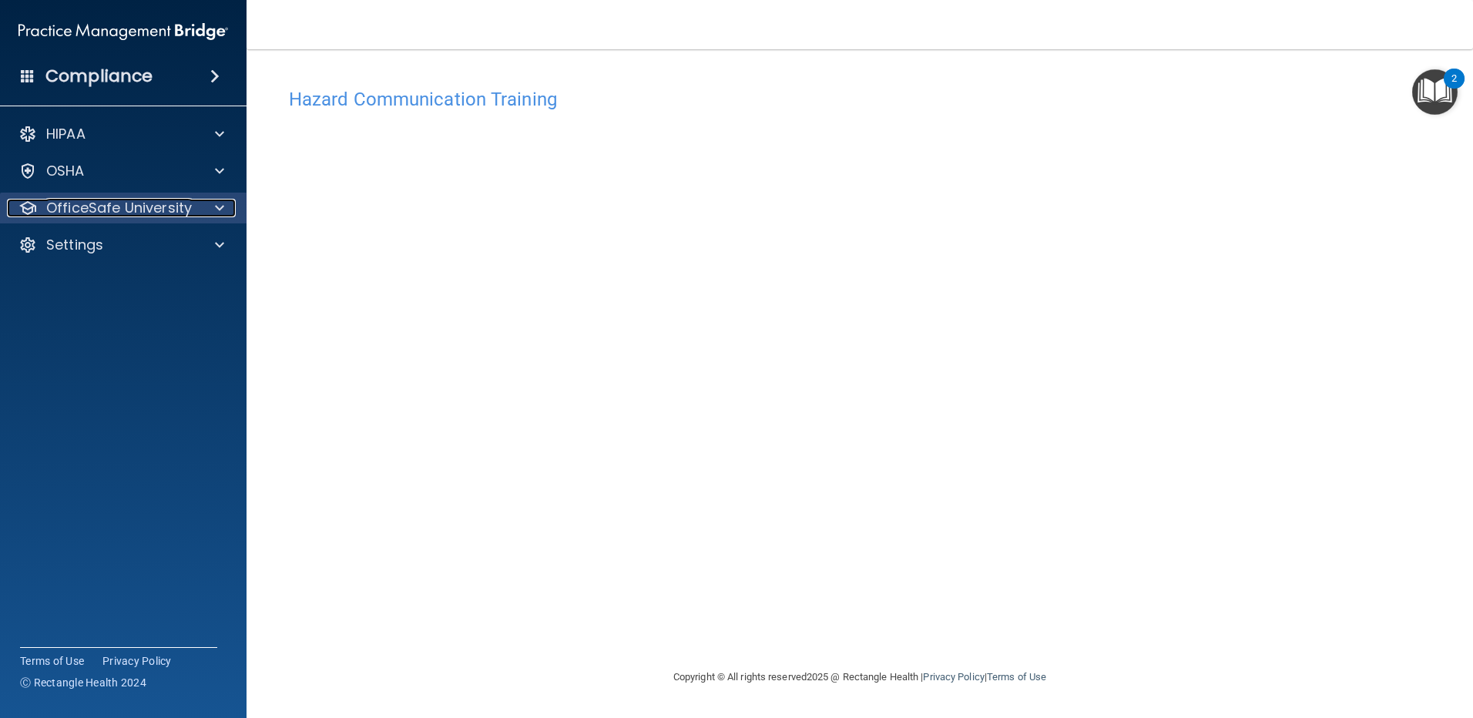
click at [129, 211] on p "OfficeSafe University" at bounding box center [119, 208] width 146 height 18
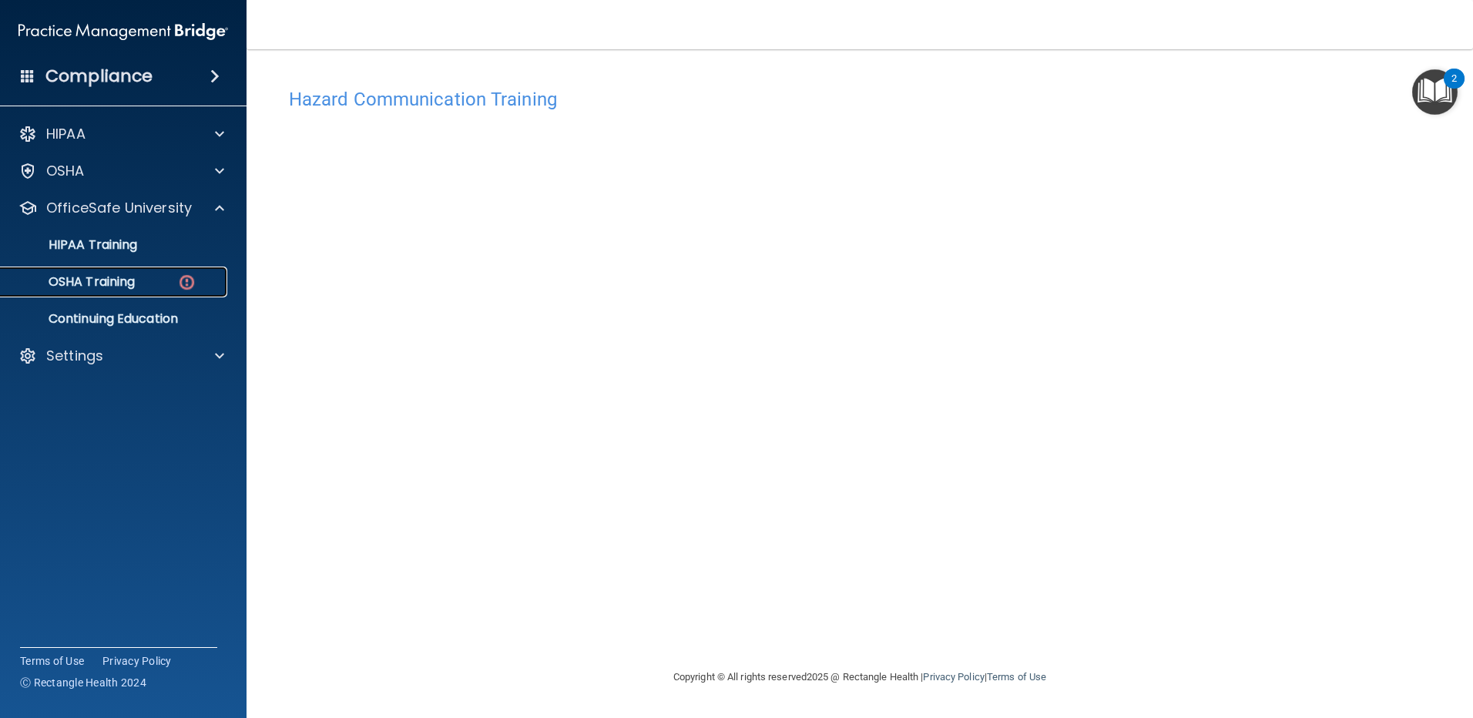
click at [150, 290] on link "OSHA Training" at bounding box center [106, 281] width 243 height 31
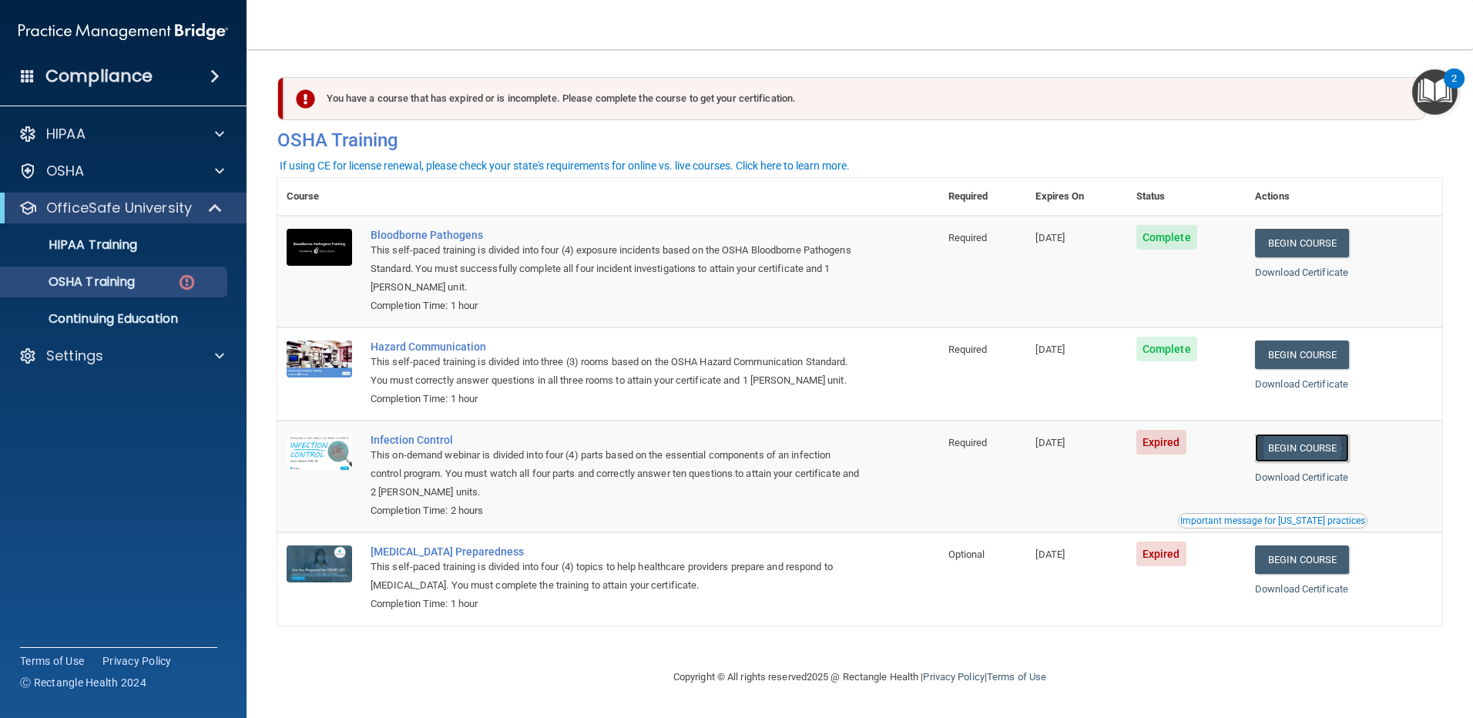
click at [1317, 448] on link "Begin Course" at bounding box center [1302, 448] width 94 height 28
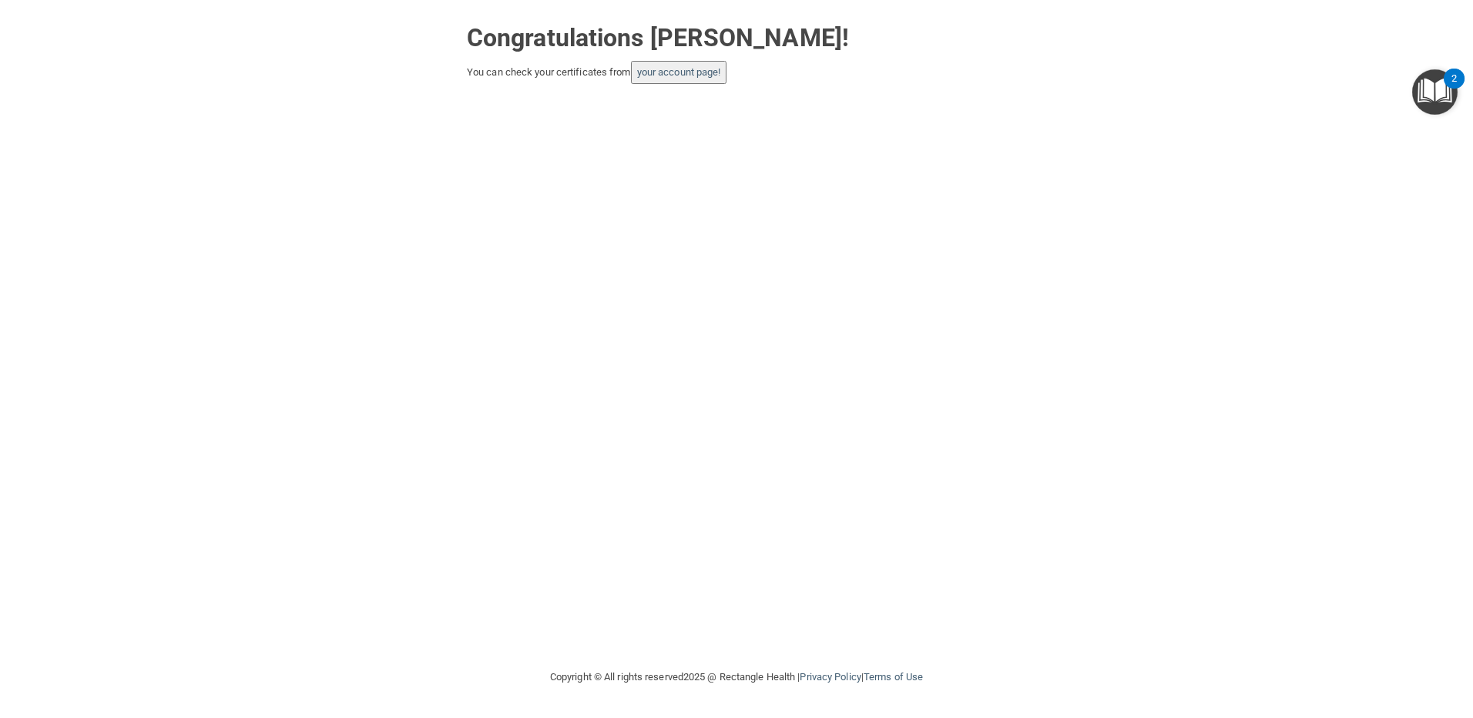
click at [706, 65] on button "your account page!" at bounding box center [679, 72] width 96 height 23
click at [699, 72] on link "your account page!" at bounding box center [679, 72] width 84 height 12
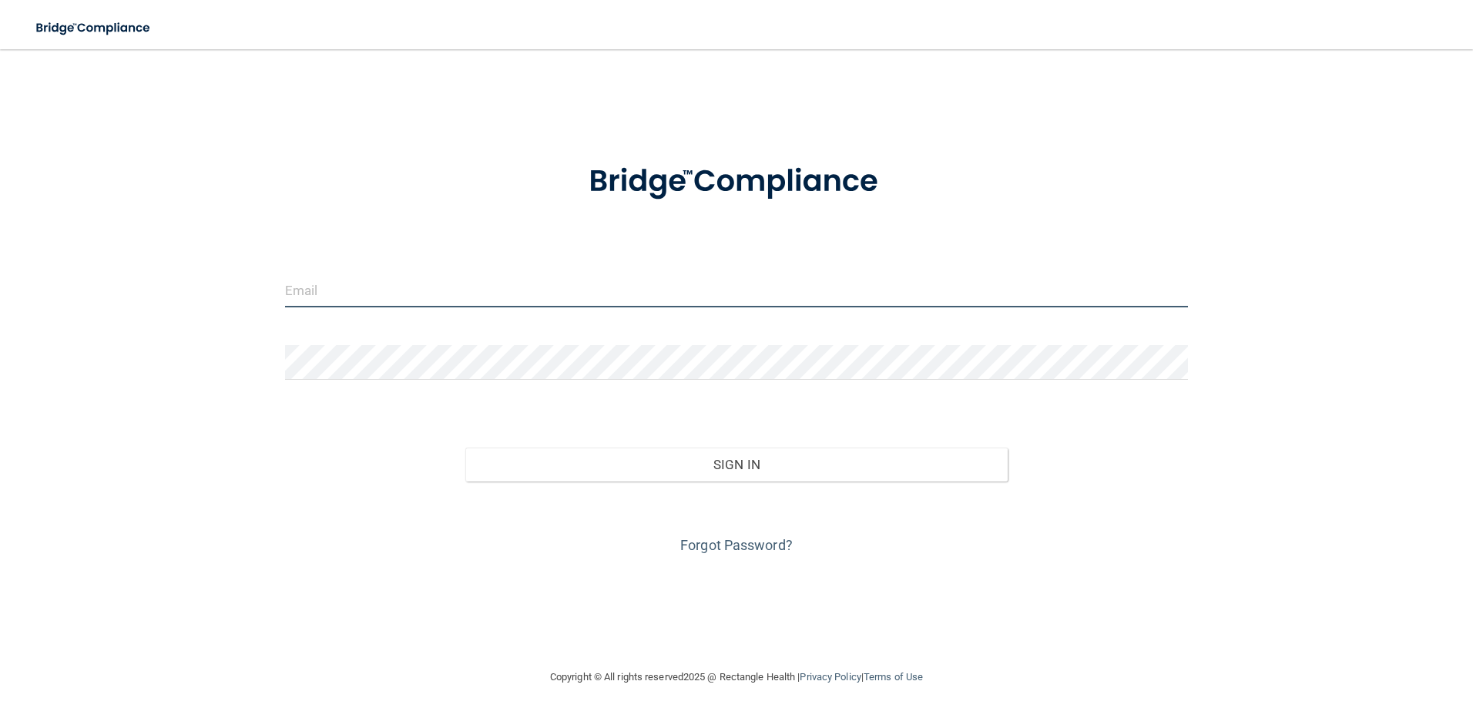
type input "[PERSON_NAME][EMAIL_ADDRESS][PERSON_NAME][DOMAIN_NAME]"
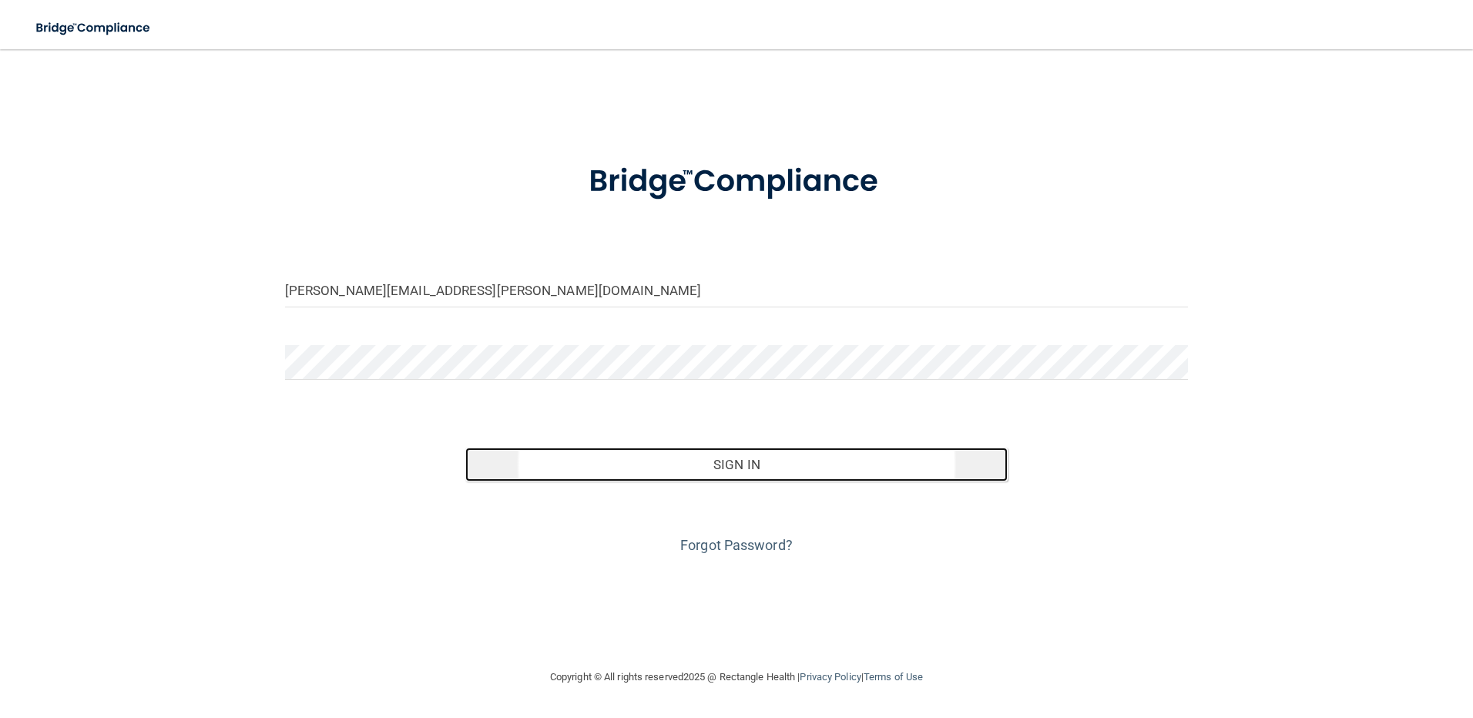
click at [701, 479] on button "Sign In" at bounding box center [736, 464] width 542 height 34
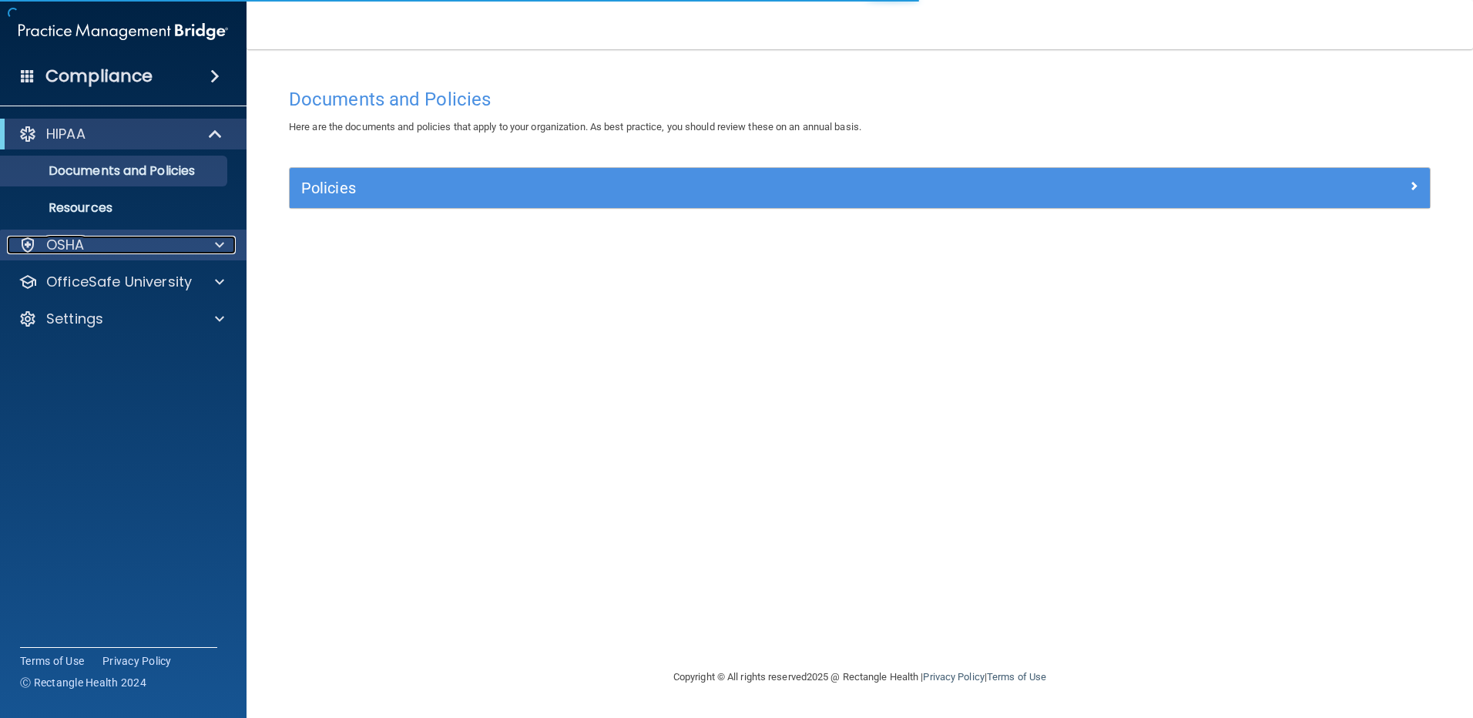
click at [124, 250] on div "OSHA" at bounding box center [102, 245] width 191 height 18
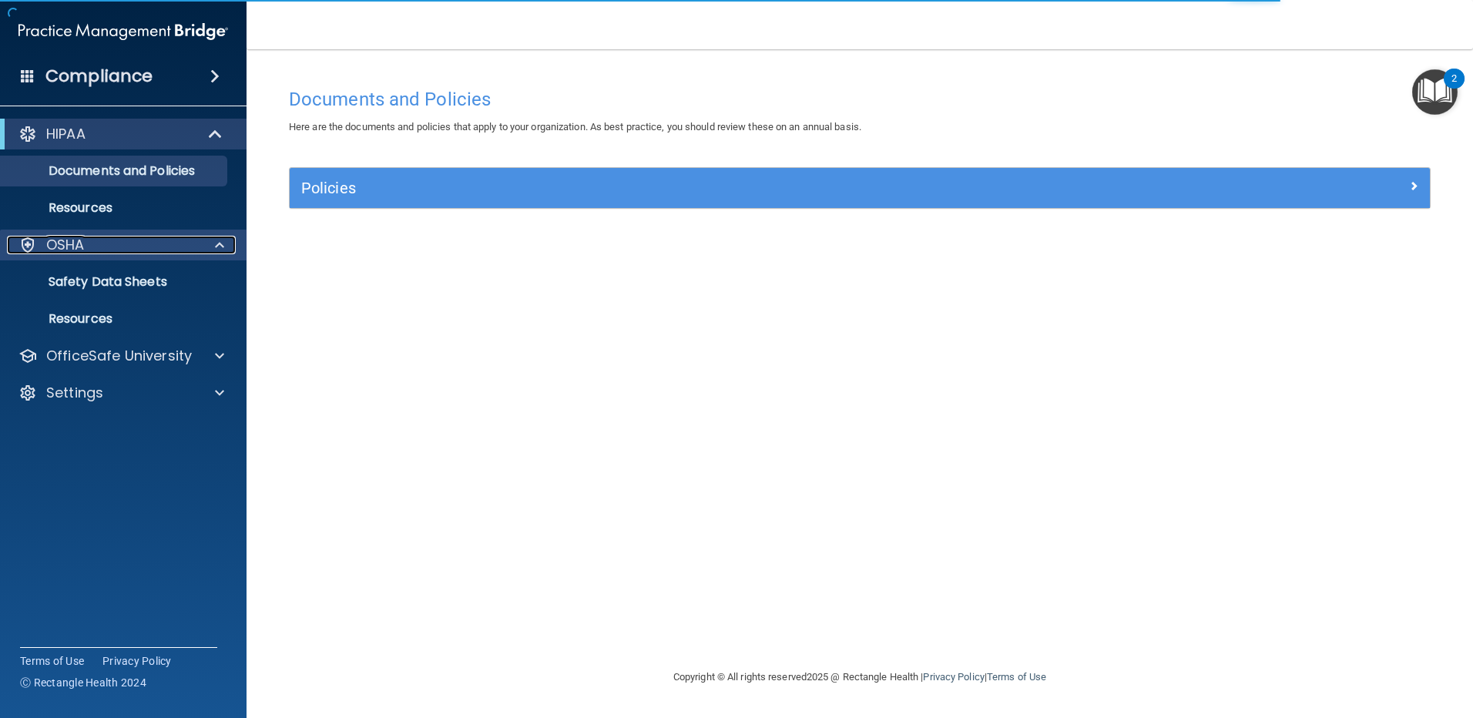
click at [163, 246] on div "OSHA" at bounding box center [102, 245] width 191 height 18
click at [143, 235] on div "OSHA" at bounding box center [123, 245] width 247 height 31
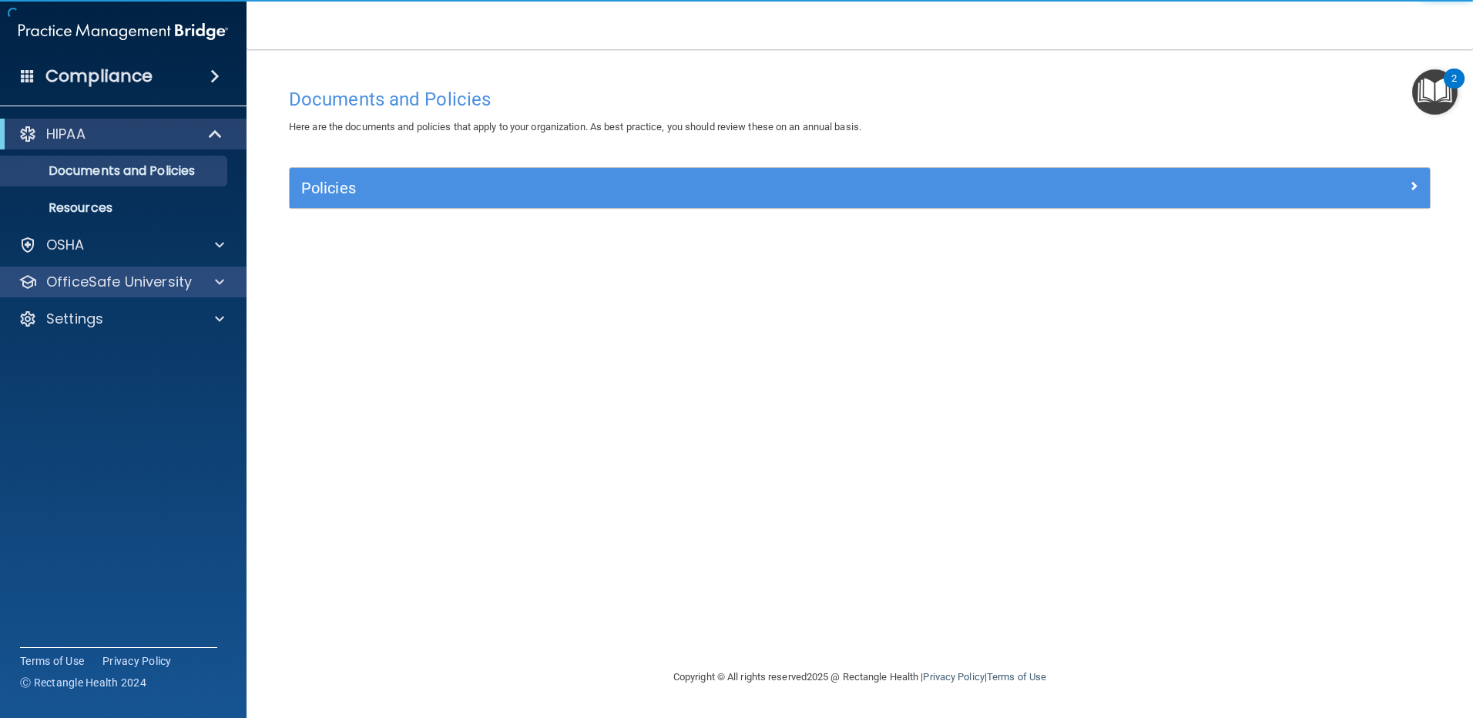
click at [183, 293] on div "OfficeSafe University" at bounding box center [123, 281] width 247 height 31
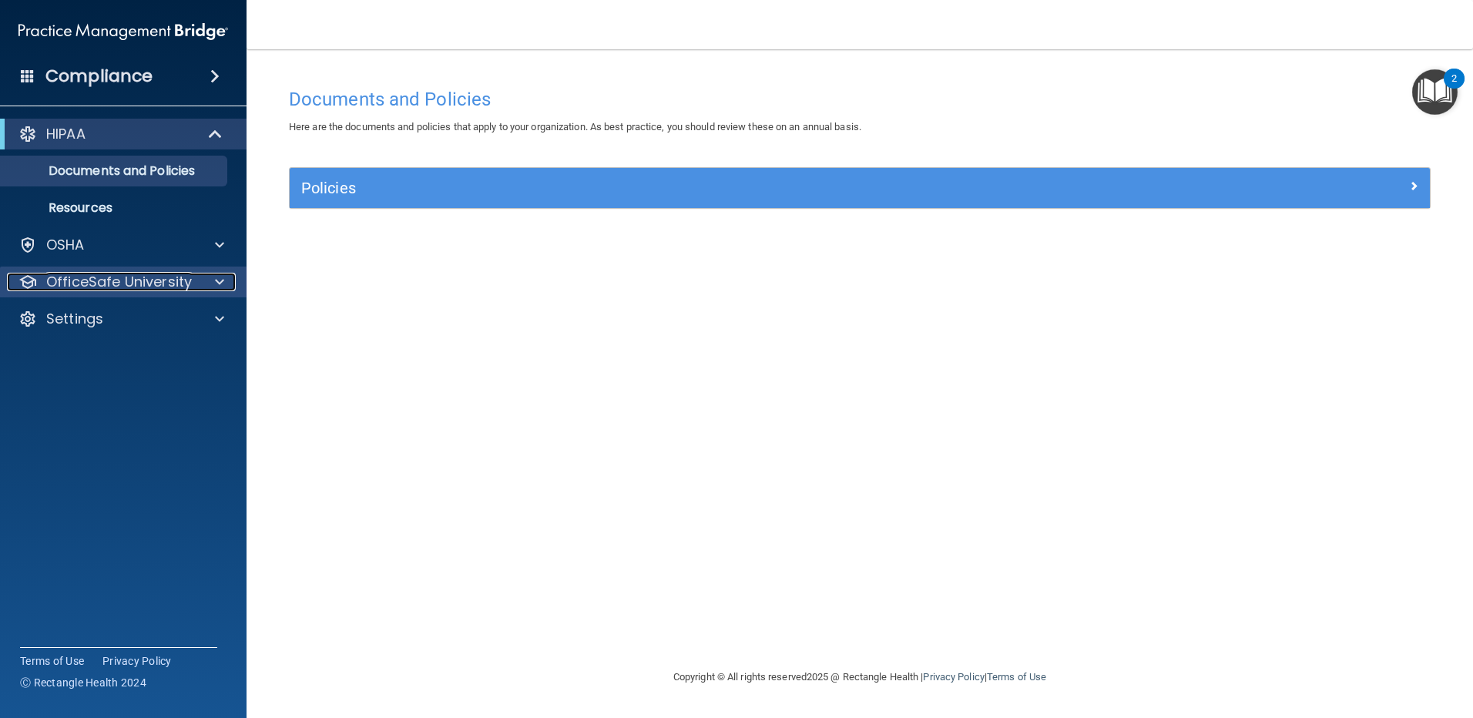
click at [219, 278] on span at bounding box center [219, 282] width 9 height 18
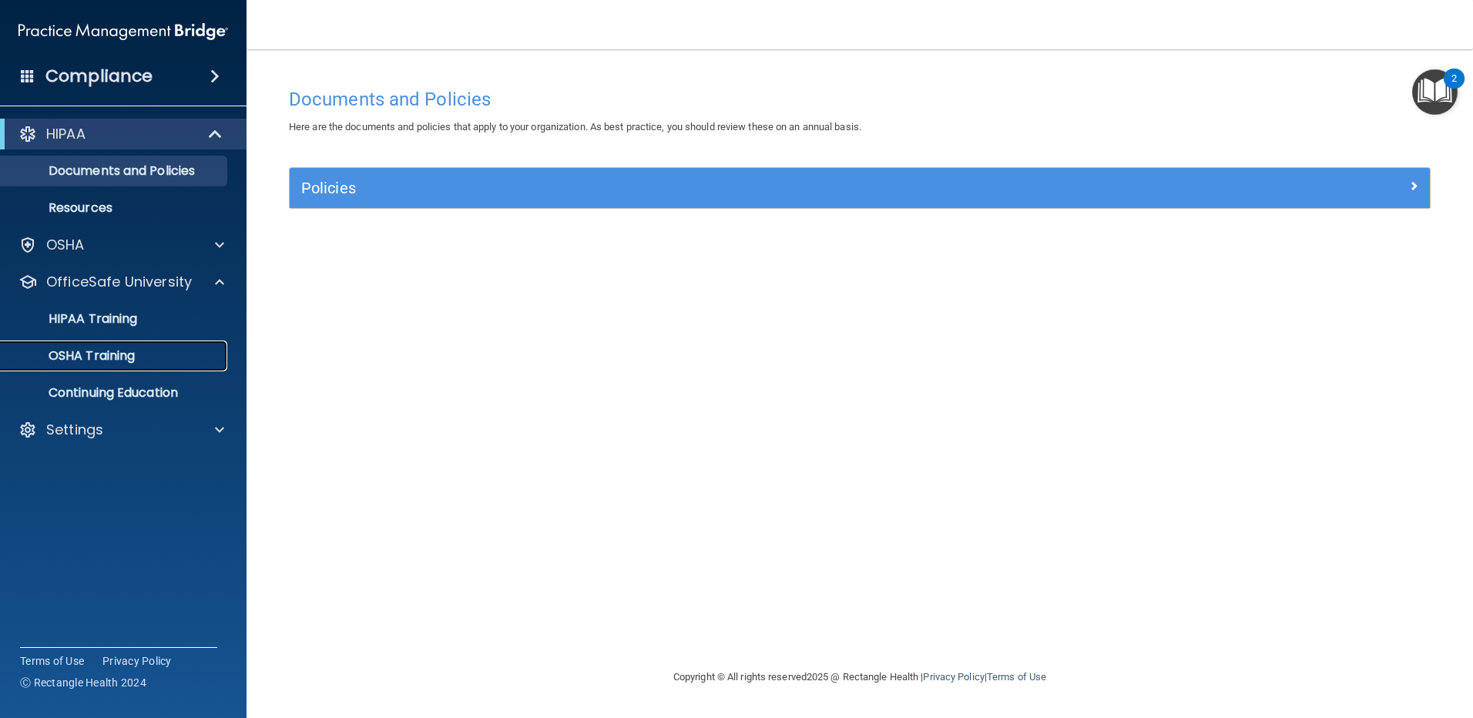
click at [116, 357] on p "OSHA Training" at bounding box center [72, 355] width 125 height 15
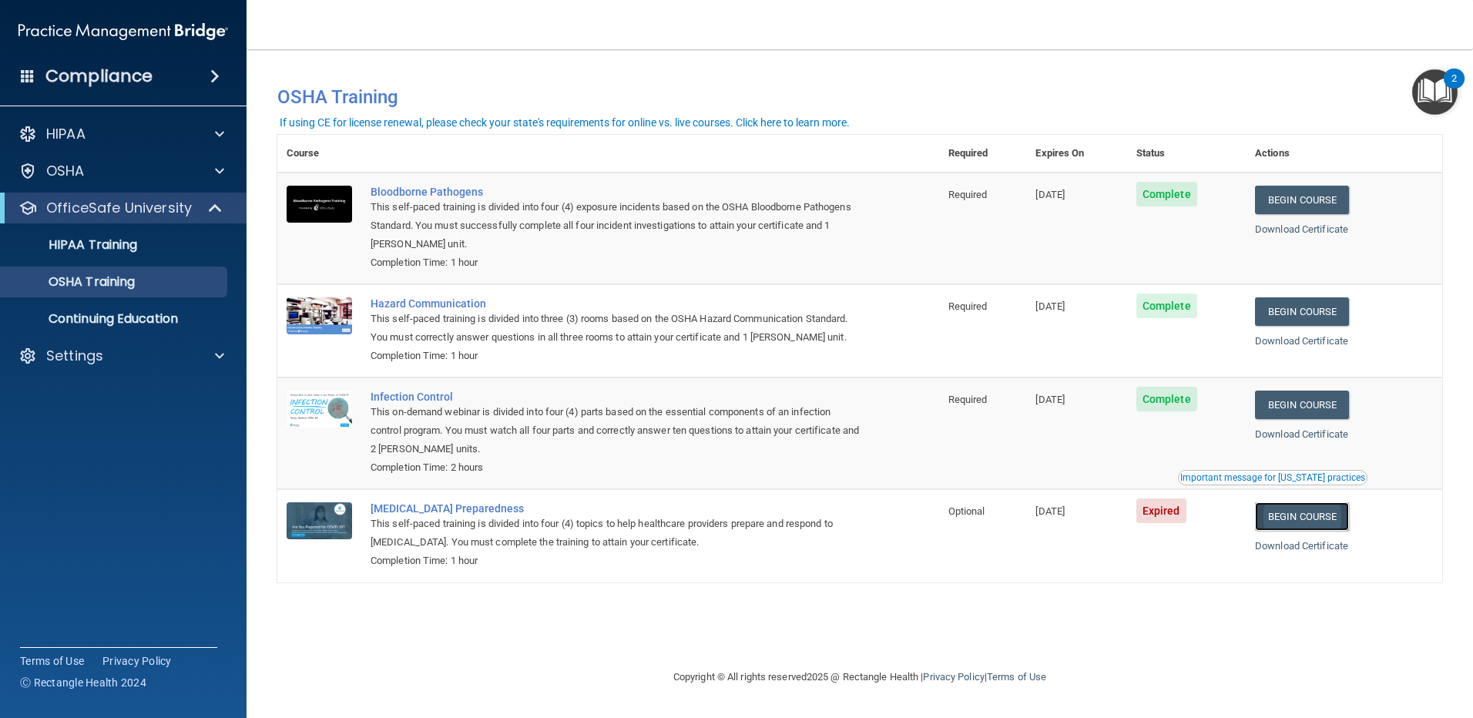
click at [1309, 518] on link "Begin Course" at bounding box center [1302, 516] width 94 height 28
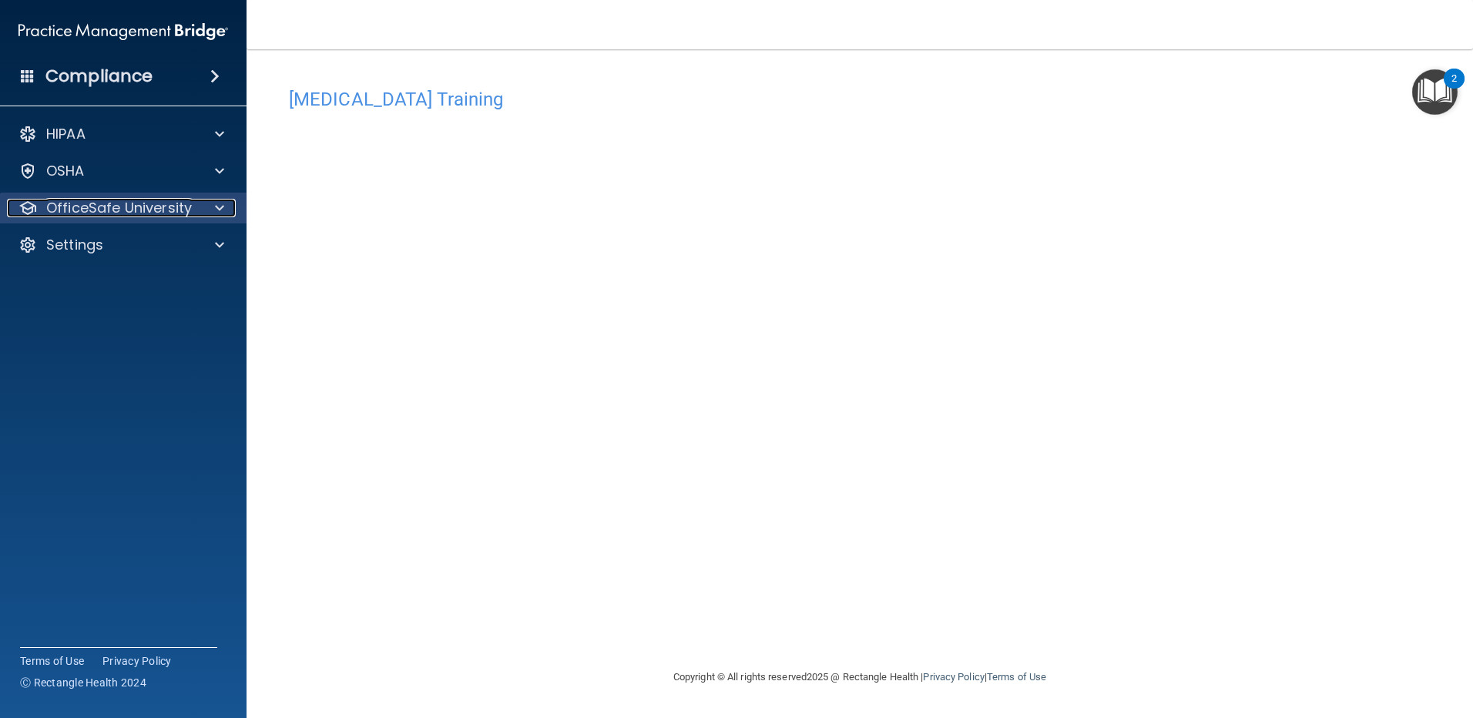
click at [180, 208] on p "OfficeSafe University" at bounding box center [119, 208] width 146 height 18
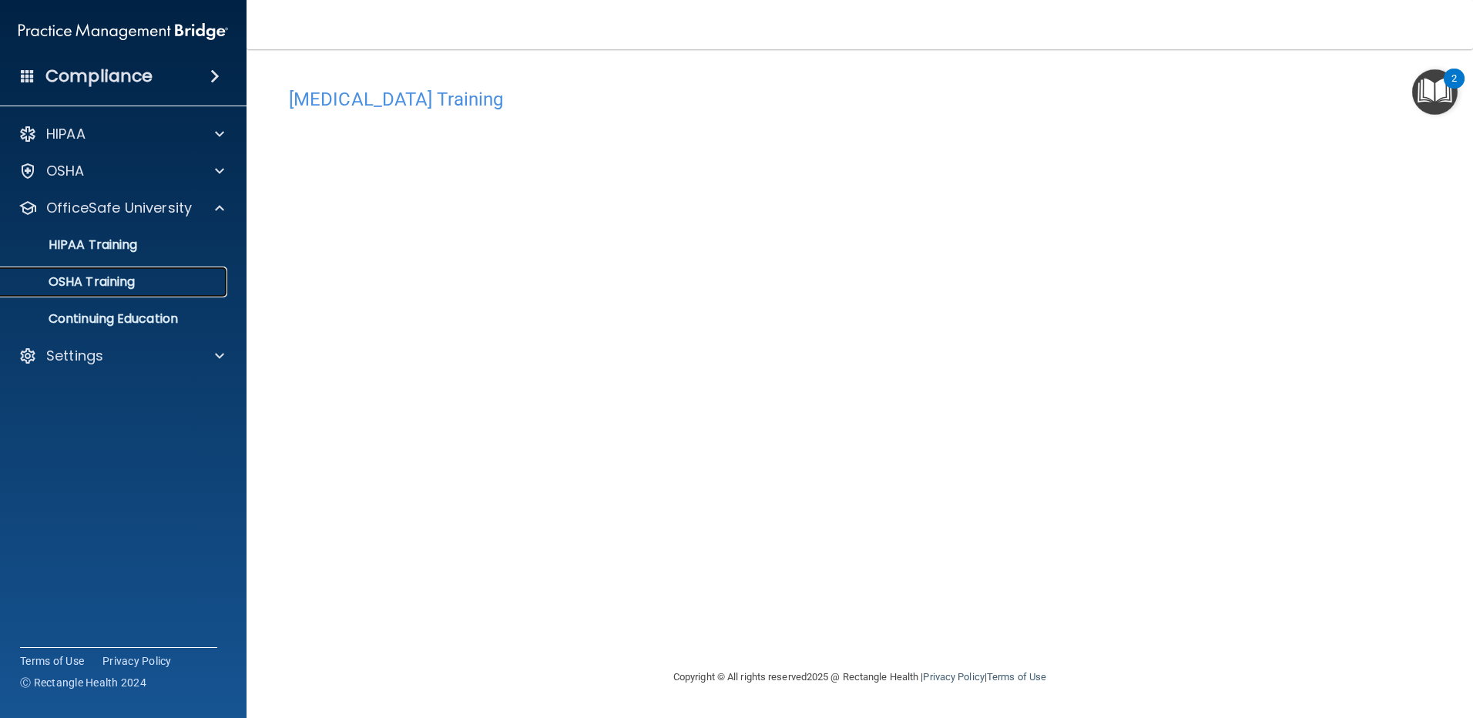
click at [160, 278] on div "OSHA Training" at bounding box center [115, 281] width 210 height 15
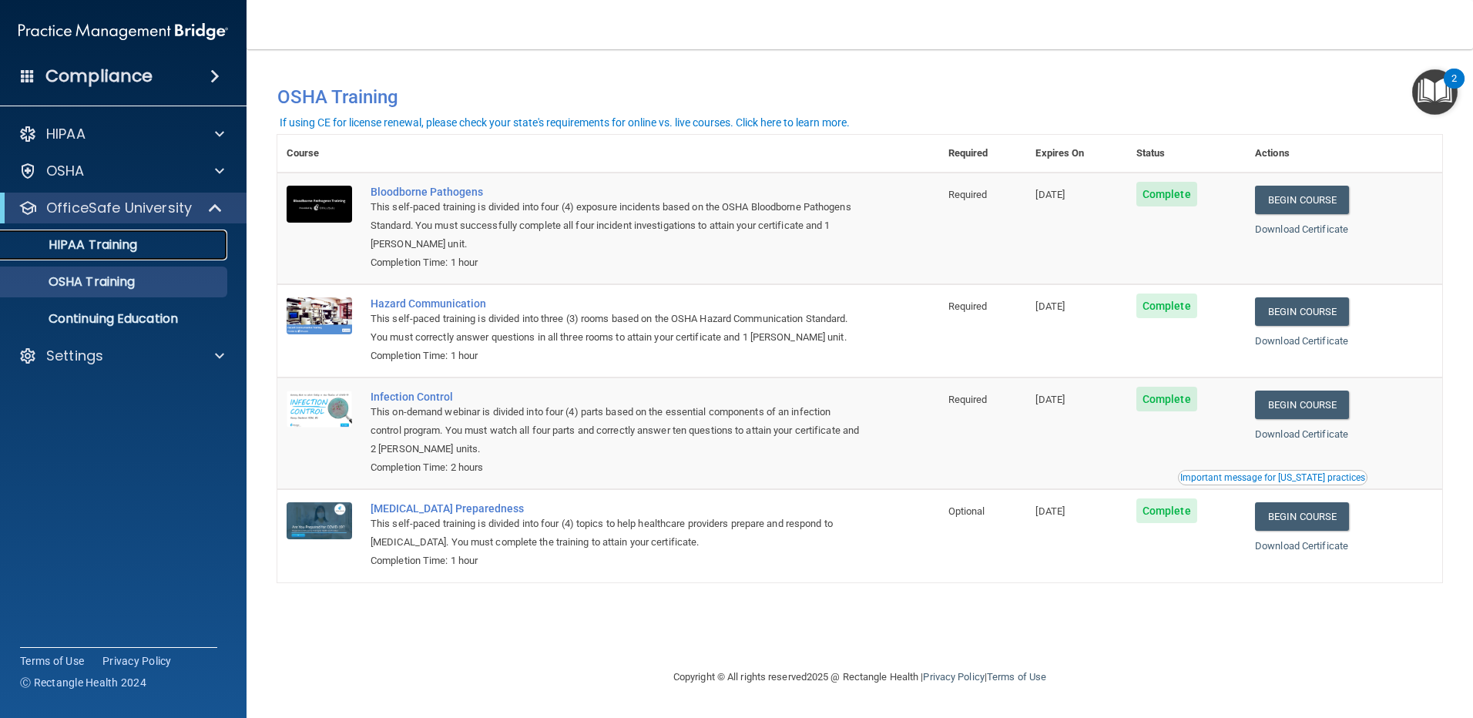
click at [128, 250] on p "HIPAA Training" at bounding box center [73, 244] width 127 height 15
